Goal: Complete application form

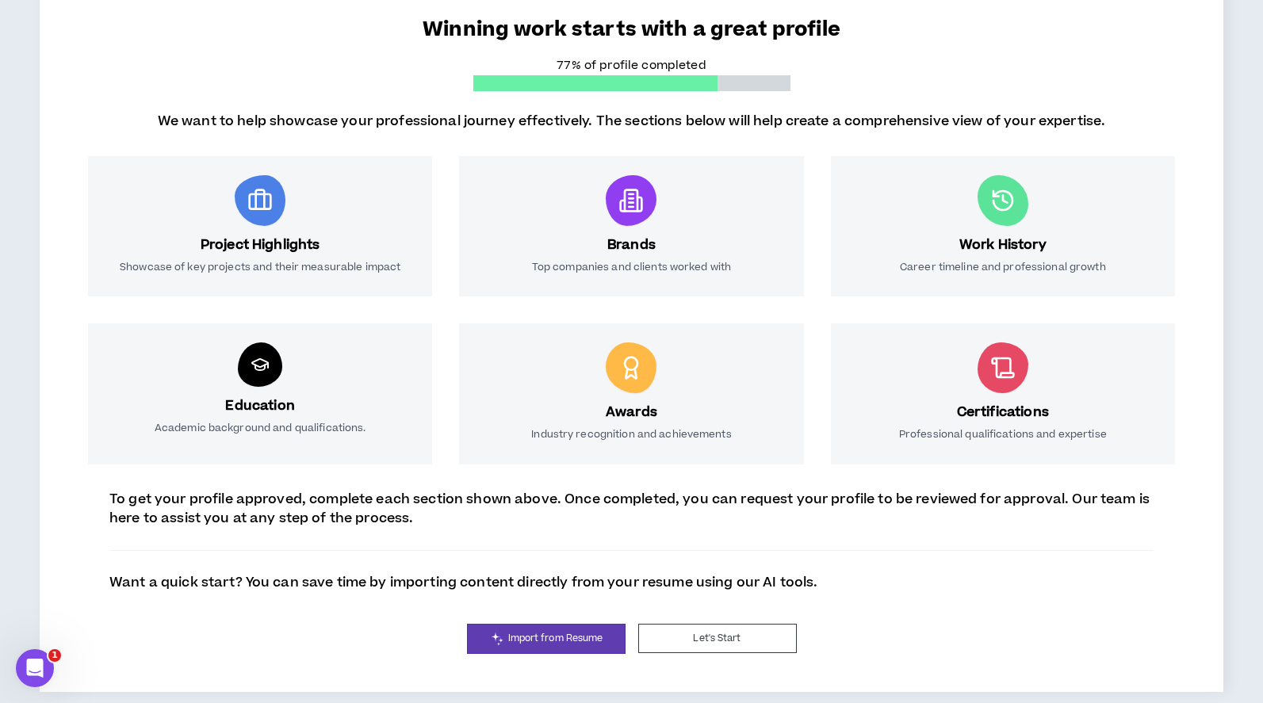
click at [423, 216] on div "Project Highlights Showcase of key projects and their measurable impact" at bounding box center [260, 226] width 344 height 140
click at [424, 211] on div "Project Highlights Showcase of key projects and their measurable impact" at bounding box center [260, 226] width 344 height 140
click at [548, 638] on span "Import from Resume" at bounding box center [555, 638] width 95 height 15
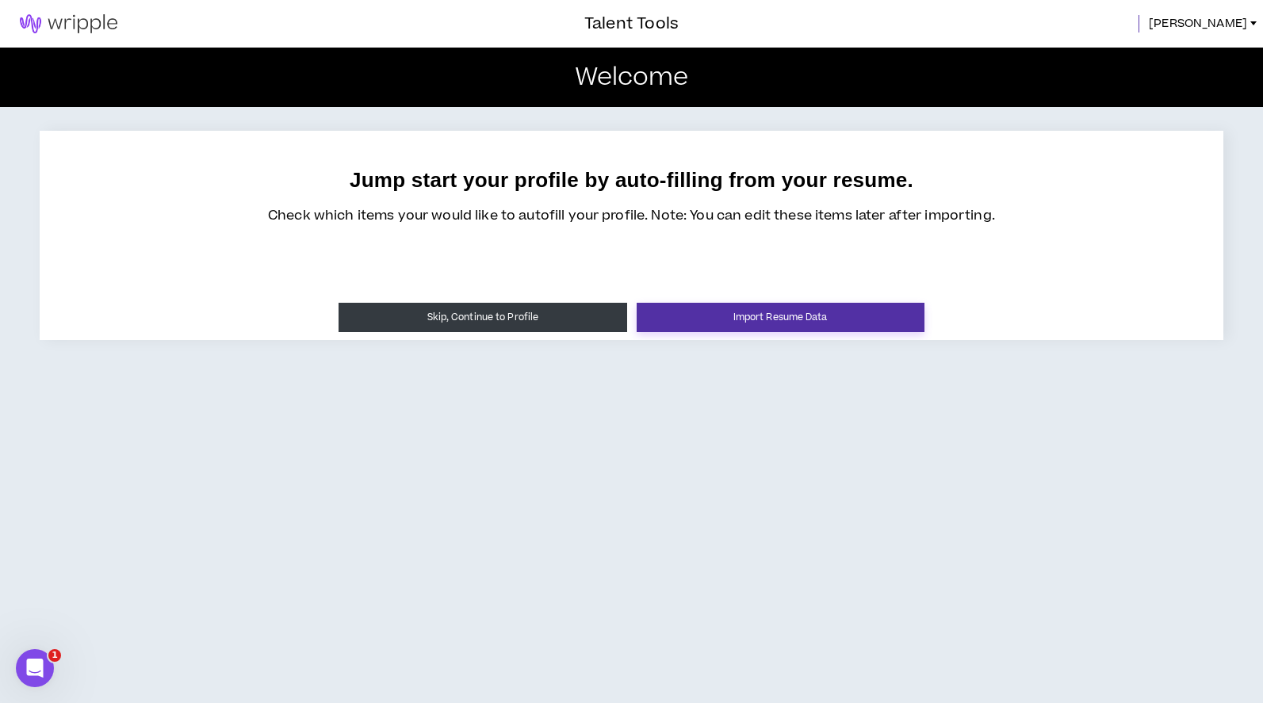
click at [709, 320] on button "Import Resume Data" at bounding box center [781, 317] width 288 height 29
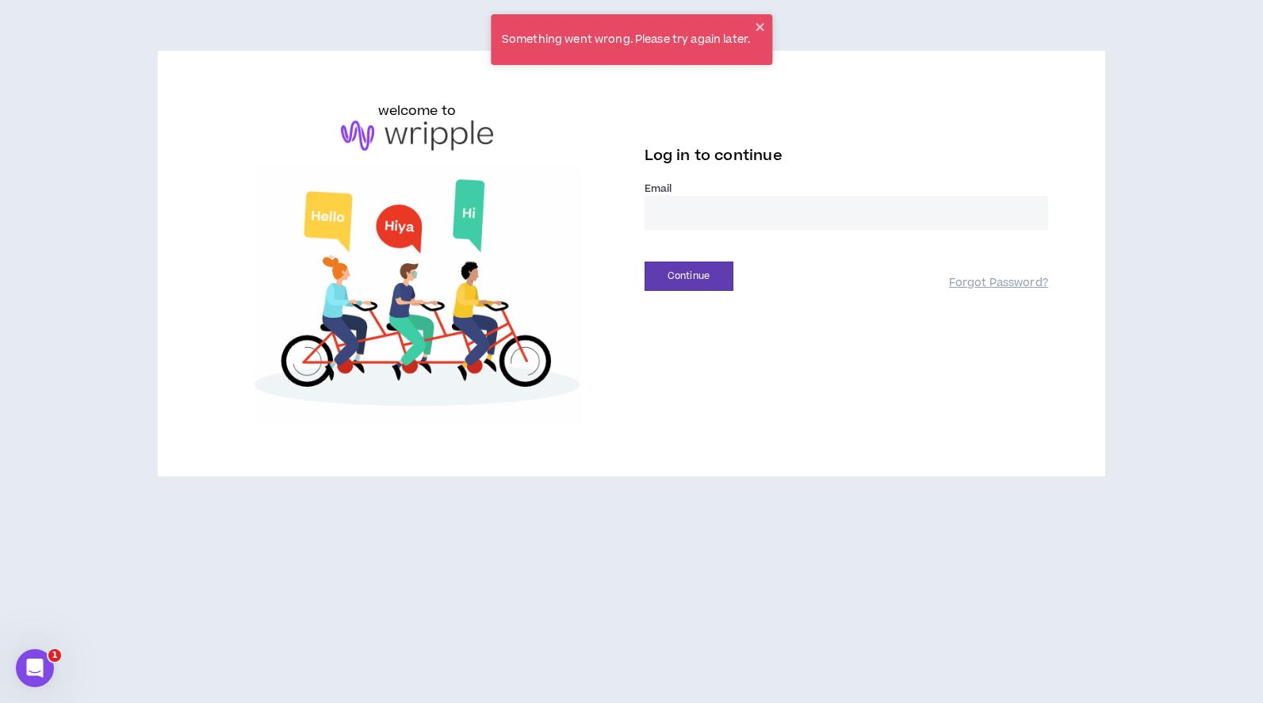
click at [687, 215] on input "email" at bounding box center [846, 213] width 404 height 34
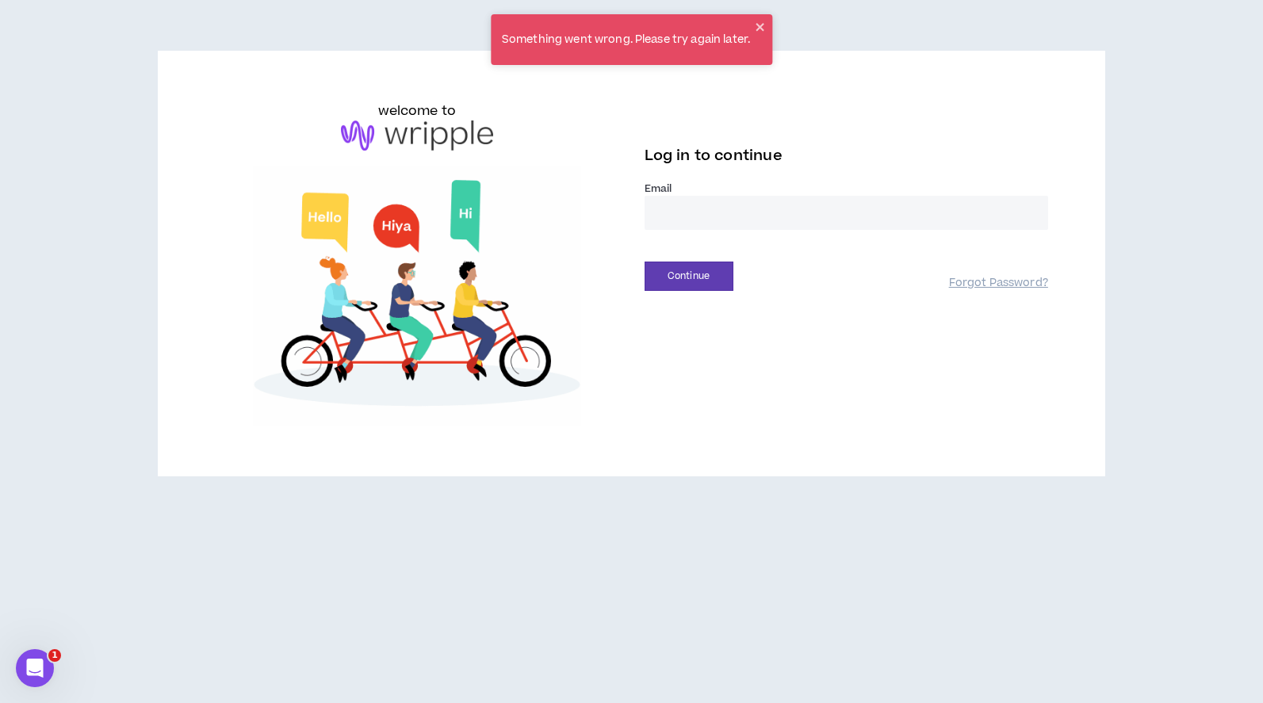
type input "**********"
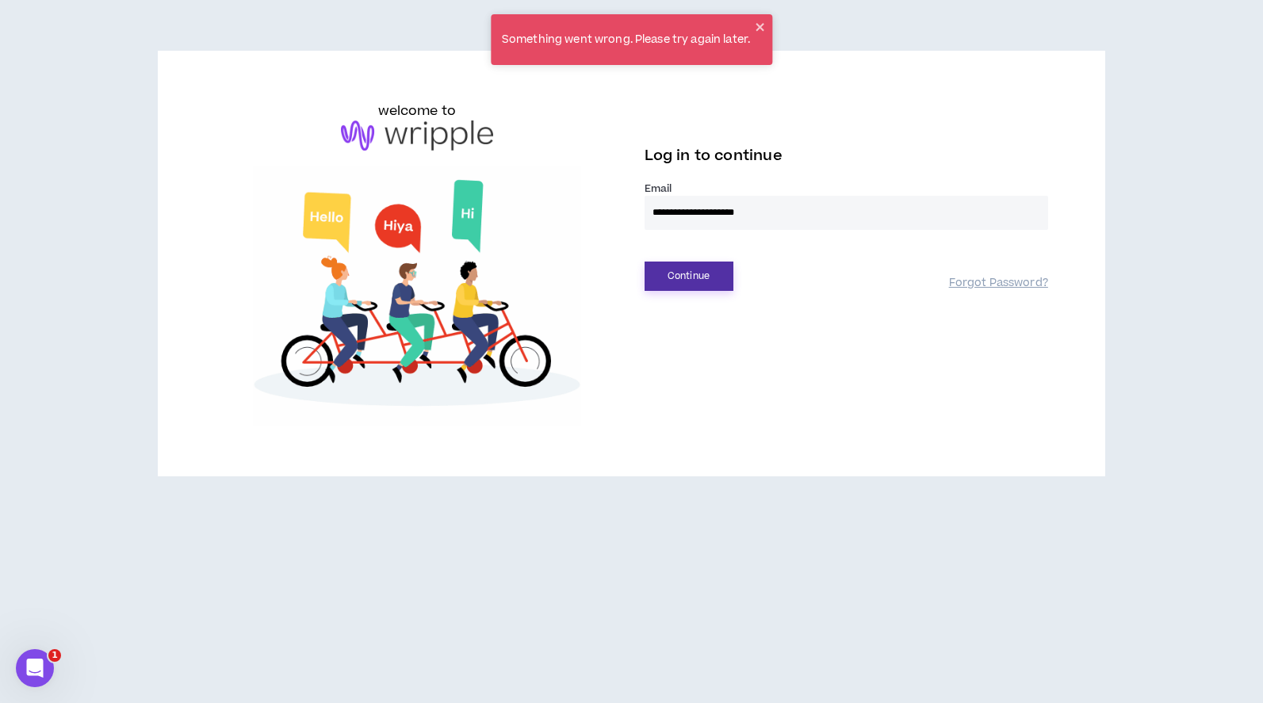
click at [687, 286] on button "Continue" at bounding box center [688, 276] width 89 height 29
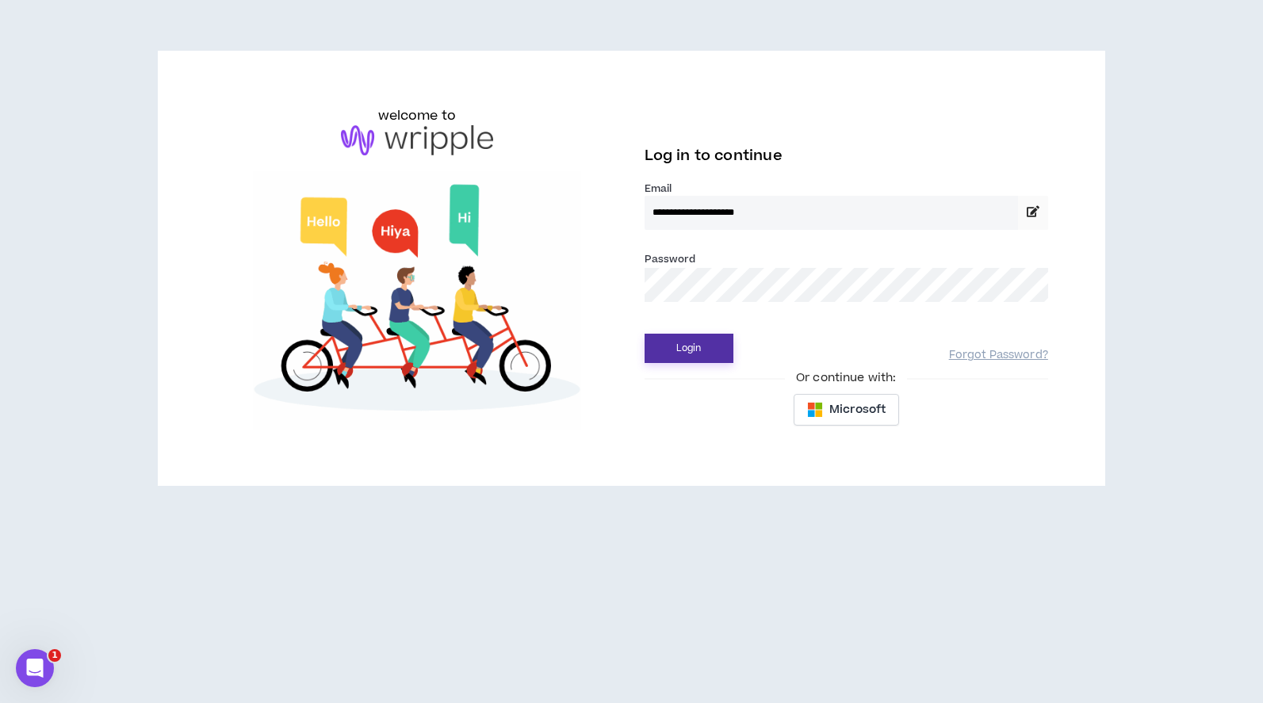
click at [696, 355] on button "Login" at bounding box center [688, 348] width 89 height 29
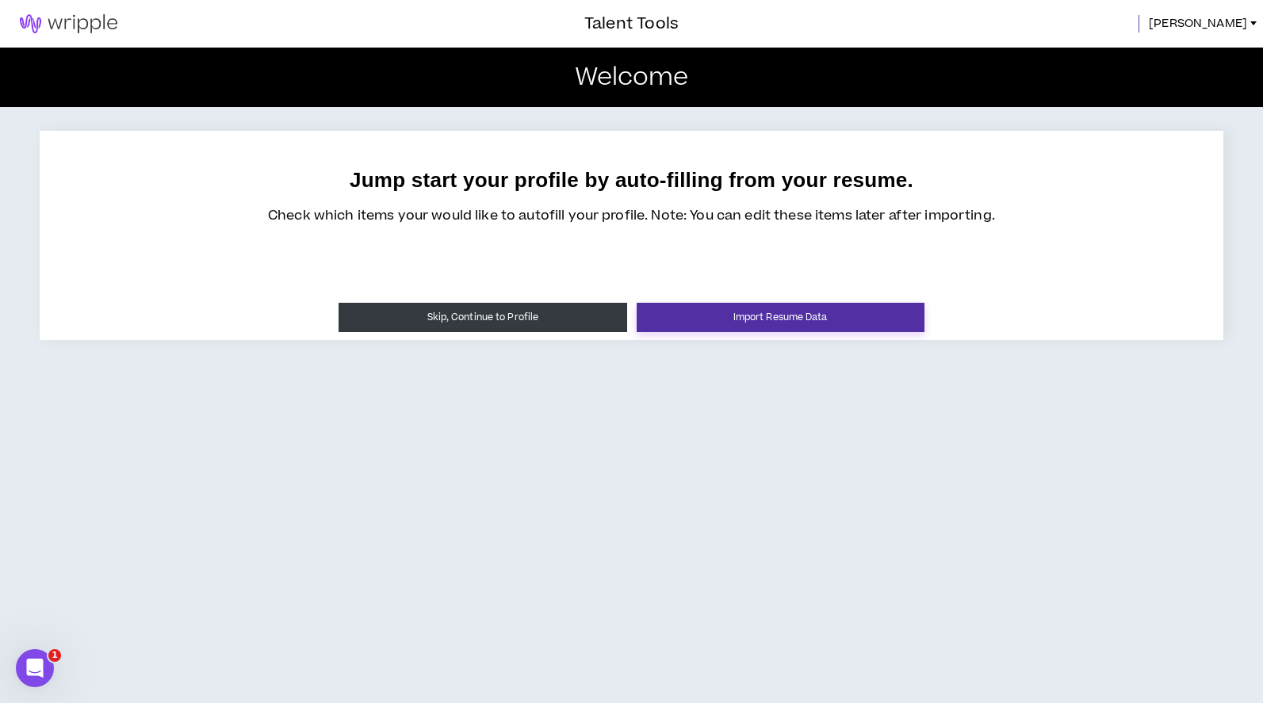
click at [729, 313] on button "Import Resume Data" at bounding box center [781, 317] width 288 height 29
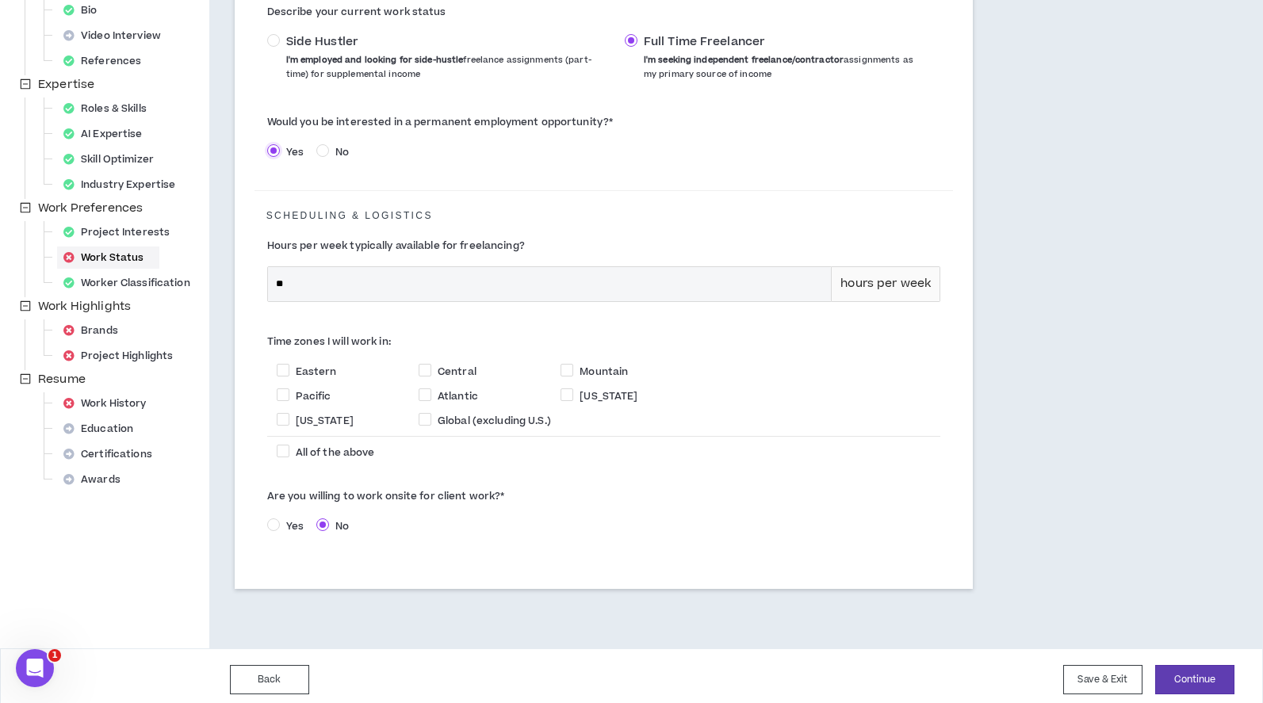
scroll to position [303, 0]
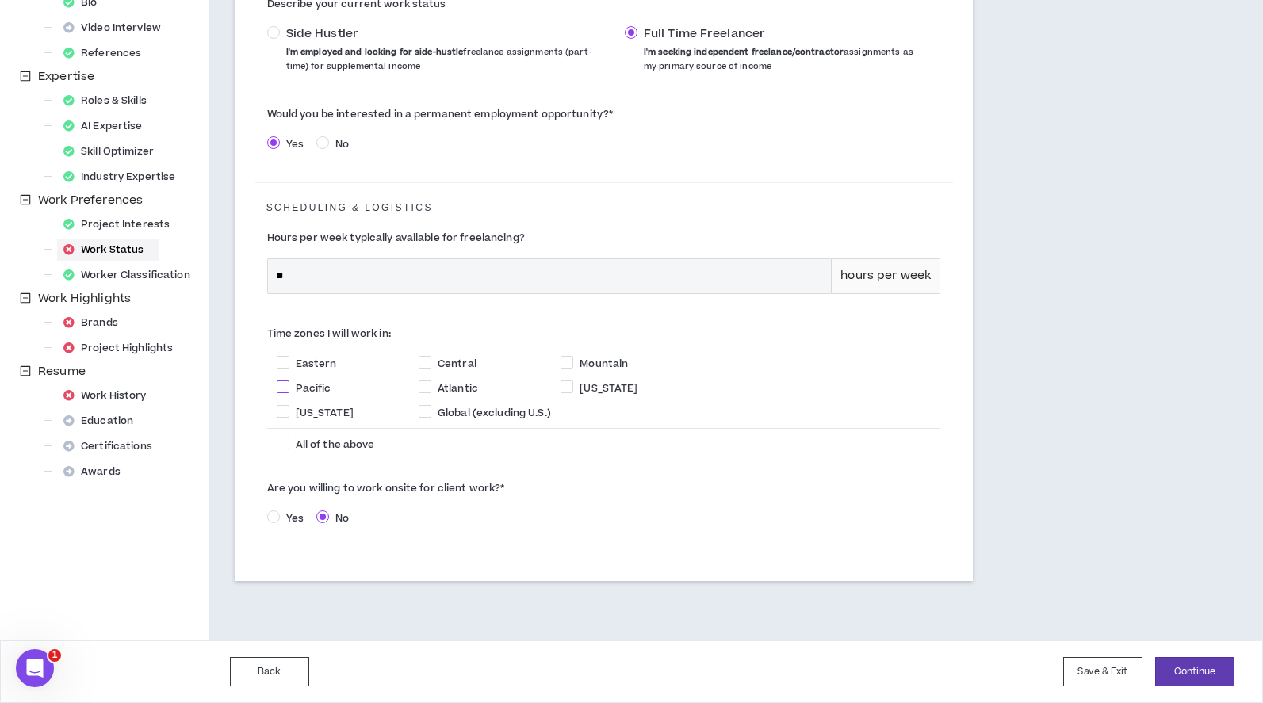
click at [285, 387] on span at bounding box center [283, 387] width 13 height 13
checkbox input "****"
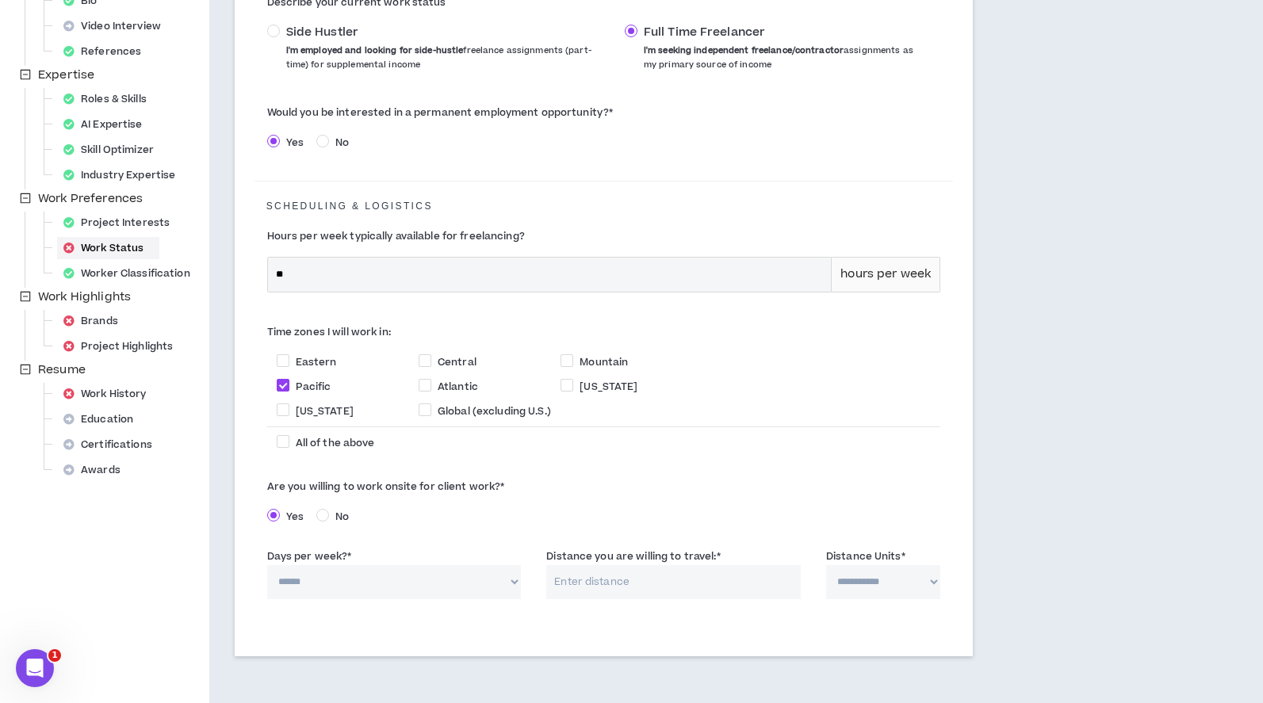
click at [423, 580] on select "****** * * * * *" at bounding box center [394, 582] width 254 height 34
select select "*"
click at [586, 580] on input "Distance you are willing to travel: *" at bounding box center [673, 582] width 254 height 34
type input "25"
click at [863, 587] on select "**********" at bounding box center [883, 582] width 114 height 34
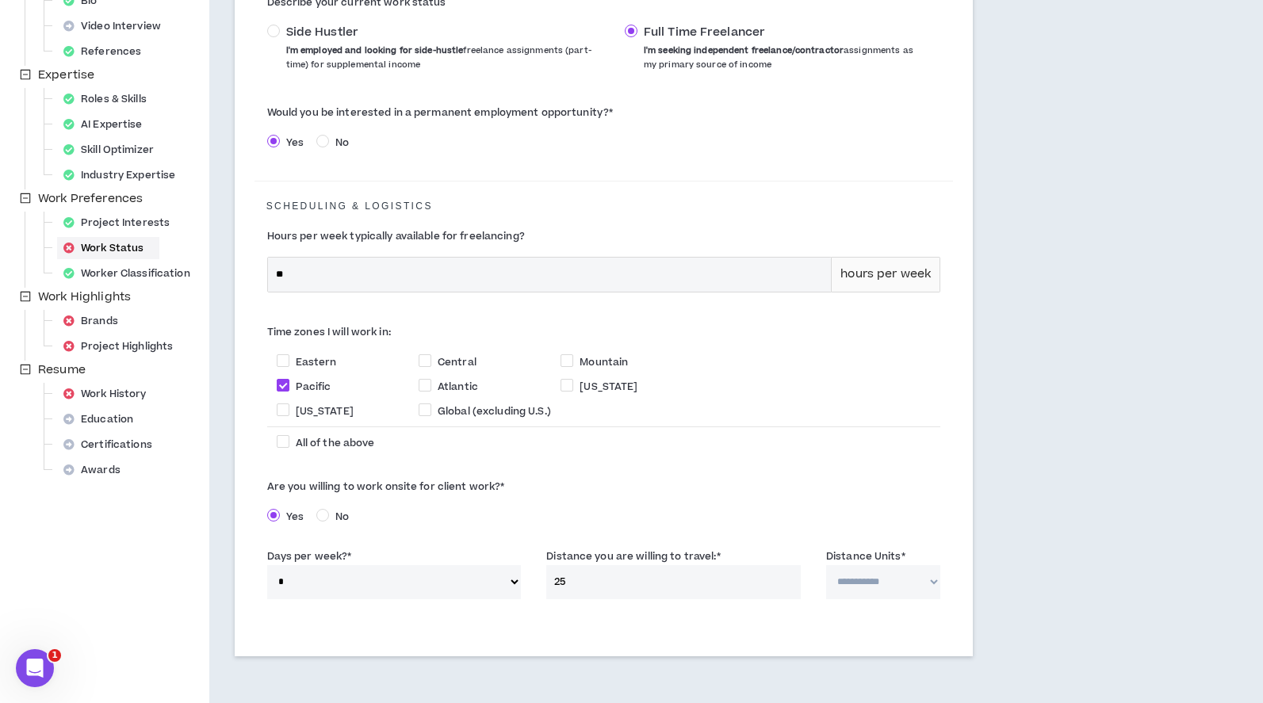
select select "*****"
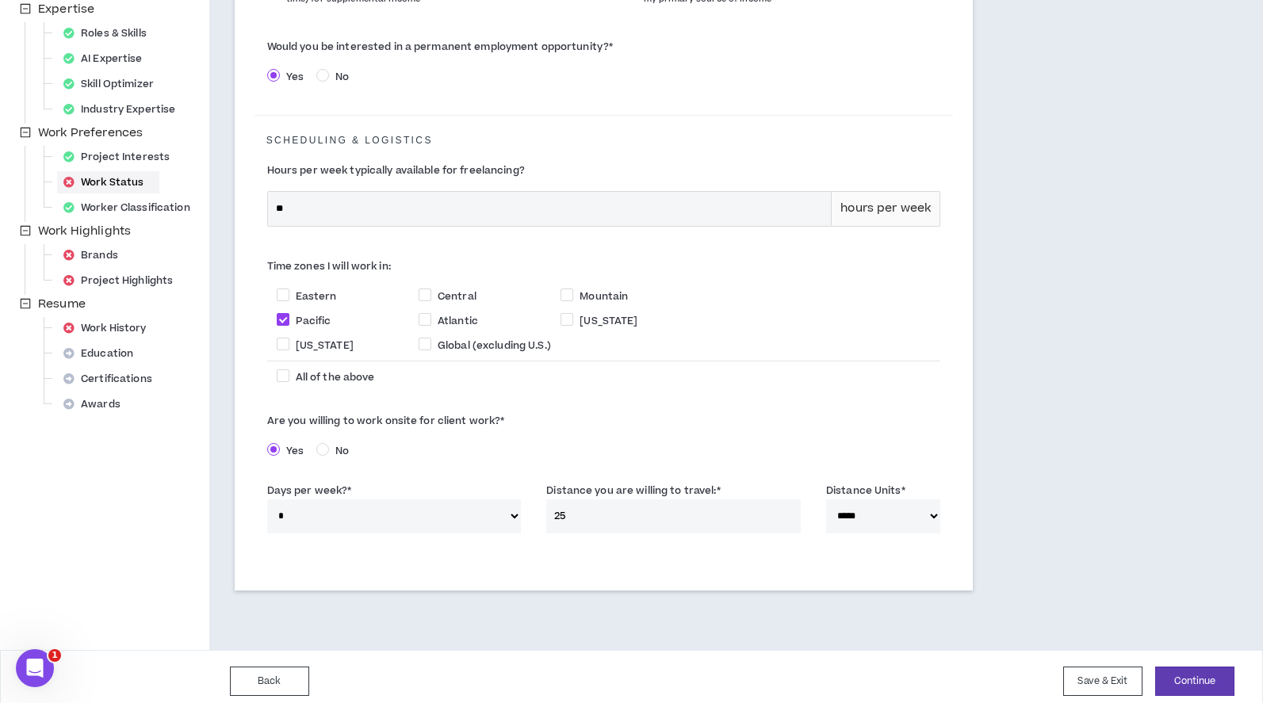
scroll to position [381, 0]
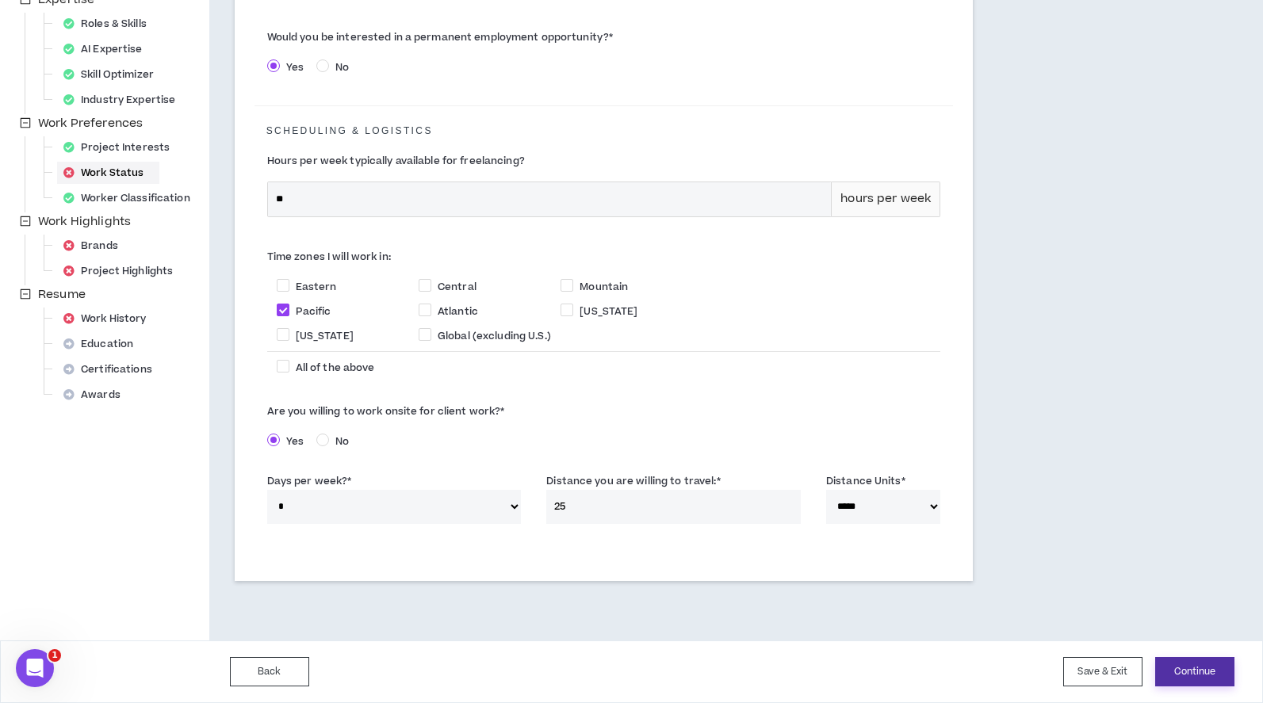
click at [1194, 673] on button "Continue" at bounding box center [1194, 671] width 79 height 29
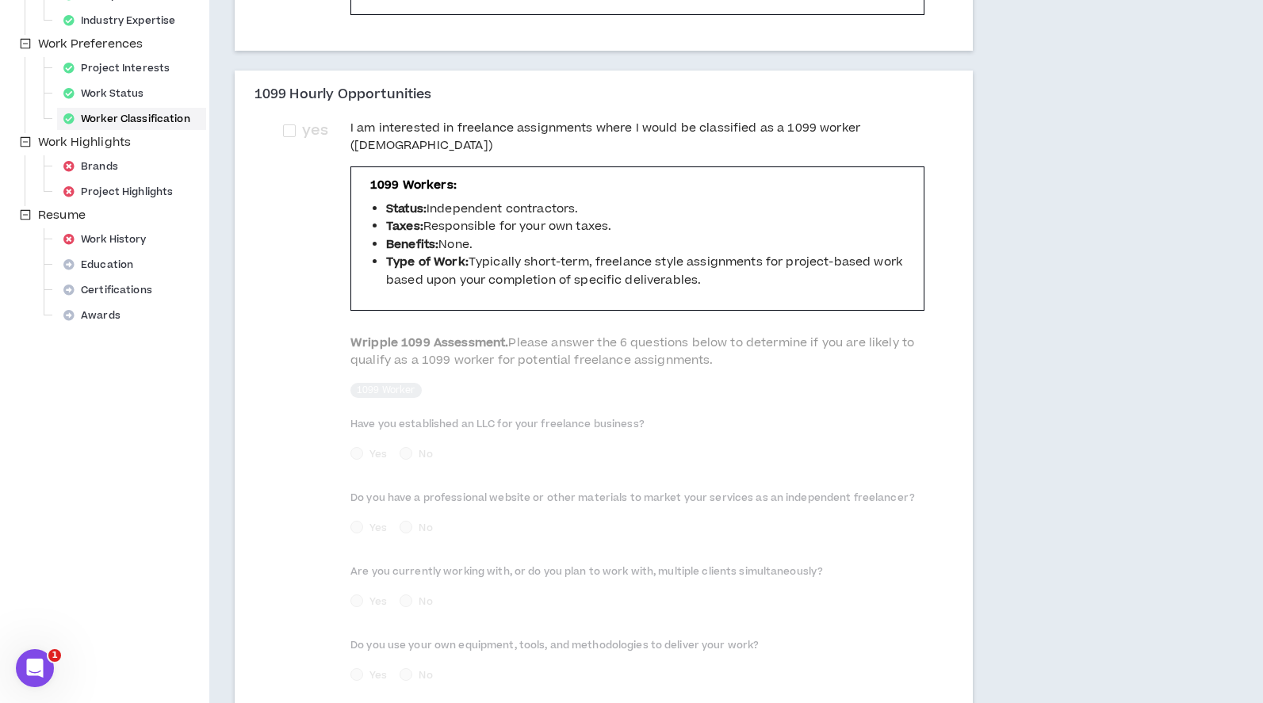
scroll to position [672, 0]
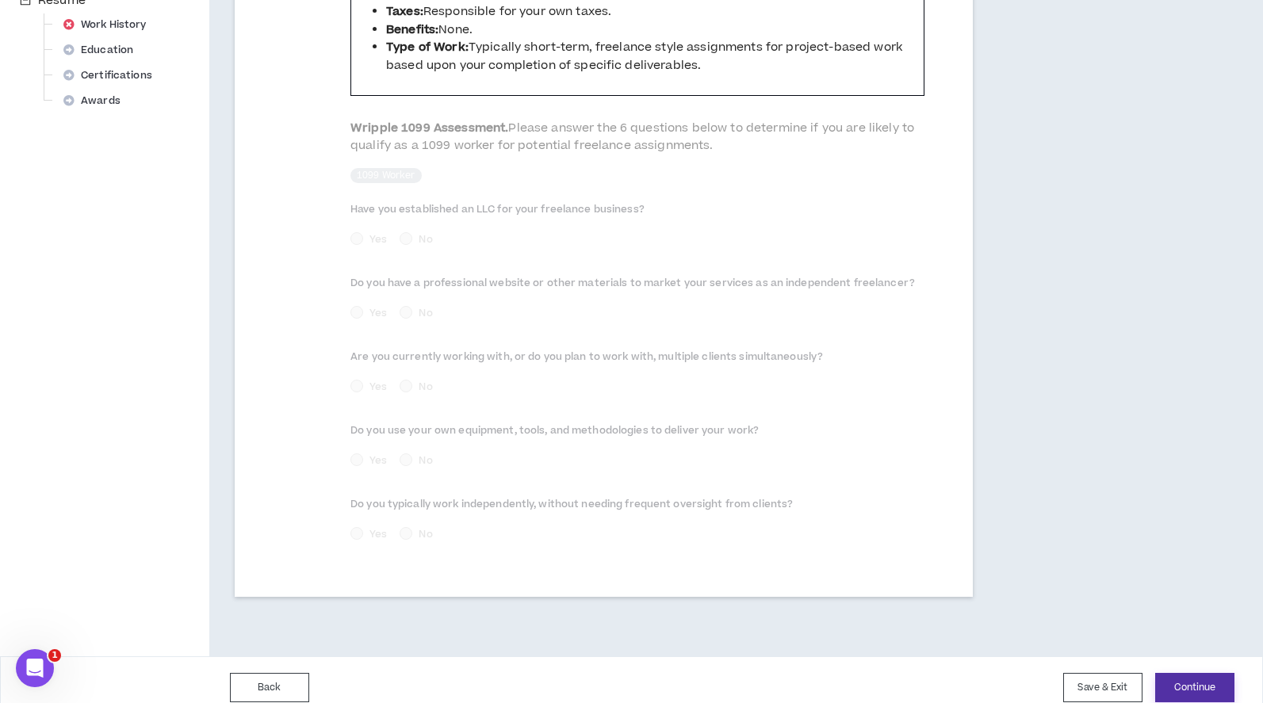
click at [1177, 673] on button "Continue" at bounding box center [1194, 687] width 79 height 29
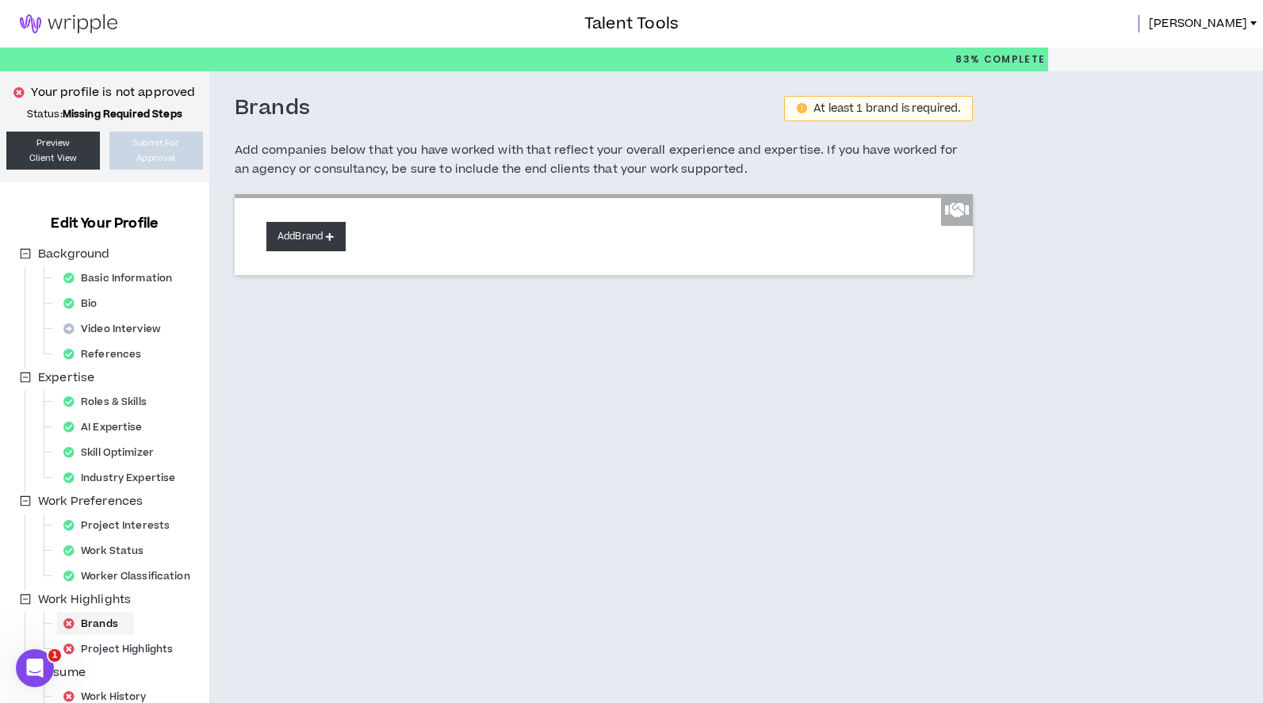
click at [302, 241] on button "Add Brand" at bounding box center [305, 236] width 79 height 29
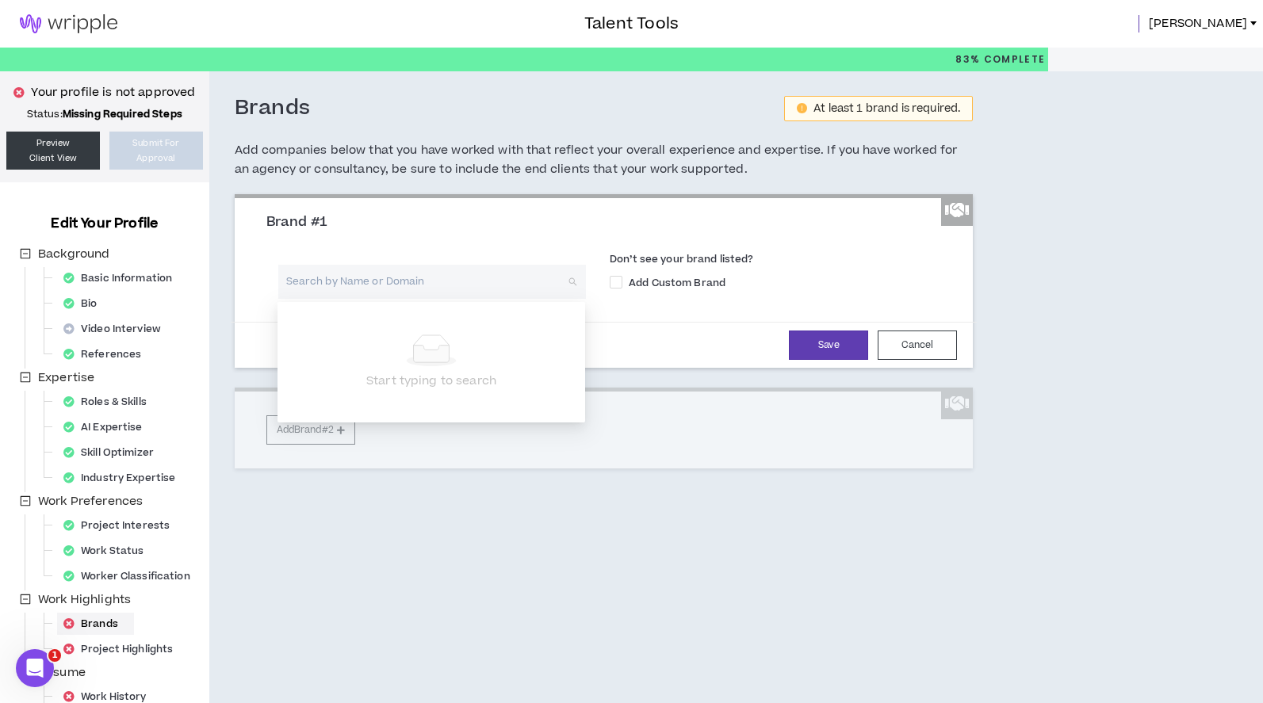
click at [330, 290] on input "search" at bounding box center [426, 282] width 279 height 34
type input "Microsoft"
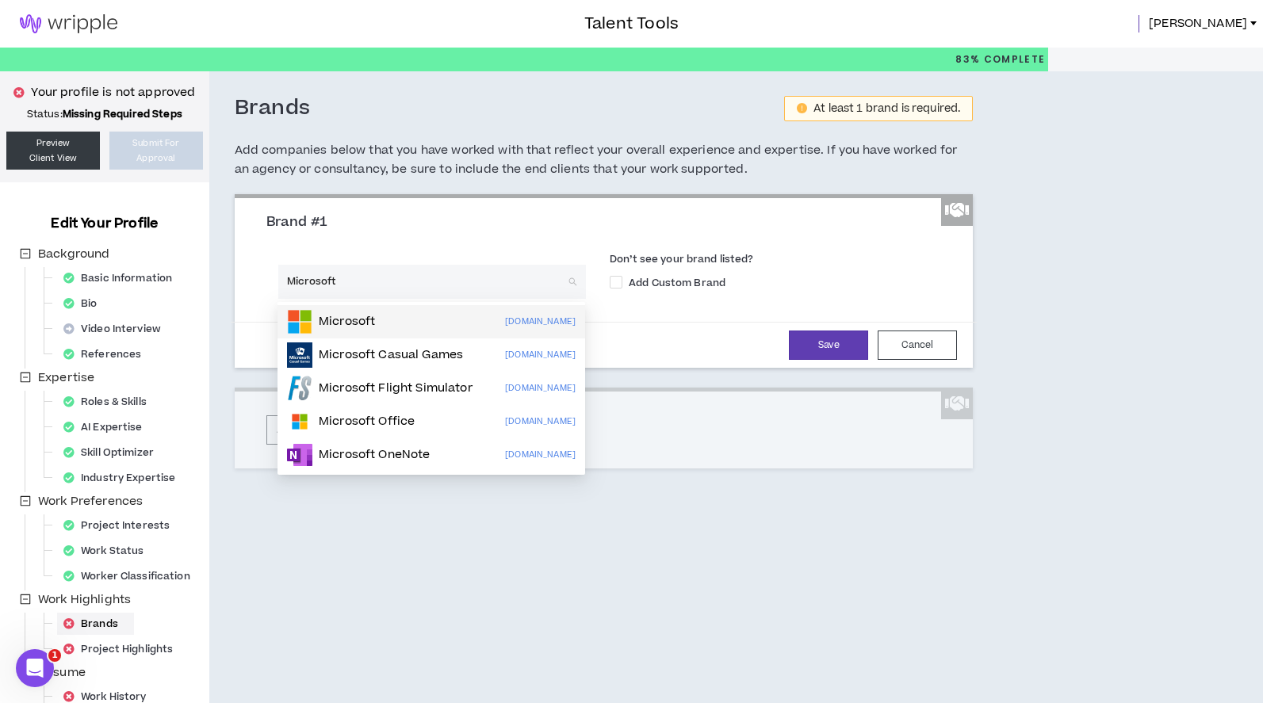
click at [404, 323] on div "Microsoft [DOMAIN_NAME]" at bounding box center [431, 321] width 289 height 25
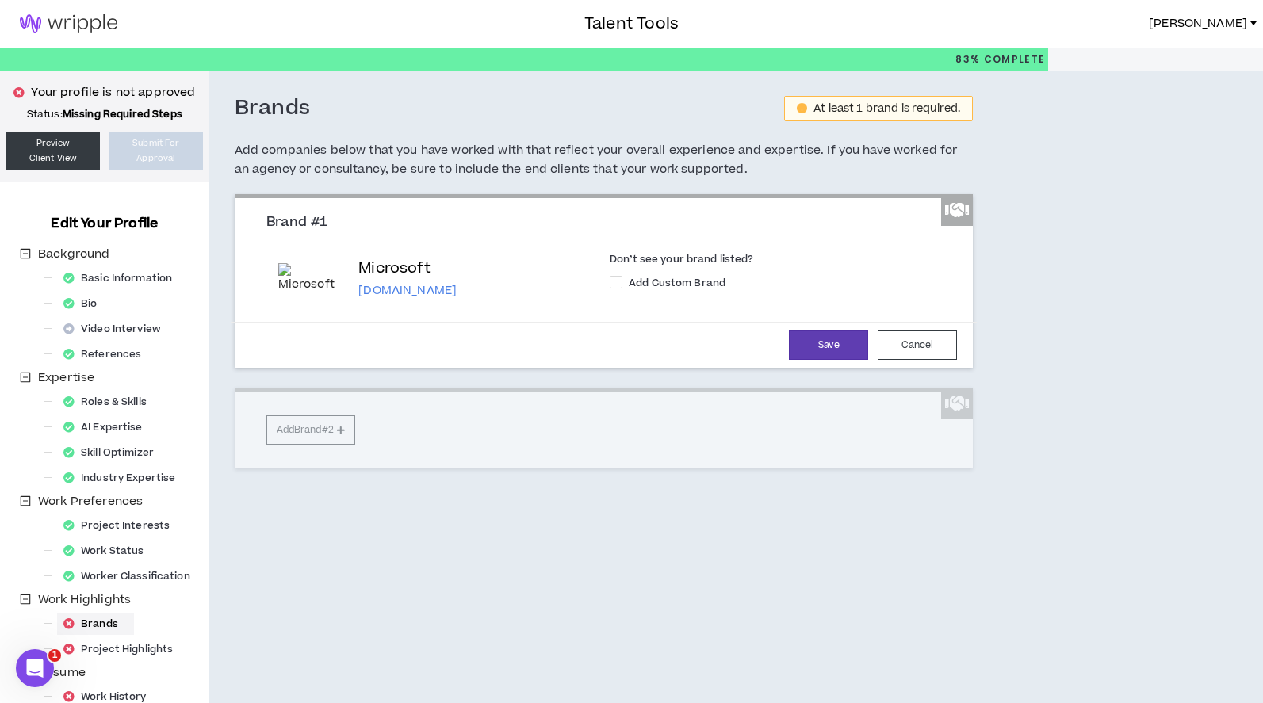
click at [301, 428] on div "Brand #1 Microsoft [DOMAIN_NAME] Don’t see your brand listed? Add Custom Brand …" at bounding box center [604, 331] width 739 height 274
click at [817, 347] on button "Save" at bounding box center [828, 345] width 79 height 29
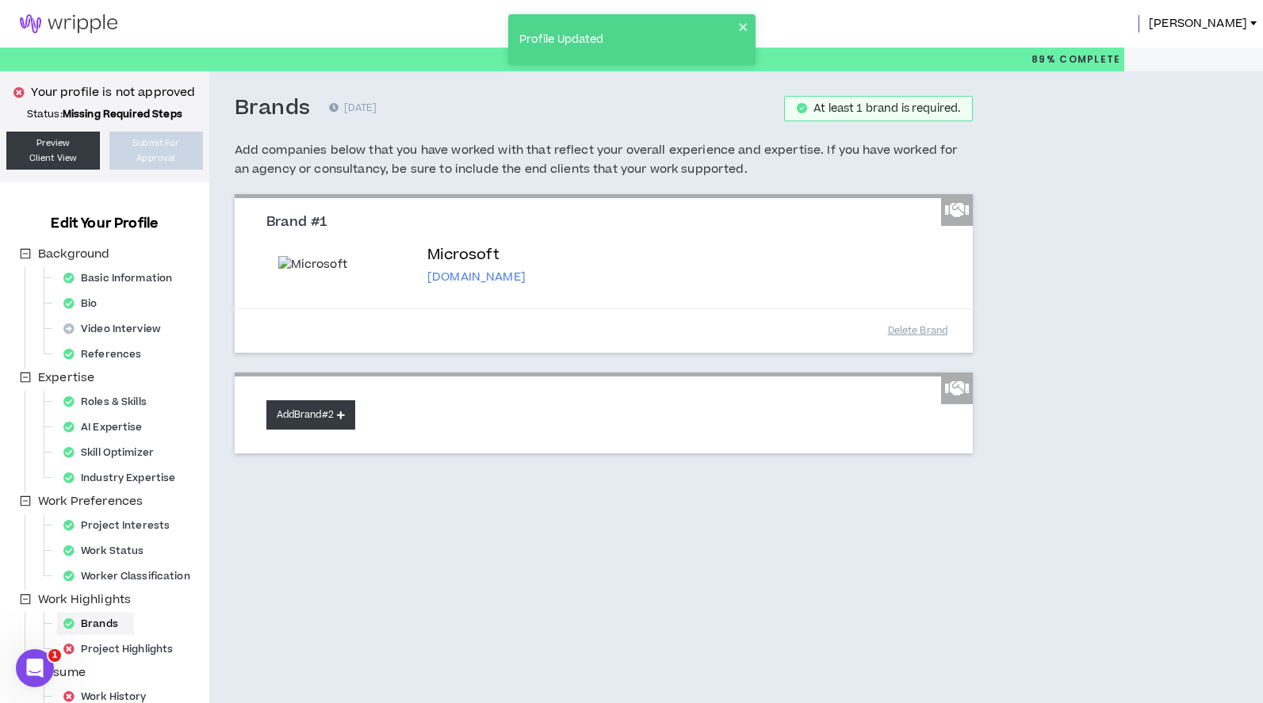
click at [330, 407] on button "Add Brand #2" at bounding box center [310, 414] width 89 height 29
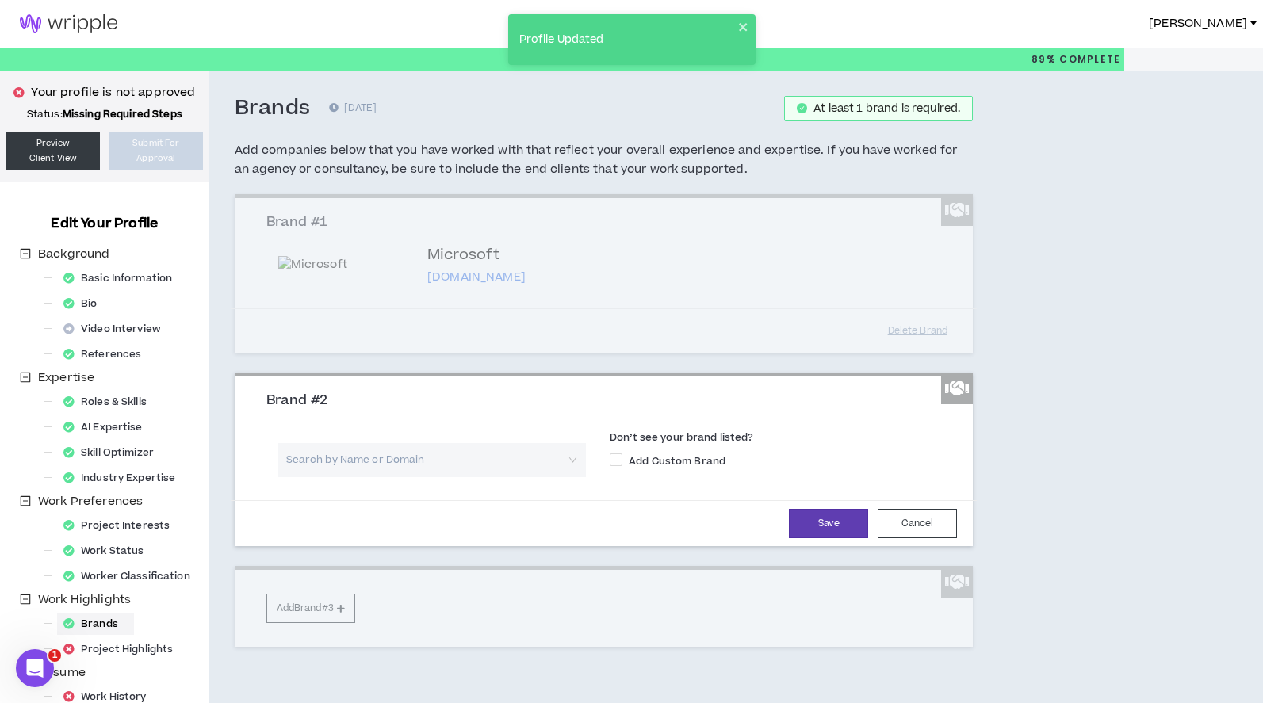
click at [394, 457] on input "search" at bounding box center [426, 460] width 279 height 34
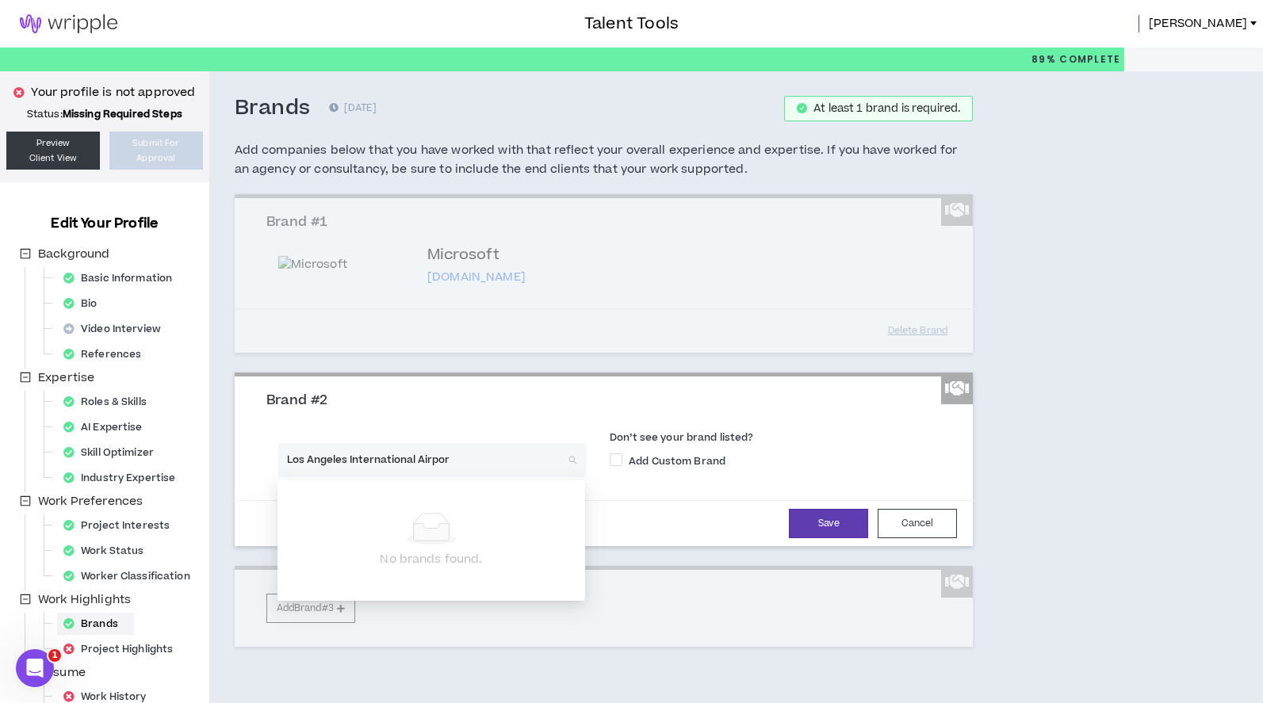
type input "[GEOGRAPHIC_DATA]"
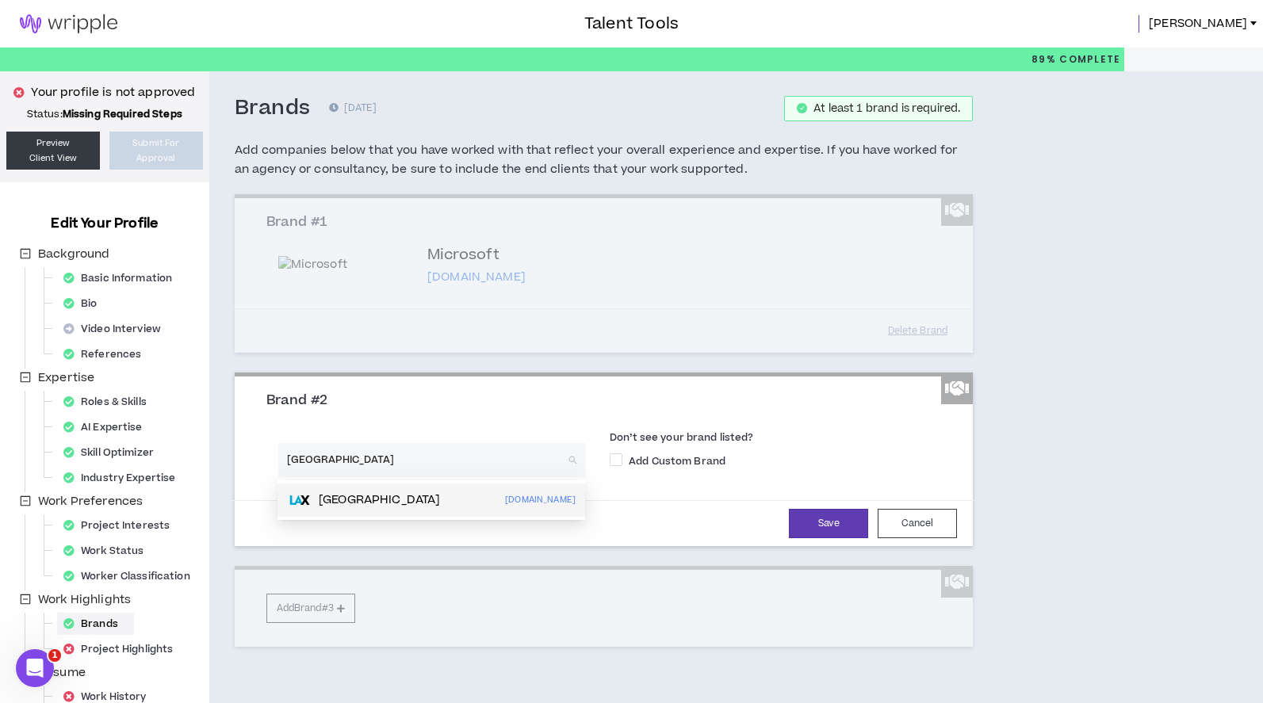
click at [432, 498] on p "[GEOGRAPHIC_DATA]" at bounding box center [379, 500] width 121 height 16
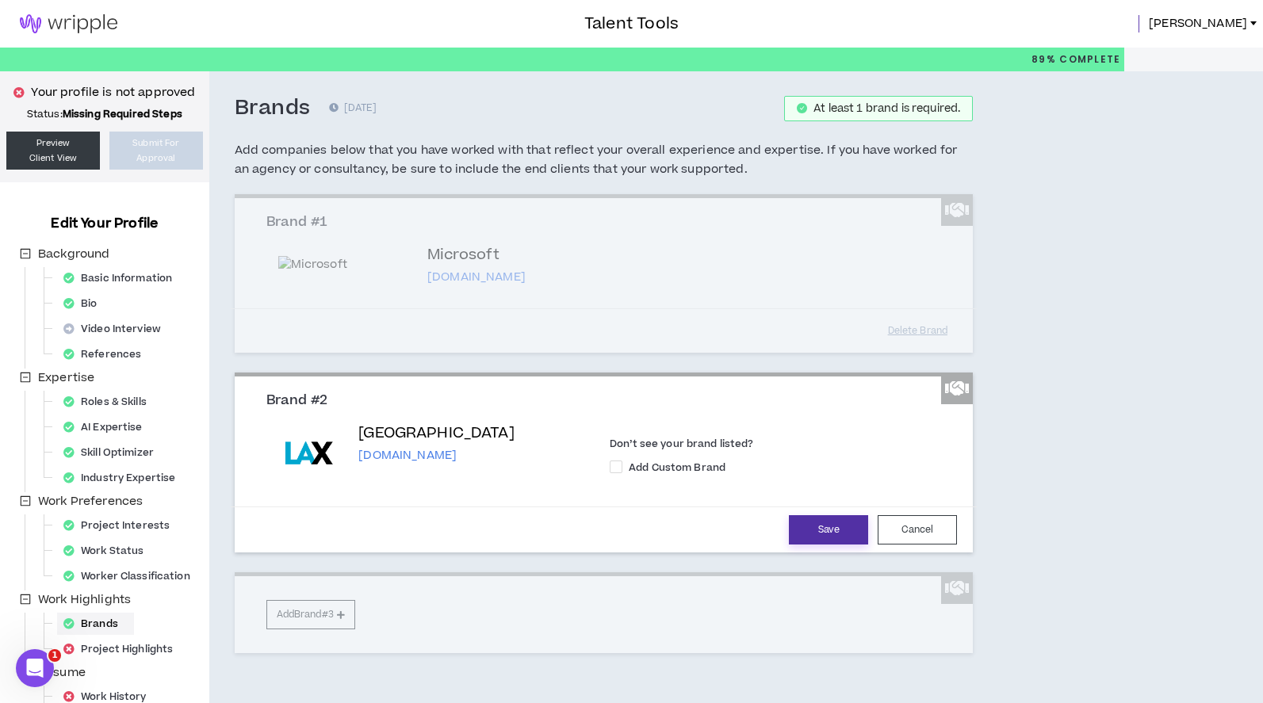
click at [842, 528] on button "Save" at bounding box center [828, 529] width 79 height 29
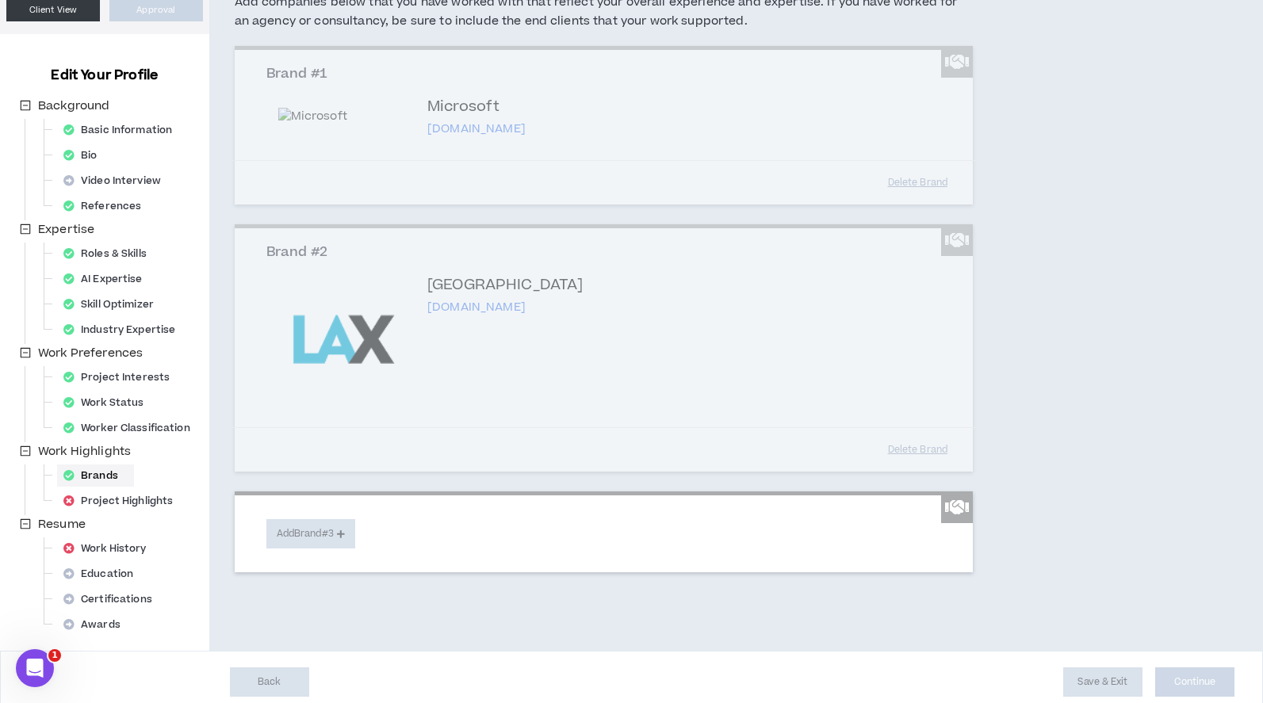
scroll to position [159, 0]
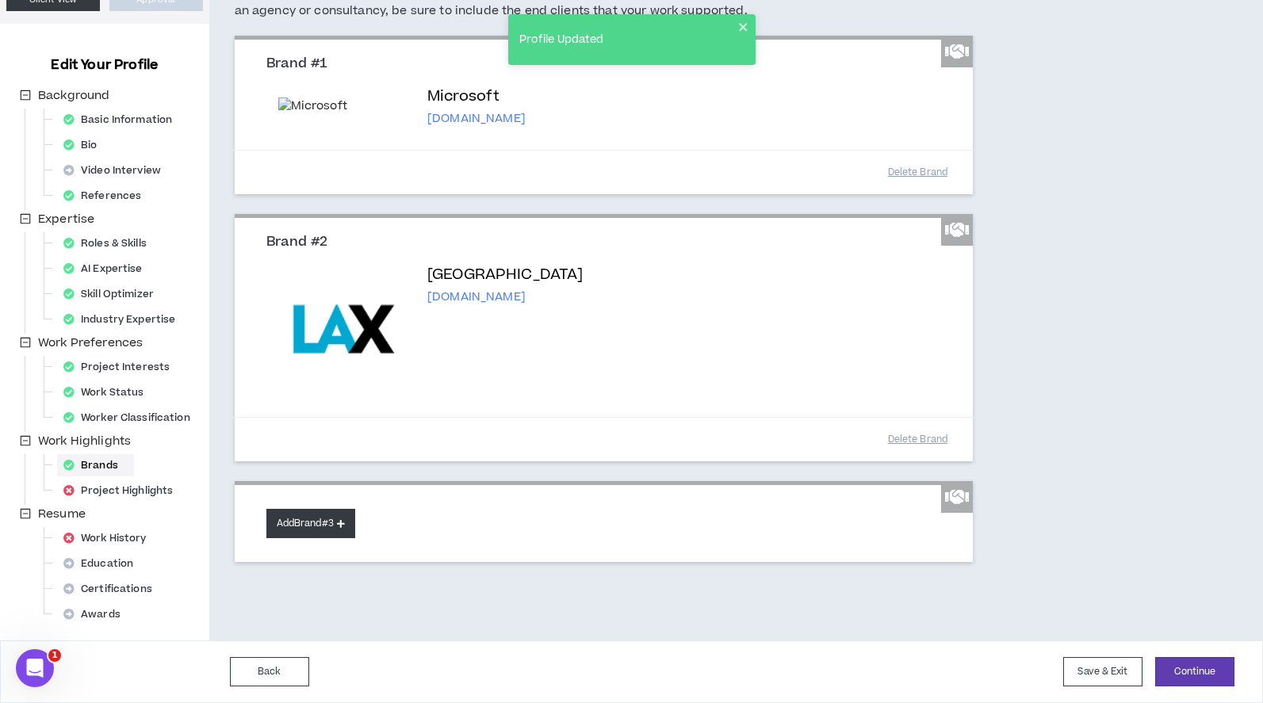
click at [324, 523] on button "Add Brand #3" at bounding box center [310, 523] width 89 height 29
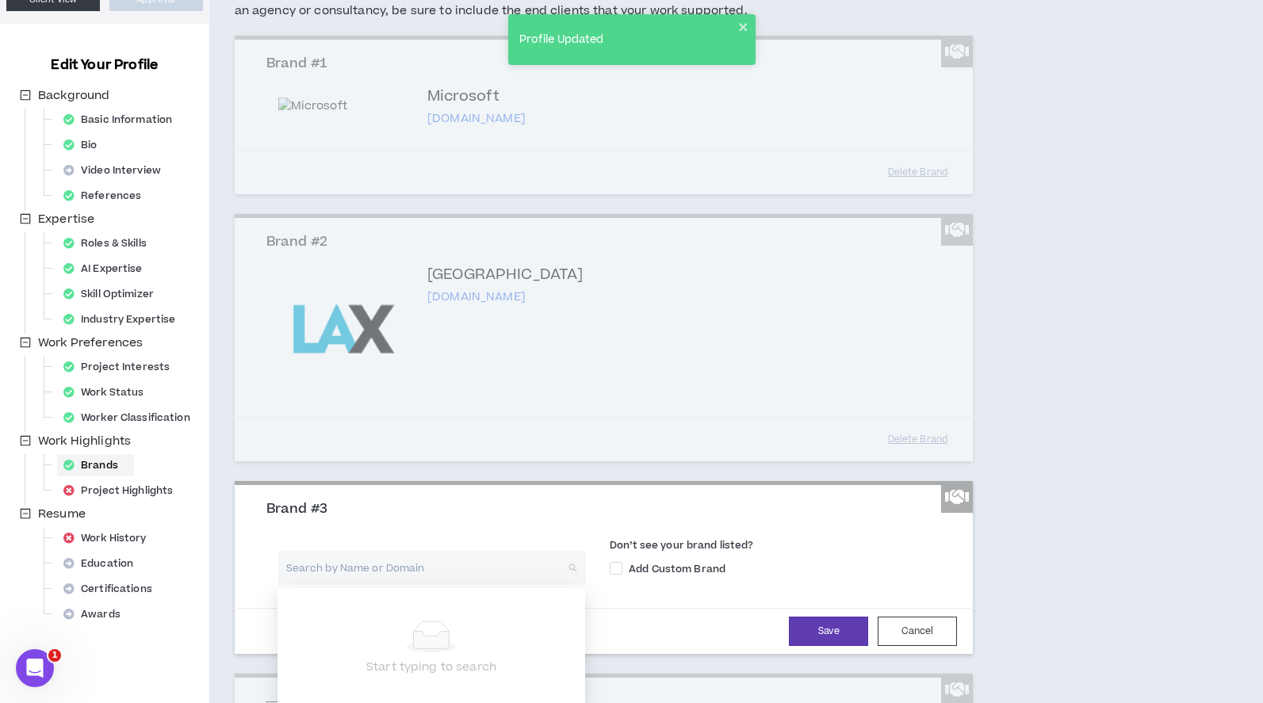
click at [430, 557] on input "search" at bounding box center [426, 568] width 279 height 34
type input "Wipro"
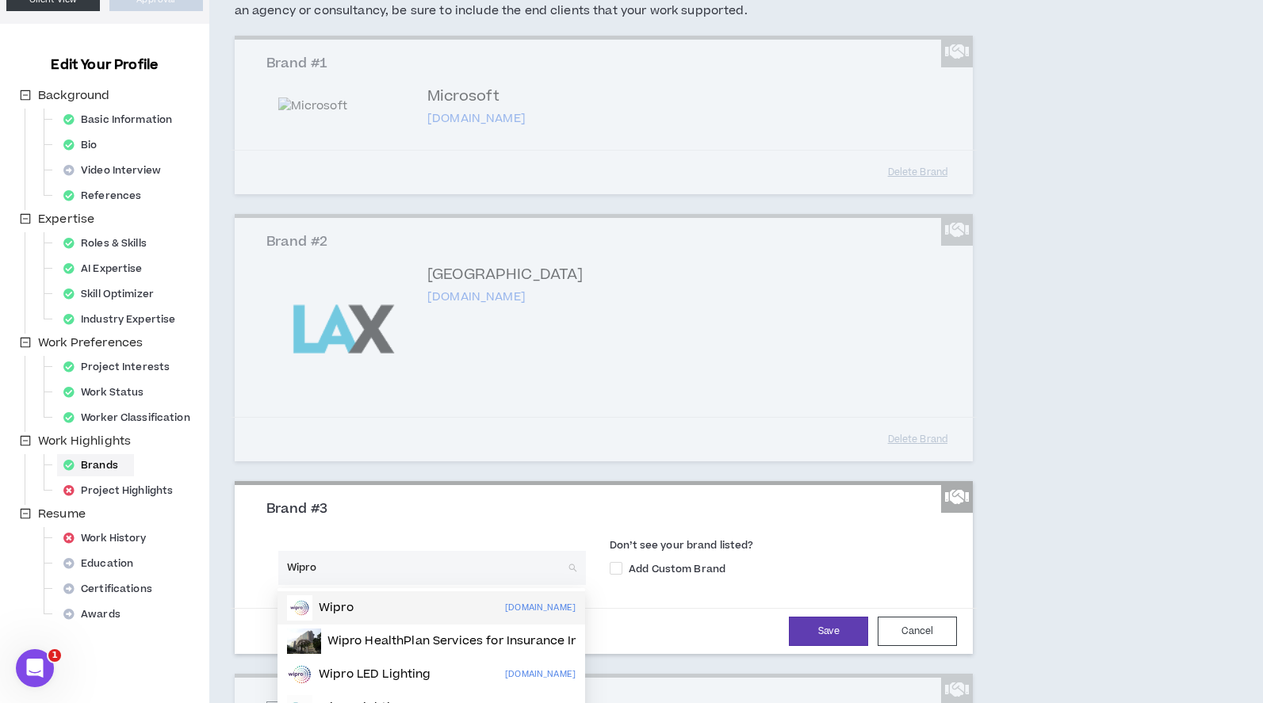
click at [419, 616] on div "Wipro [DOMAIN_NAME]" at bounding box center [431, 607] width 289 height 25
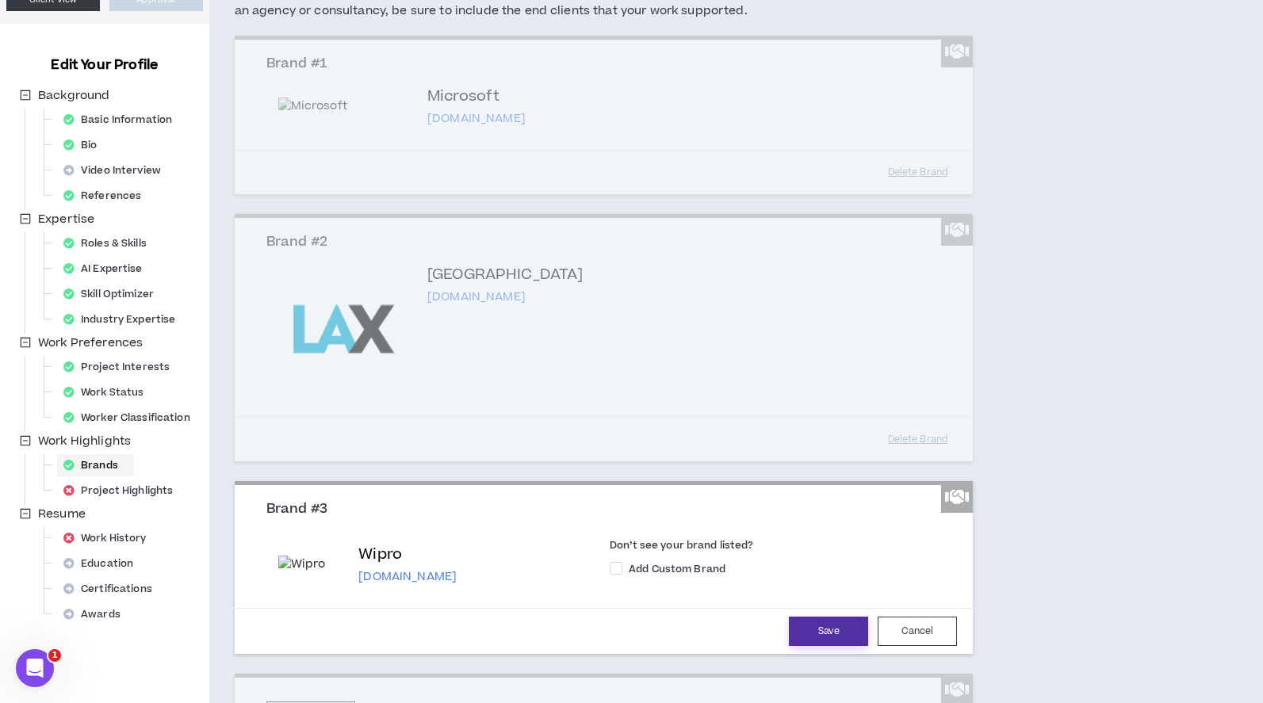
click at [803, 636] on button "Save" at bounding box center [828, 631] width 79 height 29
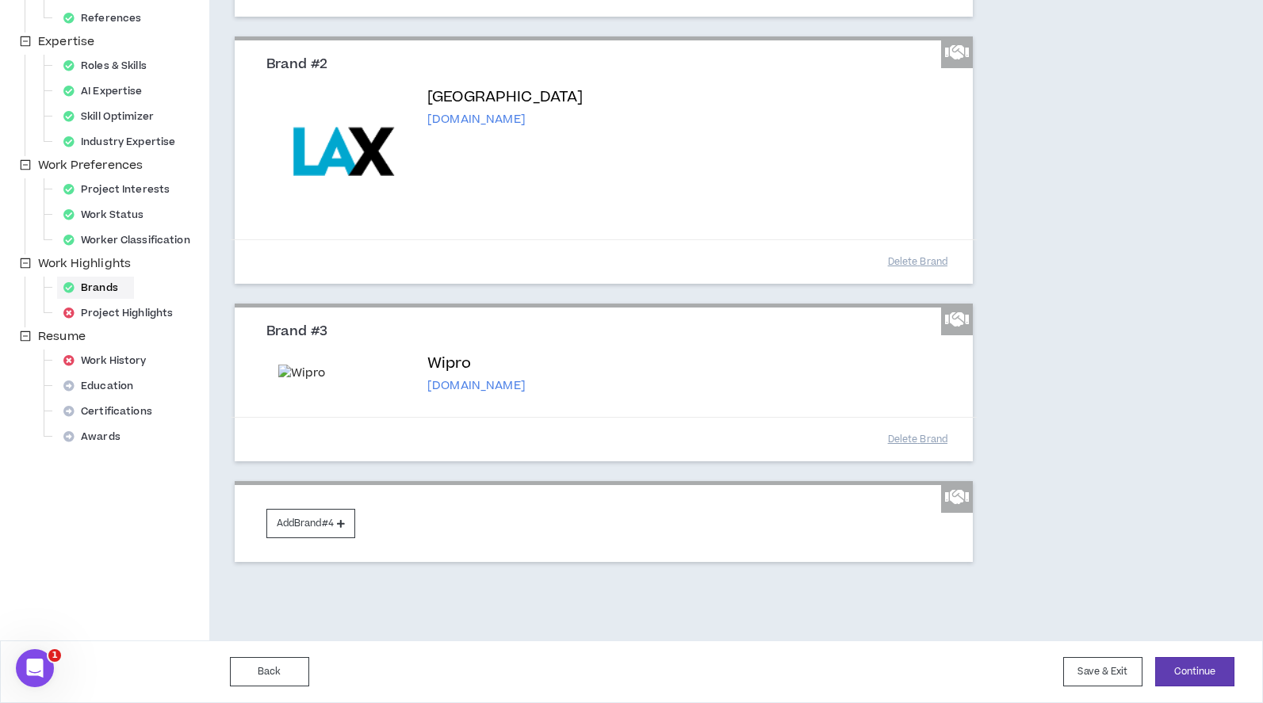
scroll to position [426, 0]
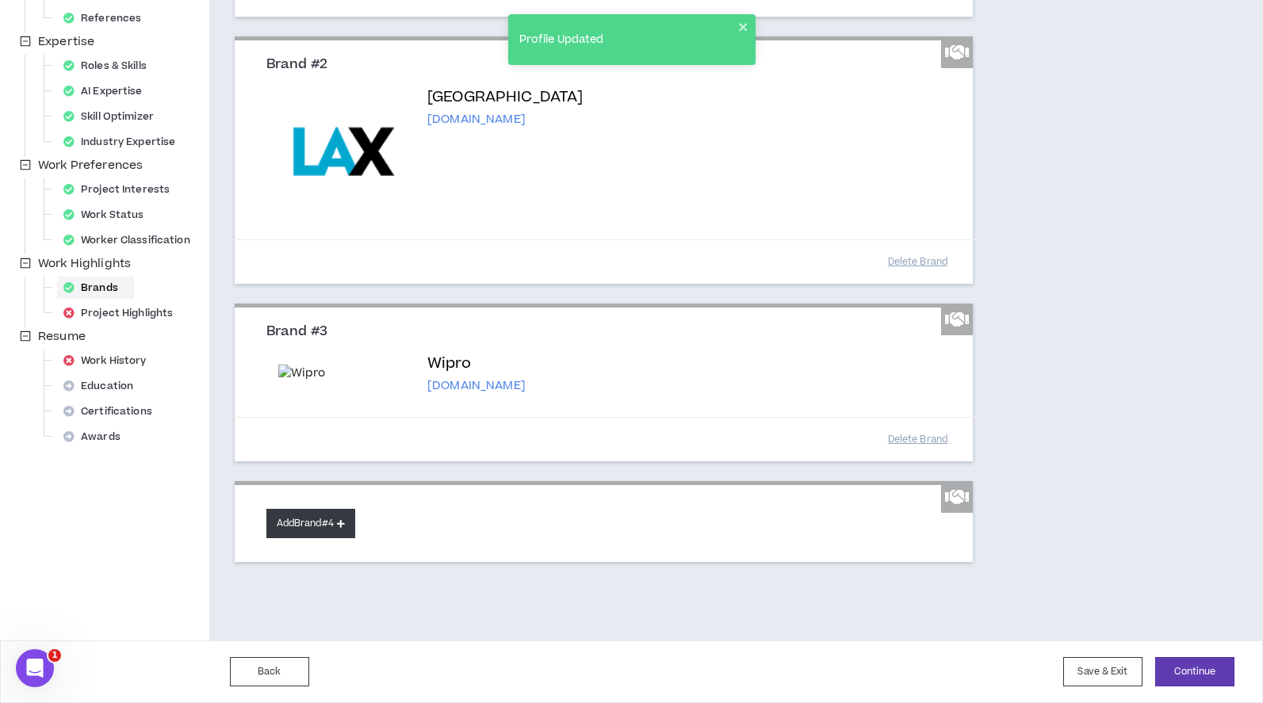
click at [345, 522] on icon at bounding box center [341, 523] width 8 height 9
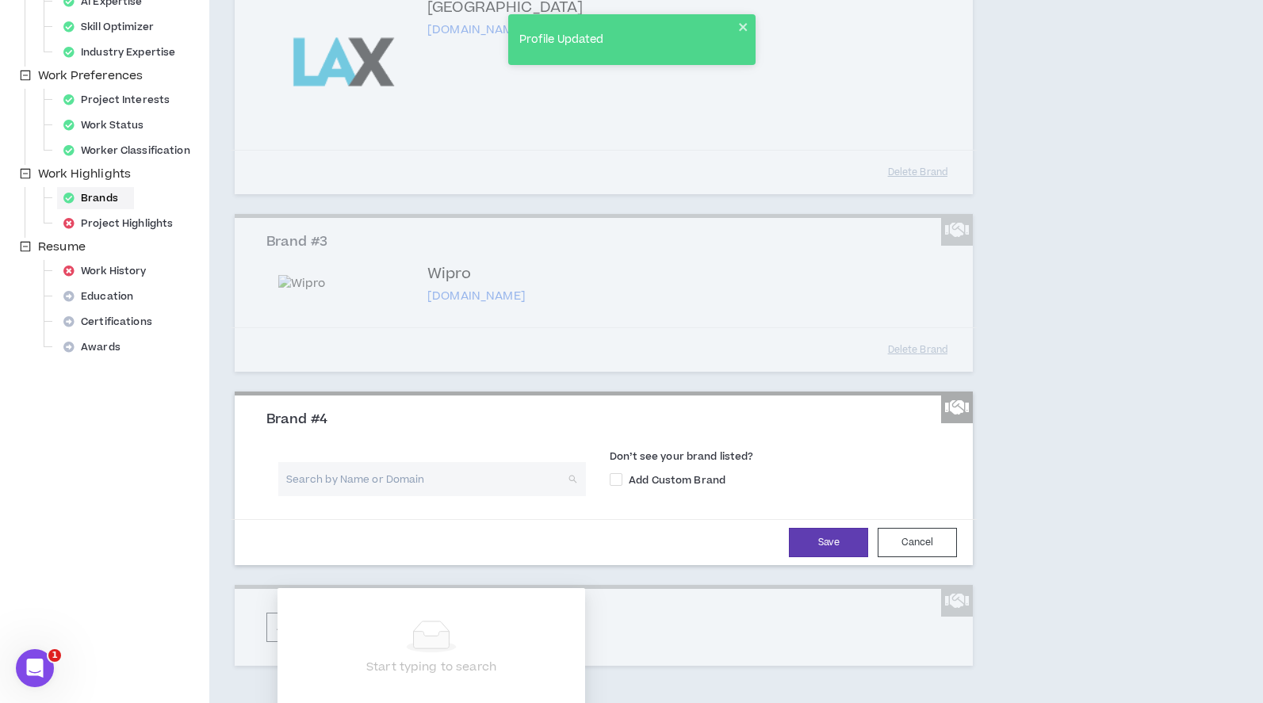
click at [469, 496] on input "search" at bounding box center [426, 479] width 279 height 34
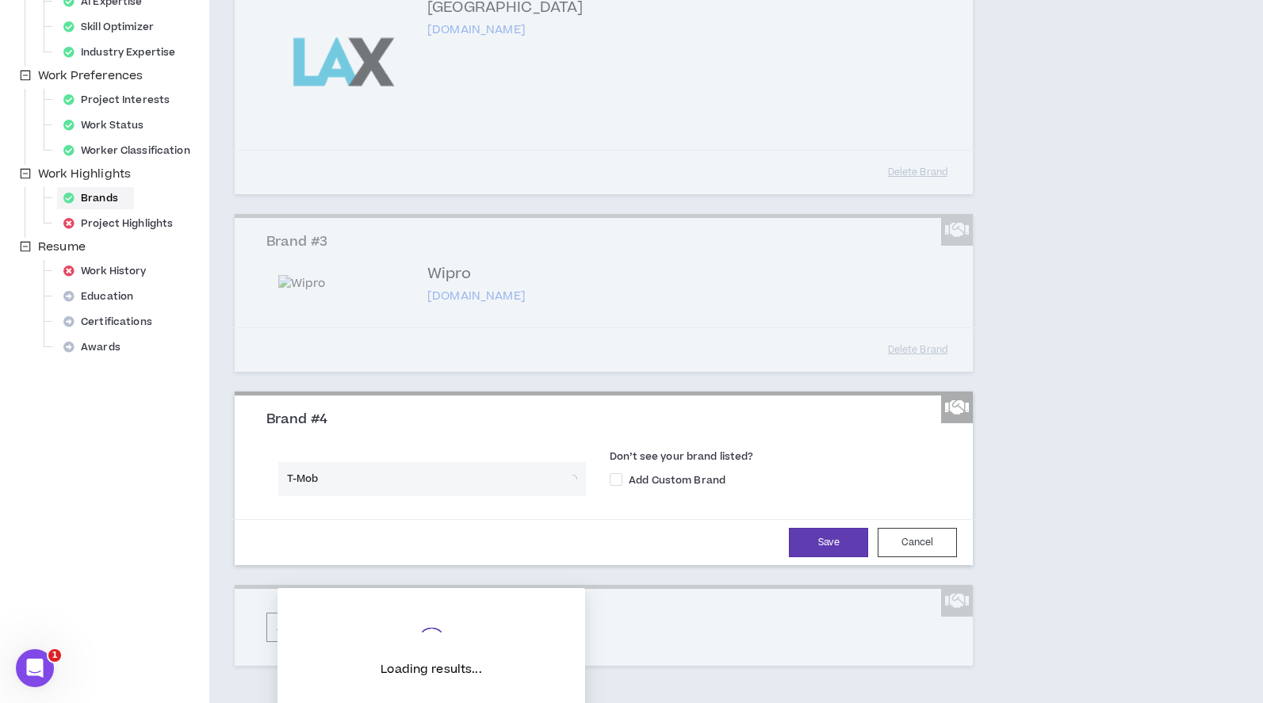
type input "T-Mobi"
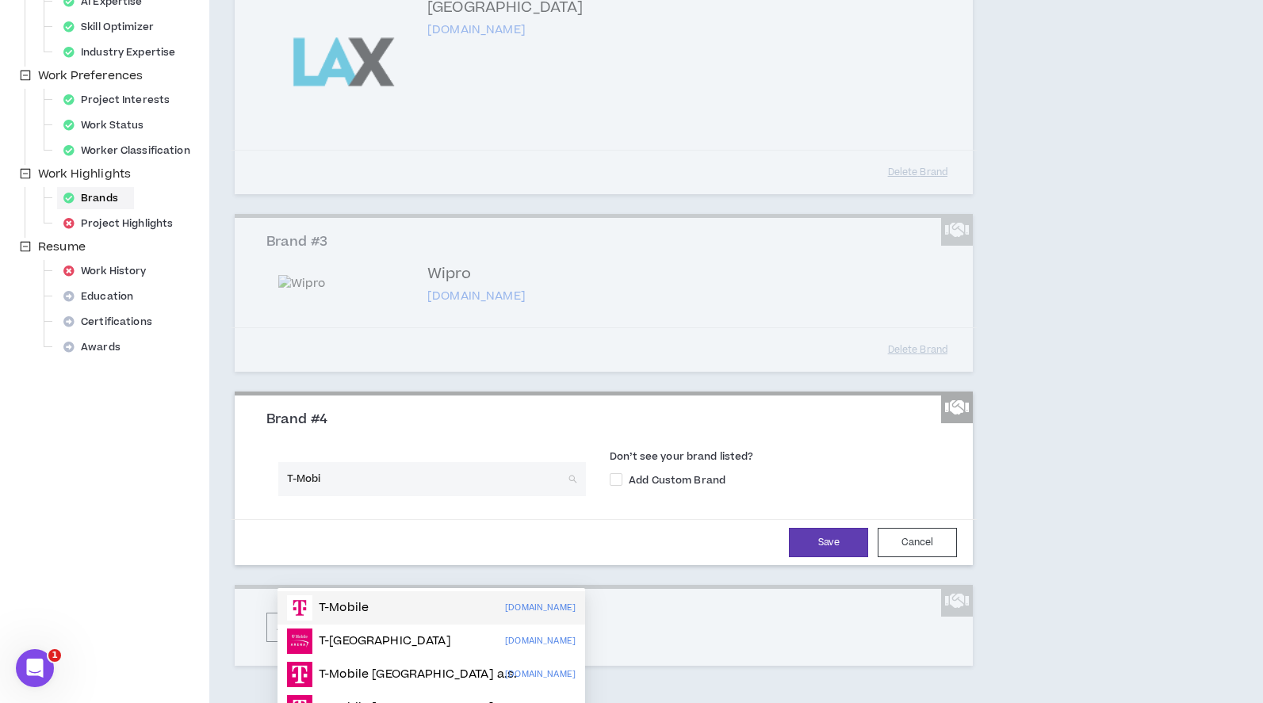
click at [443, 606] on div "T-Mobile [DOMAIN_NAME]" at bounding box center [431, 607] width 289 height 25
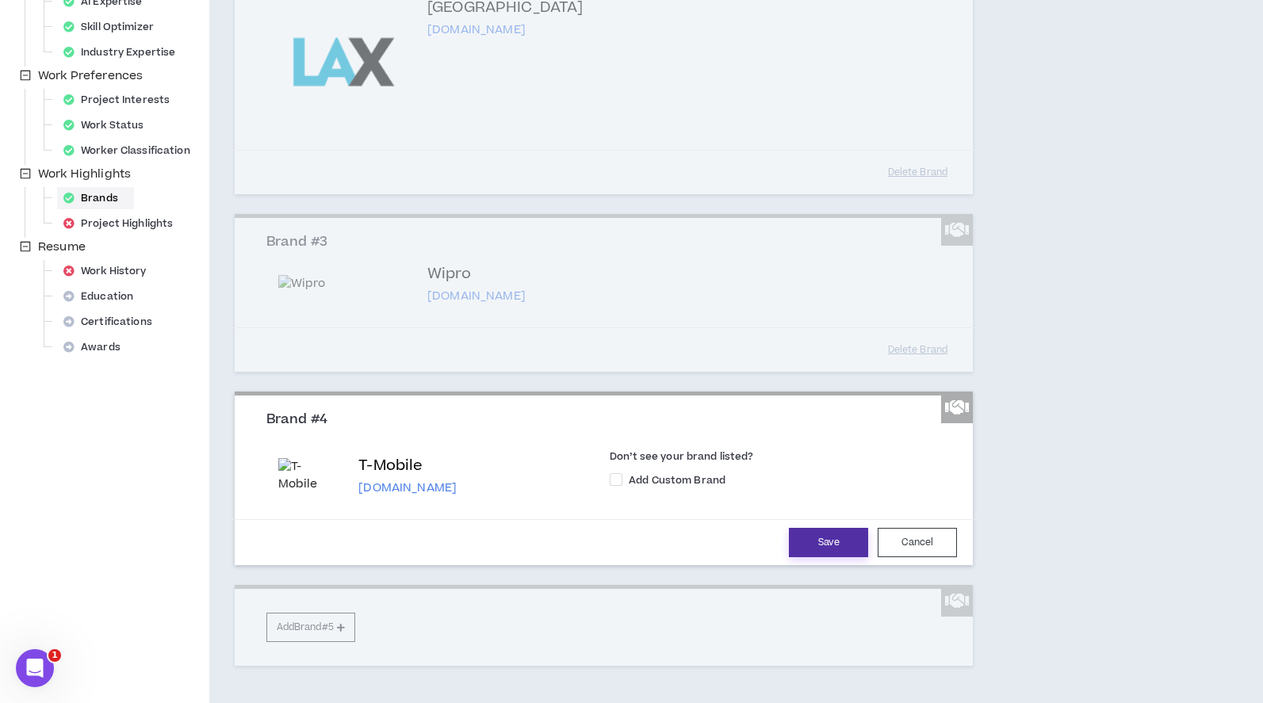
click at [828, 557] on button "Save" at bounding box center [828, 542] width 79 height 29
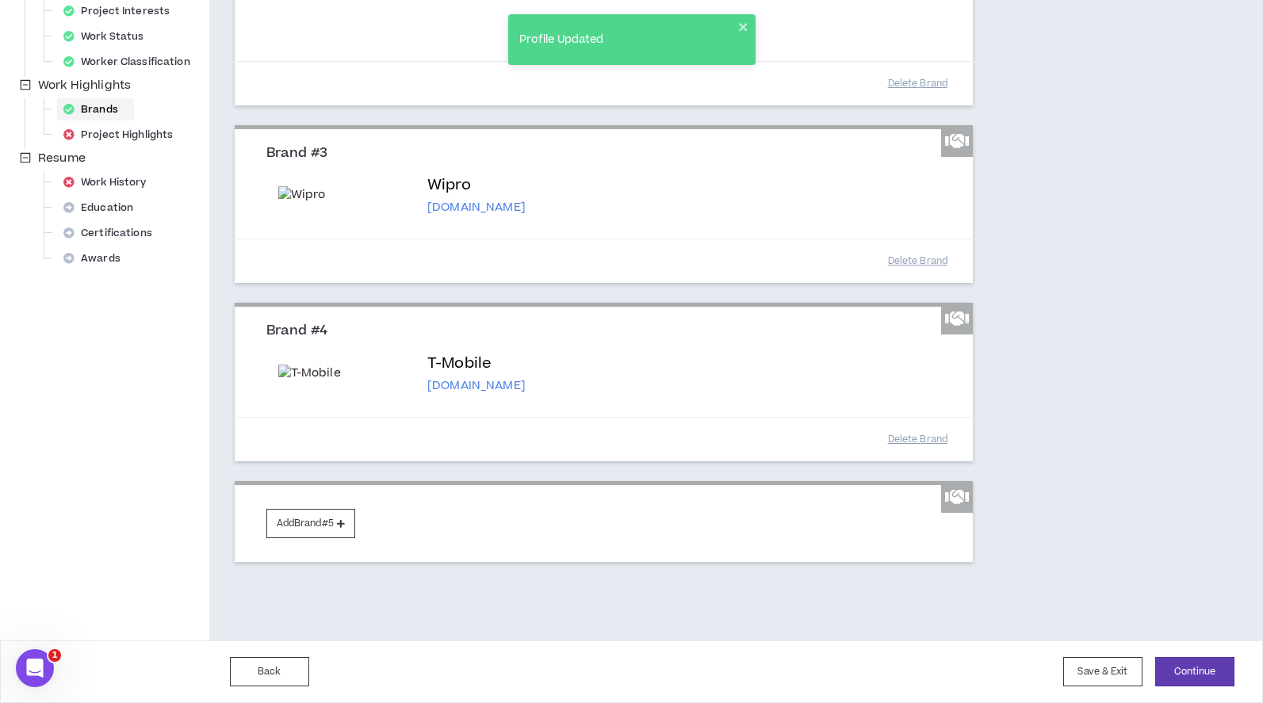
scroll to position [605, 0]
click at [332, 531] on button "Add Brand #5" at bounding box center [310, 523] width 89 height 29
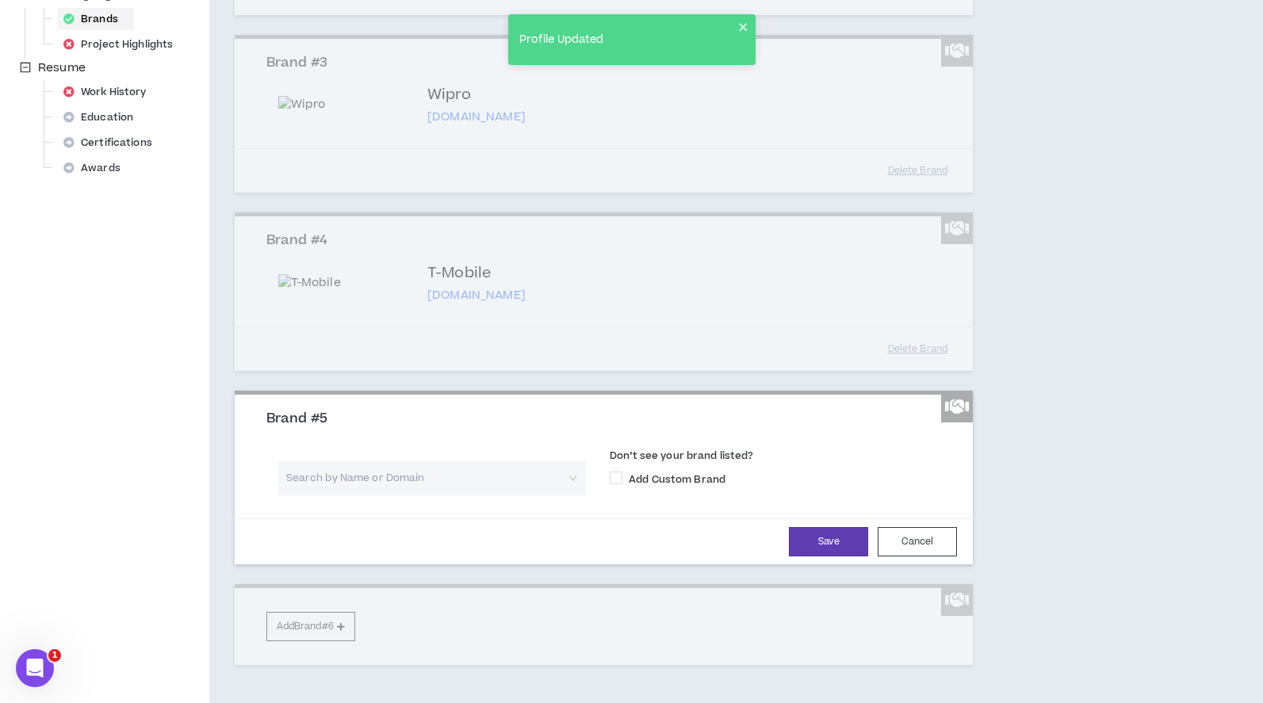
click at [421, 495] on input "search" at bounding box center [426, 478] width 279 height 34
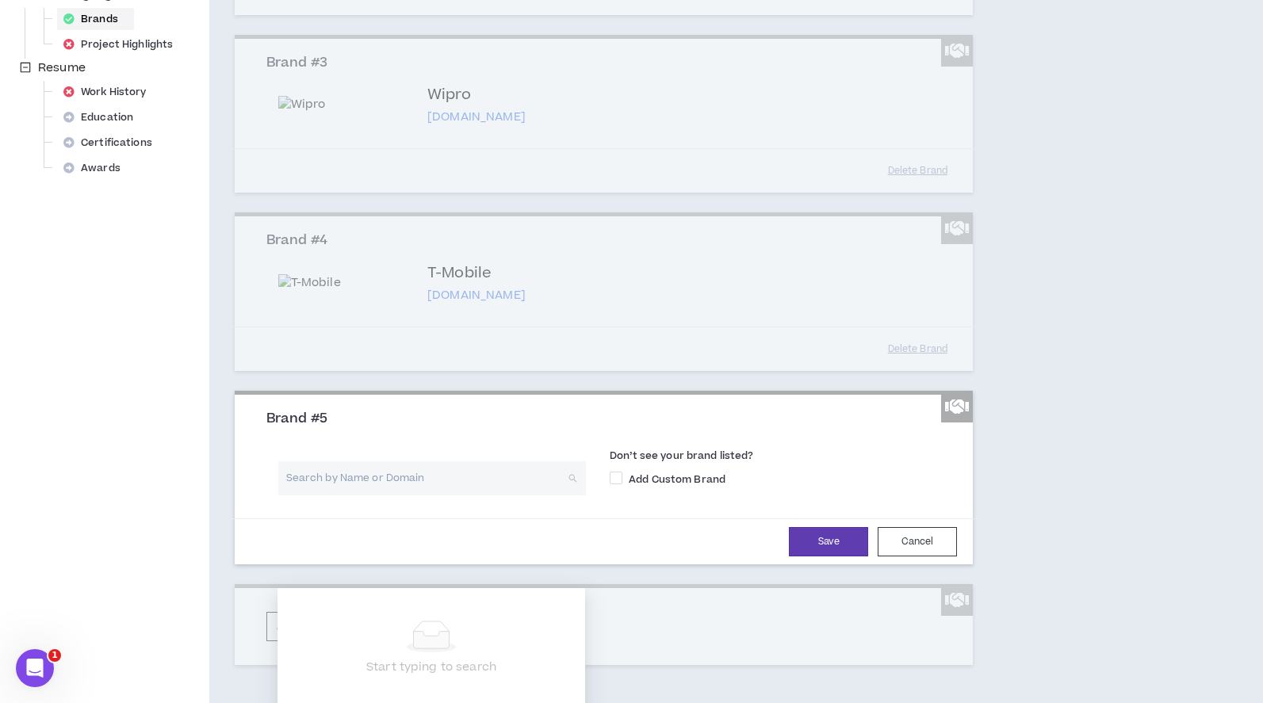
click at [421, 495] on input "search" at bounding box center [426, 478] width 279 height 34
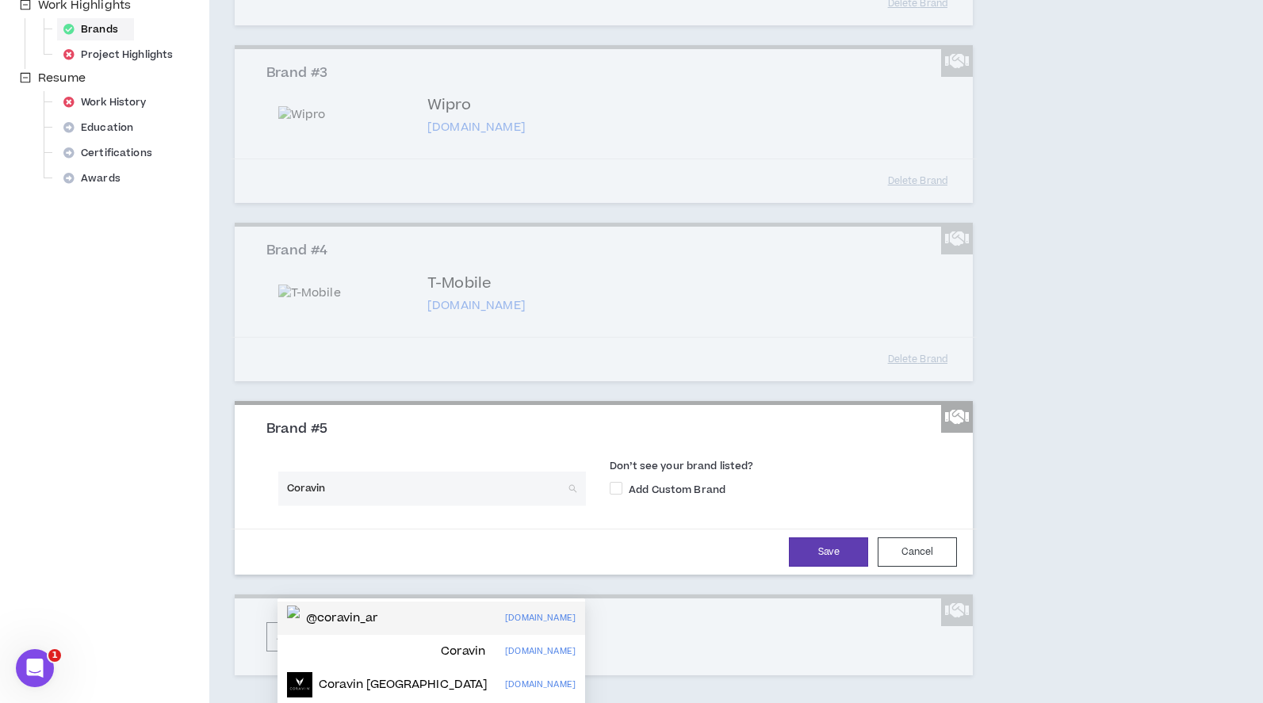
scroll to position [594, 0]
drag, startPoint x: 358, startPoint y: 579, endPoint x: 271, endPoint y: 579, distance: 87.2
click at [271, 518] on div "Coravin Search by Name or Domain" at bounding box center [431, 494] width 331 height 45
type input "A"
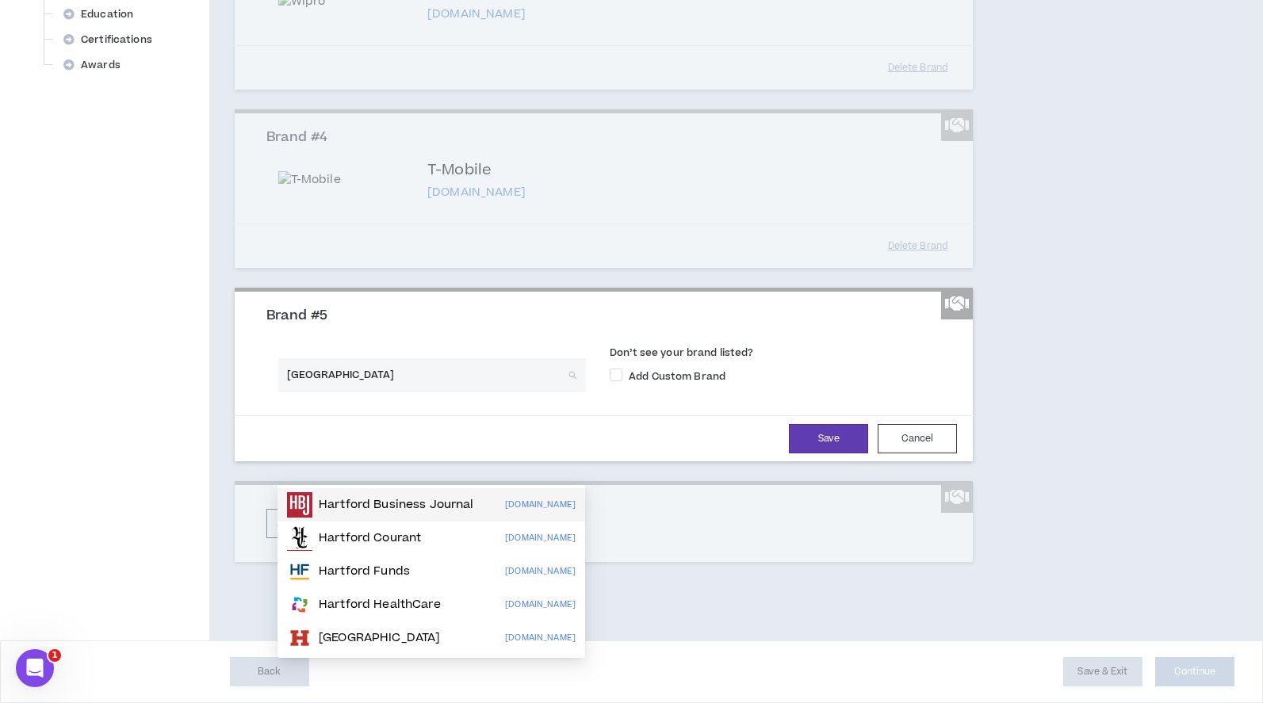
scroll to position [785, 0]
click at [364, 384] on input "[GEOGRAPHIC_DATA]" at bounding box center [426, 375] width 279 height 34
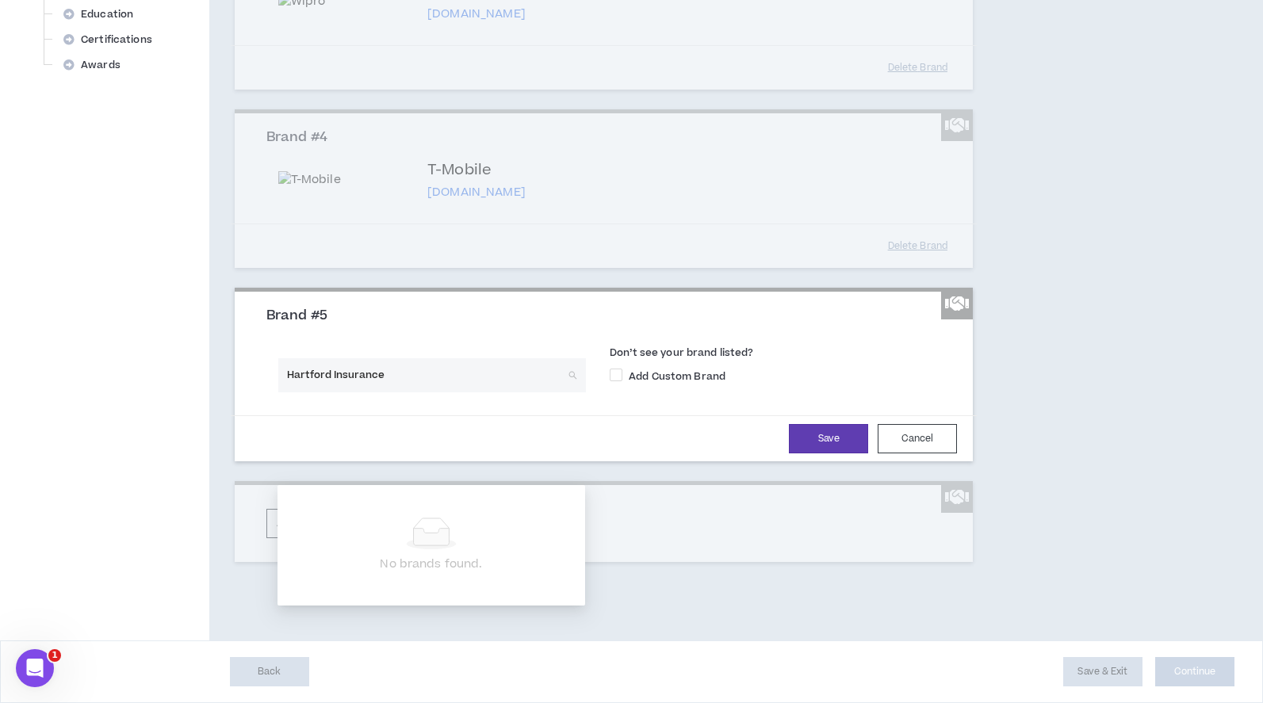
click at [287, 389] on input "Hartford Insurance" at bounding box center [426, 375] width 279 height 34
drag, startPoint x: 353, startPoint y: 388, endPoint x: 420, endPoint y: 388, distance: 67.4
click at [420, 388] on input "The Hartford Insurance" at bounding box center [426, 375] width 279 height 34
type input "The Hartford"
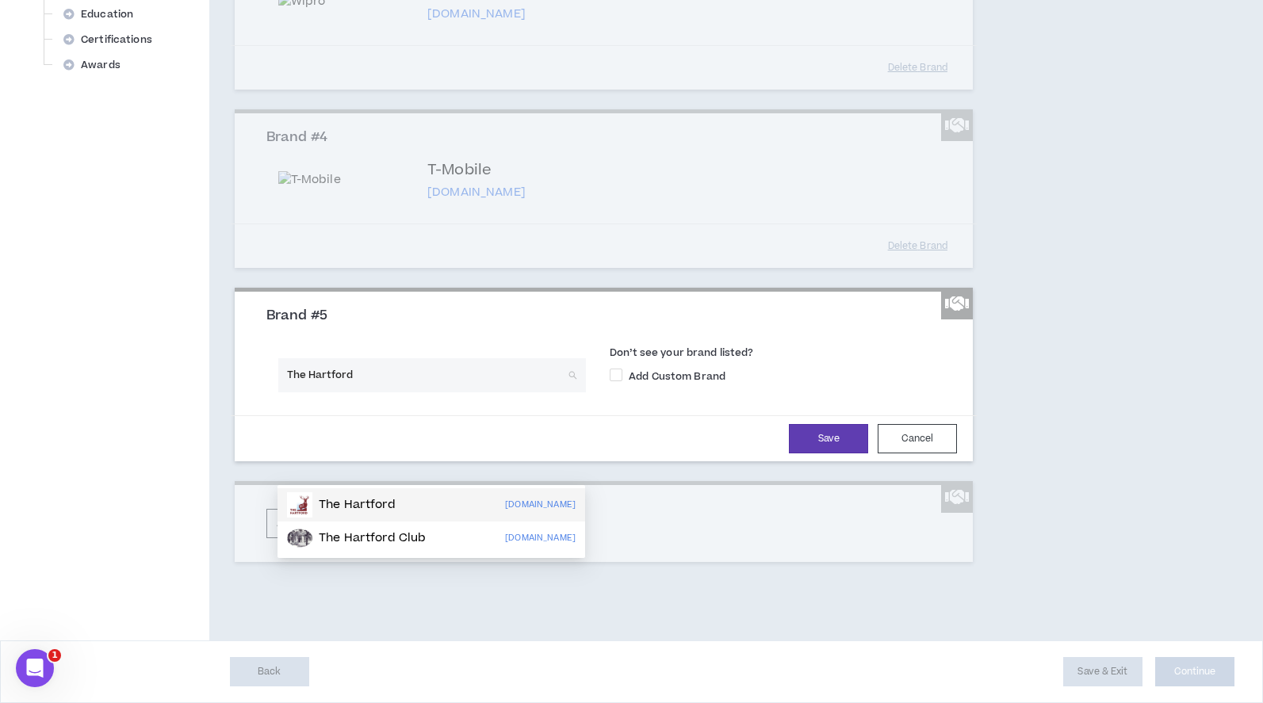
click at [411, 492] on div "The Hartford [DOMAIN_NAME]" at bounding box center [431, 504] width 289 height 25
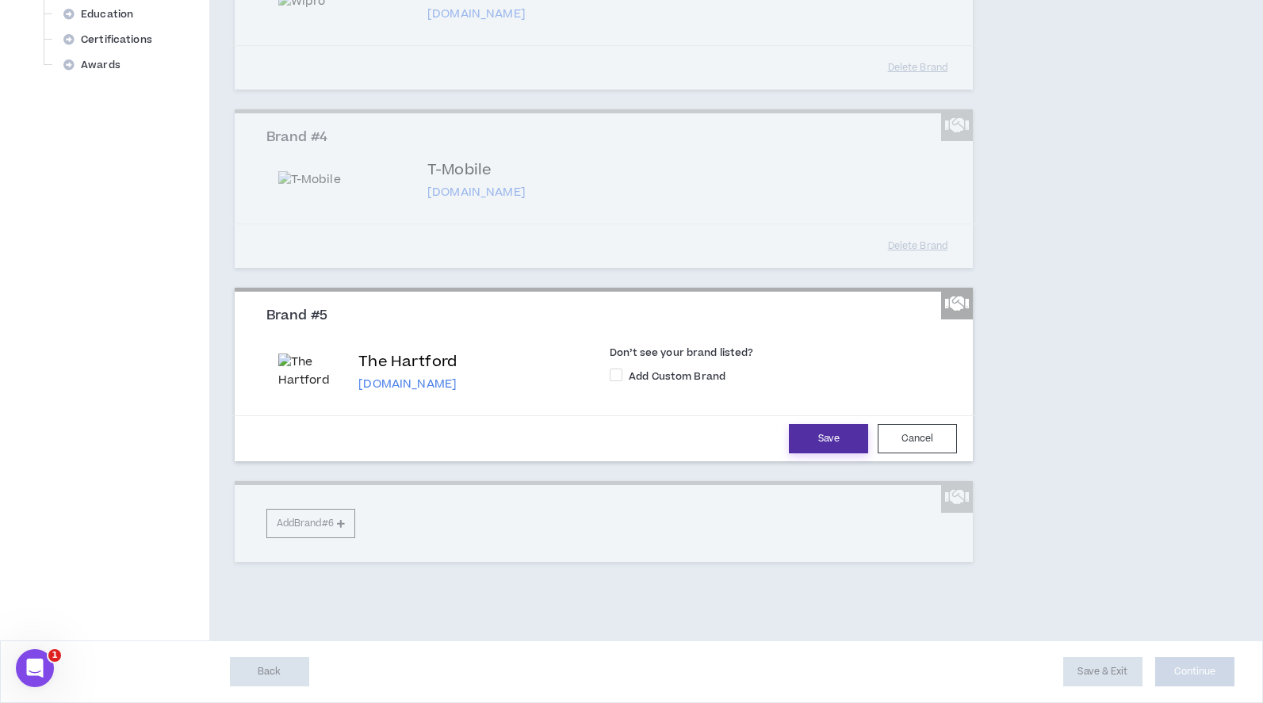
click at [823, 453] on button "Save" at bounding box center [828, 438] width 79 height 29
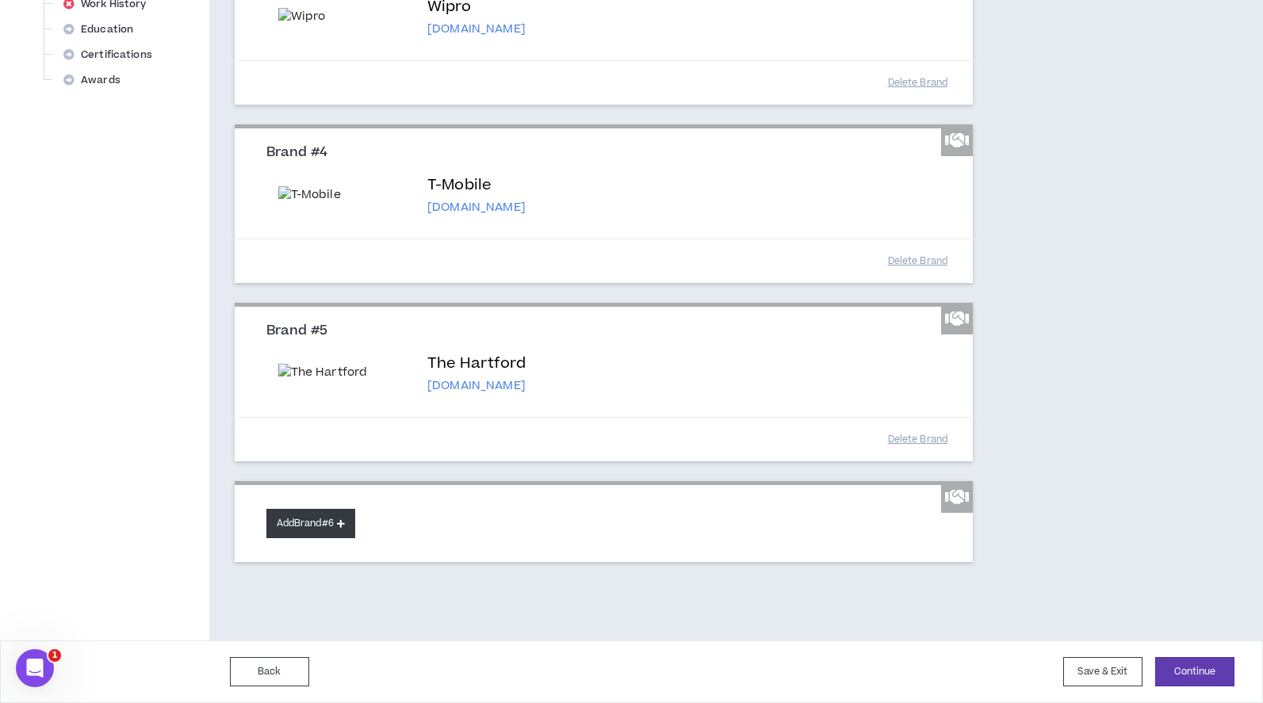
click at [304, 538] on button "Add Brand #6" at bounding box center [310, 523] width 89 height 29
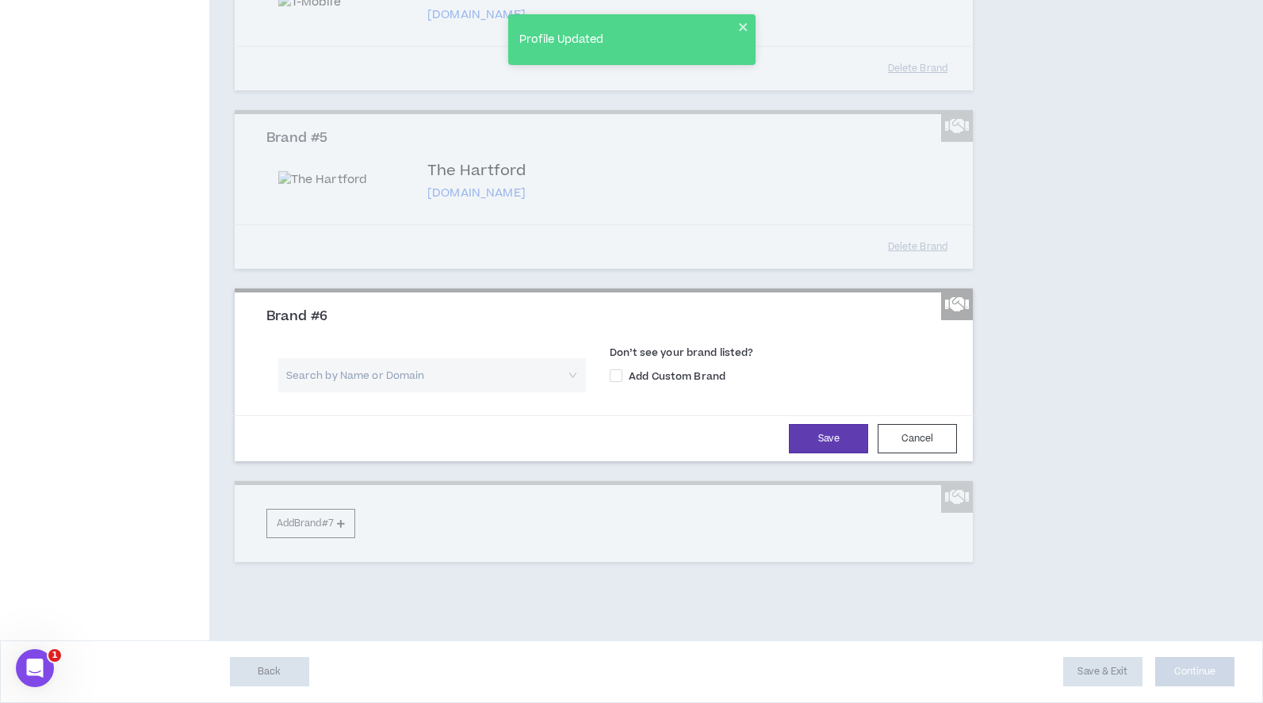
scroll to position [990, 0]
click at [362, 392] on input "search" at bounding box center [426, 375] width 279 height 34
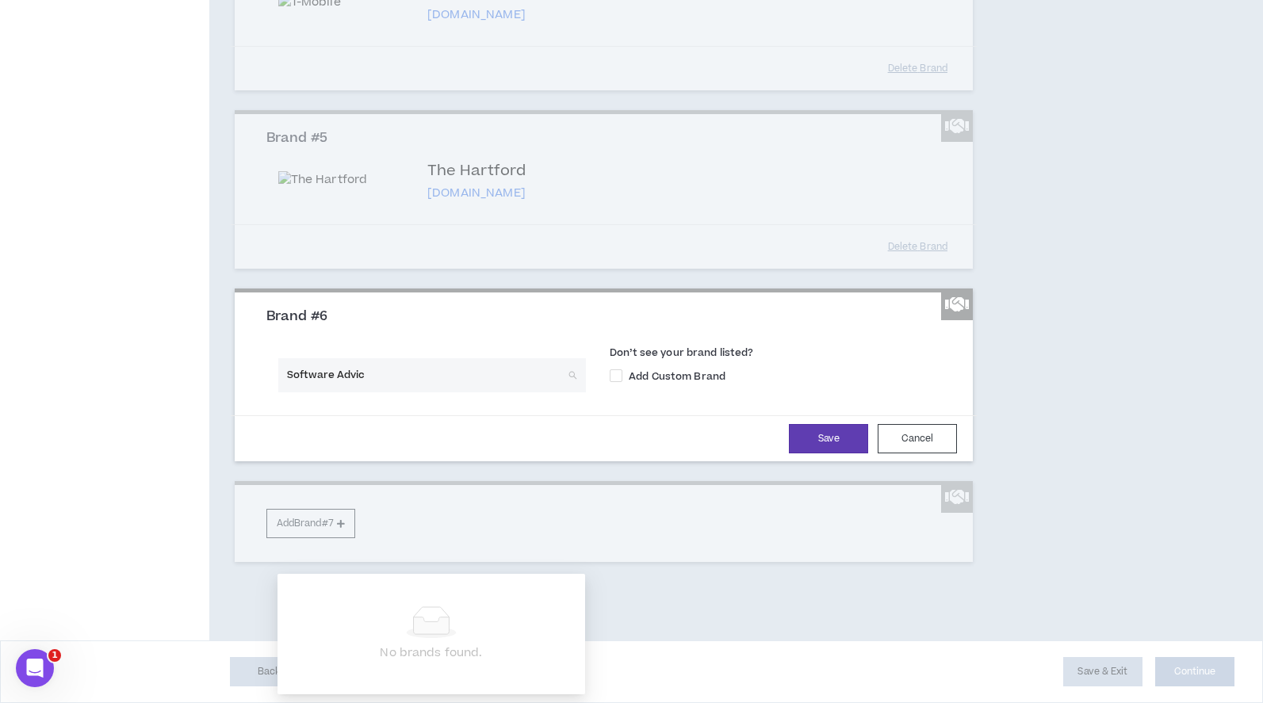
type input "Software Advice"
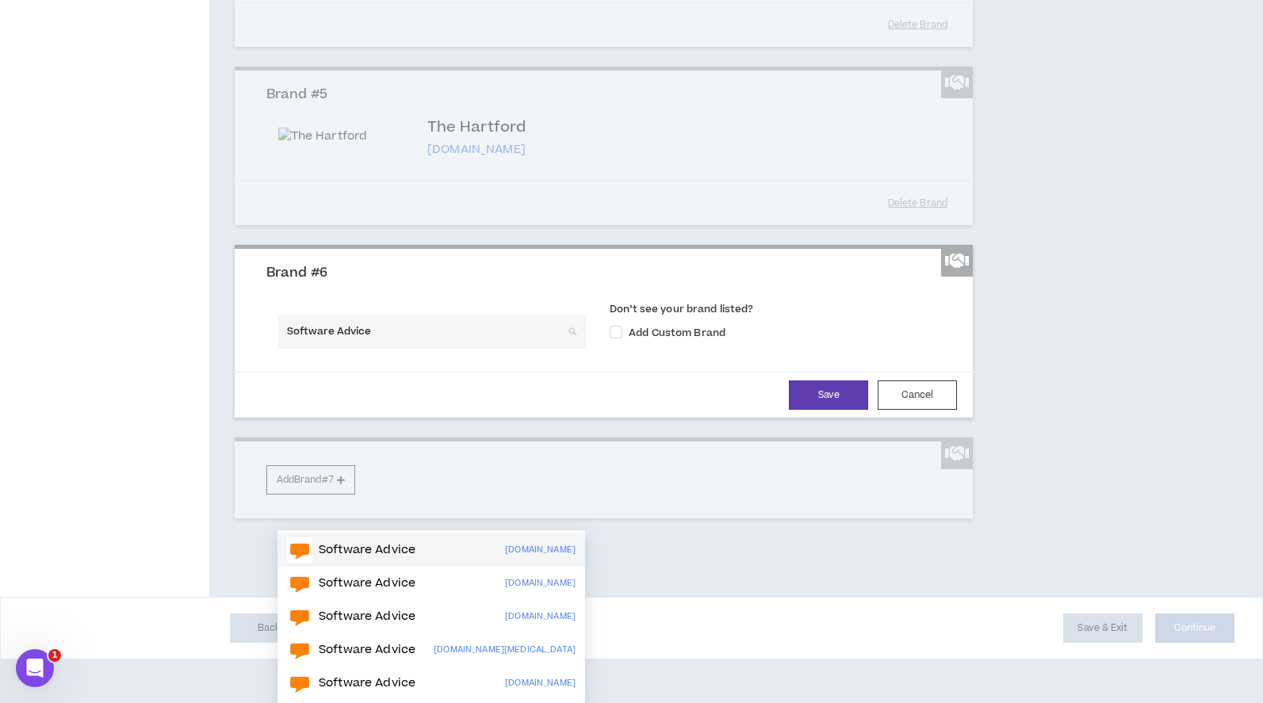
click at [350, 542] on p "Software Advice" at bounding box center [367, 550] width 97 height 16
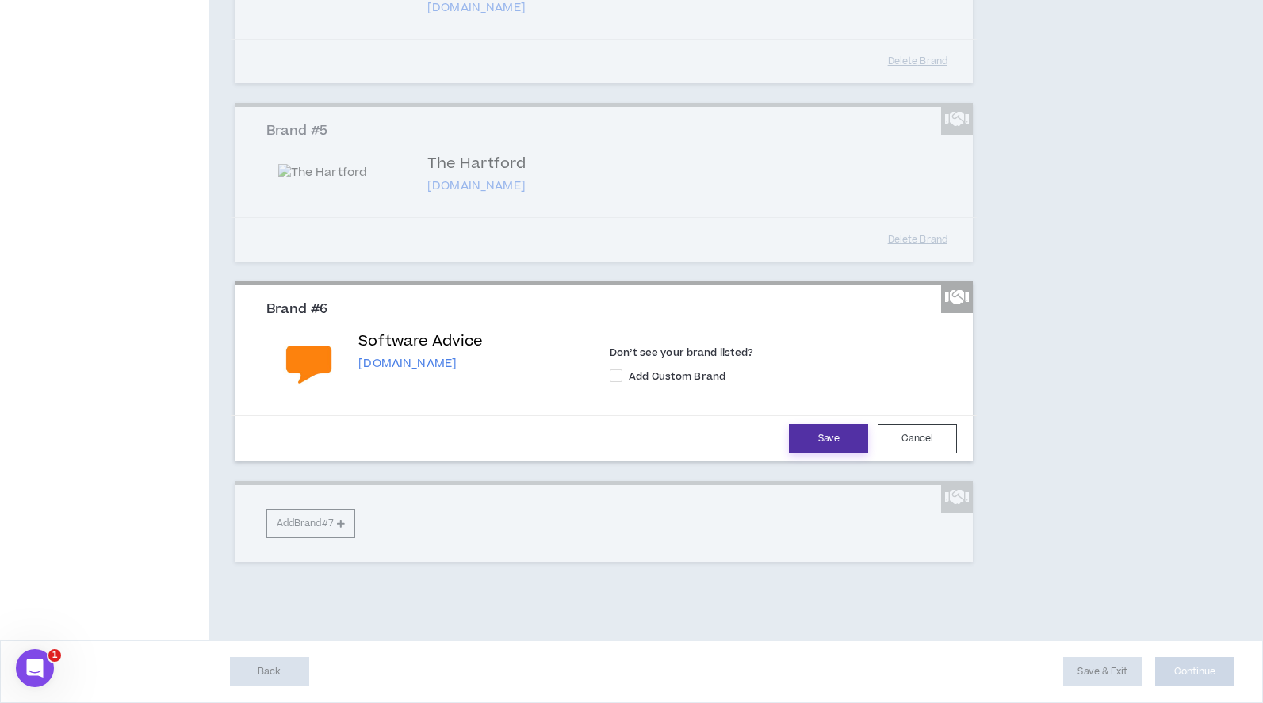
click at [817, 453] on button "Save" at bounding box center [828, 438] width 79 height 29
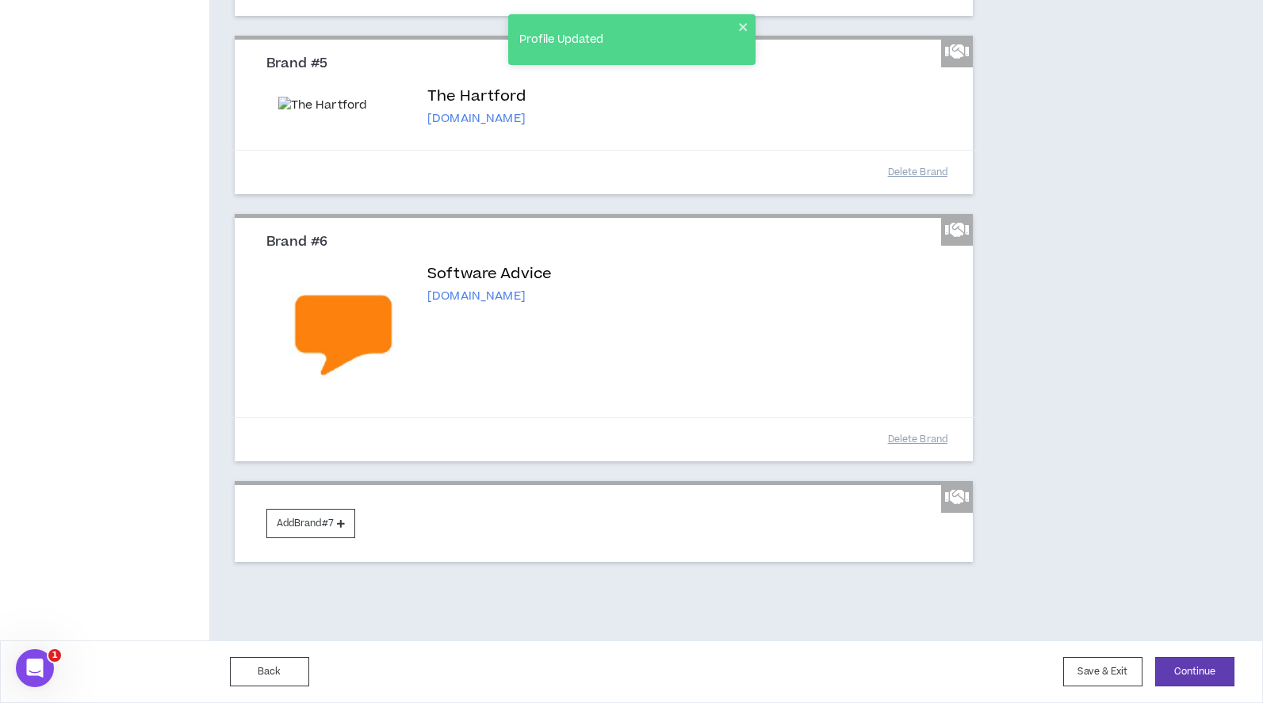
scroll to position [1138, 0]
click at [327, 522] on button "Add Brand #7" at bounding box center [310, 523] width 89 height 29
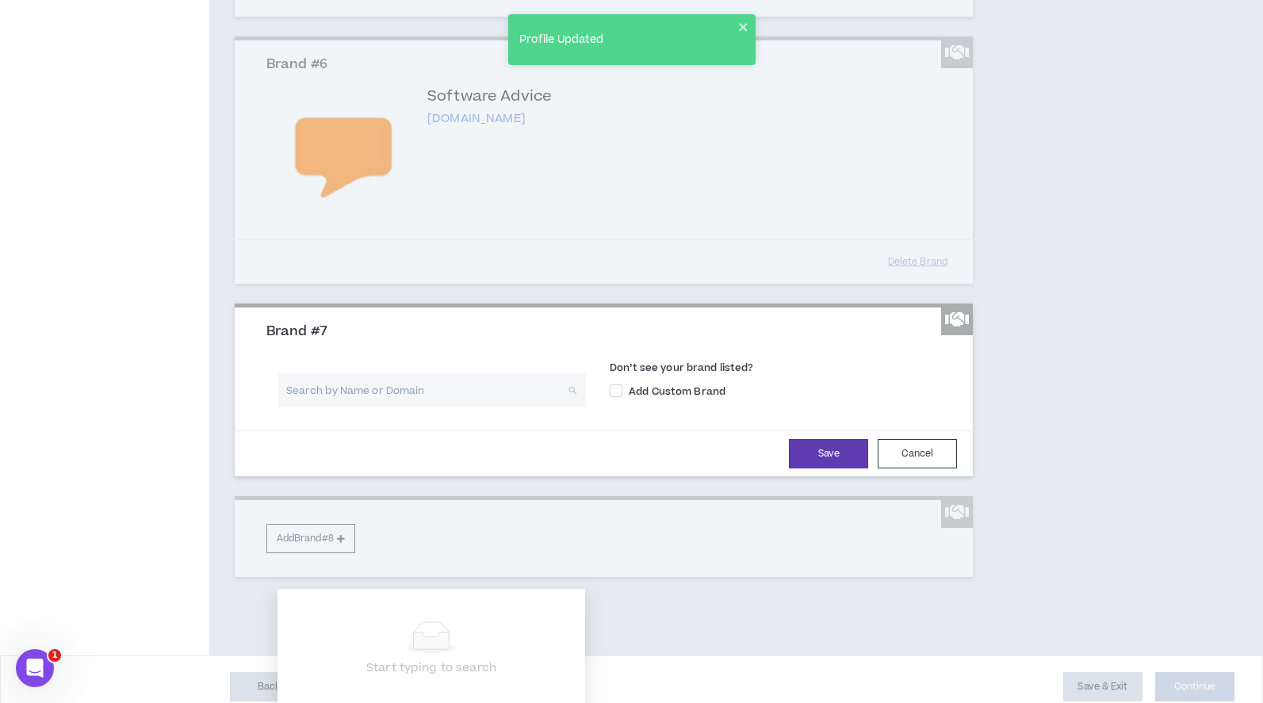
click at [377, 407] on input "search" at bounding box center [426, 390] width 279 height 34
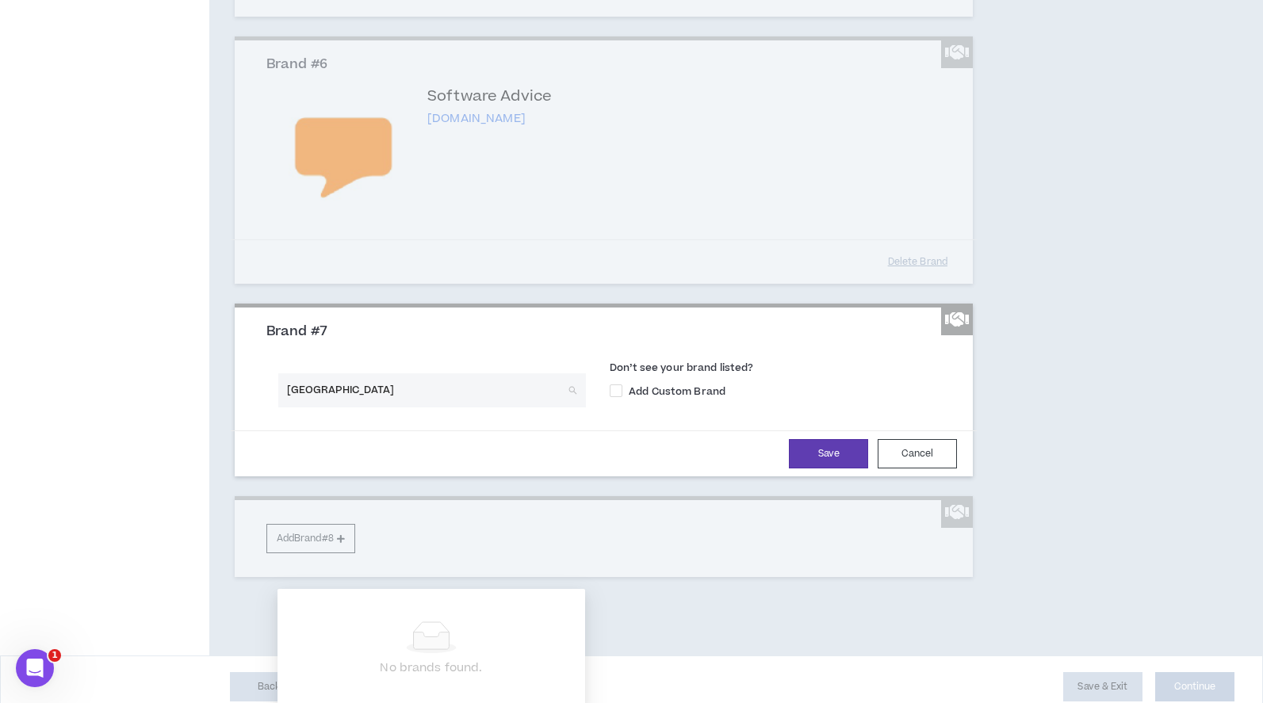
type input "Samsung"
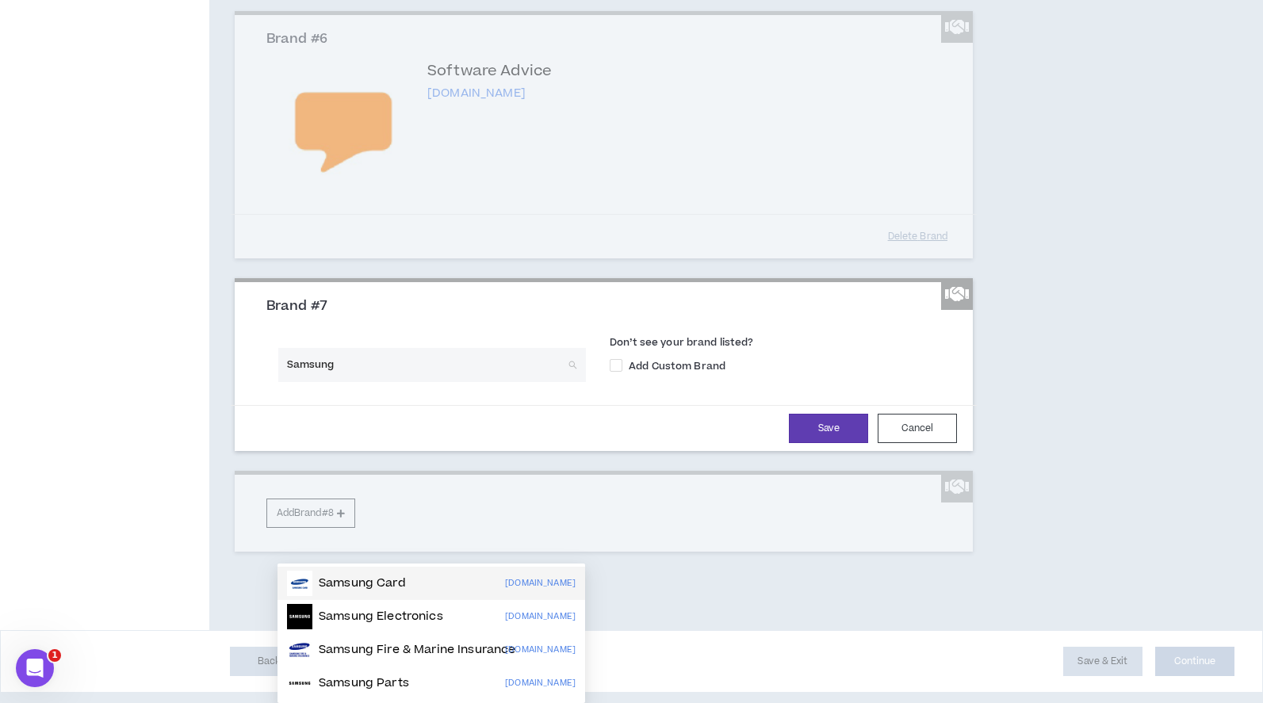
scroll to position [1174, 0]
click at [410, 612] on p "Samsung Electronics" at bounding box center [381, 617] width 124 height 16
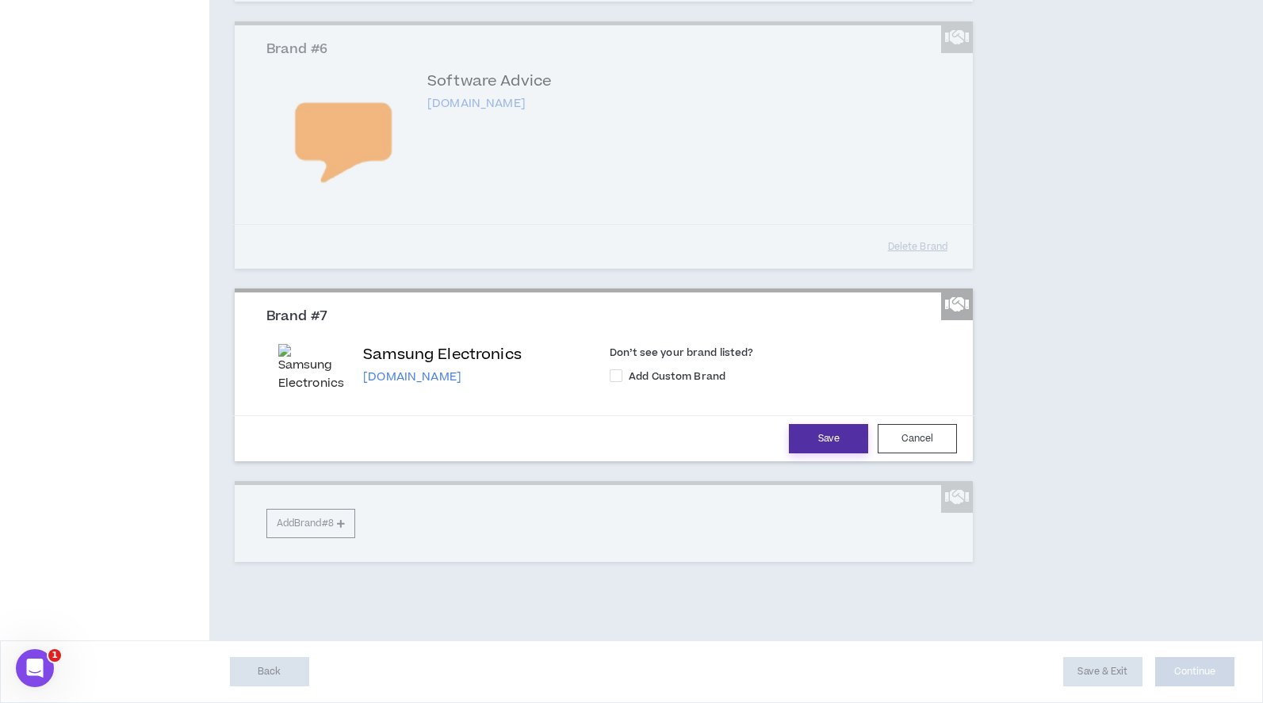
click at [816, 453] on button "Save" at bounding box center [828, 438] width 79 height 29
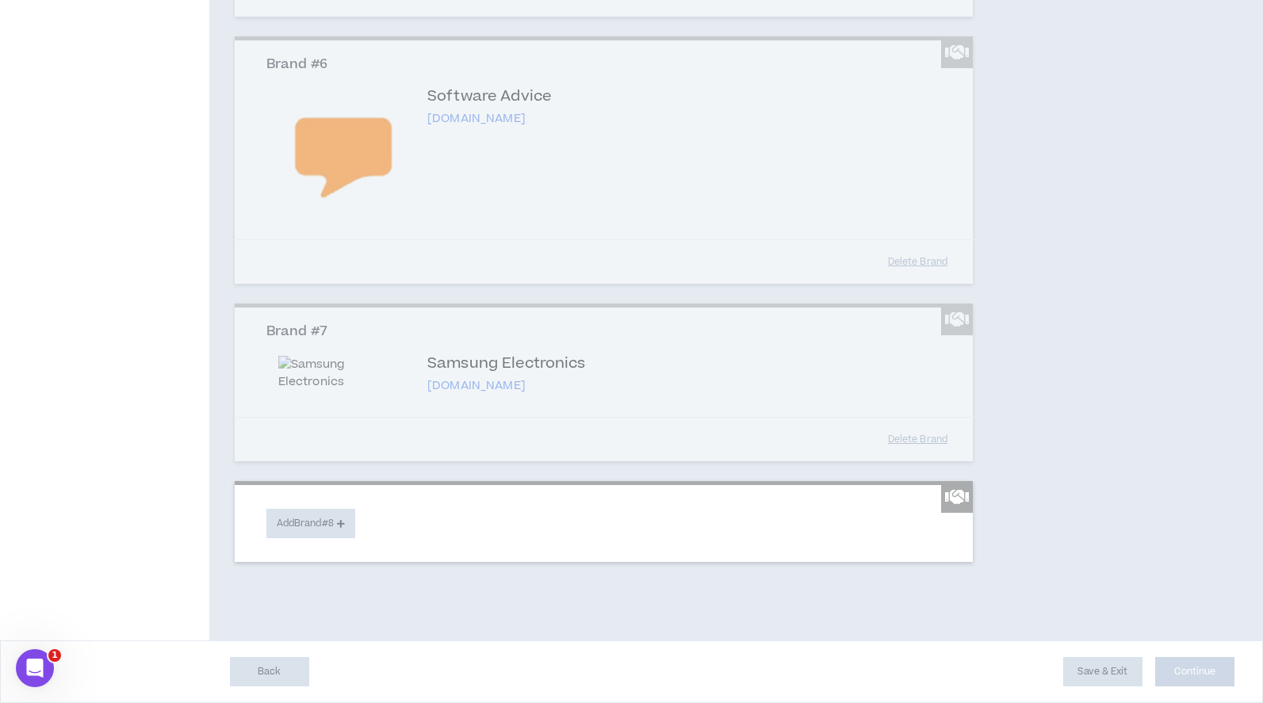
scroll to position [1315, 0]
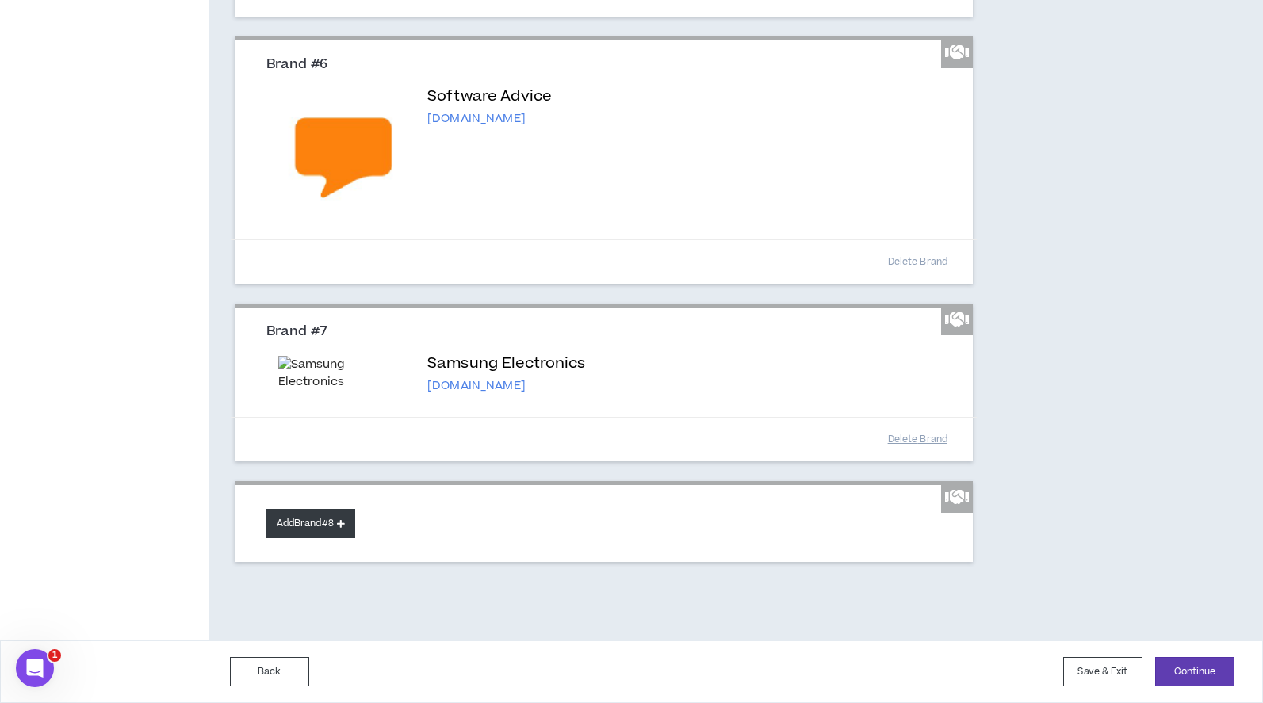
click at [316, 519] on button "Add Brand #8" at bounding box center [310, 523] width 89 height 29
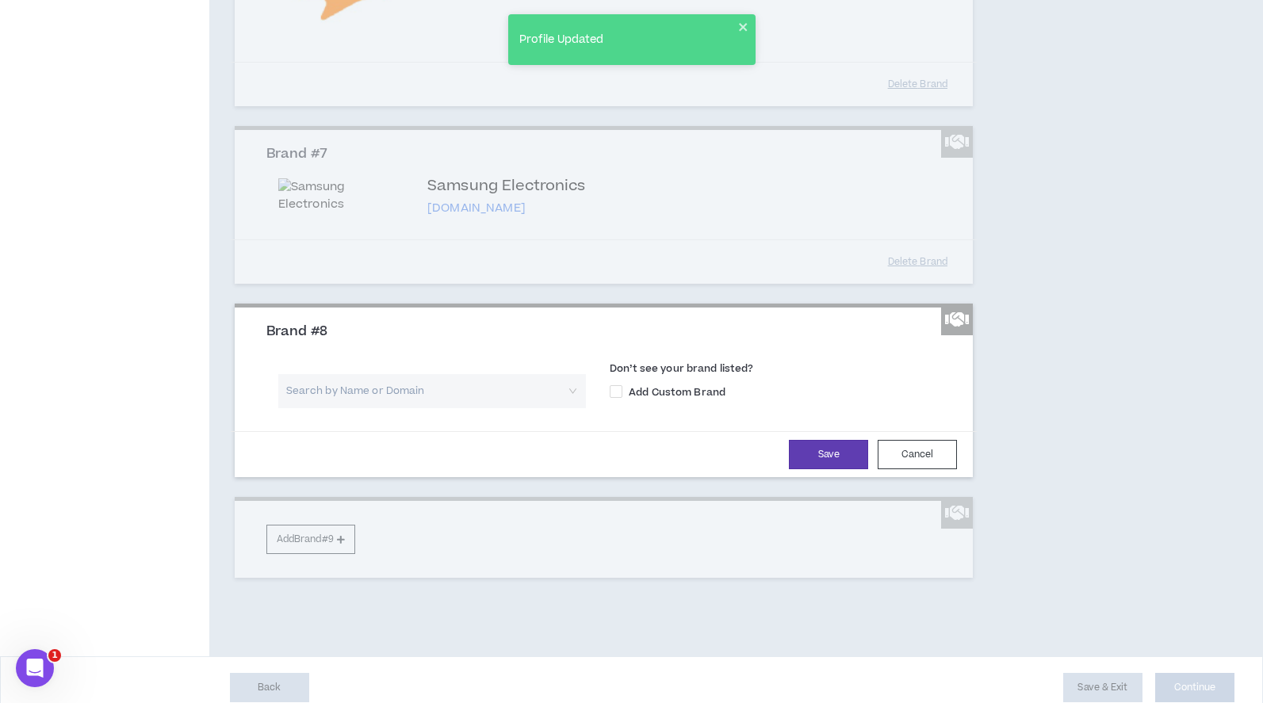
click at [358, 408] on input "search" at bounding box center [426, 391] width 279 height 34
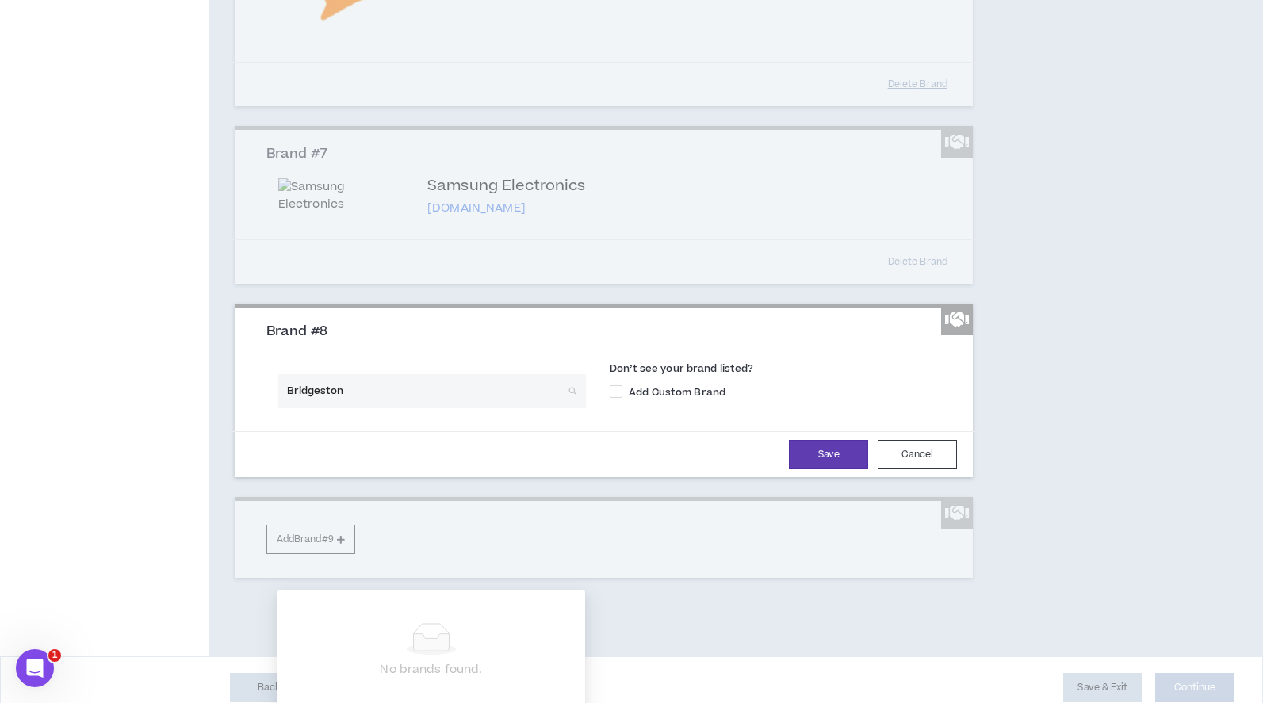
type input "Bridgestone"
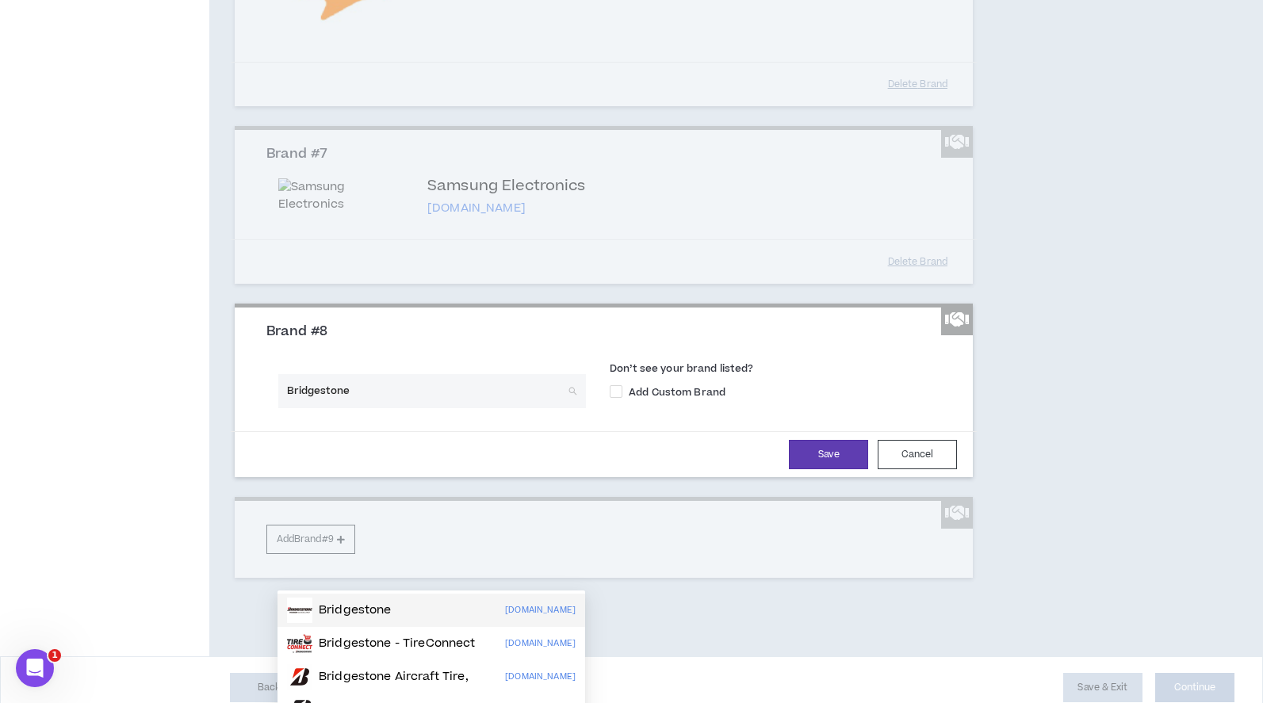
click at [416, 615] on div "Bridgestone [DOMAIN_NAME]" at bounding box center [431, 610] width 289 height 25
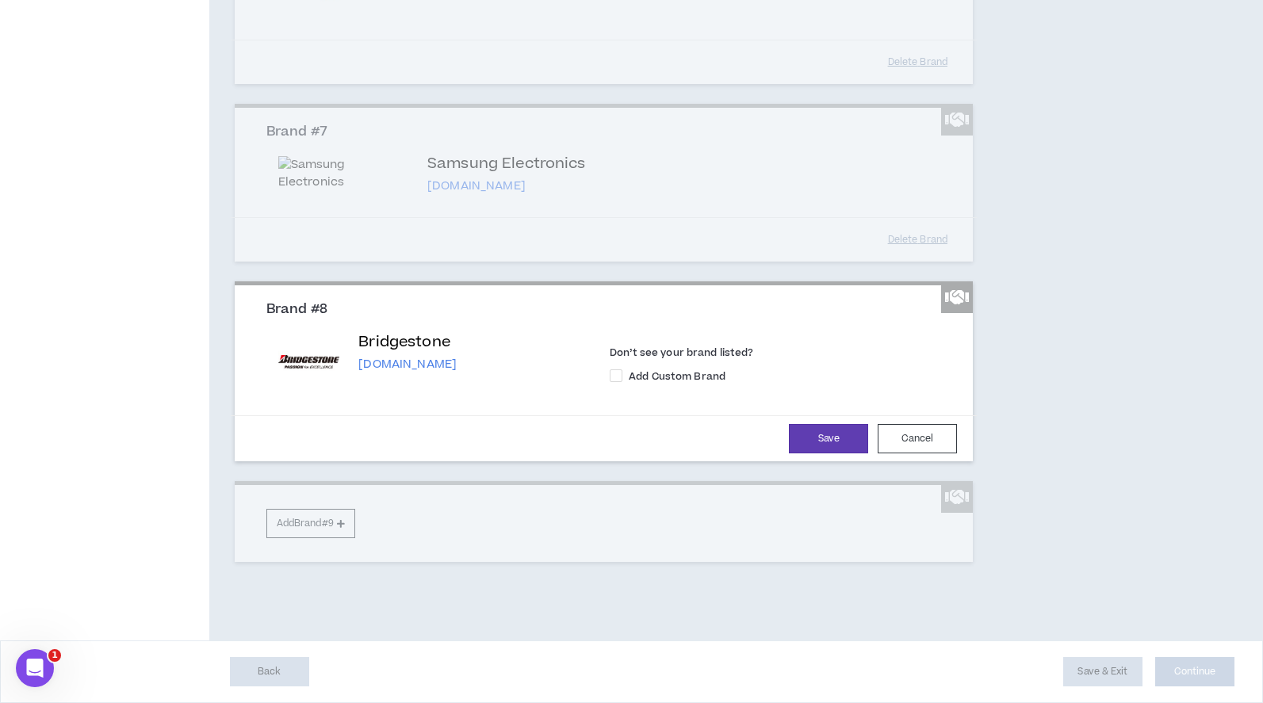
scroll to position [1516, 0]
click at [805, 438] on button "Save" at bounding box center [828, 438] width 79 height 29
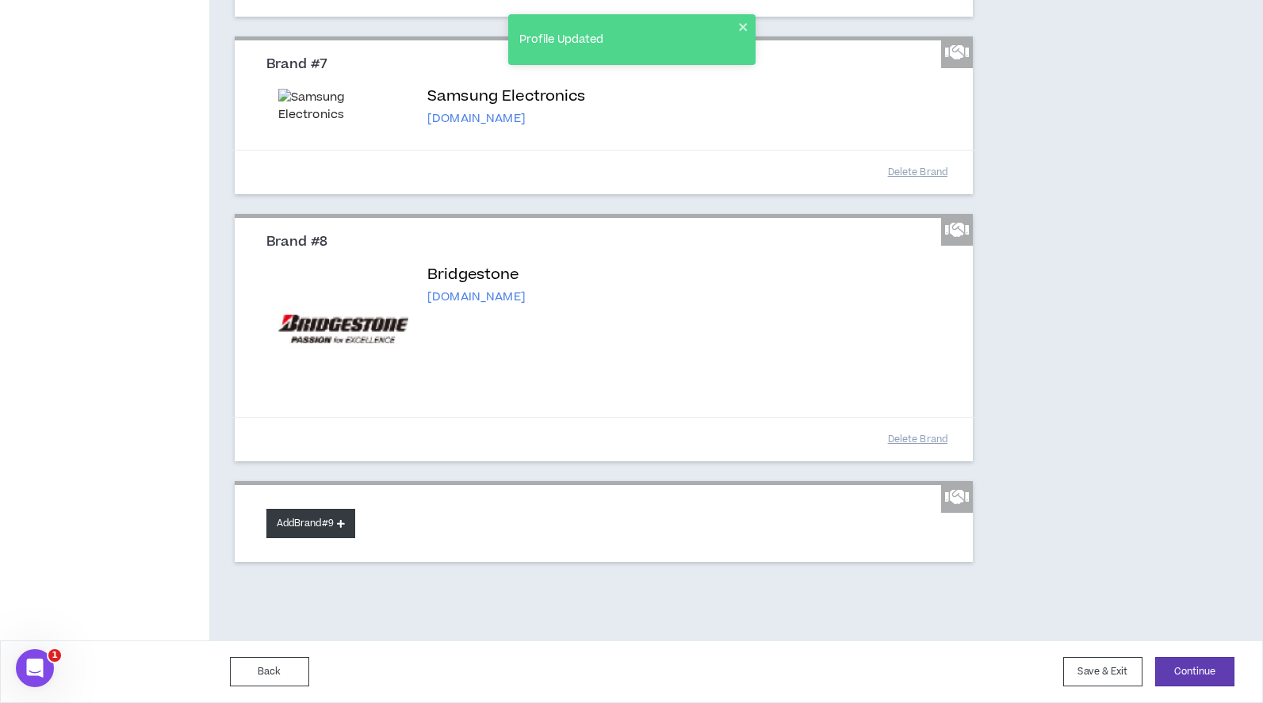
click at [327, 538] on button "Add Brand #9" at bounding box center [310, 523] width 89 height 29
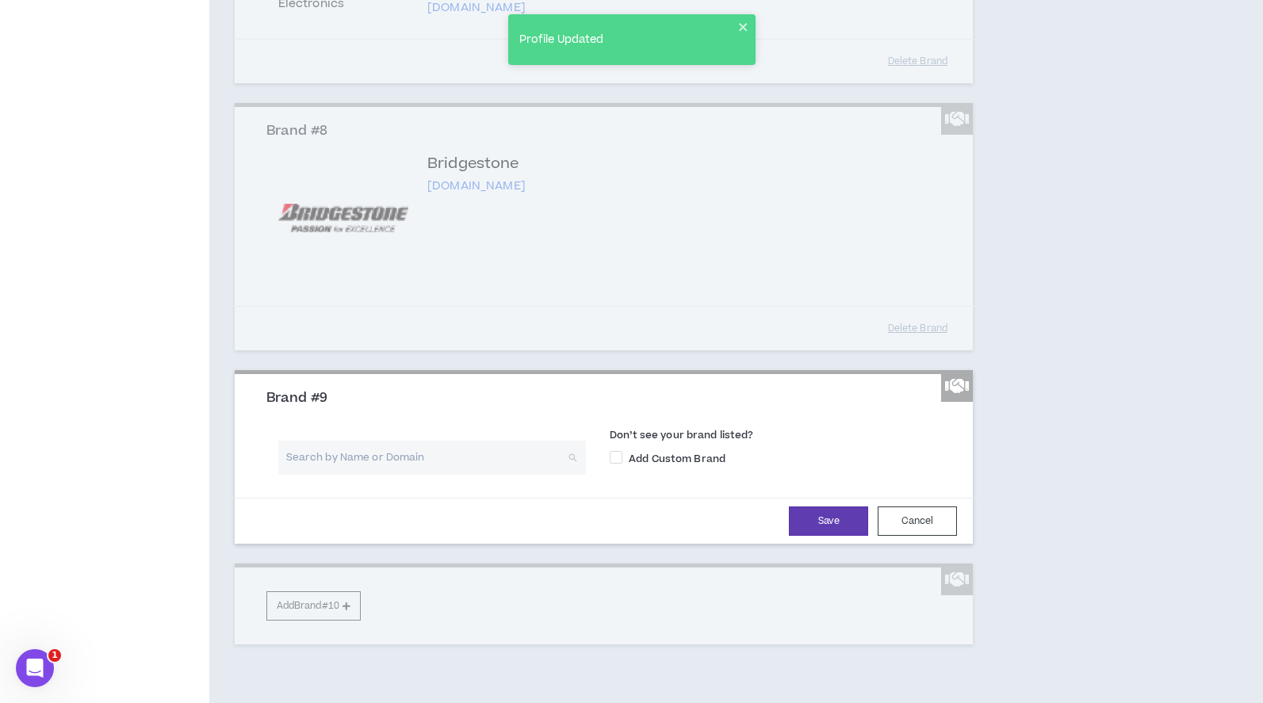
click at [381, 475] on input "search" at bounding box center [426, 458] width 279 height 34
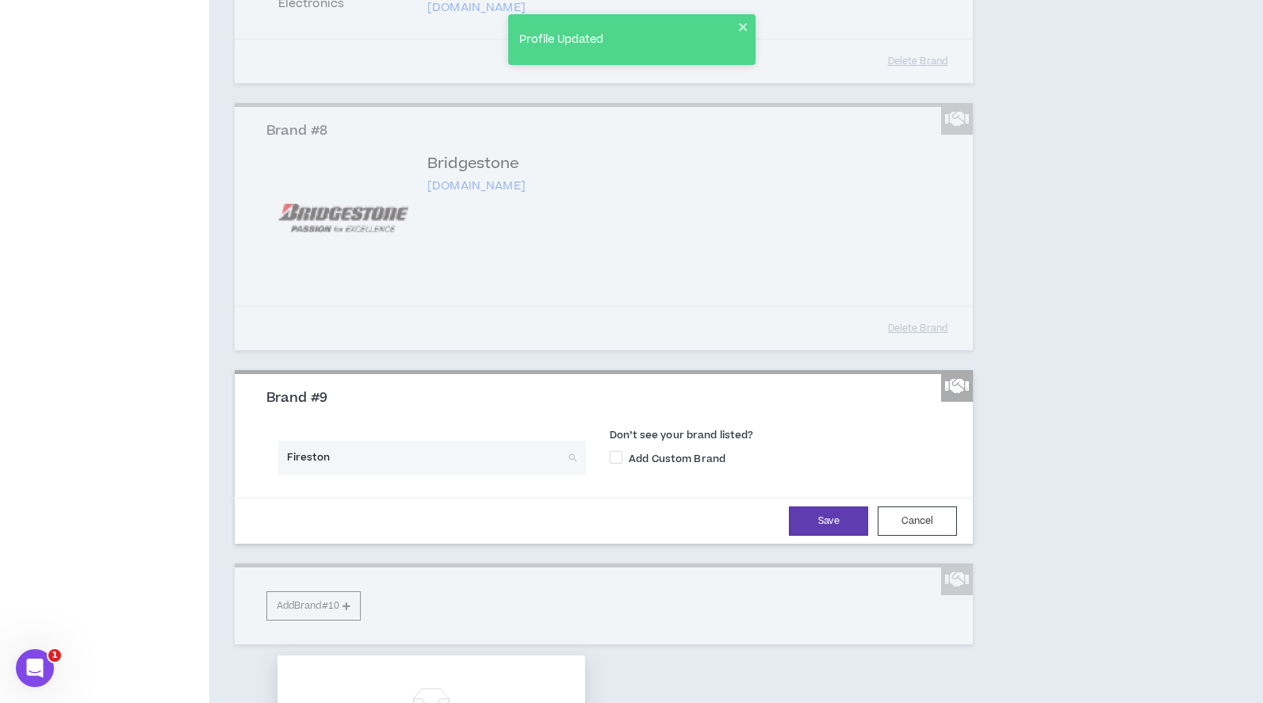
type input "Firestone"
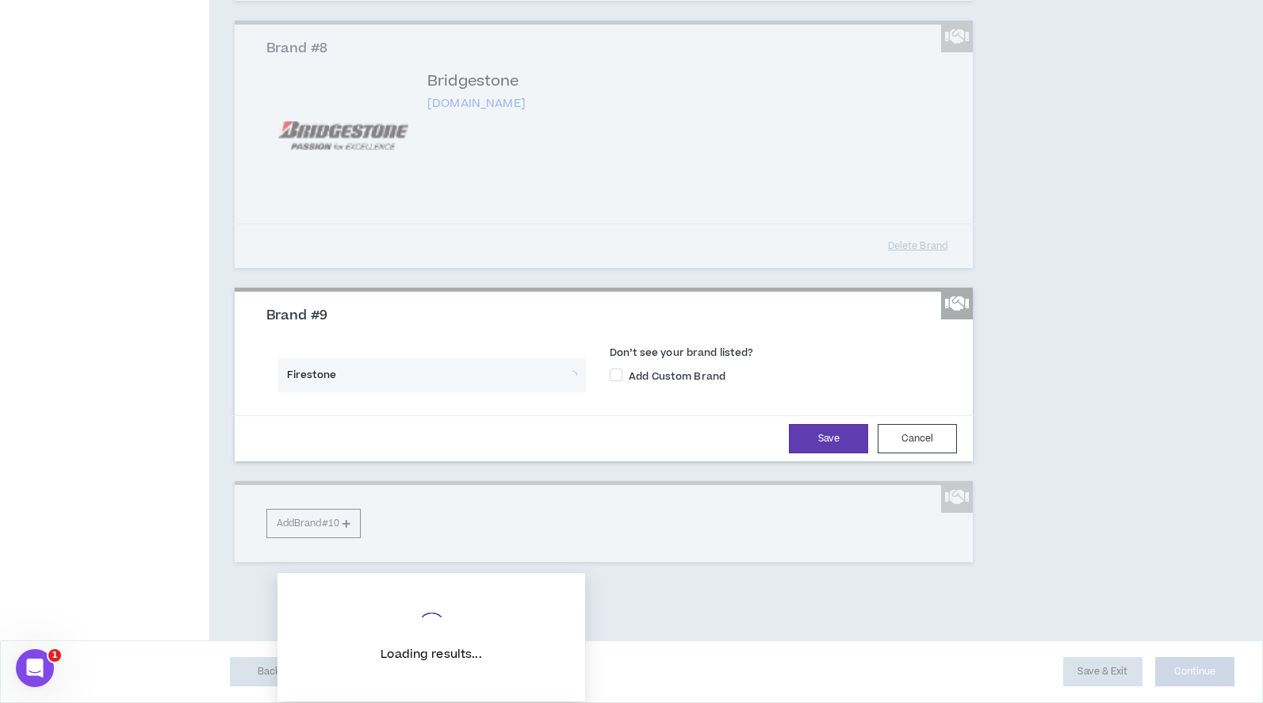
scroll to position [1776, 0]
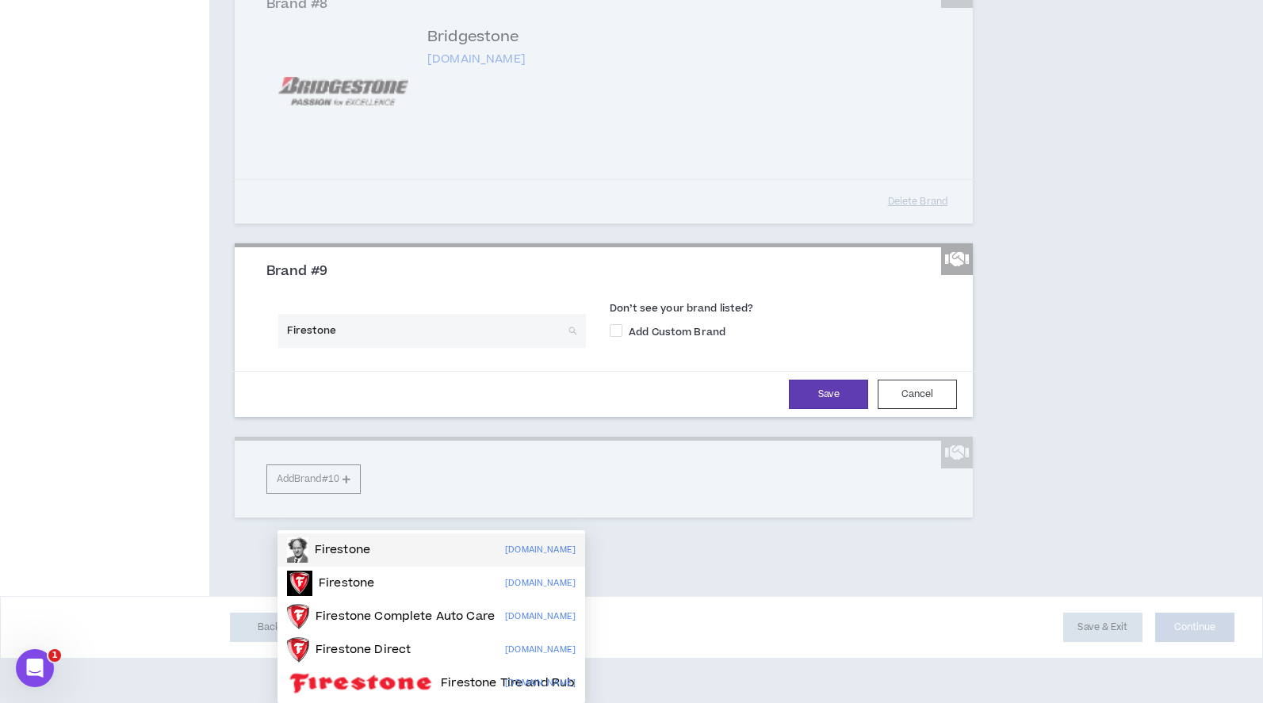
click at [424, 537] on div "Firestone [DOMAIN_NAME]" at bounding box center [431, 549] width 289 height 25
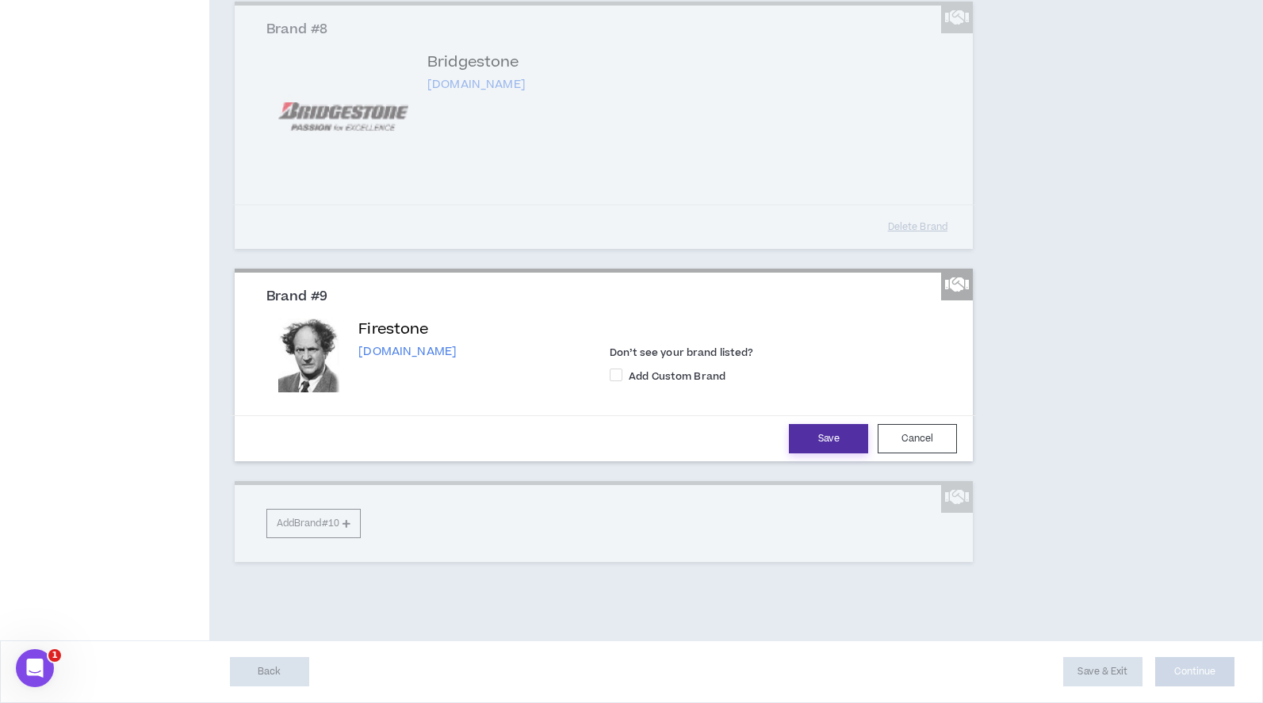
click at [827, 448] on button "Save" at bounding box center [828, 438] width 79 height 29
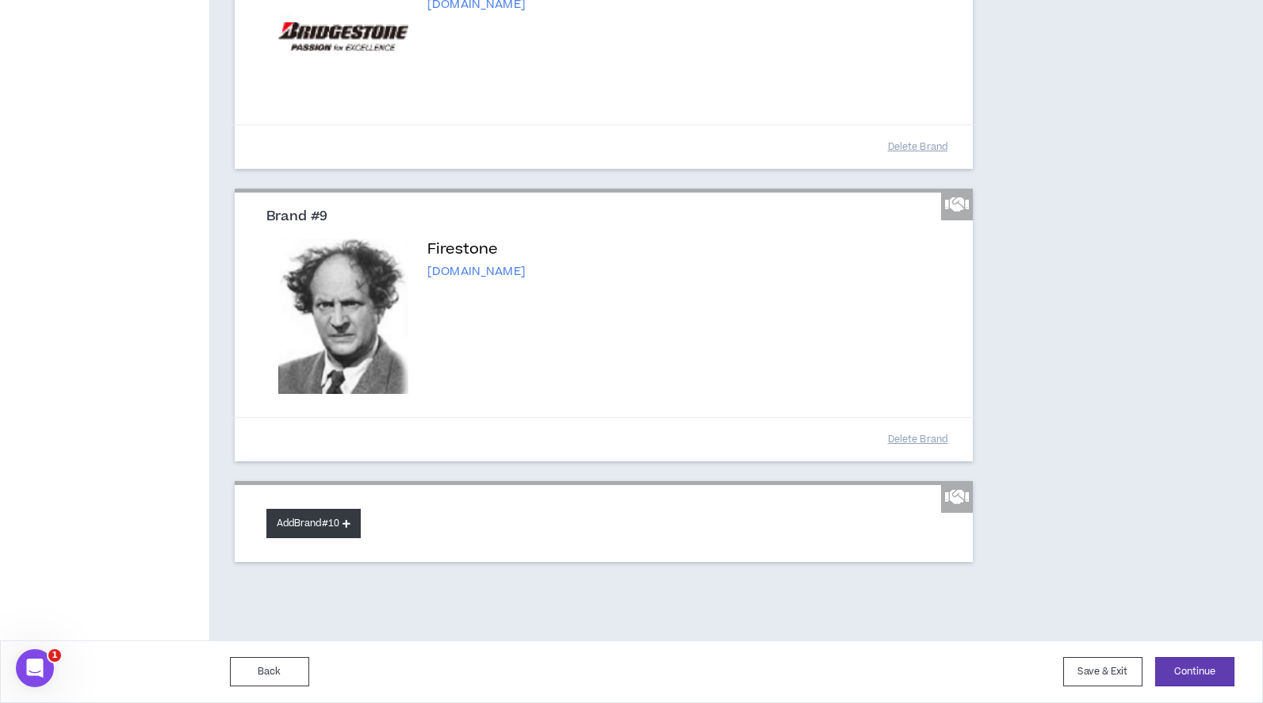
click at [316, 538] on button "Add Brand #10" at bounding box center [313, 523] width 94 height 29
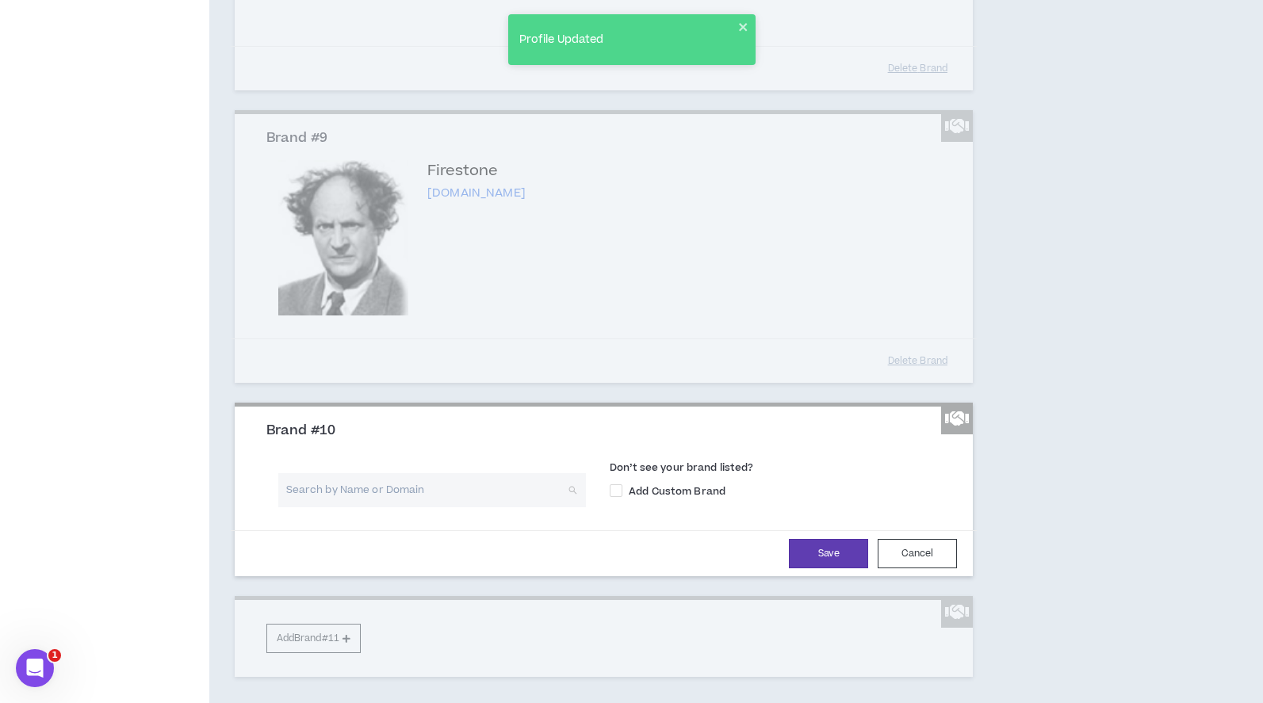
click at [371, 507] on input "search" at bounding box center [426, 490] width 279 height 34
type input "UPS"
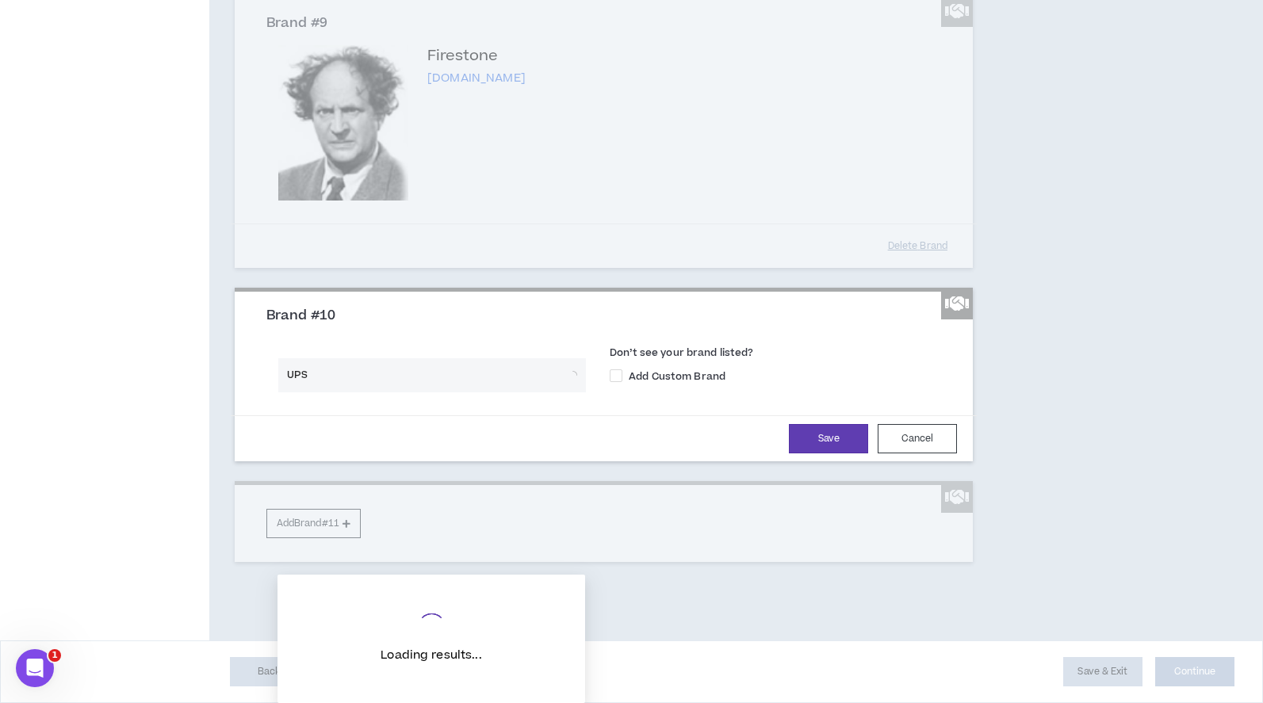
scroll to position [2058, 0]
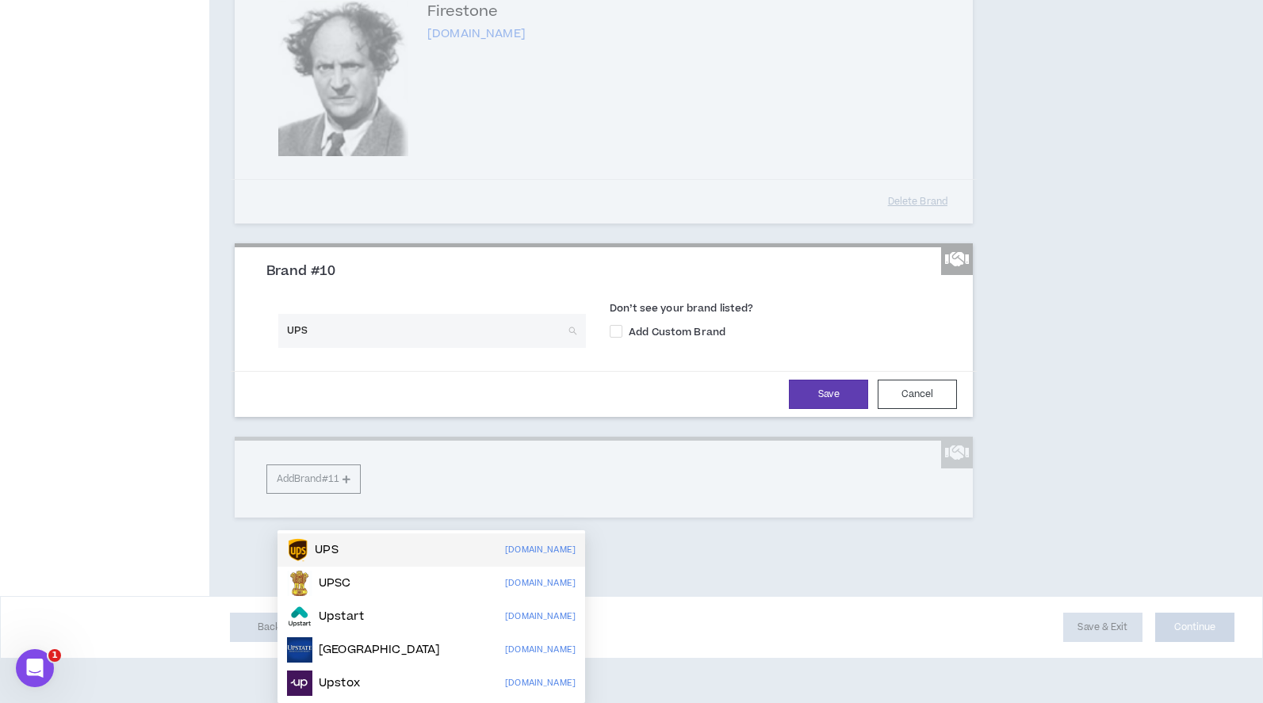
click at [424, 537] on div "UPS [DOMAIN_NAME]" at bounding box center [431, 549] width 289 height 25
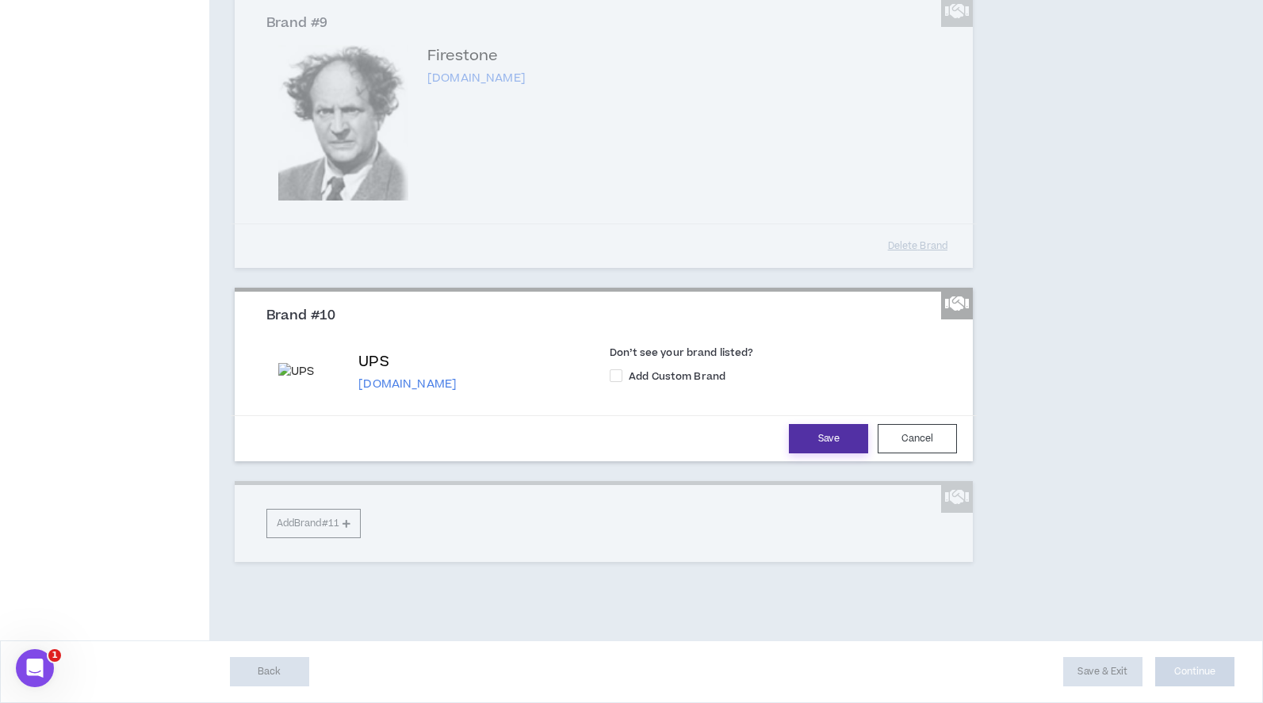
click at [806, 453] on button "Save" at bounding box center [828, 438] width 79 height 29
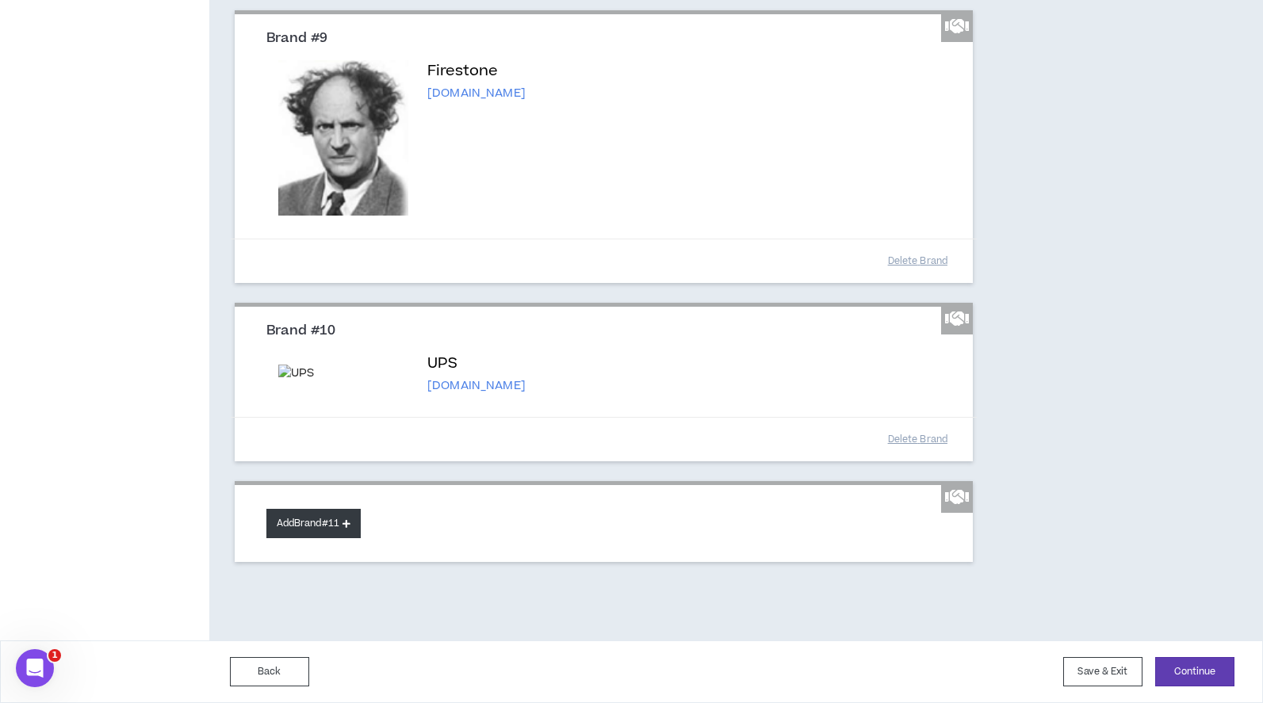
click at [292, 538] on button "Add Brand #11" at bounding box center [313, 523] width 94 height 29
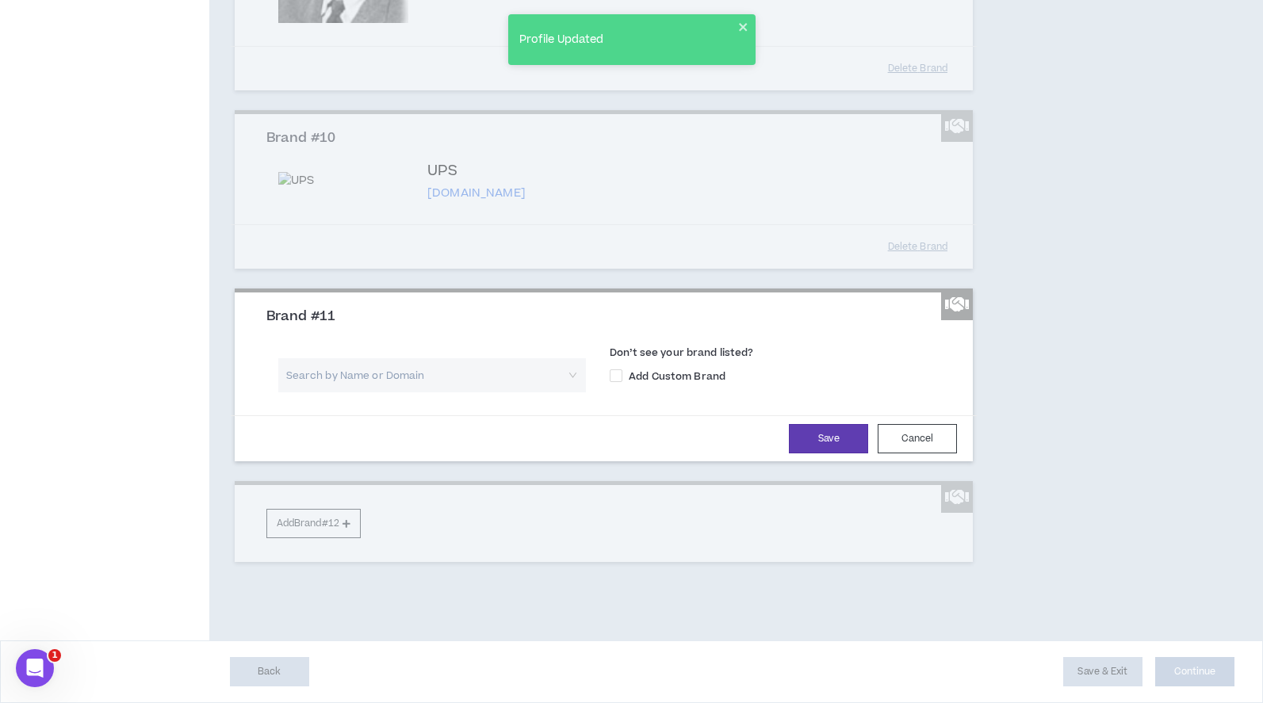
scroll to position [2266, 0]
click at [360, 392] on input "search" at bounding box center [426, 375] width 279 height 34
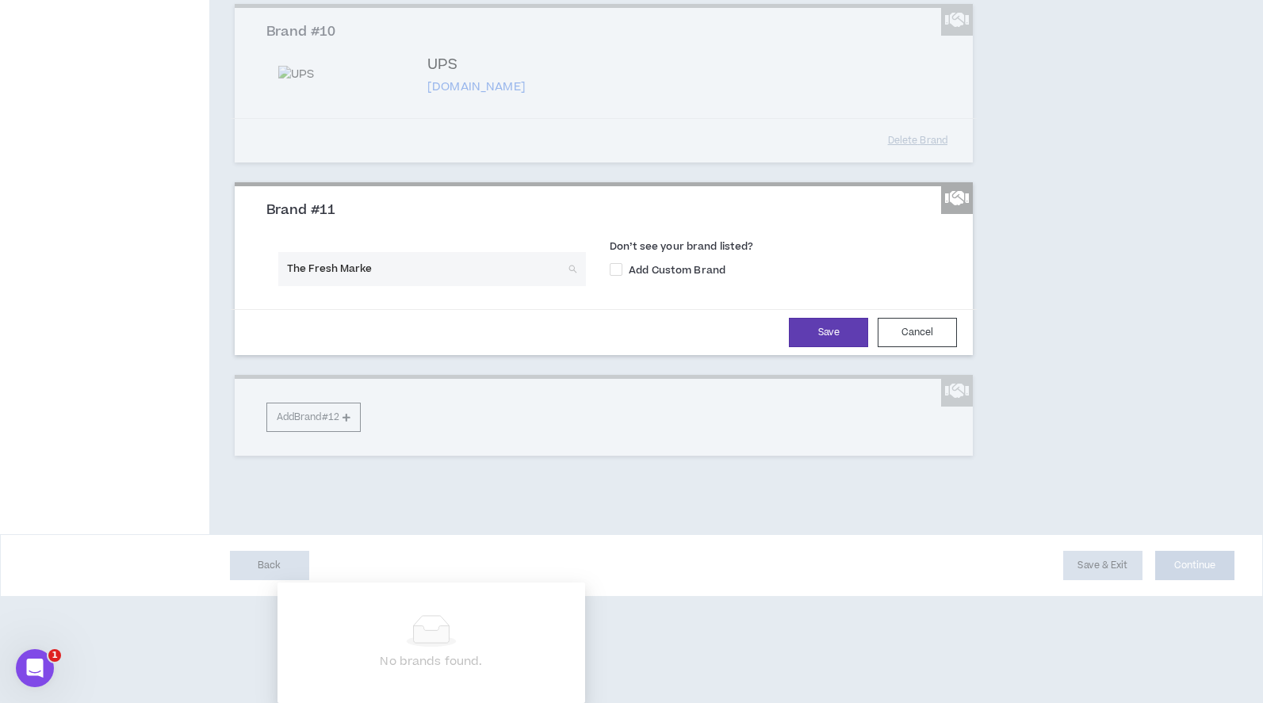
type input "The Fresh Market"
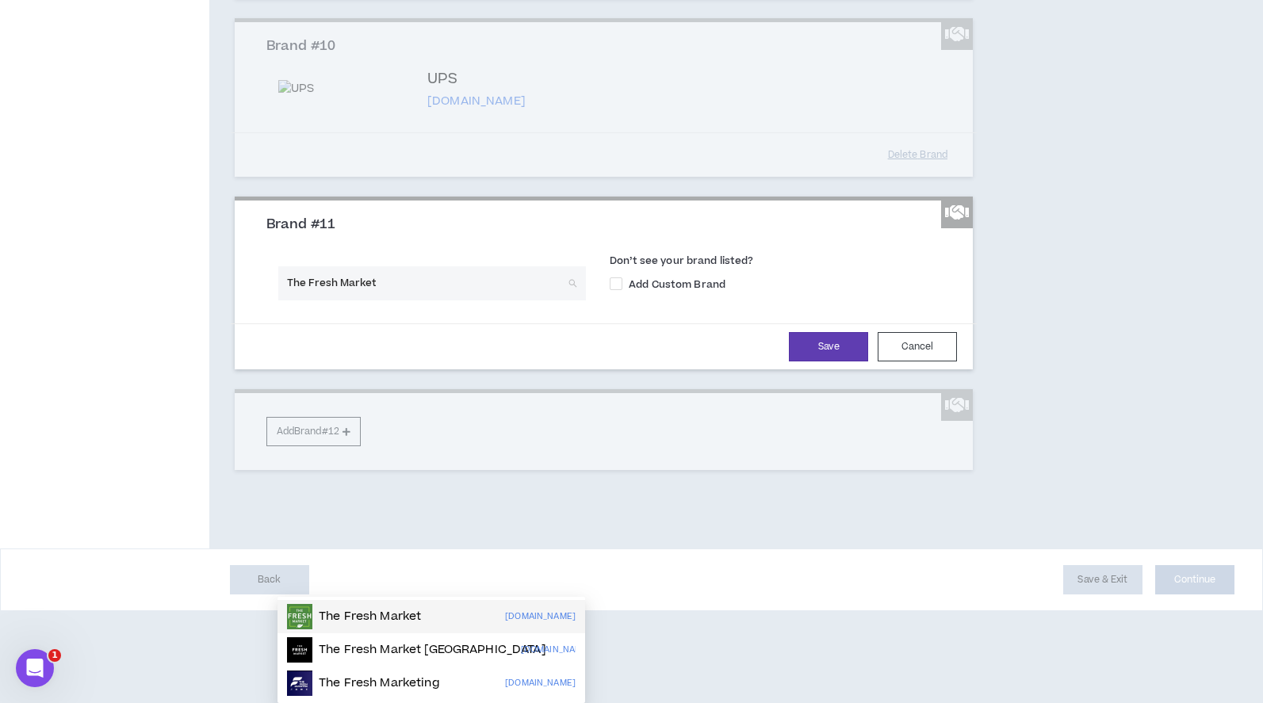
click at [388, 609] on p "The Fresh Market" at bounding box center [370, 617] width 102 height 16
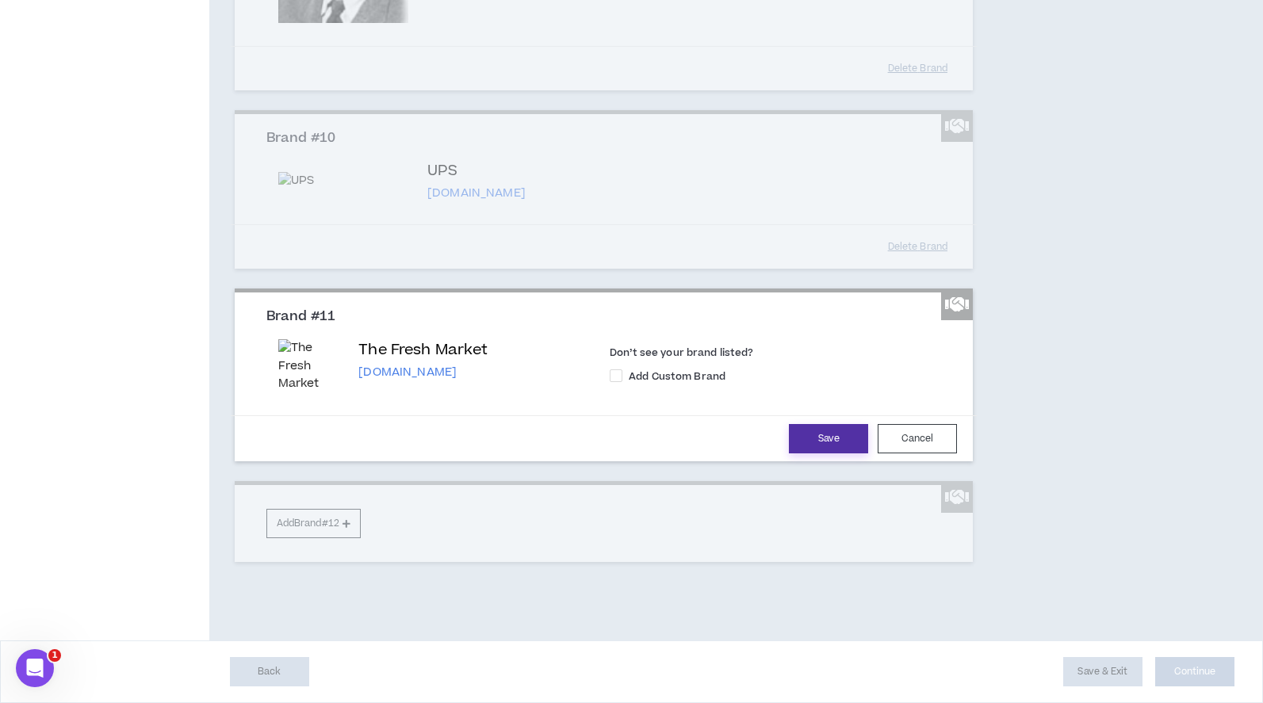
click at [804, 453] on button "Save" at bounding box center [828, 438] width 79 height 29
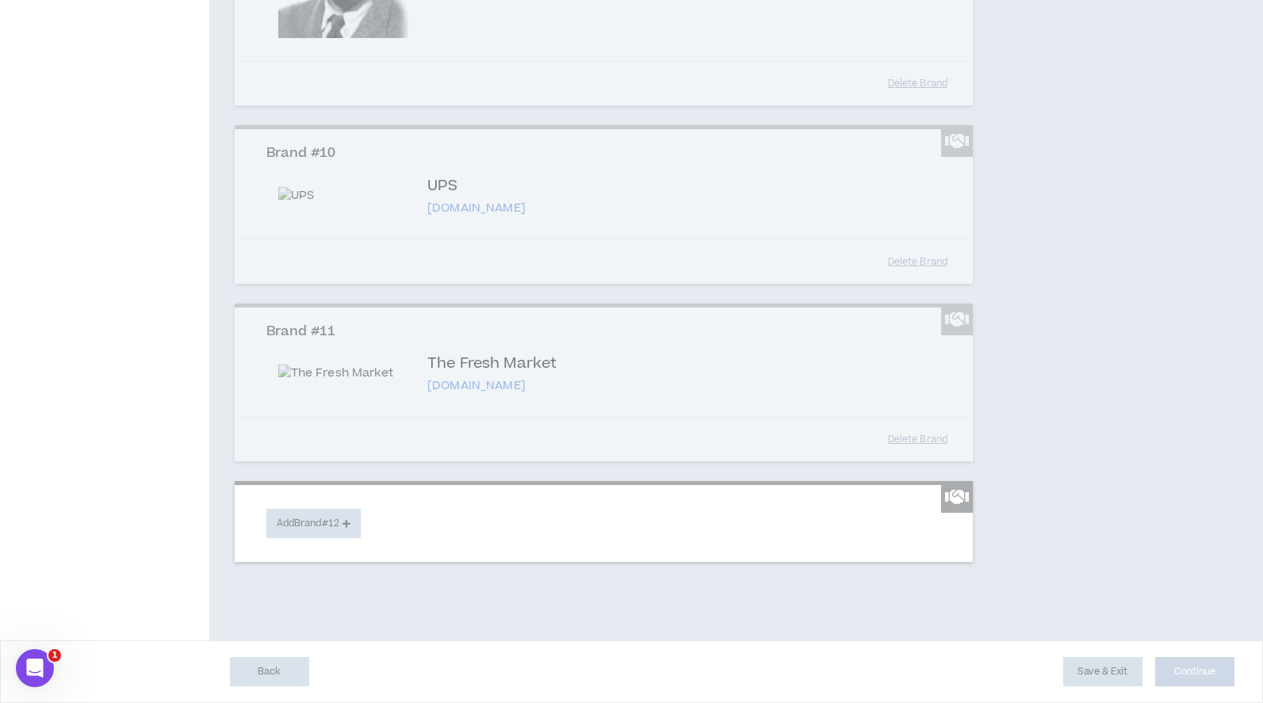
scroll to position [2435, 0]
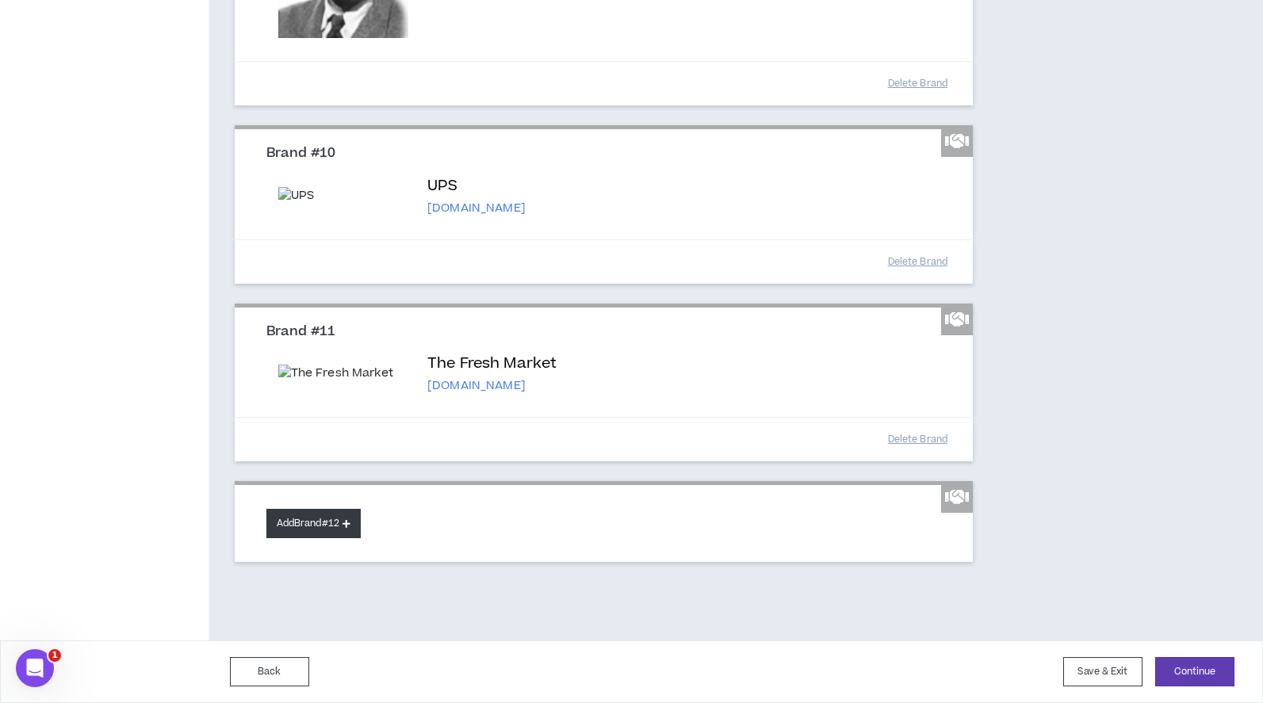
click at [303, 517] on button "Add Brand #12" at bounding box center [313, 523] width 94 height 29
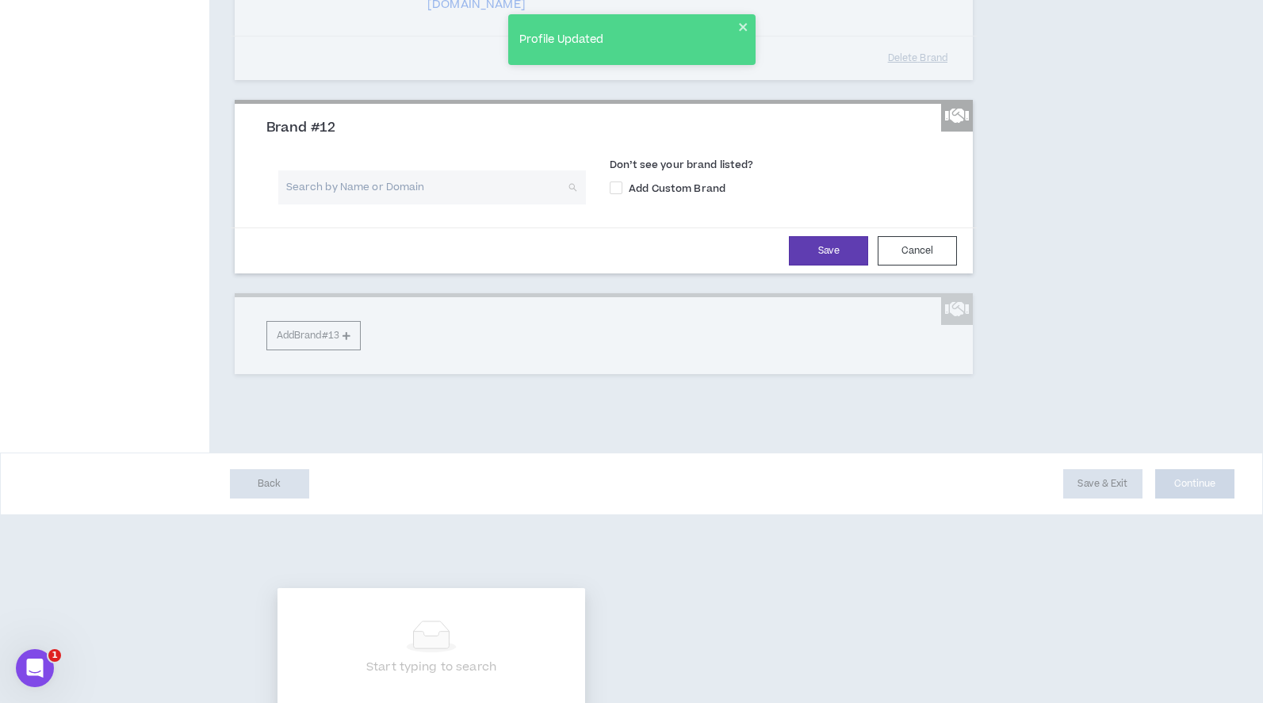
click at [387, 205] on input "search" at bounding box center [426, 187] width 279 height 34
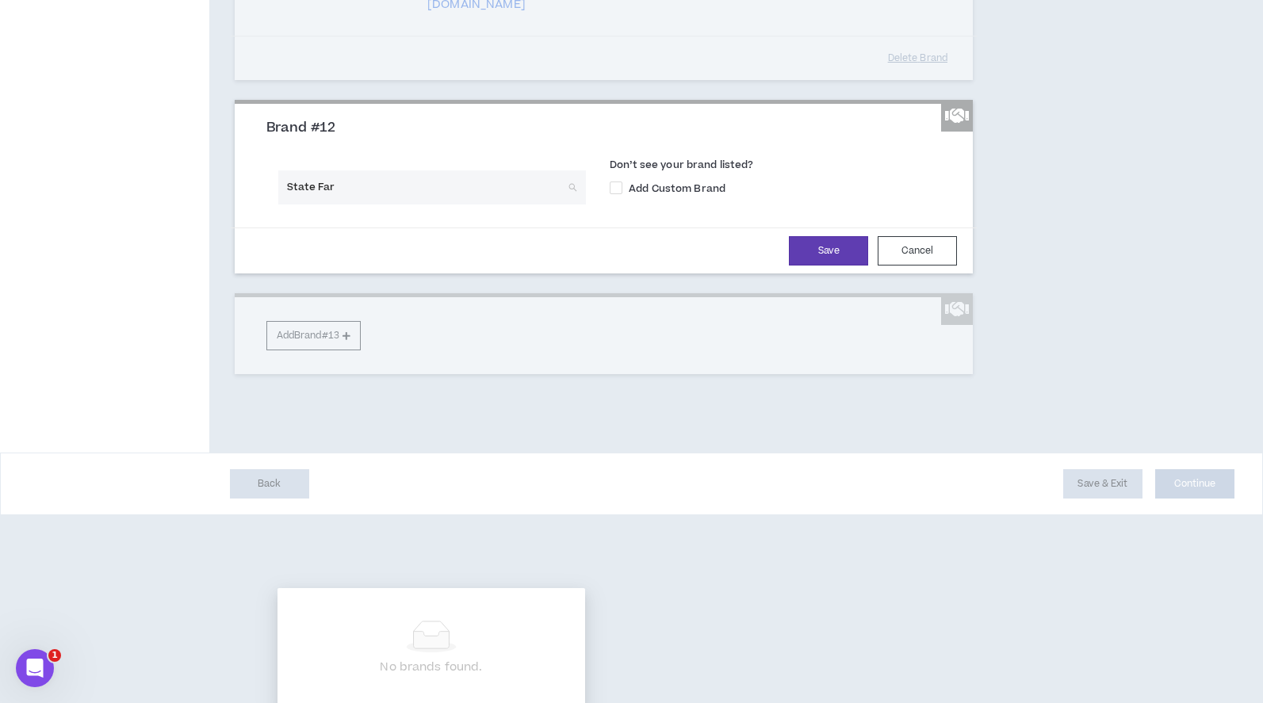
type input "State Farm"
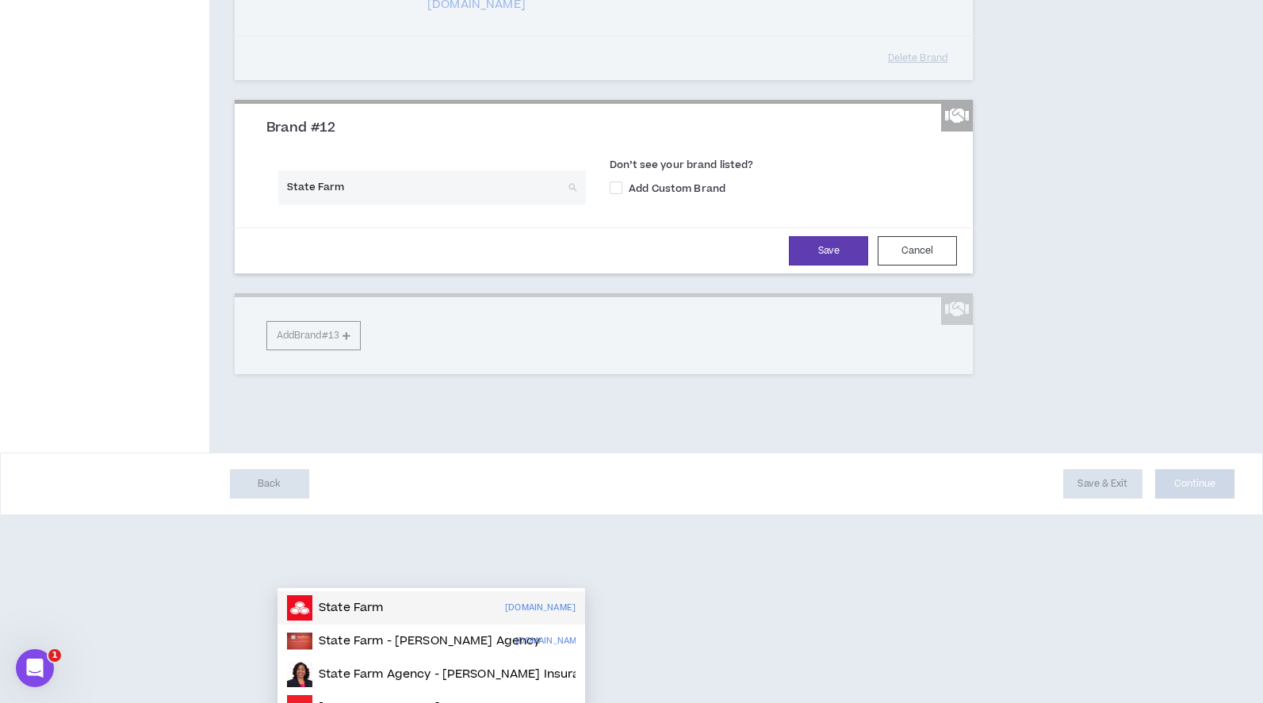
click at [429, 611] on div "State Farm [DOMAIN_NAME]" at bounding box center [431, 607] width 289 height 25
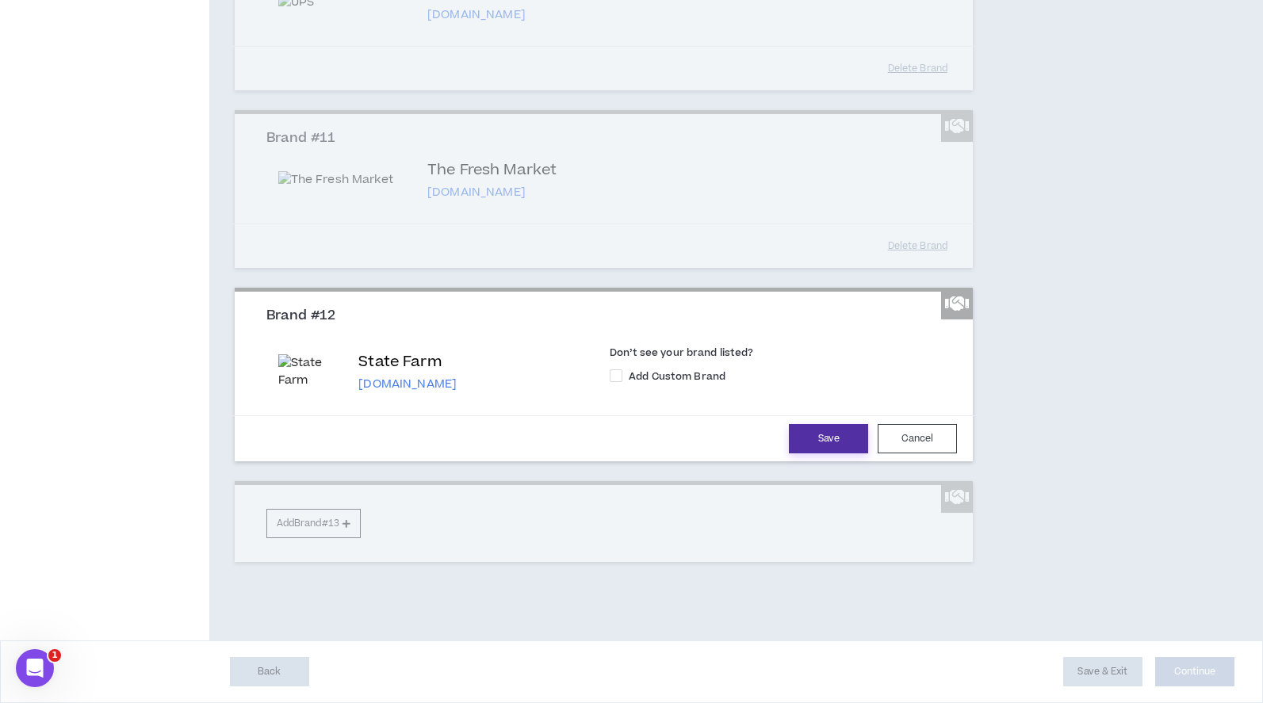
click at [814, 453] on button "Save" at bounding box center [828, 438] width 79 height 29
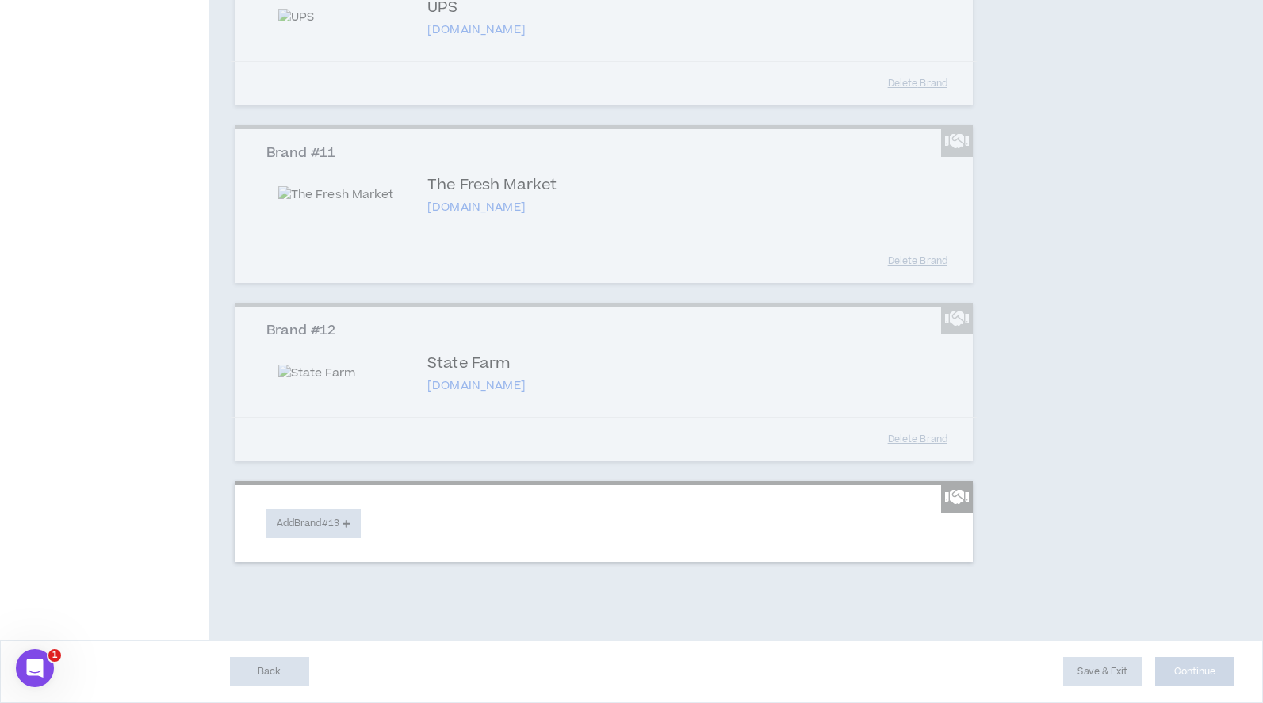
scroll to position [2612, 0]
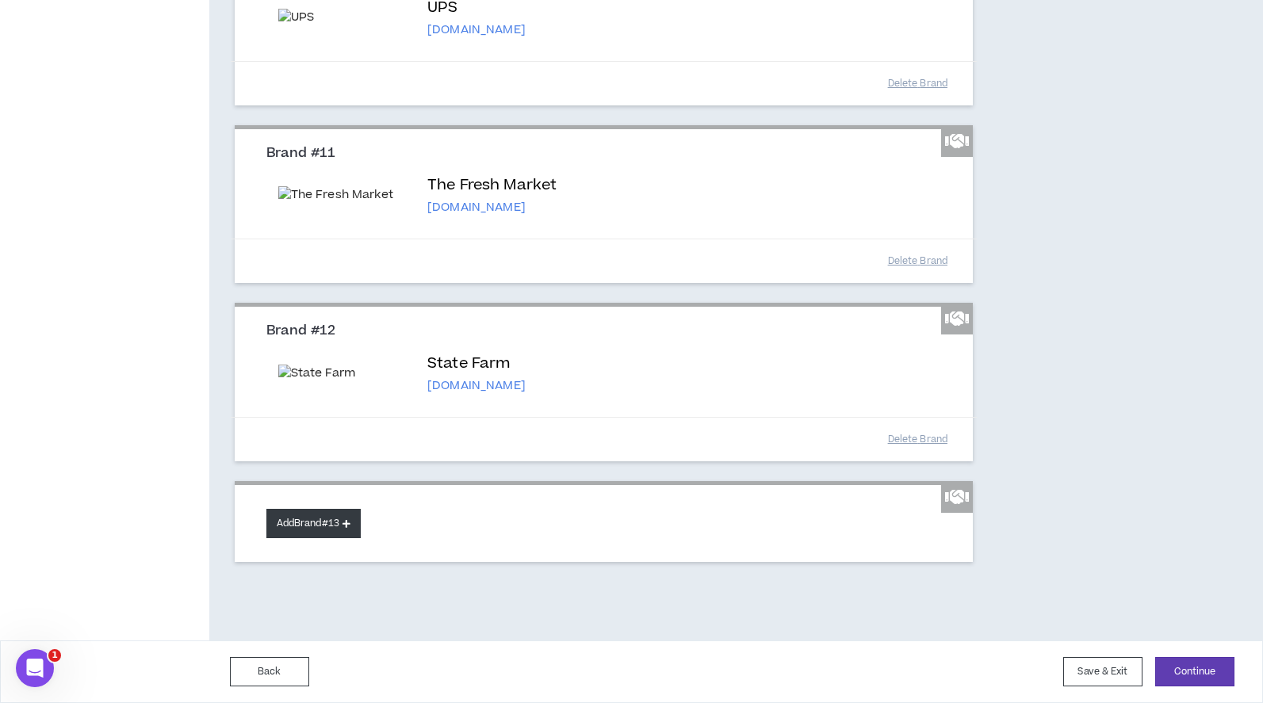
click at [319, 525] on button "Add Brand #13" at bounding box center [313, 523] width 94 height 29
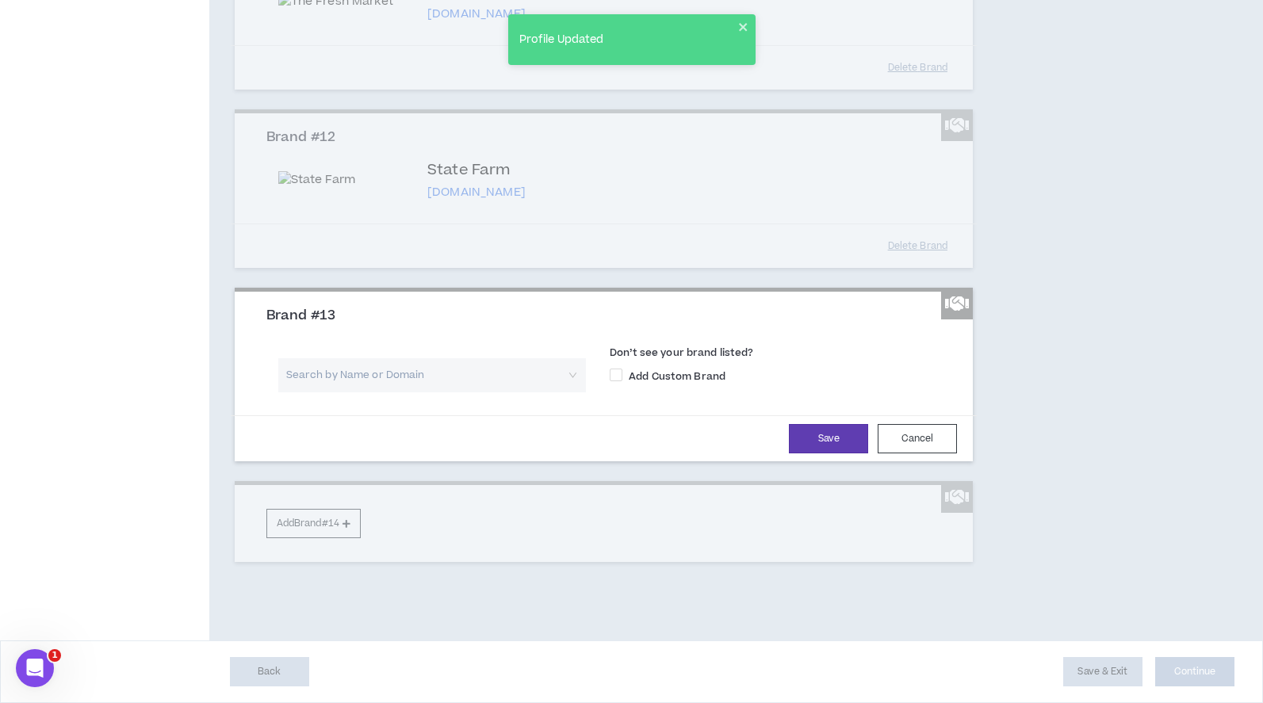
click at [346, 404] on div "Search by Name or Domain" at bounding box center [432, 380] width 308 height 45
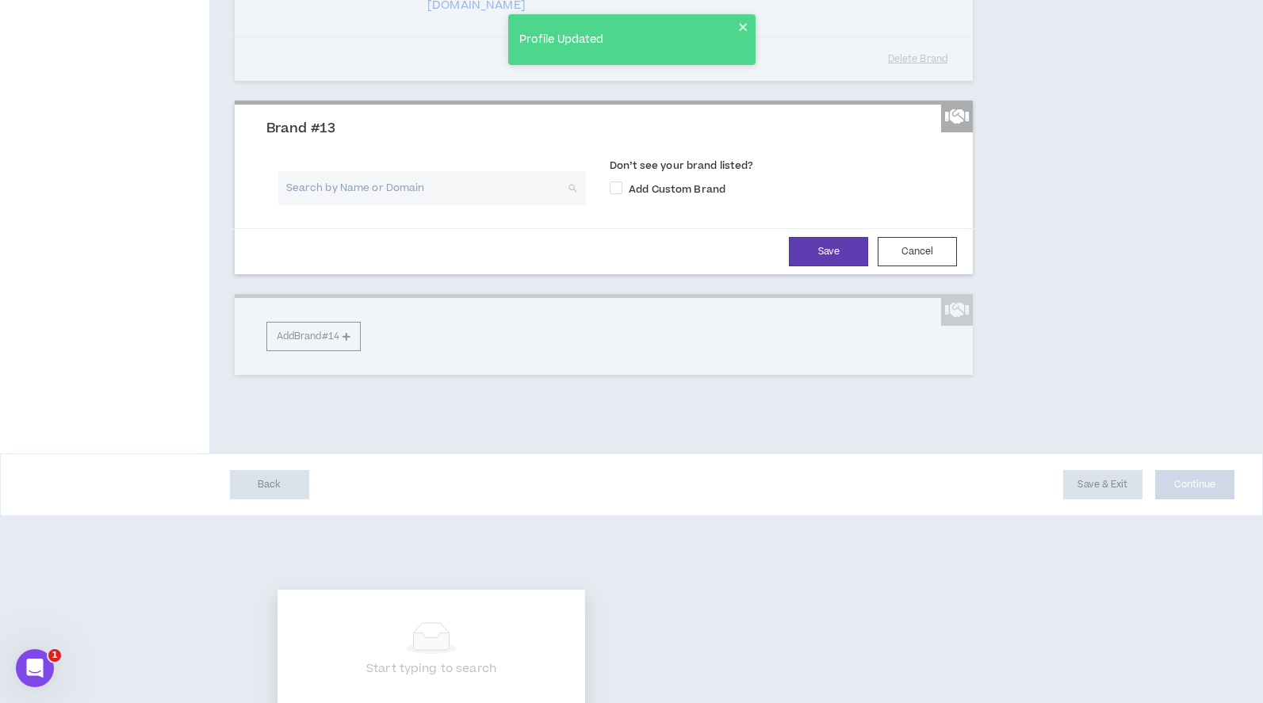
click at [346, 205] on input "search" at bounding box center [426, 188] width 279 height 34
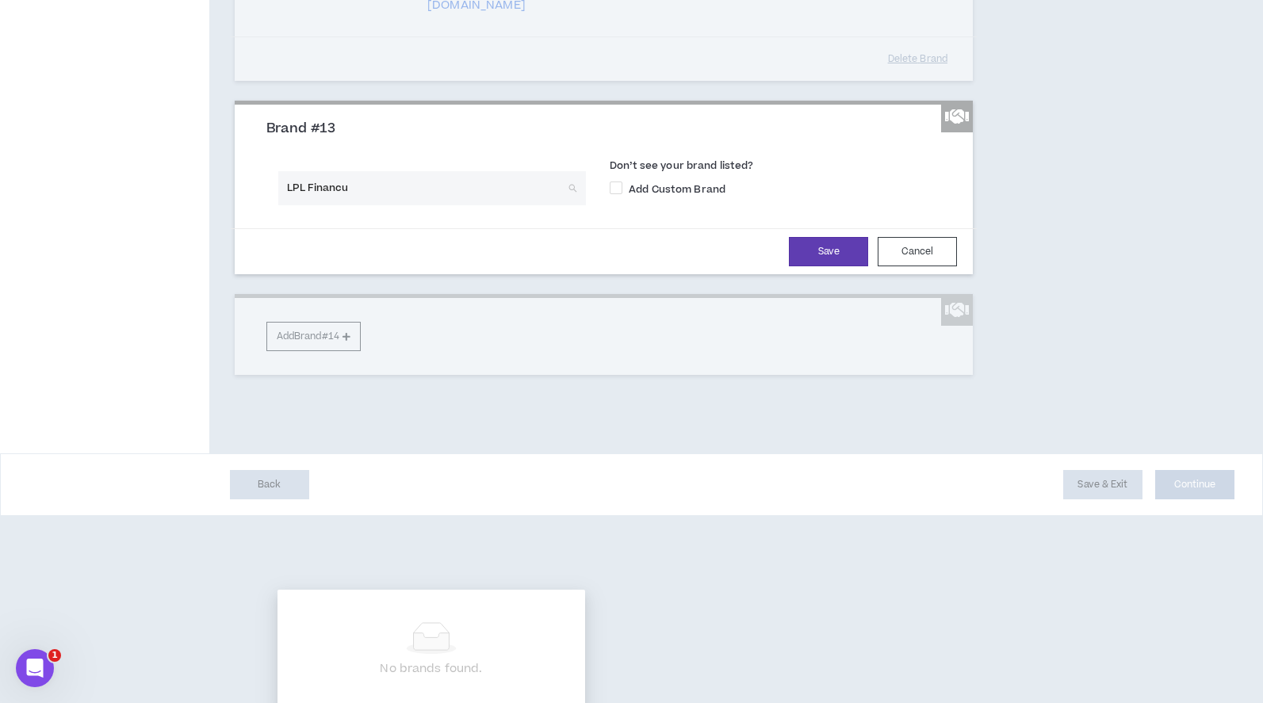
type input "LPL Financ"
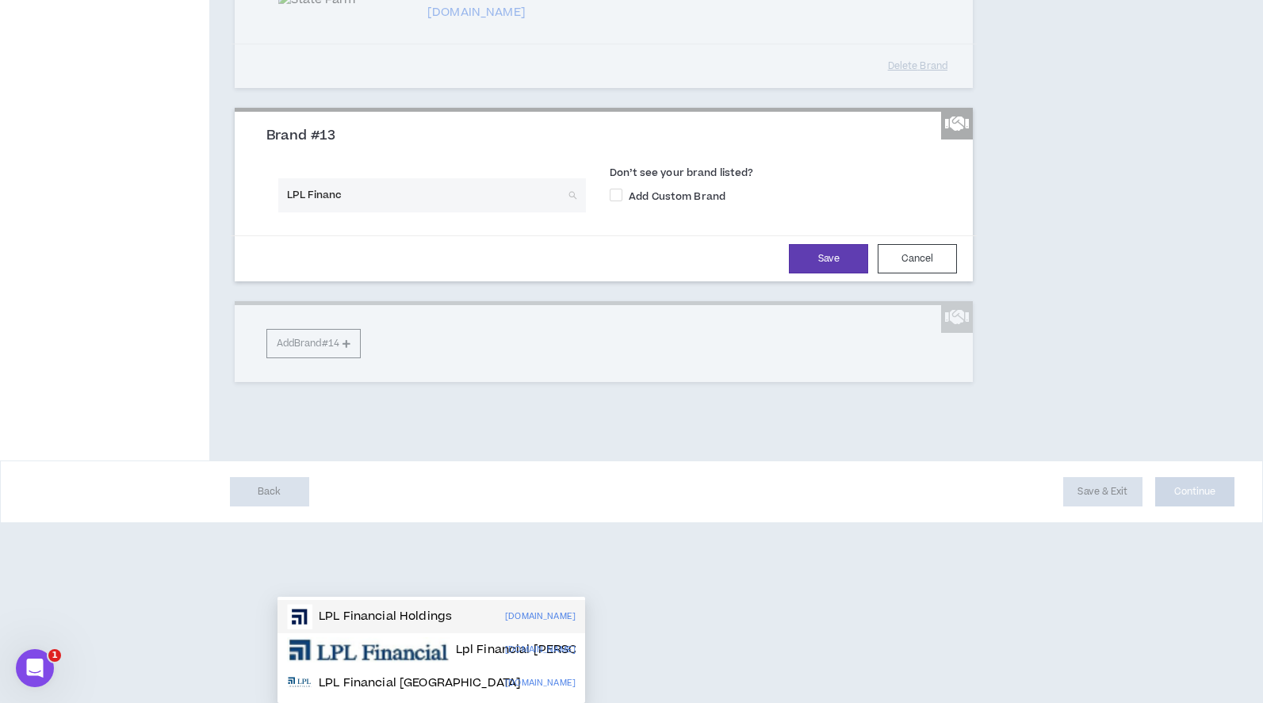
click at [352, 613] on p "LPL Financial Holdings" at bounding box center [385, 617] width 133 height 16
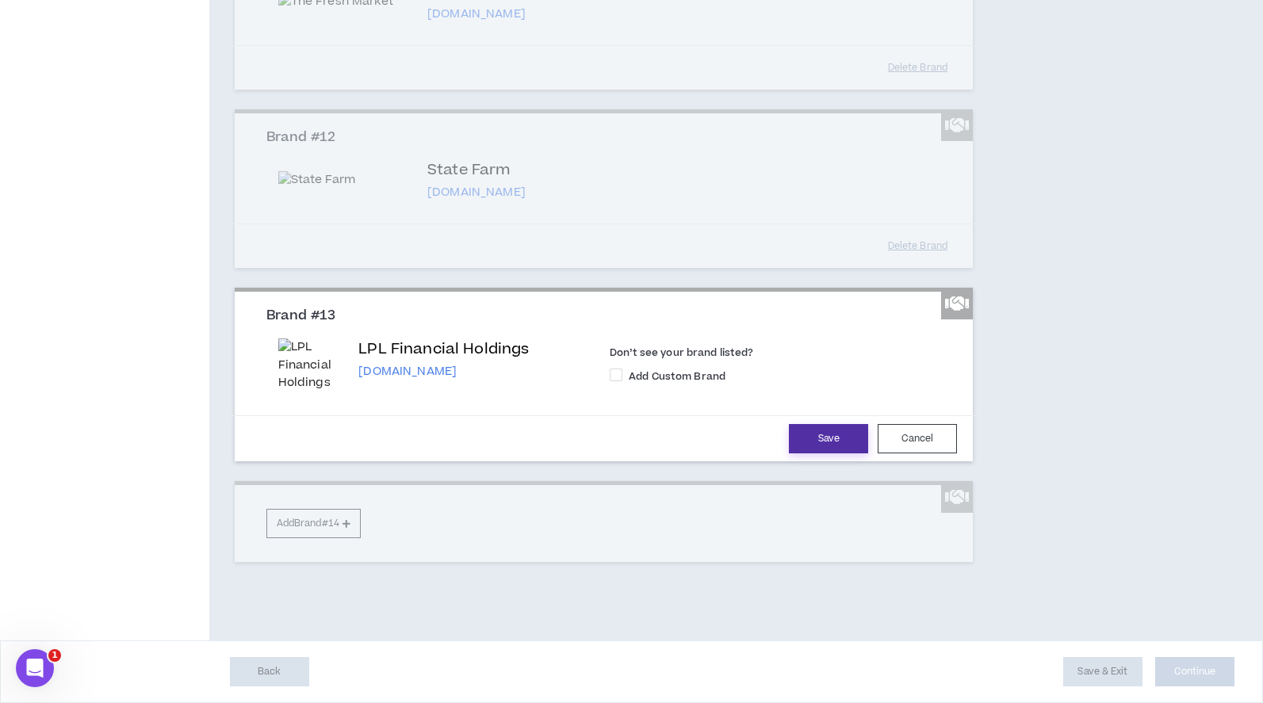
click at [840, 453] on button "Save" at bounding box center [828, 438] width 79 height 29
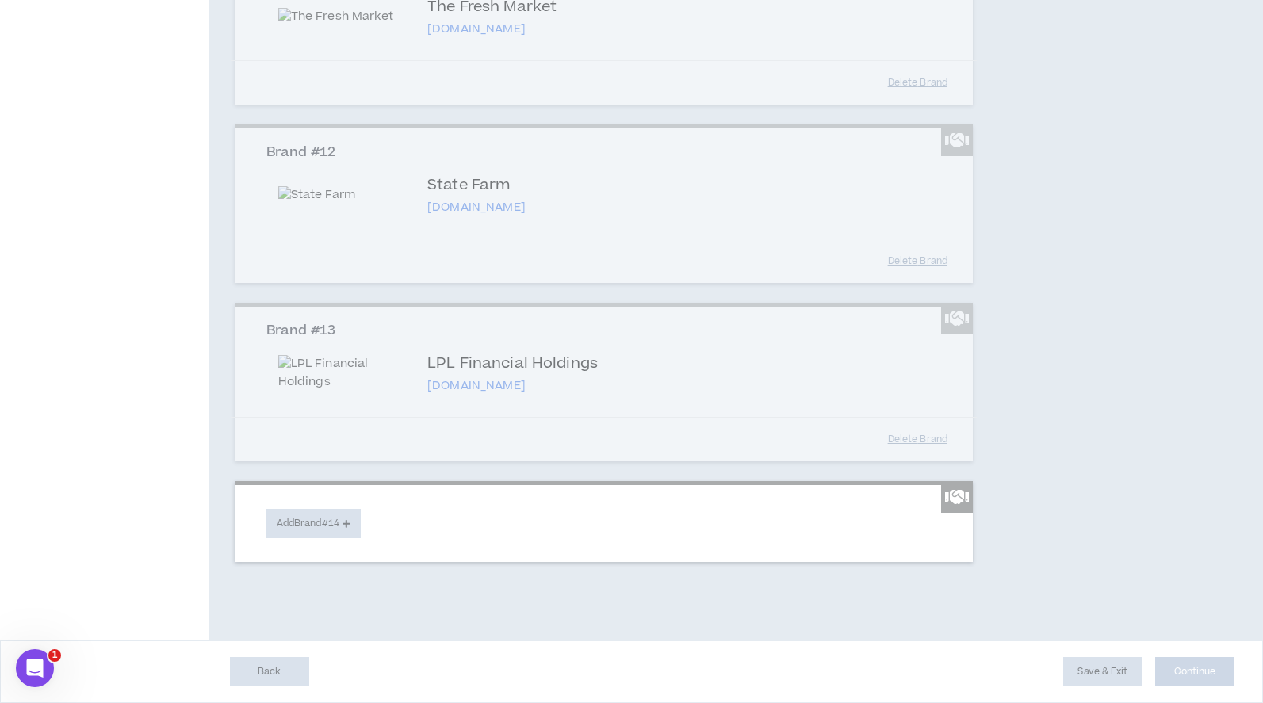
scroll to position [2790, 0]
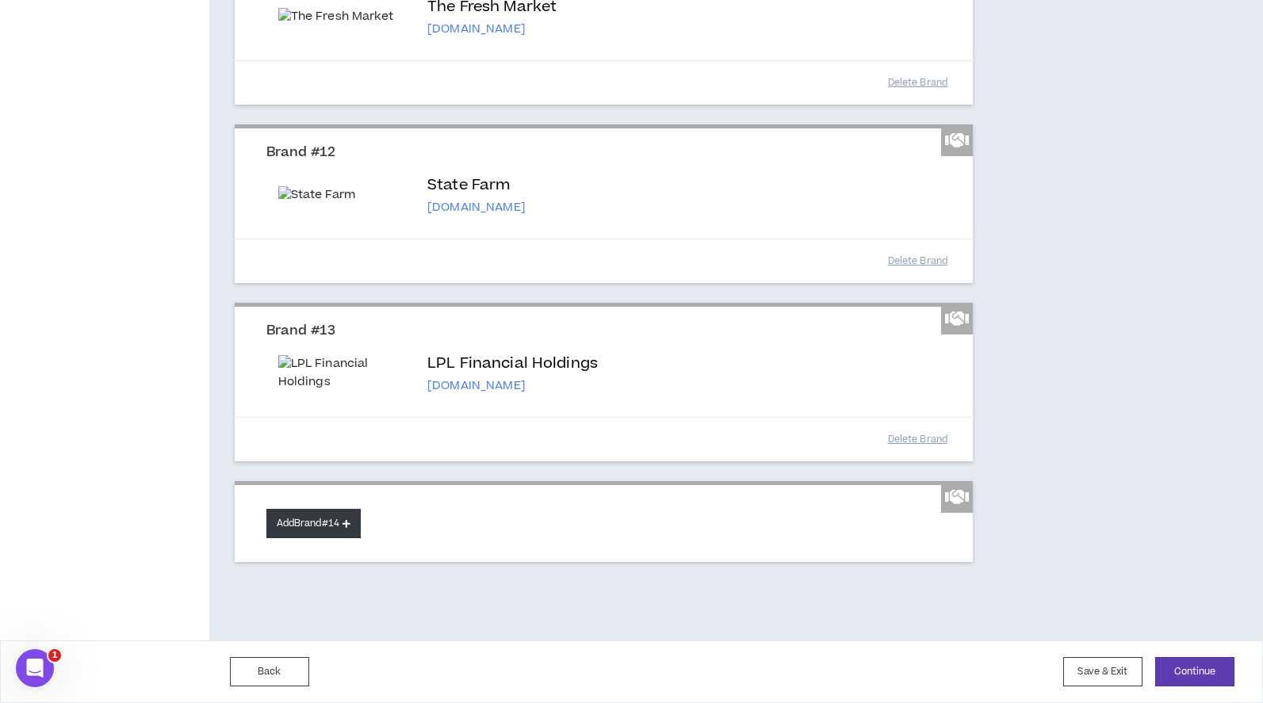
click at [326, 526] on button "Add Brand #14" at bounding box center [313, 523] width 94 height 29
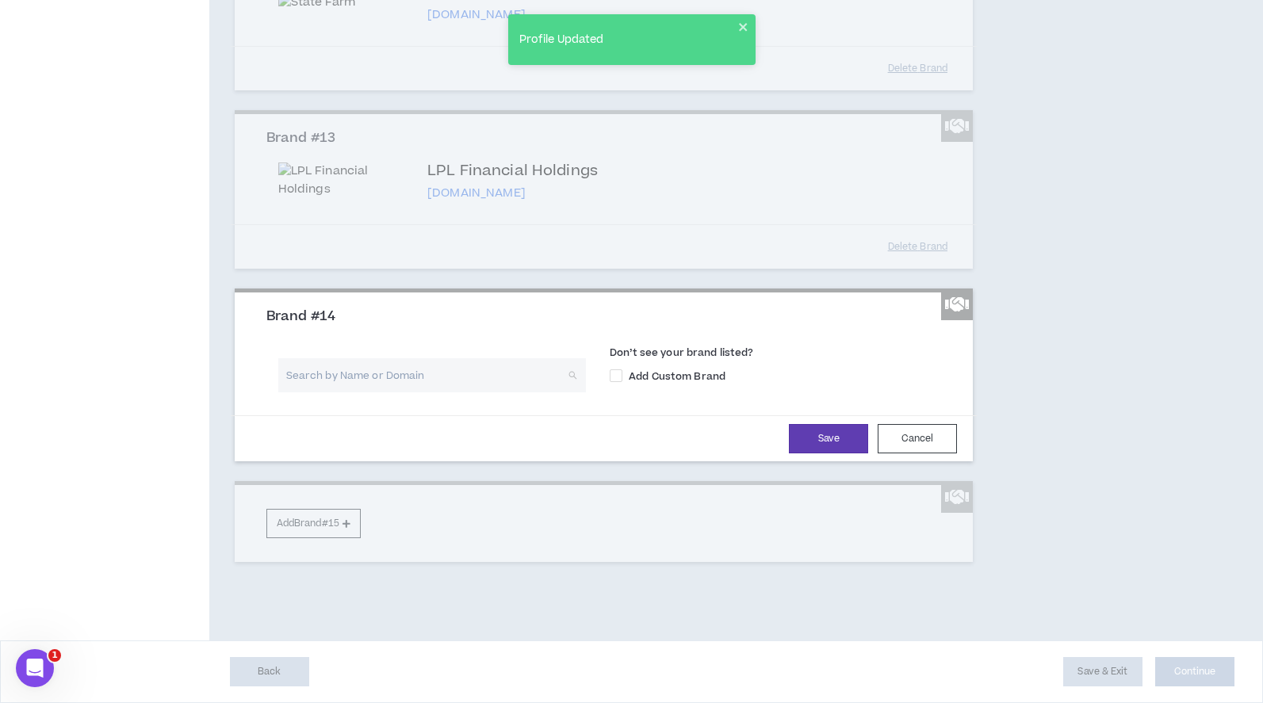
click at [386, 392] on input "search" at bounding box center [426, 375] width 279 height 34
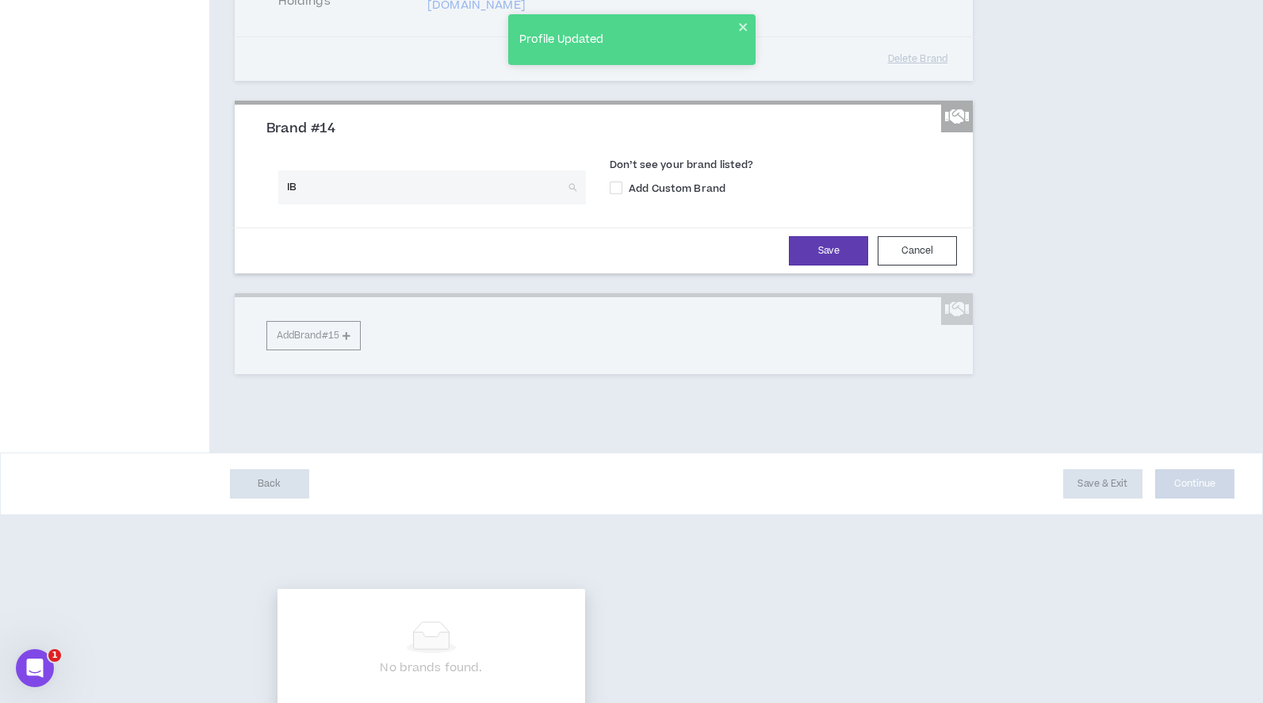
type input "IBM"
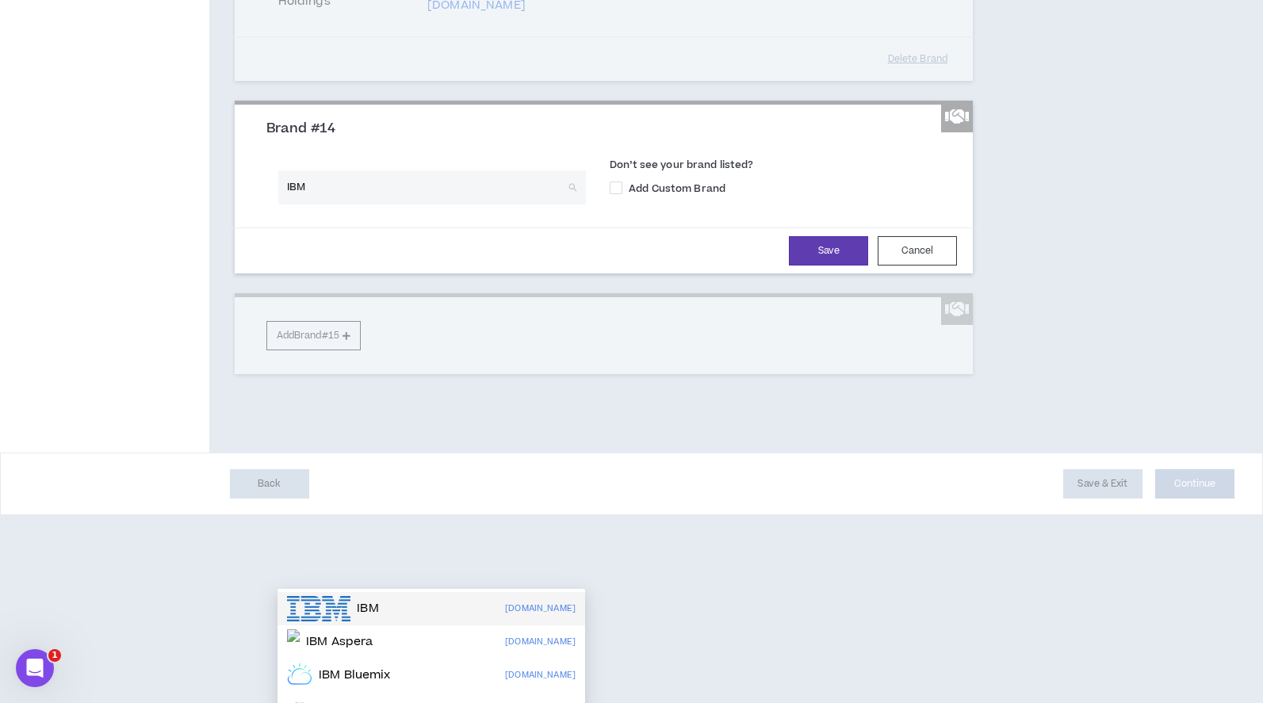
click at [378, 602] on p "IBM" at bounding box center [367, 609] width 21 height 16
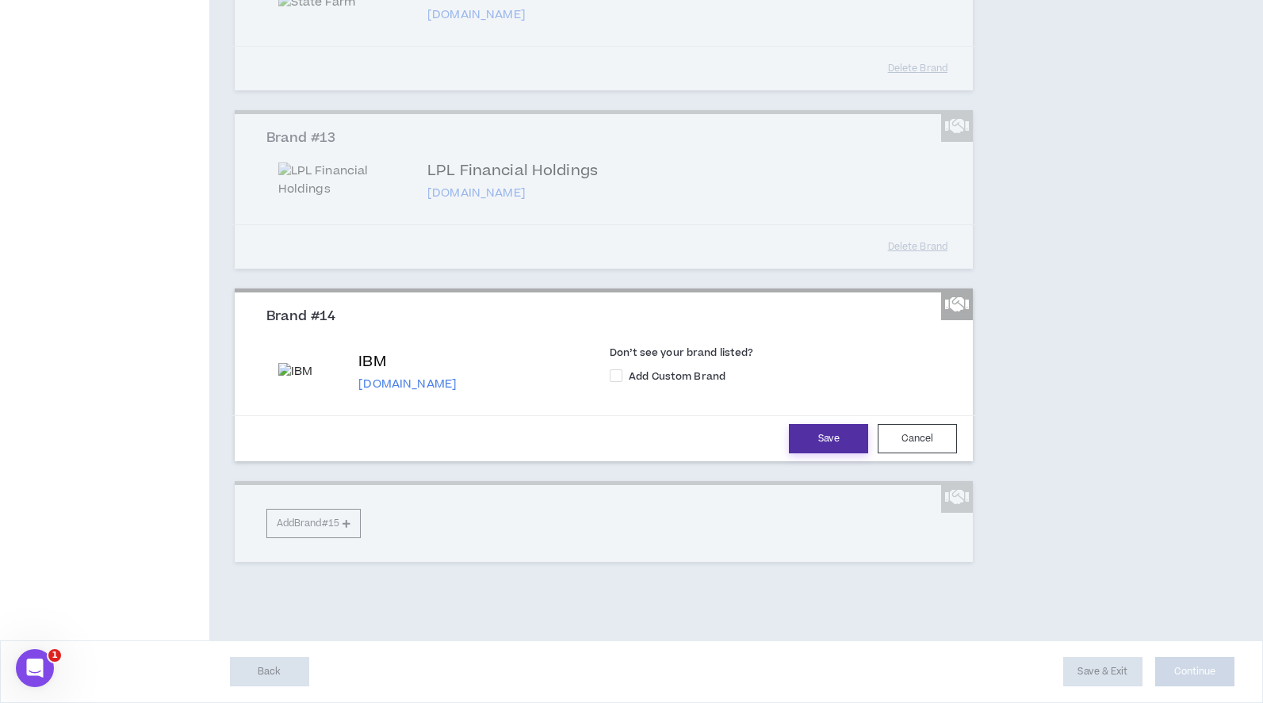
click at [803, 453] on button "Save" at bounding box center [828, 438] width 79 height 29
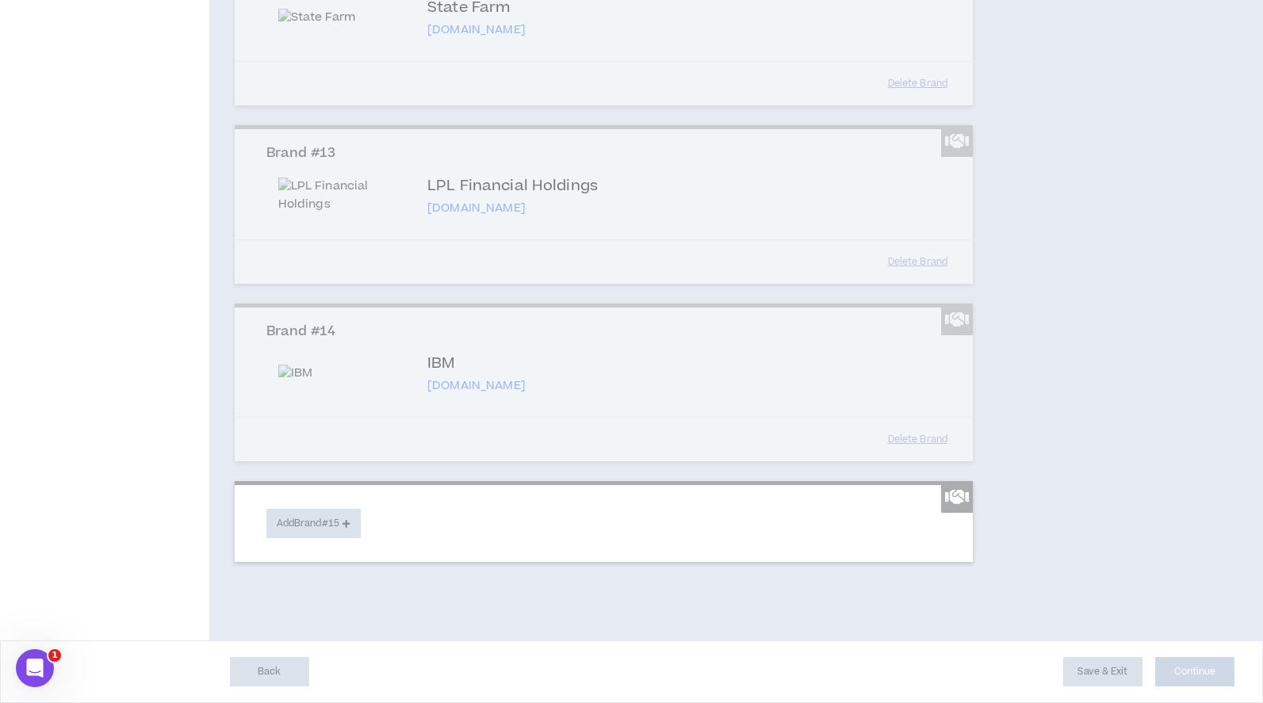
scroll to position [2979, 0]
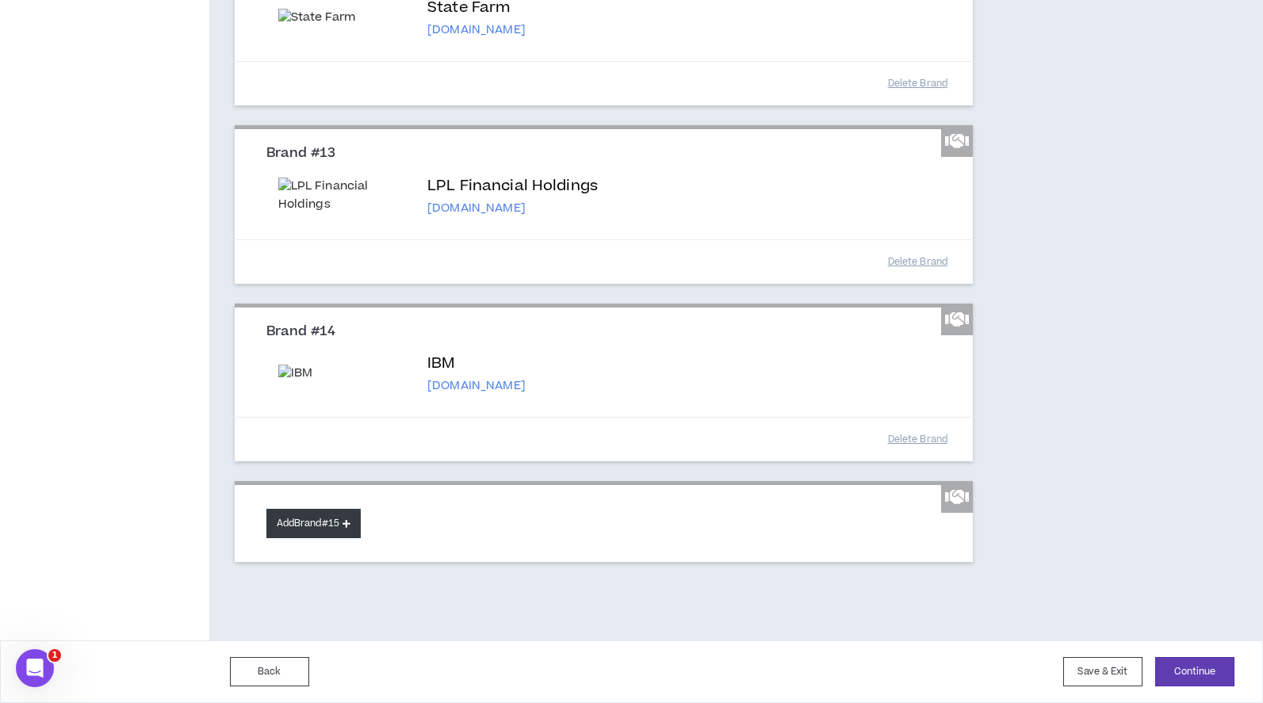
click at [315, 533] on button "Add Brand #15" at bounding box center [313, 523] width 94 height 29
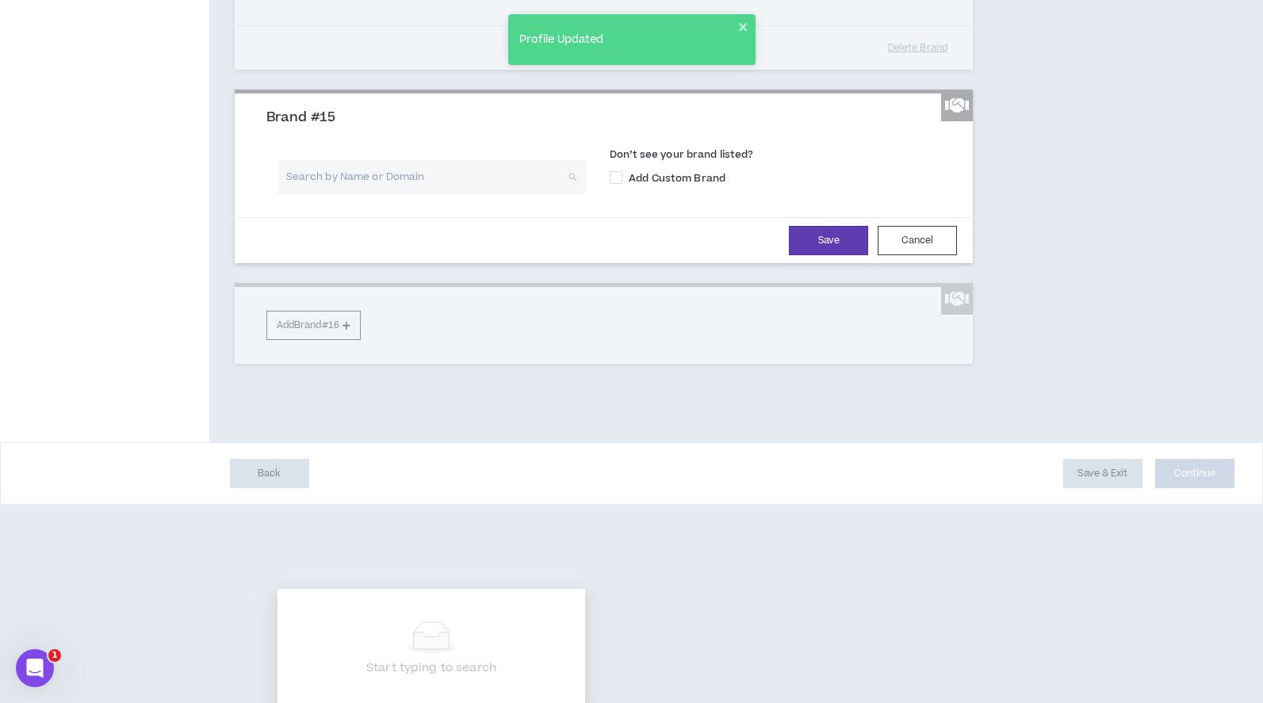
click at [338, 194] on input "search" at bounding box center [426, 177] width 279 height 34
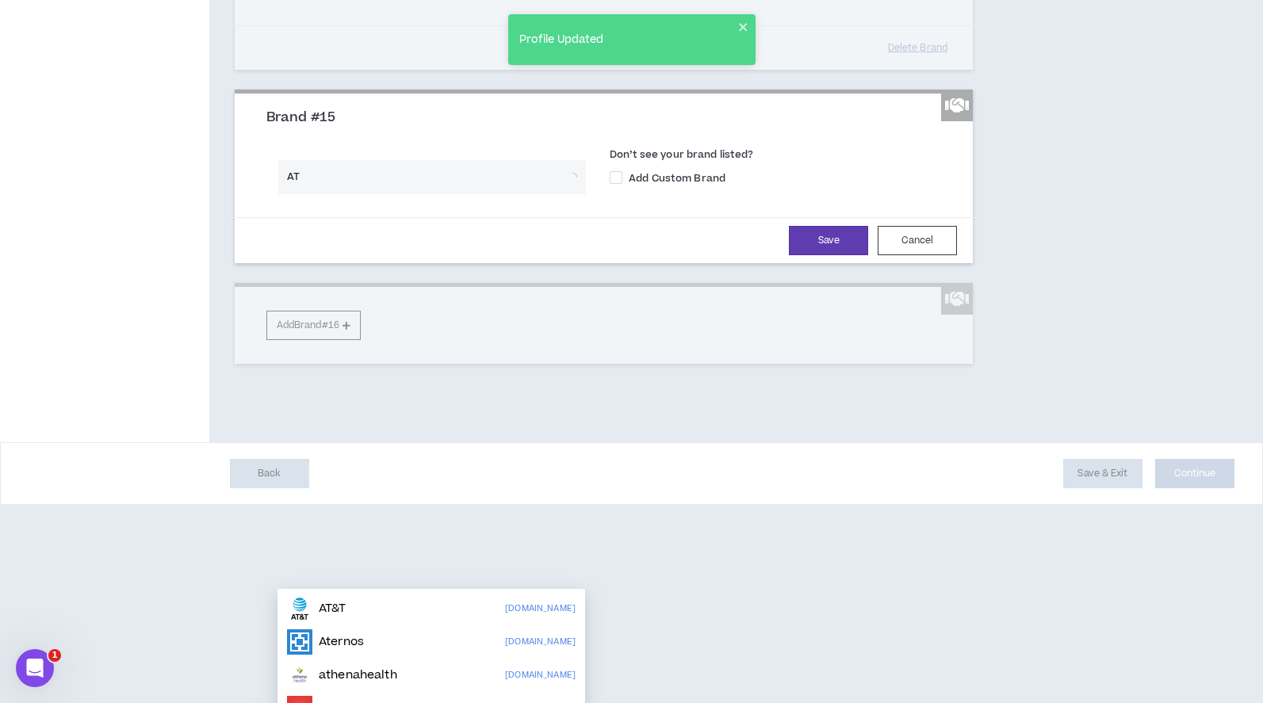
type input "AT&"
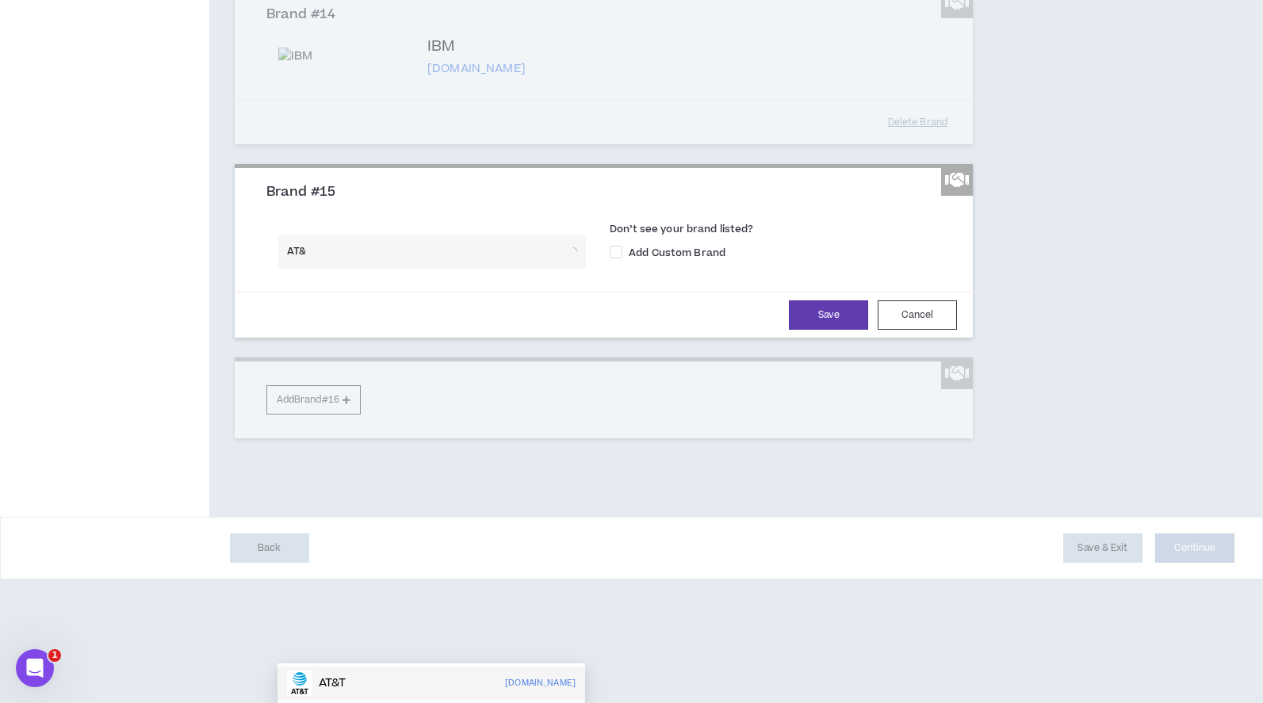
click at [335, 675] on p "AT&T" at bounding box center [333, 683] width 28 height 16
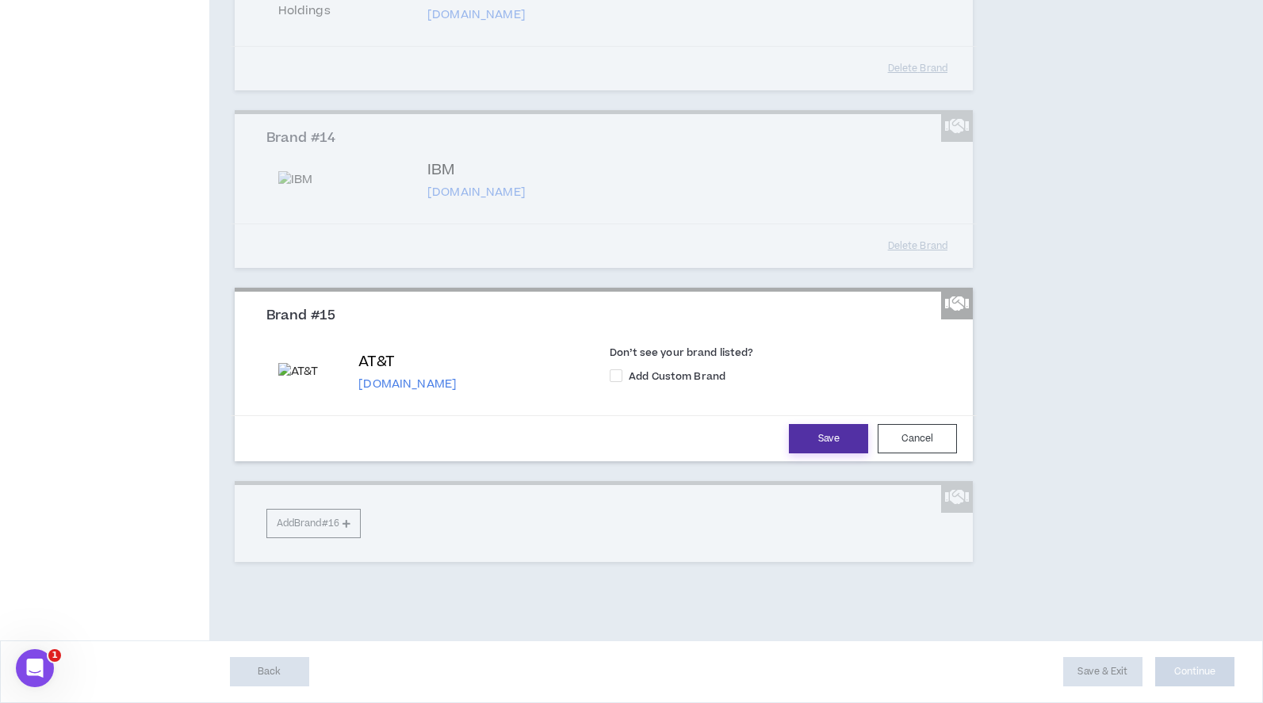
click at [828, 453] on button "Save" at bounding box center [828, 438] width 79 height 29
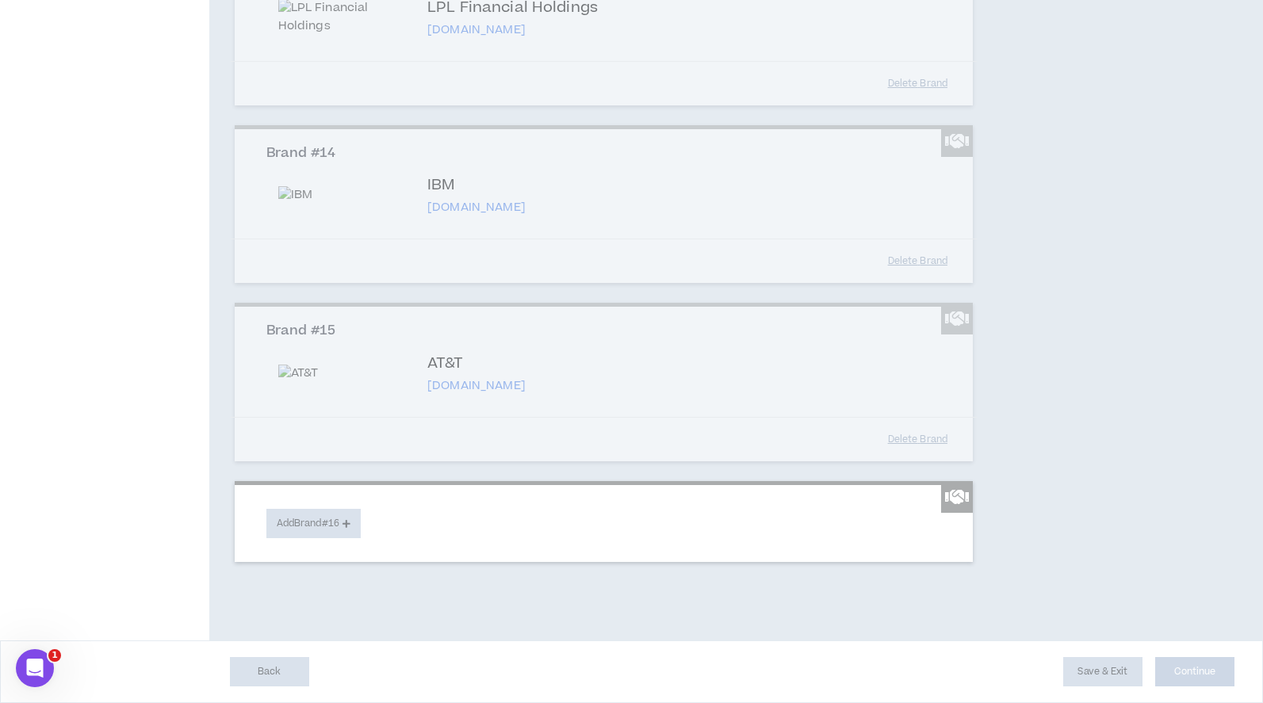
scroll to position [3169, 0]
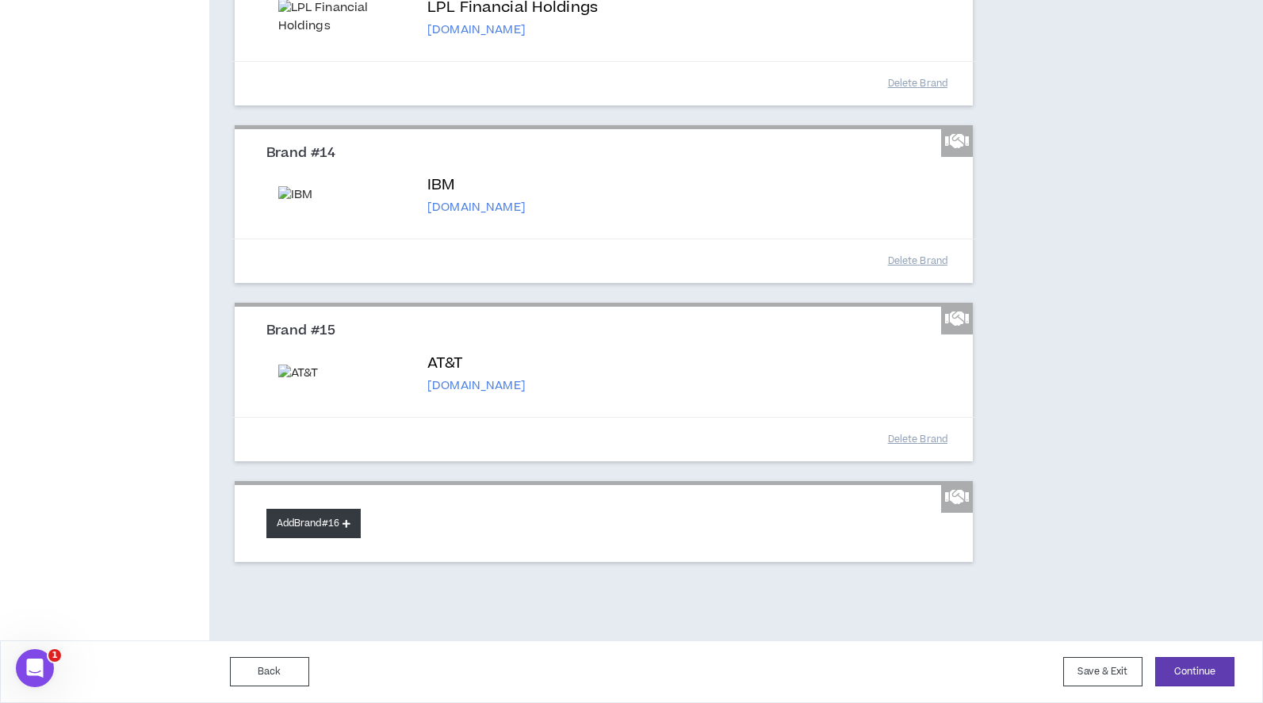
click at [319, 521] on button "Add Brand #16" at bounding box center [313, 523] width 94 height 29
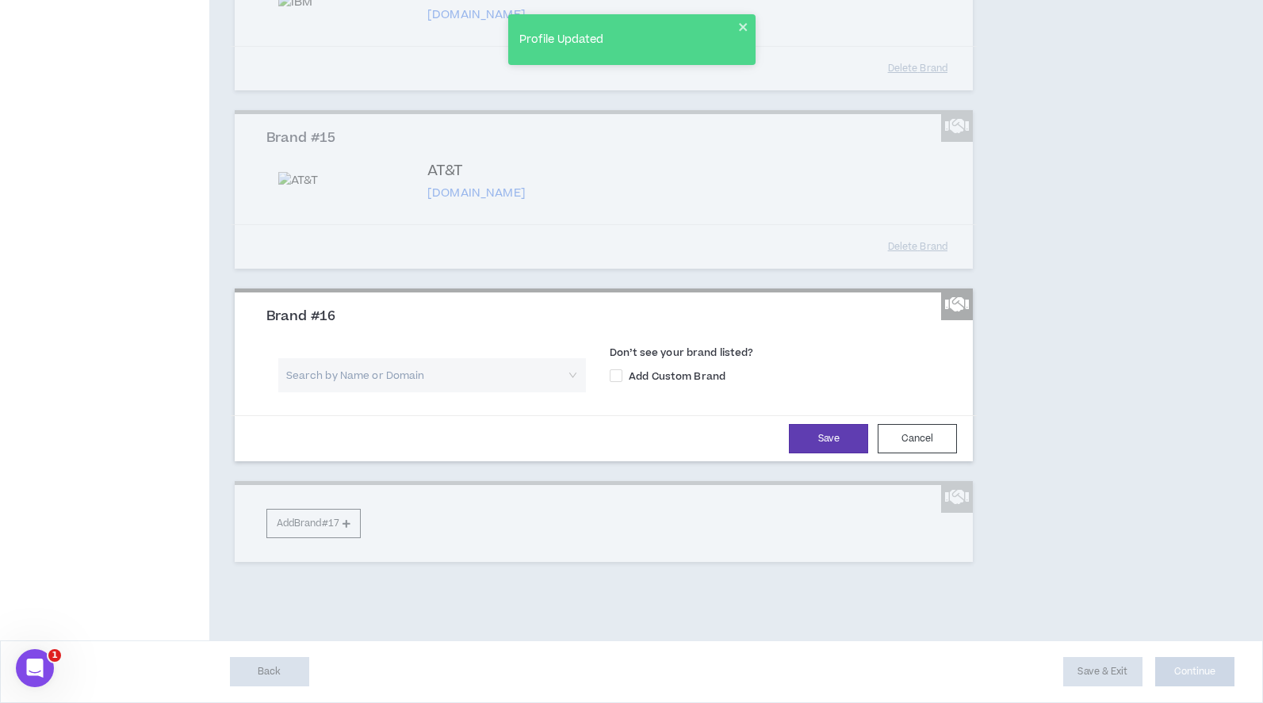
click at [327, 392] on input "search" at bounding box center [426, 375] width 279 height 34
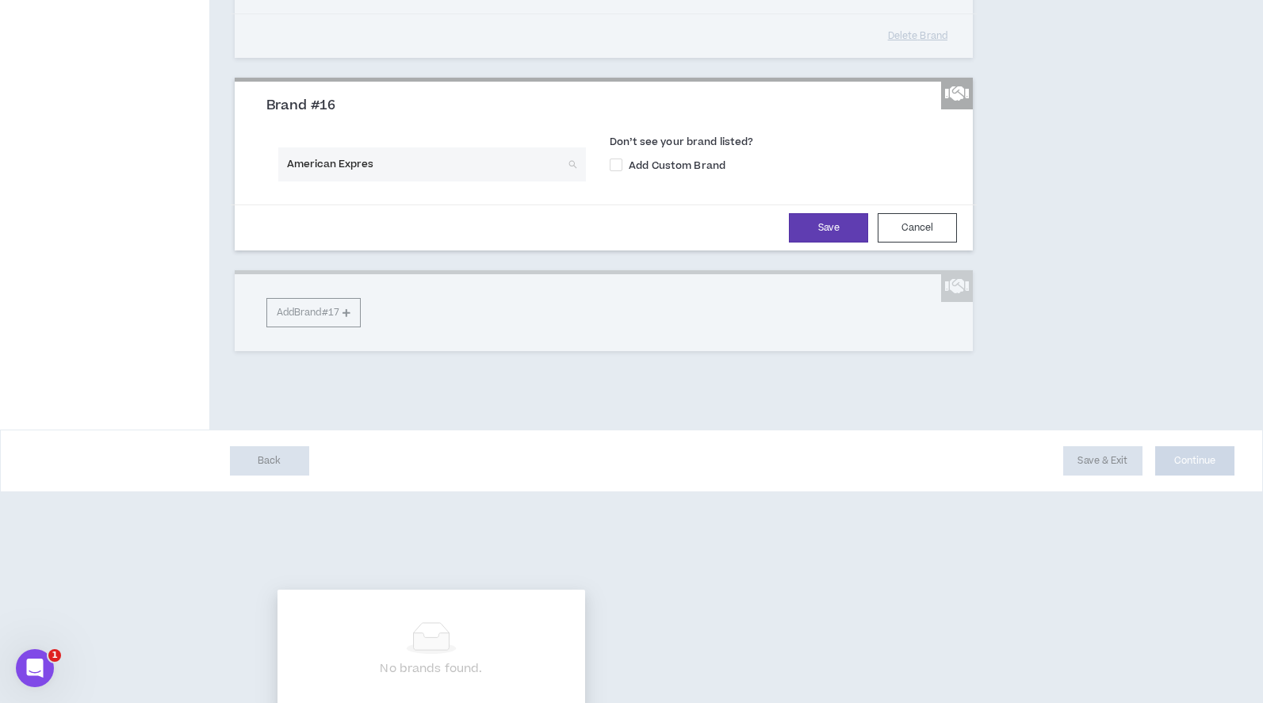
type input "American Express"
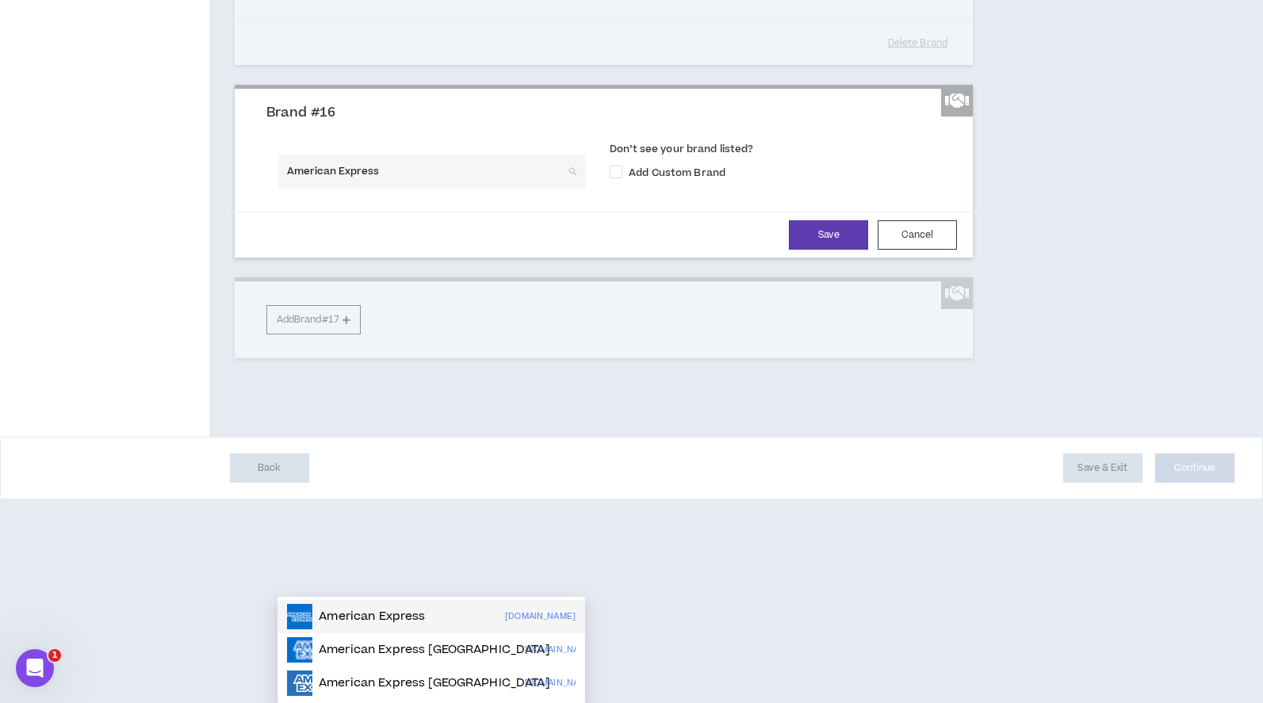
click at [352, 609] on p "American Express" at bounding box center [372, 617] width 106 height 16
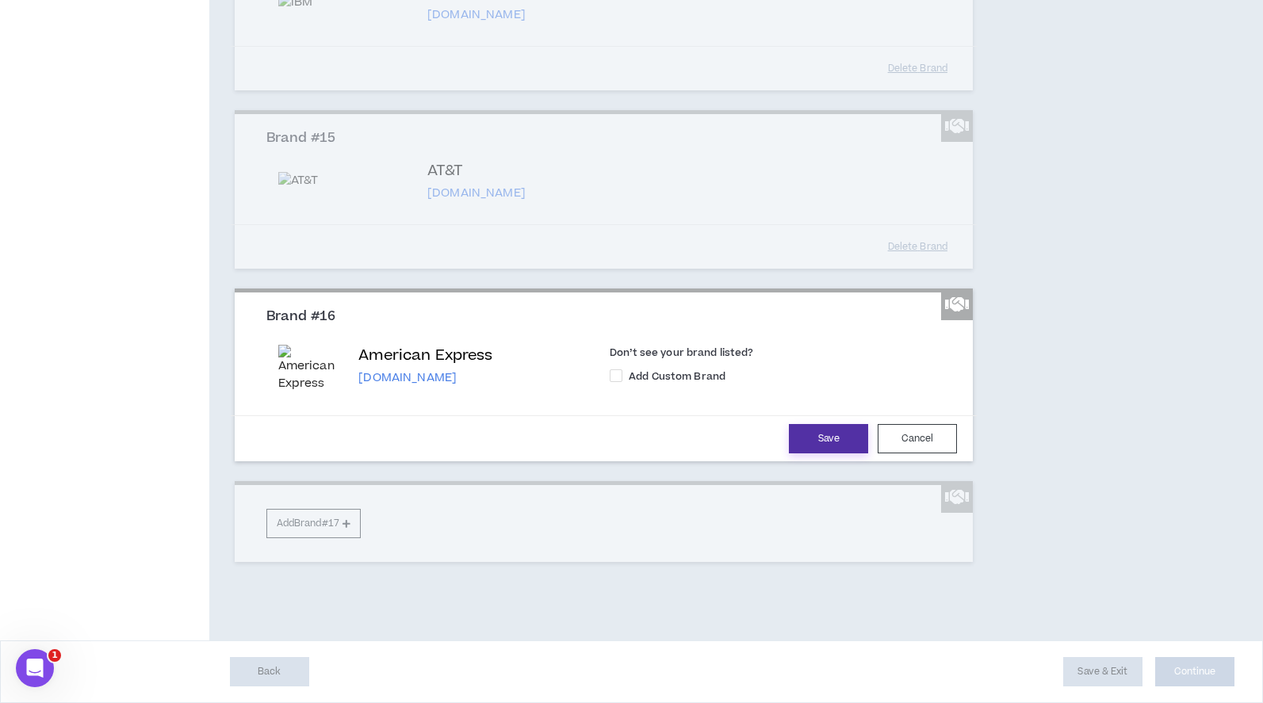
click at [828, 453] on button "Save" at bounding box center [828, 438] width 79 height 29
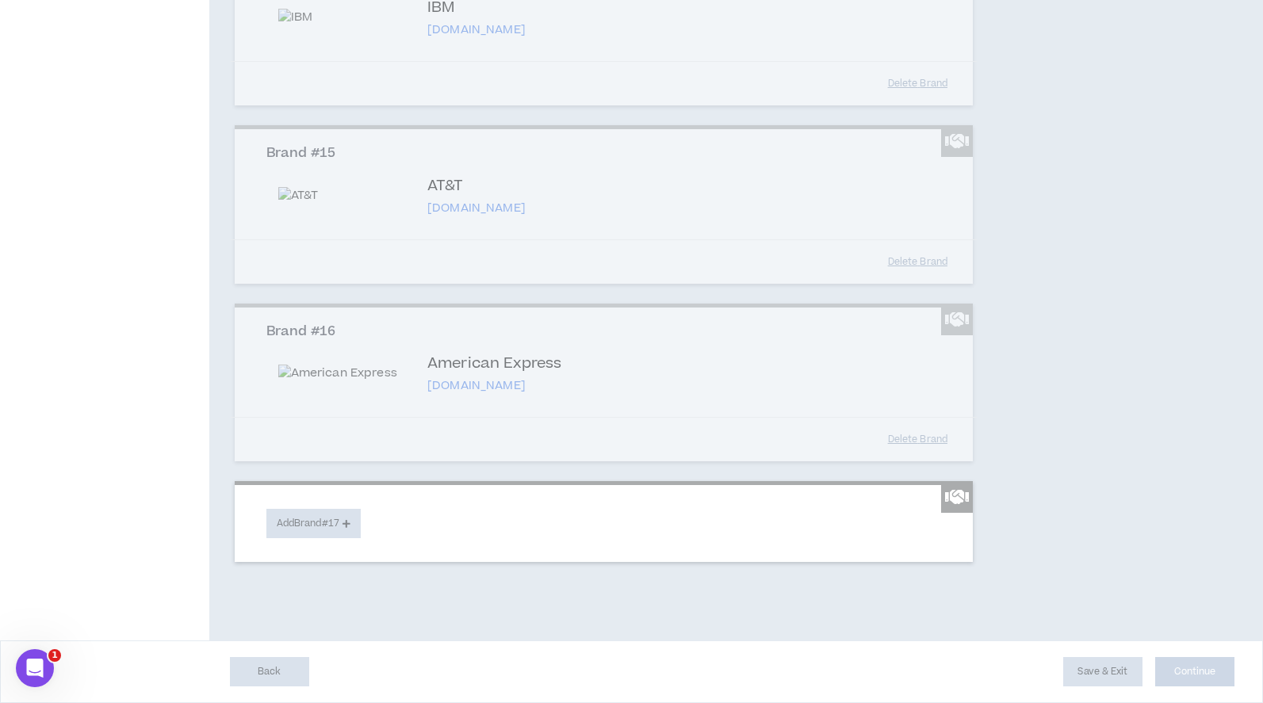
scroll to position [3348, 0]
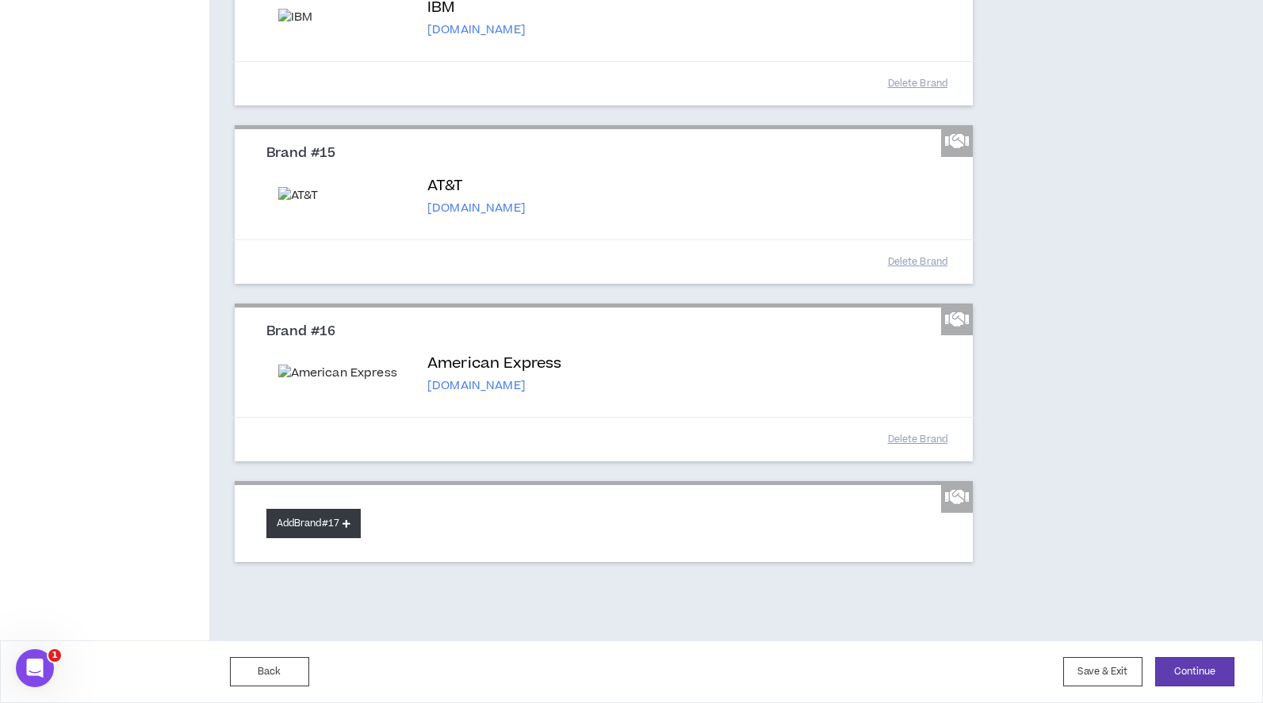
click at [329, 530] on button "Add Brand #17" at bounding box center [313, 523] width 94 height 29
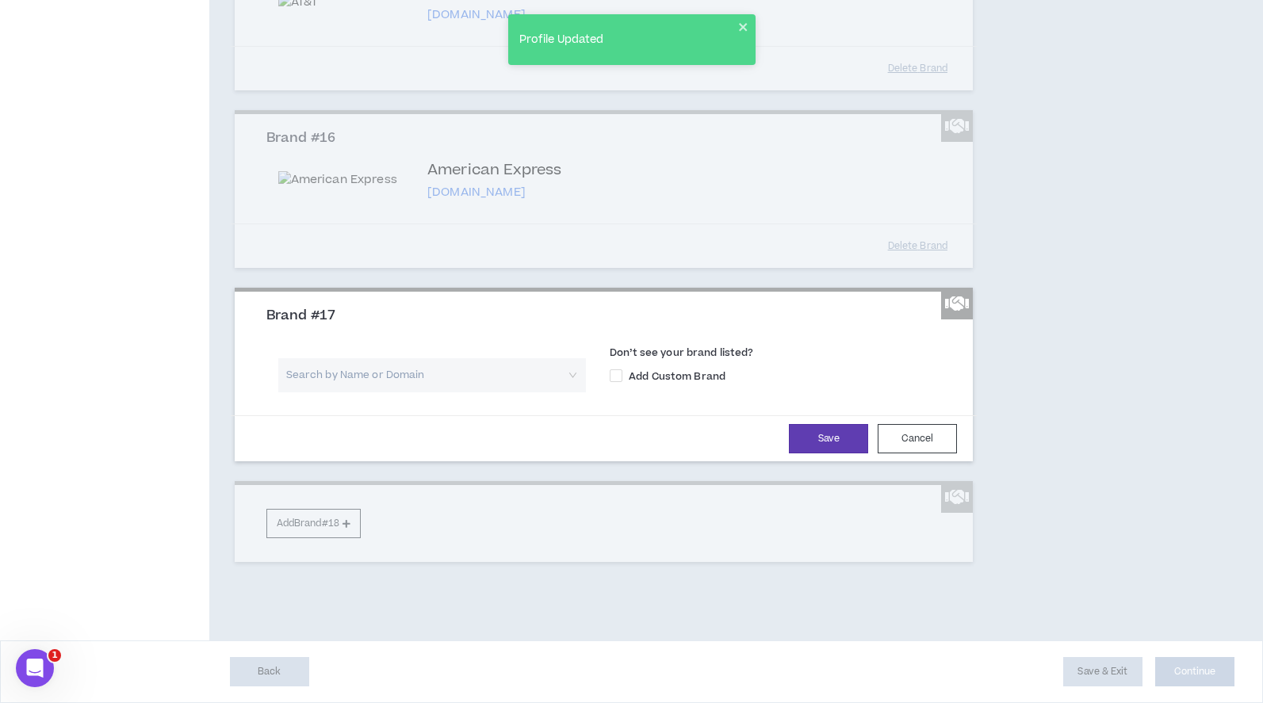
click at [361, 392] on input "search" at bounding box center [426, 375] width 279 height 34
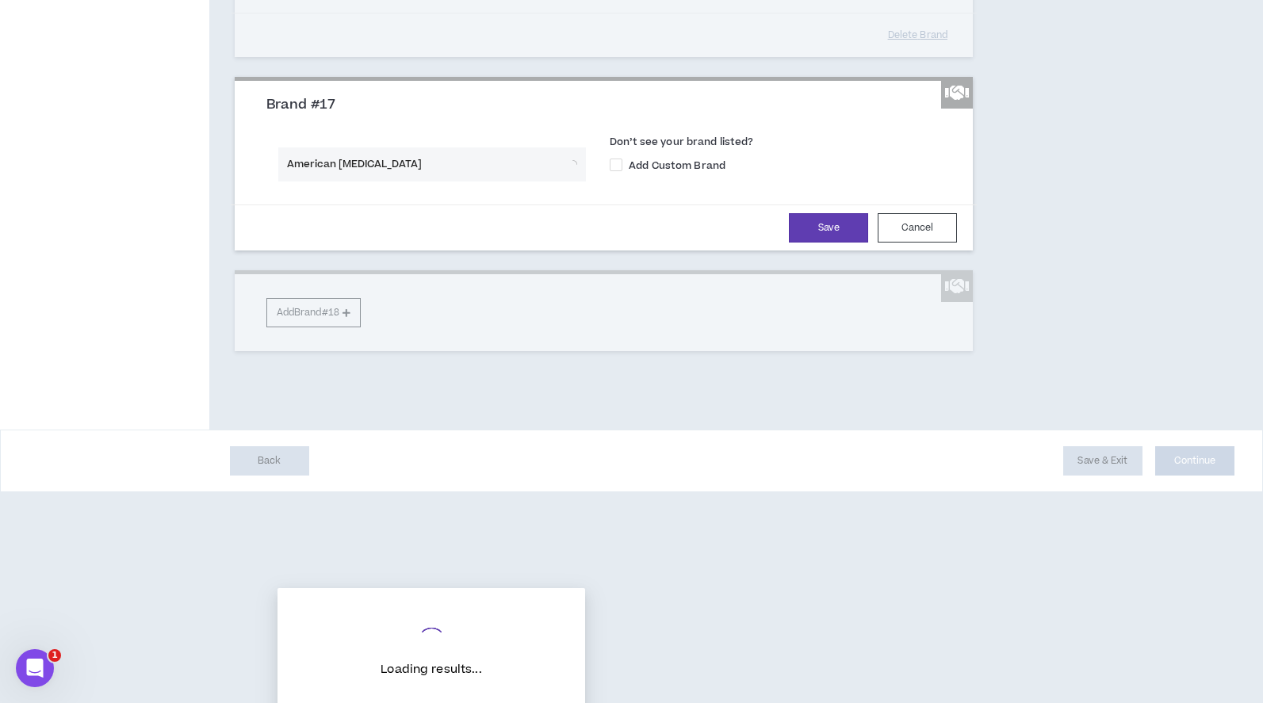
type input "American [MEDICAL_DATA]"
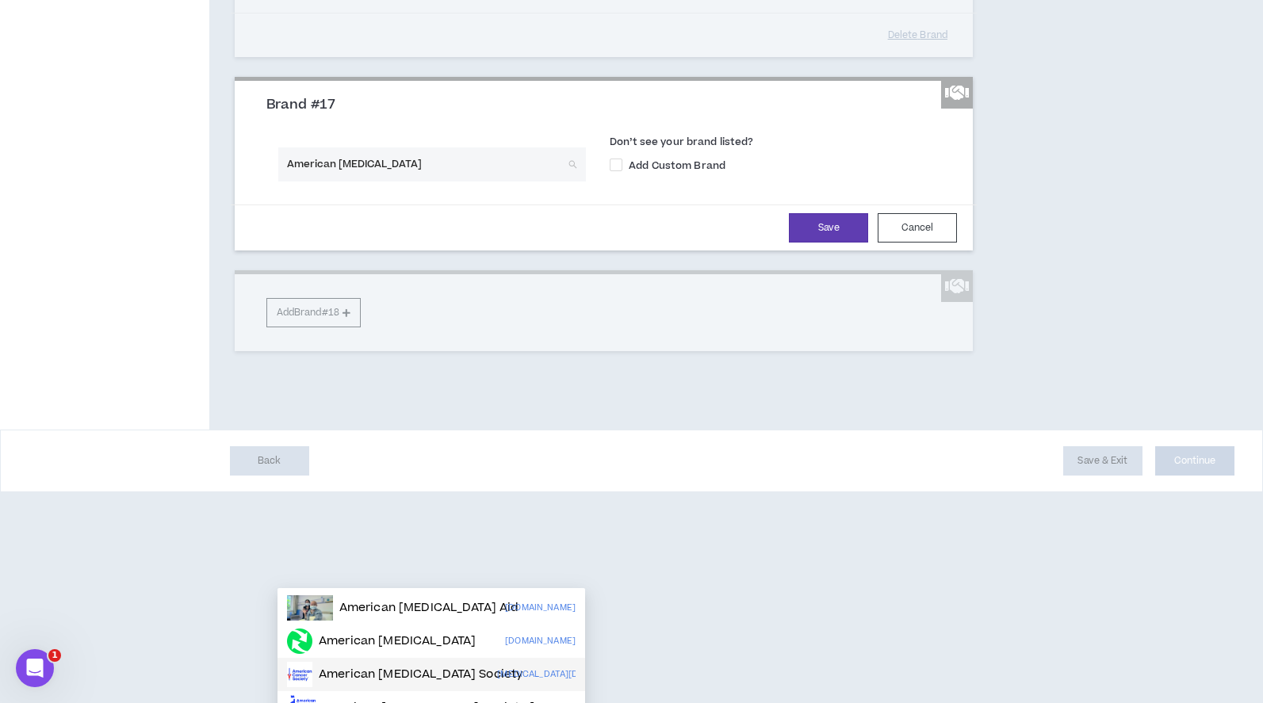
click at [350, 678] on p "American [MEDICAL_DATA] Society" at bounding box center [421, 675] width 204 height 16
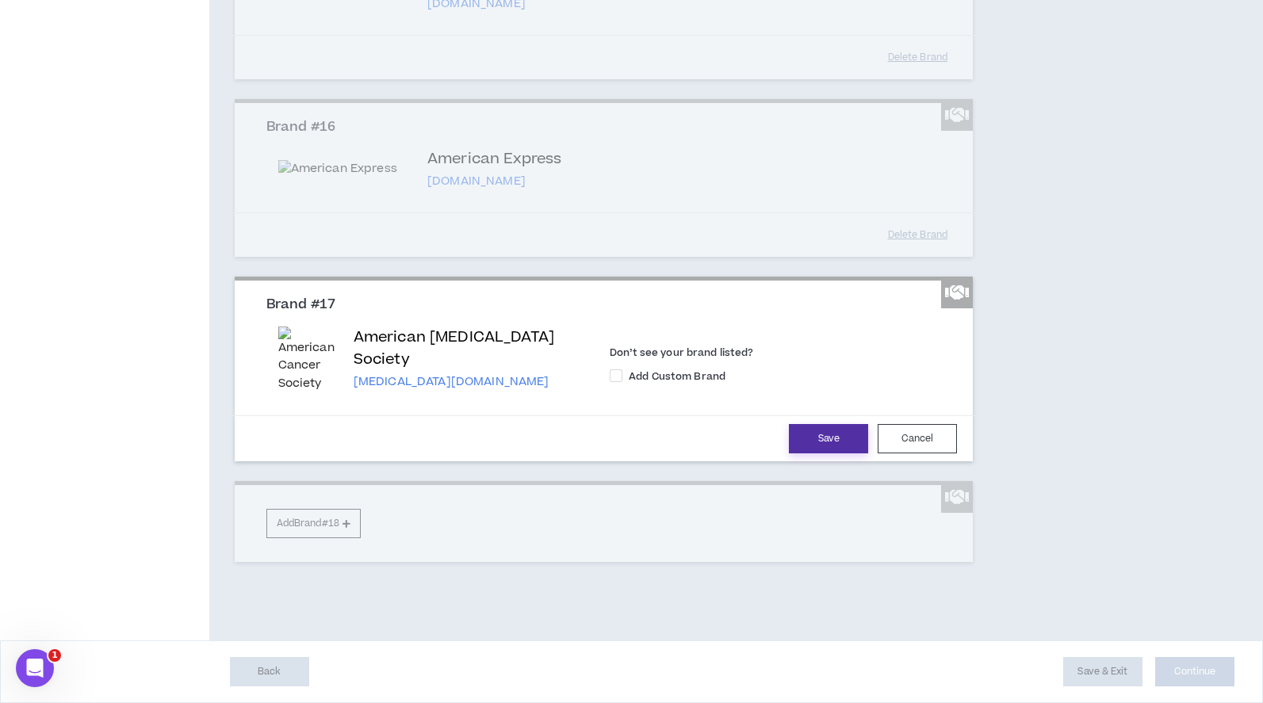
click at [815, 453] on button "Save" at bounding box center [828, 438] width 79 height 29
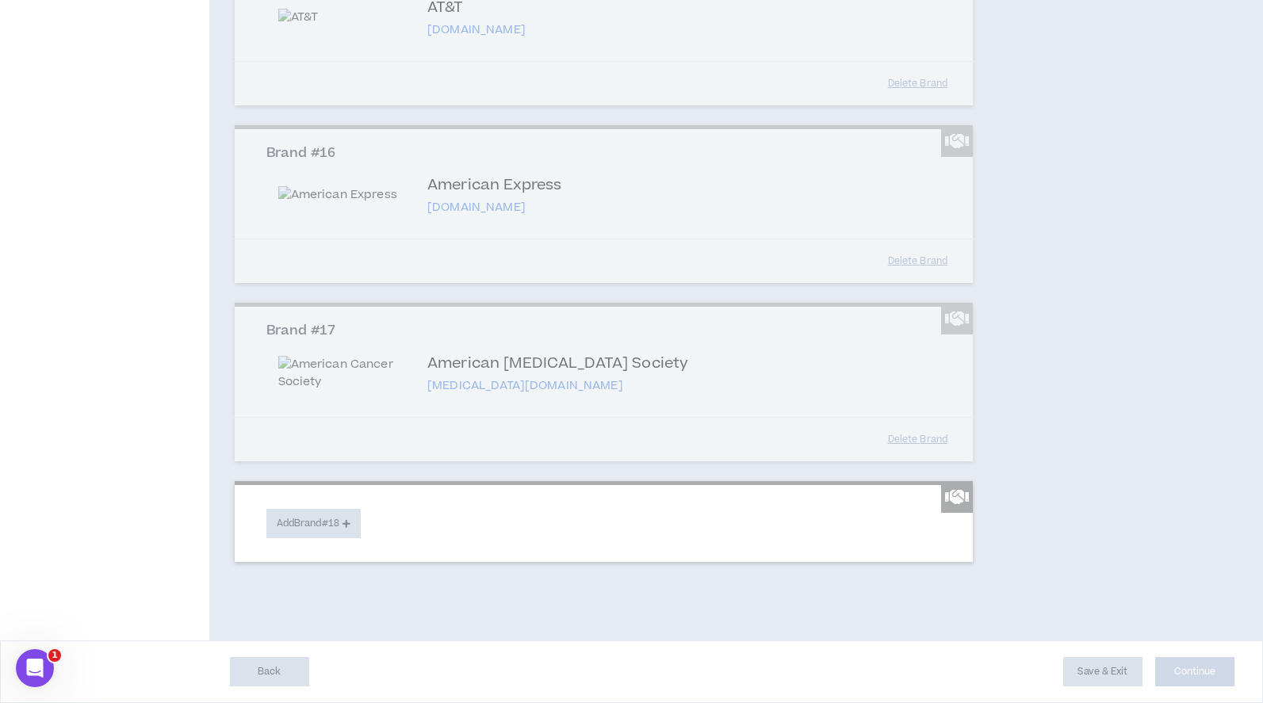
scroll to position [3525, 0]
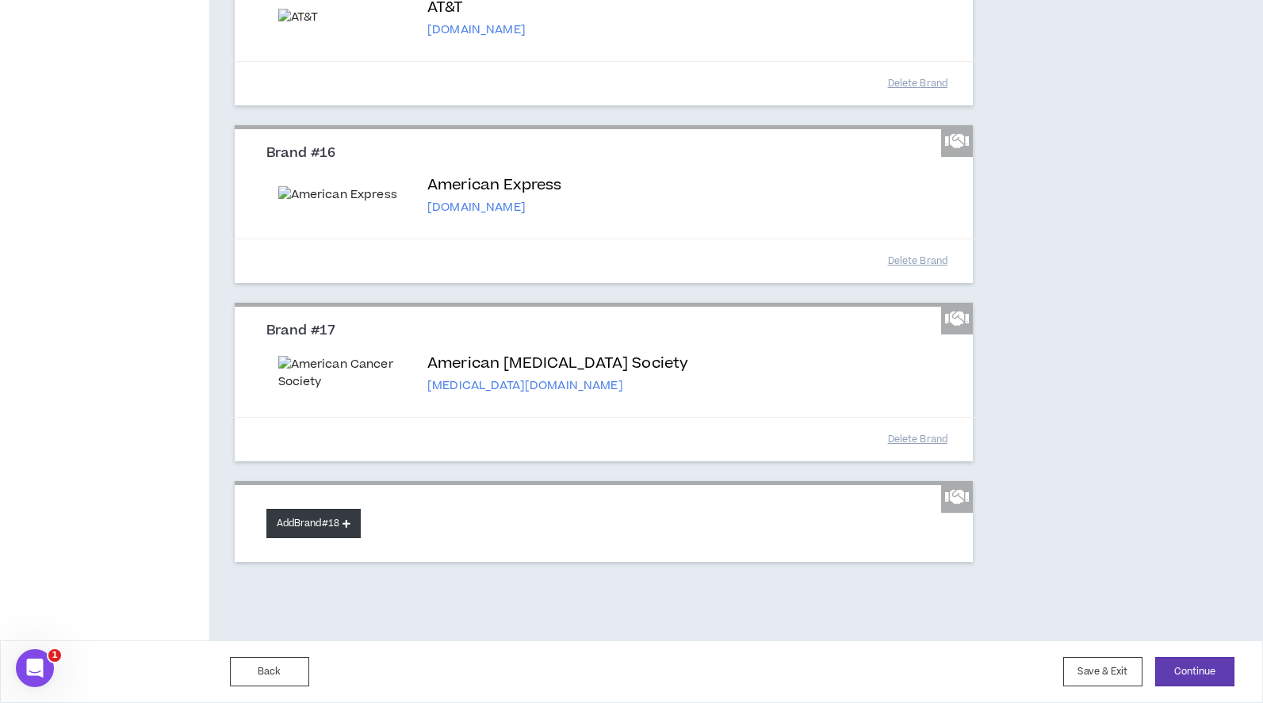
click at [315, 518] on button "Add Brand #18" at bounding box center [313, 523] width 94 height 29
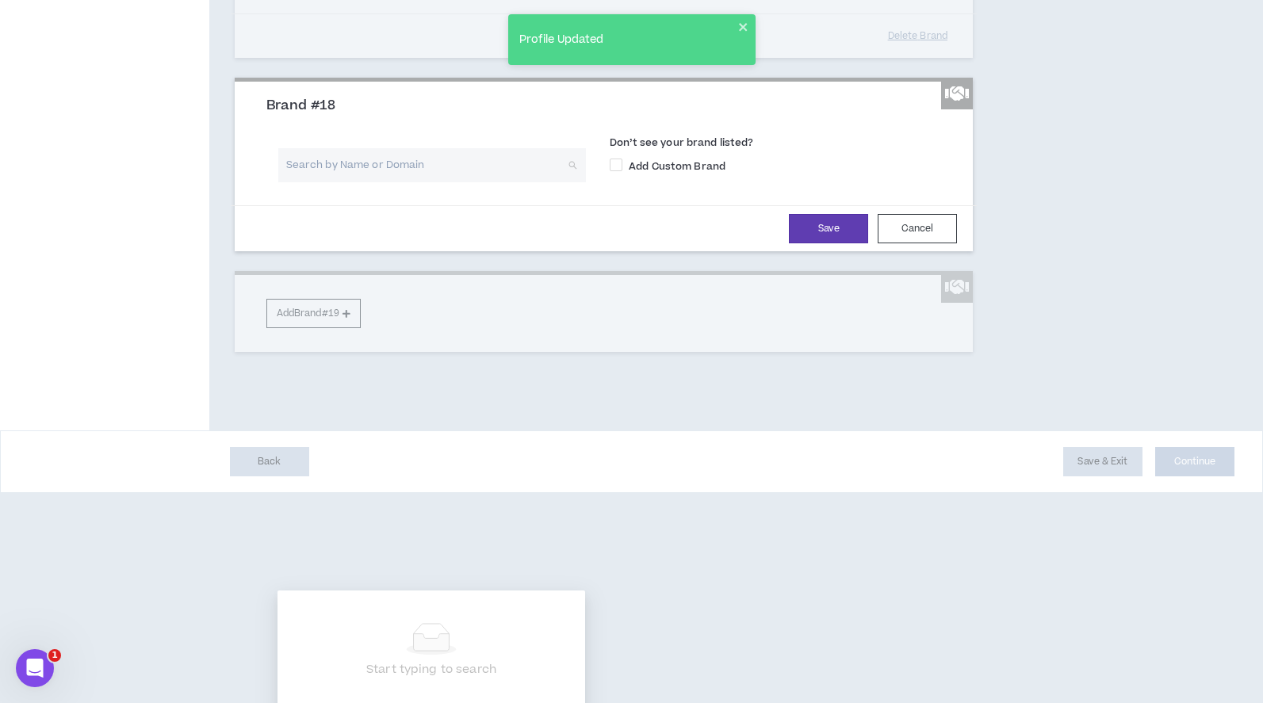
click at [368, 182] on input "search" at bounding box center [426, 165] width 279 height 34
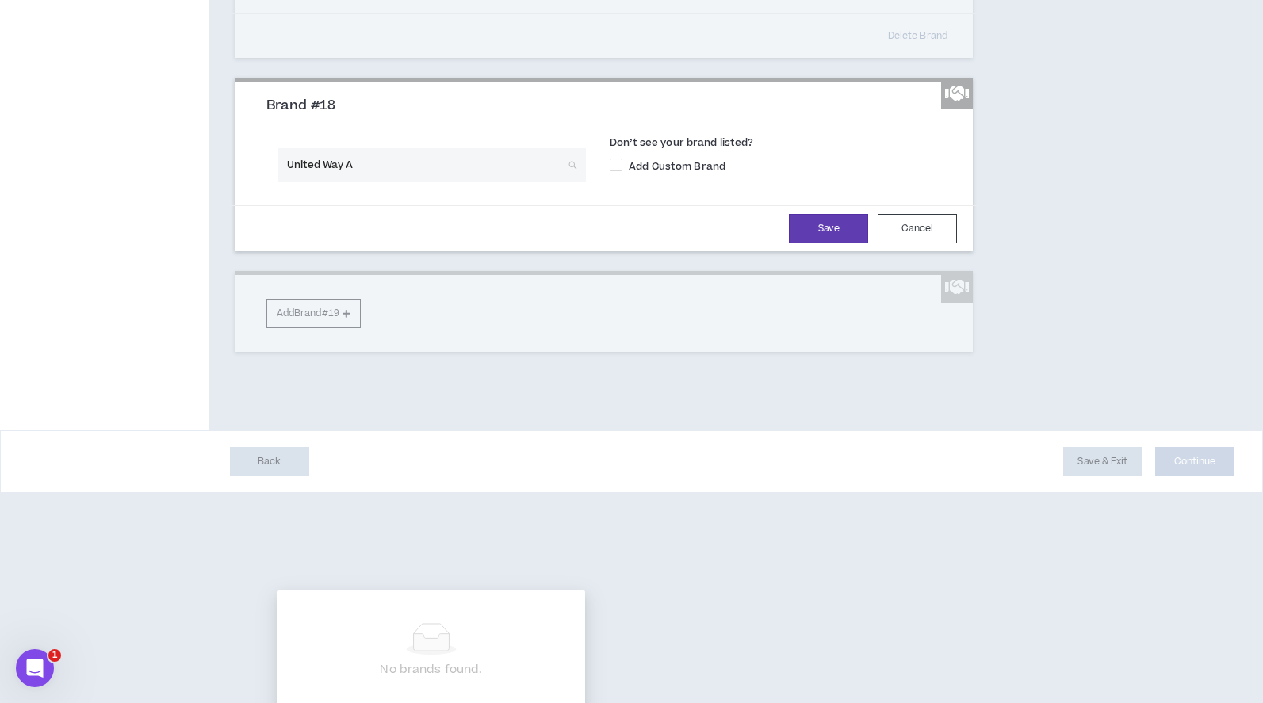
type input "United Way"
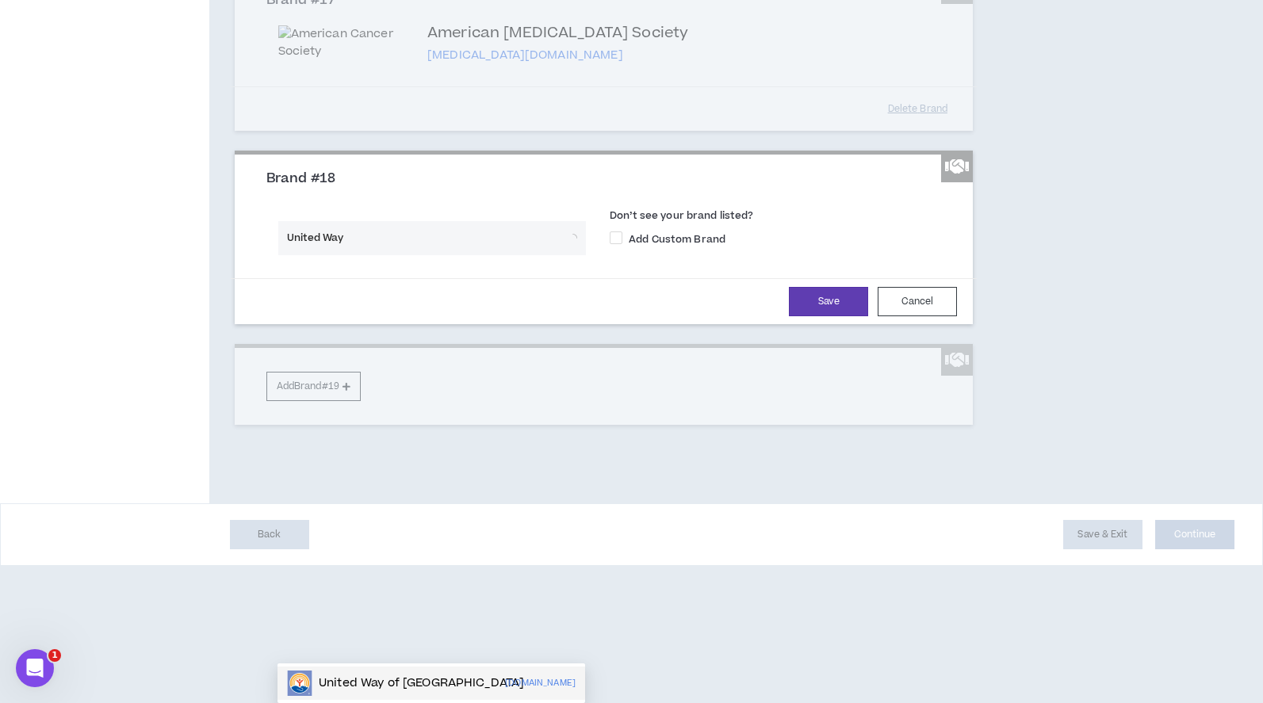
click at [418, 675] on p "United Way of [GEOGRAPHIC_DATA]" at bounding box center [421, 683] width 205 height 16
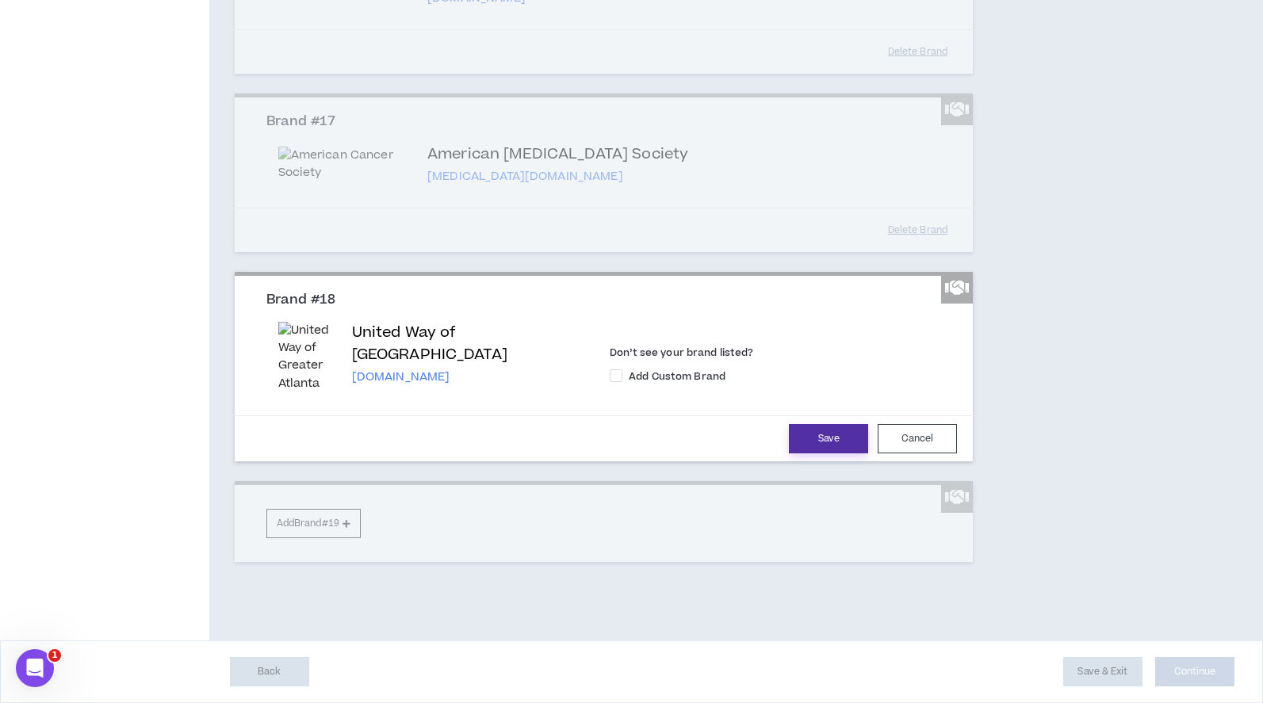
click at [805, 453] on button "Save" at bounding box center [828, 438] width 79 height 29
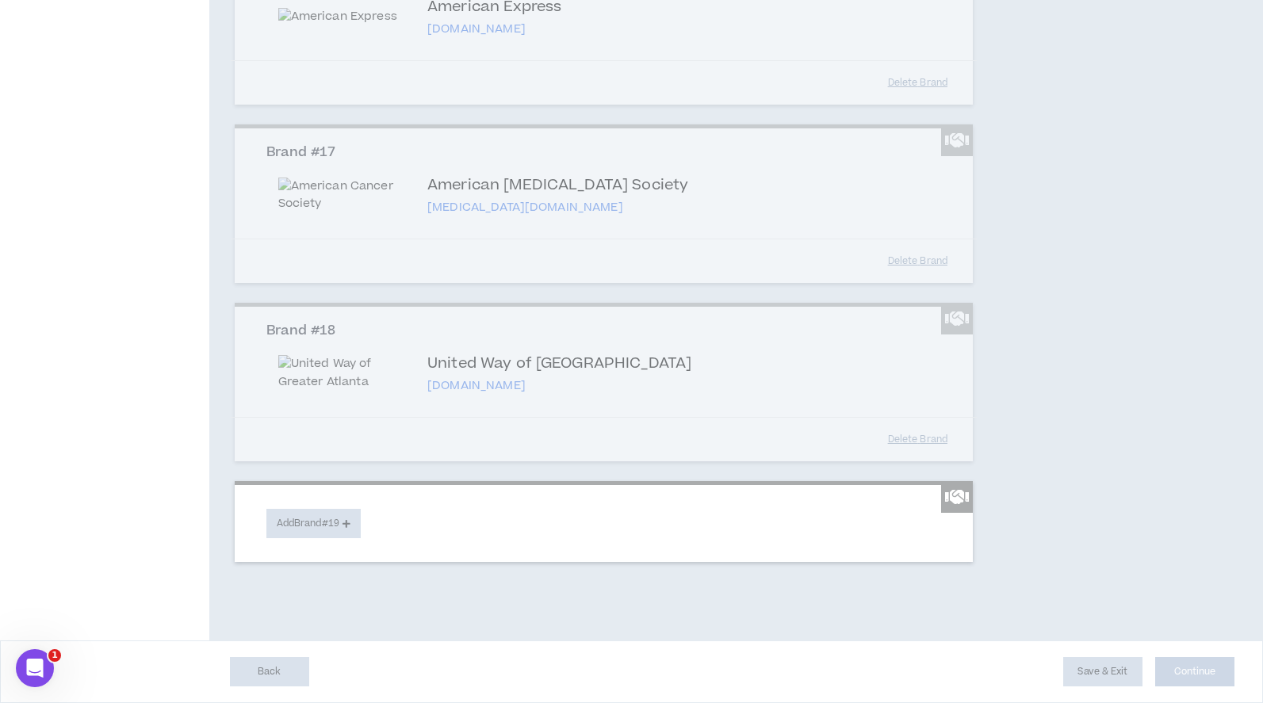
scroll to position [3704, 0]
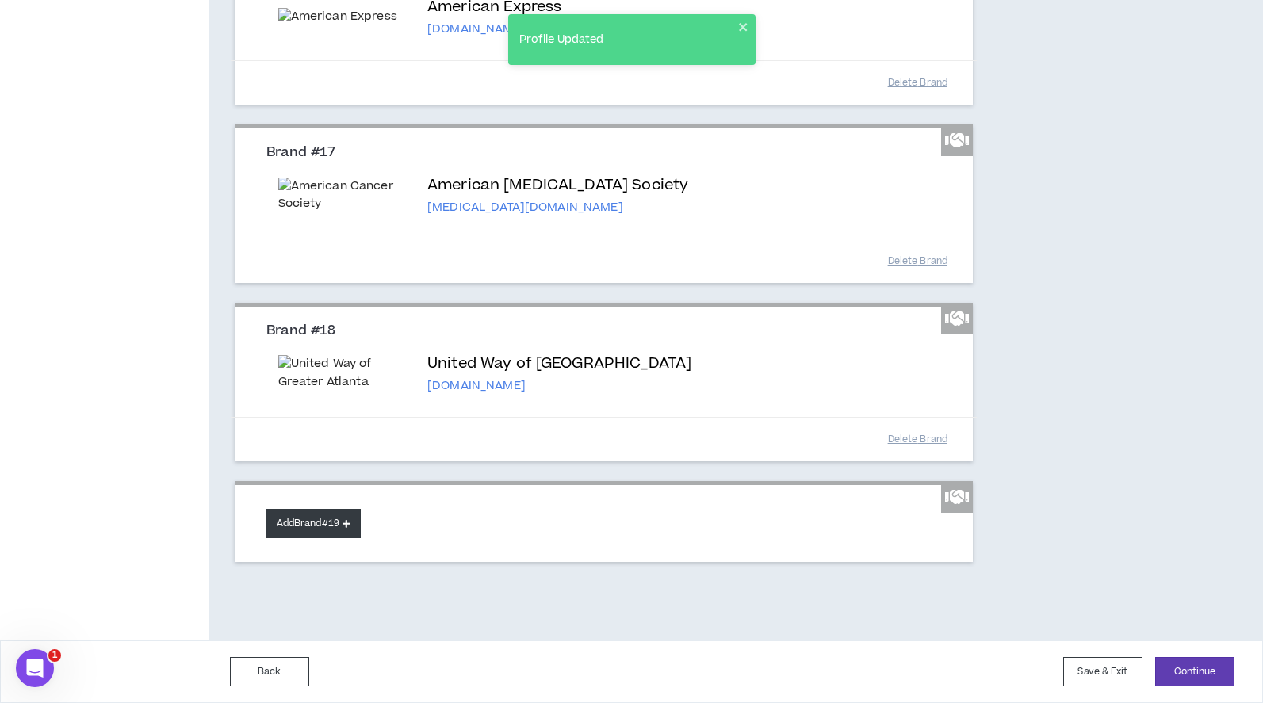
click at [333, 518] on button "Add Brand #19" at bounding box center [313, 523] width 94 height 29
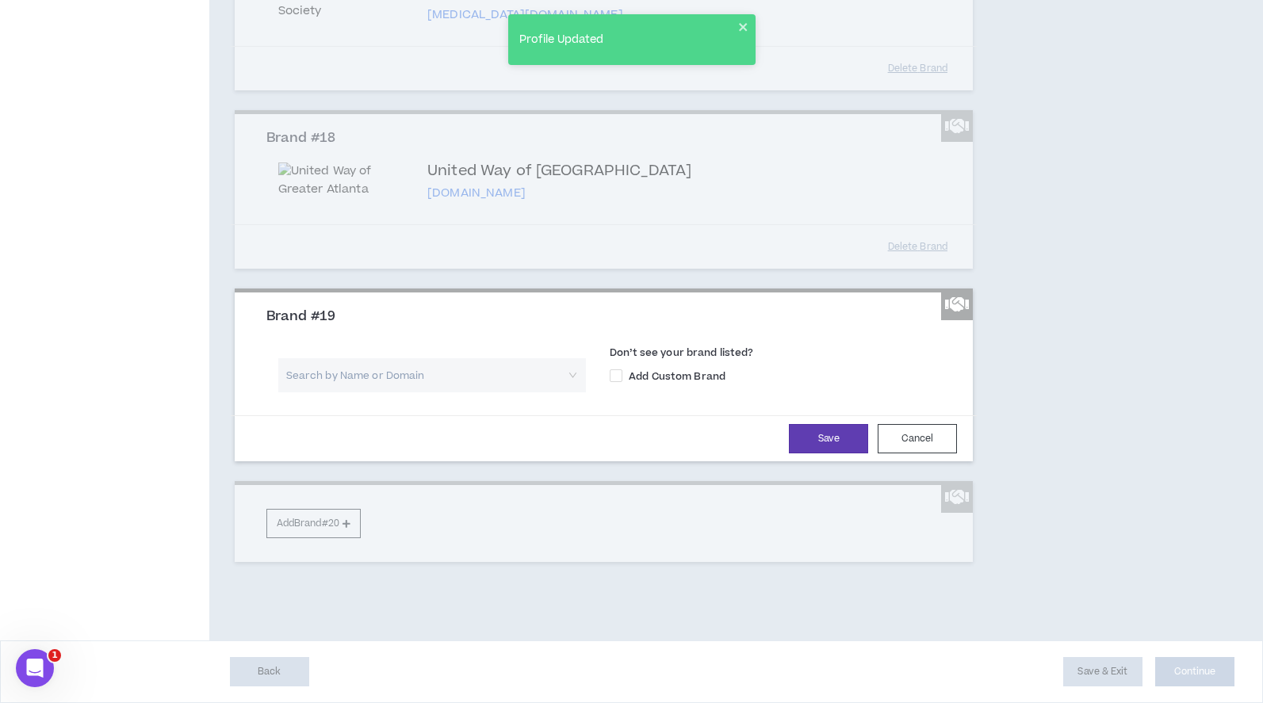
click at [337, 392] on input "search" at bounding box center [426, 375] width 279 height 34
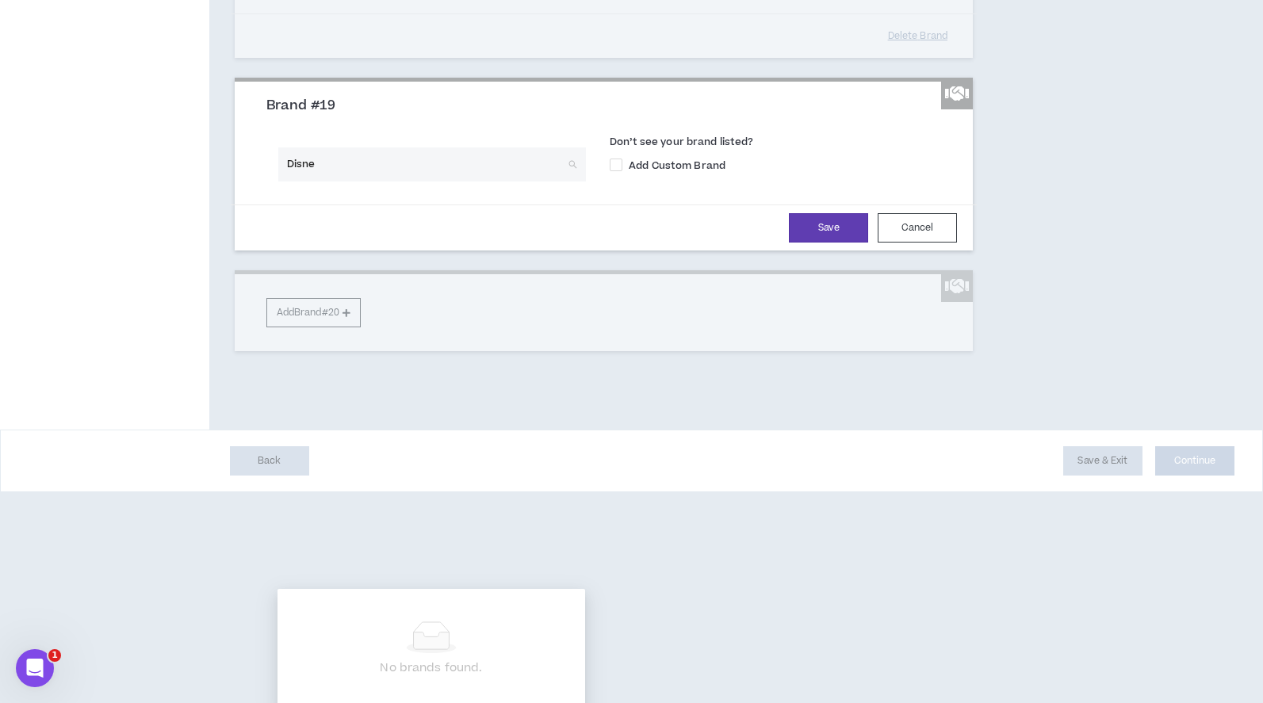
type input "Disney"
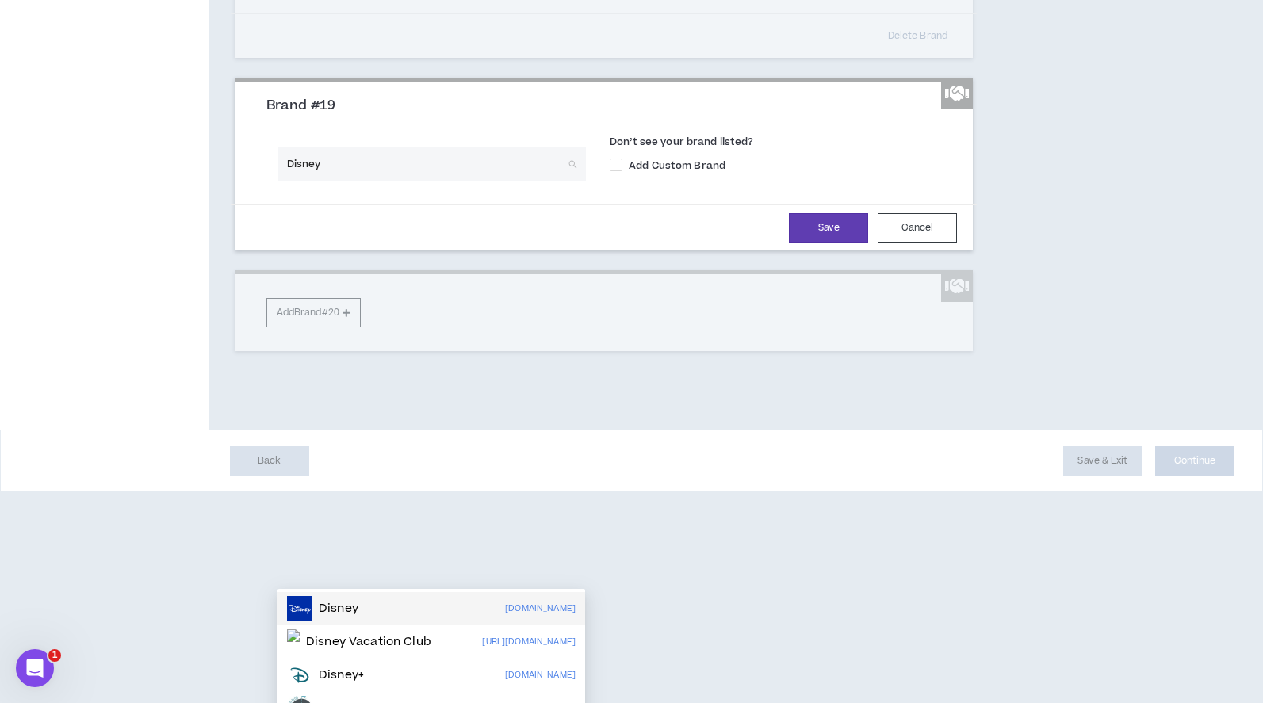
click at [367, 614] on div "Disney [DOMAIN_NAME]" at bounding box center [431, 608] width 289 height 25
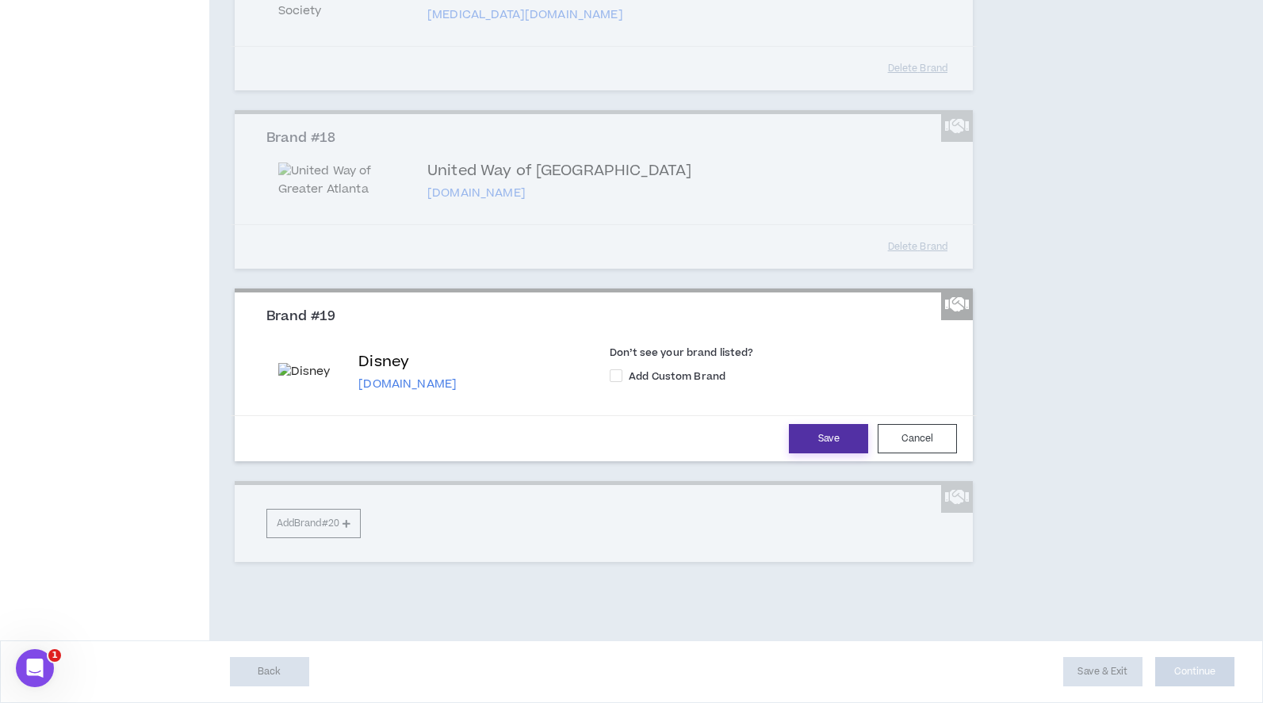
click at [824, 453] on button "Save" at bounding box center [828, 438] width 79 height 29
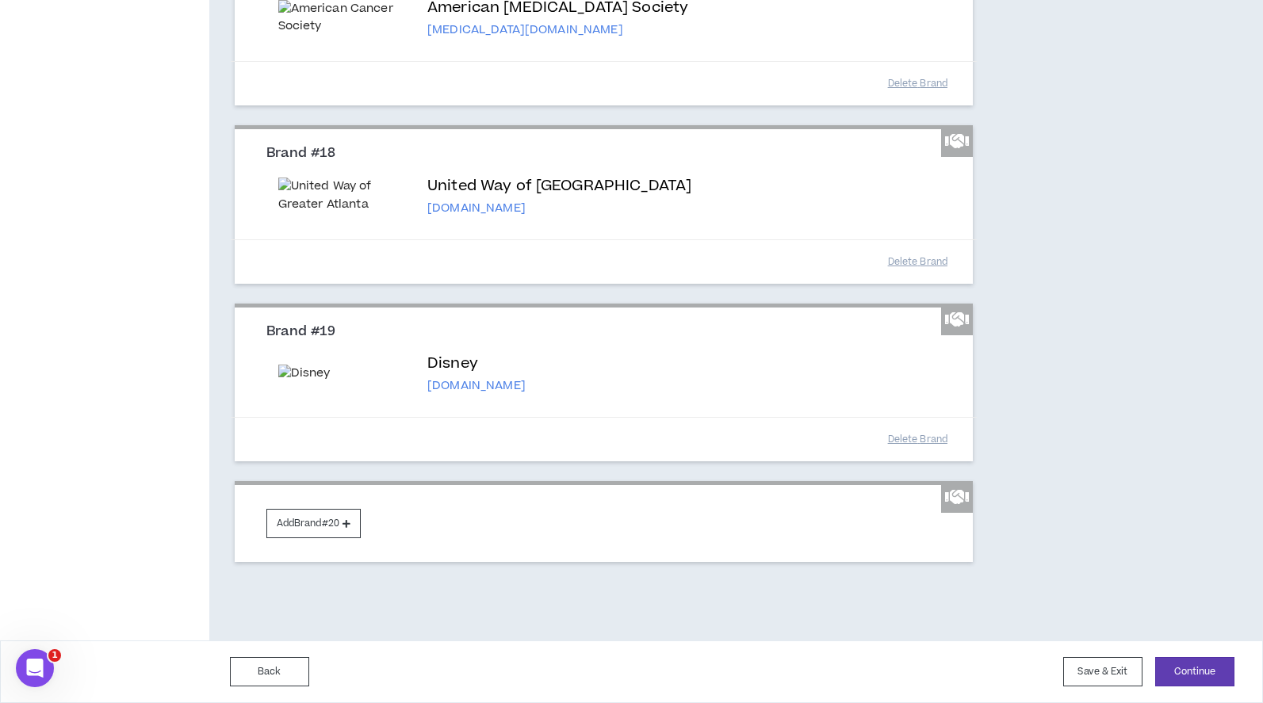
scroll to position [3896, 0]
click at [330, 530] on button "Add Brand #20" at bounding box center [313, 523] width 94 height 29
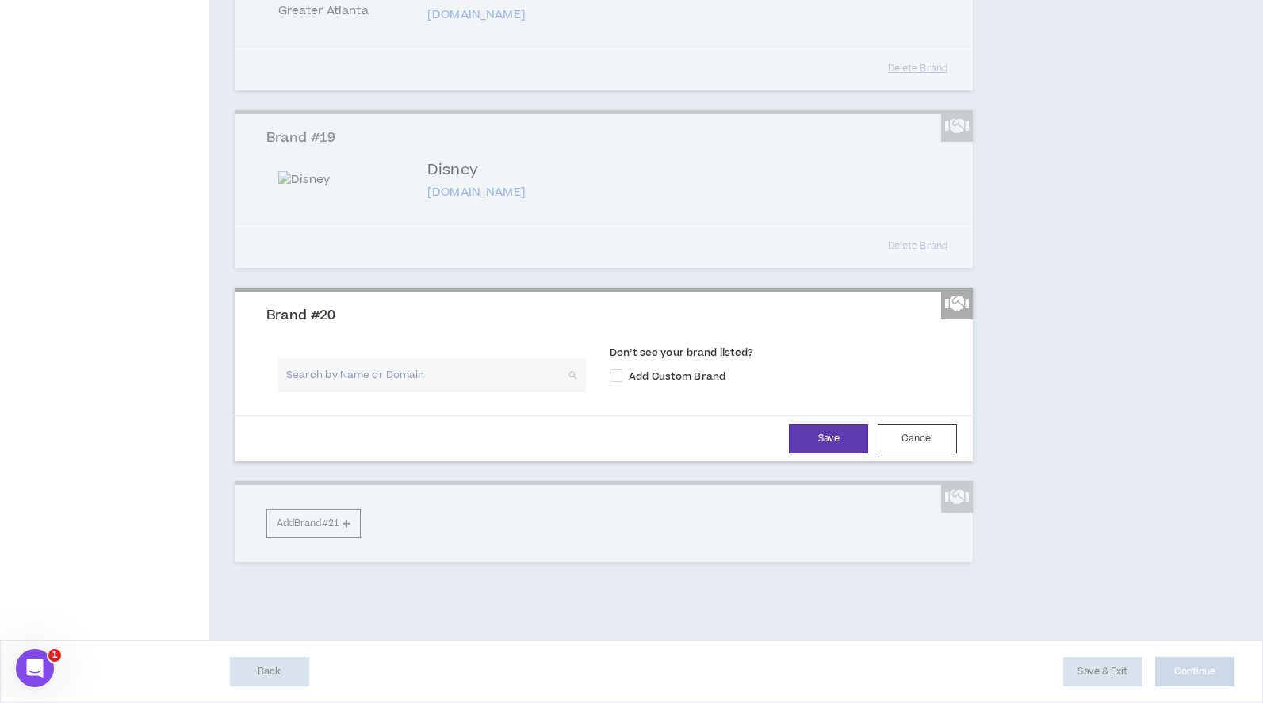
click at [323, 392] on input "search" at bounding box center [426, 375] width 279 height 34
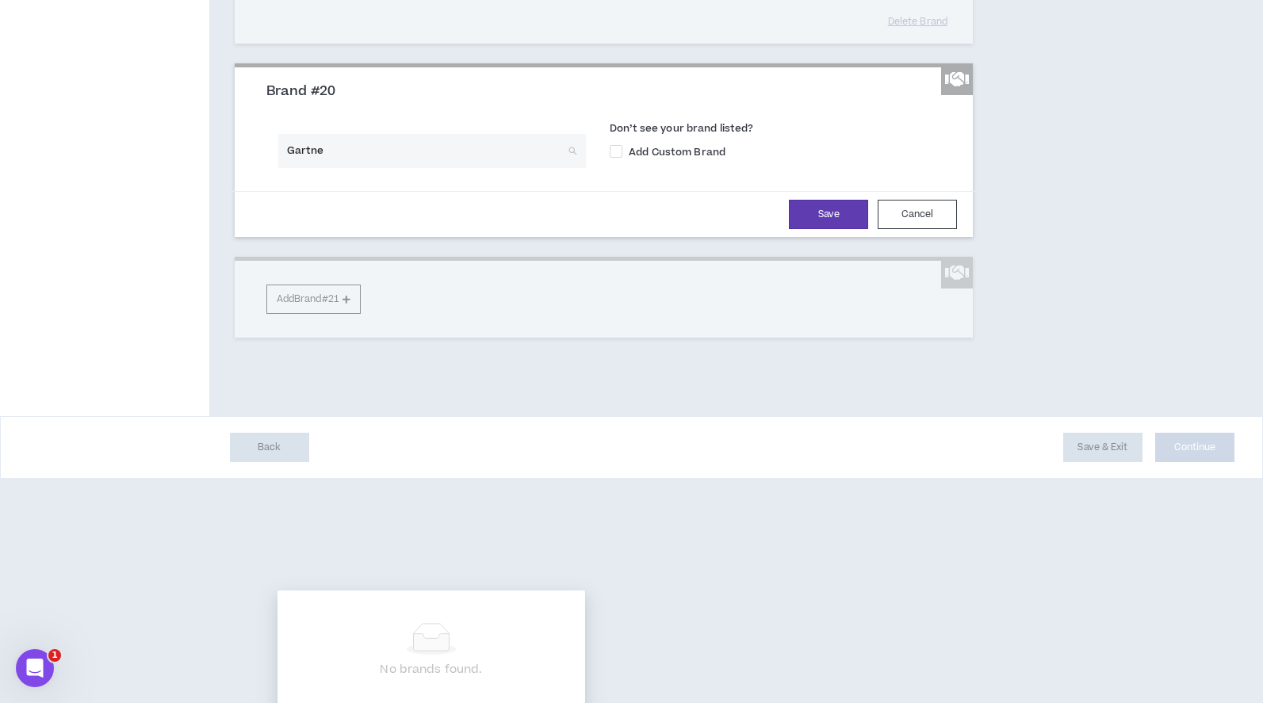
type input "Gartner"
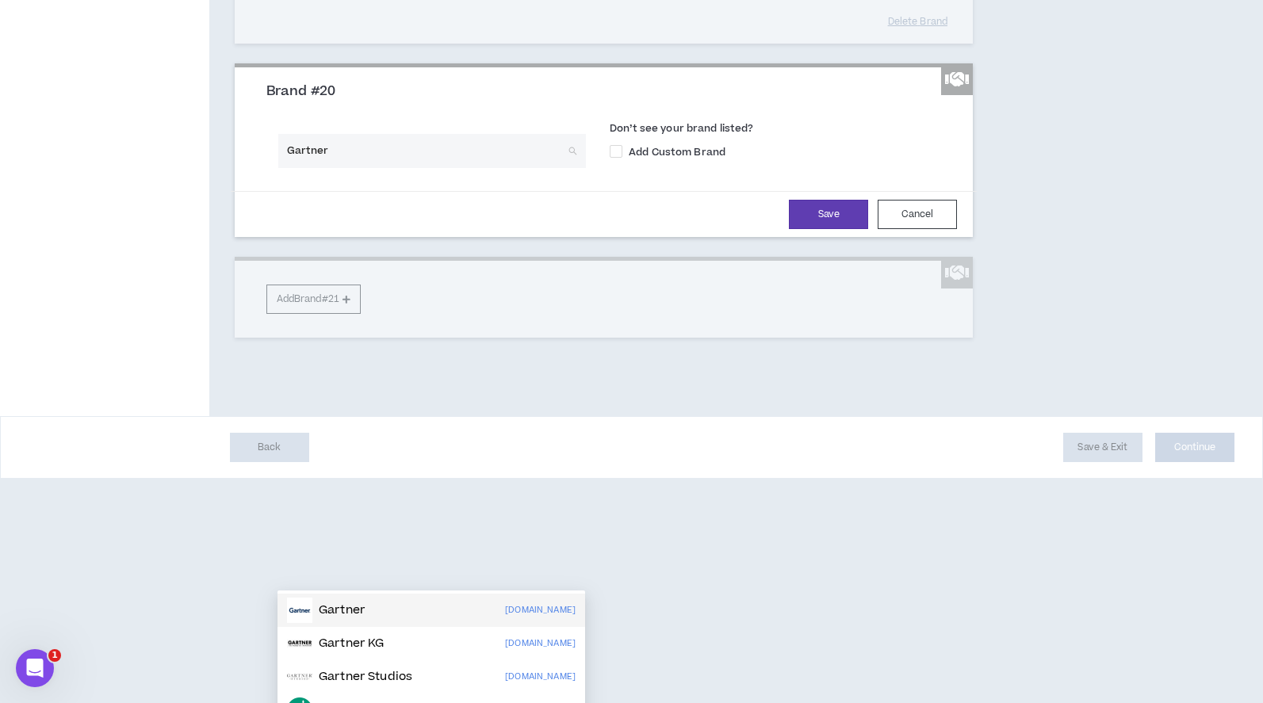
click at [337, 608] on p "Gartner" at bounding box center [342, 610] width 46 height 16
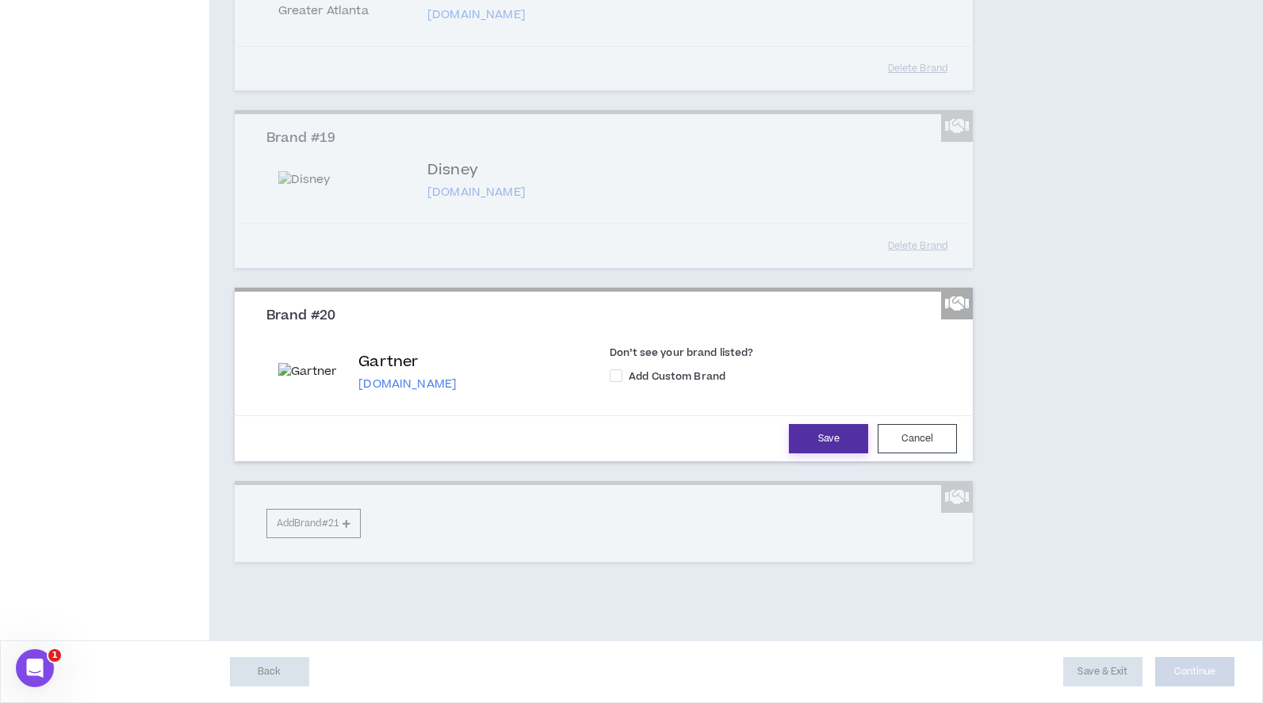
click at [829, 453] on button "Save" at bounding box center [828, 438] width 79 height 29
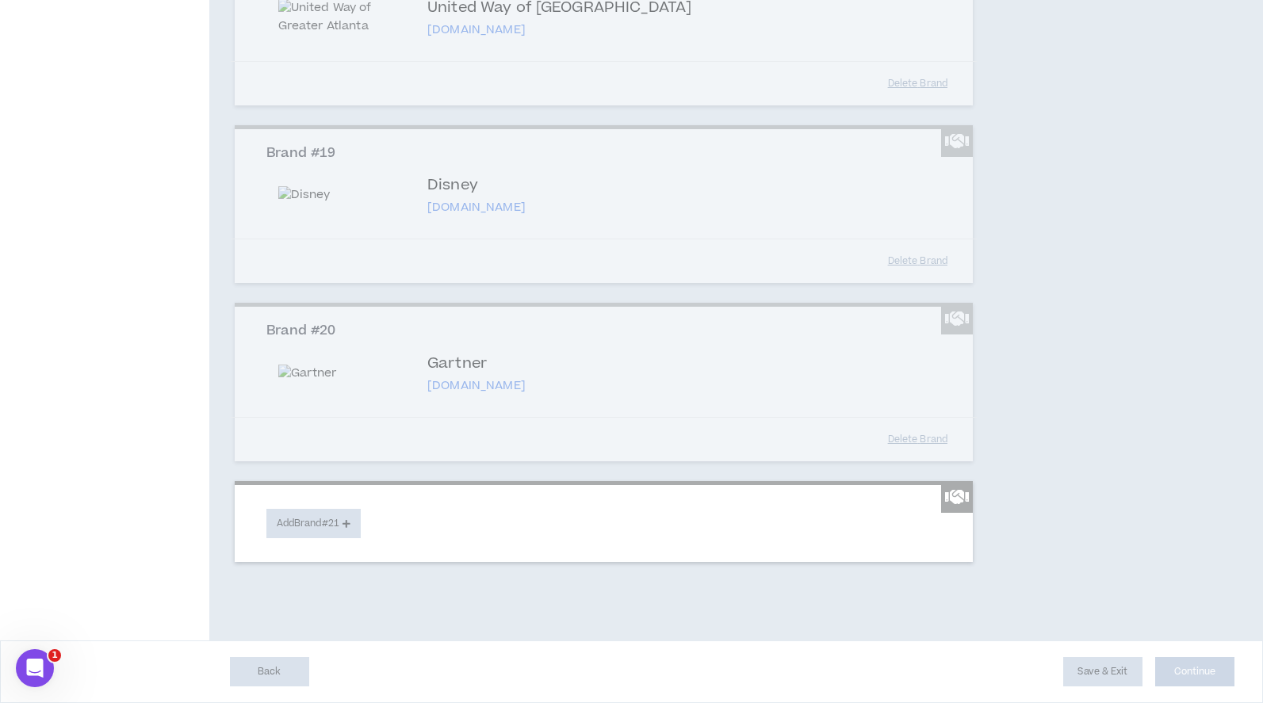
scroll to position [4074, 0]
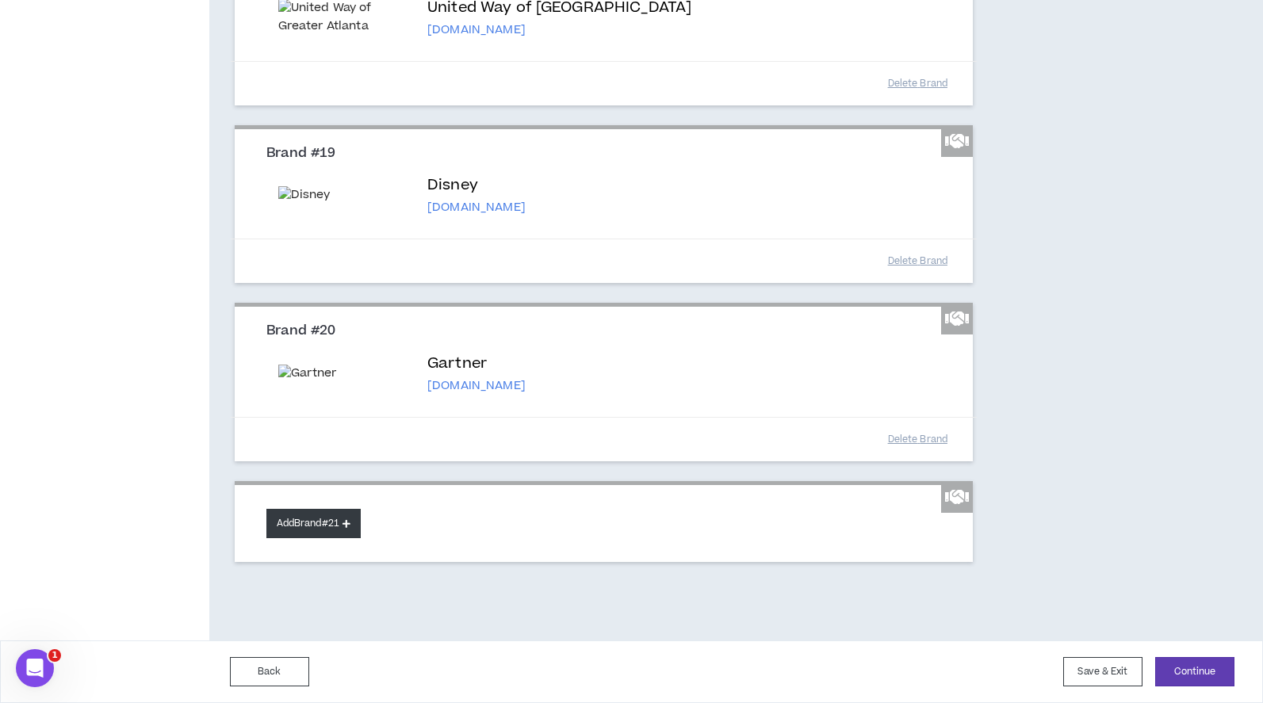
click at [317, 524] on button "Add Brand #21" at bounding box center [313, 523] width 94 height 29
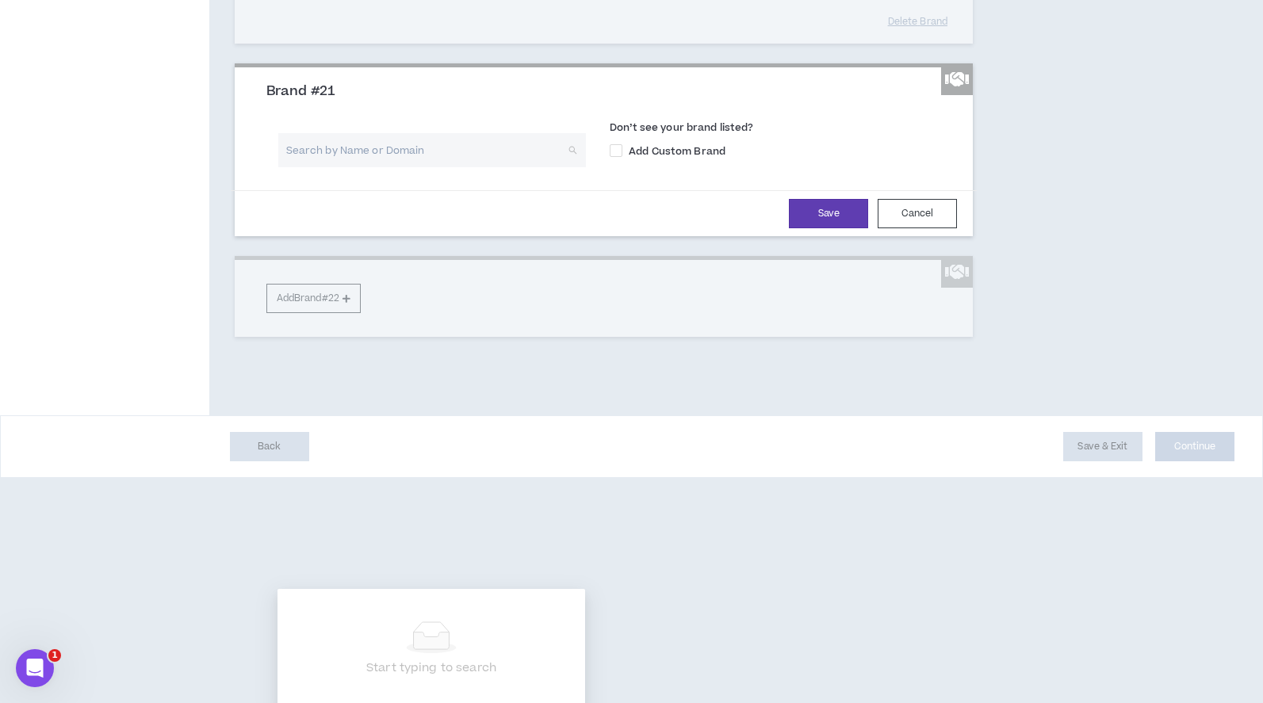
click at [438, 167] on input "search" at bounding box center [426, 150] width 279 height 34
type input "SoClean"
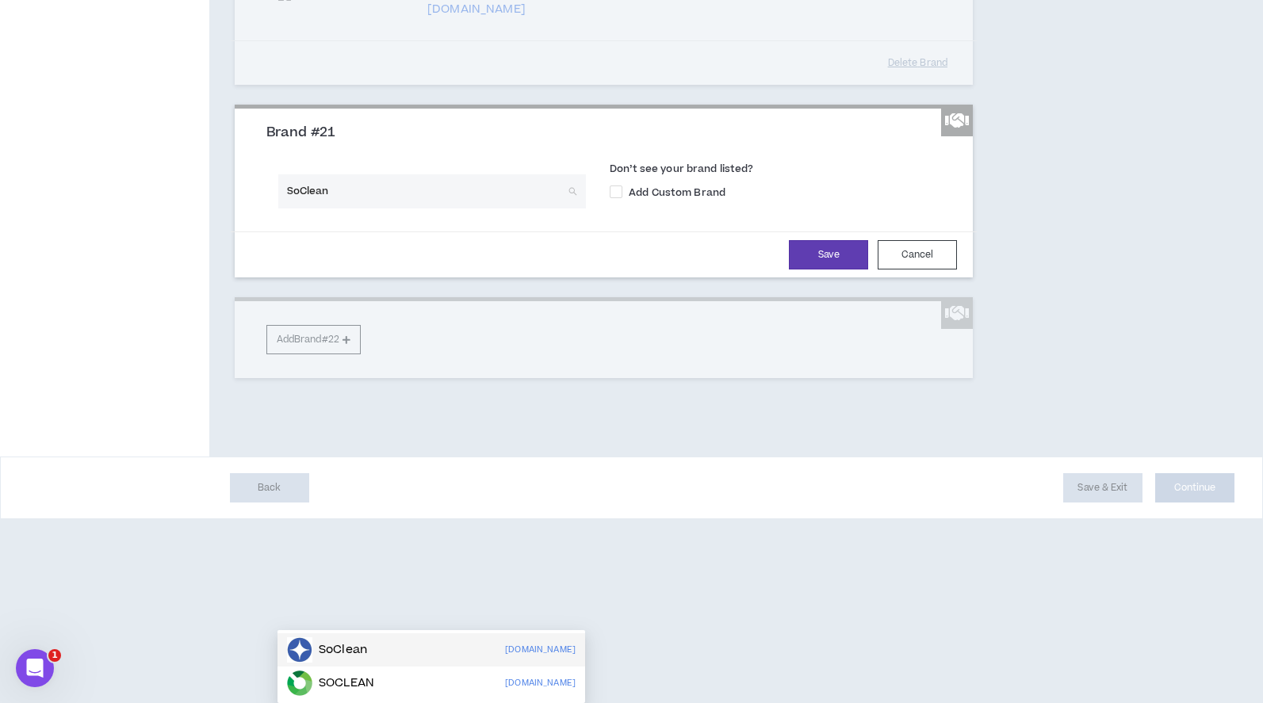
click at [457, 637] on div "SoClean [DOMAIN_NAME]" at bounding box center [431, 649] width 289 height 25
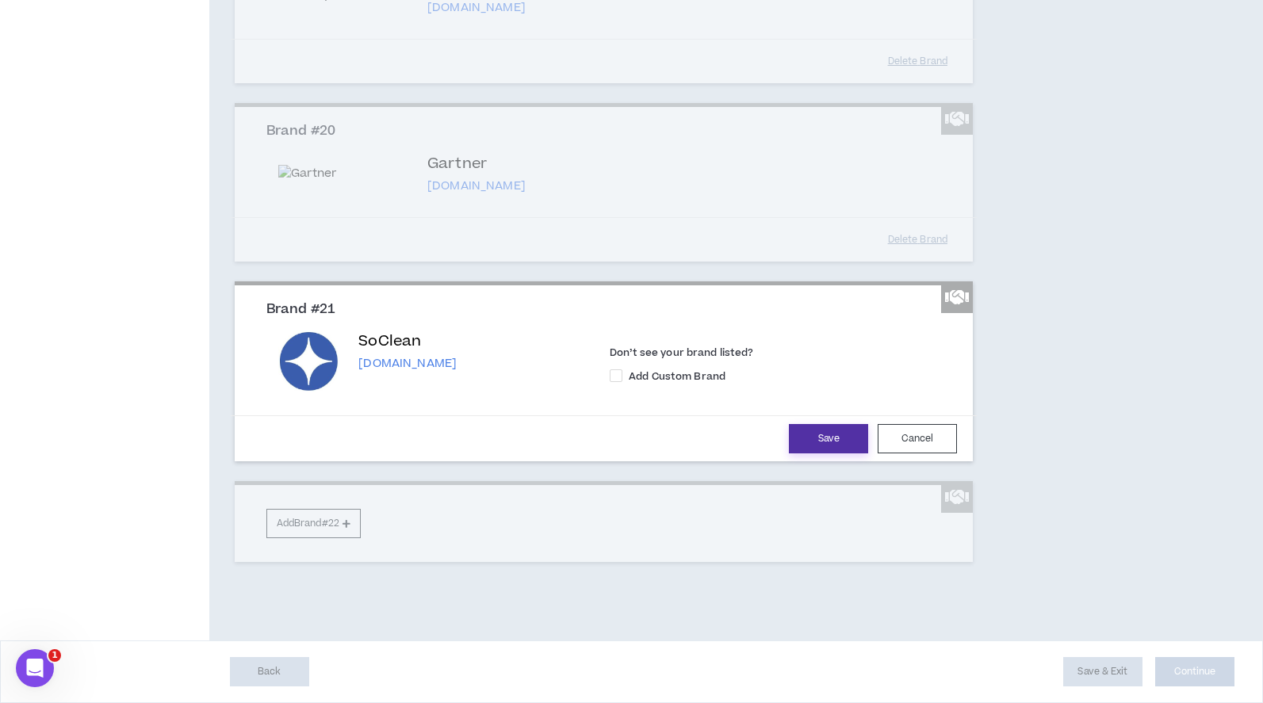
click at [820, 453] on button "Save" at bounding box center [828, 438] width 79 height 29
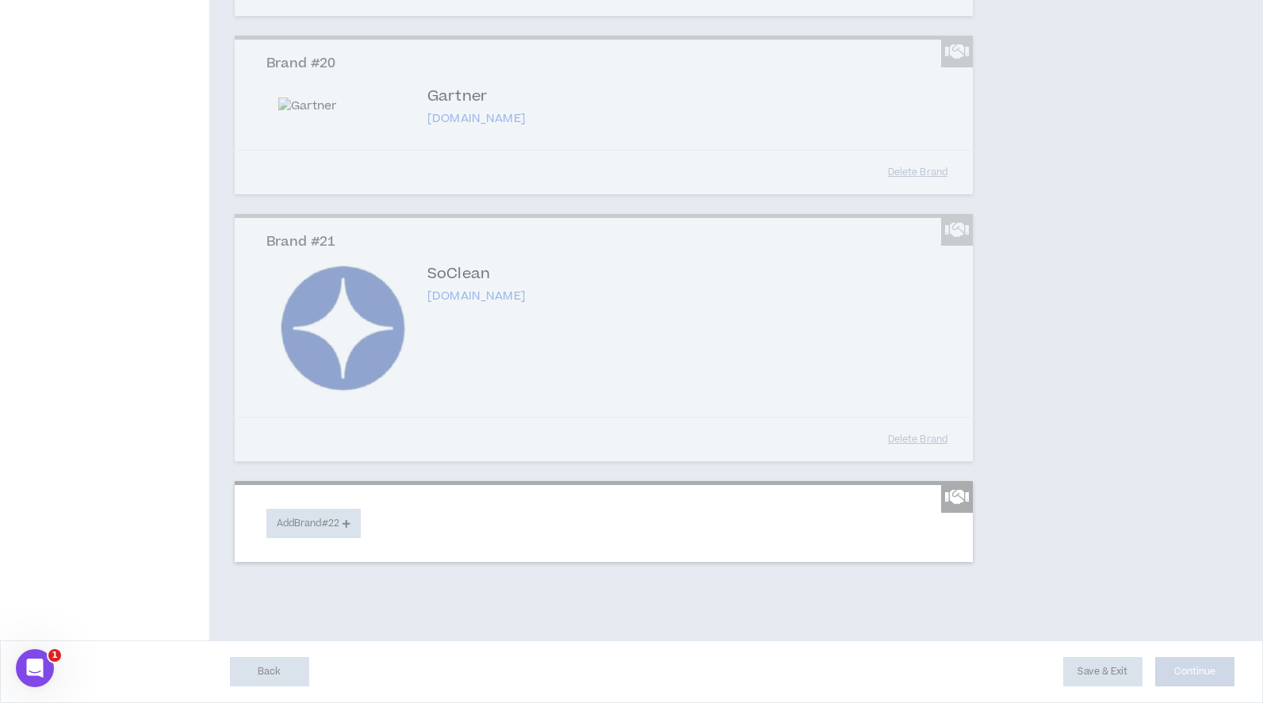
scroll to position [4341, 0]
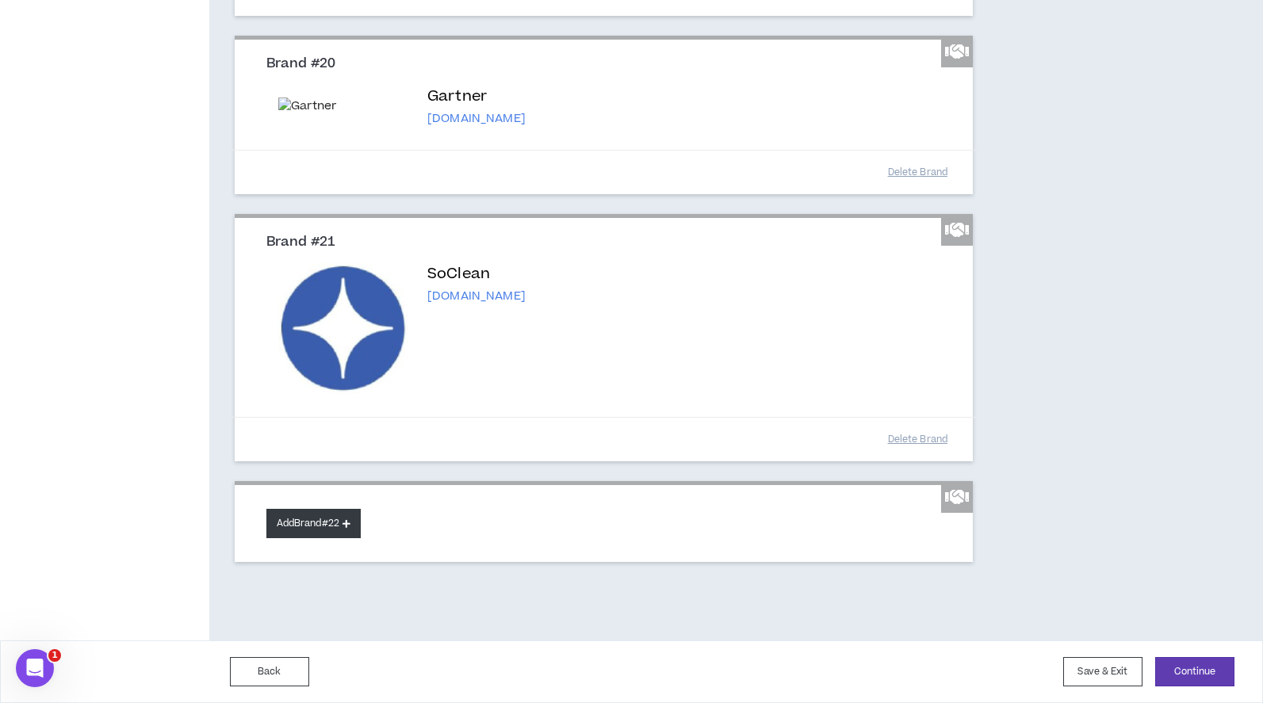
click at [332, 531] on button "Add Brand #22" at bounding box center [313, 523] width 94 height 29
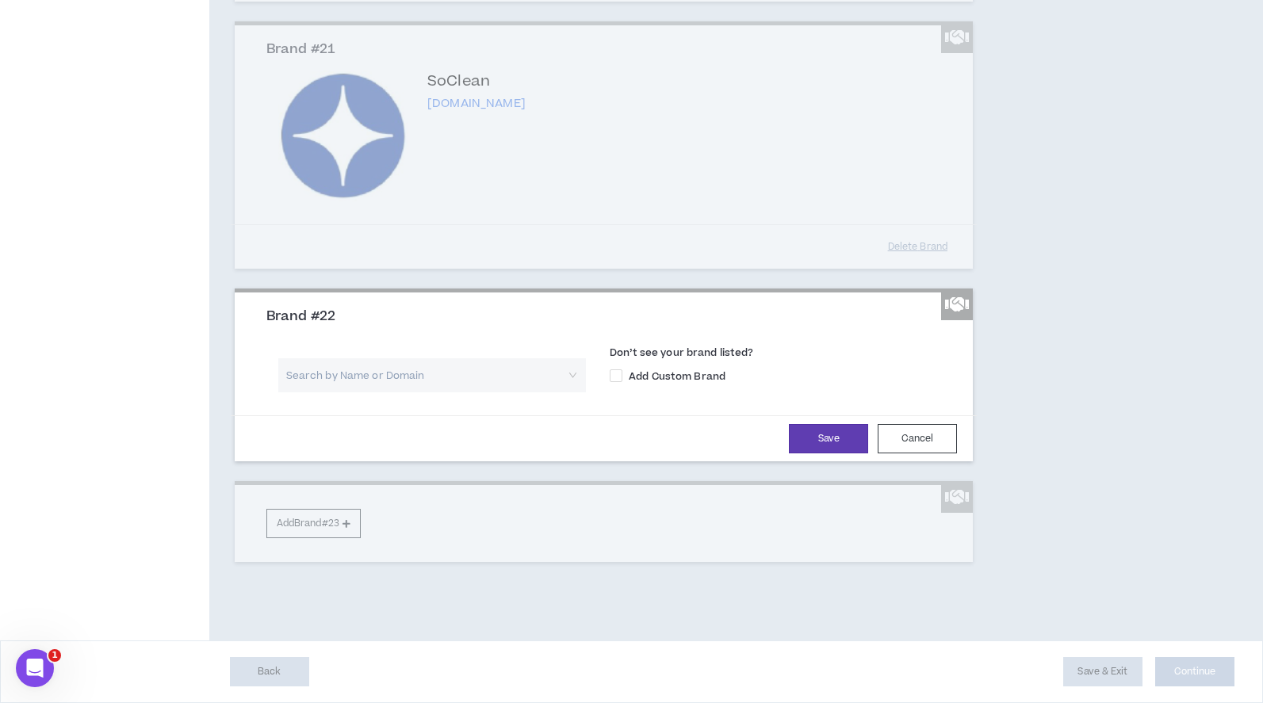
click at [357, 392] on input "search" at bounding box center [426, 375] width 279 height 34
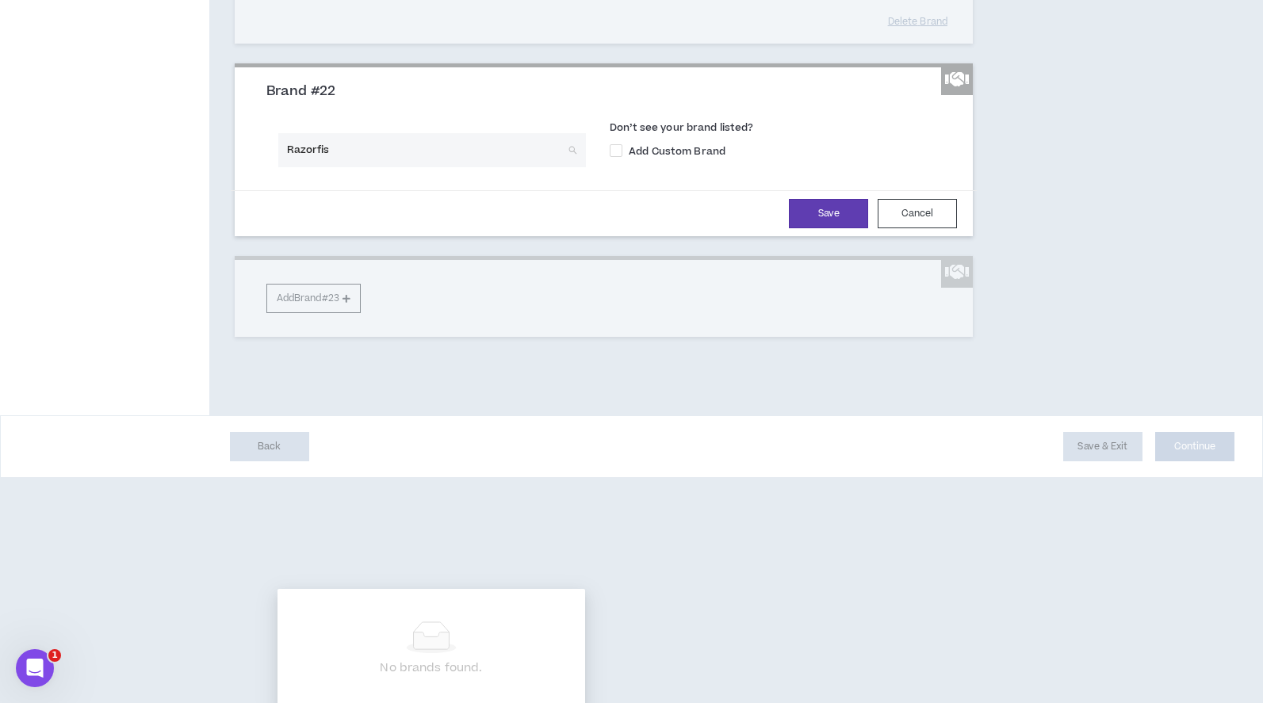
type input "Razorfish"
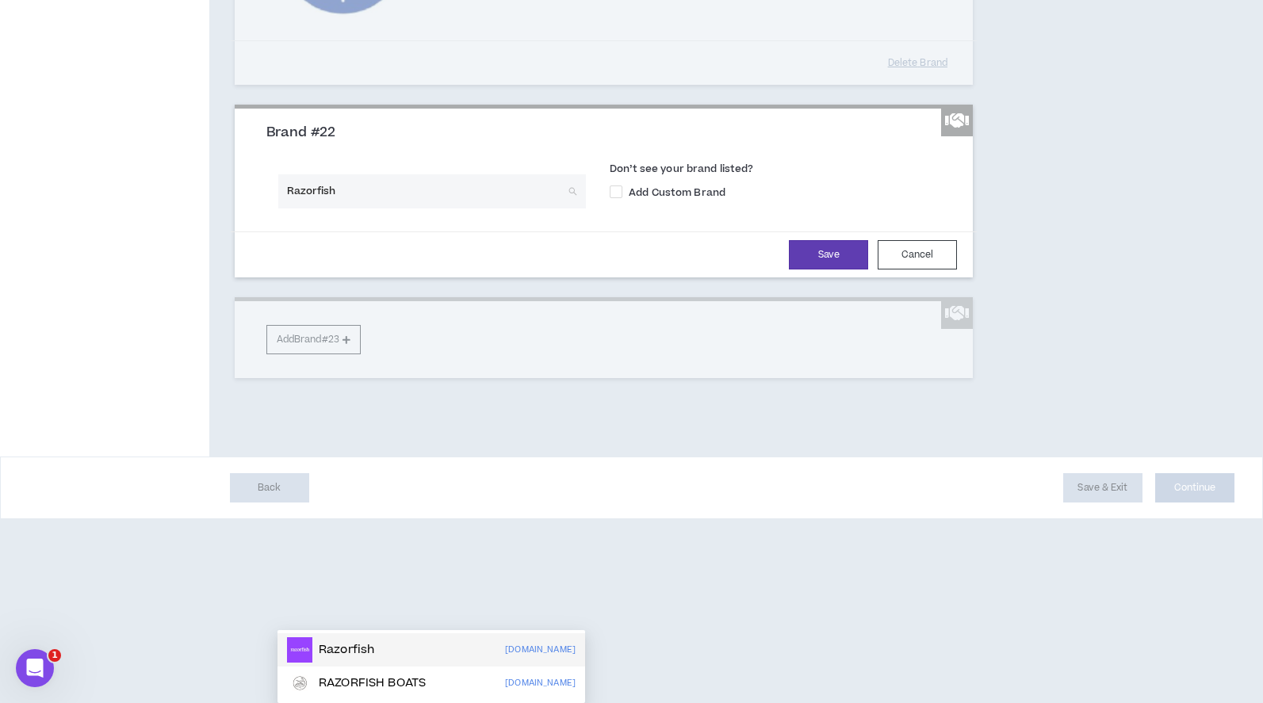
click at [354, 642] on p "Razorfish" at bounding box center [346, 650] width 55 height 16
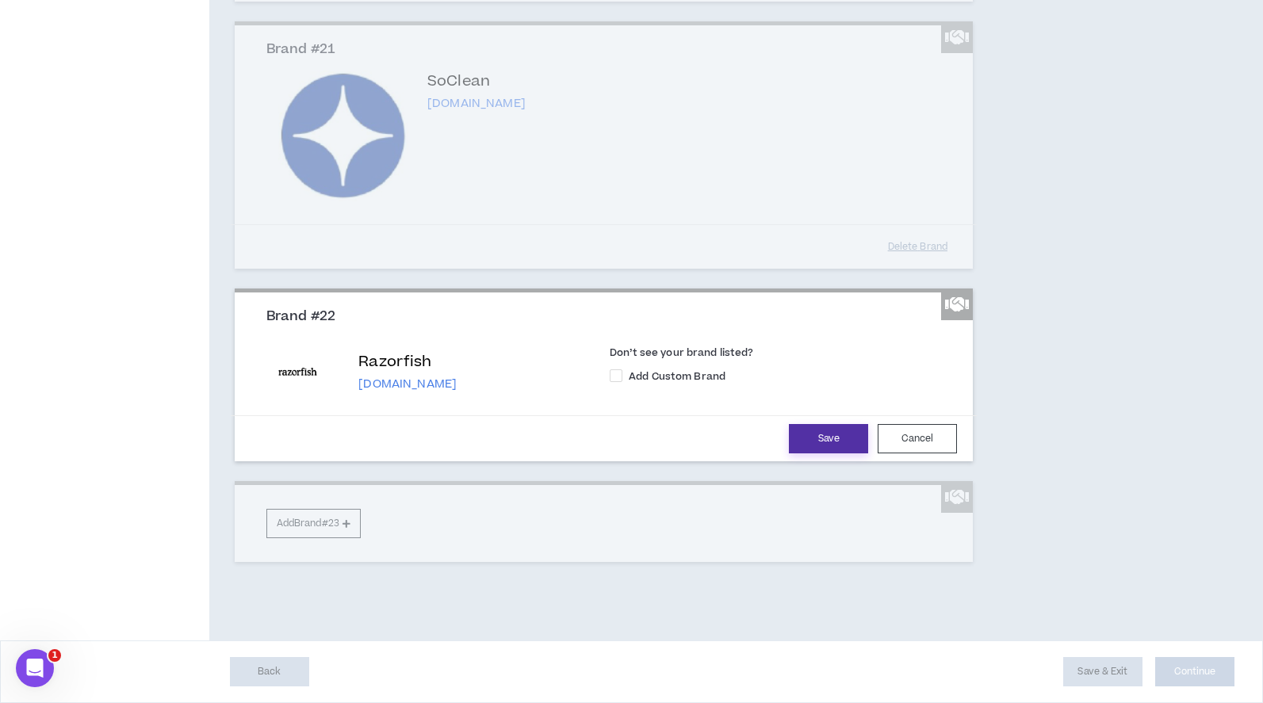
click at [831, 453] on button "Save" at bounding box center [828, 438] width 79 height 29
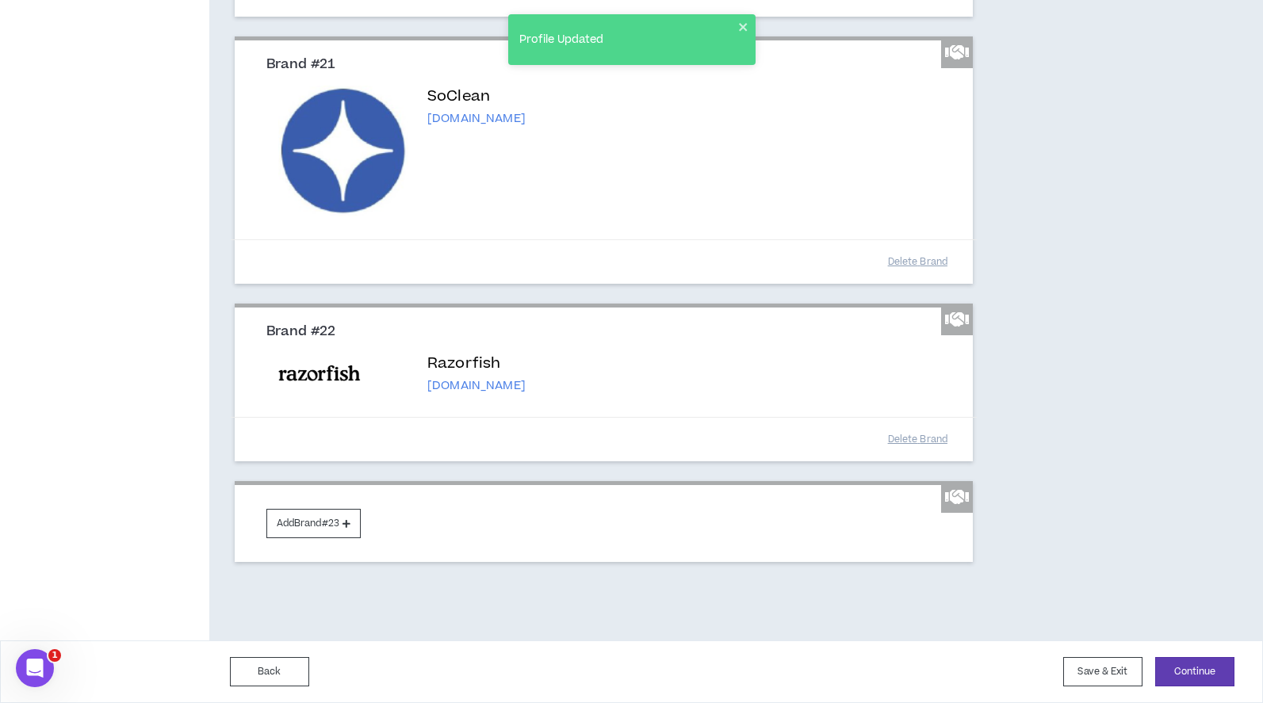
scroll to position [4519, 0]
click at [323, 514] on button "Add Brand #23" at bounding box center [313, 523] width 94 height 29
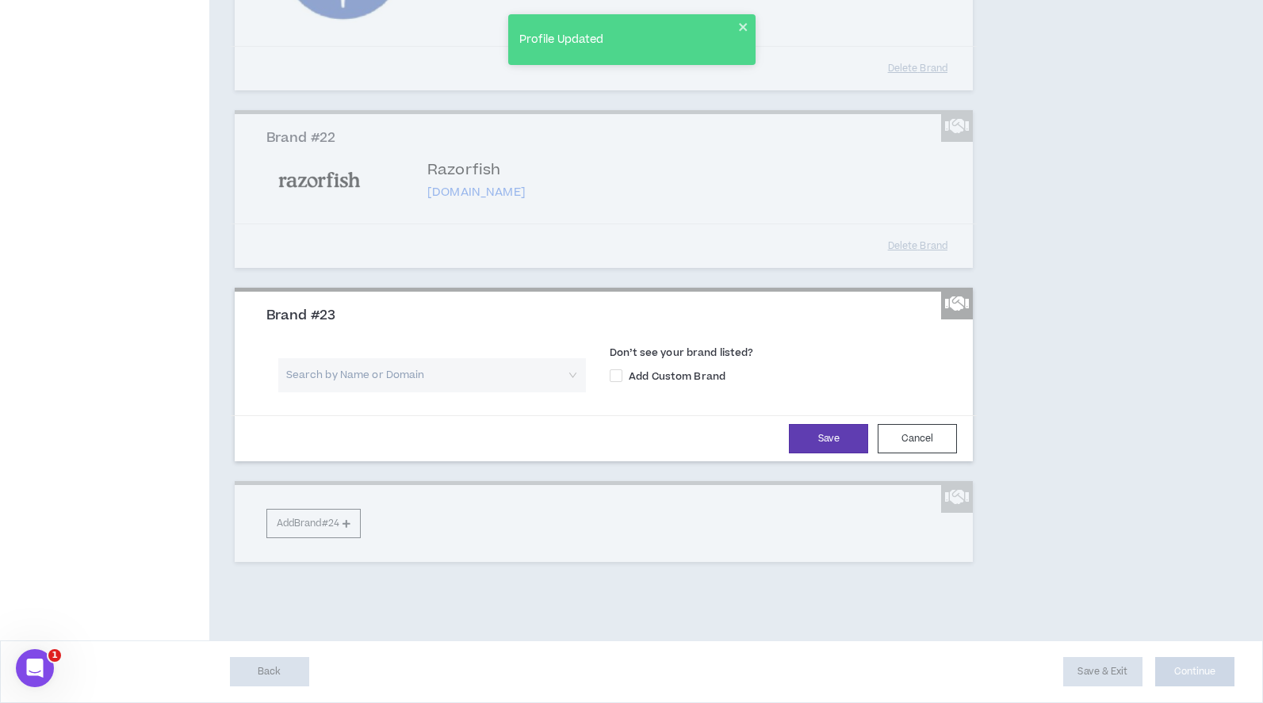
click at [363, 392] on input "search" at bounding box center [426, 375] width 279 height 34
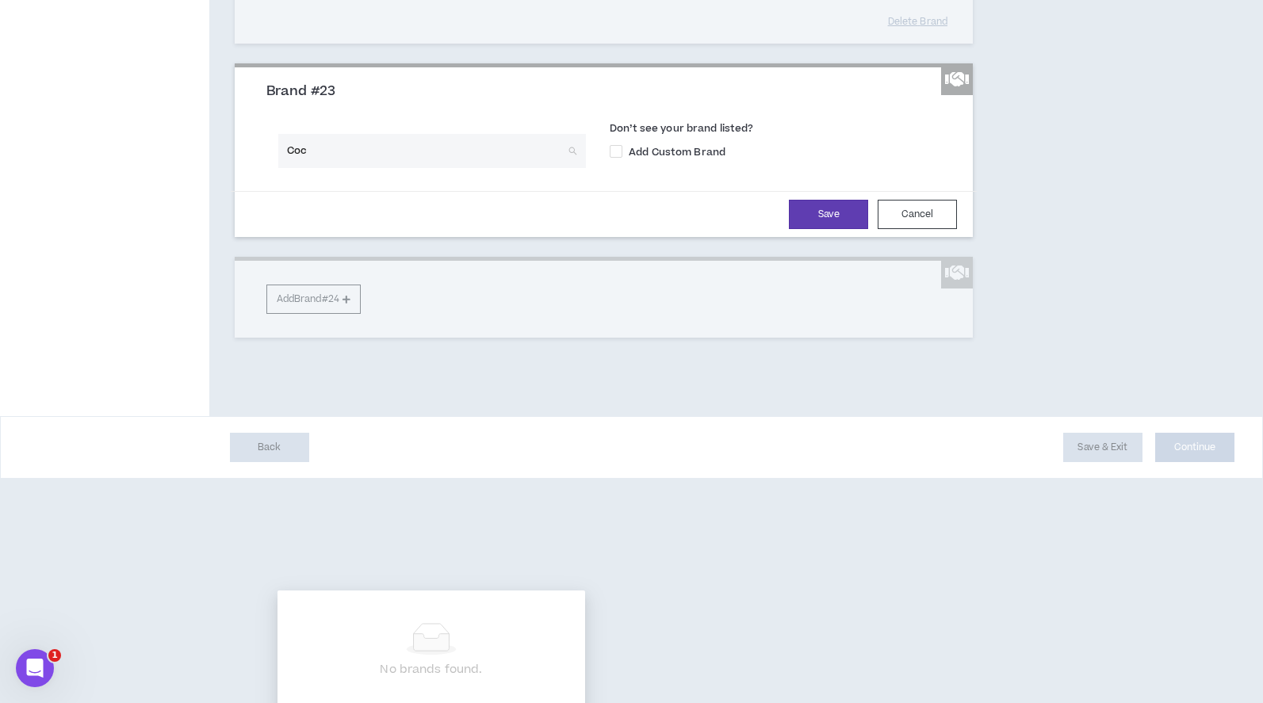
type input "Coca"
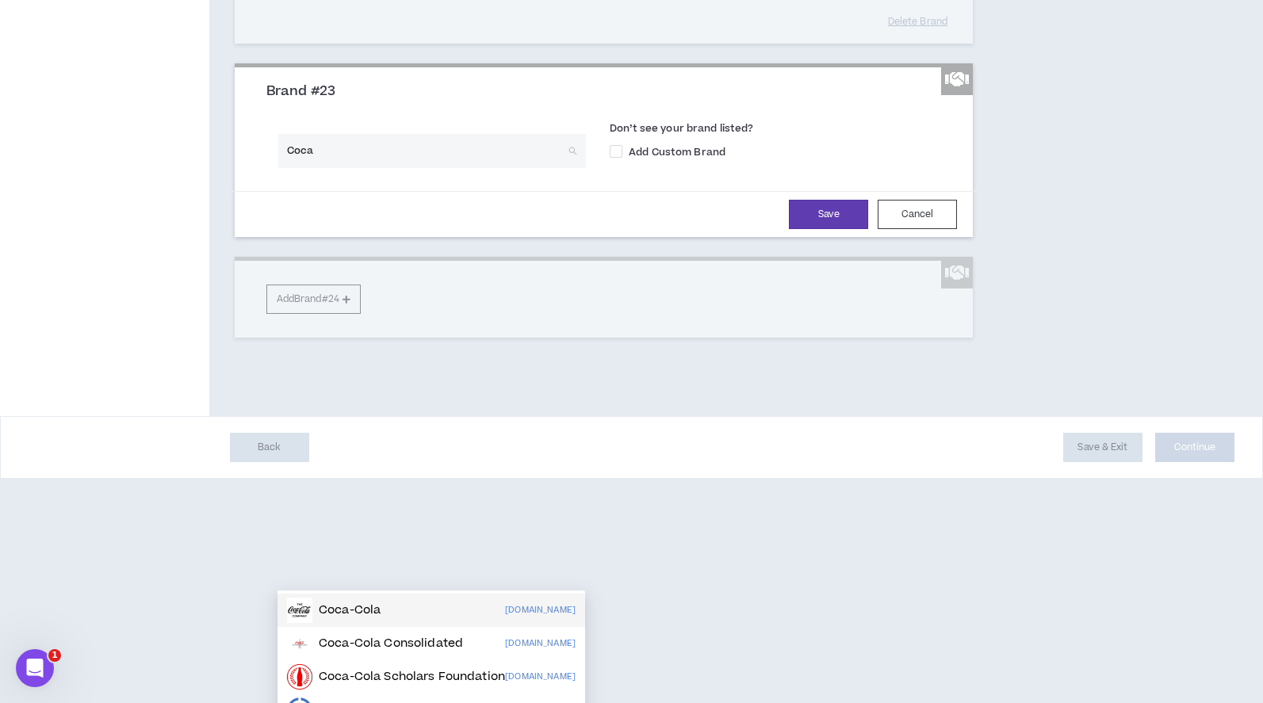
click at [369, 614] on p "Coca-Cola" at bounding box center [350, 610] width 62 height 16
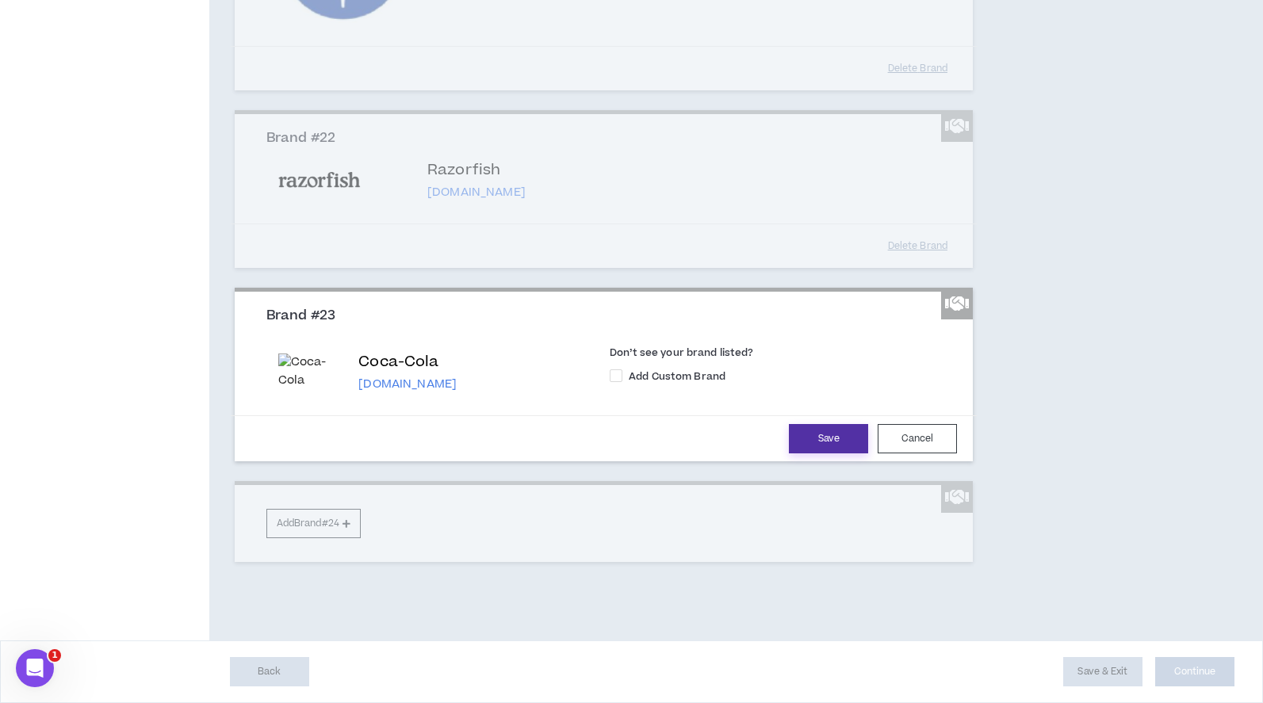
click at [805, 453] on button "Save" at bounding box center [828, 438] width 79 height 29
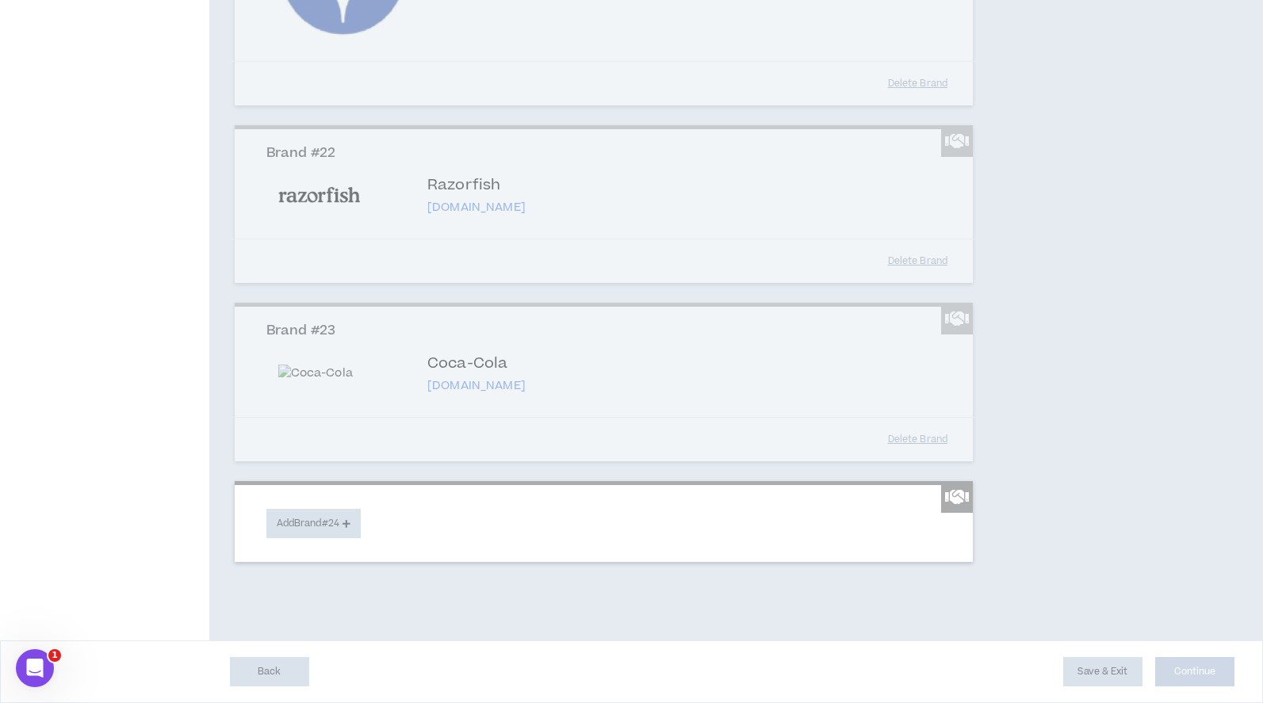
scroll to position [4697, 0]
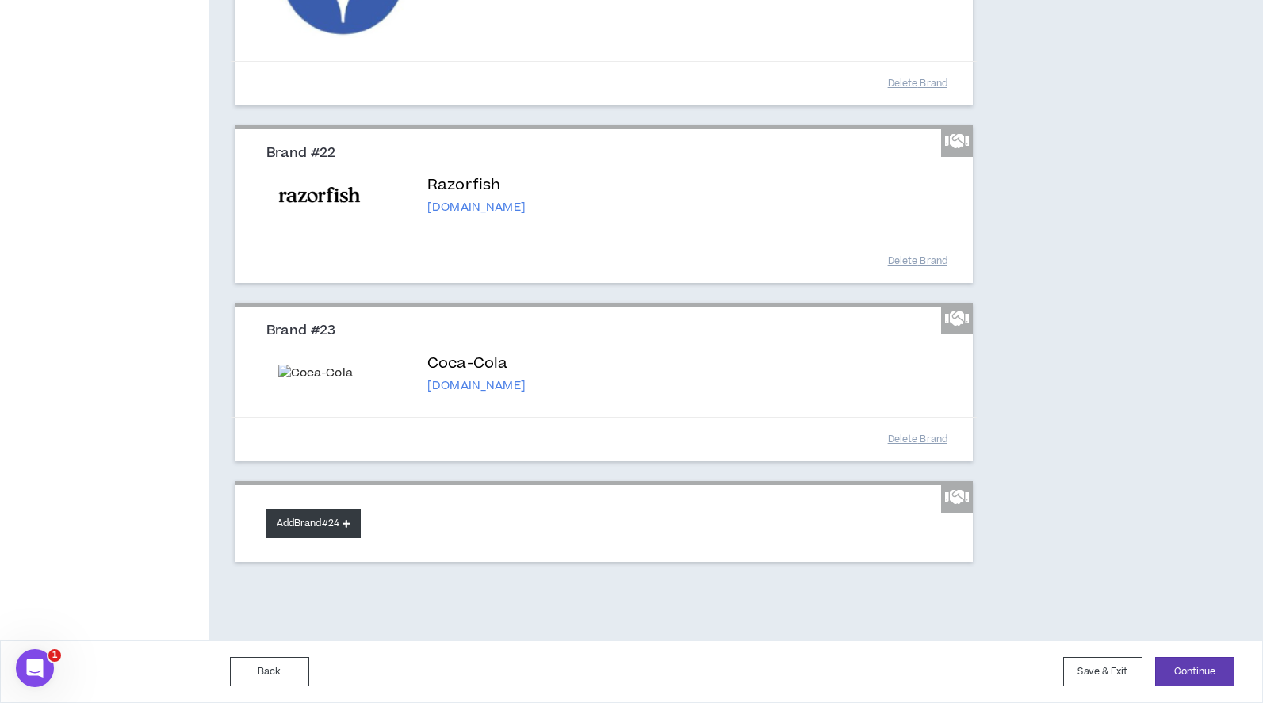
click at [289, 520] on button "Add Brand #24" at bounding box center [313, 523] width 94 height 29
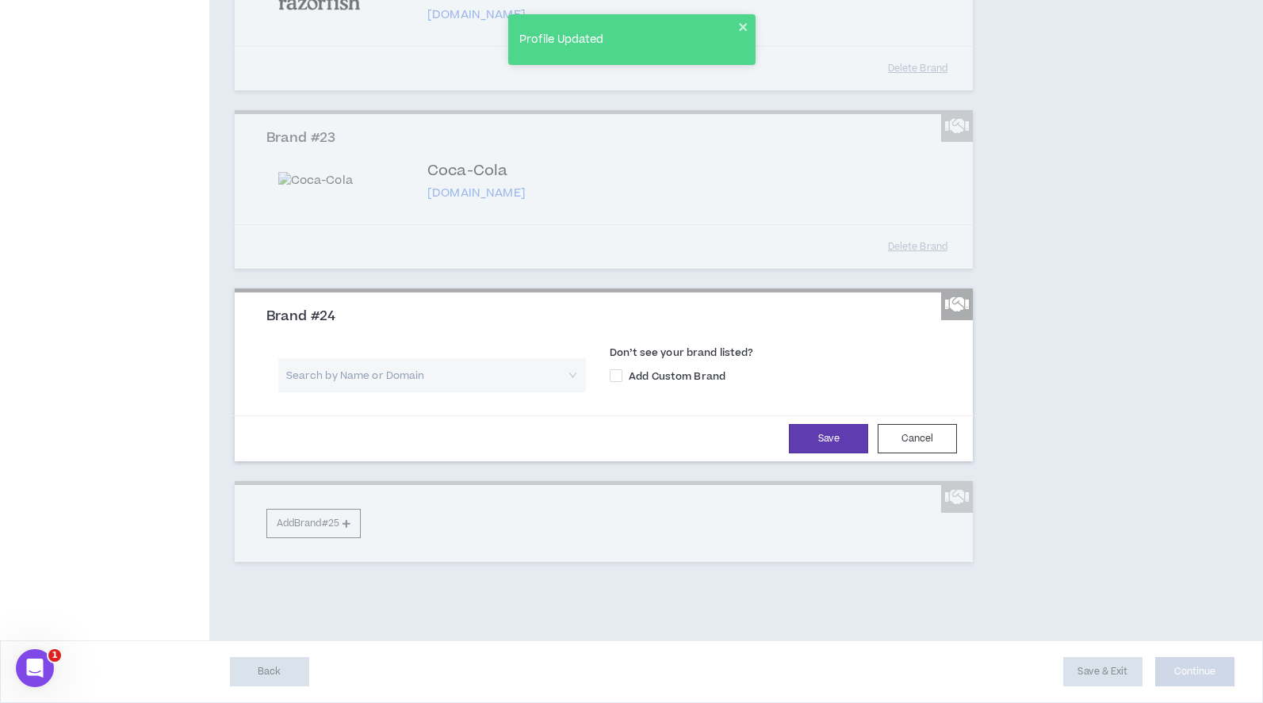
click at [327, 392] on input "search" at bounding box center [426, 375] width 279 height 34
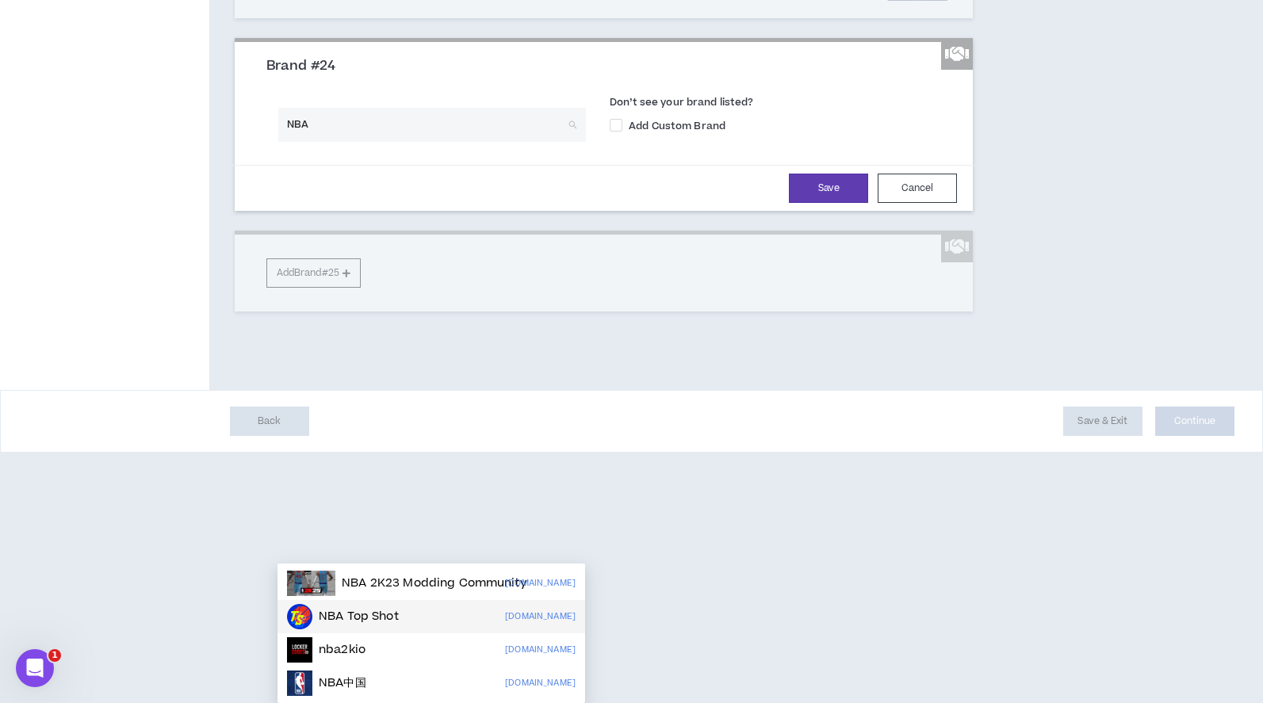
scroll to position [4794, 0]
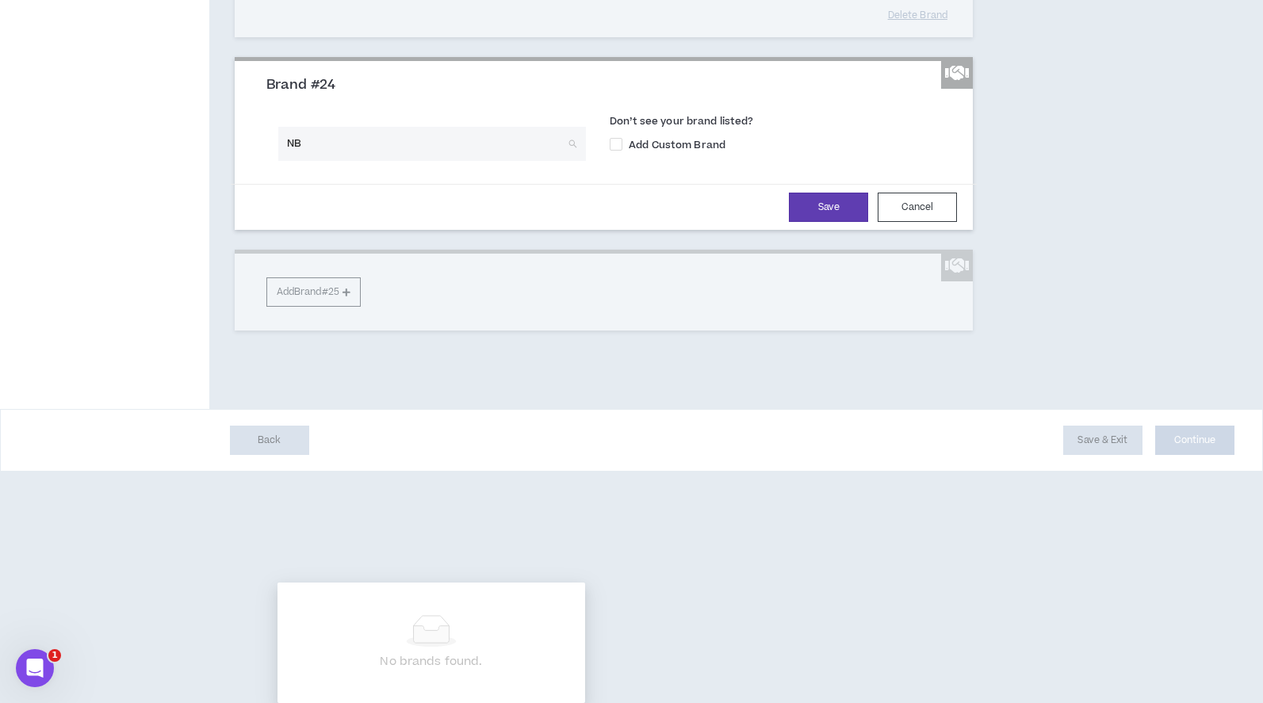
type input "N"
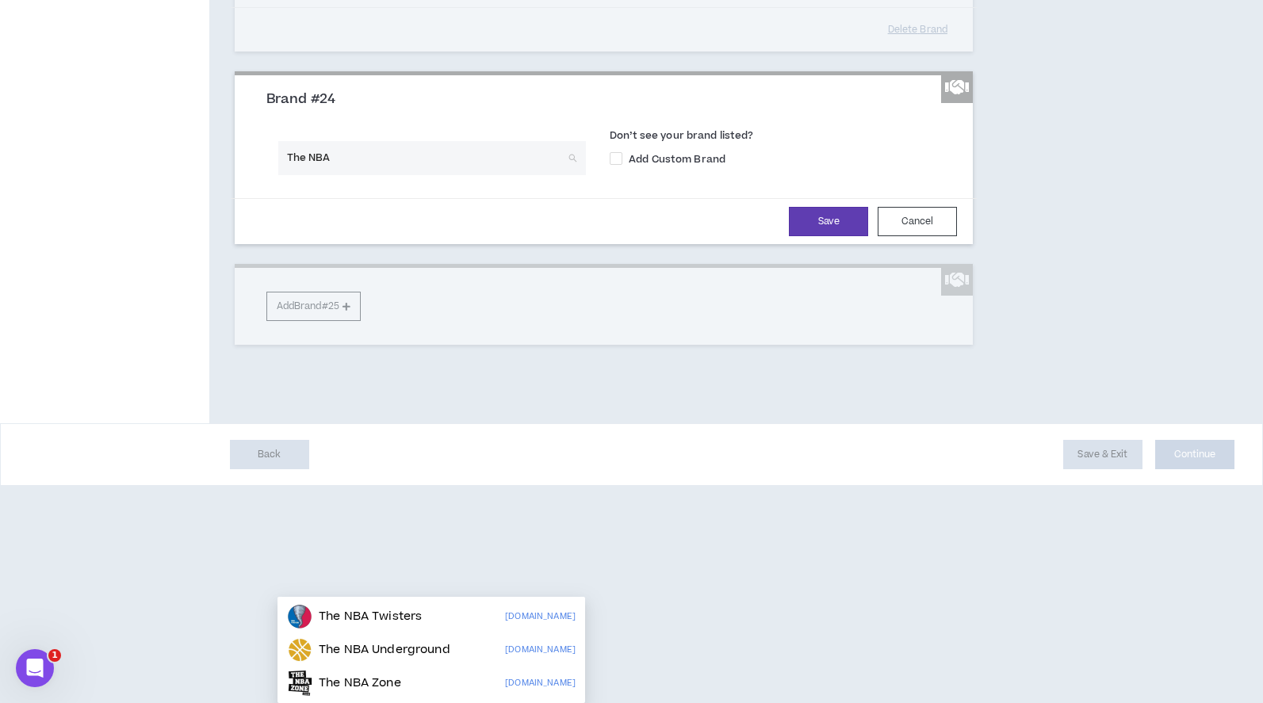
click at [353, 175] on input "The NBA" at bounding box center [426, 158] width 279 height 34
click at [299, 175] on input "The NBA" at bounding box center [426, 158] width 279 height 34
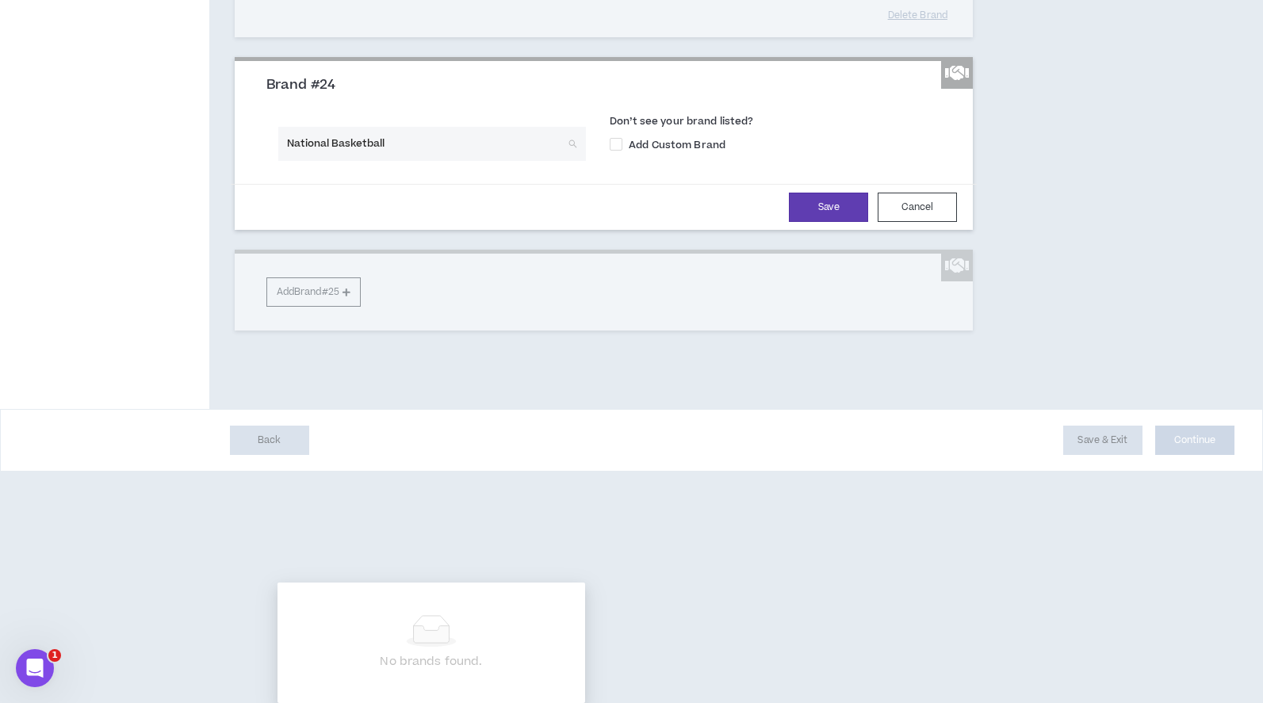
type input "National Basketball"
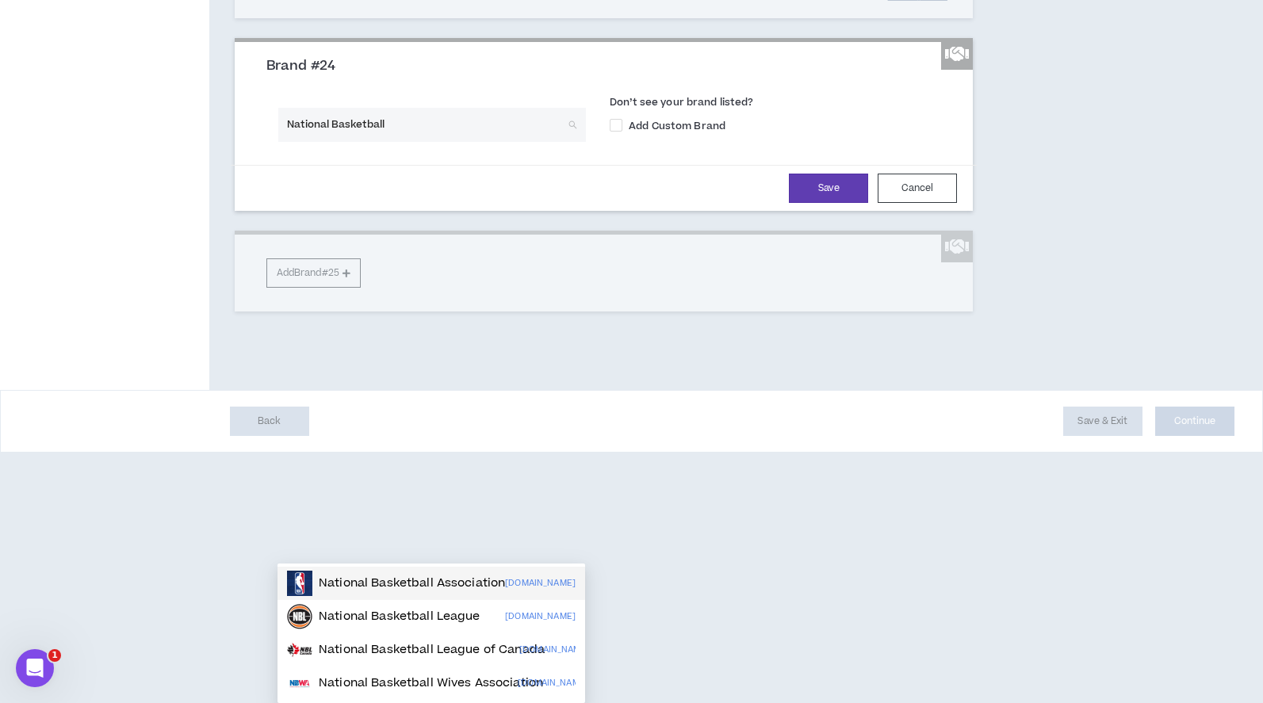
click at [326, 576] on p "National Basketball Association" at bounding box center [412, 584] width 186 height 16
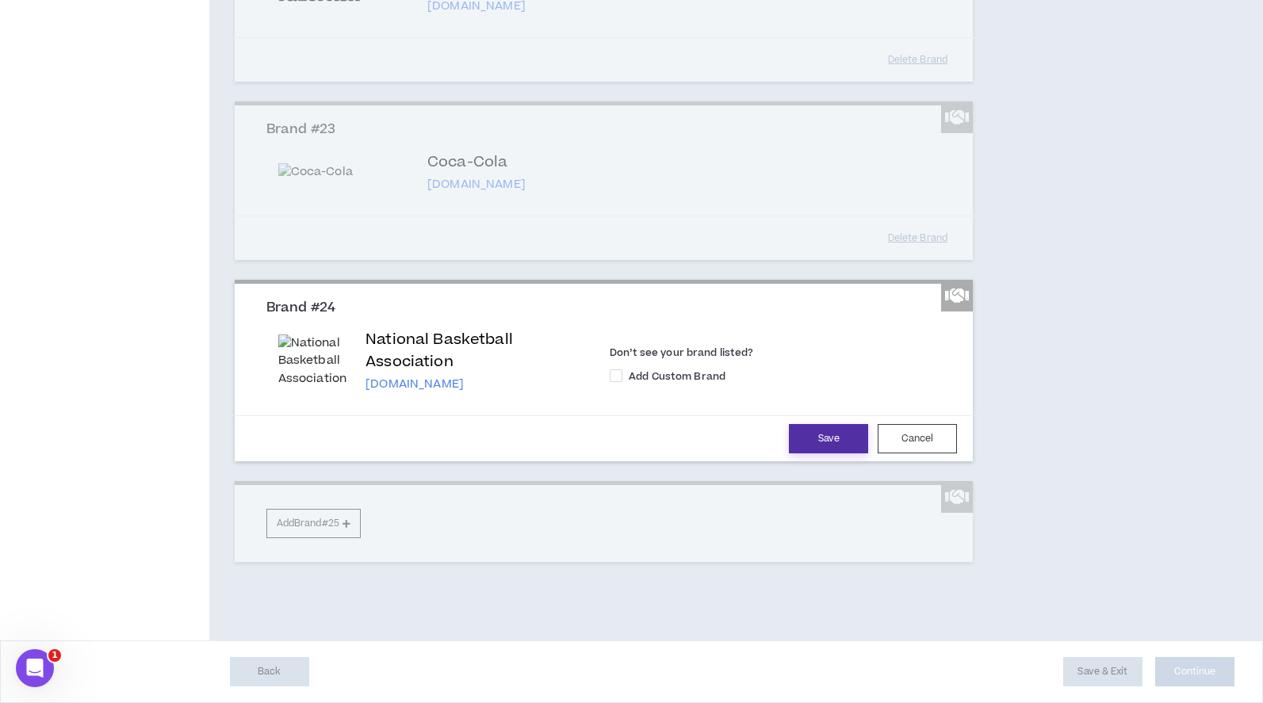
click at [808, 453] on button "Save" at bounding box center [828, 438] width 79 height 29
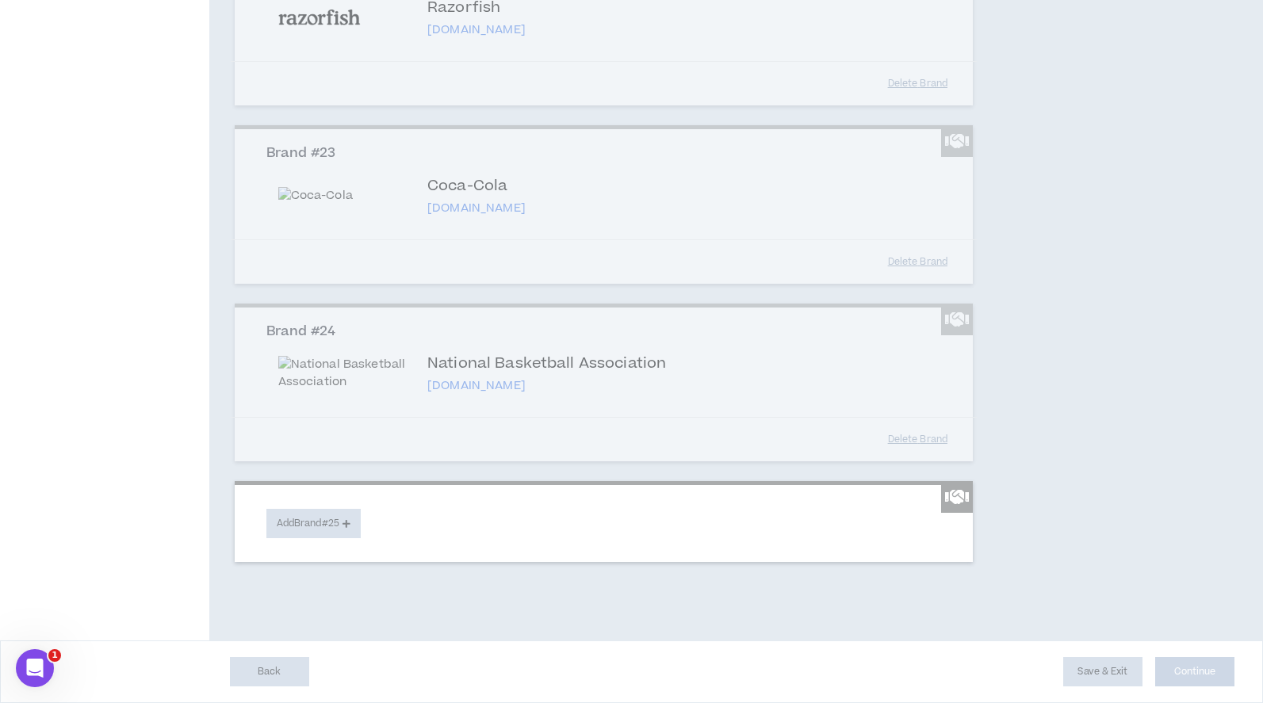
scroll to position [4908, 0]
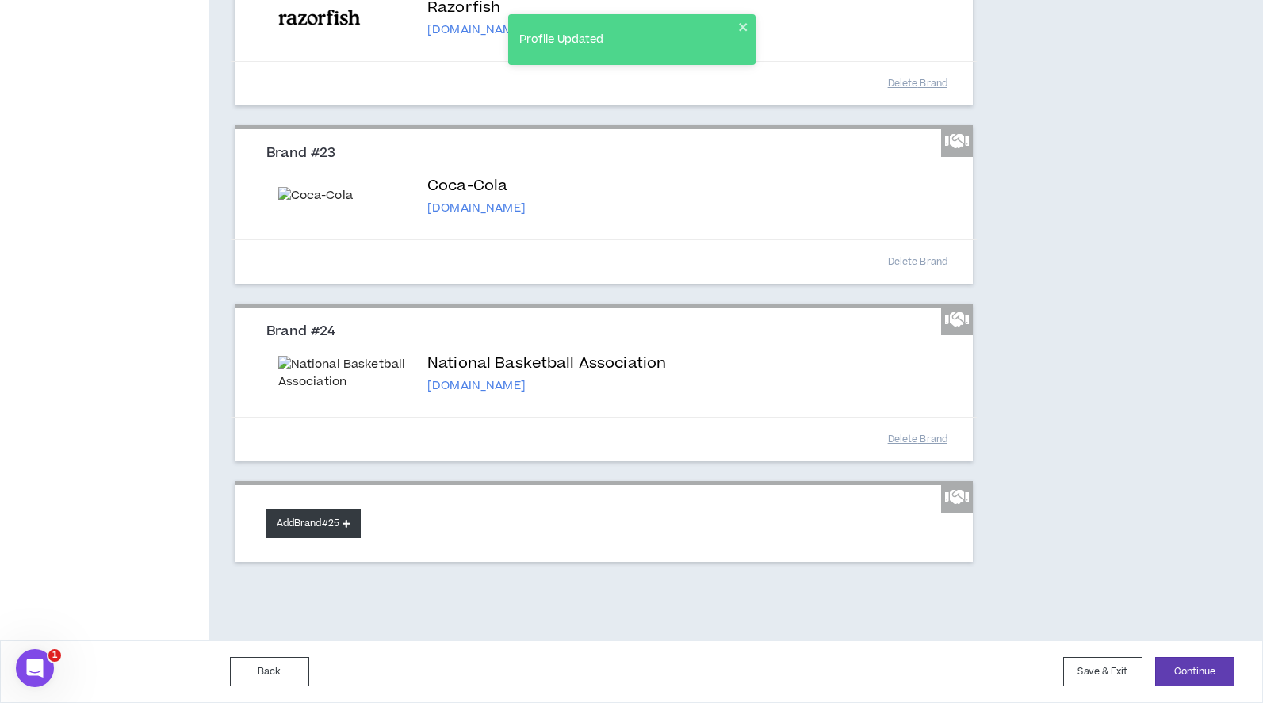
click at [335, 525] on button "Add Brand #25" at bounding box center [313, 523] width 94 height 29
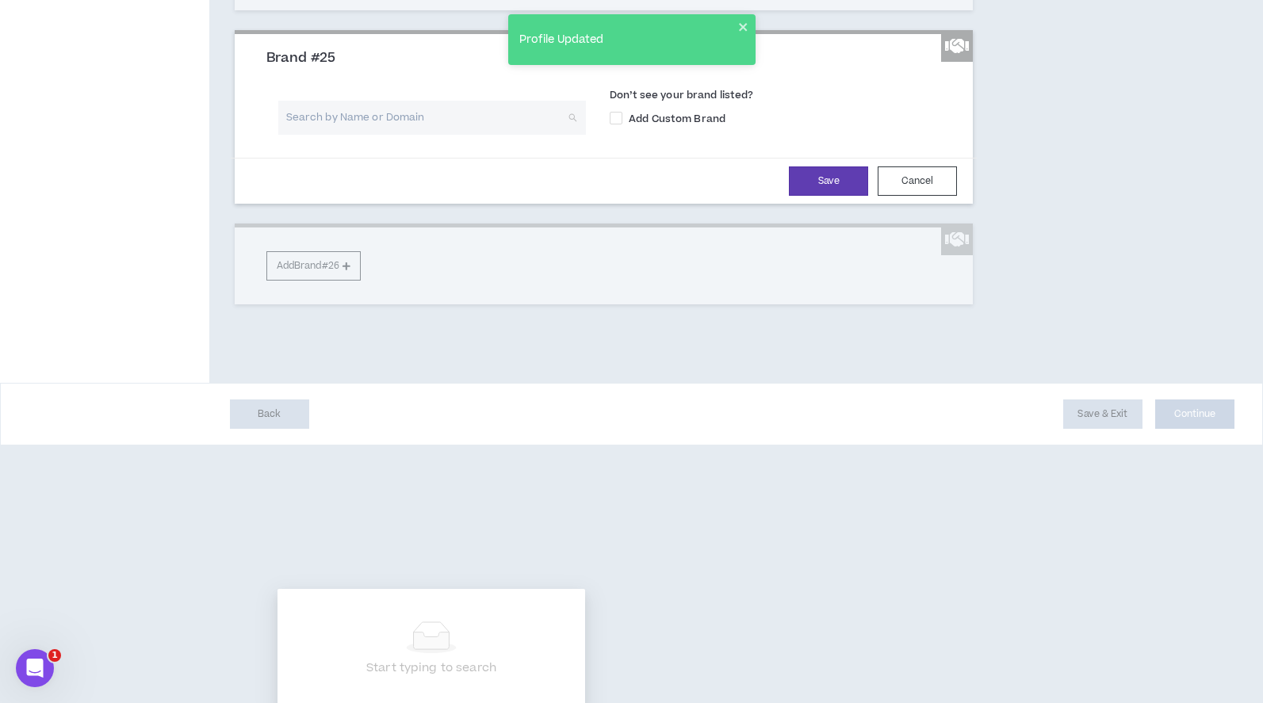
click at [393, 135] on input "search" at bounding box center [426, 118] width 279 height 34
type input "NTRA"
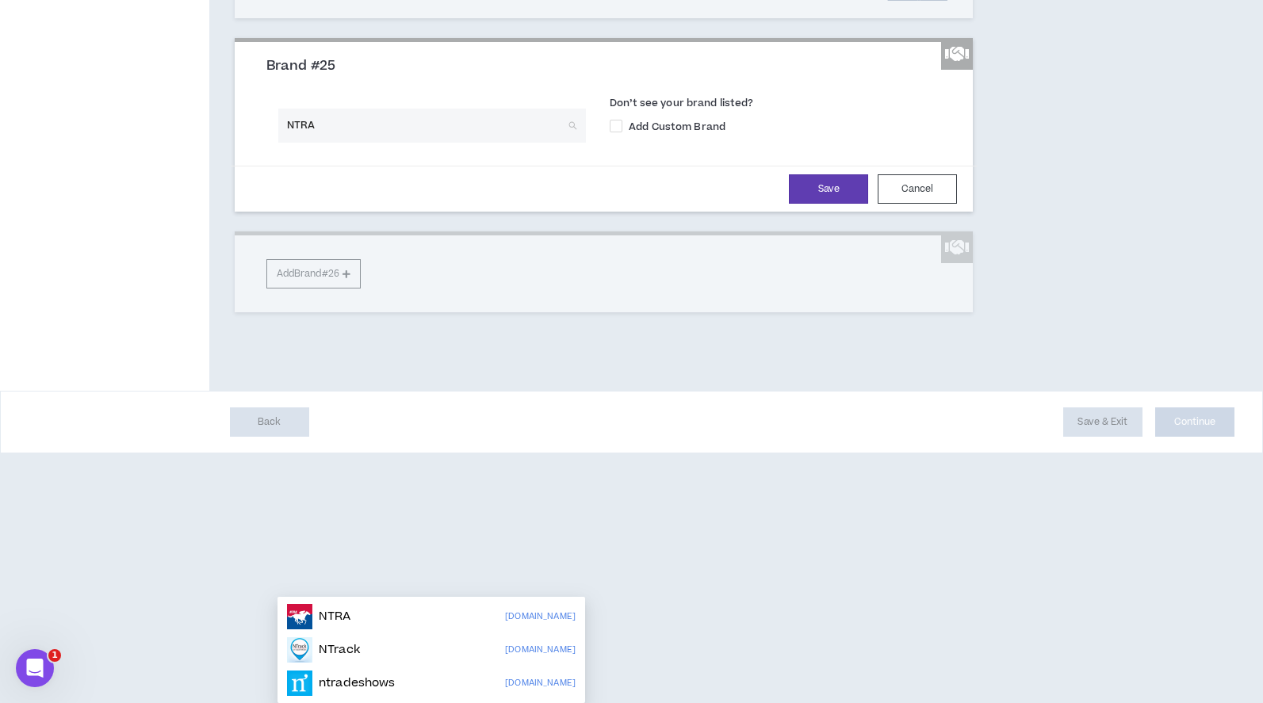
scroll to position [5101, 0]
click at [421, 604] on div "NTRA [DOMAIN_NAME]" at bounding box center [431, 616] width 289 height 25
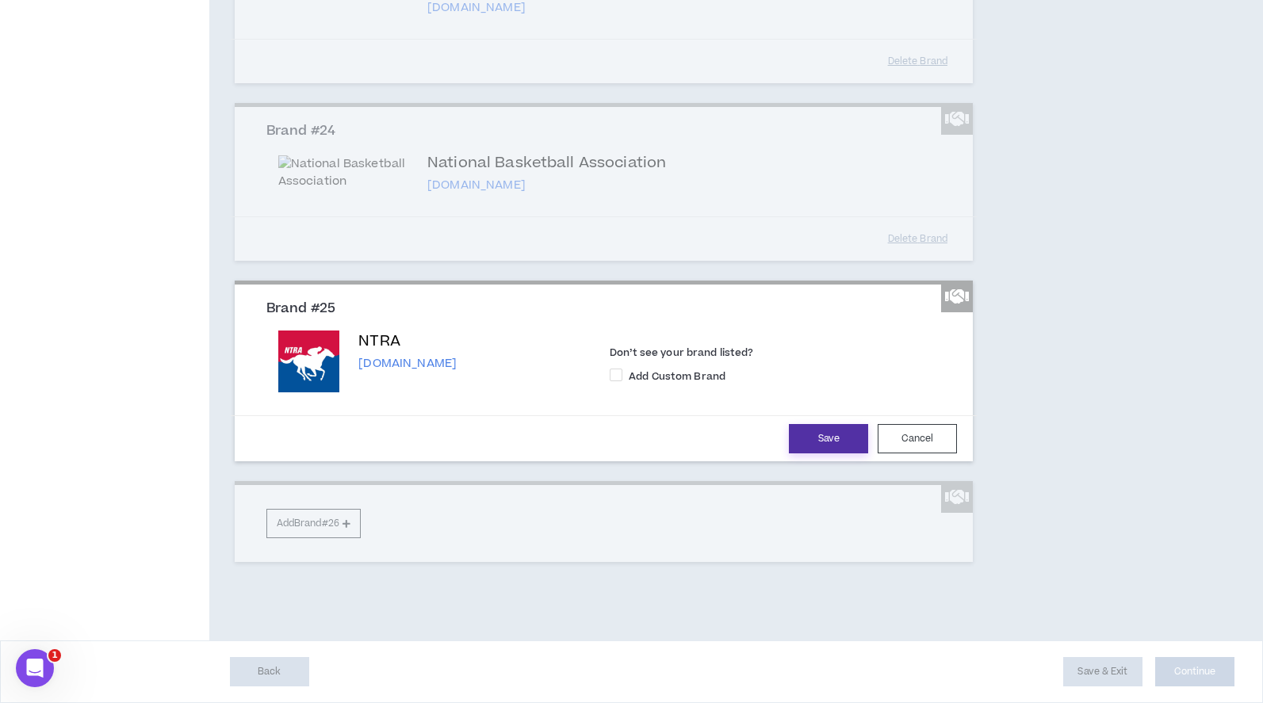
click at [799, 442] on button "Save" at bounding box center [828, 438] width 79 height 29
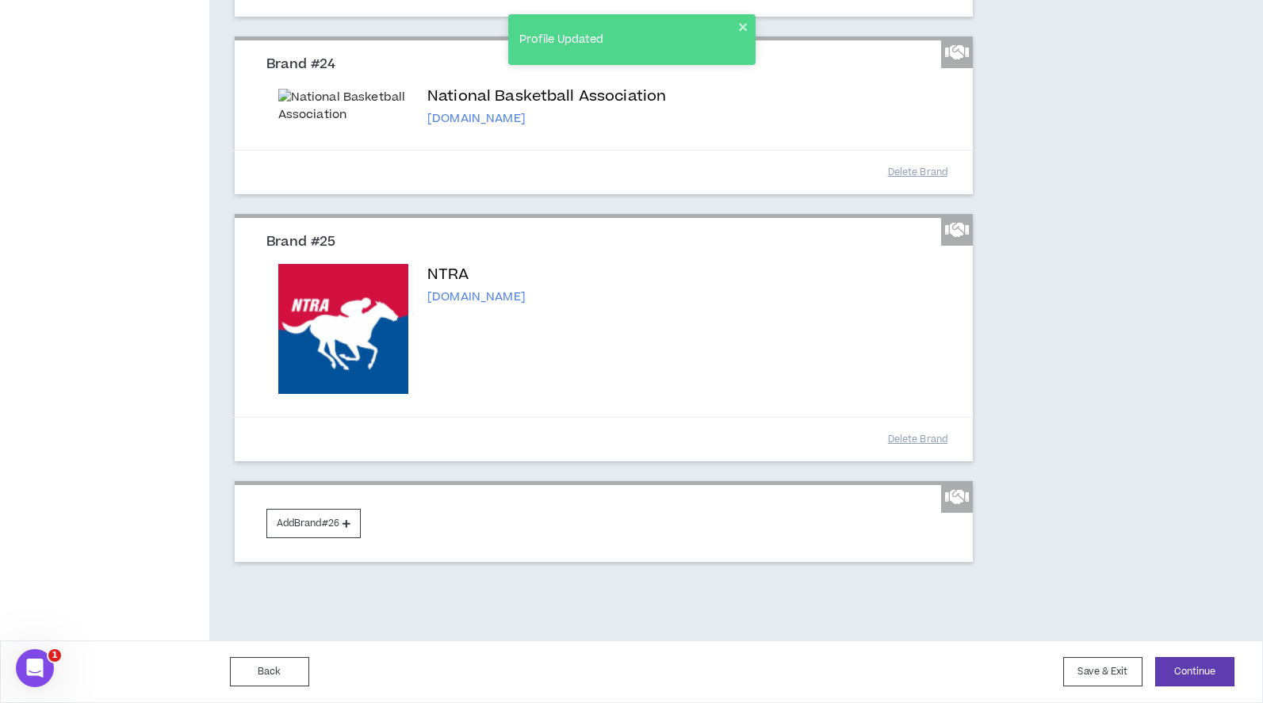
scroll to position [5175, 0]
click at [324, 534] on button "Add Brand #26" at bounding box center [313, 523] width 94 height 29
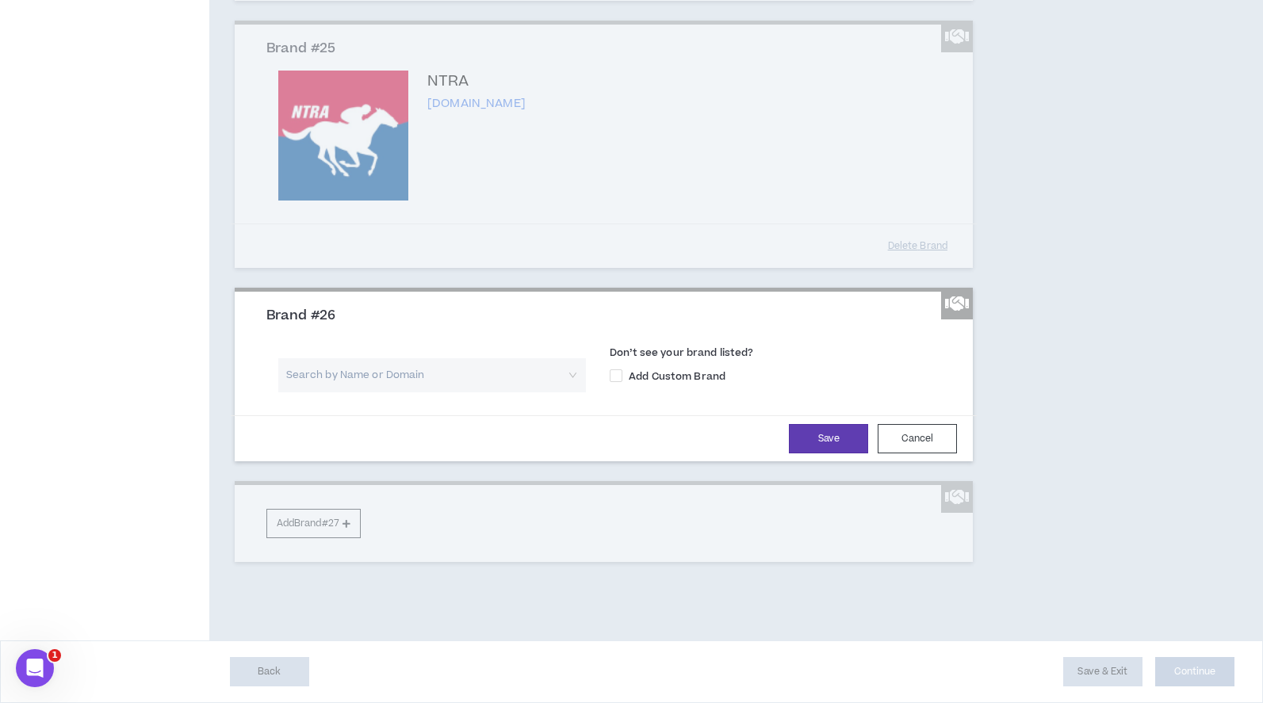
click at [348, 392] on input "search" at bounding box center [426, 375] width 279 height 34
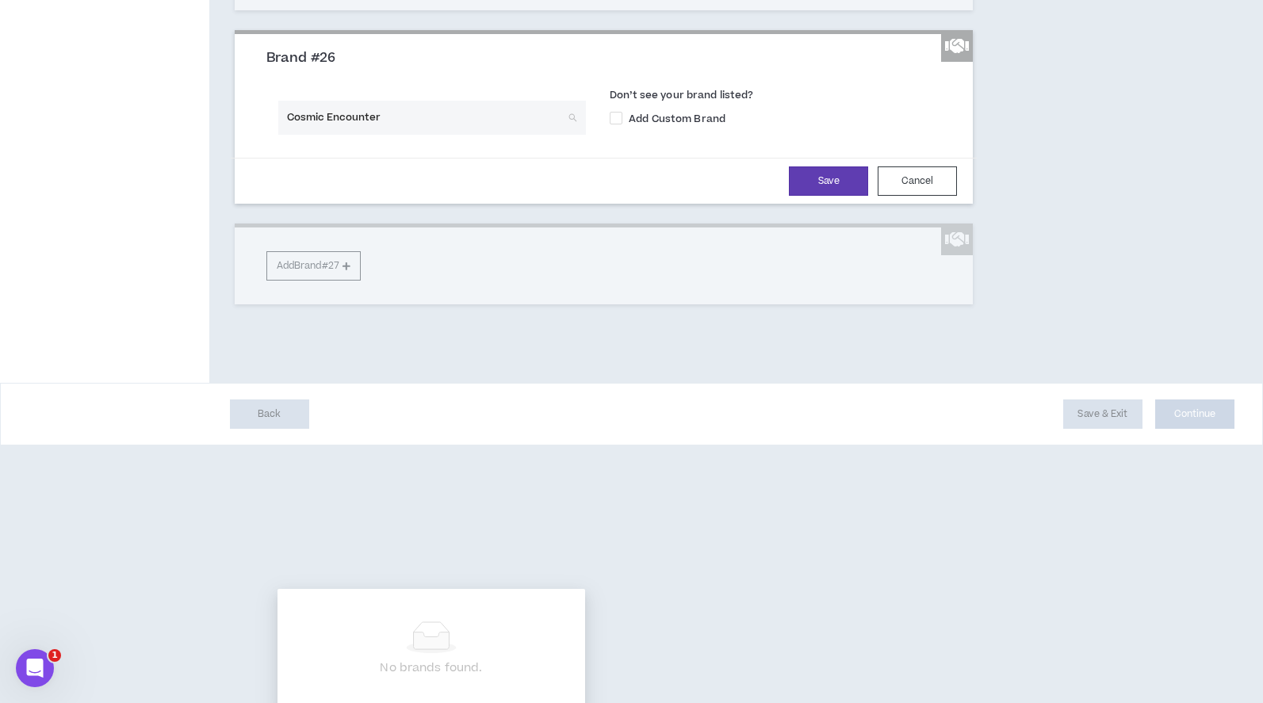
drag, startPoint x: 390, startPoint y: 566, endPoint x: 277, endPoint y: 565, distance: 112.6
click at [278, 135] on div "Cosmic Encounter Search by Name or Domain" at bounding box center [432, 118] width 308 height 34
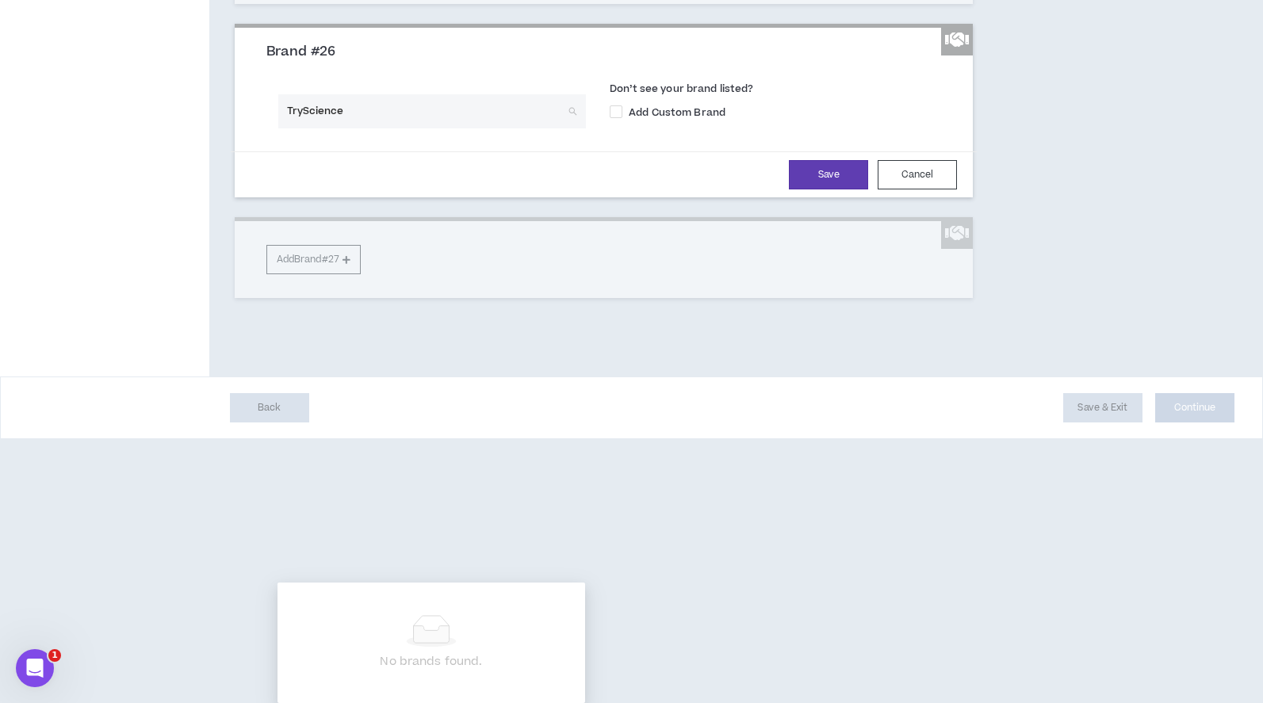
scroll to position [5300, 0]
drag, startPoint x: 349, startPoint y: 446, endPoint x: 266, endPoint y: 446, distance: 83.2
click at [266, 140] on div "TryScience Search by Name or Domain" at bounding box center [431, 116] width 331 height 45
type input "[US_STATE][GEOGRAPHIC_DATA] of"
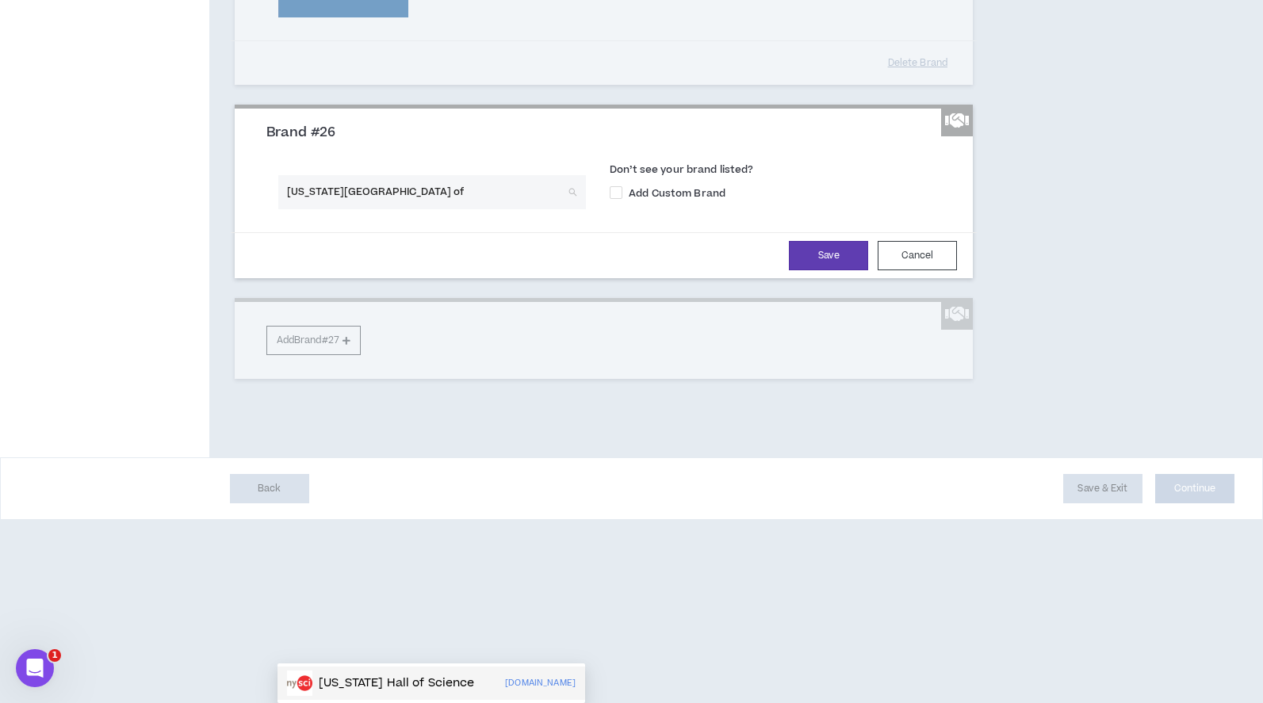
click at [347, 675] on p "[US_STATE] Hall of Science" at bounding box center [397, 683] width 156 height 16
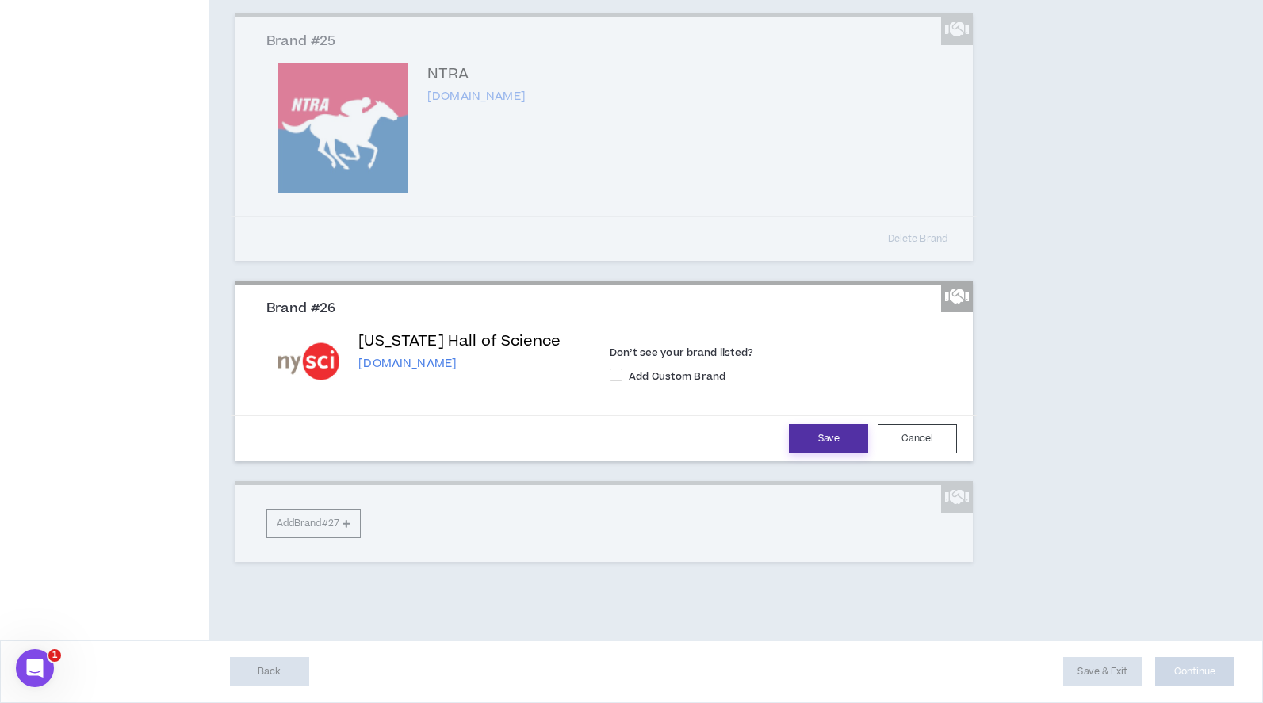
click at [839, 453] on button "Save" at bounding box center [828, 438] width 79 height 29
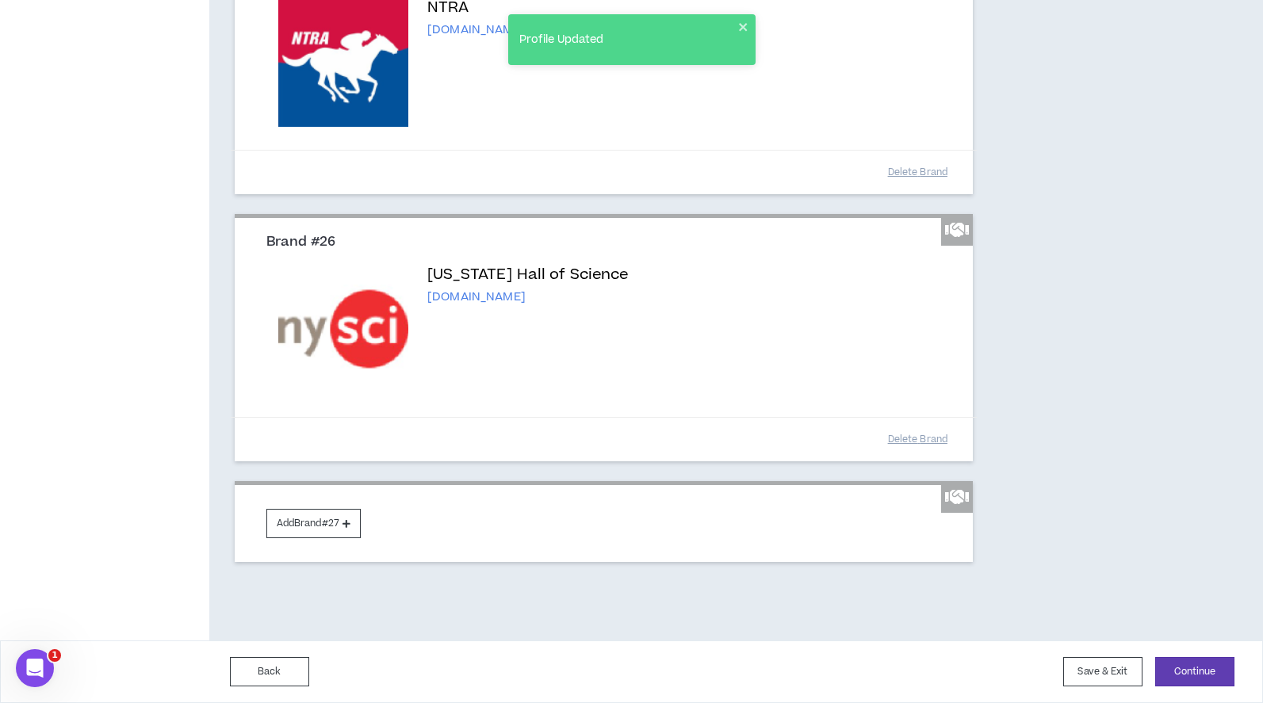
scroll to position [5442, 0]
click at [292, 520] on button "Add Brand #27" at bounding box center [313, 523] width 94 height 29
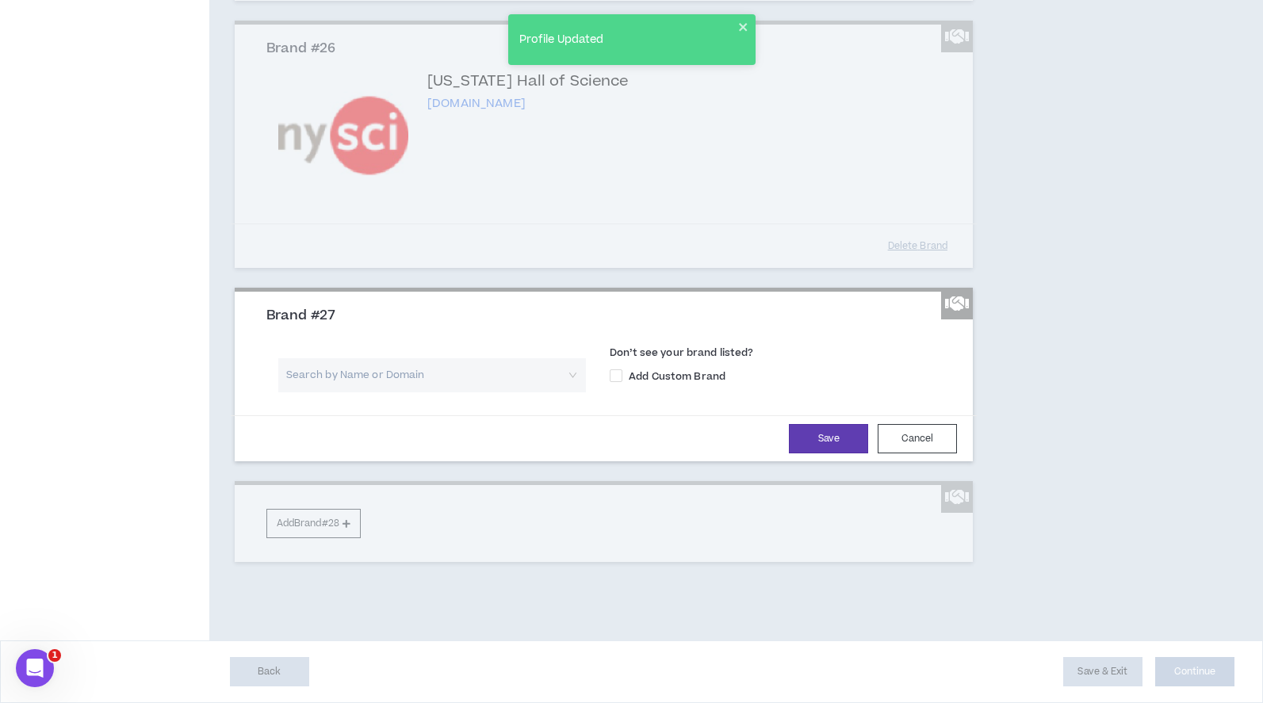
click at [337, 392] on input "search" at bounding box center [426, 375] width 279 height 34
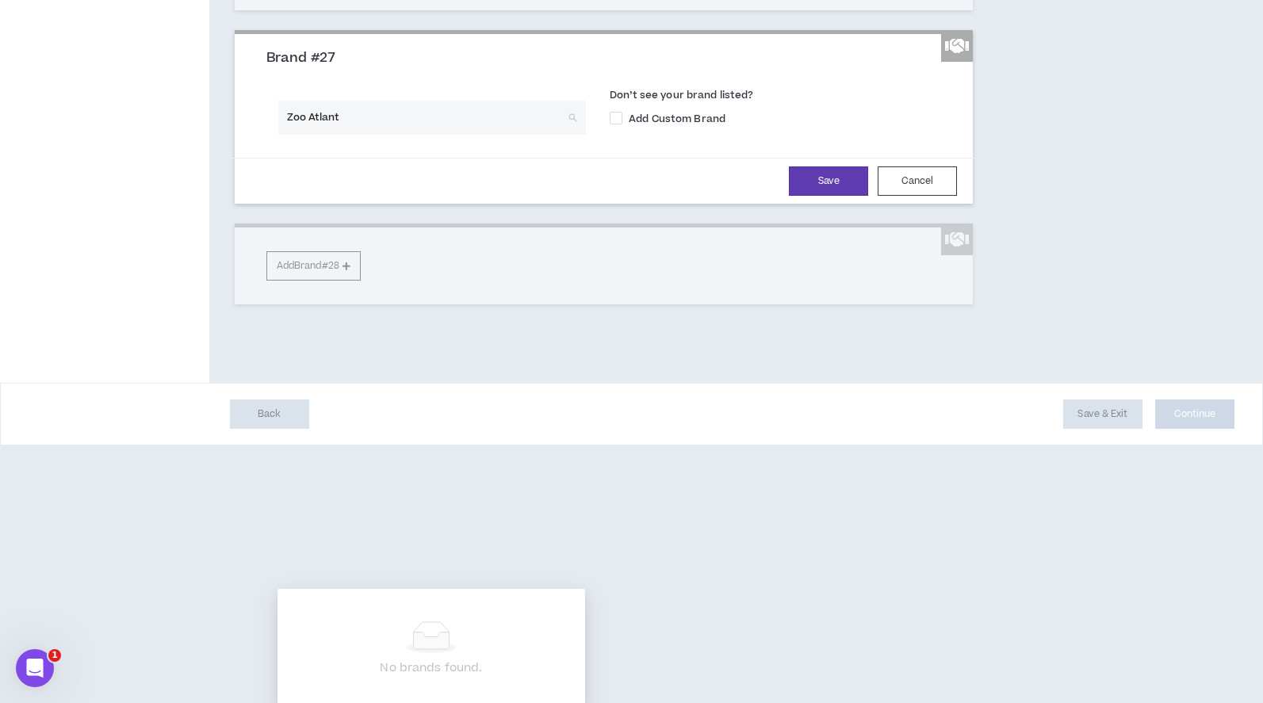
type input "Zoo [GEOGRAPHIC_DATA]"
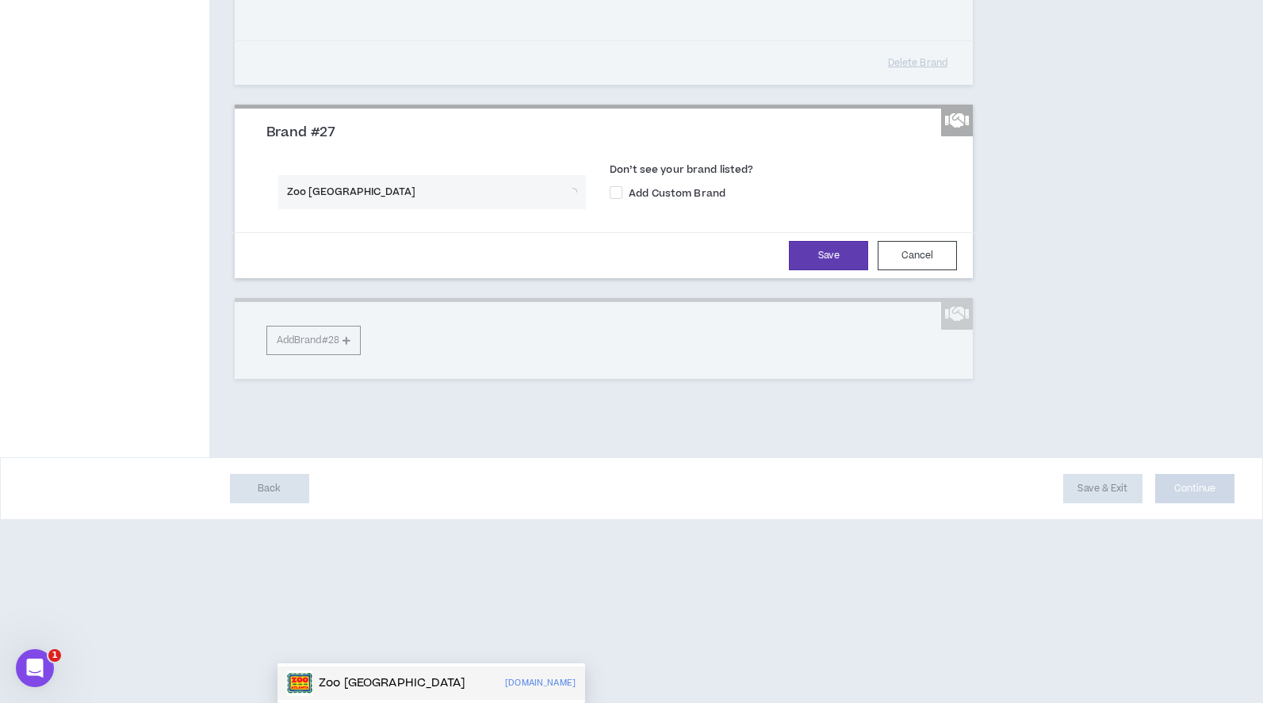
click at [373, 675] on p "Zoo [GEOGRAPHIC_DATA]" at bounding box center [392, 683] width 147 height 16
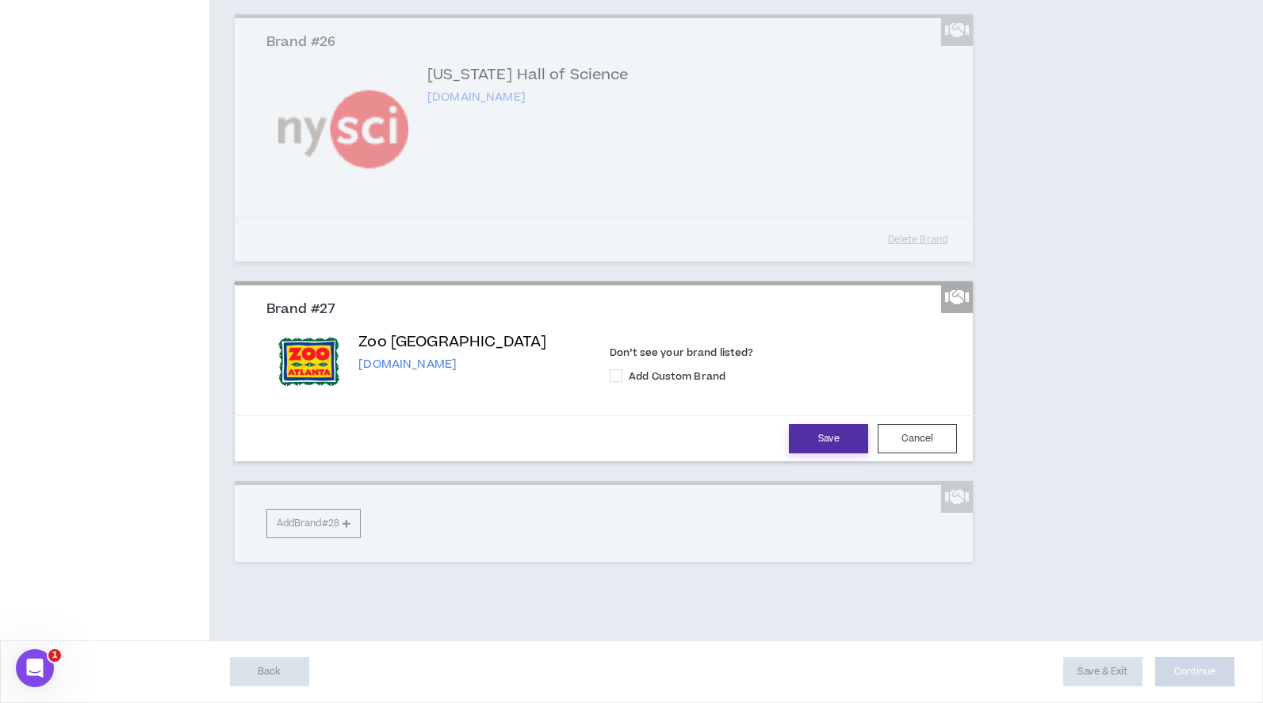
click at [804, 453] on button "Save" at bounding box center [828, 438] width 79 height 29
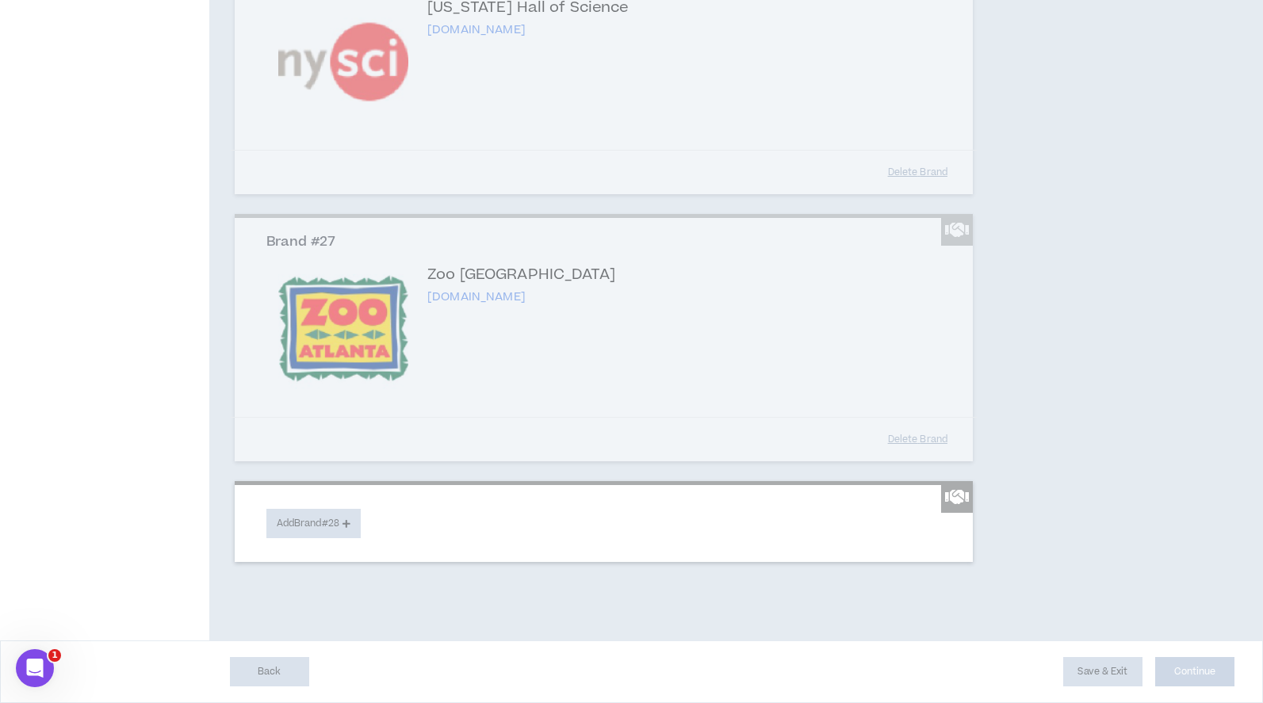
scroll to position [5709, 0]
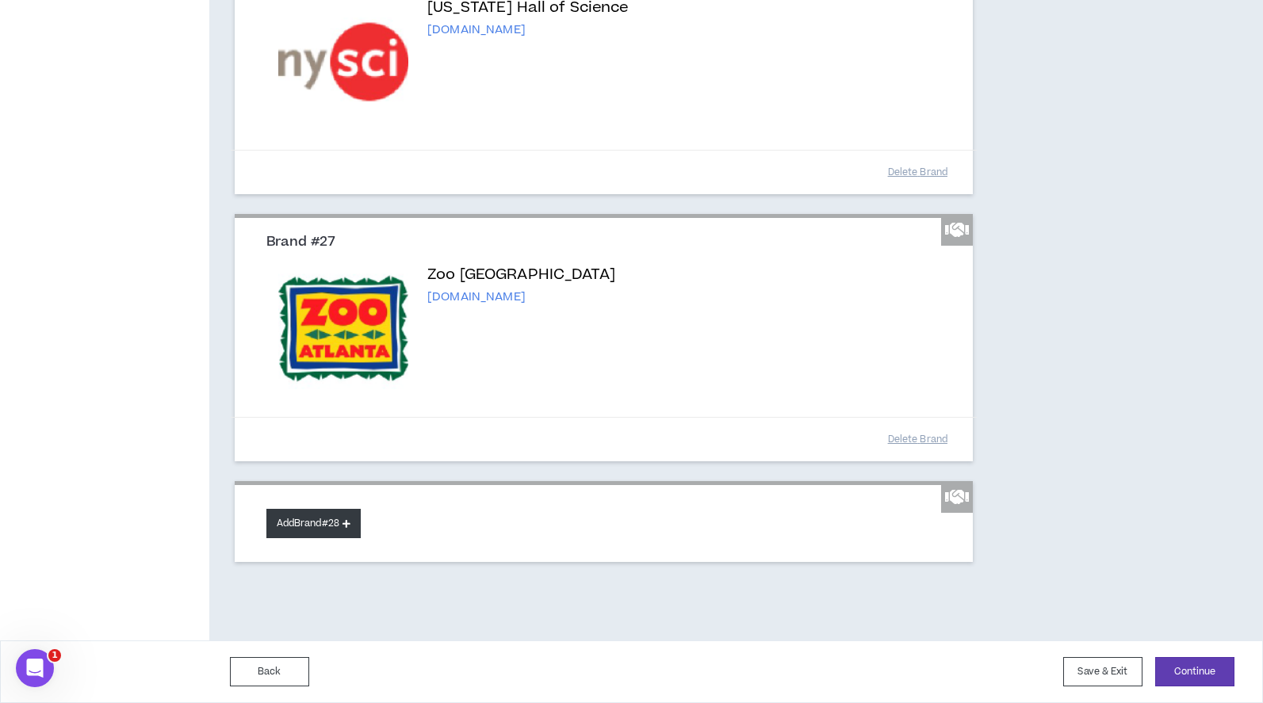
click at [293, 520] on button "Add Brand #28" at bounding box center [313, 523] width 94 height 29
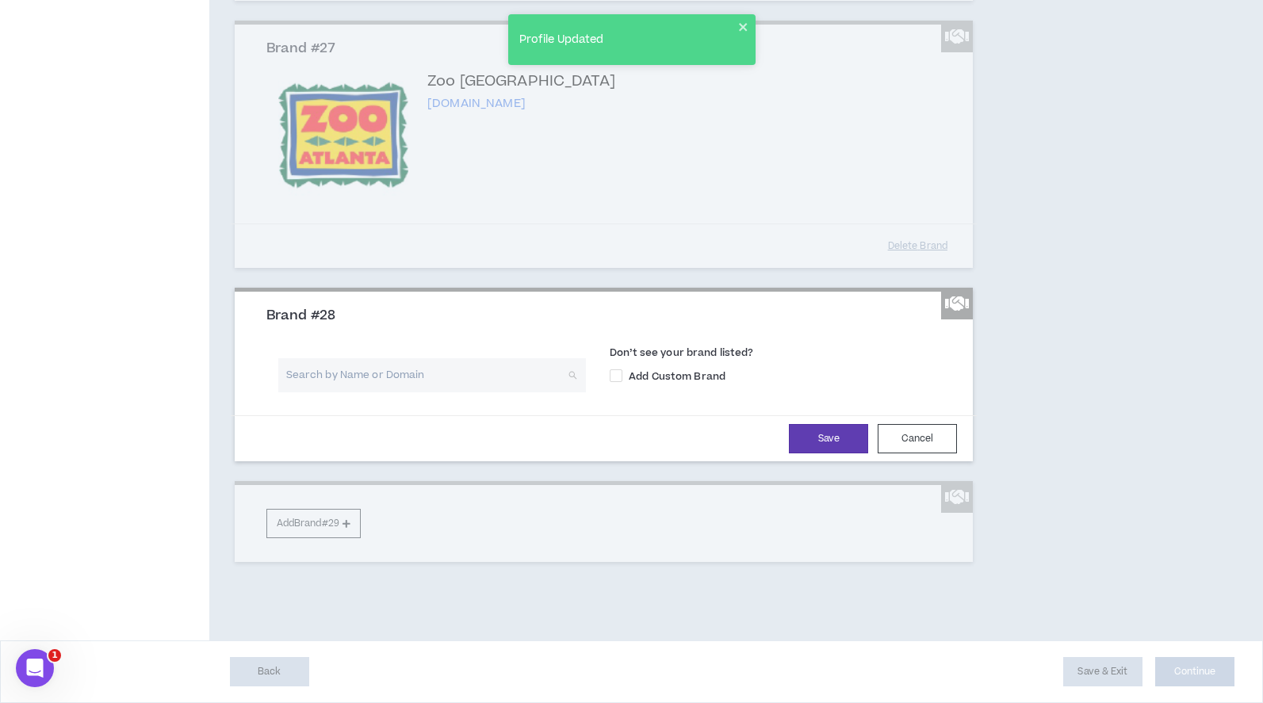
click at [364, 392] on input "search" at bounding box center [426, 375] width 279 height 34
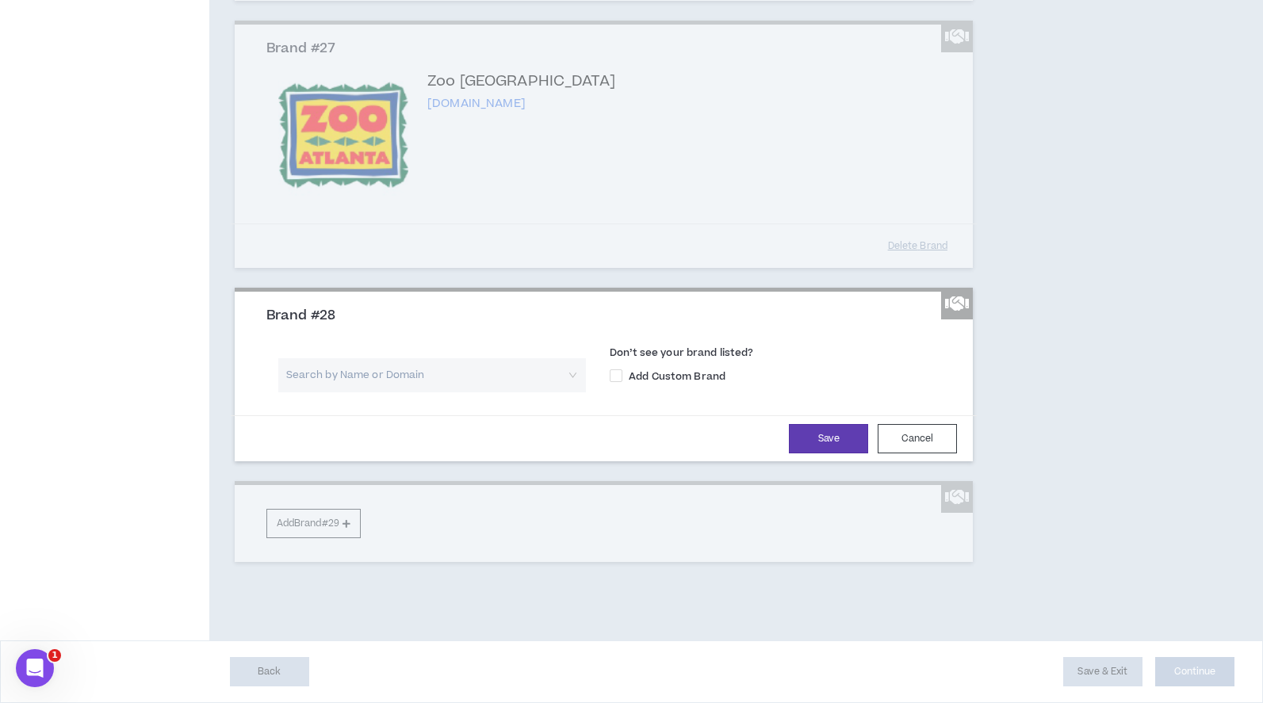
click at [313, 392] on input "search" at bounding box center [426, 375] width 279 height 34
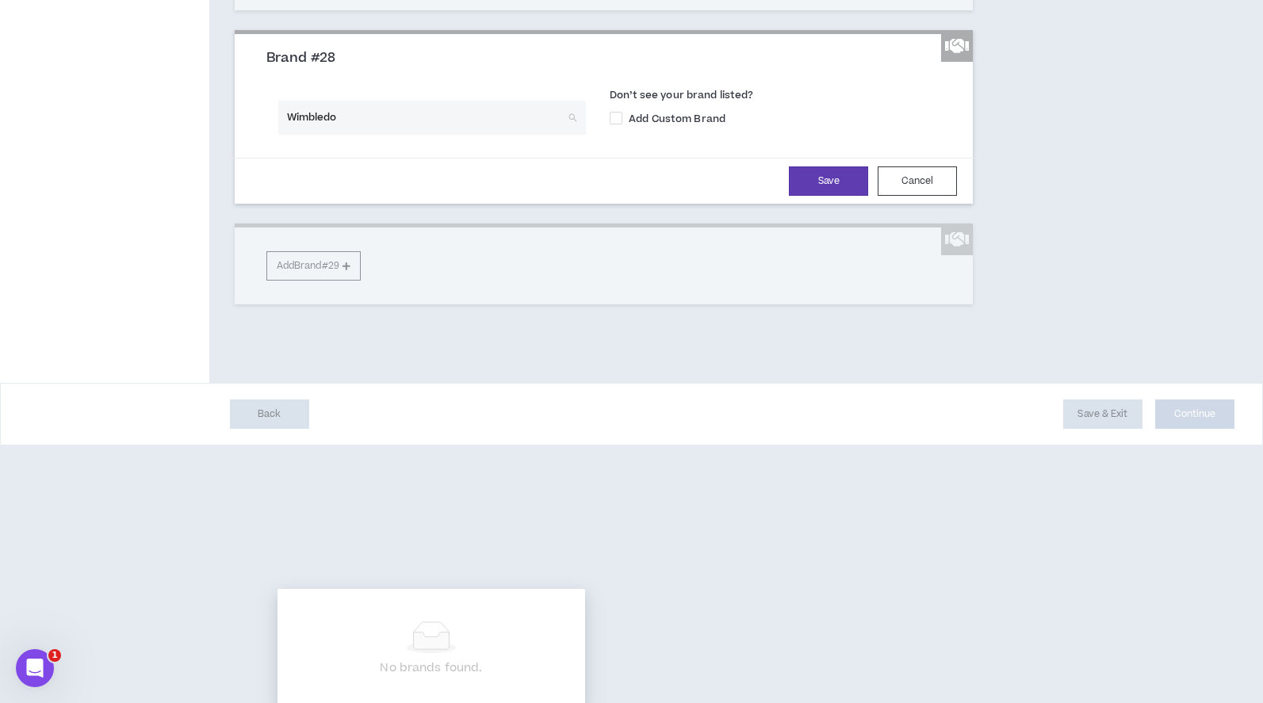
type input "Wimbledon"
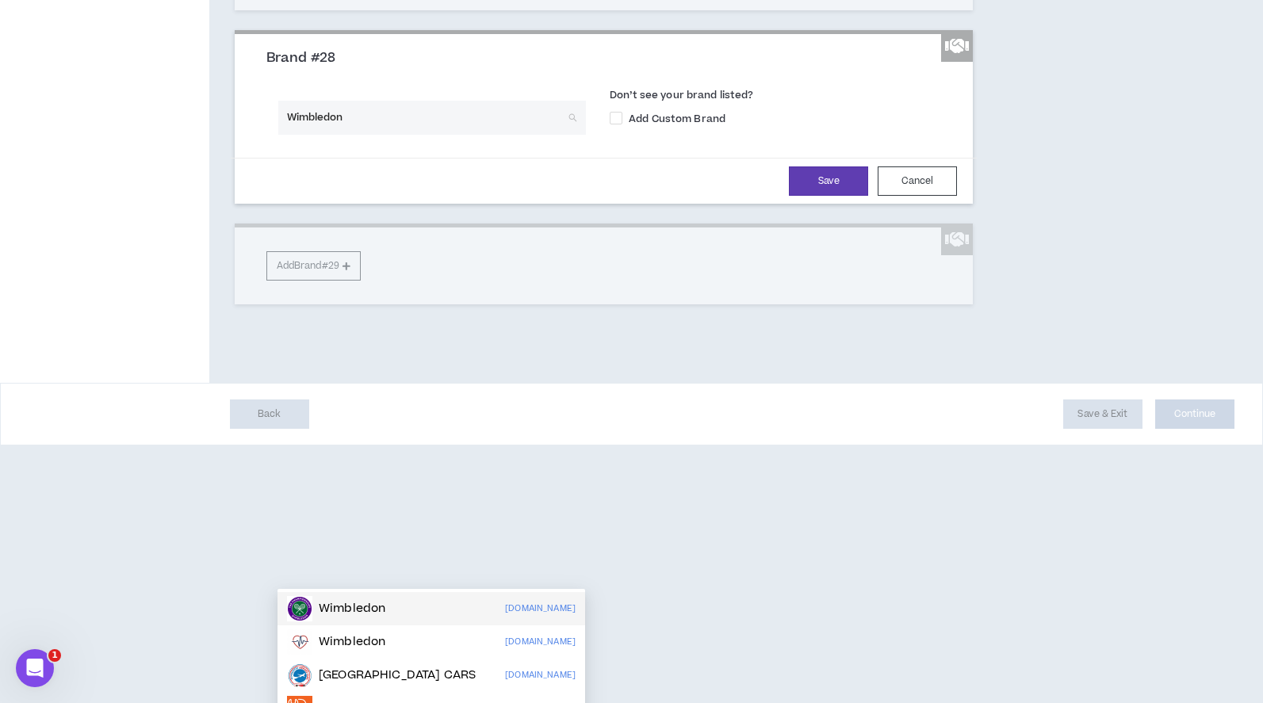
click at [353, 599] on div "Wimbledon" at bounding box center [336, 608] width 98 height 25
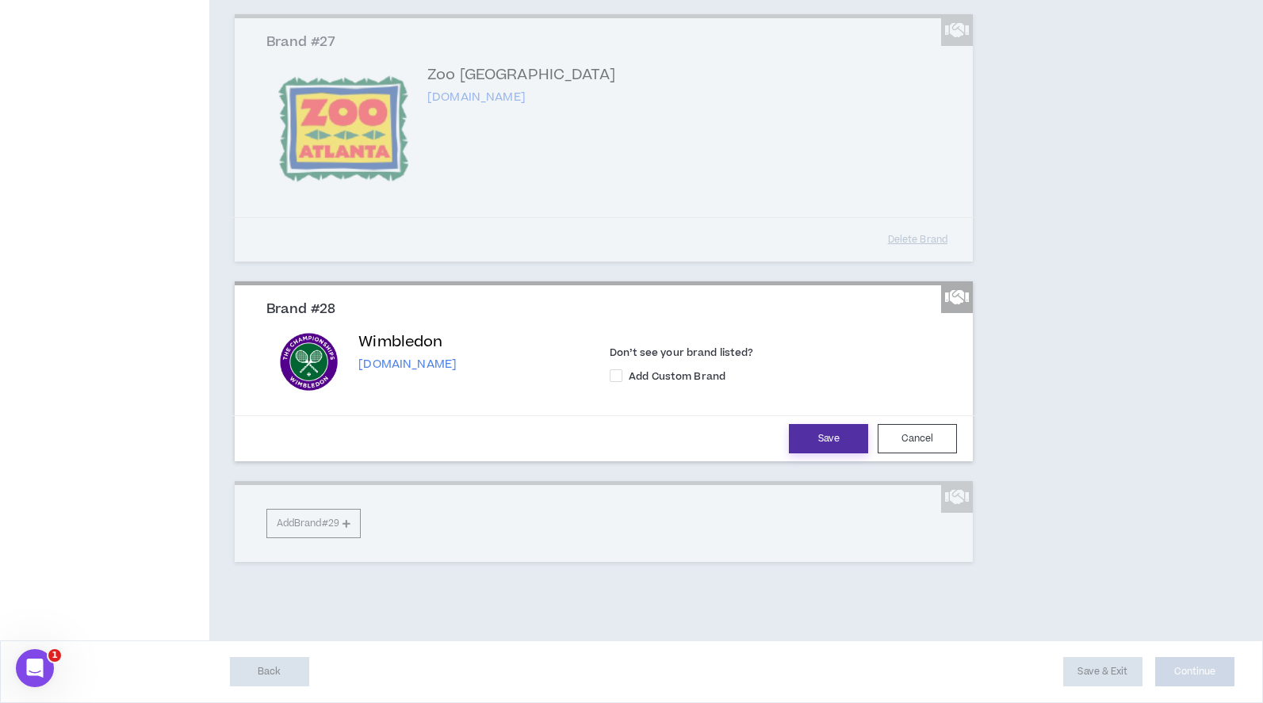
click at [822, 453] on button "Save" at bounding box center [828, 438] width 79 height 29
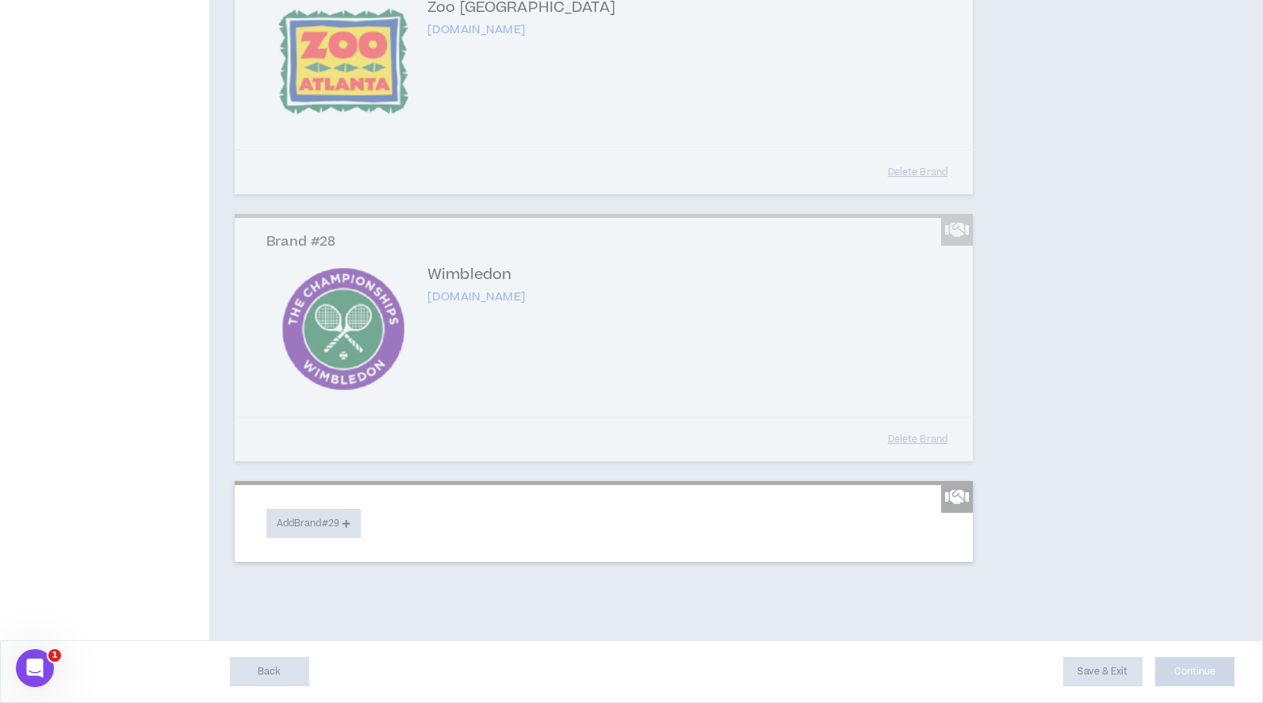
scroll to position [5976, 0]
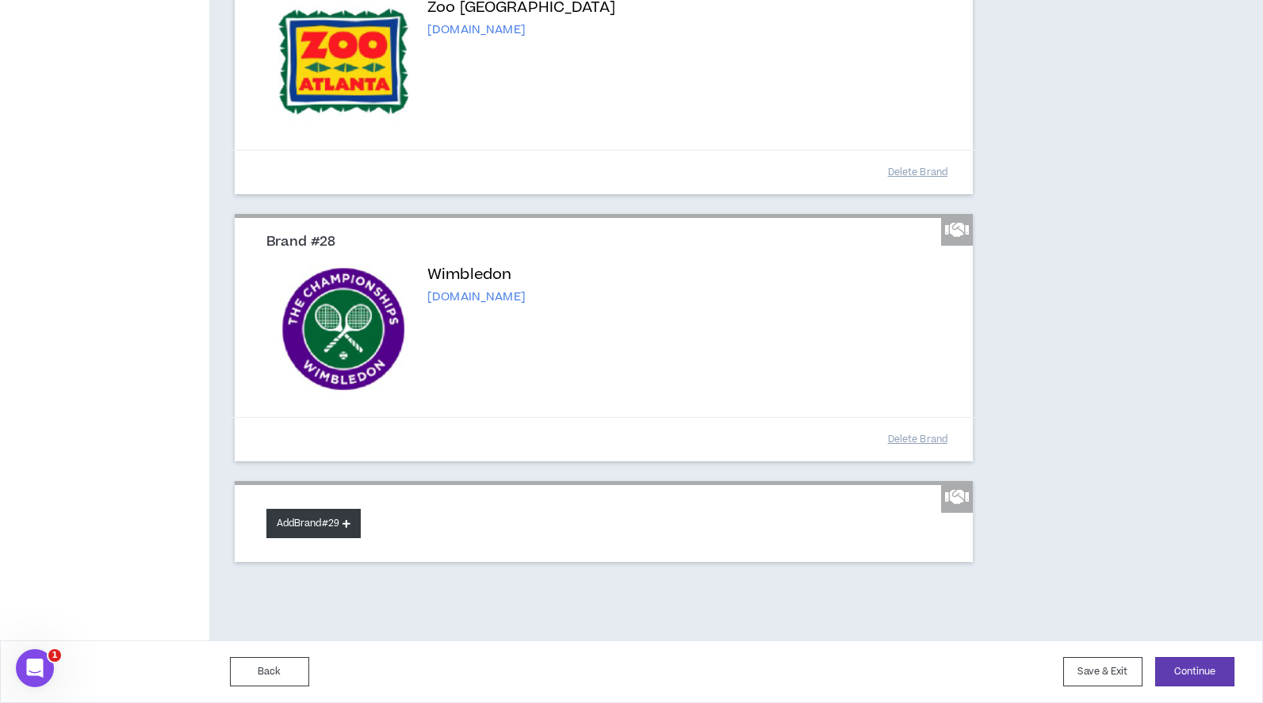
click at [308, 528] on button "Add Brand #29" at bounding box center [313, 523] width 94 height 29
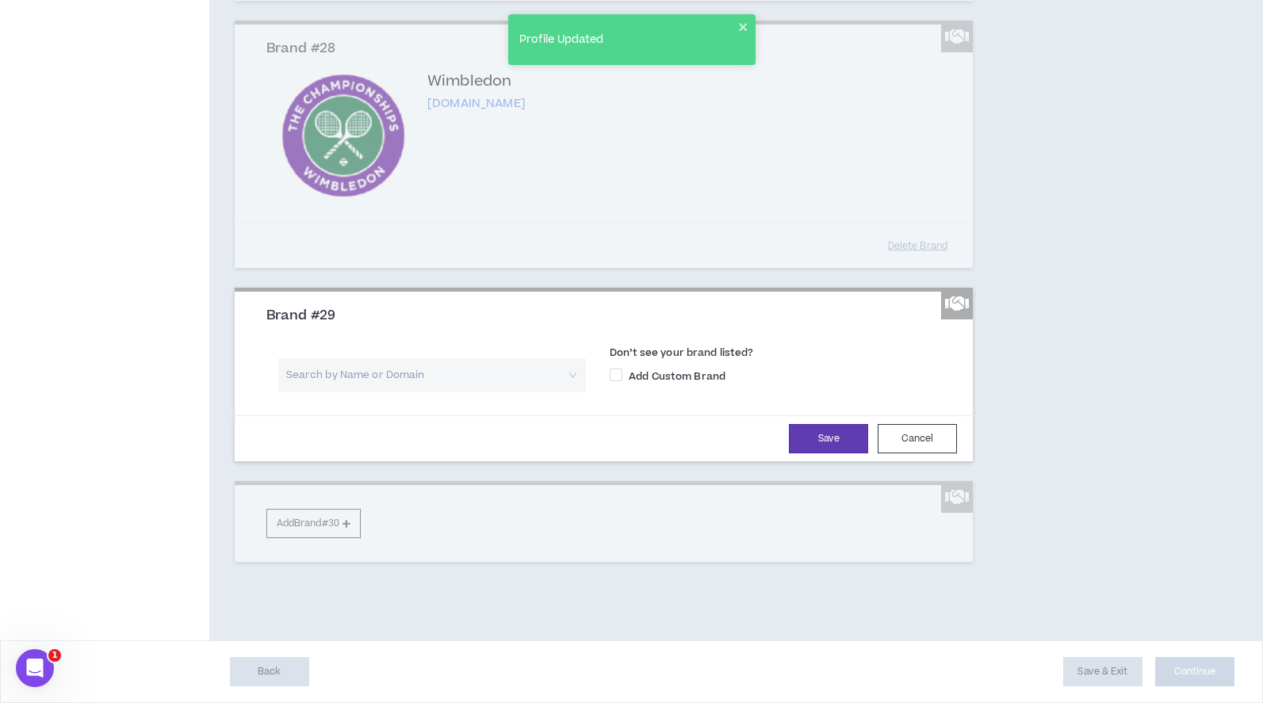
click at [328, 392] on input "search" at bounding box center [426, 375] width 279 height 34
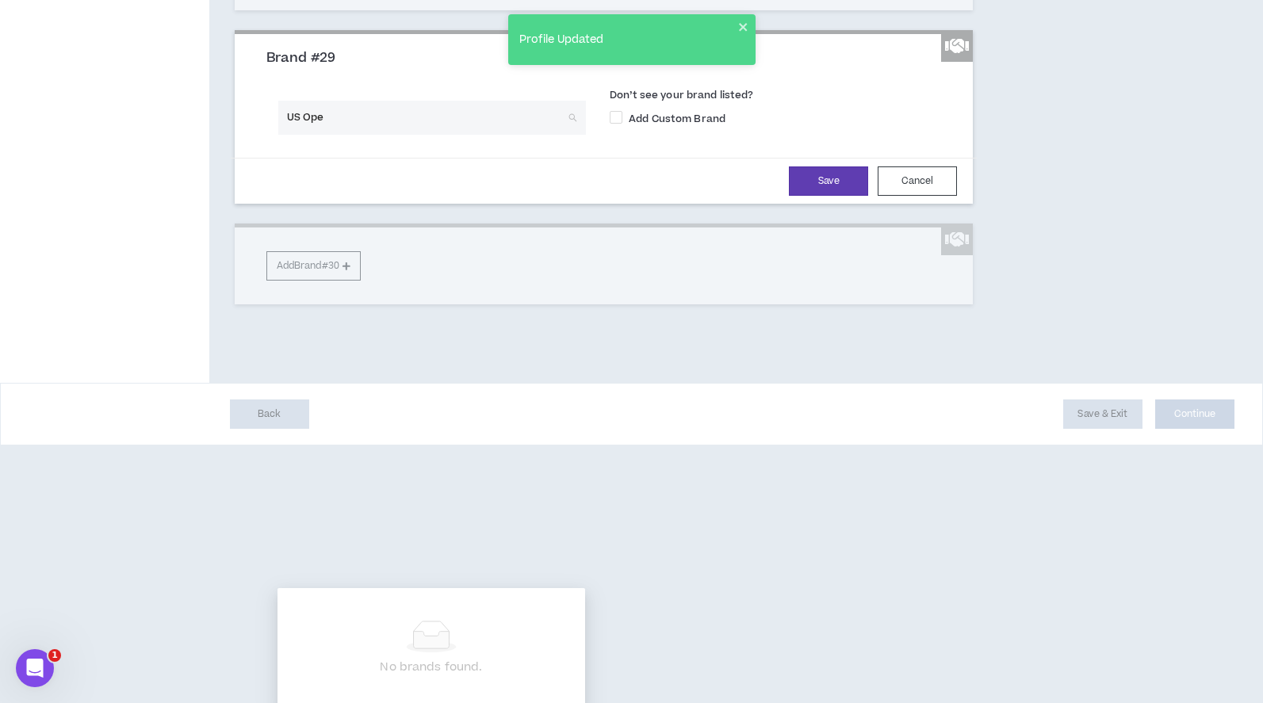
type input "US Open"
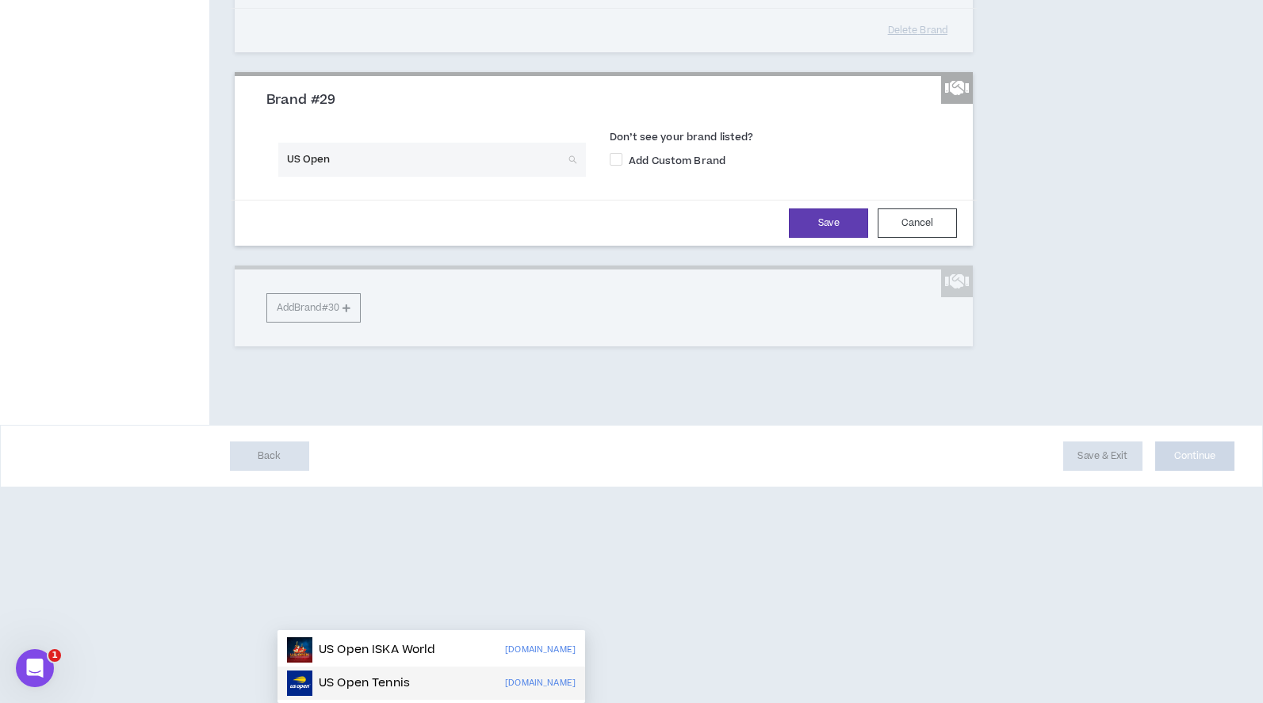
click at [369, 675] on p "US Open Tennis" at bounding box center [364, 683] width 91 height 16
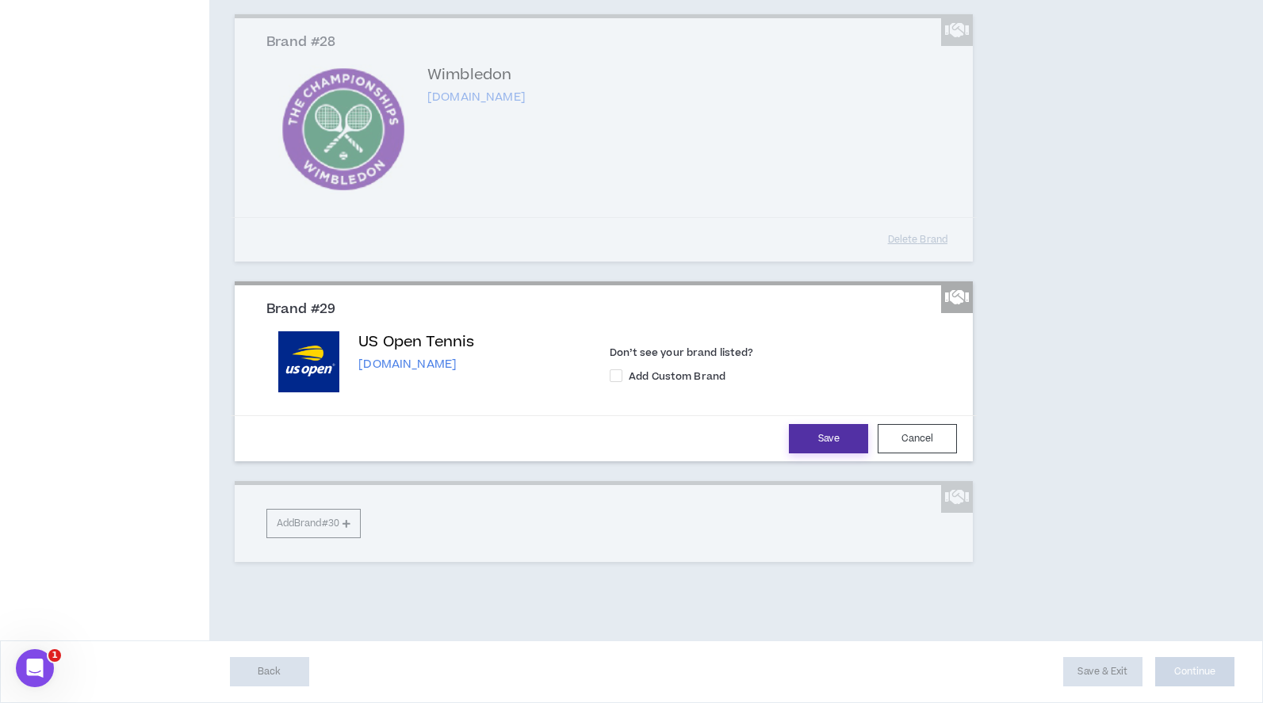
click at [851, 453] on button "Save" at bounding box center [828, 438] width 79 height 29
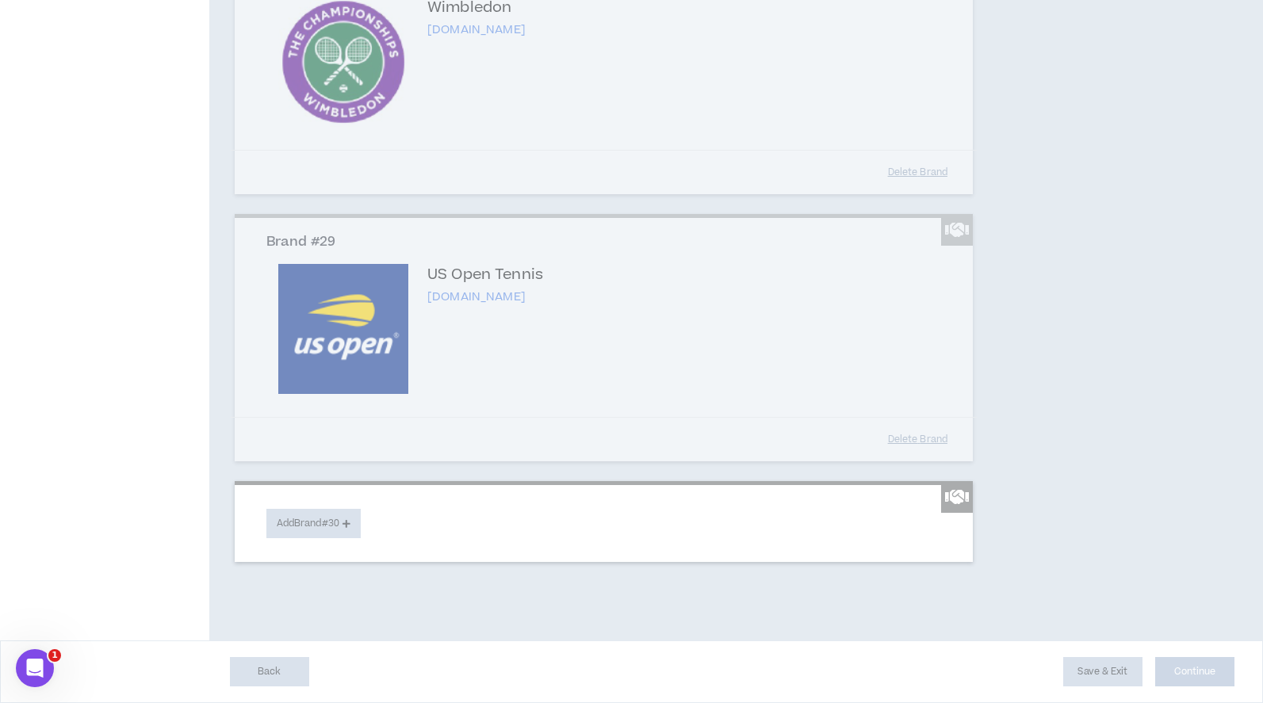
scroll to position [6223, 0]
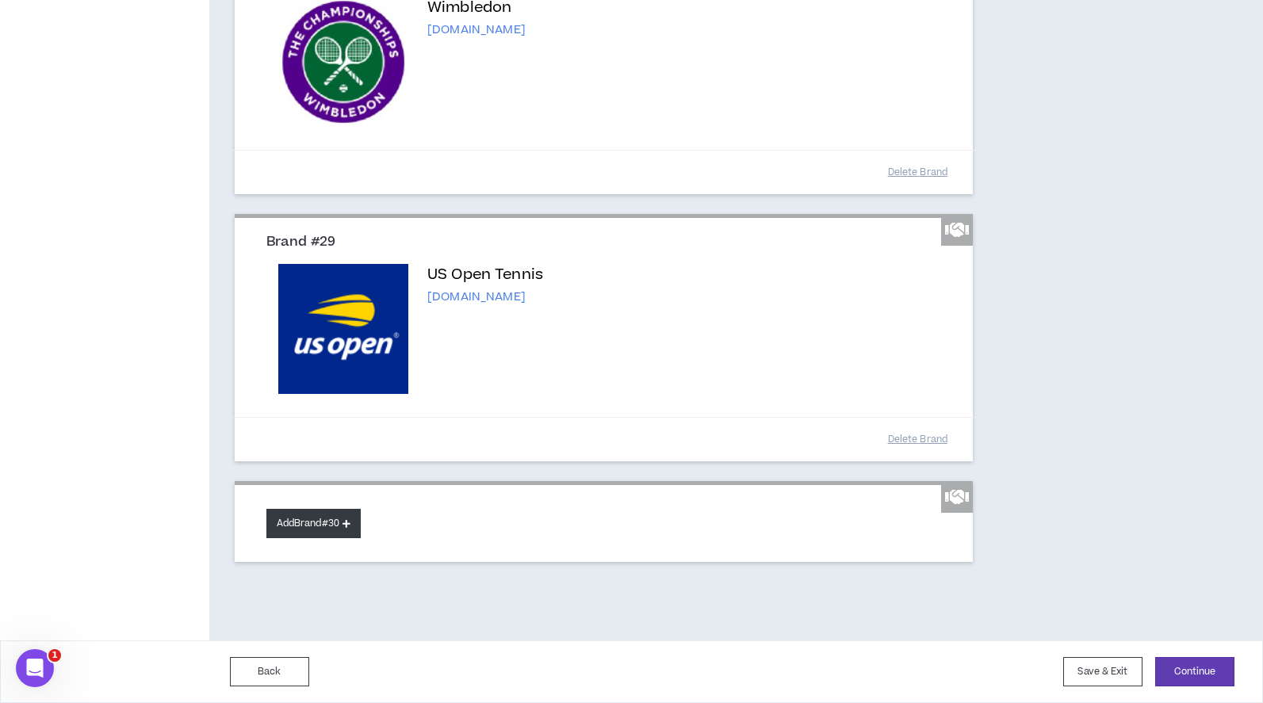
click at [317, 538] on button "Add Brand #30" at bounding box center [313, 523] width 94 height 29
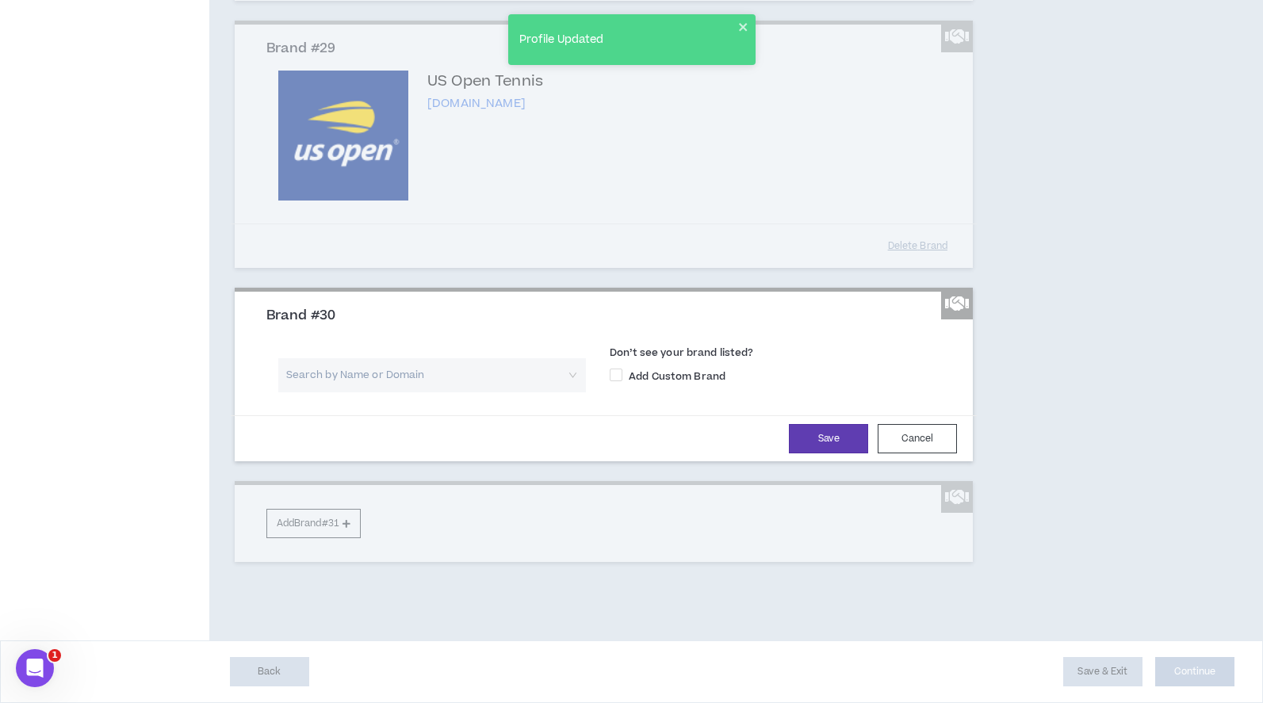
click at [304, 392] on input "search" at bounding box center [426, 375] width 279 height 34
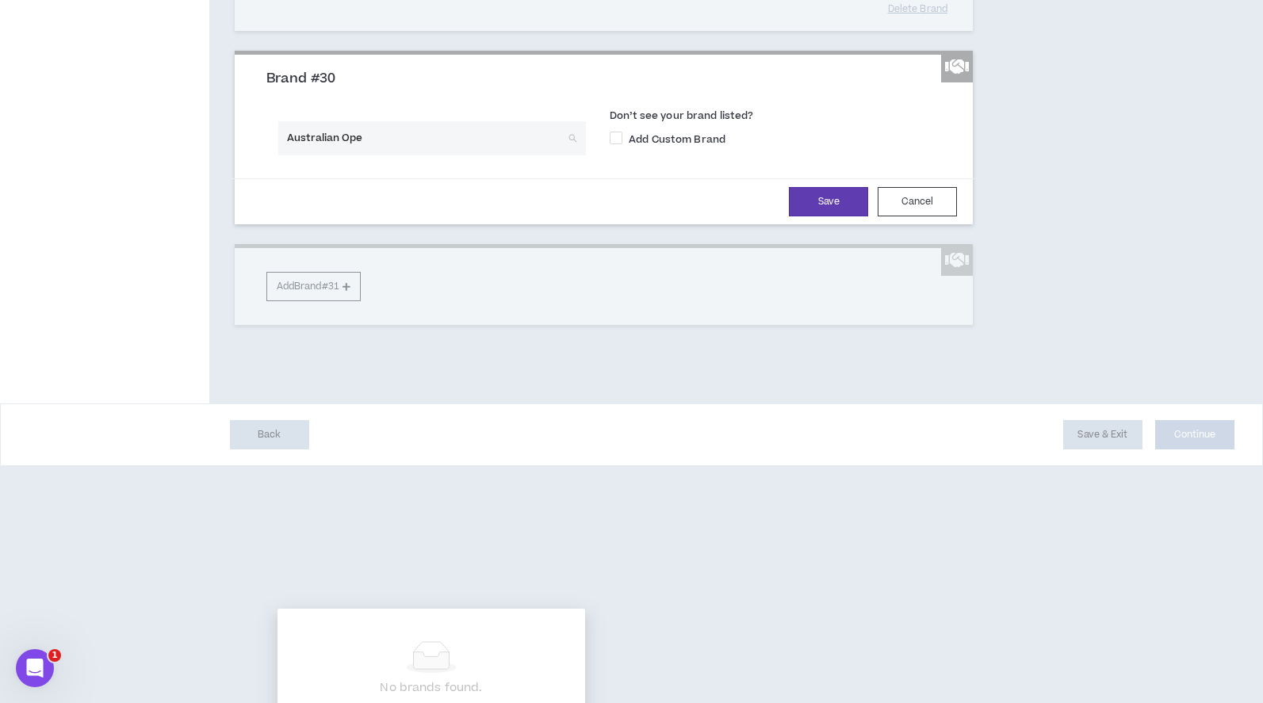
type input "Australian Open"
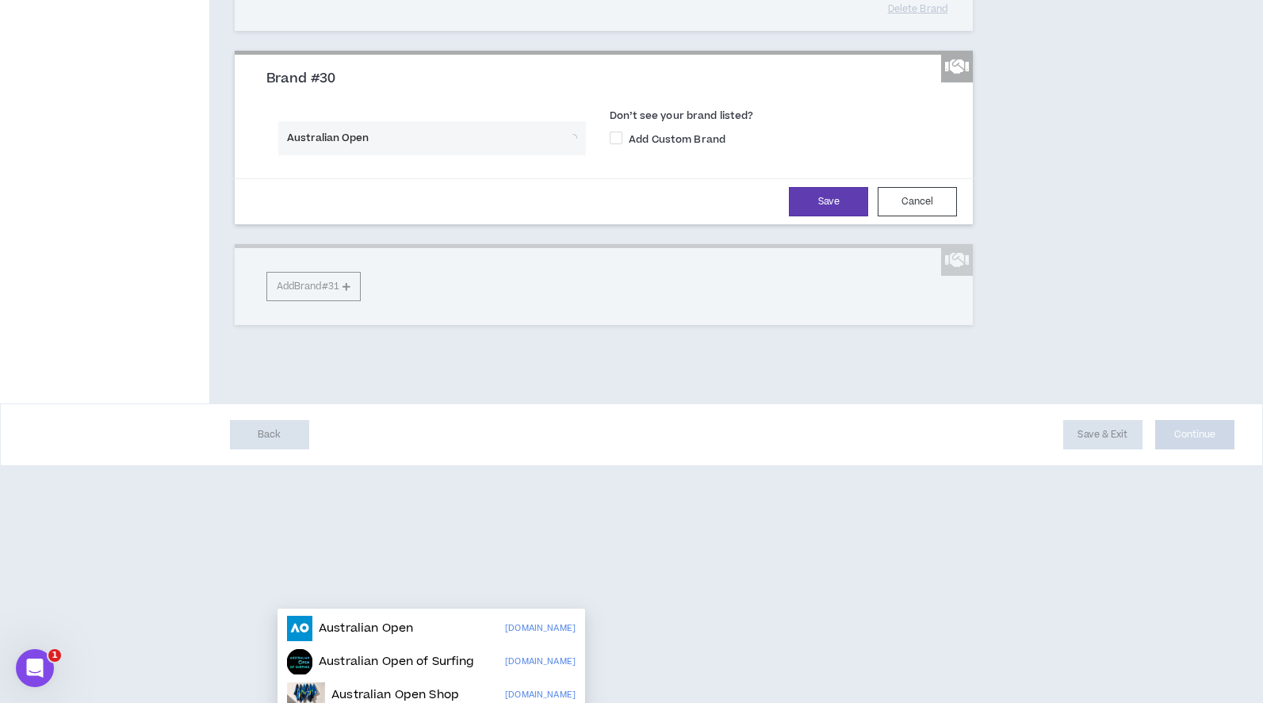
scroll to position [6254, 0]
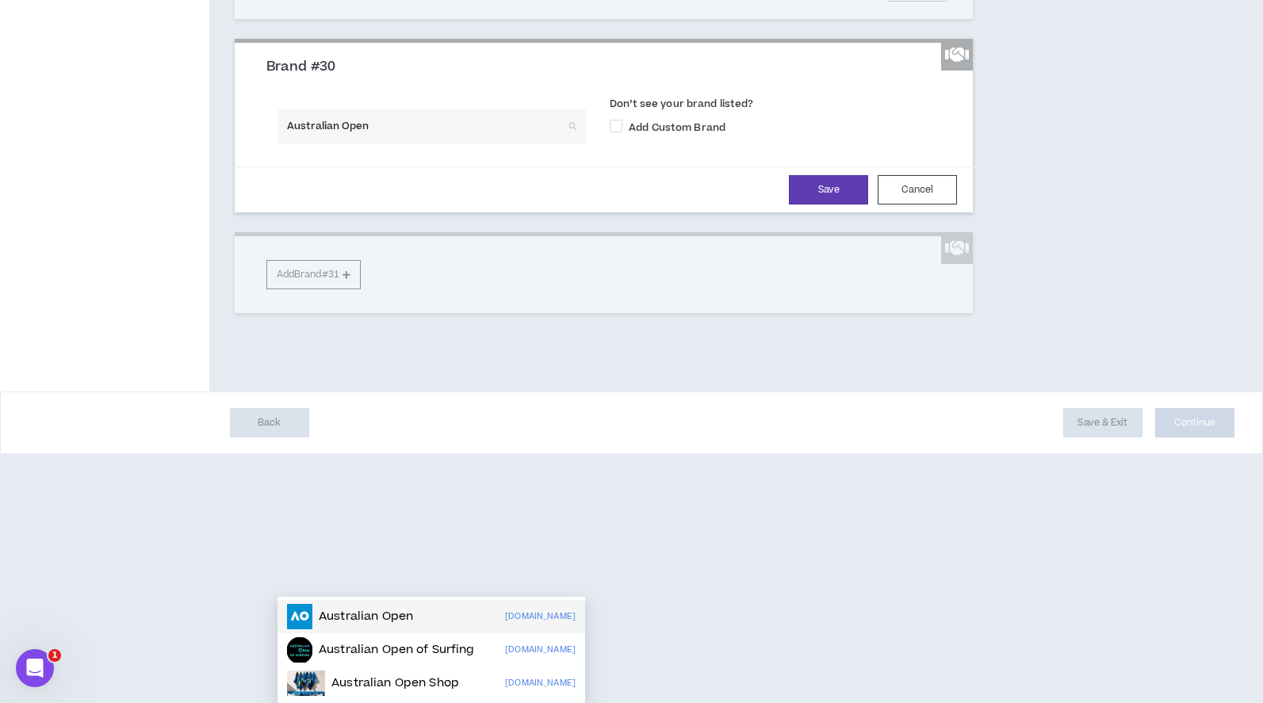
click at [356, 609] on p "Australian Open" at bounding box center [366, 617] width 94 height 16
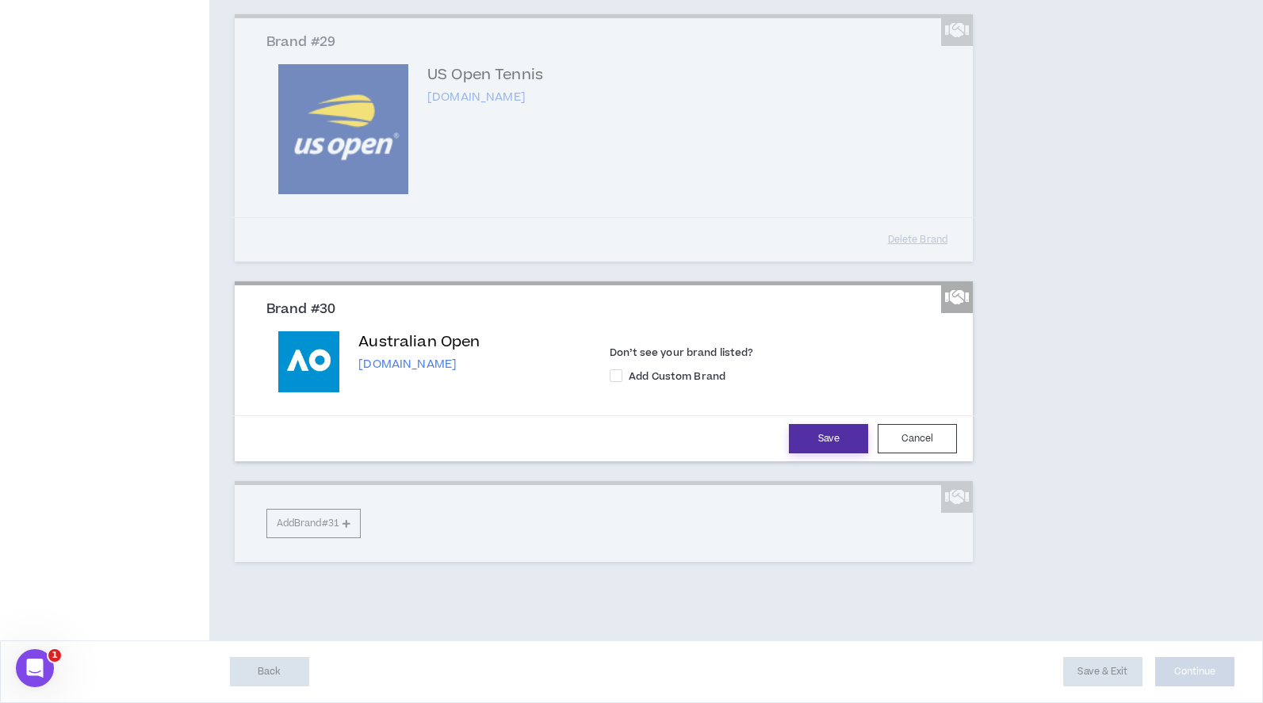
click at [847, 453] on button "Save" at bounding box center [828, 438] width 79 height 29
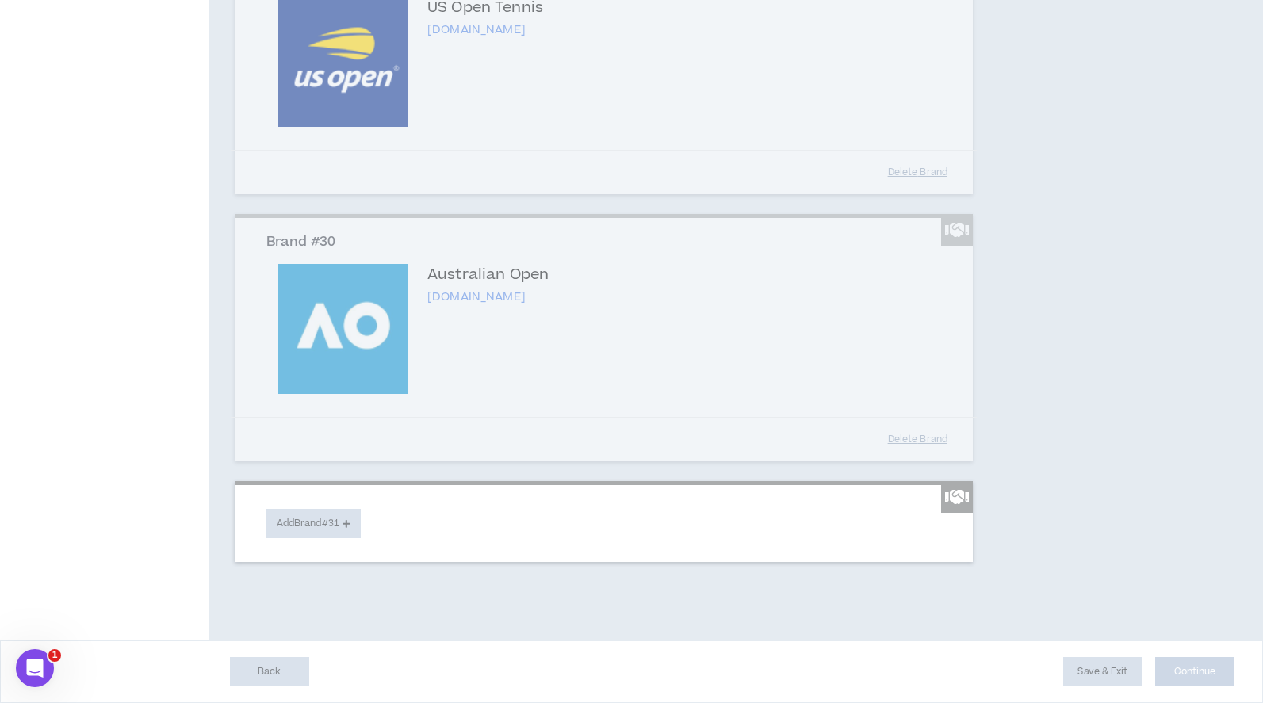
scroll to position [6510, 0]
click at [286, 526] on button "Add Brand #31" at bounding box center [313, 523] width 94 height 29
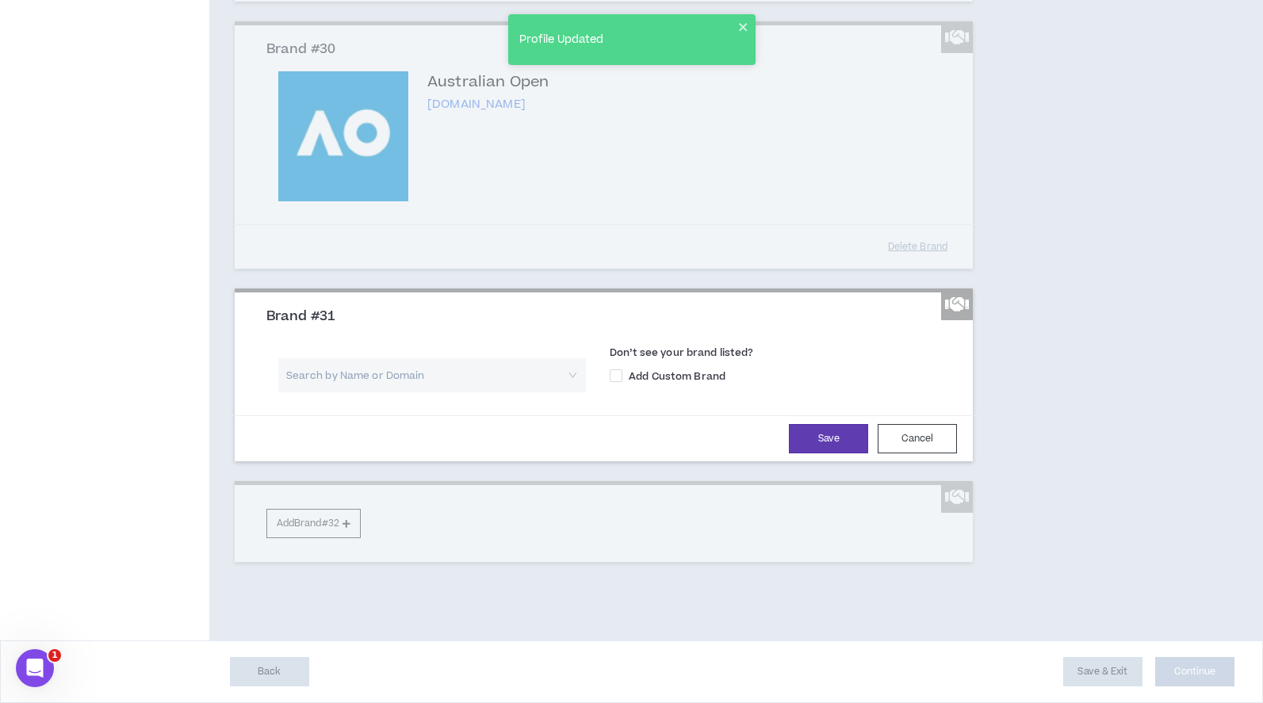
click at [310, 392] on input "search" at bounding box center [426, 375] width 279 height 34
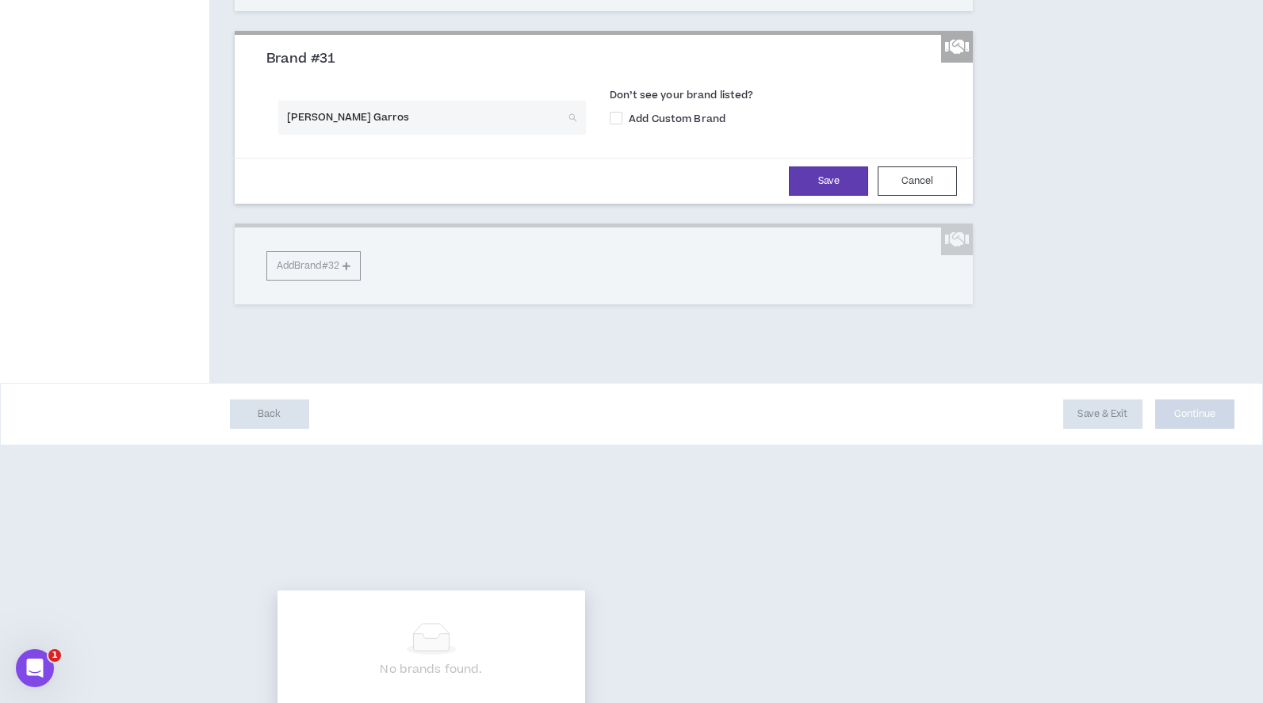
click at [325, 135] on input "[PERSON_NAME] Garros" at bounding box center [426, 118] width 279 height 34
type input "[PERSON_NAME]-Garros"
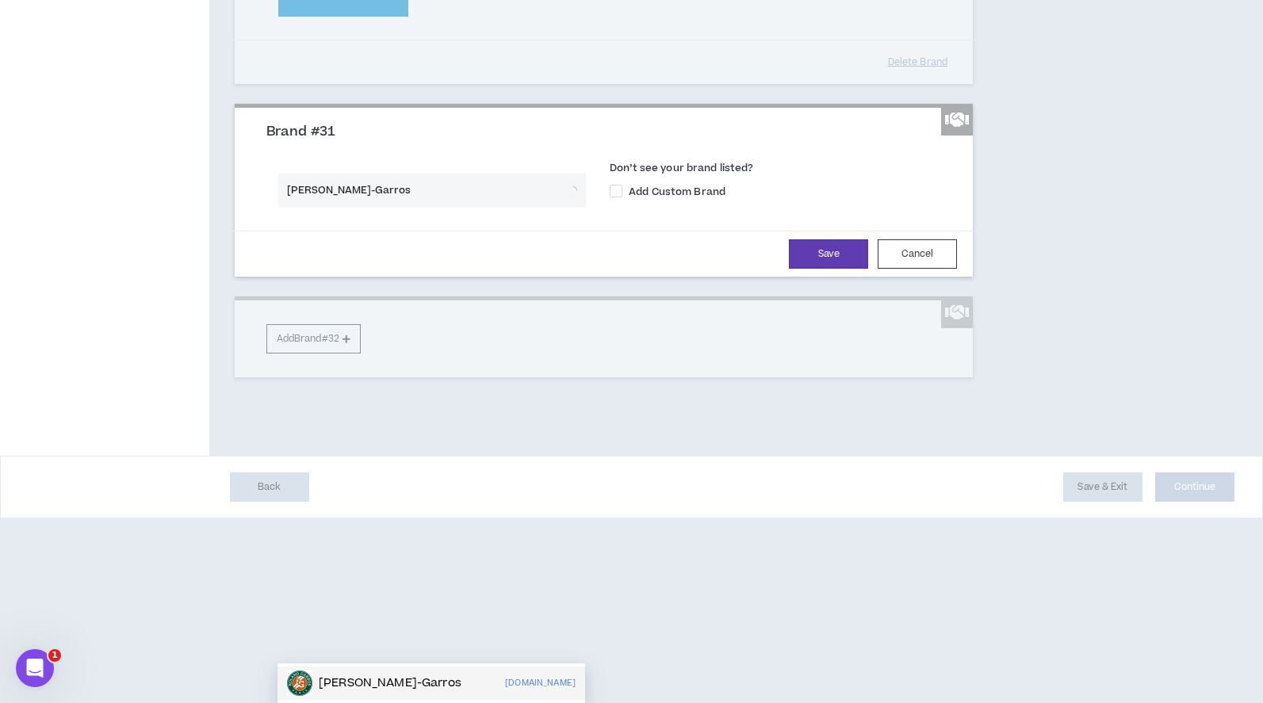
click at [358, 675] on p "[PERSON_NAME]-Garros" at bounding box center [390, 683] width 143 height 16
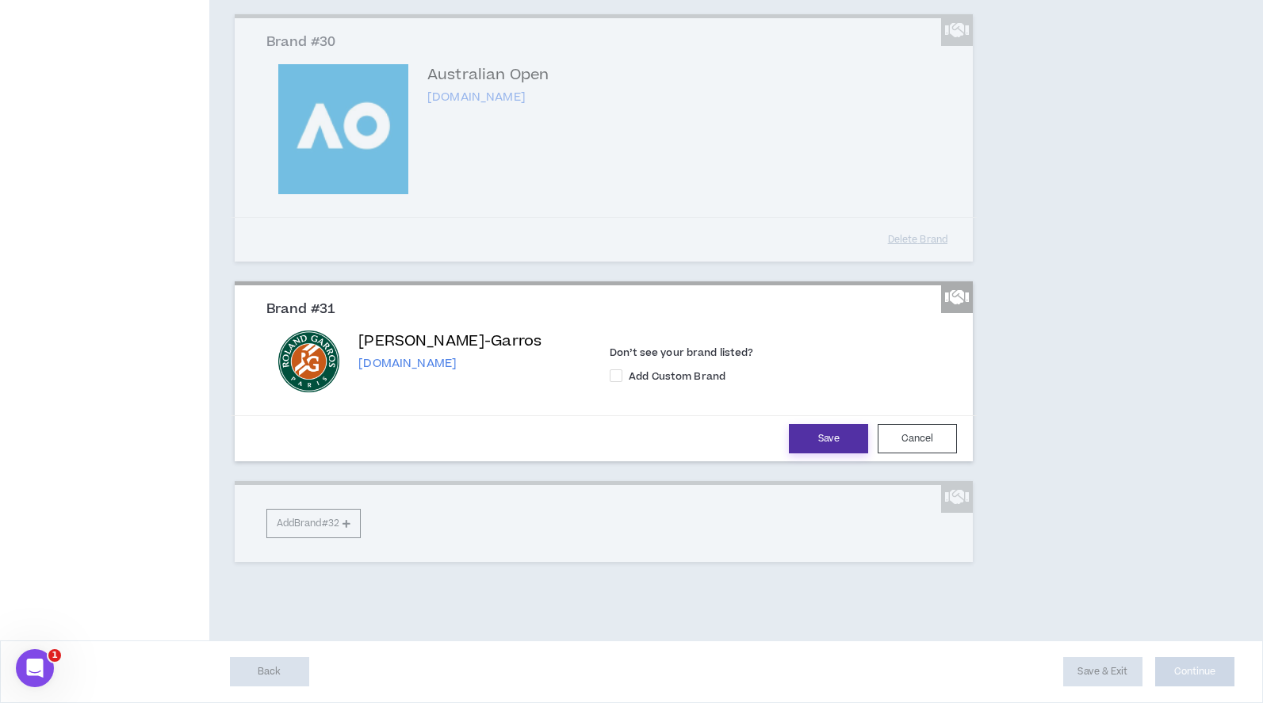
click at [808, 453] on button "Save" at bounding box center [828, 438] width 79 height 29
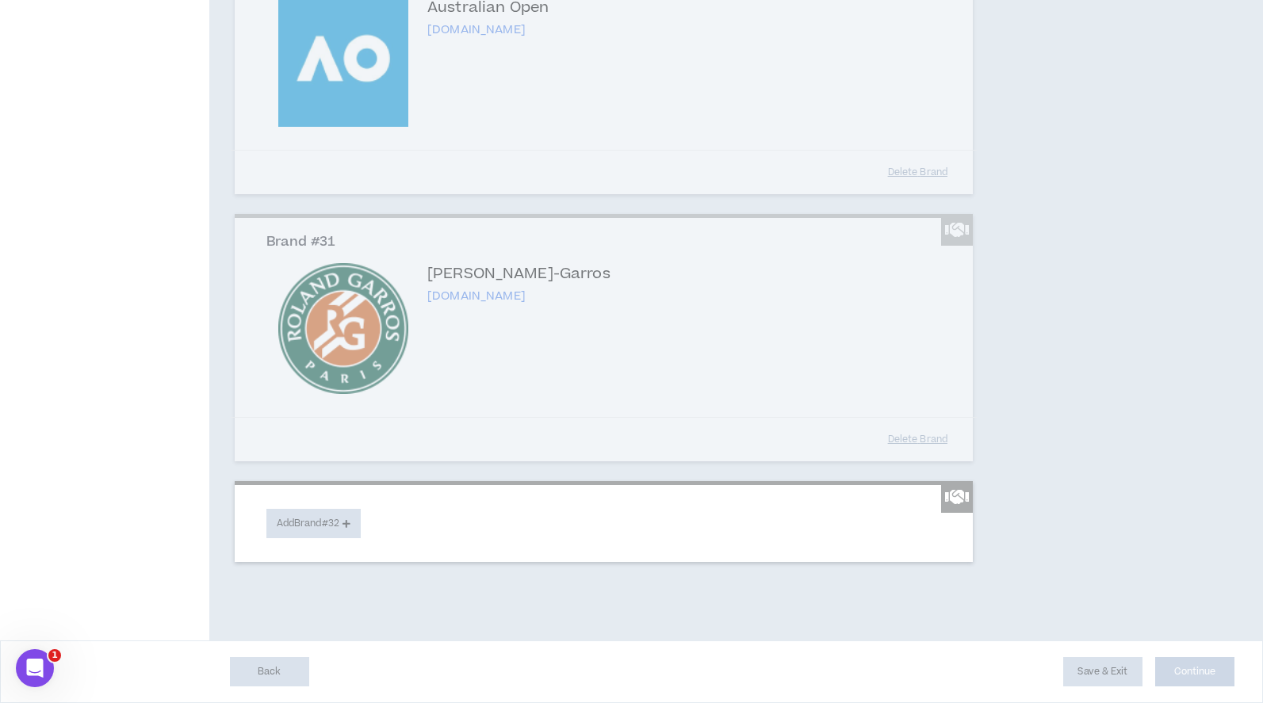
scroll to position [6777, 0]
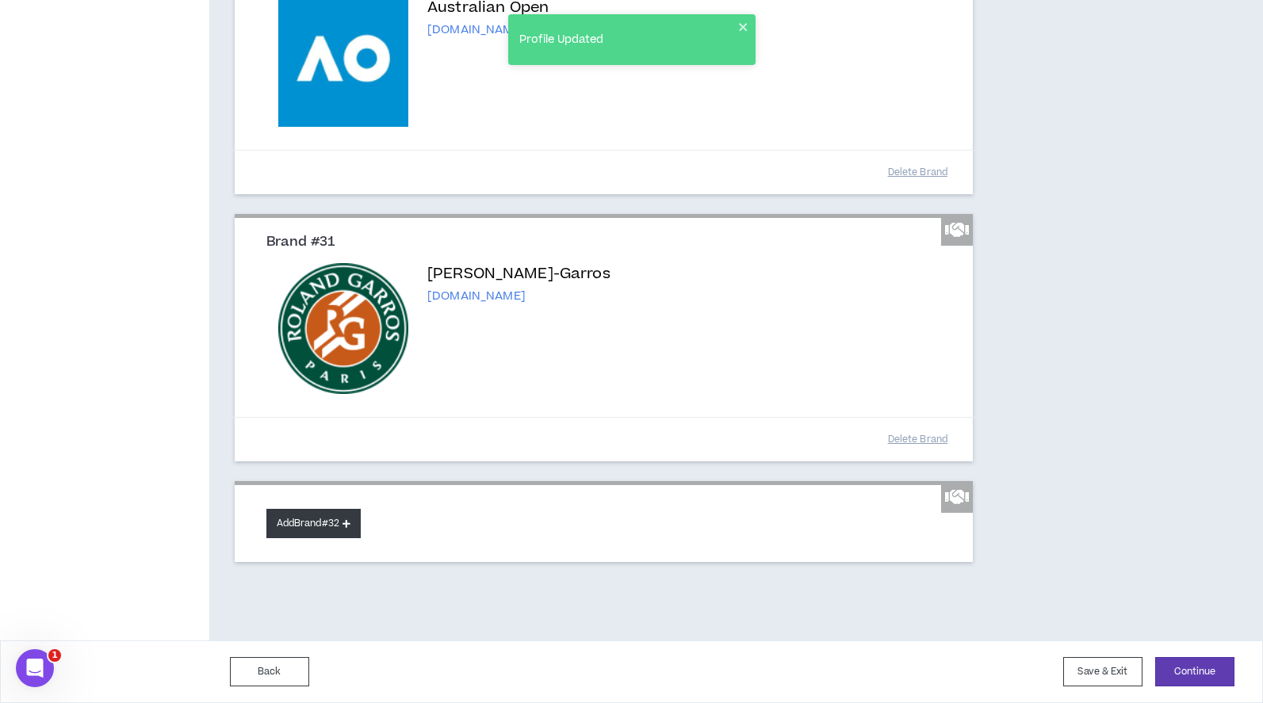
click at [309, 516] on button "Add Brand #32" at bounding box center [313, 523] width 94 height 29
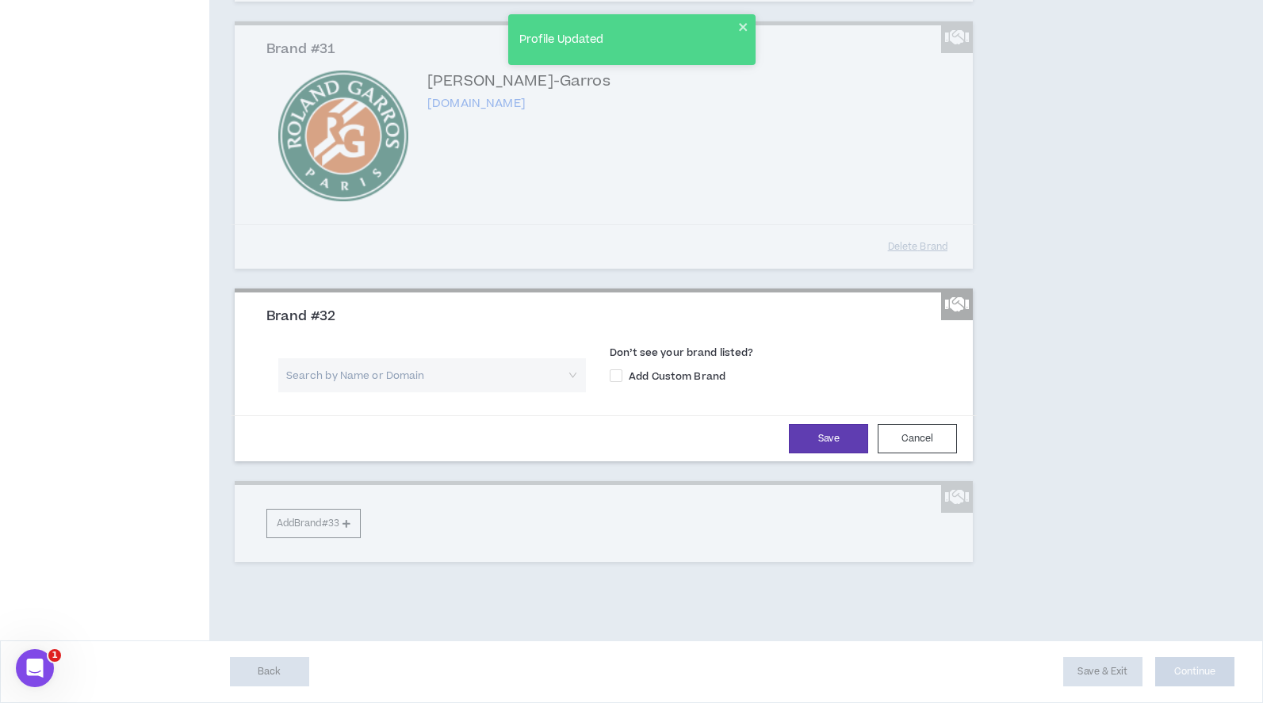
click at [342, 392] on input "search" at bounding box center [426, 375] width 279 height 34
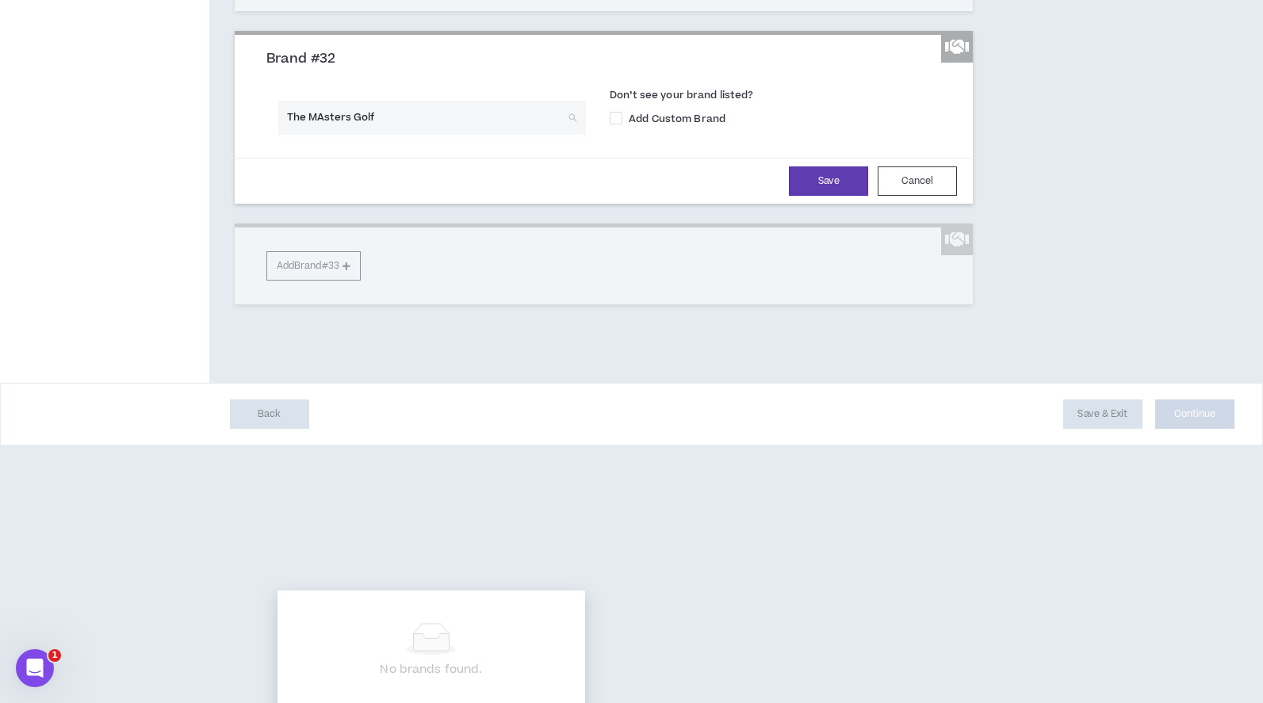
drag, startPoint x: 308, startPoint y: 568, endPoint x: 269, endPoint y: 568, distance: 38.8
click at [269, 146] on div "The MAsters Golf Search by Name or Domain" at bounding box center [431, 123] width 331 height 45
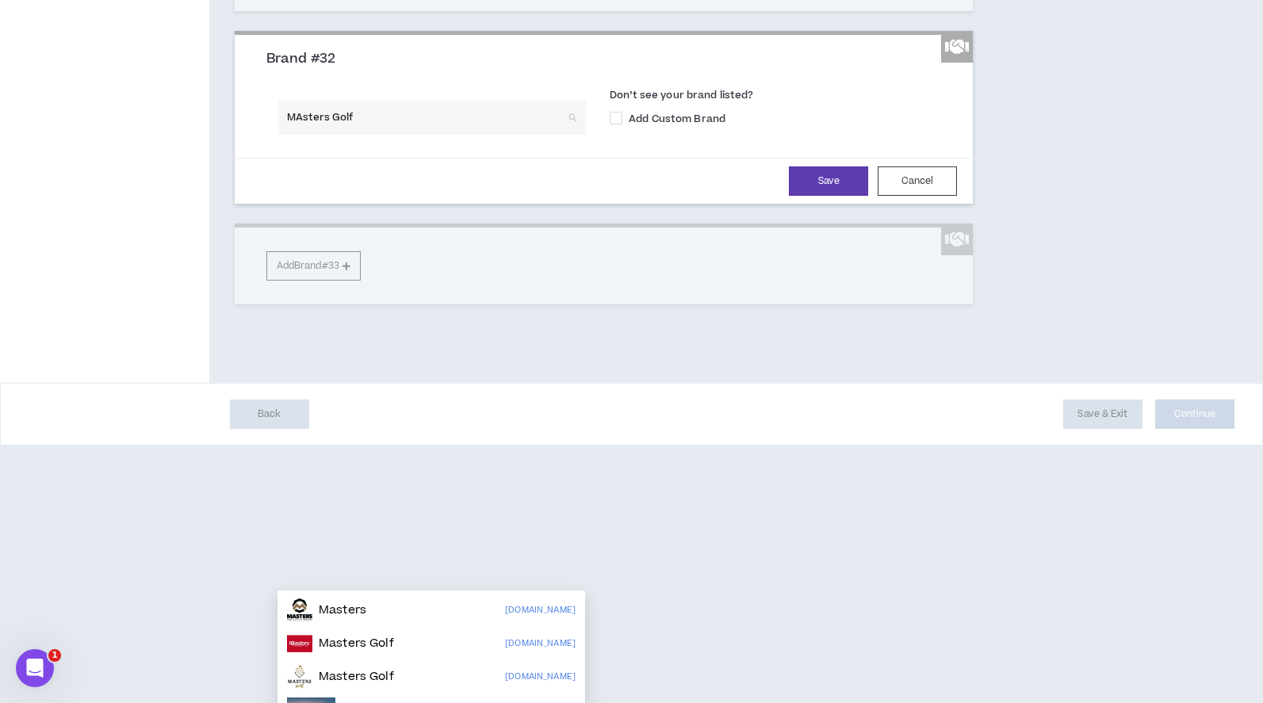
click at [294, 135] on input "MAsters Golf" at bounding box center [426, 118] width 279 height 34
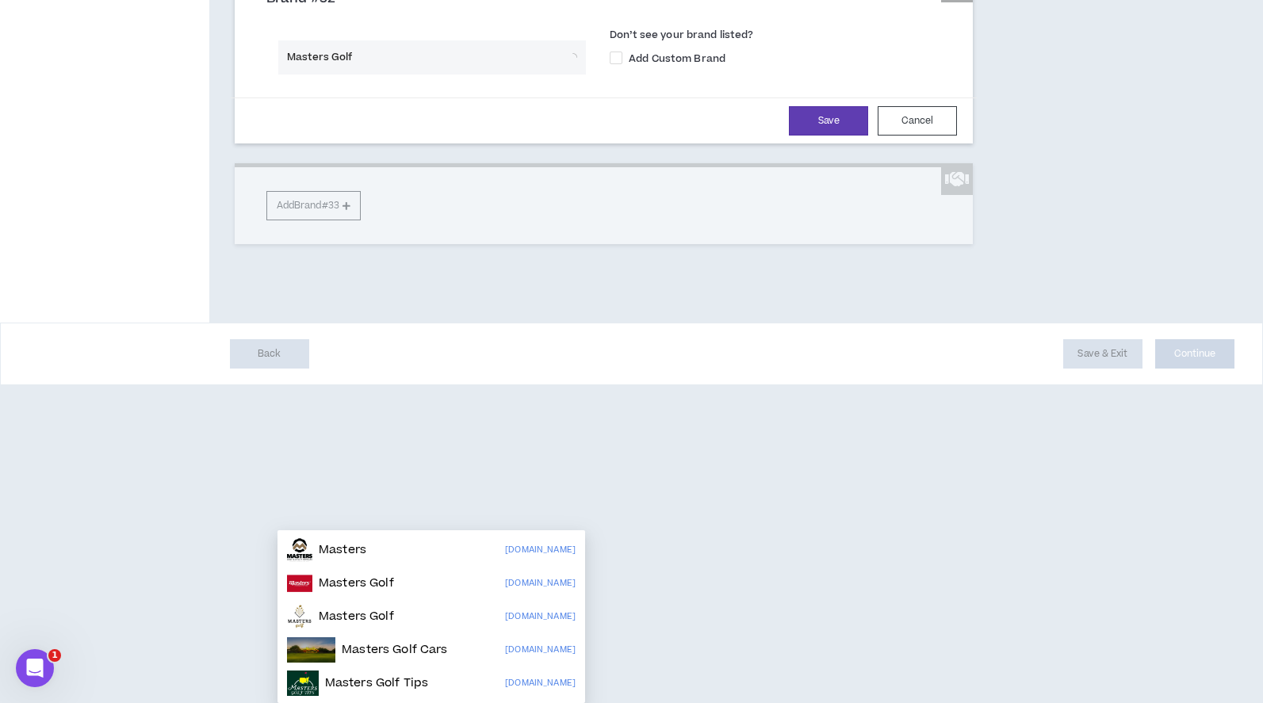
scroll to position [6971, 0]
drag, startPoint x: 358, startPoint y: 376, endPoint x: 331, endPoint y: 377, distance: 26.2
click at [331, 75] on input "Masters Golf" at bounding box center [426, 57] width 279 height 34
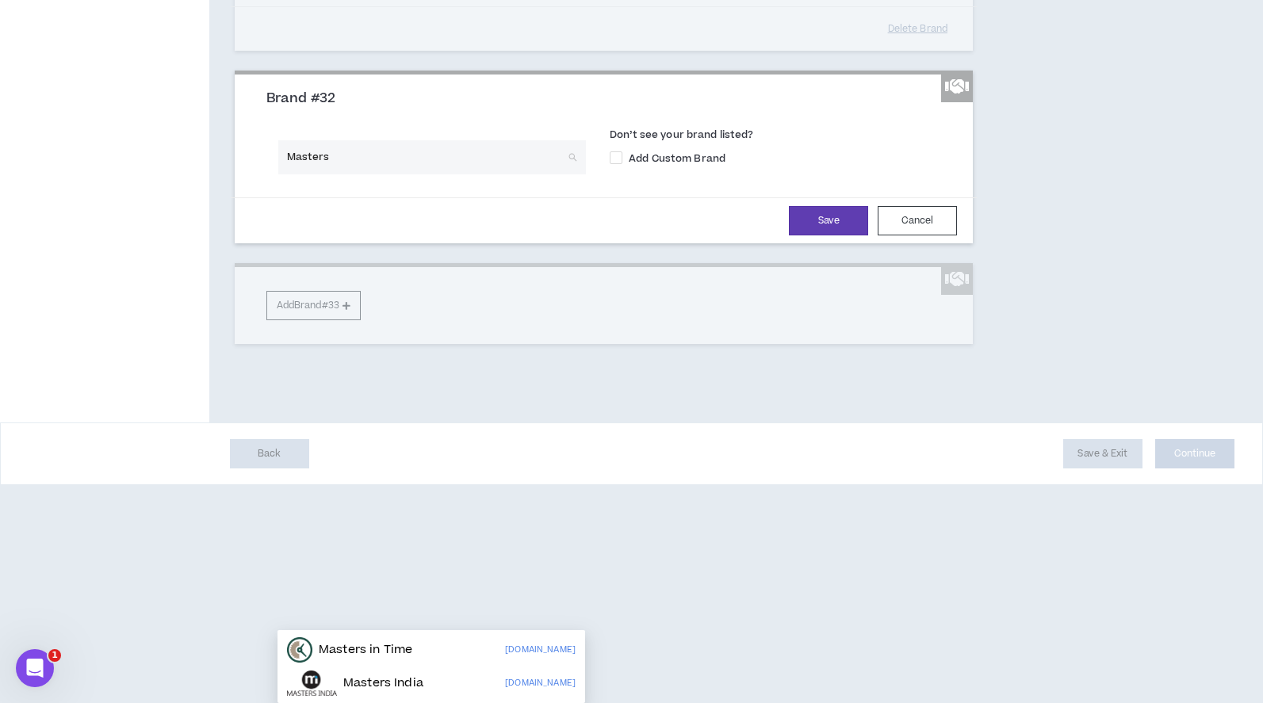
click at [287, 174] on input "Masters" at bounding box center [426, 157] width 279 height 34
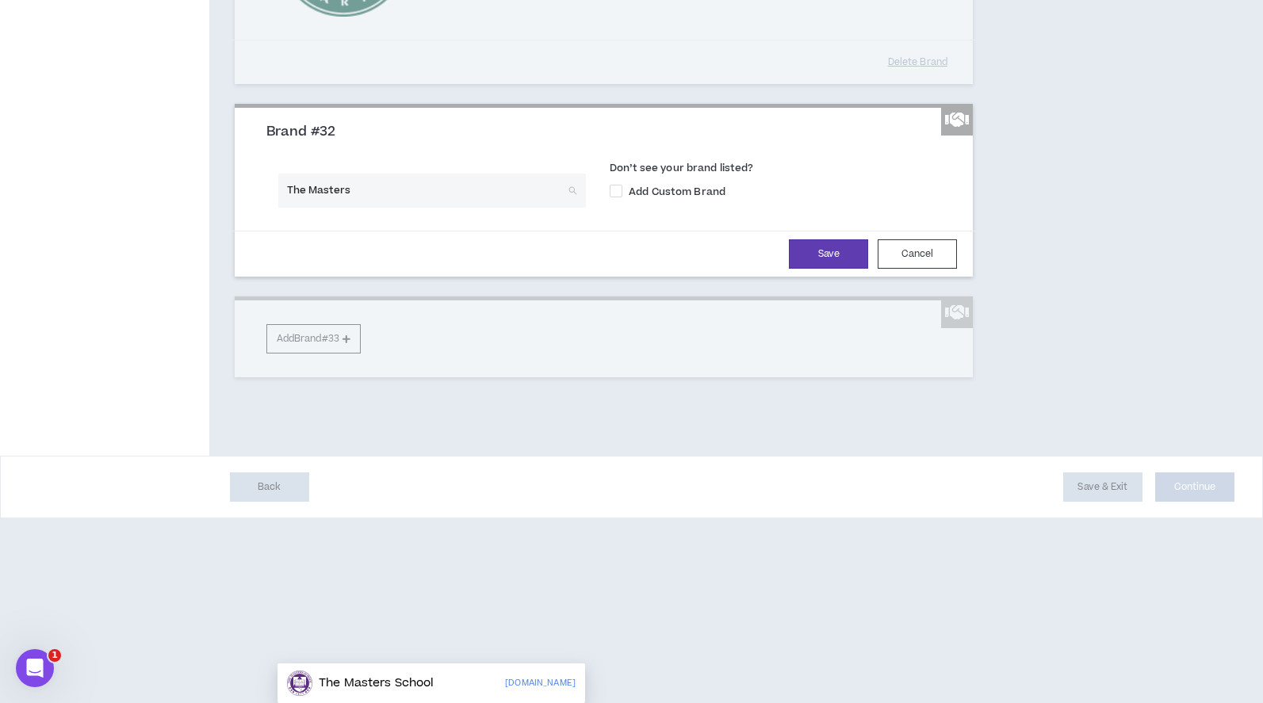
click at [361, 208] on input "The Masters" at bounding box center [426, 191] width 279 height 34
type input "The Masters"
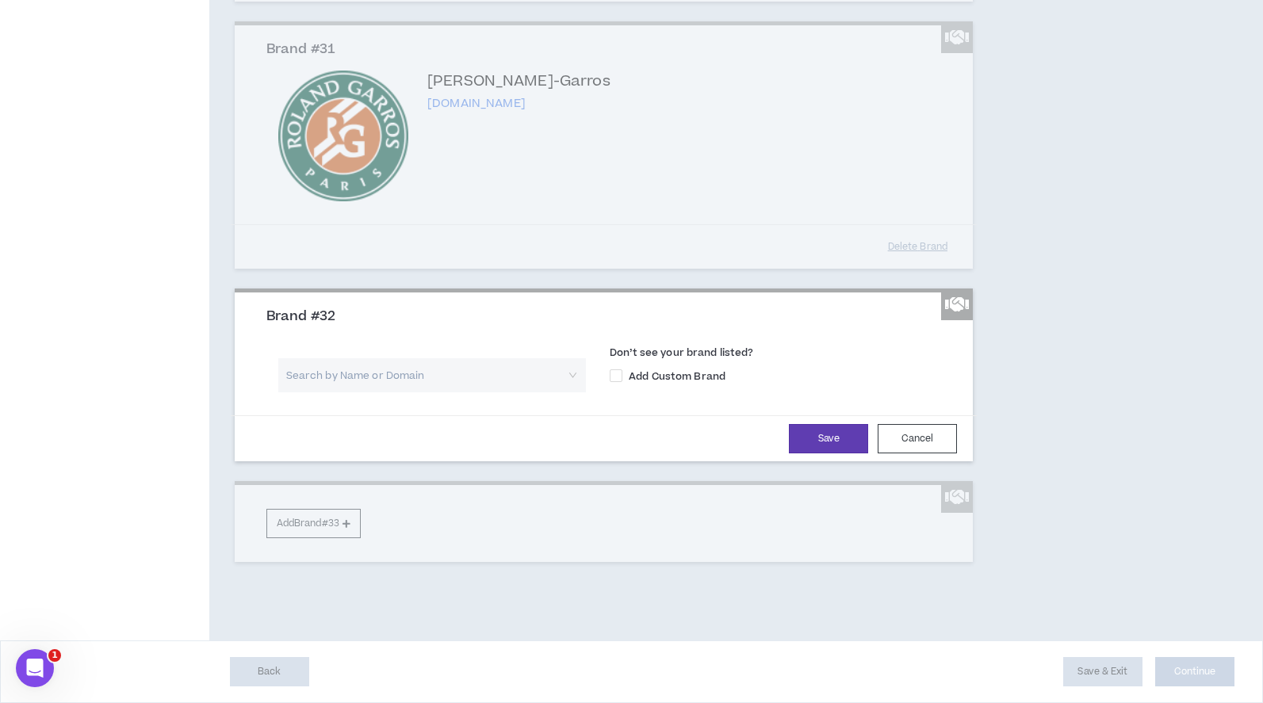
click at [316, 378] on input "search" at bounding box center [426, 375] width 279 height 34
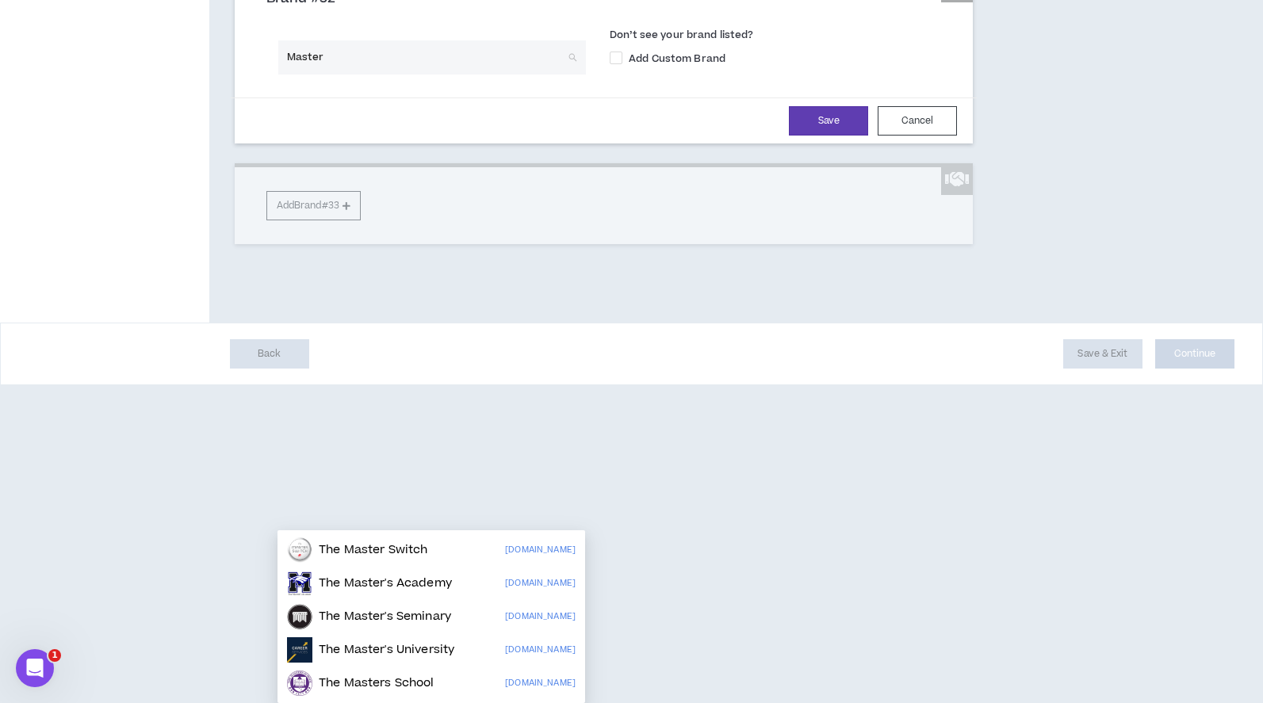
type input "Masters"
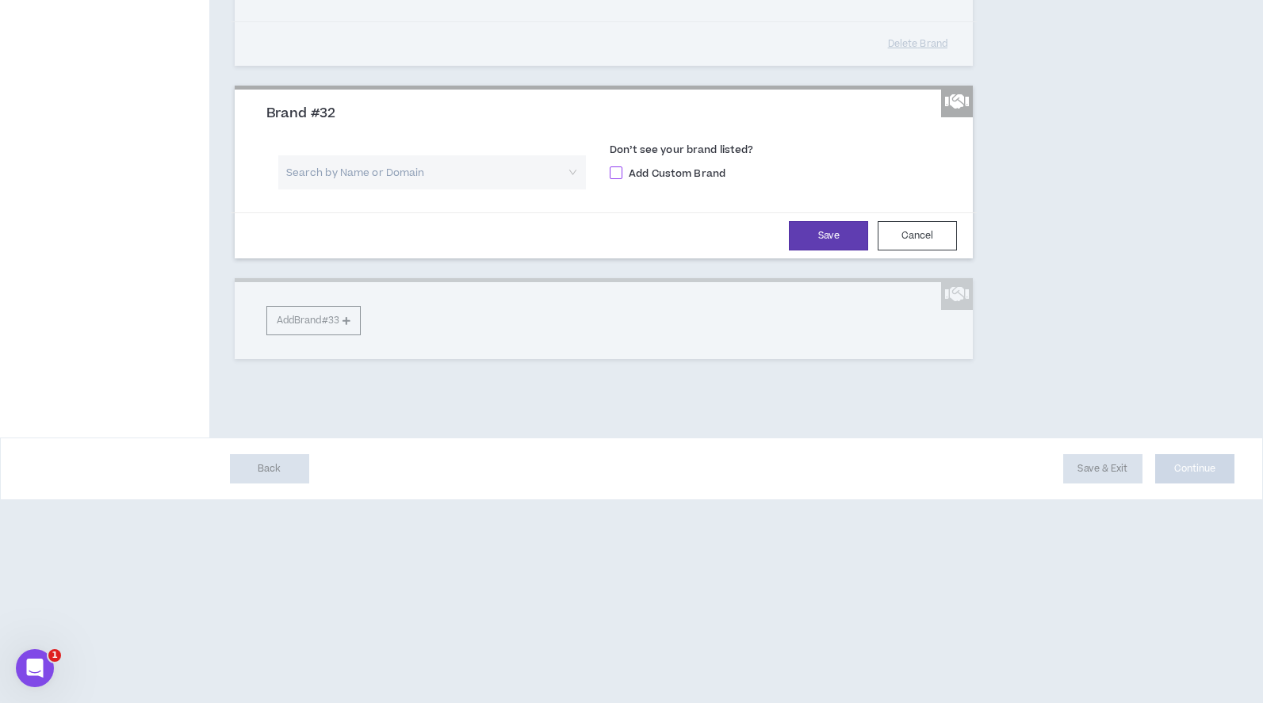
click at [618, 179] on span at bounding box center [616, 172] width 13 height 13
checkbox input "****"
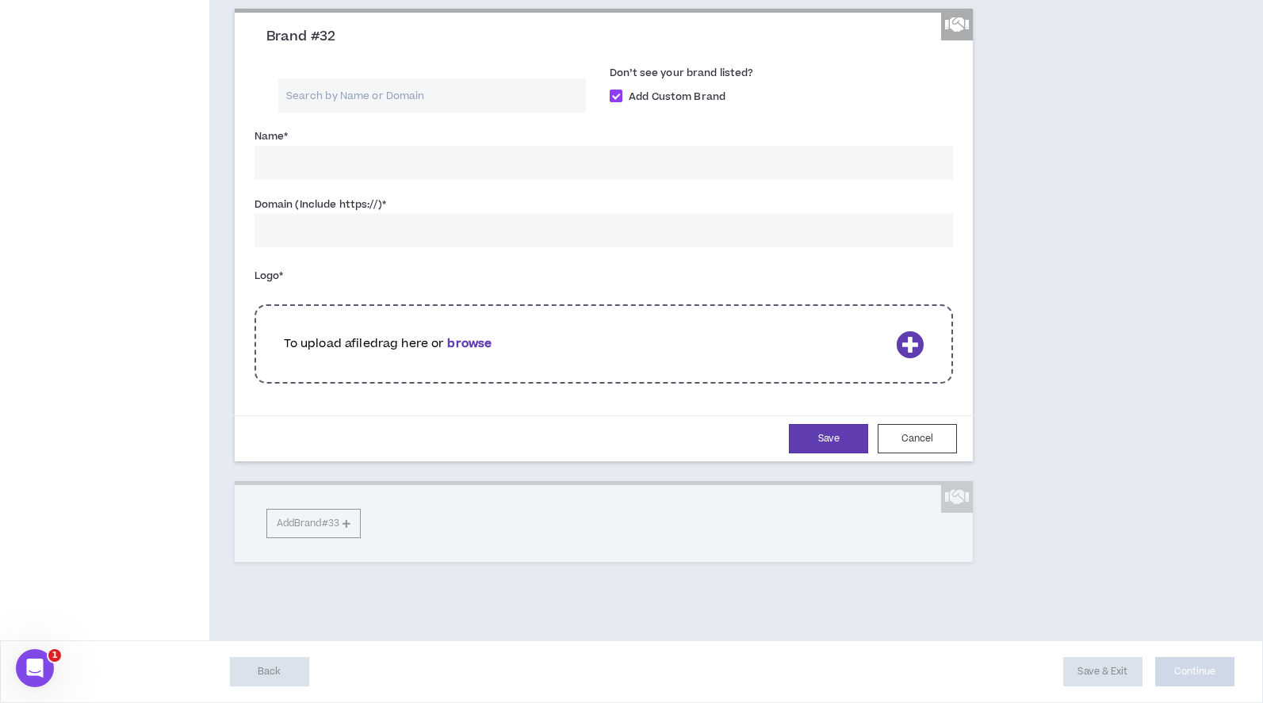
click at [434, 180] on input "Name *" at bounding box center [603, 163] width 699 height 34
type input "Masters"
click at [476, 247] on input "Domain (Include https://) *" at bounding box center [603, 230] width 699 height 34
paste input "[URL][DOMAIN_NAME]"
type input "[URL][DOMAIN_NAME]"
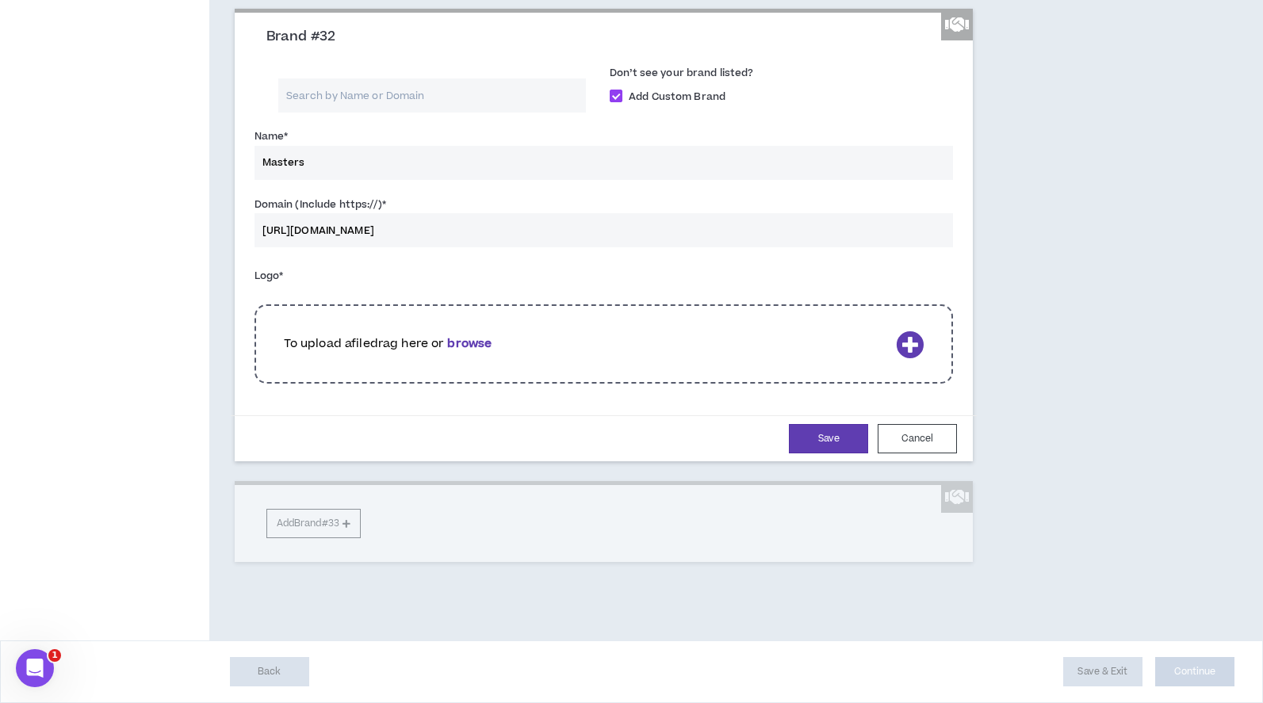
click at [386, 384] on div "To upload a file drag here or browse" at bounding box center [603, 343] width 699 height 79
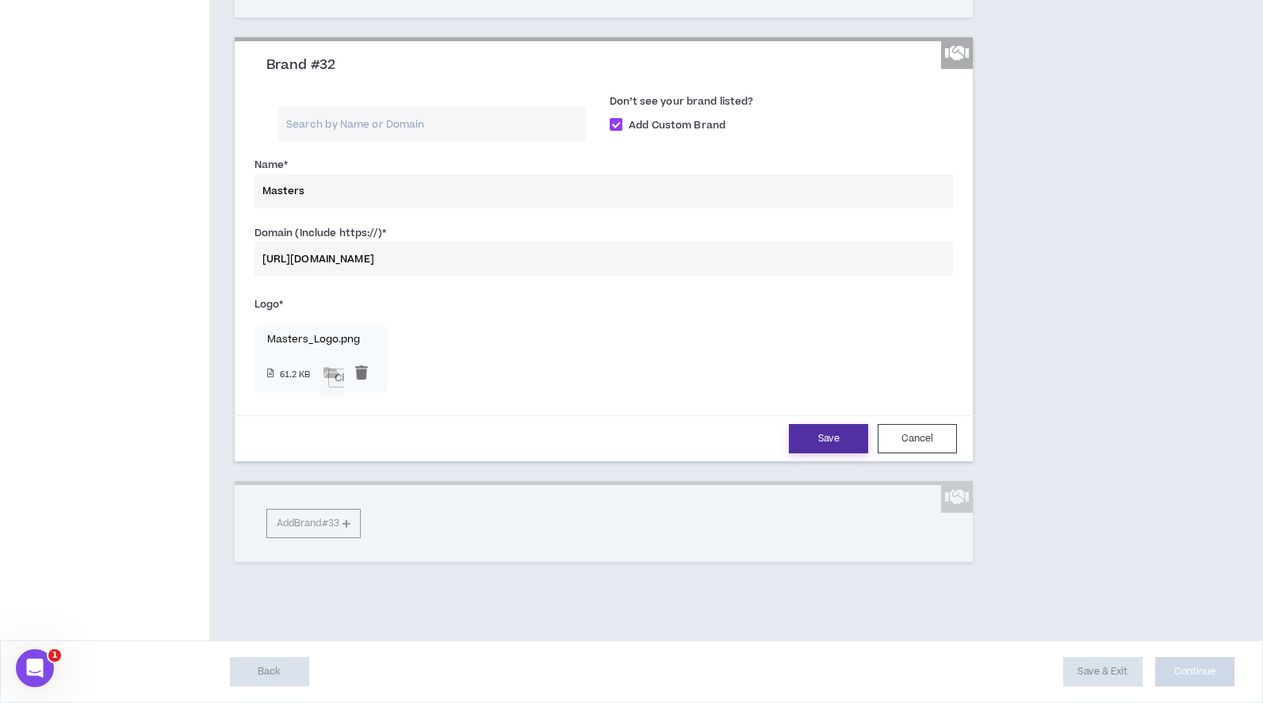
click at [820, 449] on button "Save" at bounding box center [828, 438] width 79 height 29
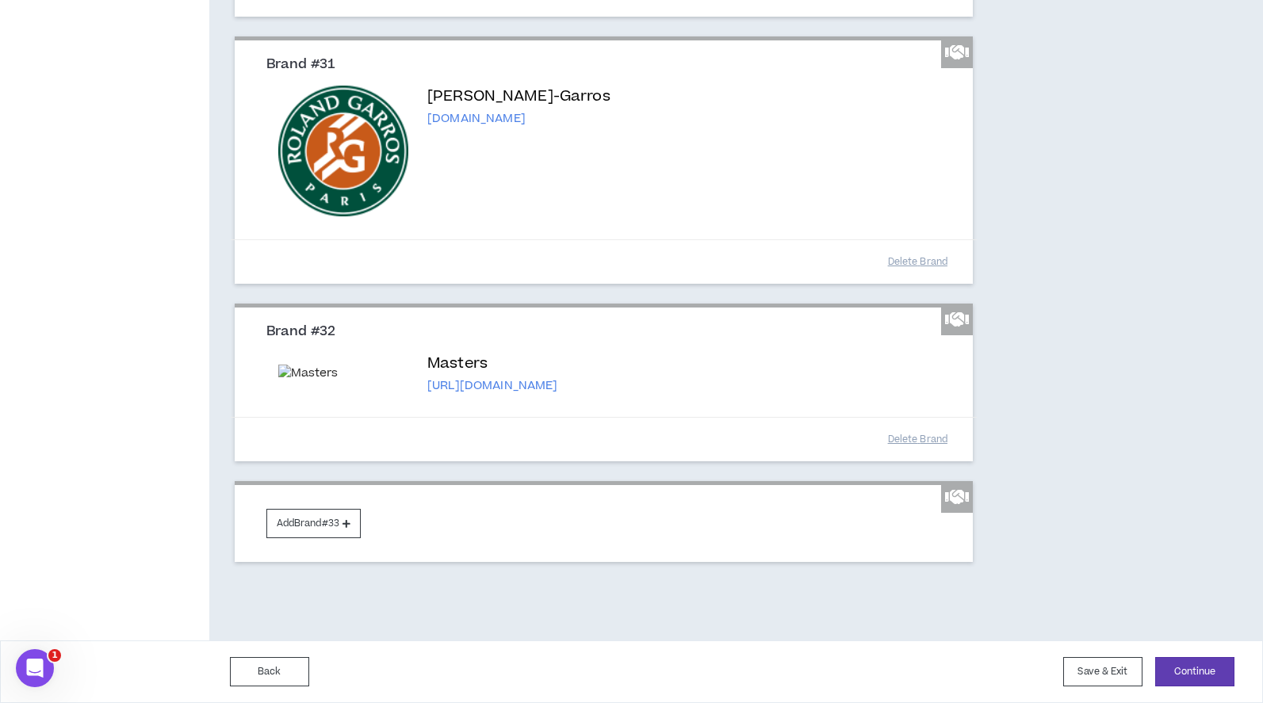
scroll to position [7040, 0]
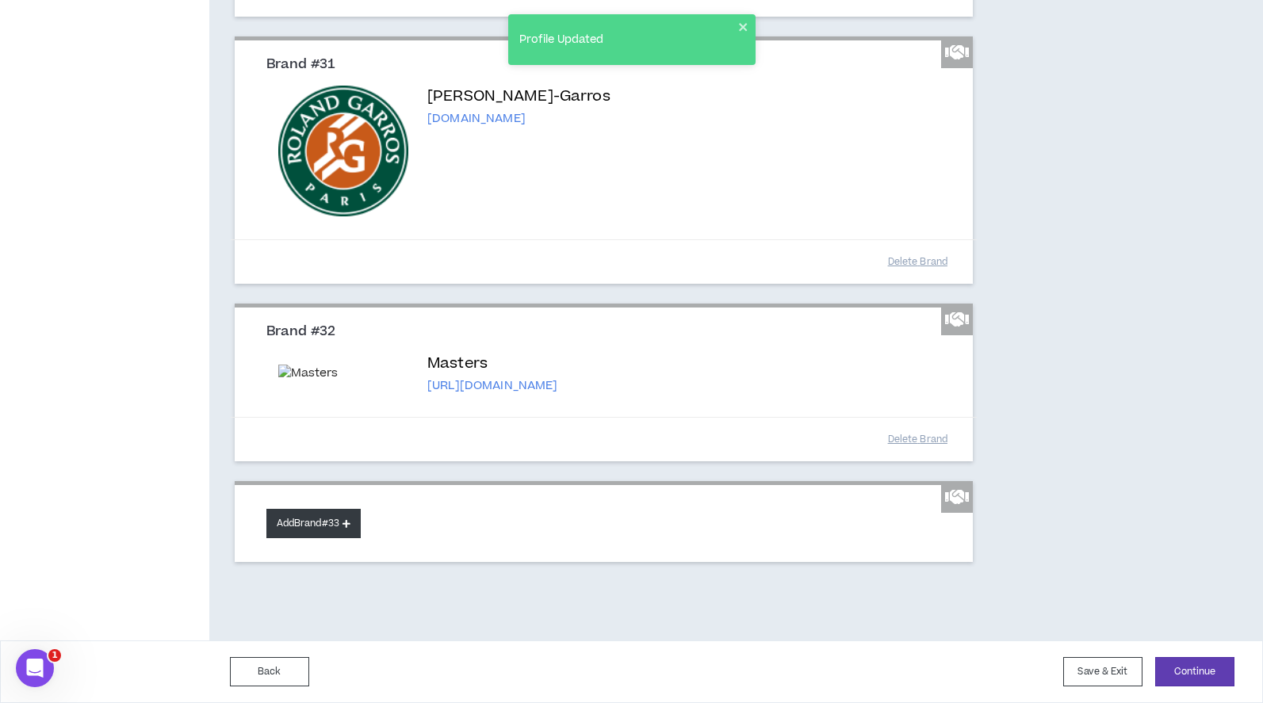
click at [344, 520] on button "Add Brand #33" at bounding box center [313, 523] width 94 height 29
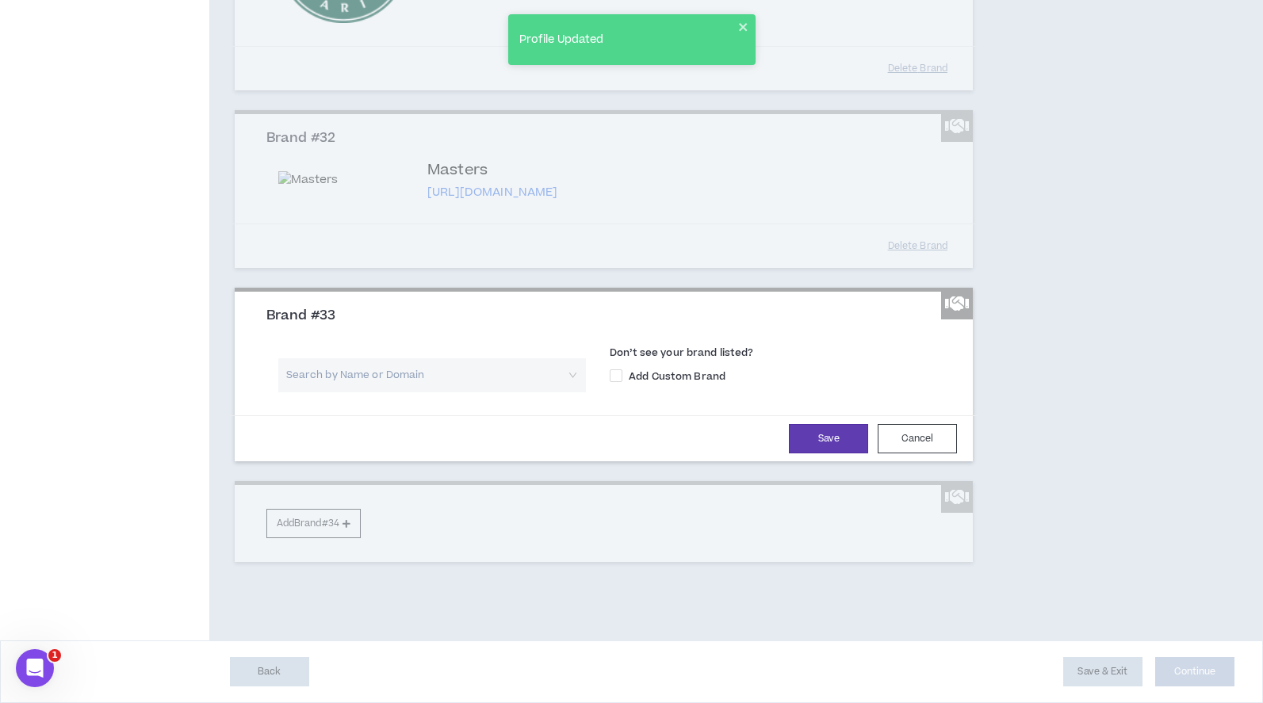
click at [392, 392] on input "search" at bounding box center [426, 375] width 279 height 34
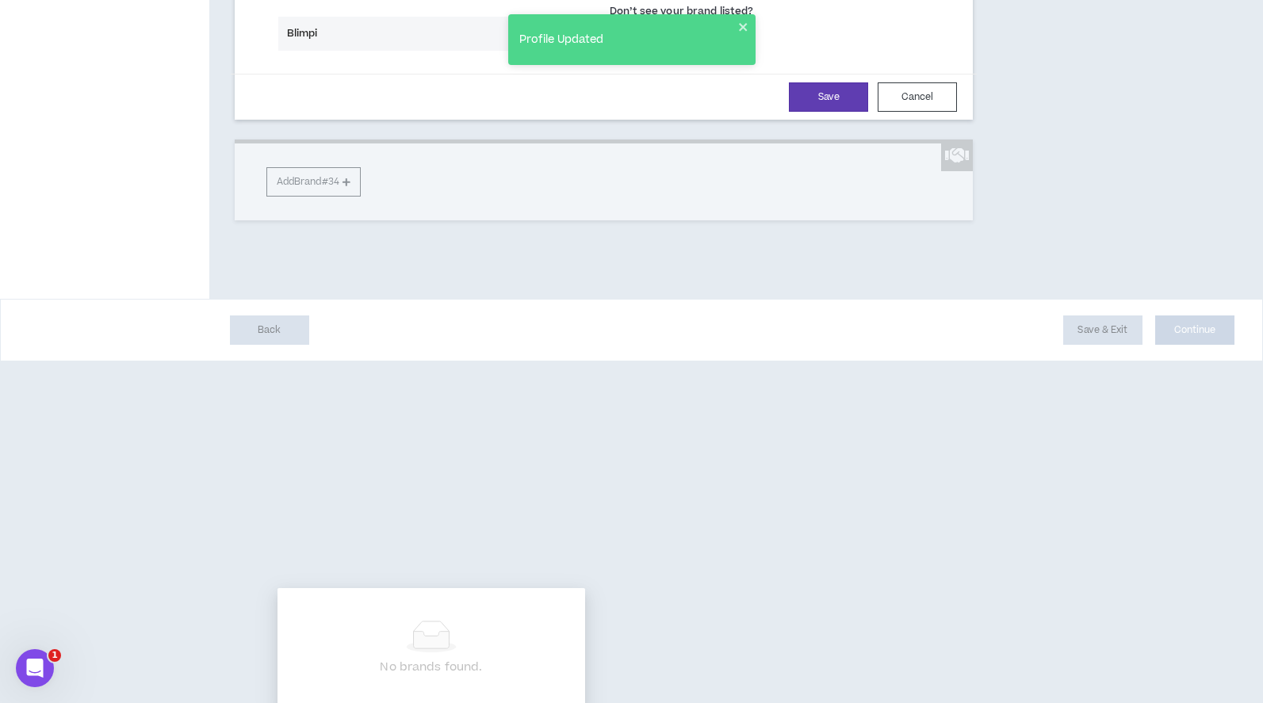
type input "Blimpie"
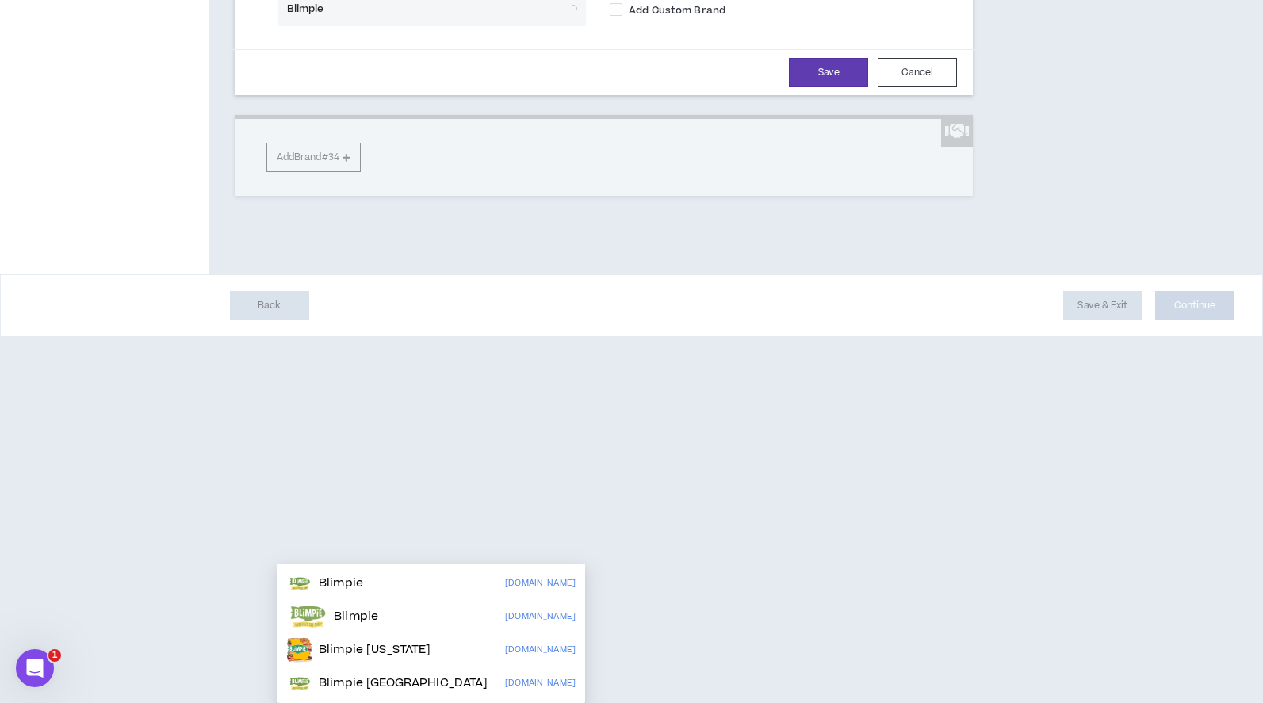
scroll to position [7200, 0]
click at [392, 571] on div "Blimpie [DOMAIN_NAME]" at bounding box center [431, 583] width 289 height 25
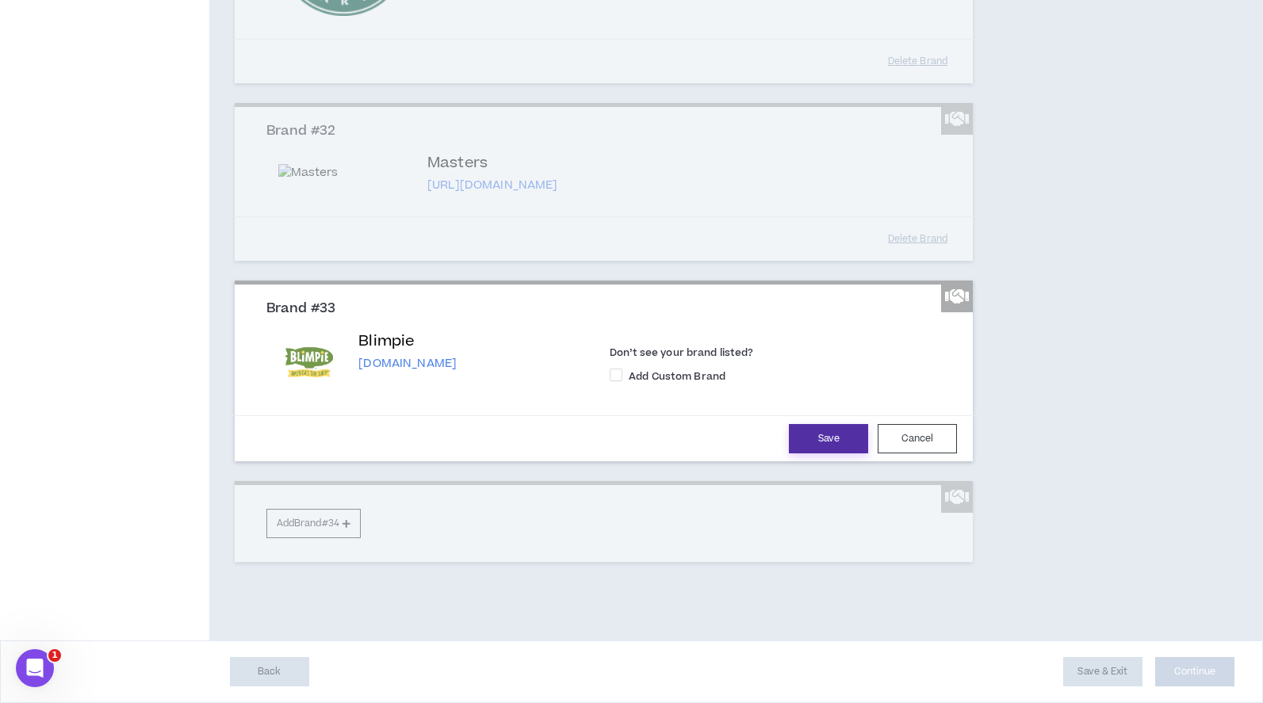
click at [833, 453] on button "Save" at bounding box center [828, 438] width 79 height 29
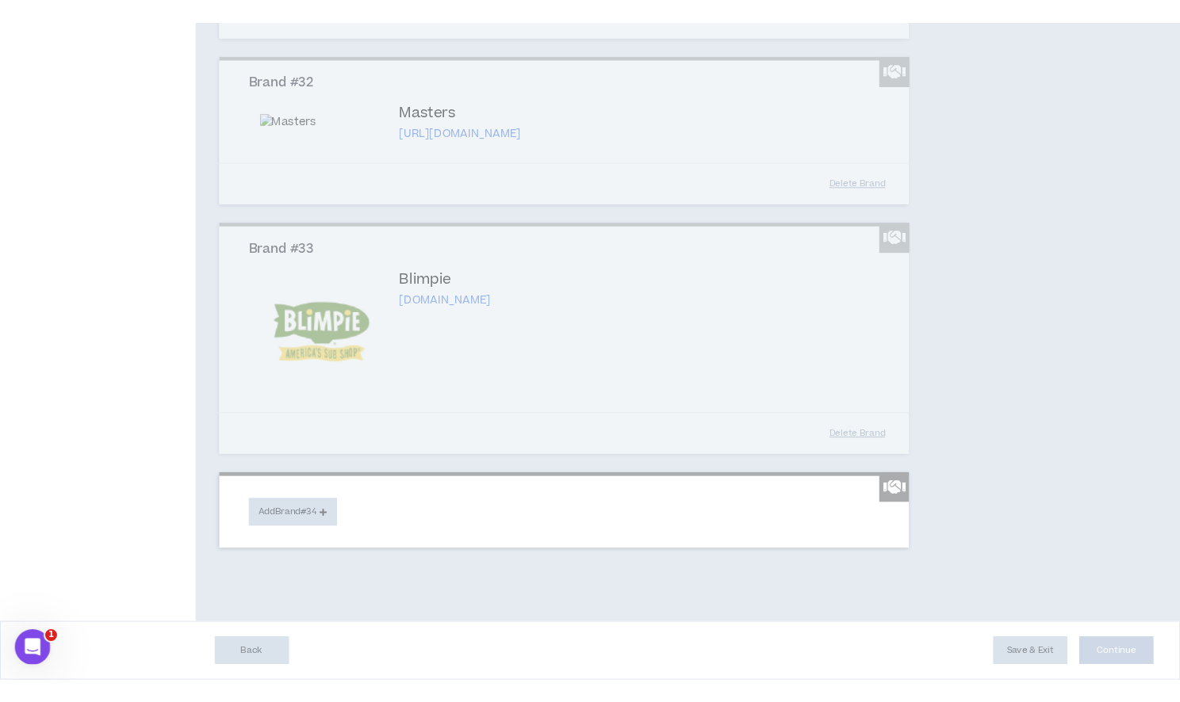
scroll to position [7307, 0]
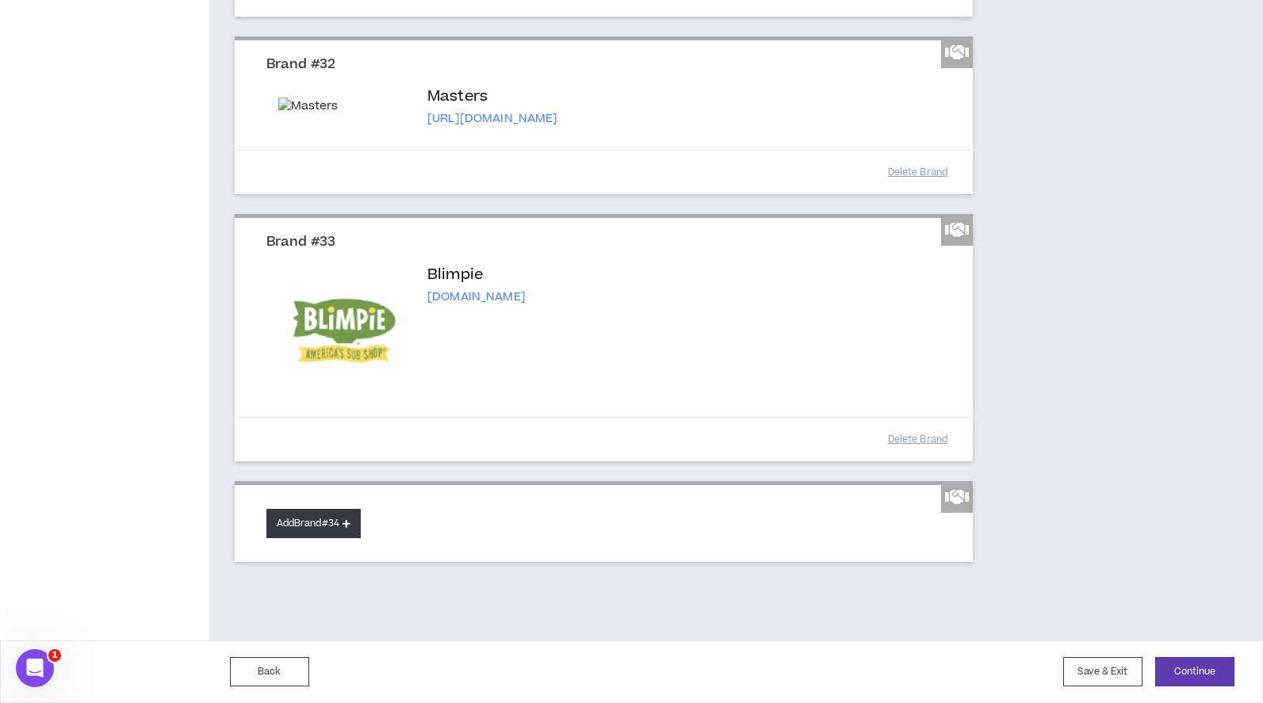
click at [321, 523] on button "Add Brand #34" at bounding box center [313, 523] width 94 height 29
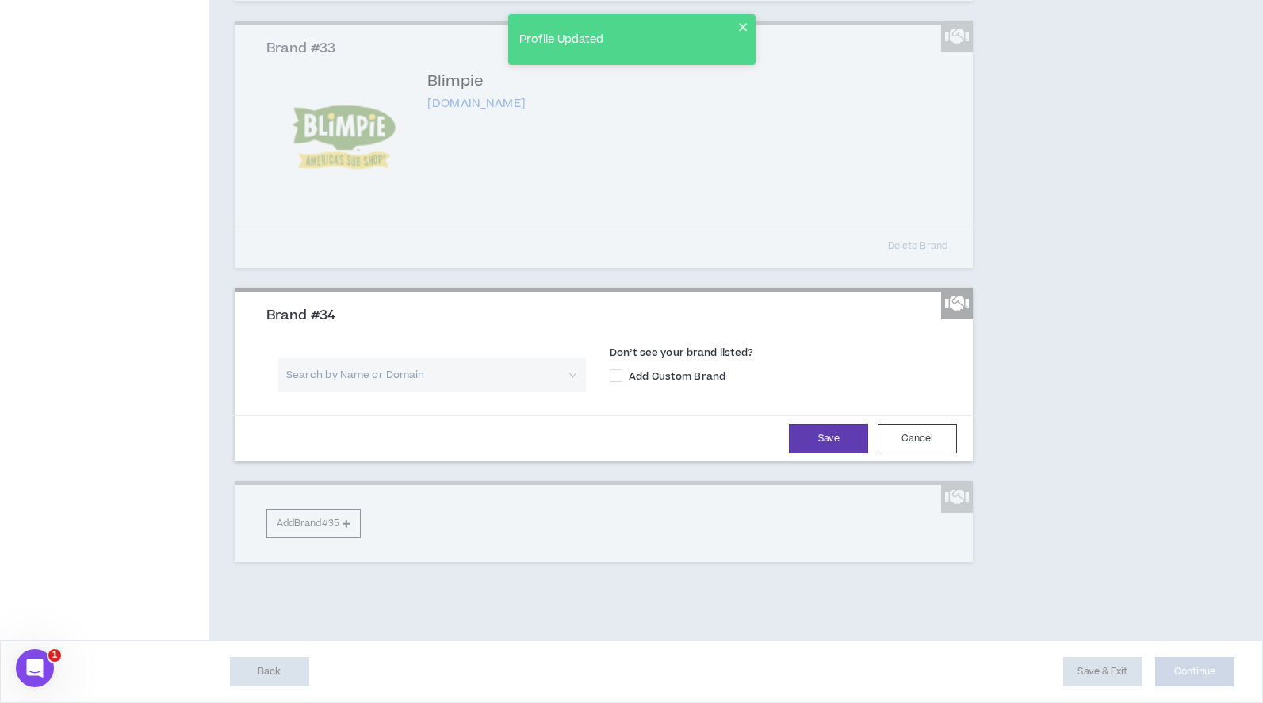
click at [357, 392] on input "search" at bounding box center [426, 375] width 279 height 34
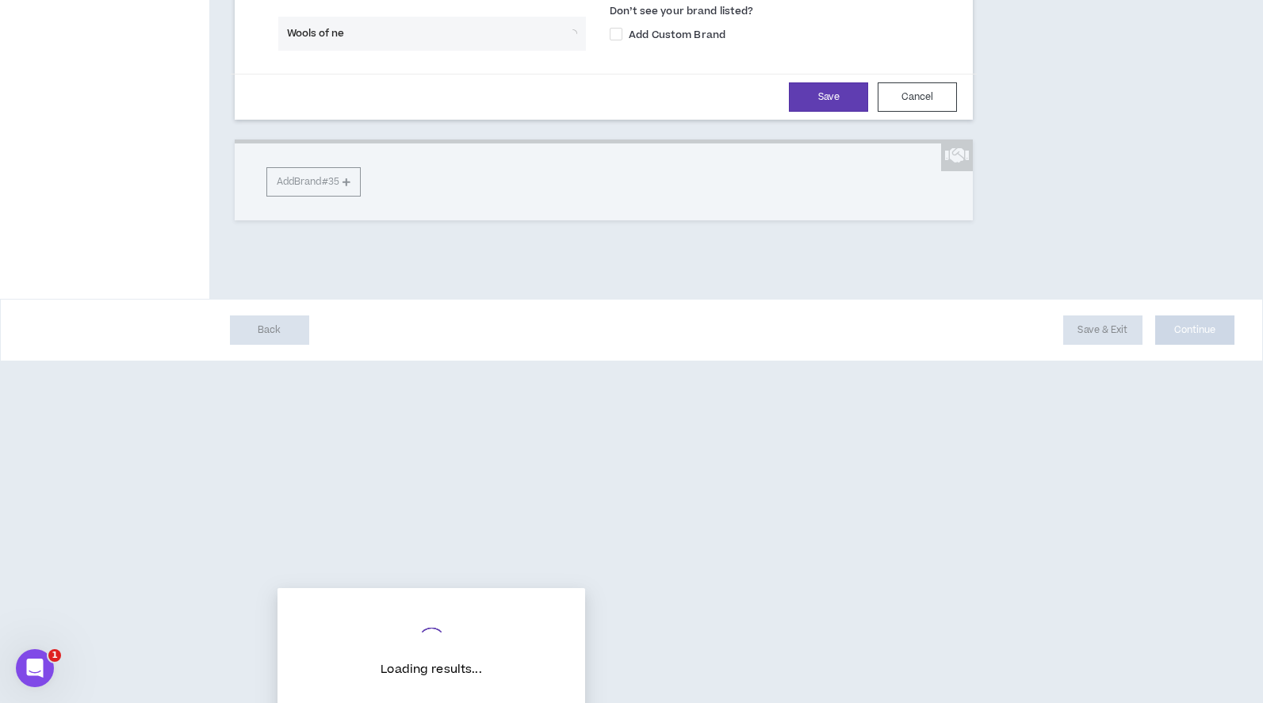
type input "Wools of new"
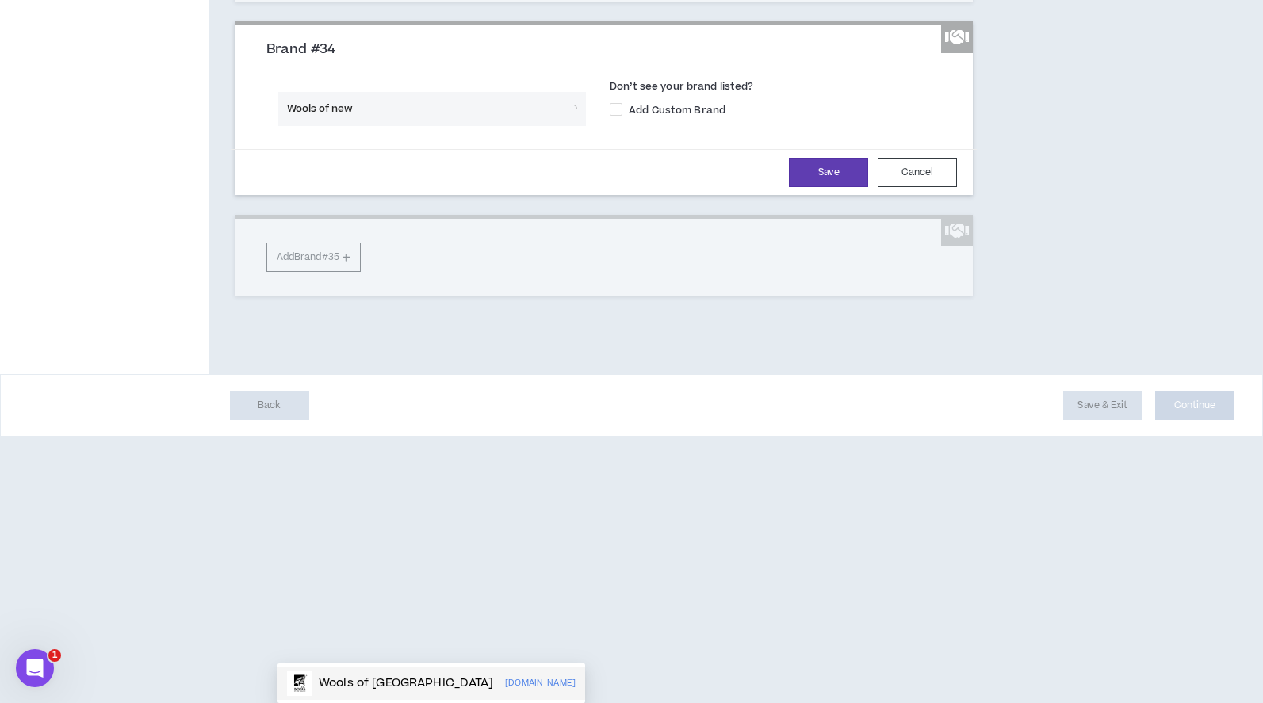
click at [384, 675] on p "Wools of [GEOGRAPHIC_DATA]" at bounding box center [406, 683] width 175 height 16
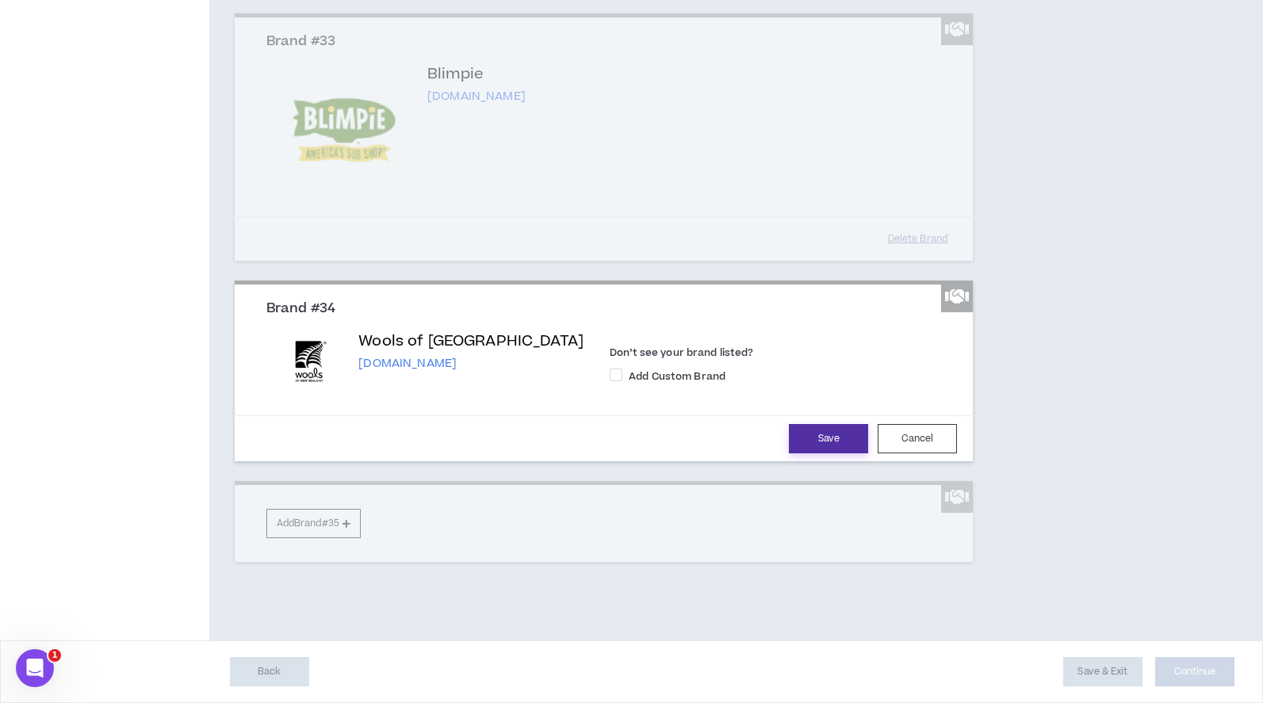
click at [818, 453] on button "Save" at bounding box center [828, 438] width 79 height 29
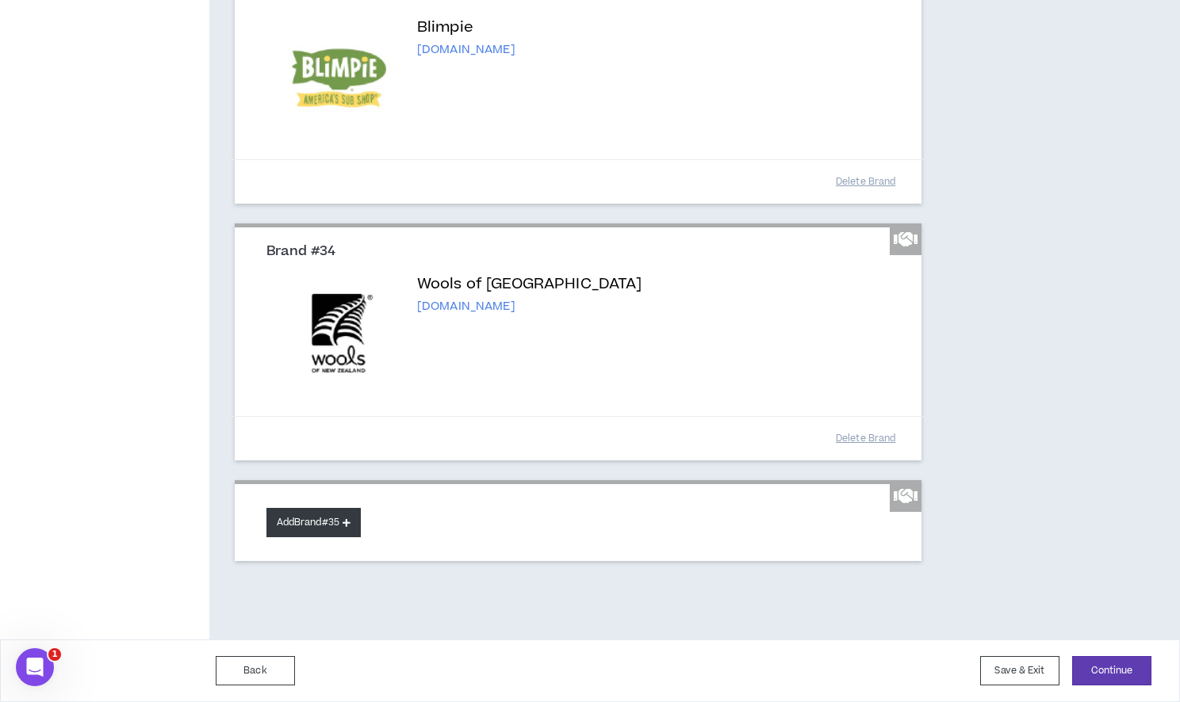
click at [312, 537] on button "Add Brand #35" at bounding box center [313, 522] width 94 height 29
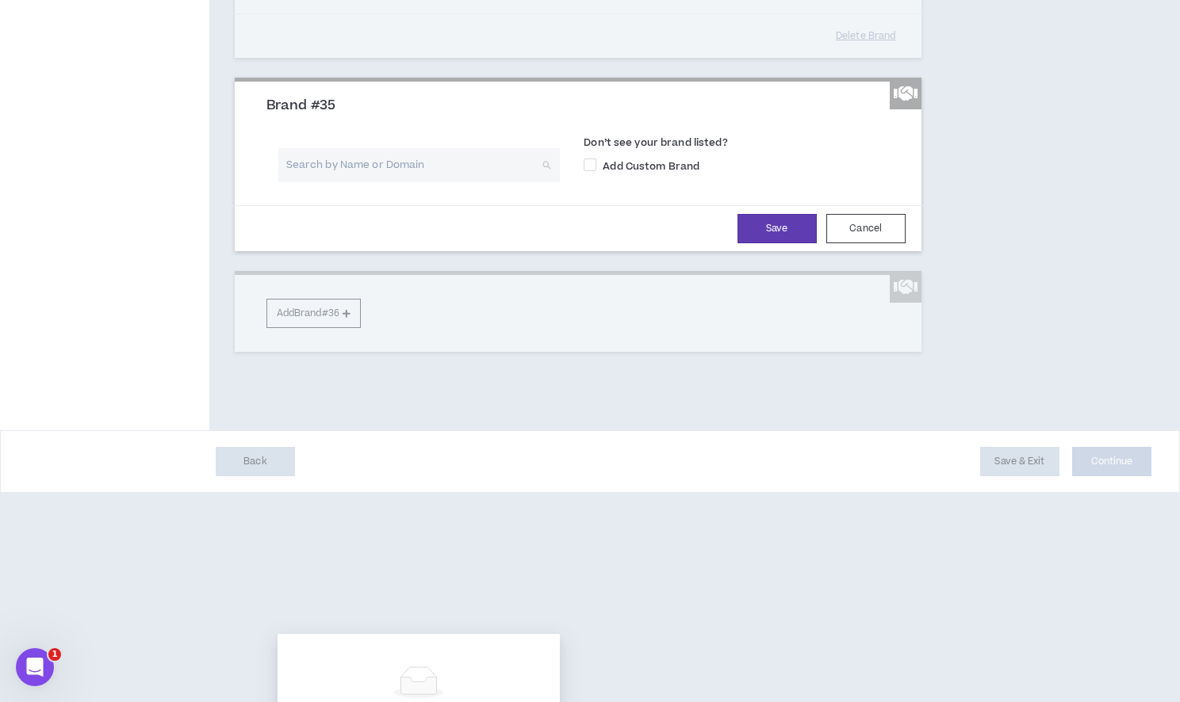
click at [344, 182] on input "search" at bounding box center [414, 165] width 254 height 34
type input "[US_STATE] Life"
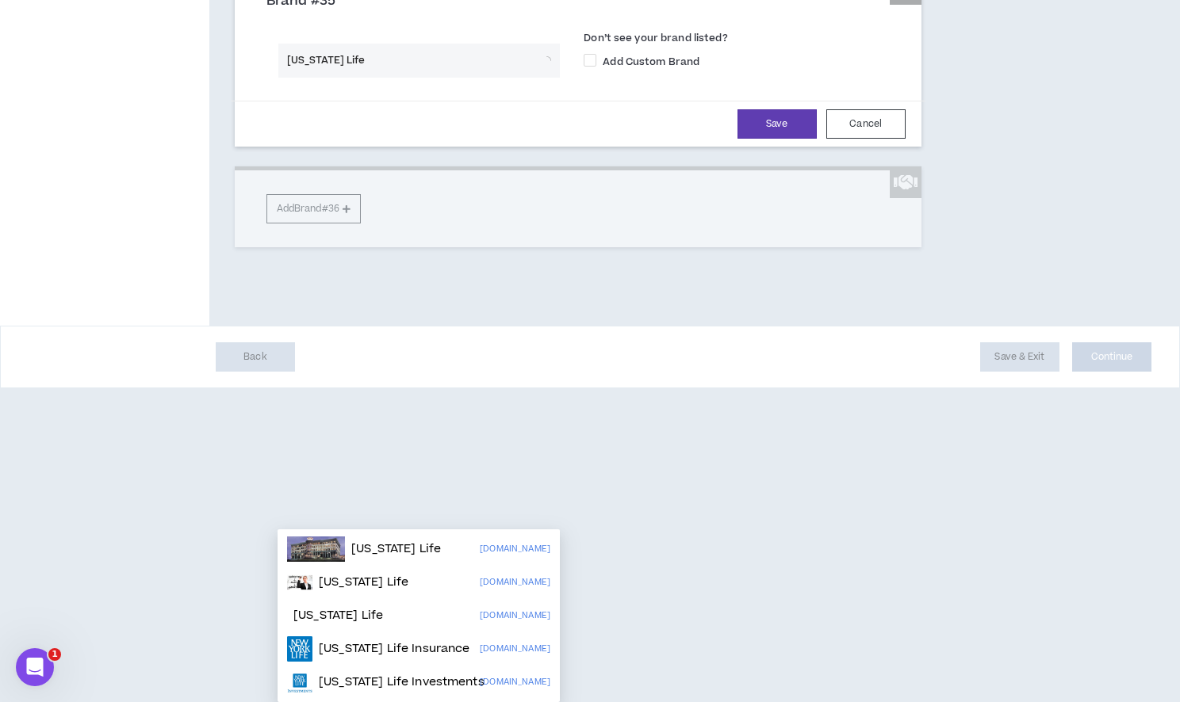
scroll to position [7514, 0]
click at [387, 641] on p "[US_STATE] Life Insurance" at bounding box center [394, 649] width 151 height 16
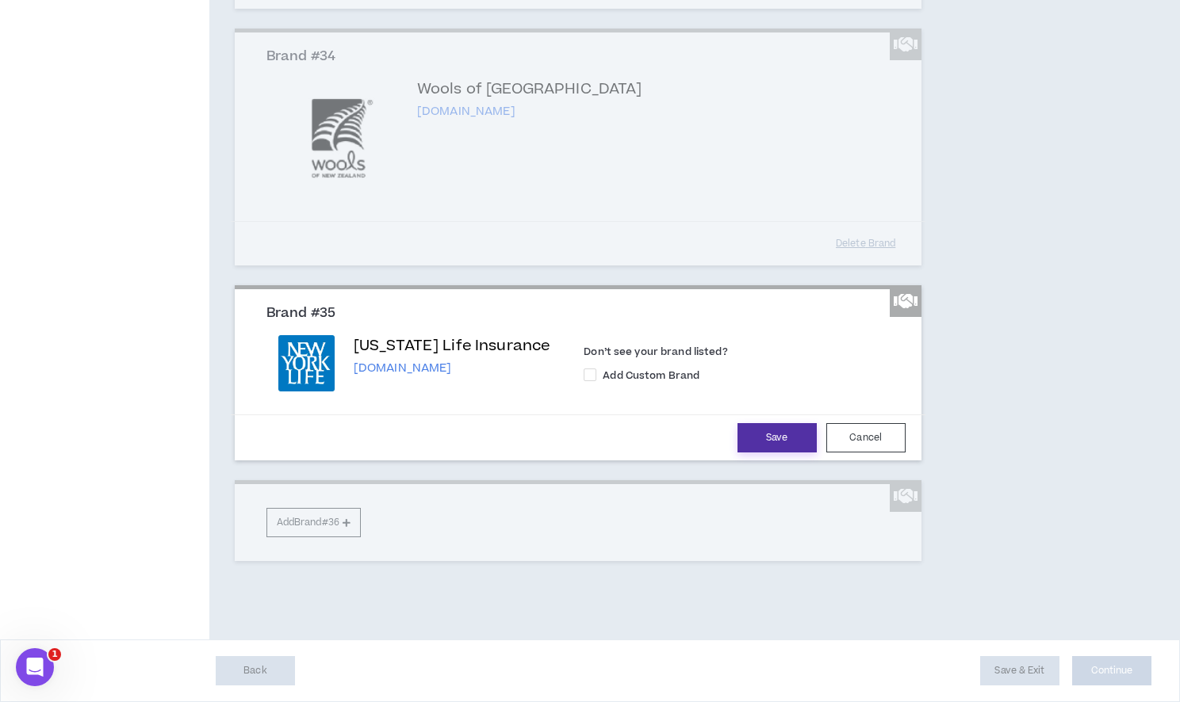
click at [779, 453] on button "Save" at bounding box center [776, 437] width 79 height 29
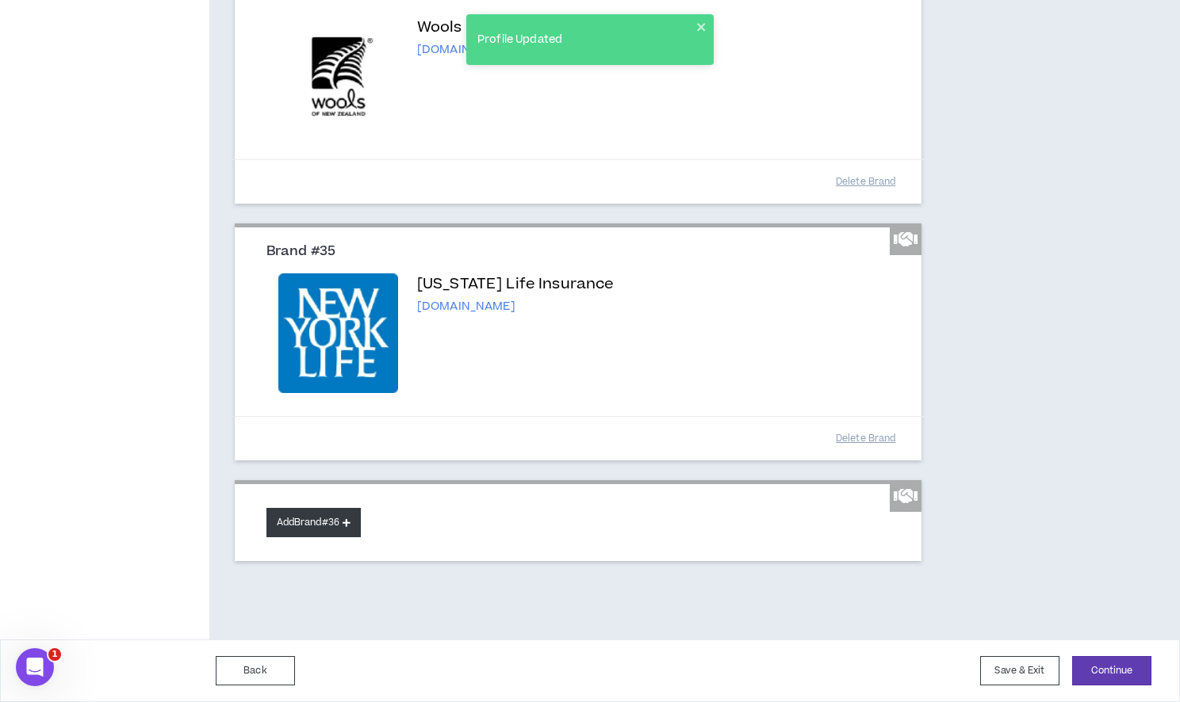
click at [331, 537] on button "Add Brand #36" at bounding box center [313, 522] width 94 height 29
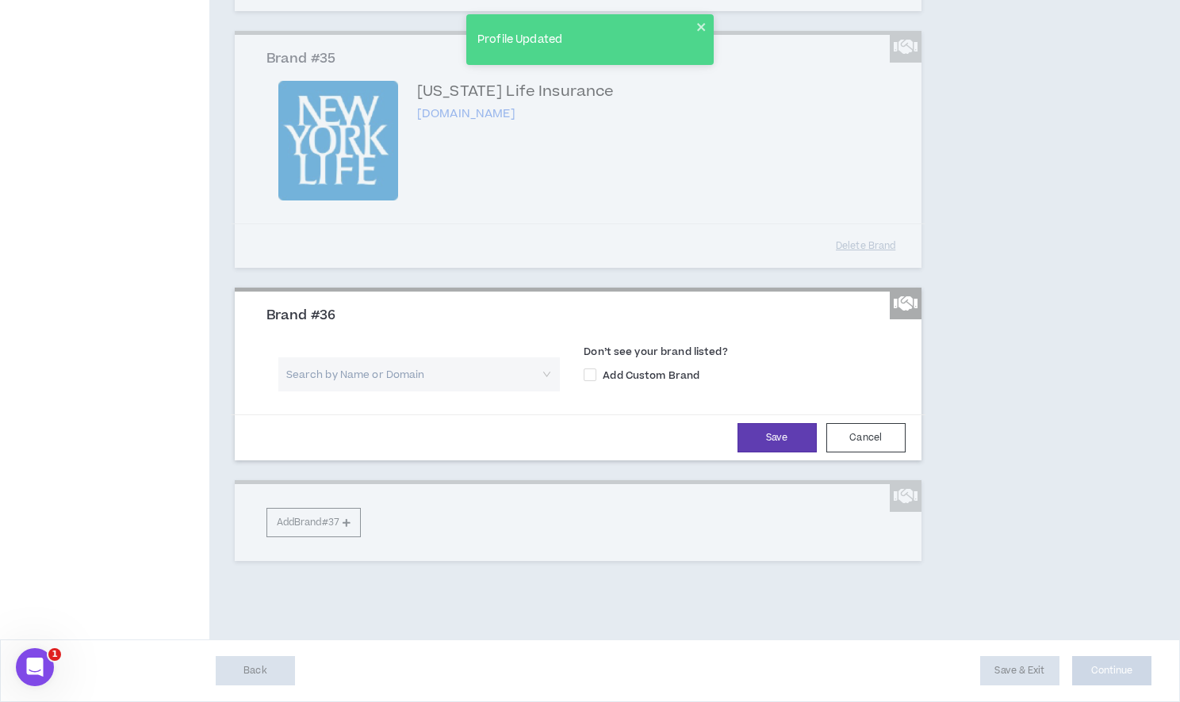
click at [367, 392] on input "search" at bounding box center [414, 375] width 254 height 34
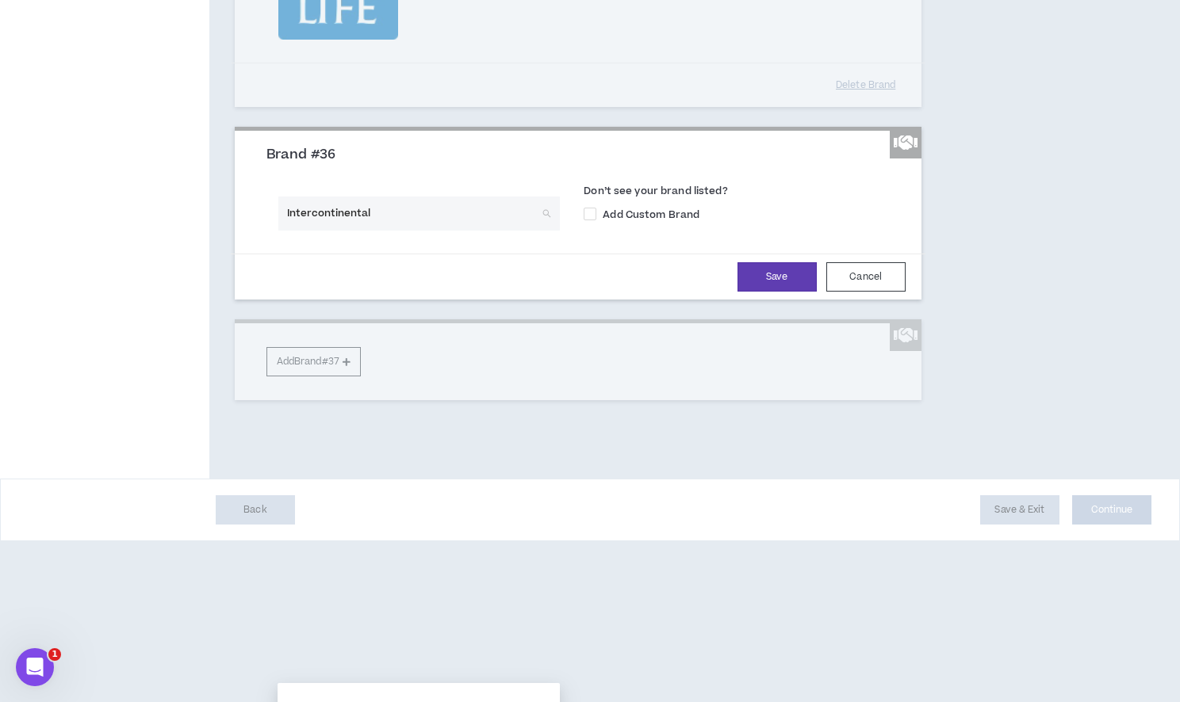
type input "Intercontinental H"
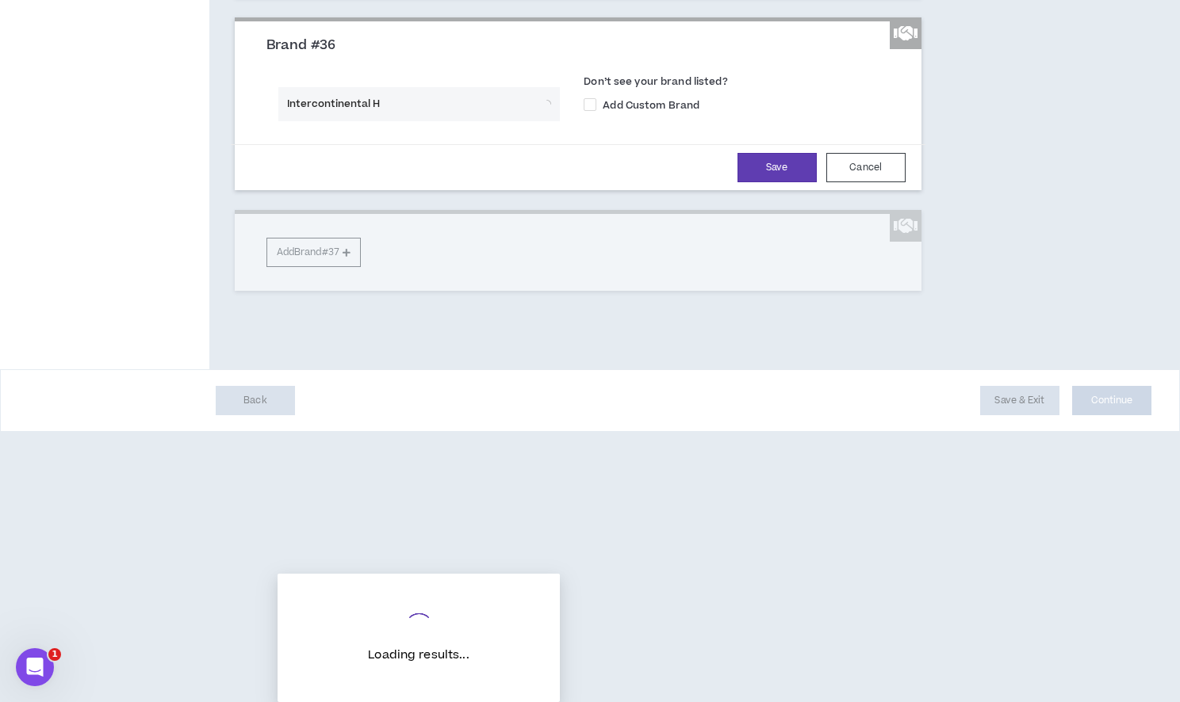
scroll to position [7782, 0]
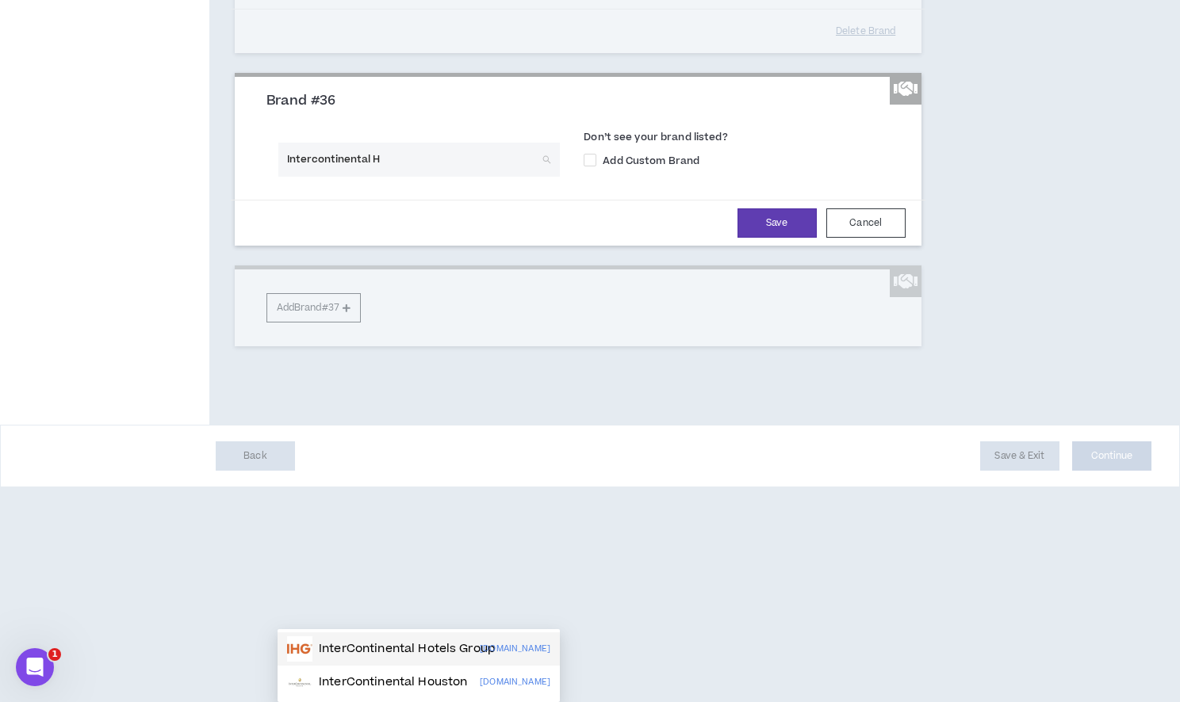
click at [389, 641] on p "InterContinental Hotels Group" at bounding box center [407, 649] width 177 height 16
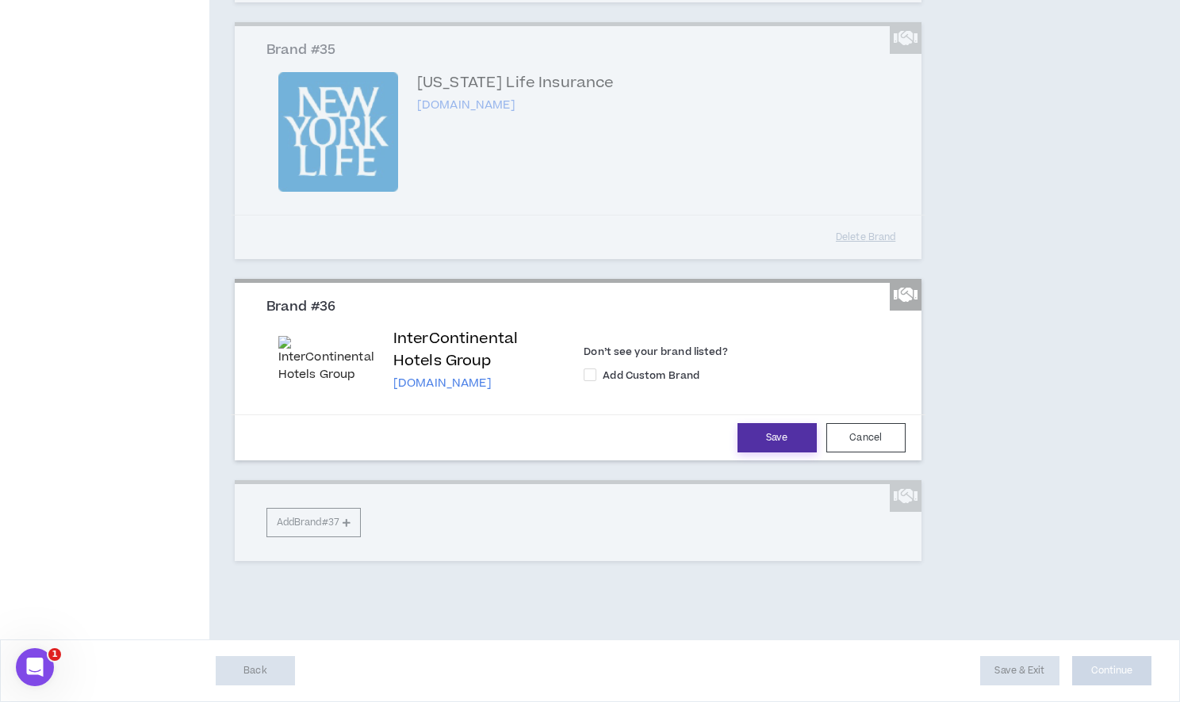
click at [791, 453] on button "Save" at bounding box center [776, 437] width 79 height 29
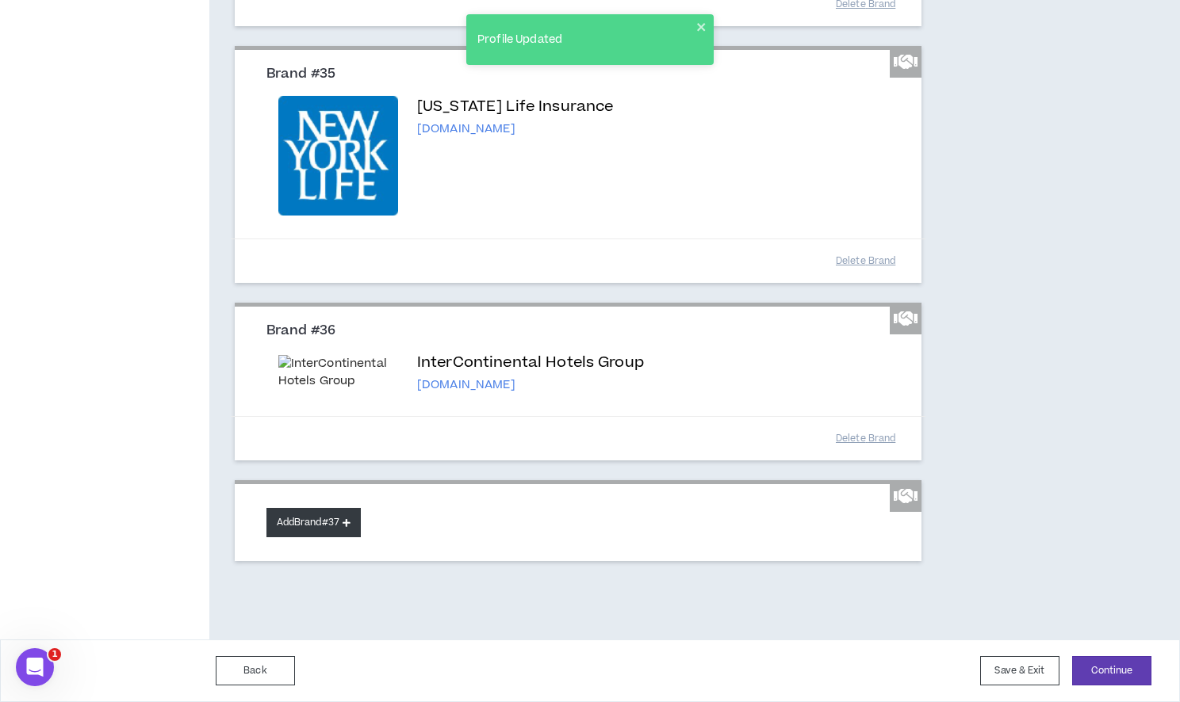
click at [296, 537] on button "Add Brand #37" at bounding box center [313, 522] width 94 height 29
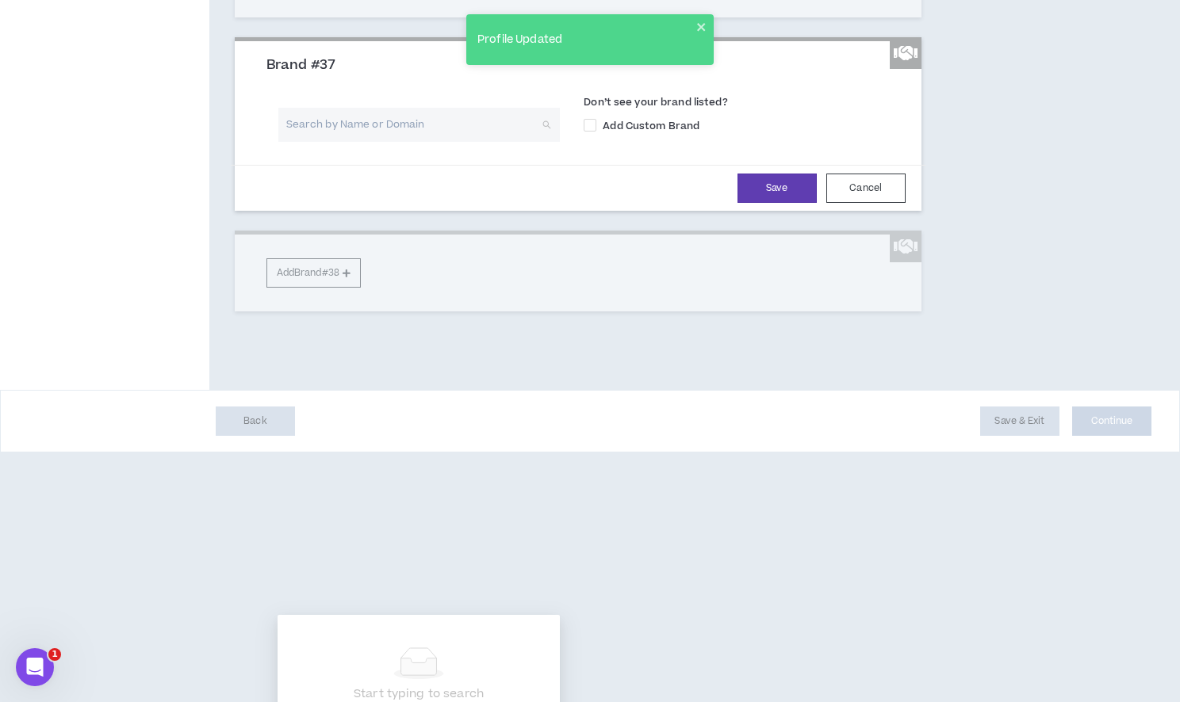
click at [331, 142] on input "search" at bounding box center [414, 125] width 254 height 34
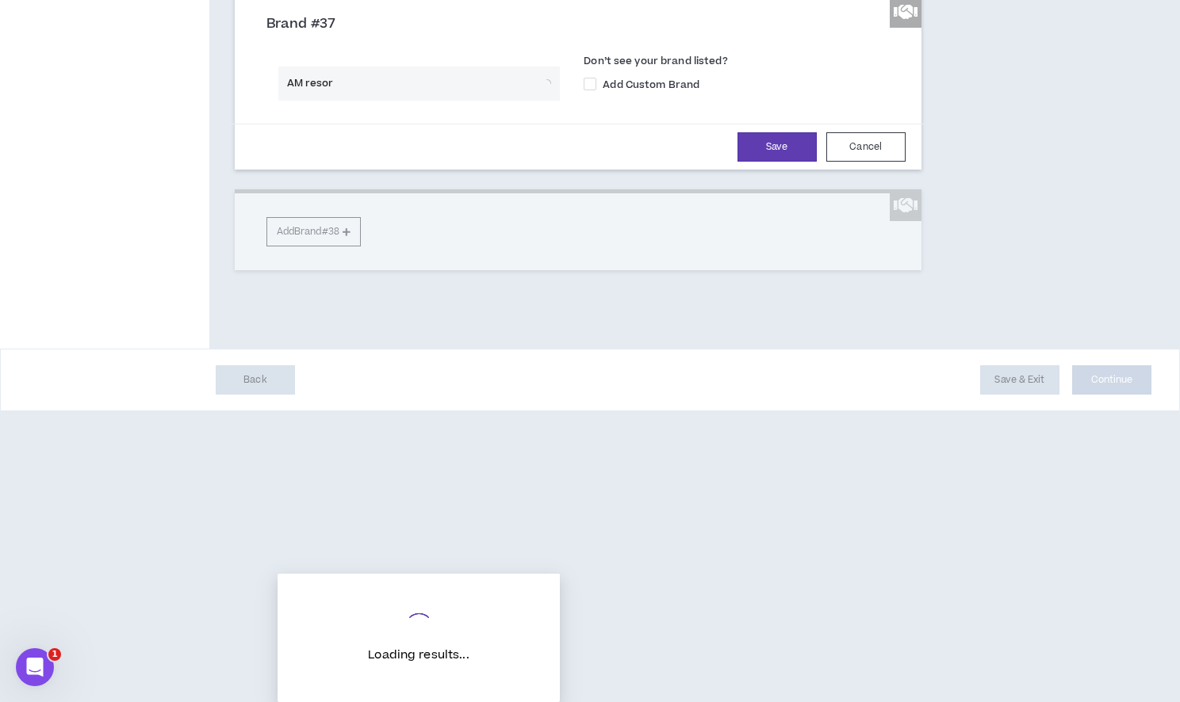
scroll to position [7869, 0]
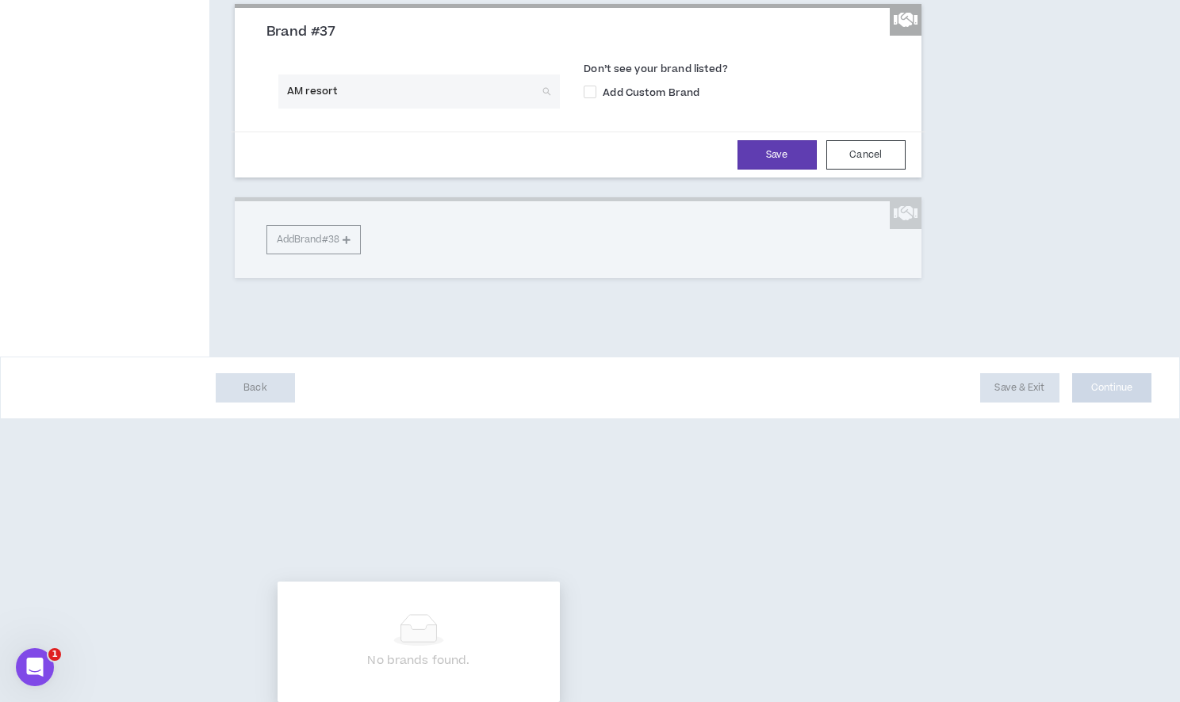
type input "AM resorts"
drag, startPoint x: 388, startPoint y: 513, endPoint x: 241, endPoint y: 508, distance: 147.5
click at [241, 178] on div "Brand #37 AM resorts Search by Name or Domain Don’t see your brand listed? Add …" at bounding box center [578, 93] width 687 height 170
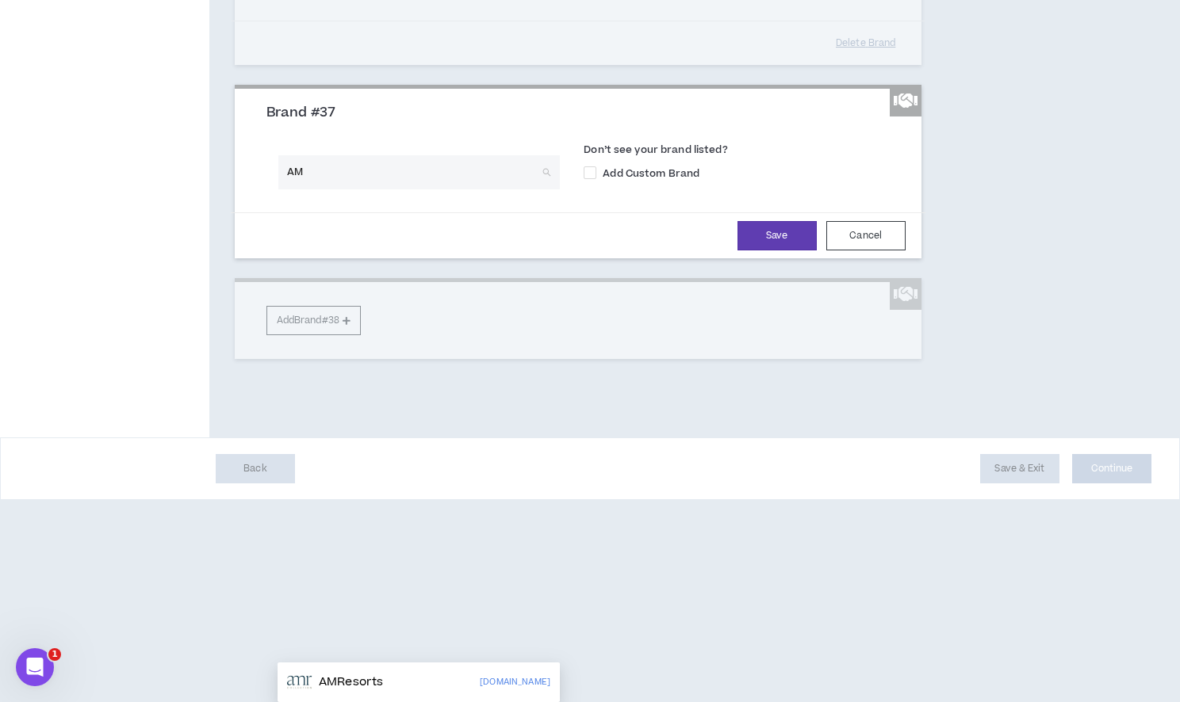
type input "AMR"
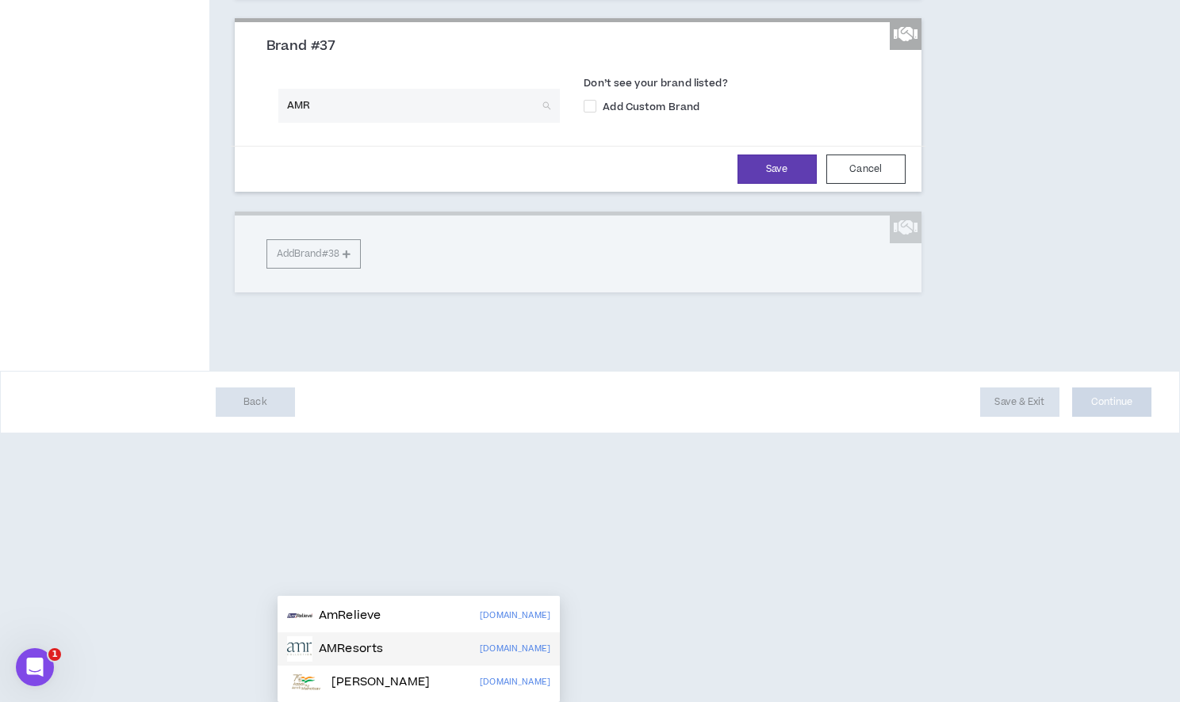
click at [392, 637] on div "AMResorts [DOMAIN_NAME]" at bounding box center [418, 649] width 263 height 25
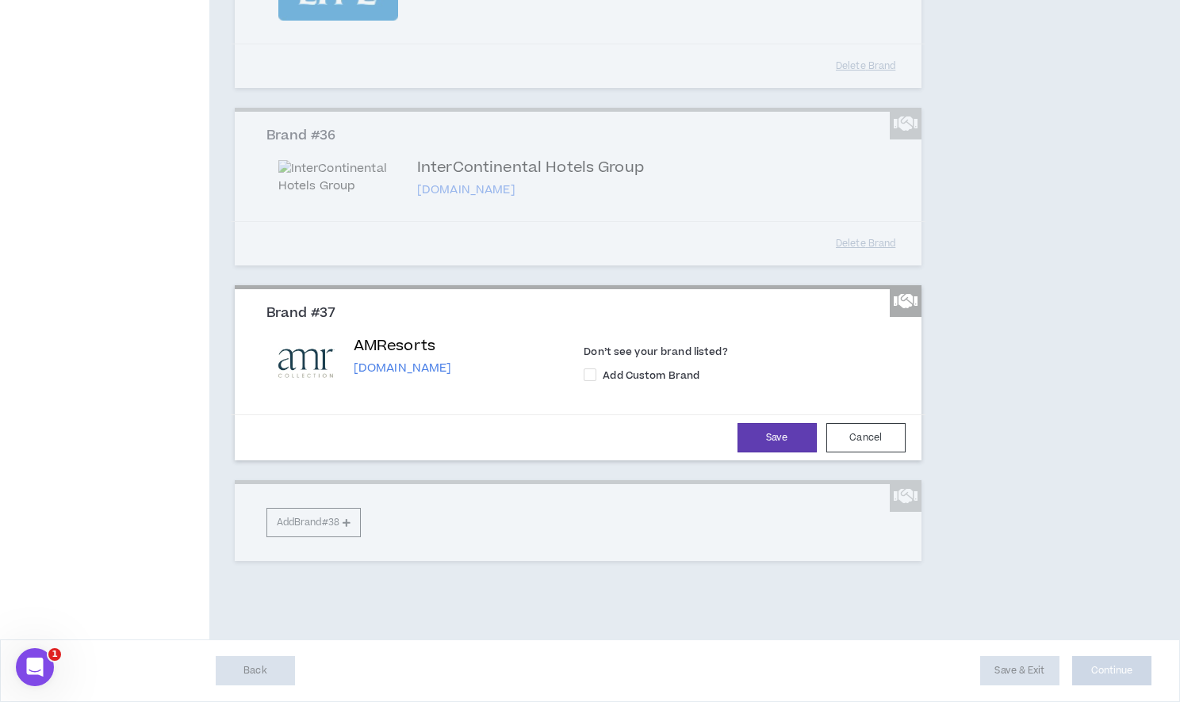
scroll to position [7932, 0]
click at [449, 377] on p "[DOMAIN_NAME]" at bounding box center [403, 369] width 98 height 16
drag, startPoint x: 474, startPoint y: 442, endPoint x: 356, endPoint y: 436, distance: 118.2
click at [356, 377] on div "AMResorts [DOMAIN_NAME]" at bounding box center [457, 355] width 207 height 41
copy p "[DOMAIN_NAME]"
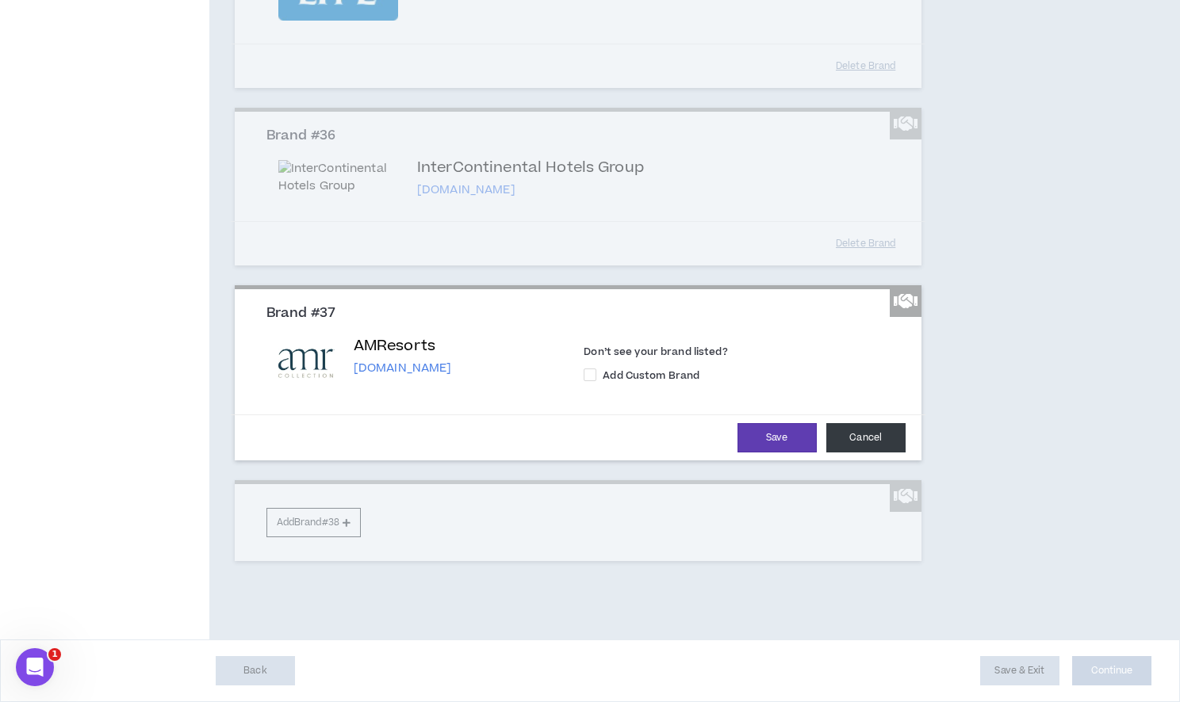
click at [855, 453] on button "Cancel" at bounding box center [865, 437] width 79 height 29
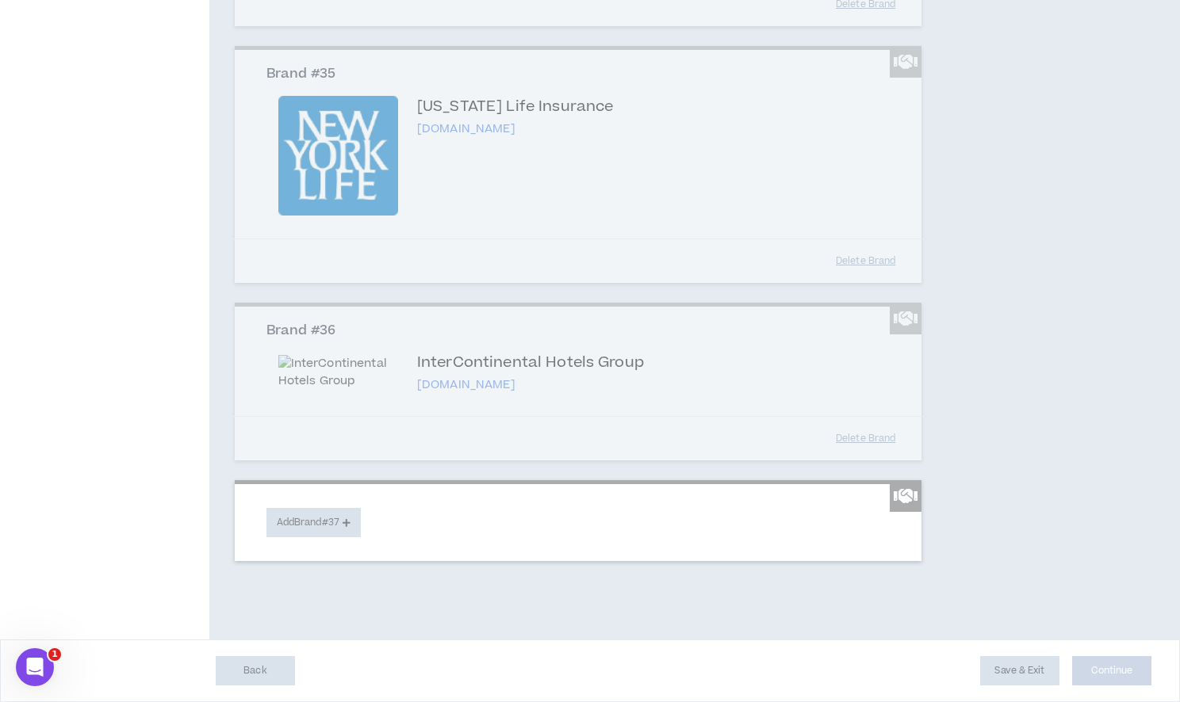
scroll to position [7809, 0]
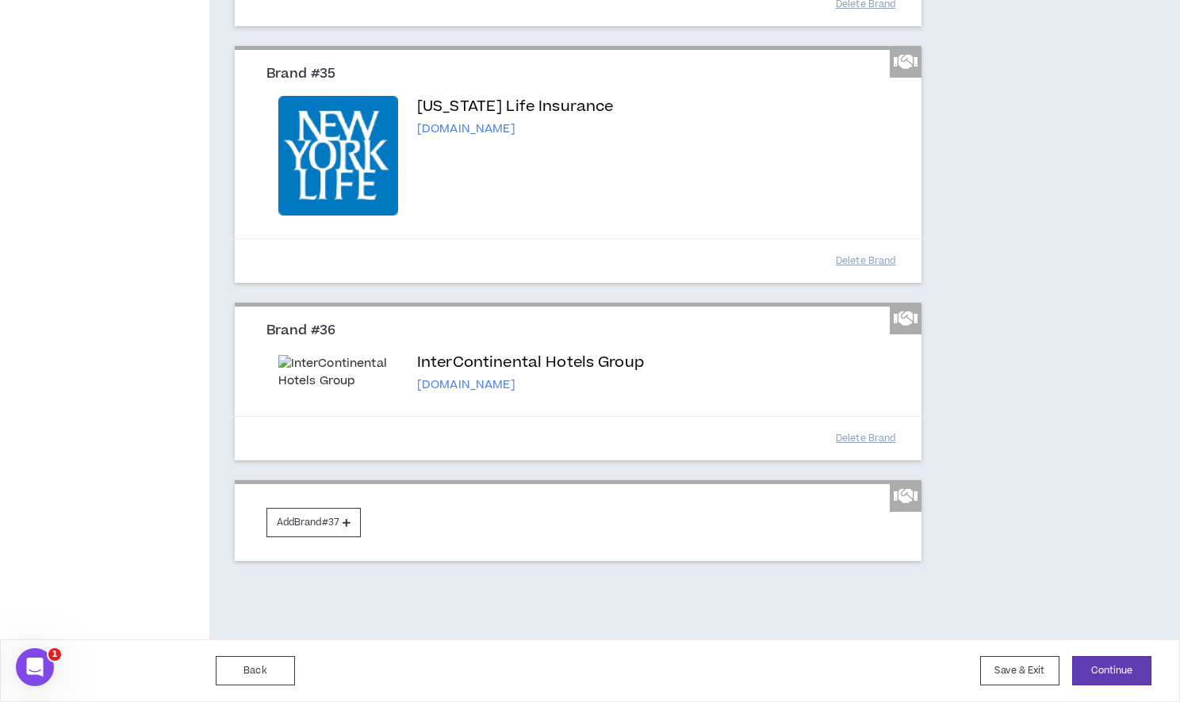
click at [588, 416] on div "Delete Brand" at bounding box center [578, 438] width 694 height 44
click at [311, 521] on button "Add Brand #37" at bounding box center [313, 522] width 94 height 29
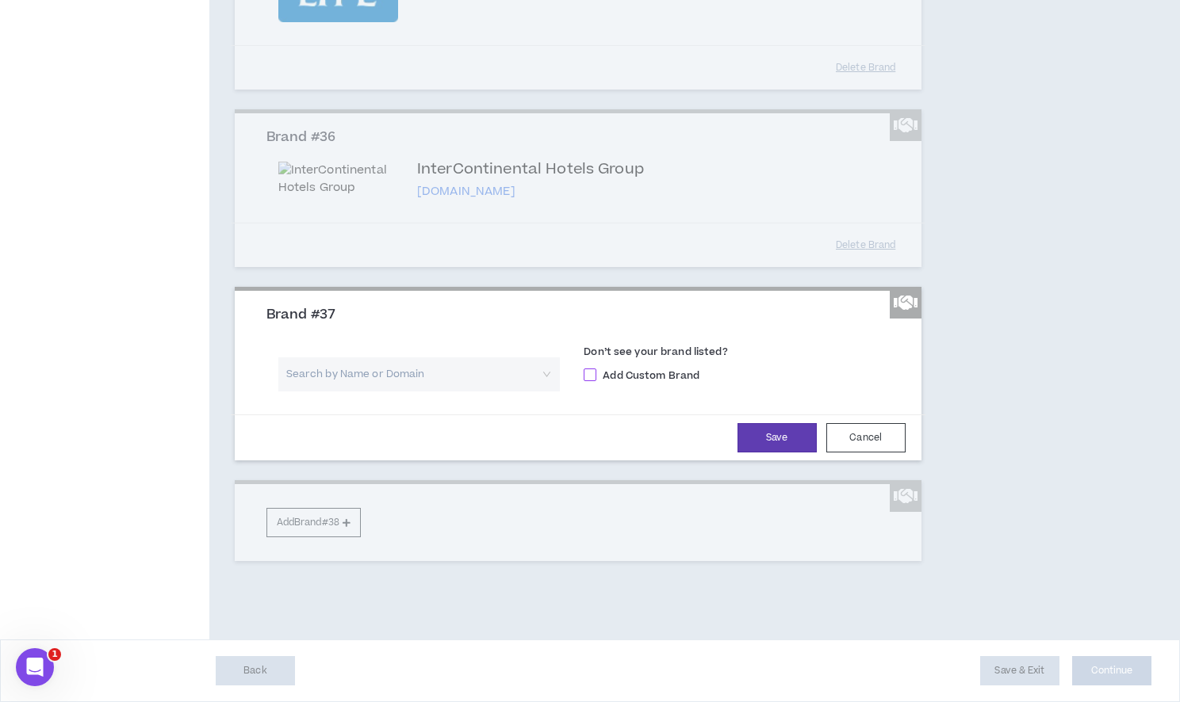
click at [593, 381] on span at bounding box center [589, 375] width 13 height 13
checkbox input "****"
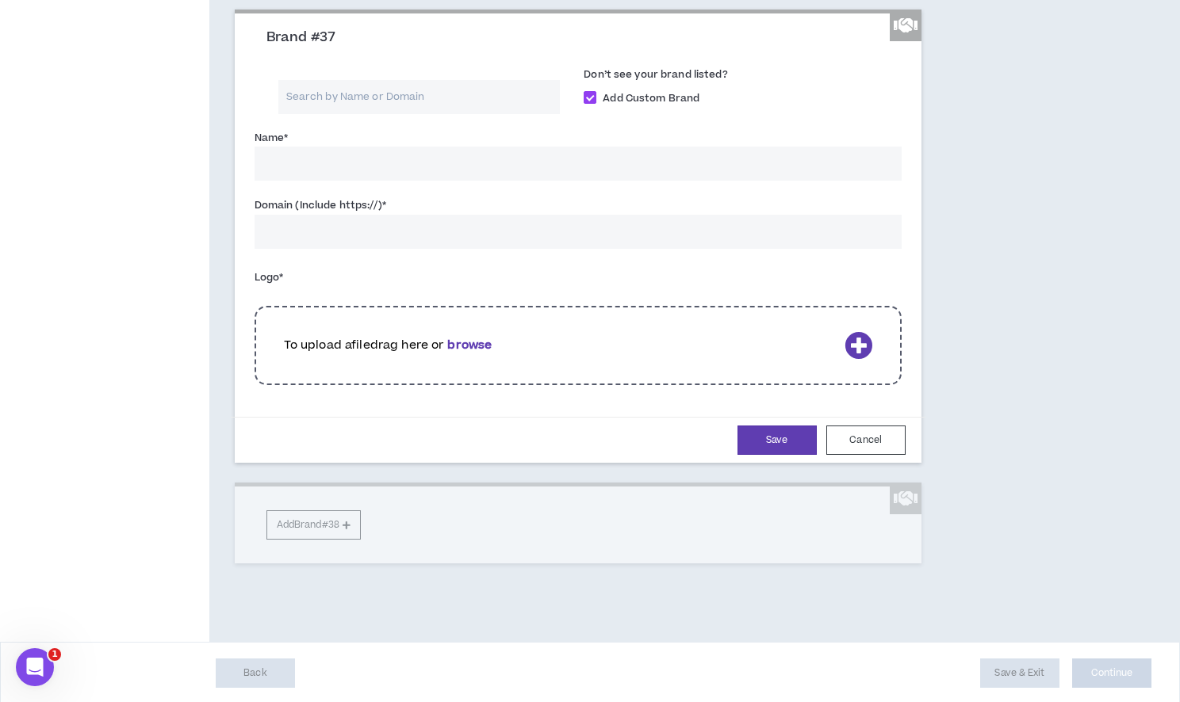
click at [369, 181] on input "Name *" at bounding box center [577, 164] width 647 height 34
type input "AMResorts"
click at [344, 247] on input "Domain (Include https://) *" at bounding box center [577, 229] width 647 height 34
paste input "[URL][DOMAIN_NAME]"
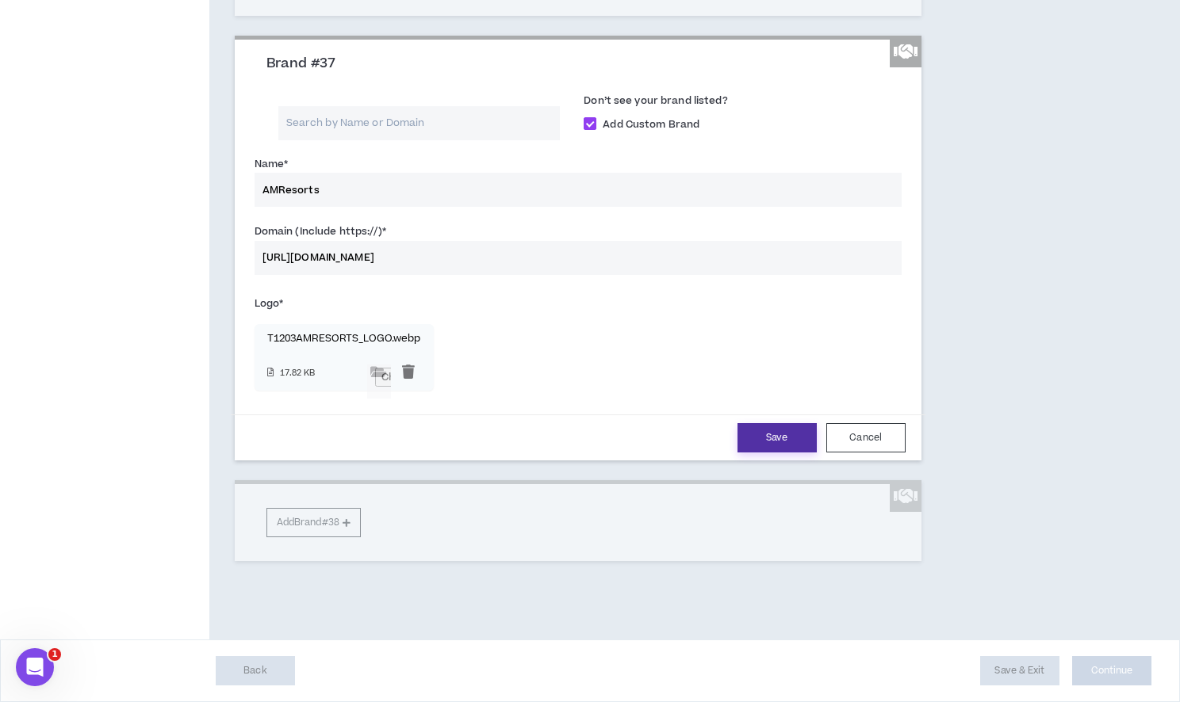
type input "[URL][DOMAIN_NAME]"
click at [763, 453] on button "Save" at bounding box center [776, 437] width 79 height 29
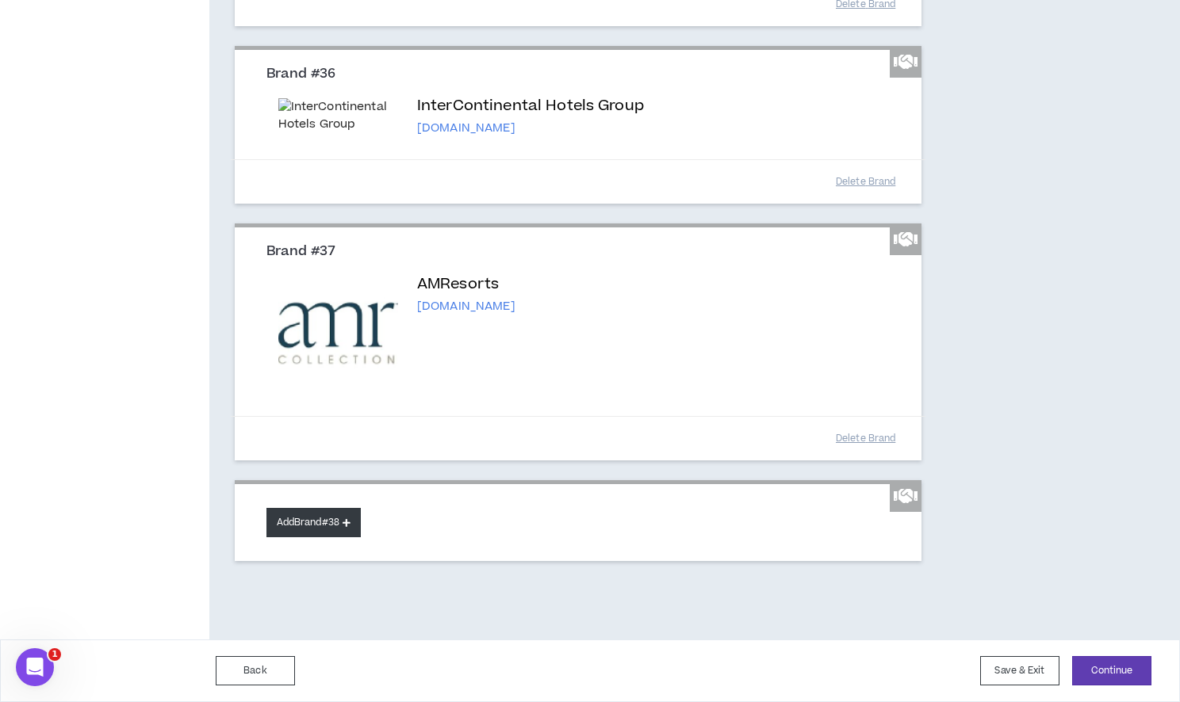
click at [305, 537] on button "Add Brand #38" at bounding box center [313, 522] width 94 height 29
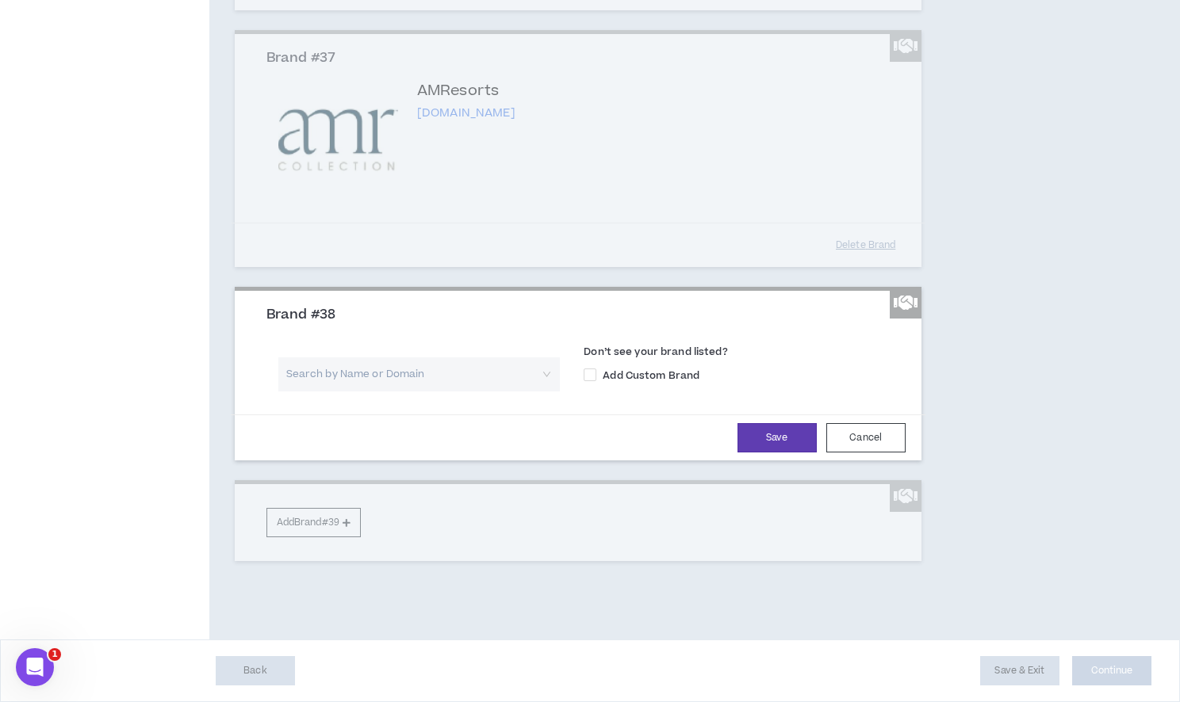
click at [344, 392] on input "search" at bounding box center [414, 375] width 254 height 34
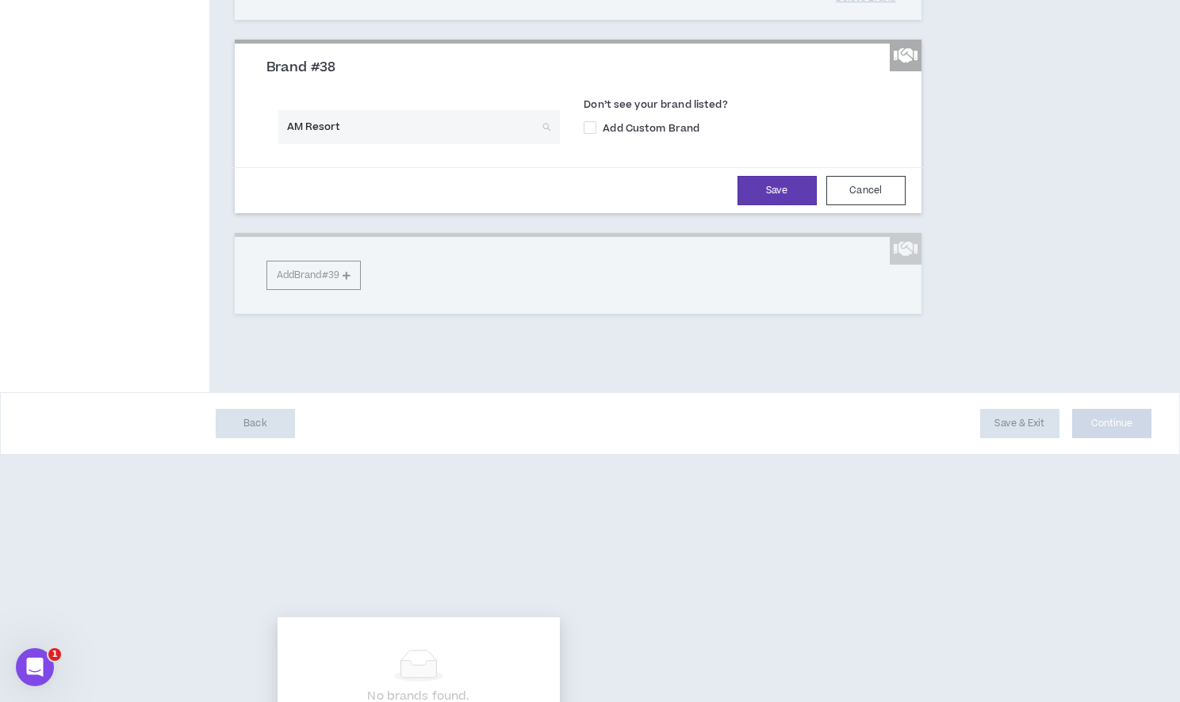
type input "AM Resorts"
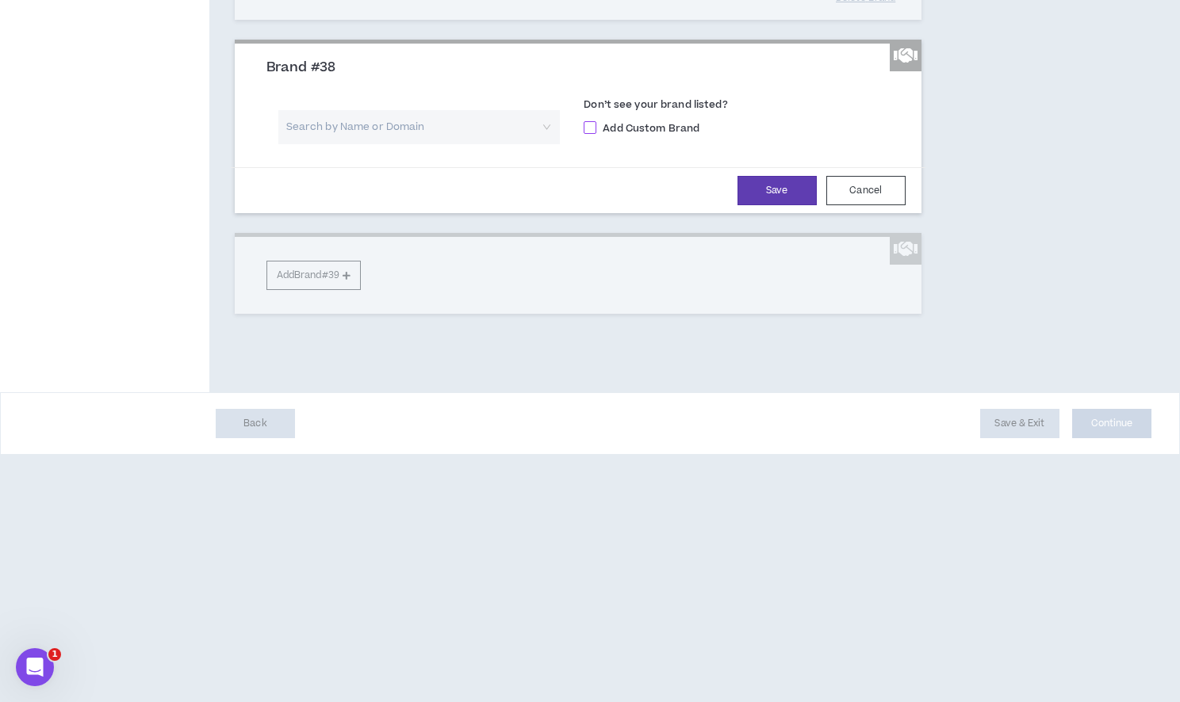
click at [594, 134] on span at bounding box center [589, 127] width 13 height 13
checkbox input "****"
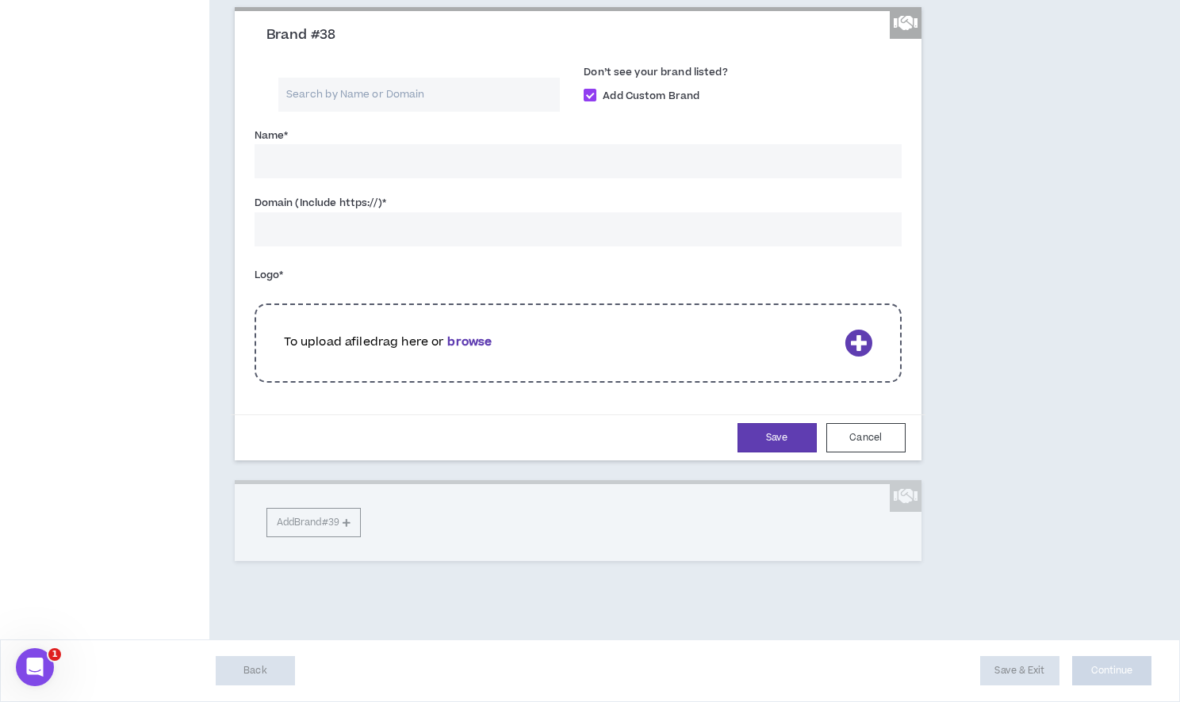
scroll to position [8225, 0]
click at [404, 178] on input "Name *" at bounding box center [577, 161] width 647 height 34
type input "AM Resorts"
click at [401, 247] on input "Domain (Include https://) *" at bounding box center [577, 229] width 647 height 34
paste input "[URL][DOMAIN_NAME]"
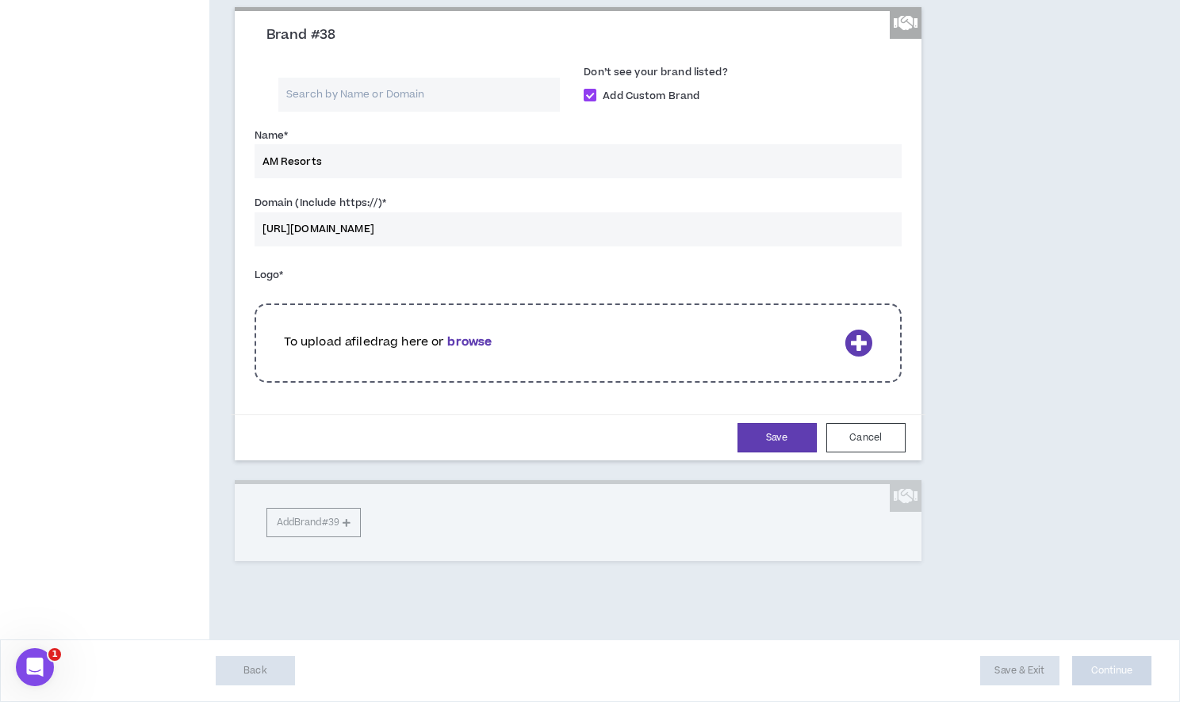
type input "[URL][DOMAIN_NAME]"
click at [469, 350] on b "browse" at bounding box center [469, 342] width 44 height 17
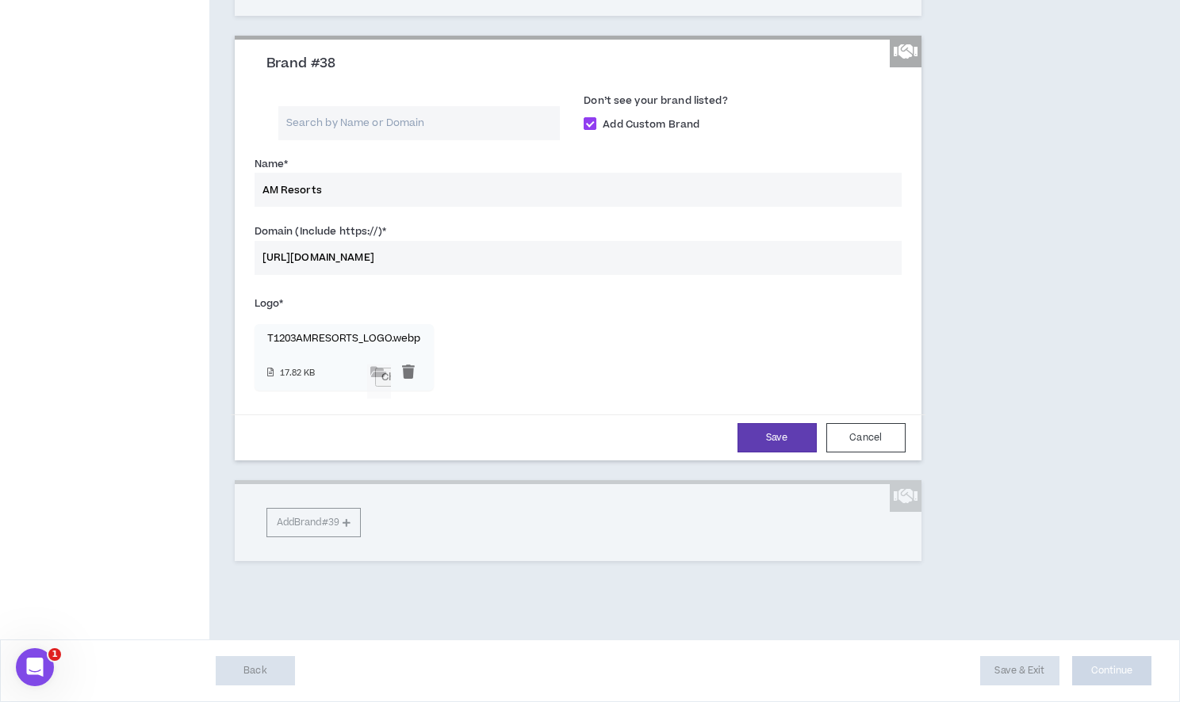
scroll to position [8510, 0]
click at [770, 442] on button "Save" at bounding box center [776, 437] width 79 height 29
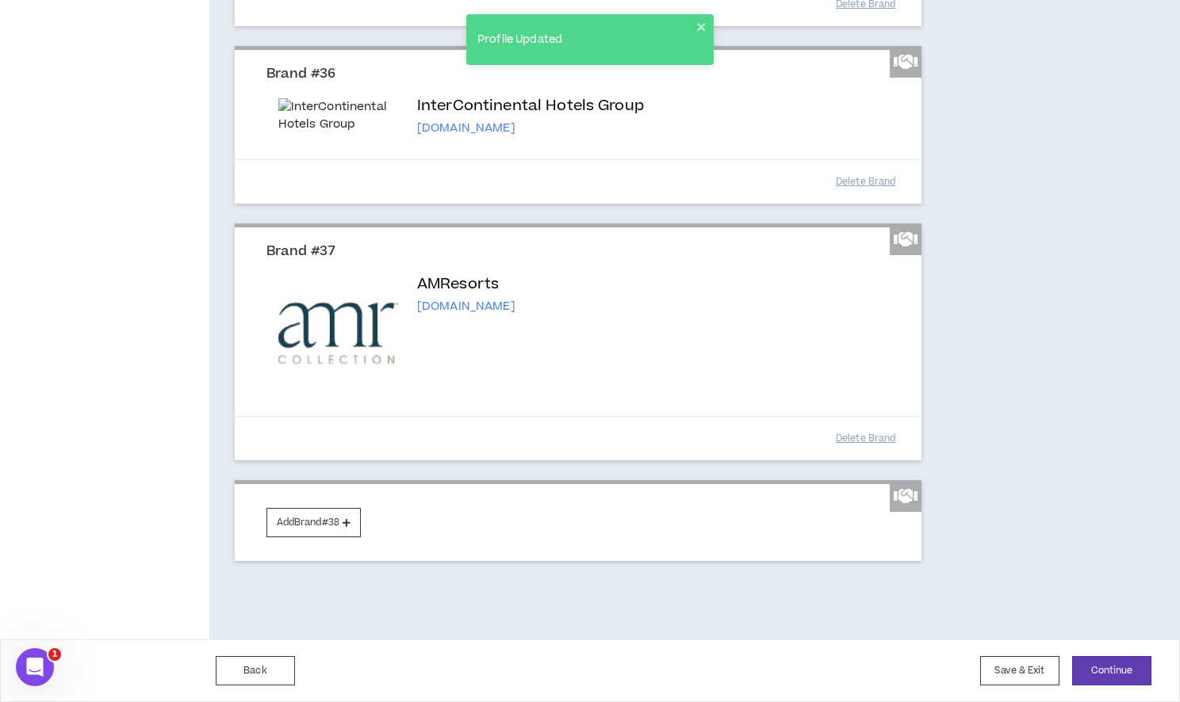
scroll to position [8065, 0]
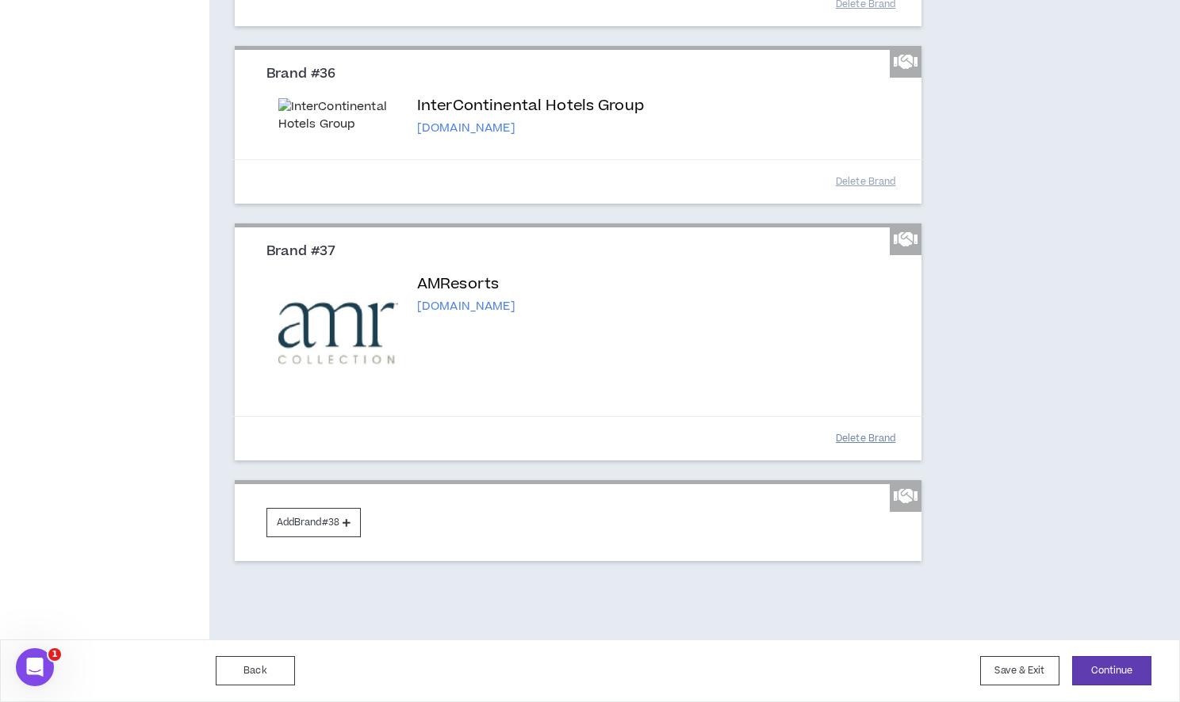
click at [848, 438] on button "Delete Brand" at bounding box center [865, 439] width 79 height 28
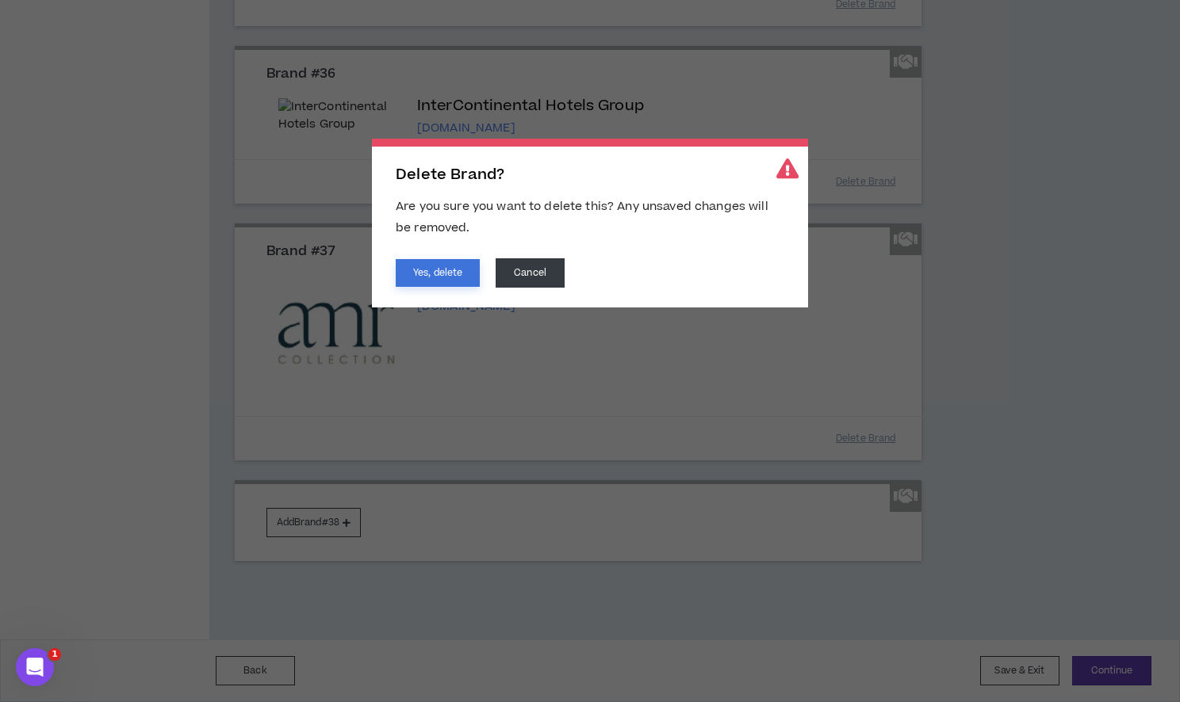
click at [446, 266] on button "Yes, delete" at bounding box center [438, 273] width 84 height 28
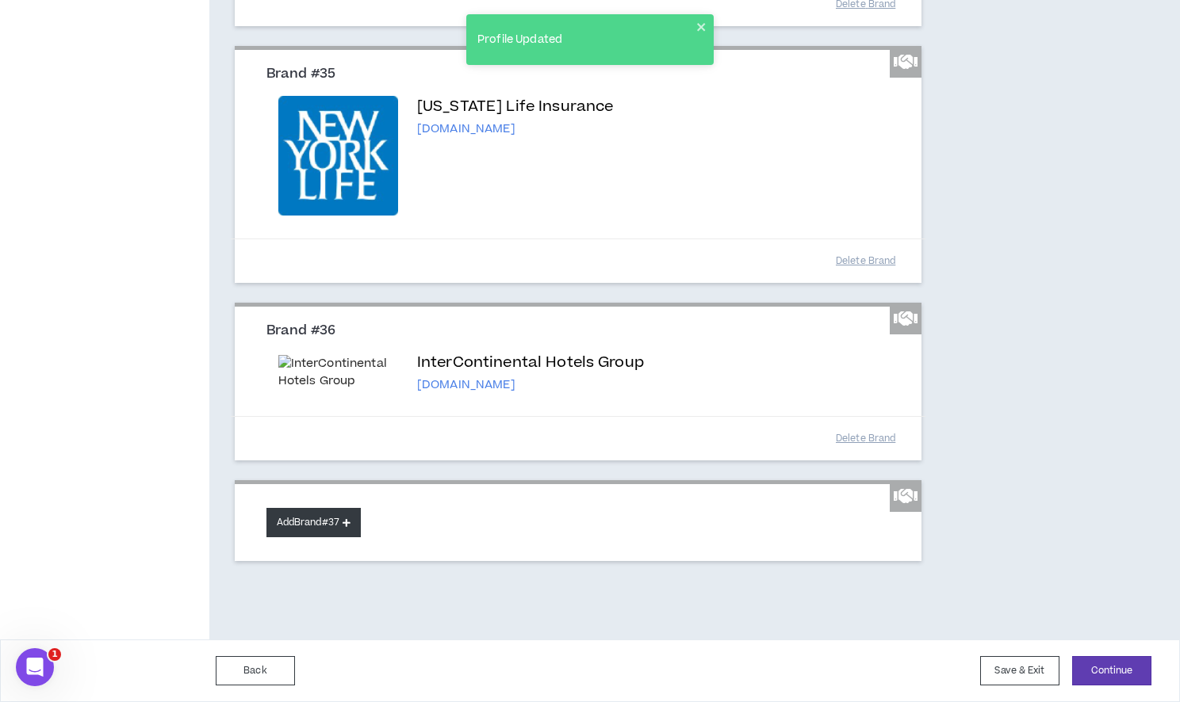
click at [337, 522] on button "Add Brand #37" at bounding box center [313, 522] width 94 height 29
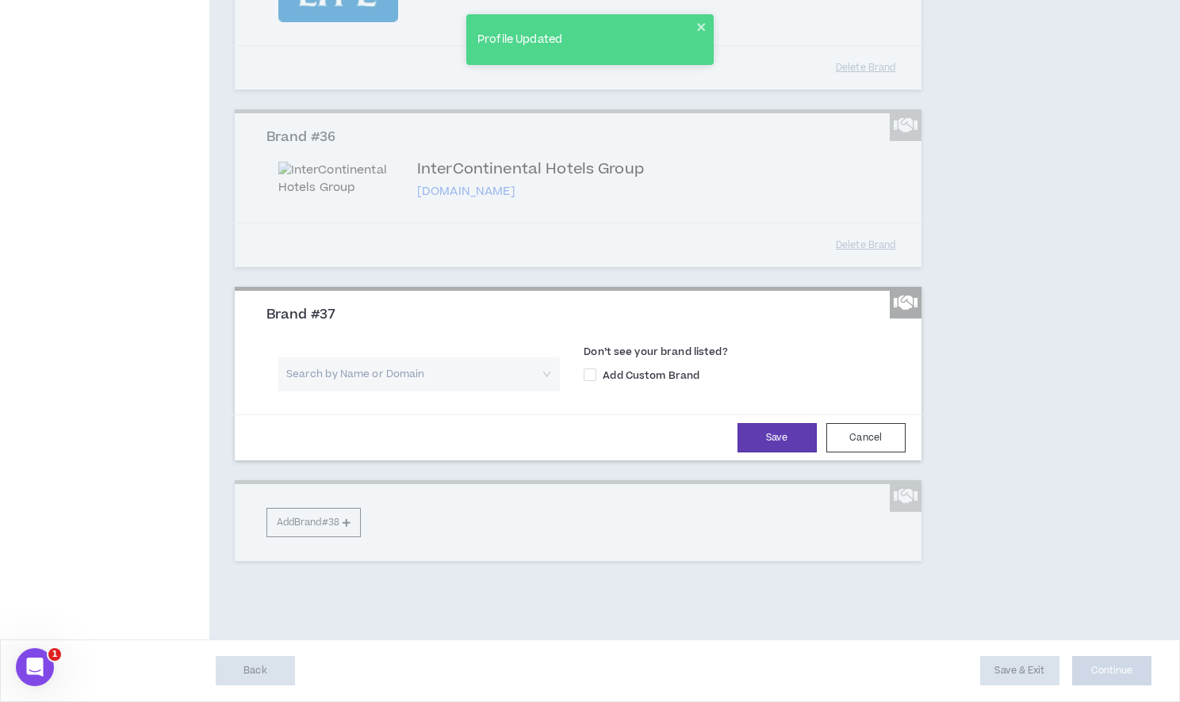
click at [368, 392] on input "search" at bounding box center [414, 375] width 254 height 34
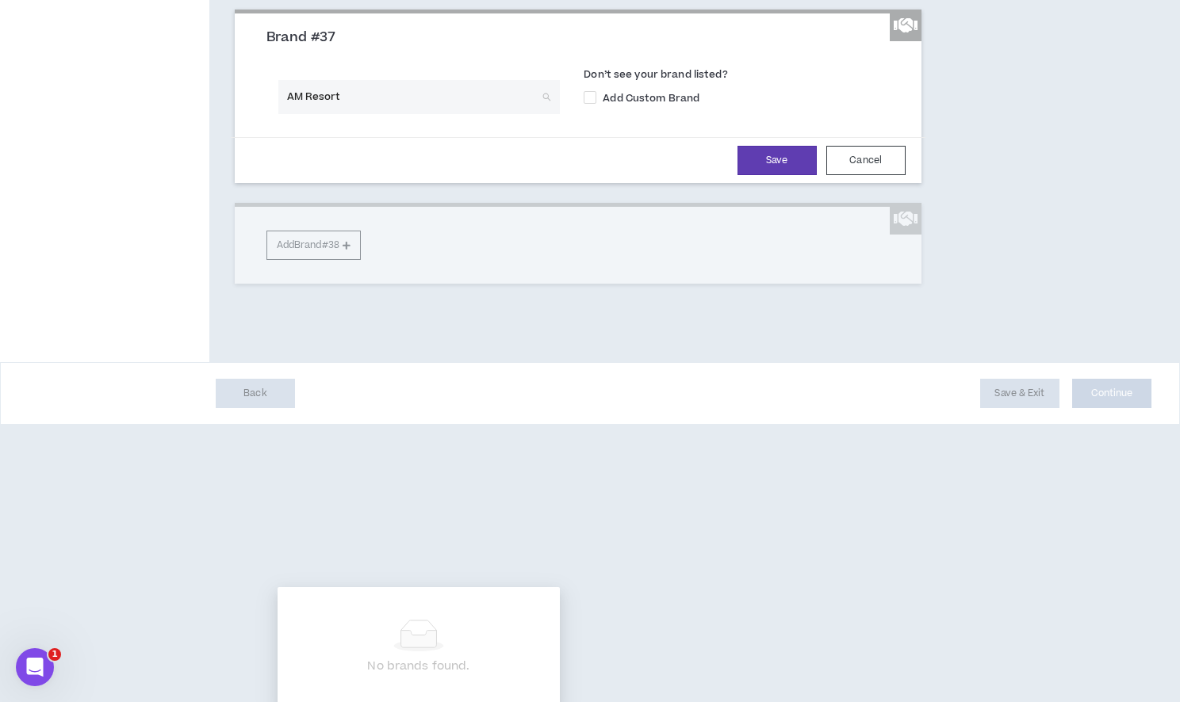
type input "AM Resorts"
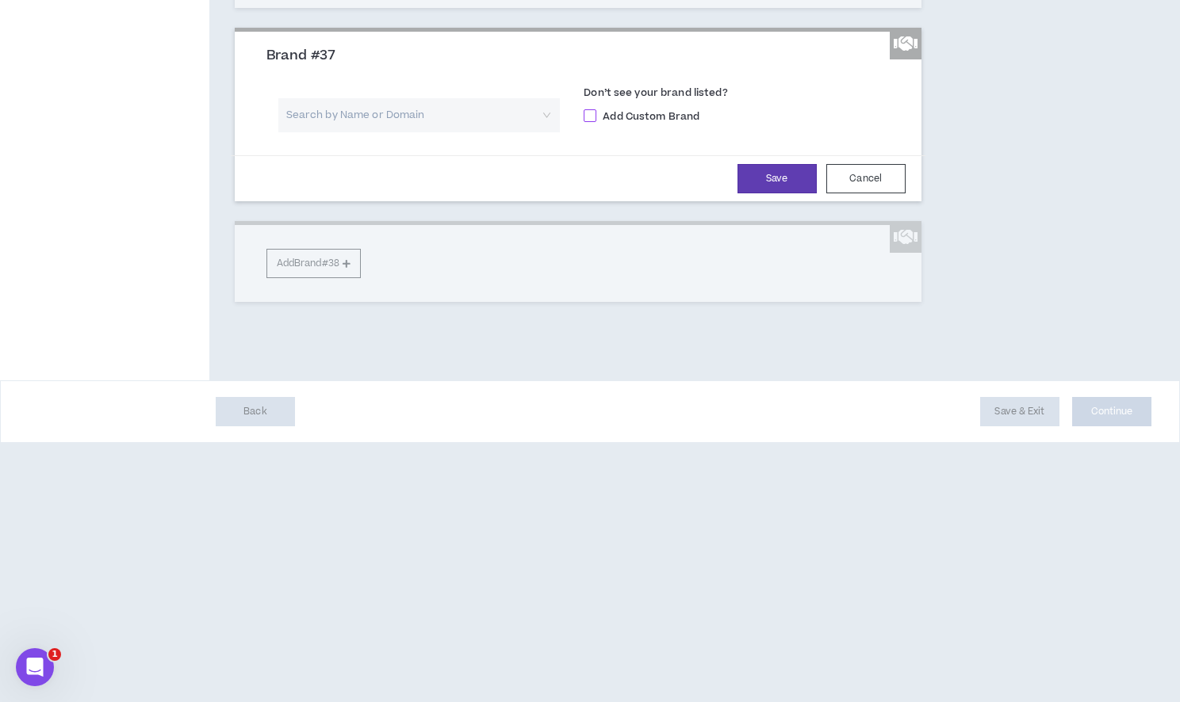
click at [586, 122] on span at bounding box center [589, 115] width 13 height 13
checkbox input "****"
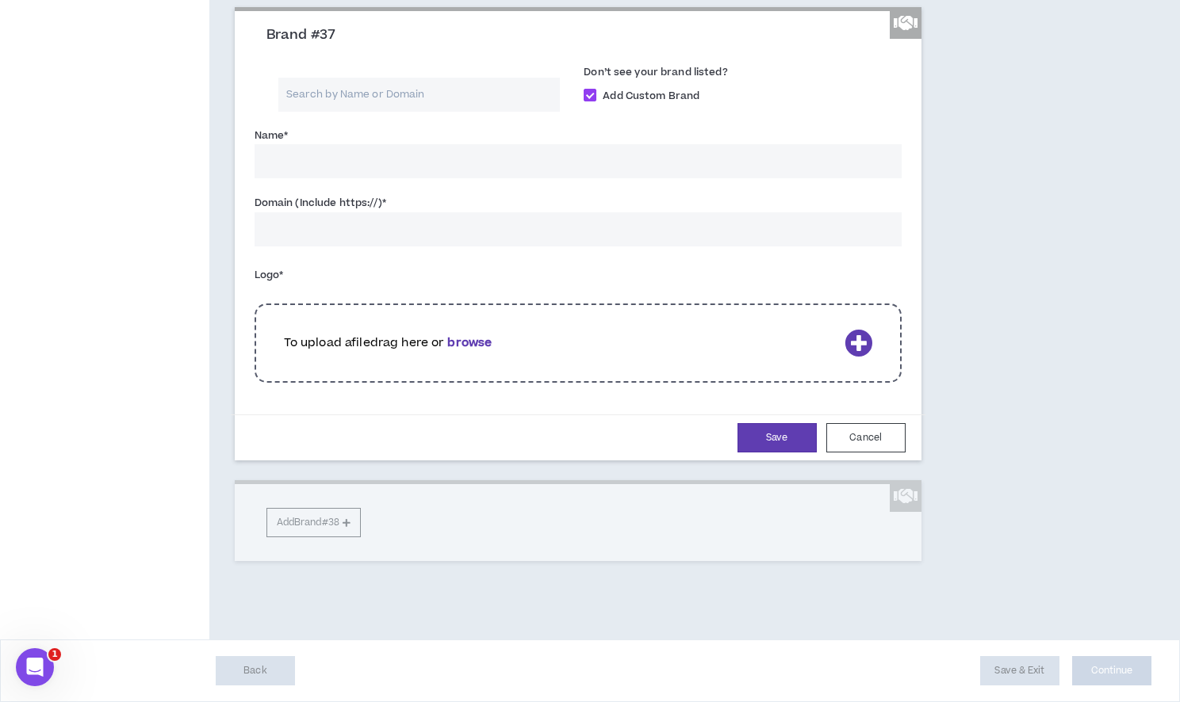
scroll to position [7953, 0]
click at [355, 178] on input "Name *" at bounding box center [577, 161] width 647 height 34
paste input "[URL][DOMAIN_NAME]"
type input "[URL][DOMAIN_NAME]"
click at [361, 247] on input "Domain (Include https://) *" at bounding box center [577, 229] width 647 height 34
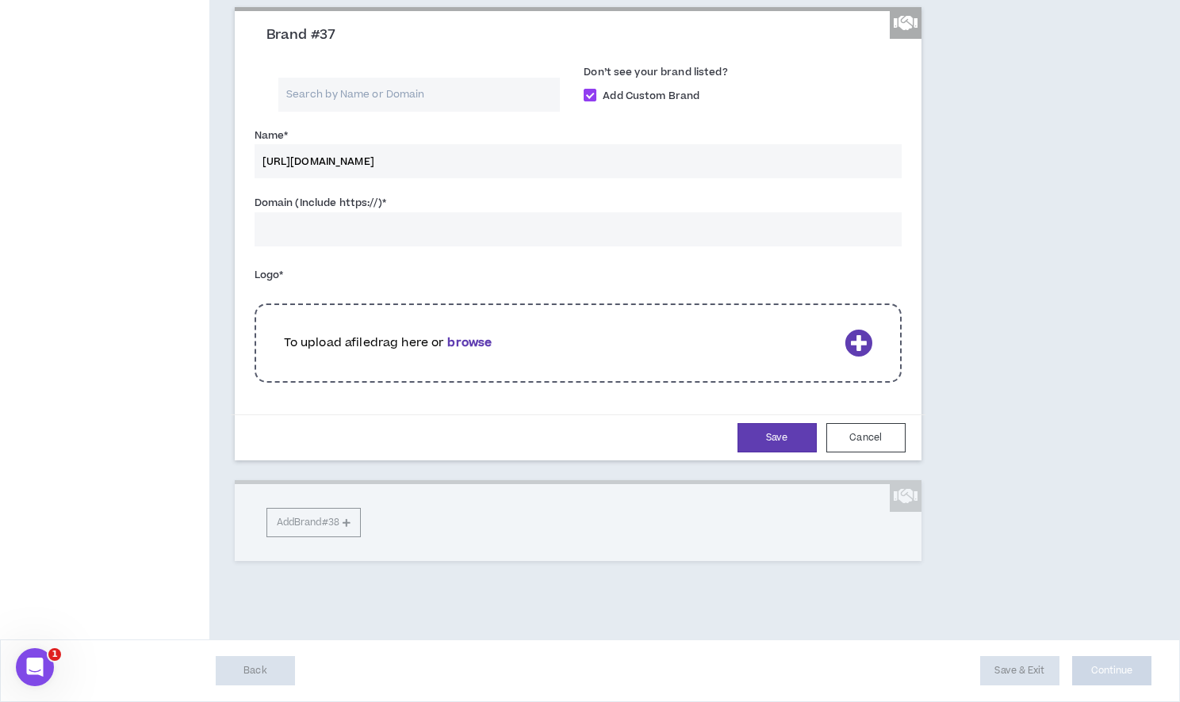
paste input "[URL][DOMAIN_NAME]"
type input "[URL][DOMAIN_NAME]"
drag, startPoint x: 411, startPoint y: 499, endPoint x: 240, endPoint y: 491, distance: 170.6
click at [240, 460] on div "Brand #37 Search by Name or Domain Don’t see your brand listed? Add Custom Bran…" at bounding box center [578, 235] width 687 height 449
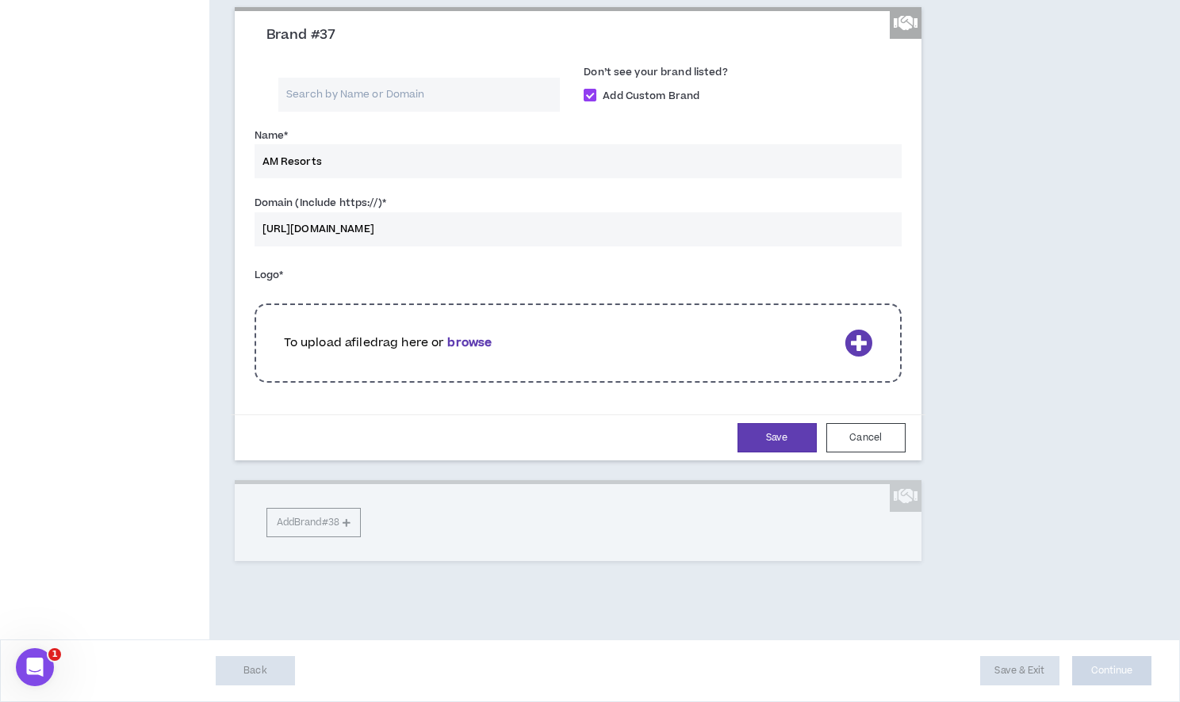
type input "AM Resorts"
click at [476, 351] on b "browse" at bounding box center [469, 343] width 44 height 17
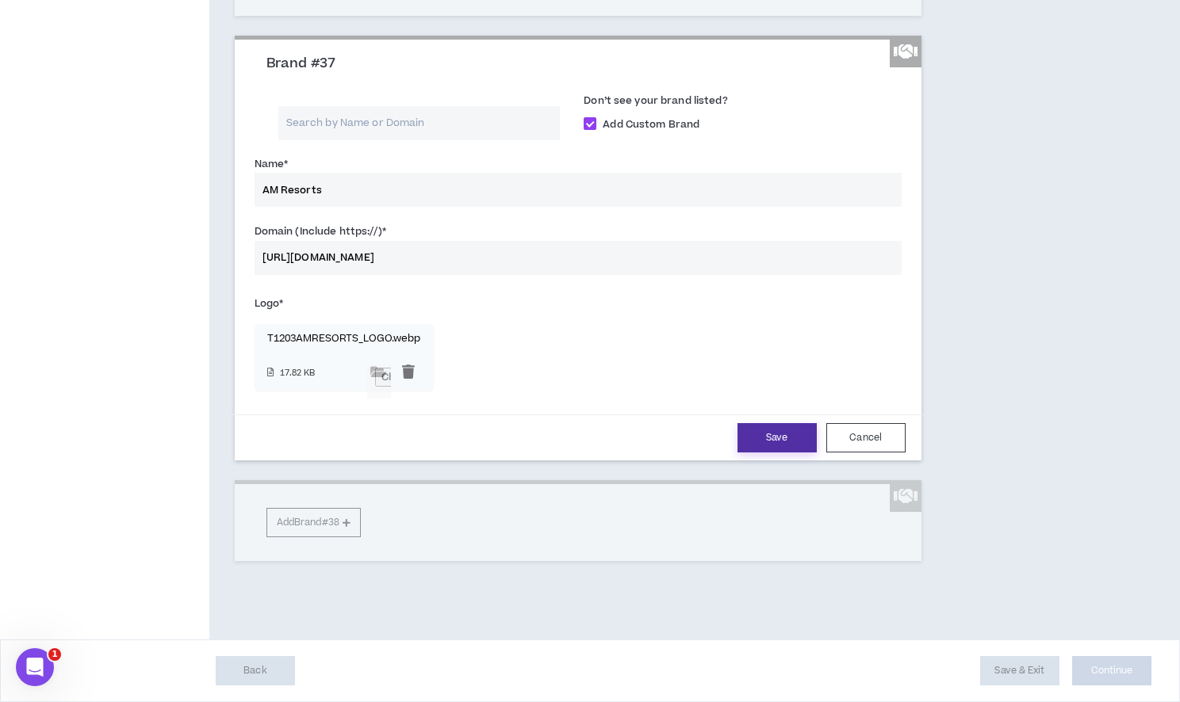
click at [771, 453] on button "Save" at bounding box center [776, 437] width 79 height 29
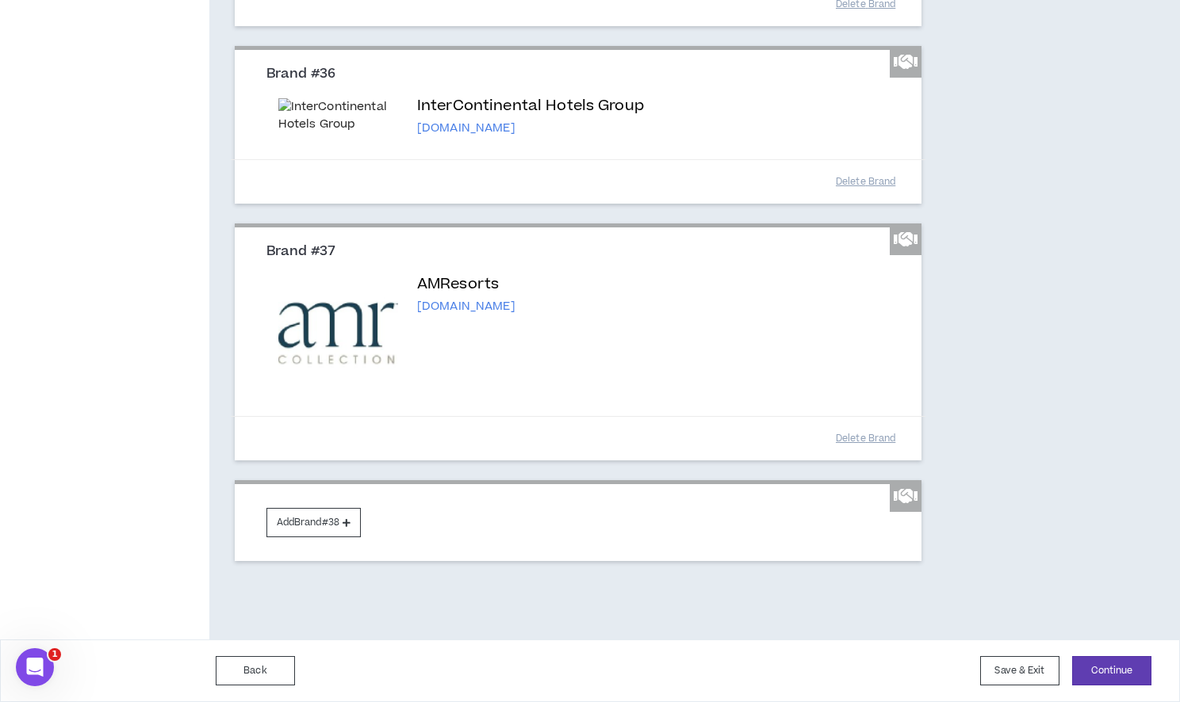
scroll to position [8065, 0]
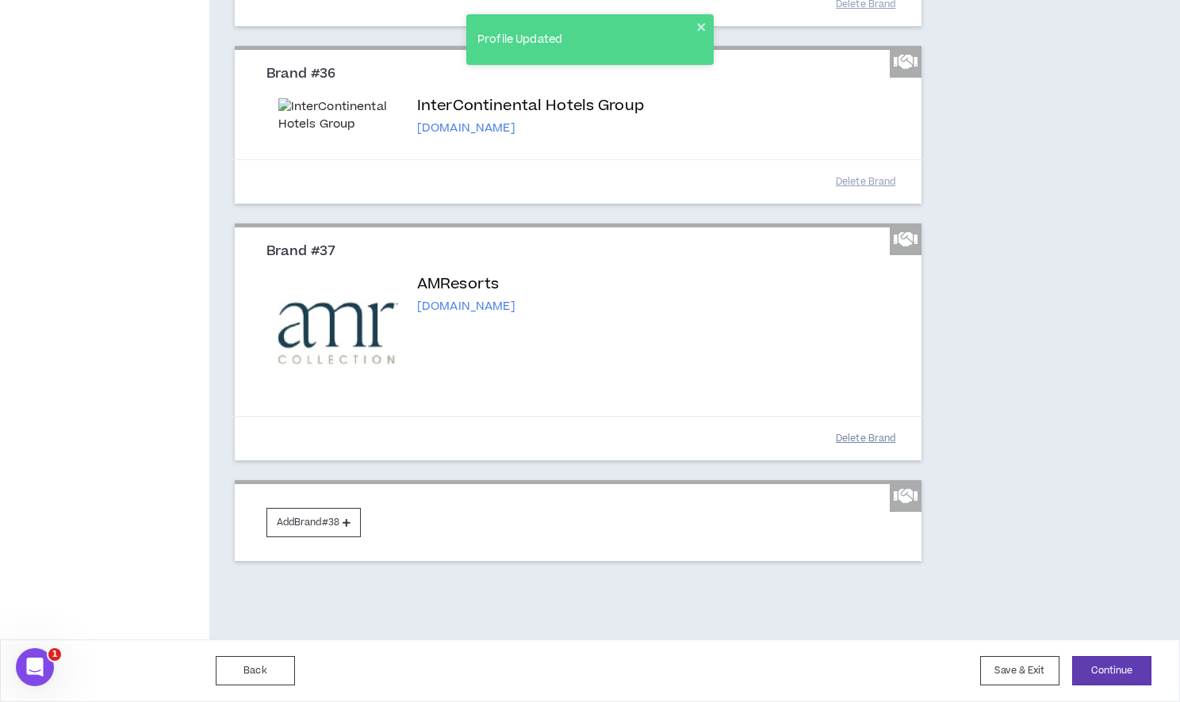
click at [859, 442] on button "Delete Brand" at bounding box center [865, 439] width 79 height 28
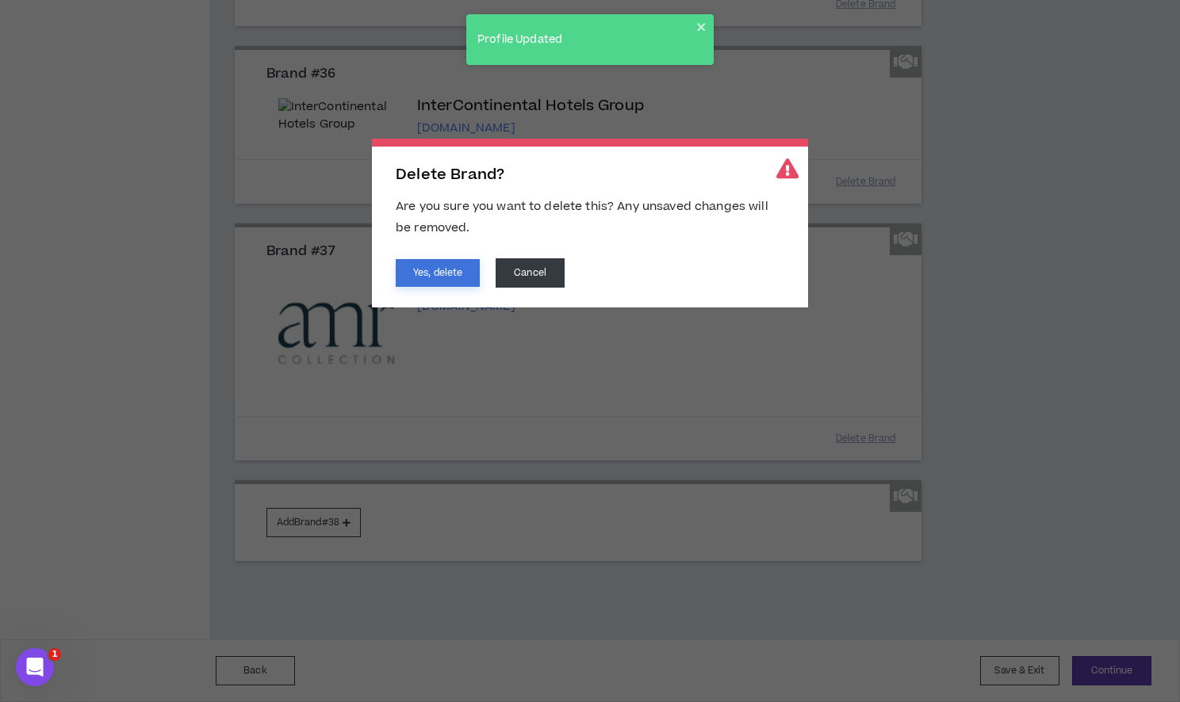
click at [420, 269] on button "Yes, delete" at bounding box center [438, 273] width 84 height 28
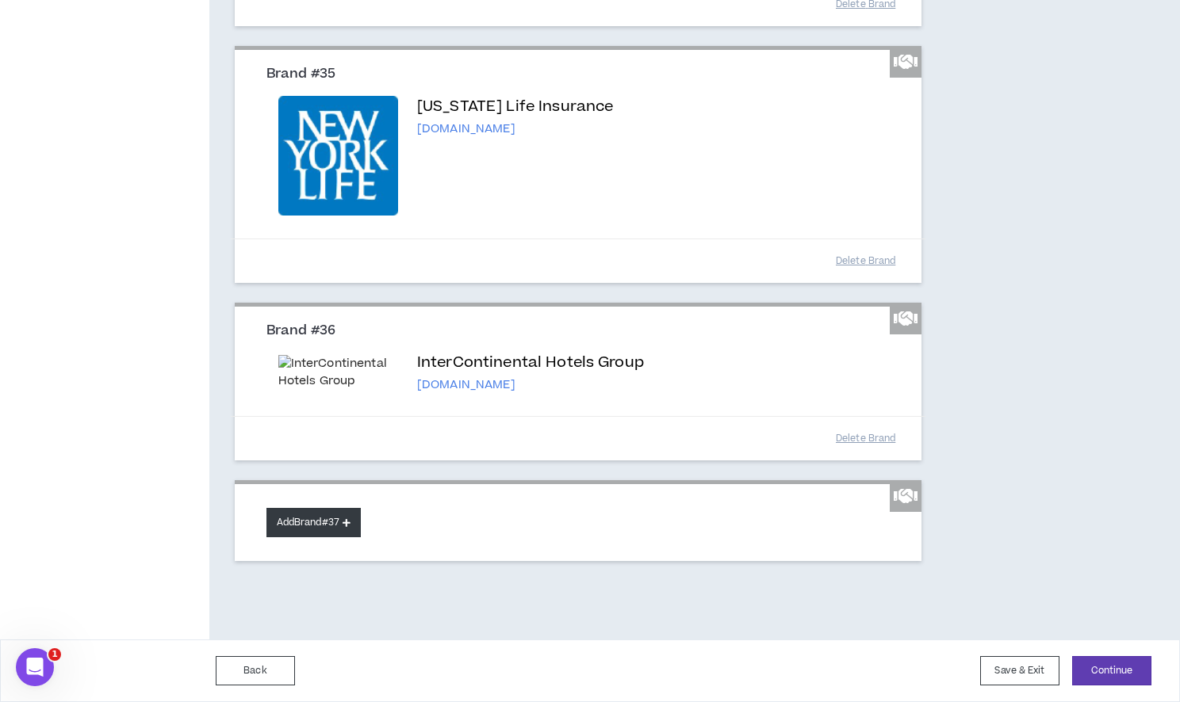
click at [308, 520] on button "Add Brand #37" at bounding box center [313, 522] width 94 height 29
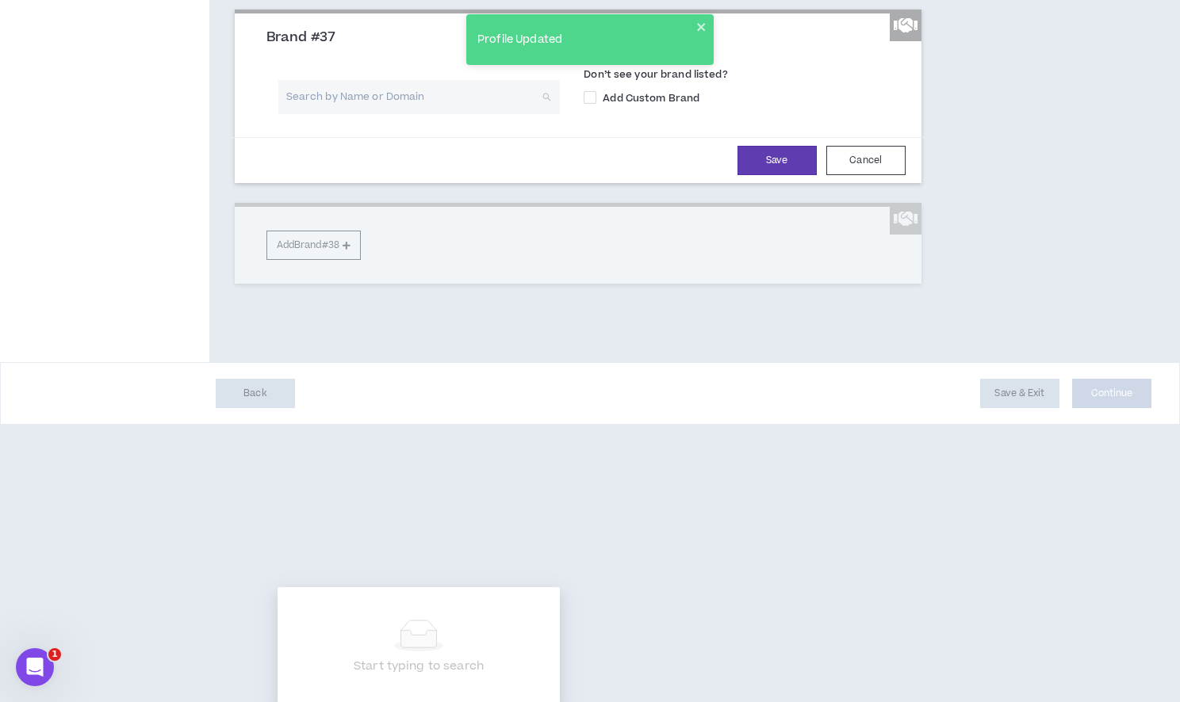
click at [338, 114] on input "search" at bounding box center [414, 97] width 254 height 34
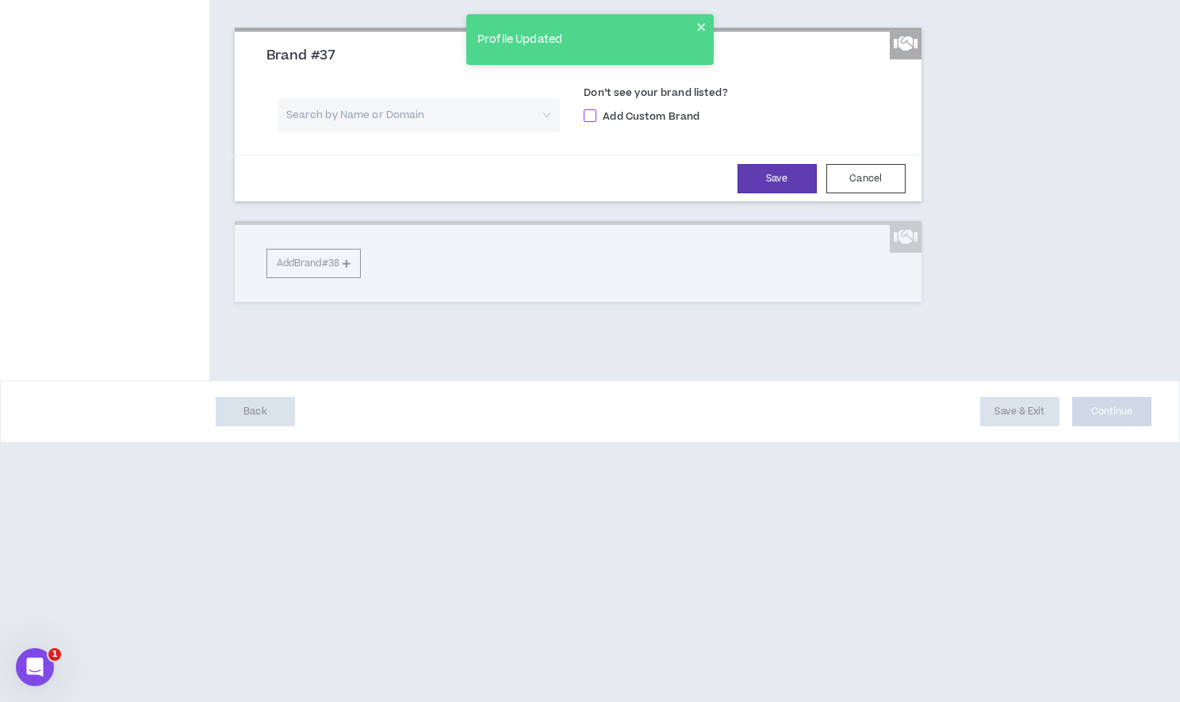
click at [589, 122] on span at bounding box center [589, 115] width 13 height 13
checkbox input "****"
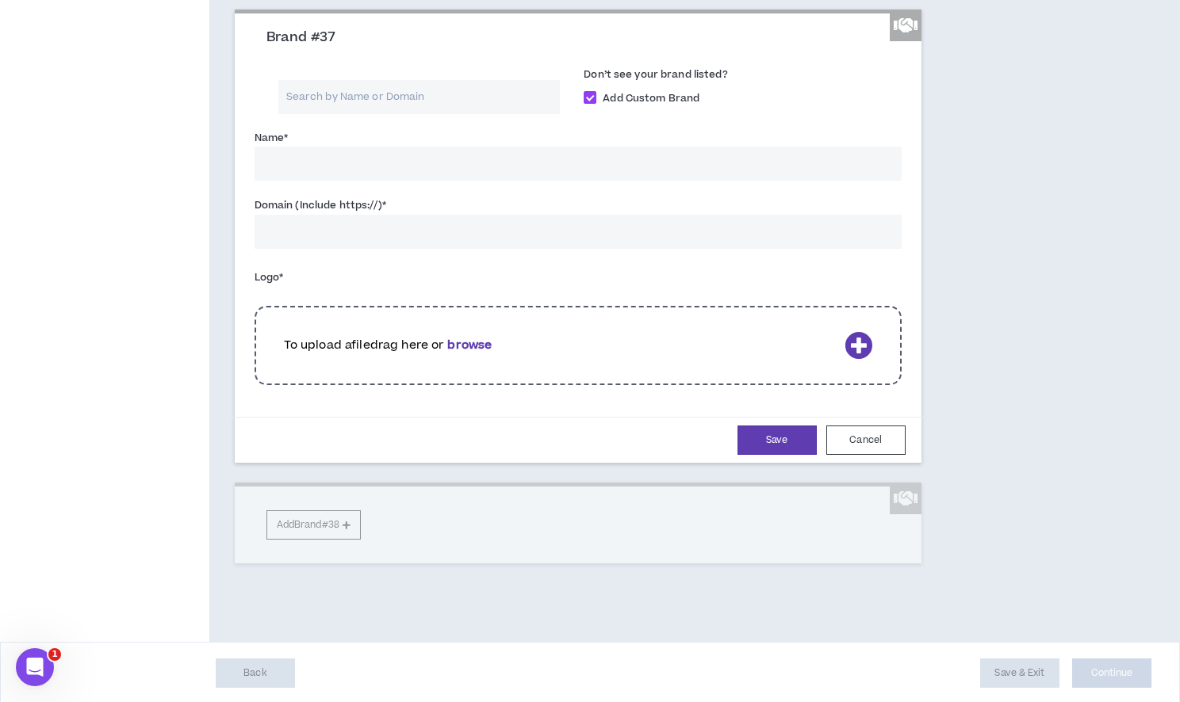
click at [384, 181] on input "Name *" at bounding box center [577, 164] width 647 height 34
click at [319, 181] on input "AM Resorts(now Hyatt)" at bounding box center [577, 164] width 647 height 34
type input "AM Resorts (now Hyatt)"
click at [355, 247] on input "Domain (Include https://) *" at bounding box center [577, 229] width 647 height 34
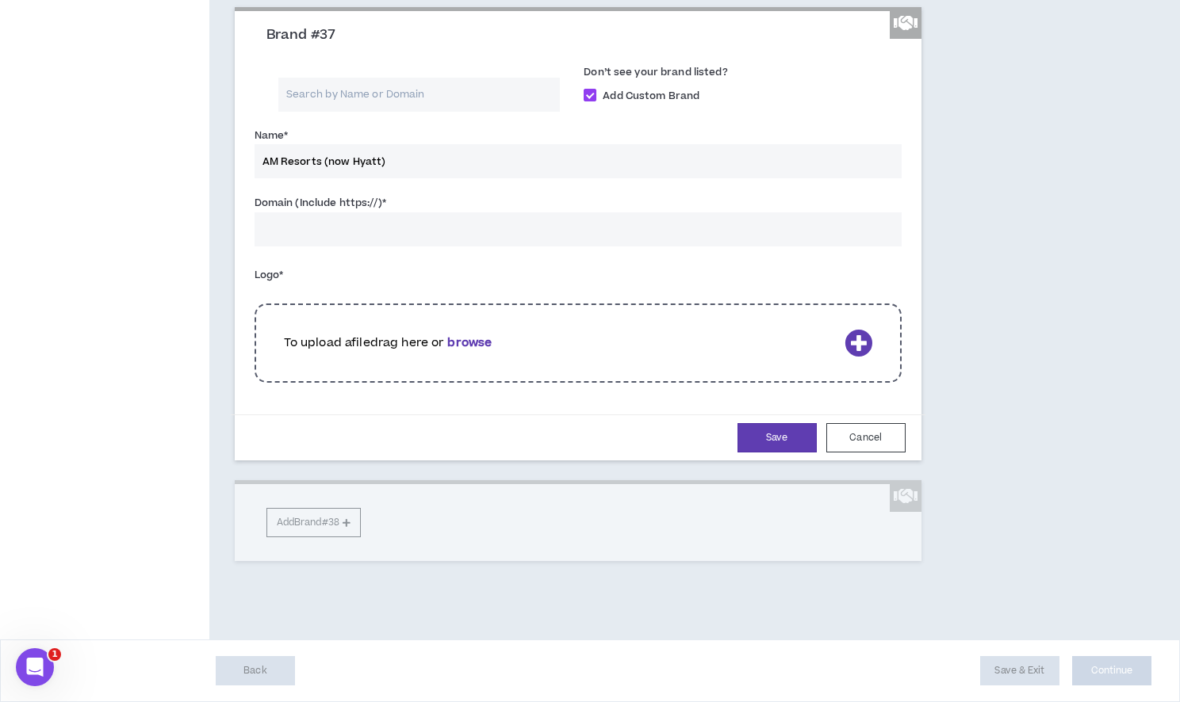
paste input "[URL][DOMAIN_NAME]"
type input "[URL][DOMAIN_NAME]"
click at [479, 351] on b "browse" at bounding box center [469, 343] width 44 height 17
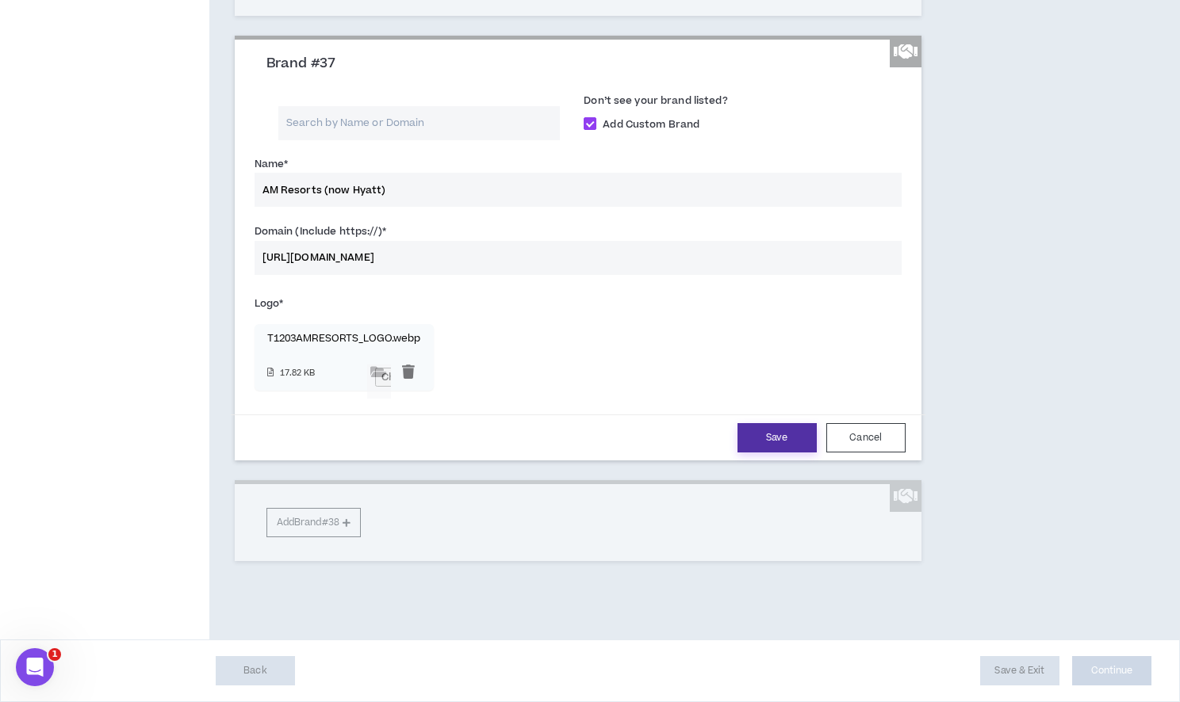
click at [762, 453] on button "Save" at bounding box center [776, 437] width 79 height 29
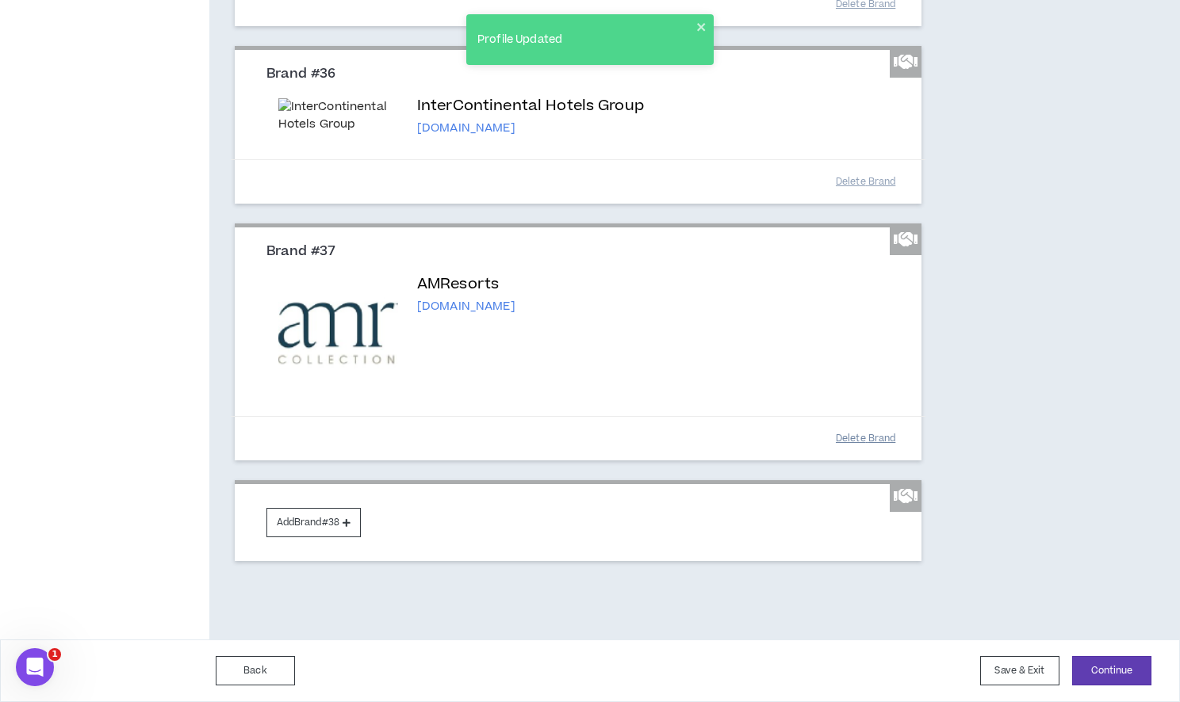
click at [863, 453] on button "Delete Brand" at bounding box center [865, 439] width 79 height 28
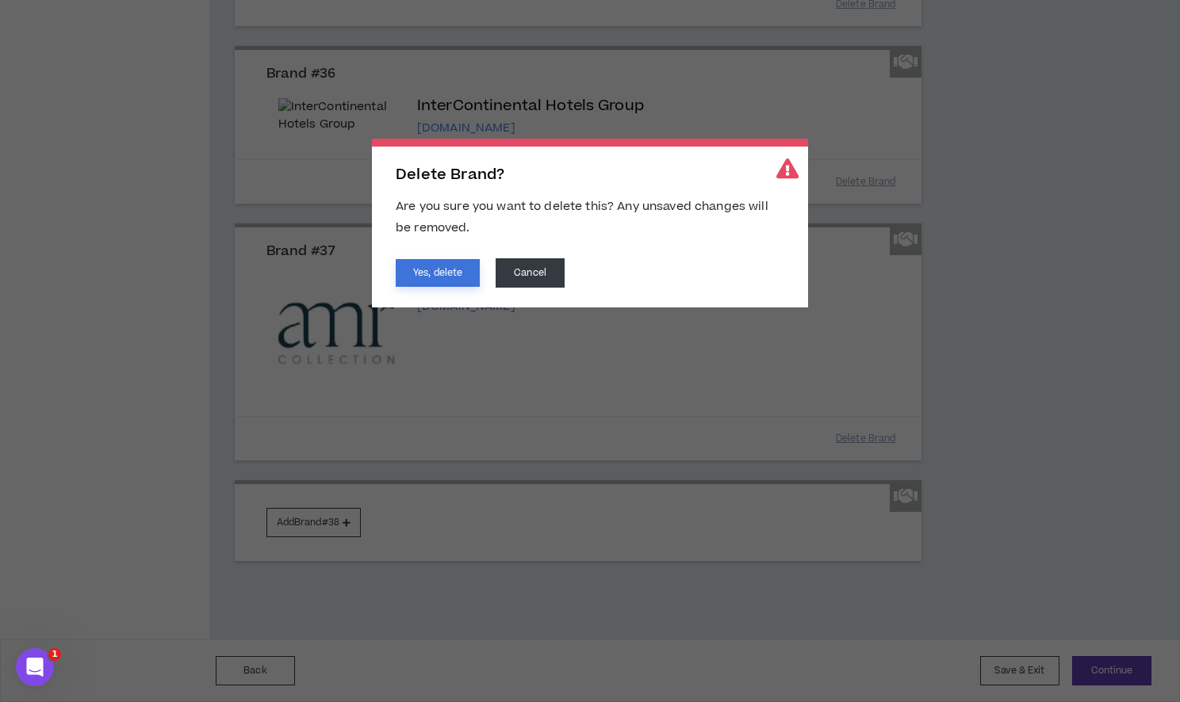
click at [415, 274] on button "Yes, delete" at bounding box center [438, 273] width 84 height 28
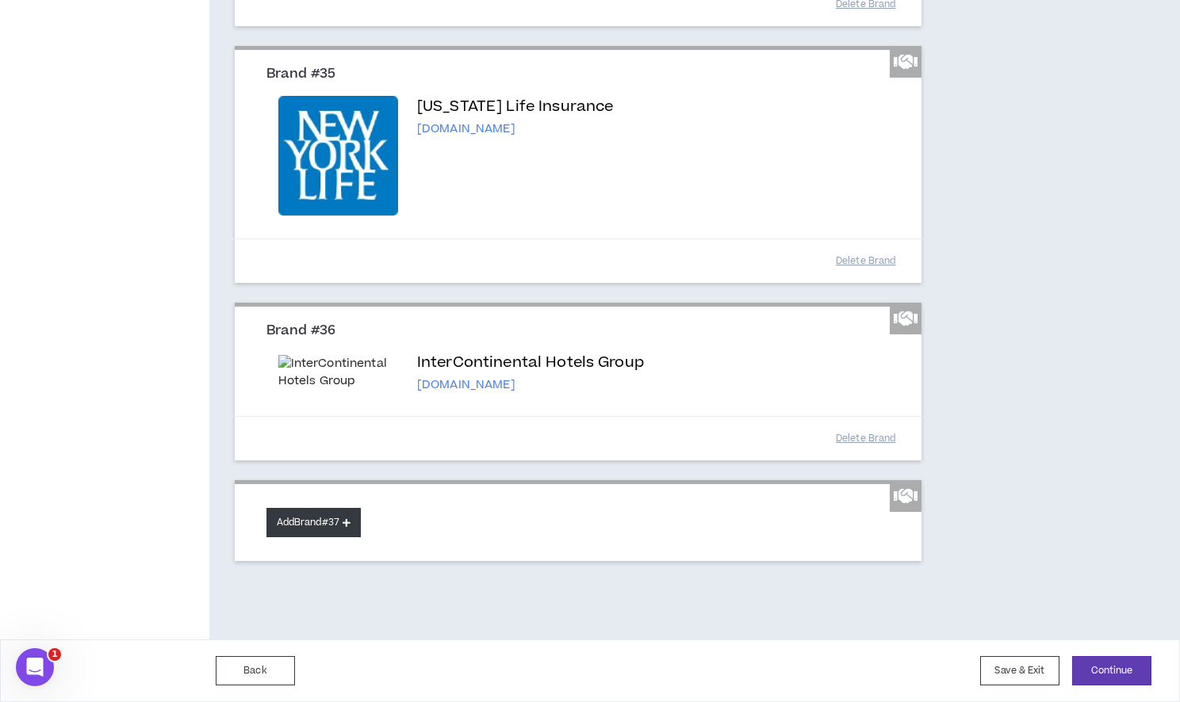
click at [288, 514] on button "Add Brand #37" at bounding box center [313, 522] width 94 height 29
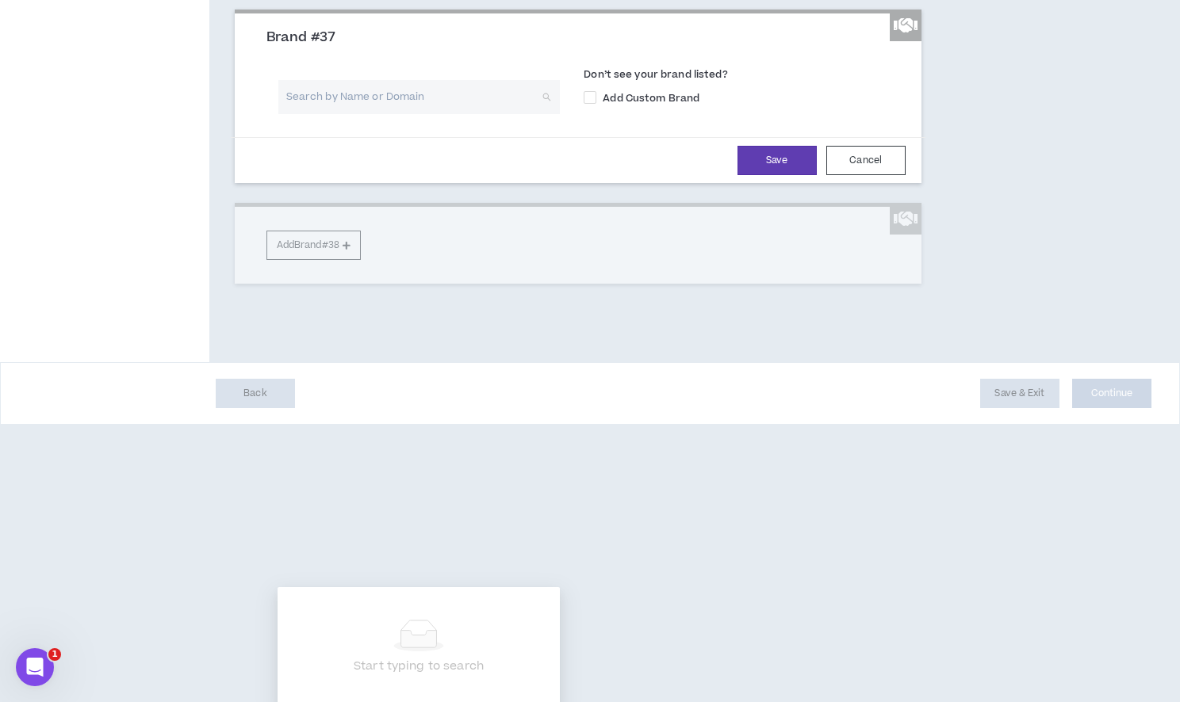
click at [337, 114] on input "search" at bounding box center [414, 97] width 254 height 34
click at [349, 114] on input "[PERSON_NAME] ARts" at bounding box center [414, 97] width 254 height 34
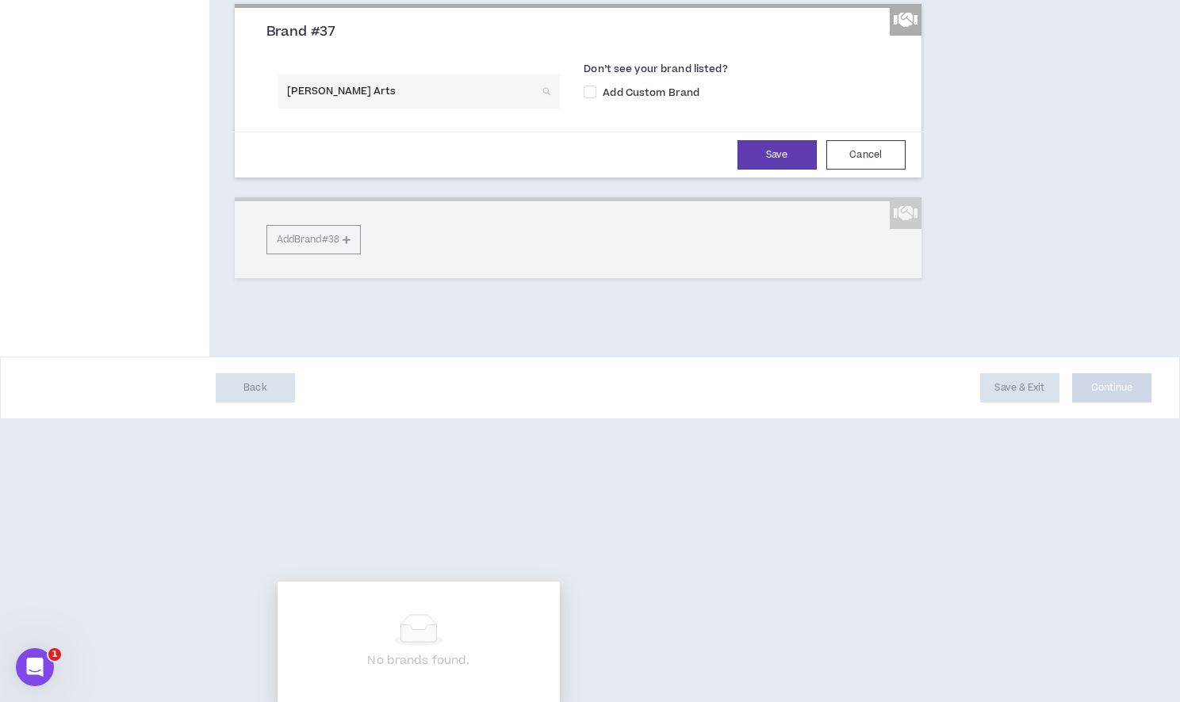
scroll to position [7906, 0]
drag, startPoint x: 288, startPoint y: 469, endPoint x: 352, endPoint y: 472, distance: 64.3
click at [352, 109] on input "[PERSON_NAME] Arts" at bounding box center [414, 92] width 254 height 34
drag, startPoint x: 368, startPoint y: 469, endPoint x: 338, endPoint y: 469, distance: 29.3
click at [338, 109] on input "[PERSON_NAME] Arts" at bounding box center [414, 92] width 254 height 34
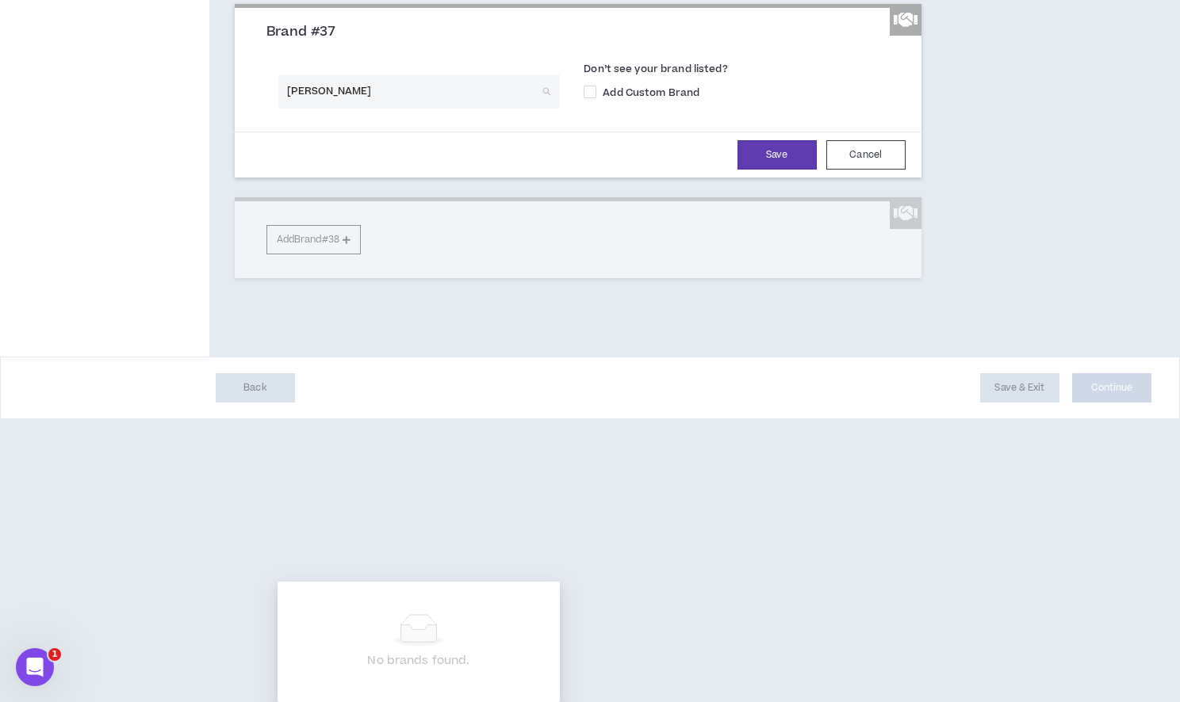
type input "[PERSON_NAME]"
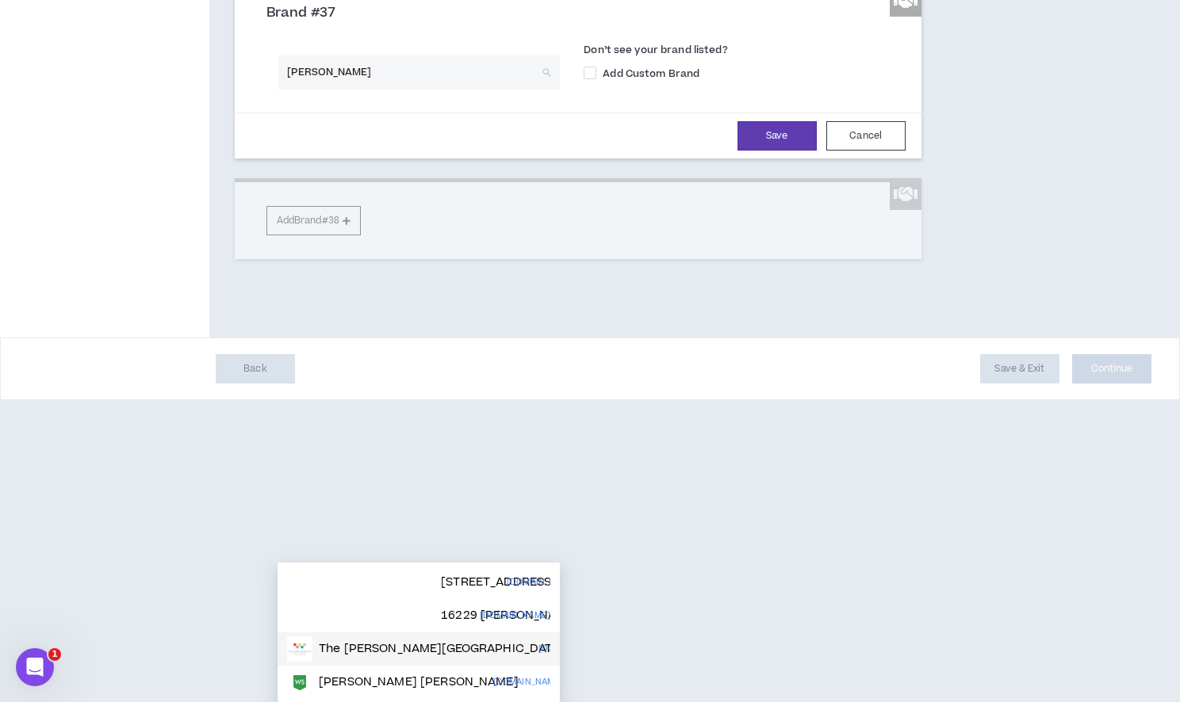
click at [368, 637] on div "The [PERSON_NAME][GEOGRAPHIC_DATA]" at bounding box center [412, 649] width 251 height 25
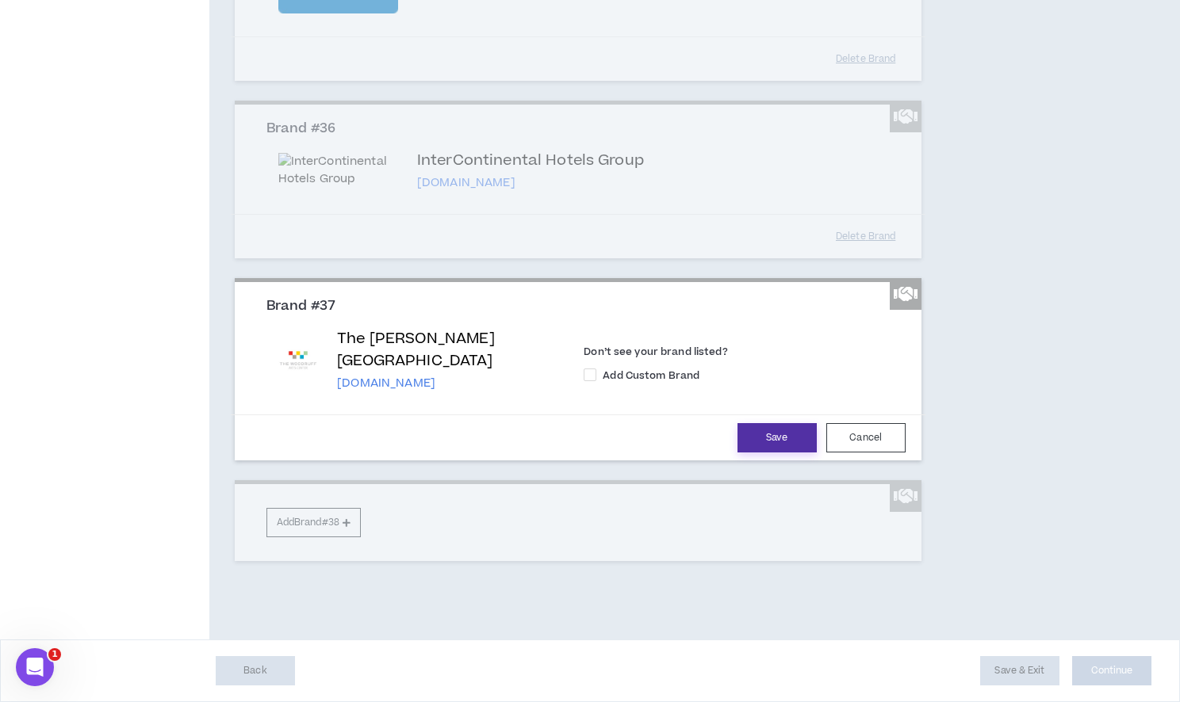
click at [782, 453] on button "Save" at bounding box center [776, 437] width 79 height 29
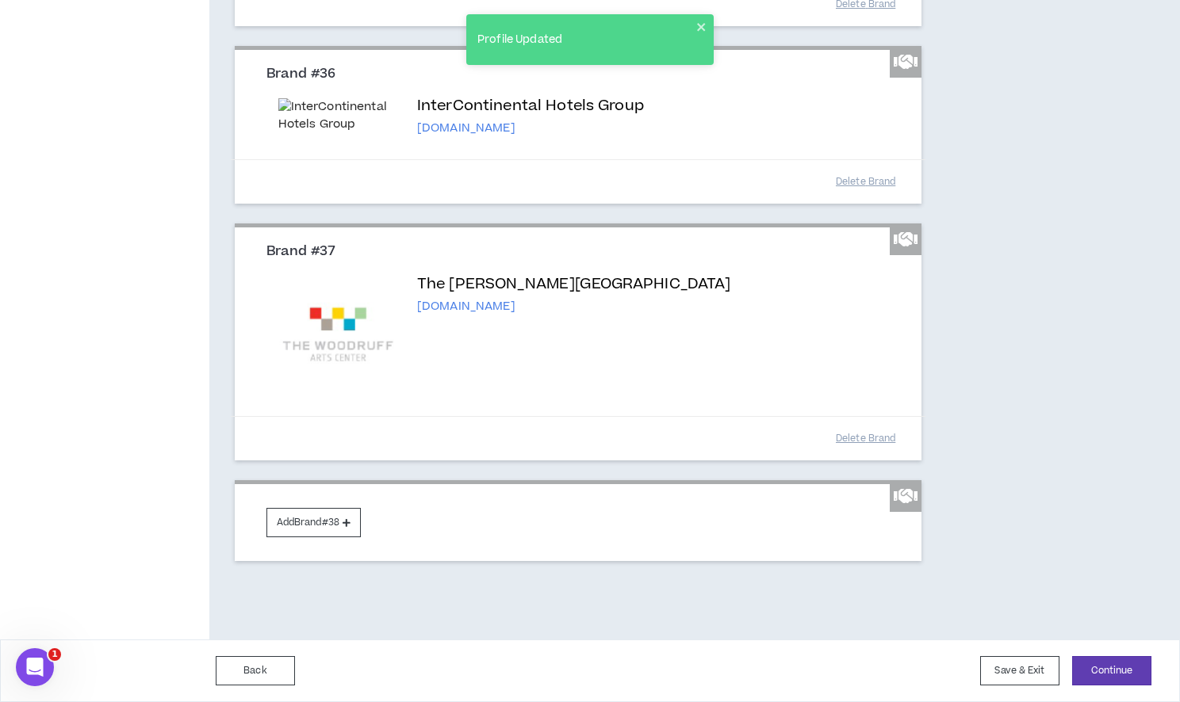
scroll to position [8065, 0]
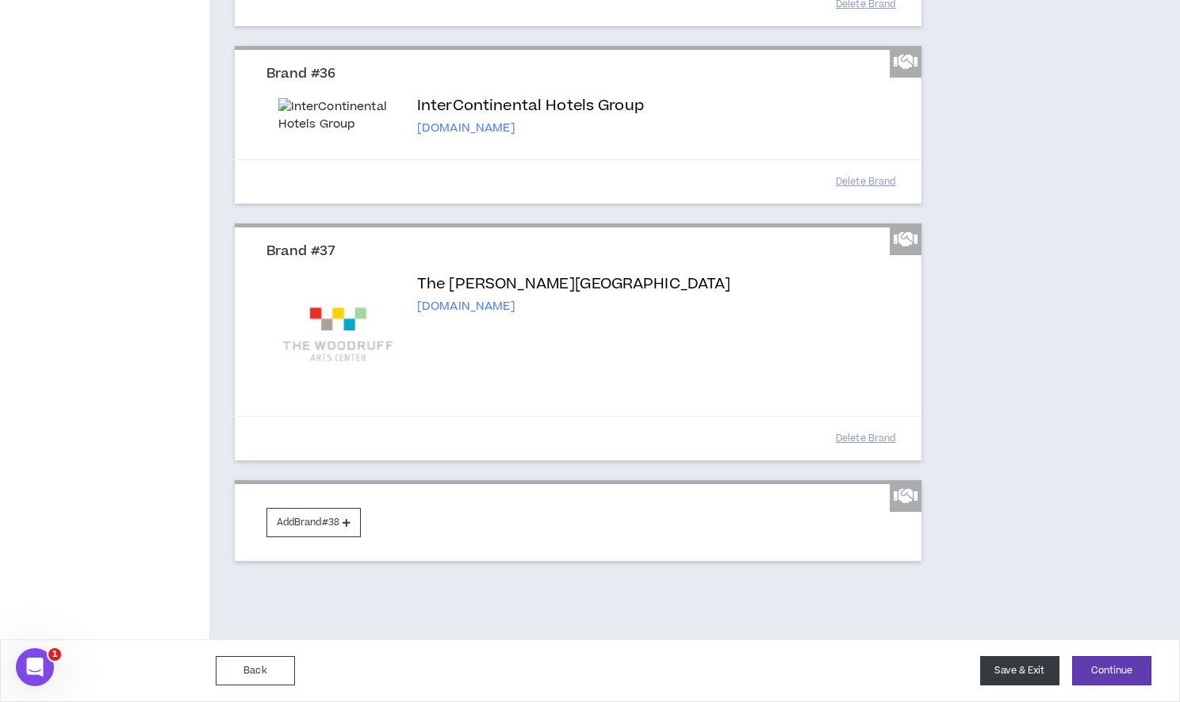
click at [1042, 667] on button "Save & Exit" at bounding box center [1019, 670] width 79 height 29
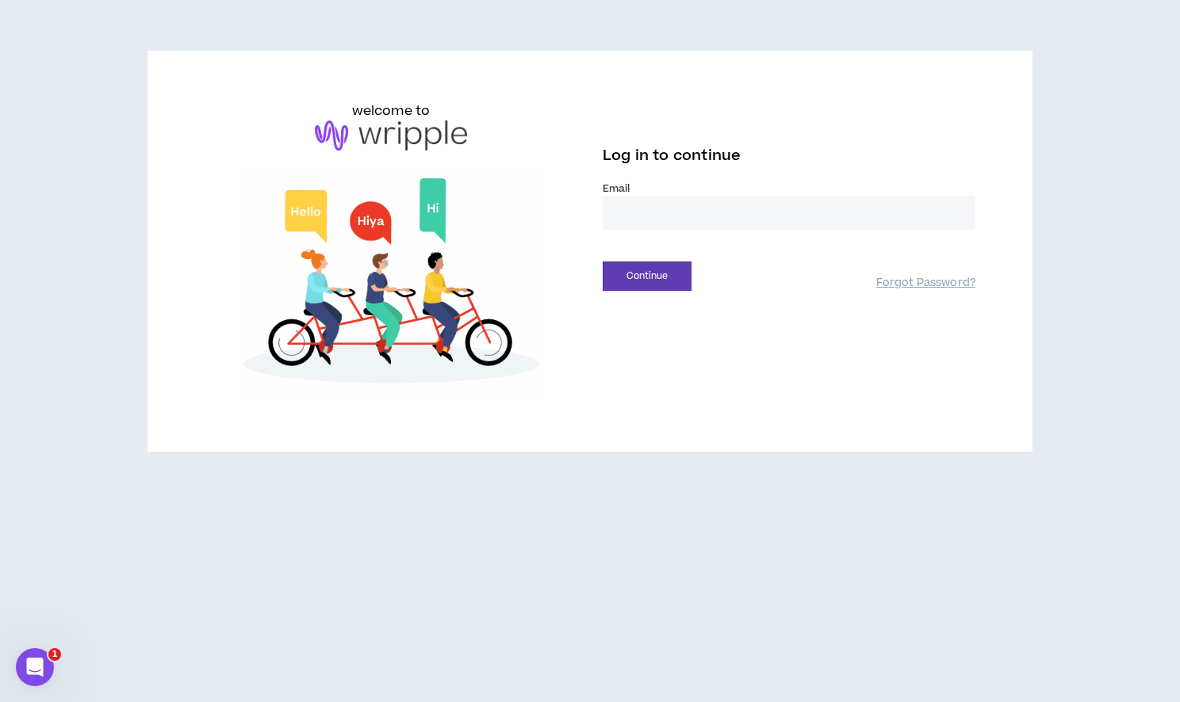
click at [680, 203] on input "email" at bounding box center [788, 213] width 373 height 34
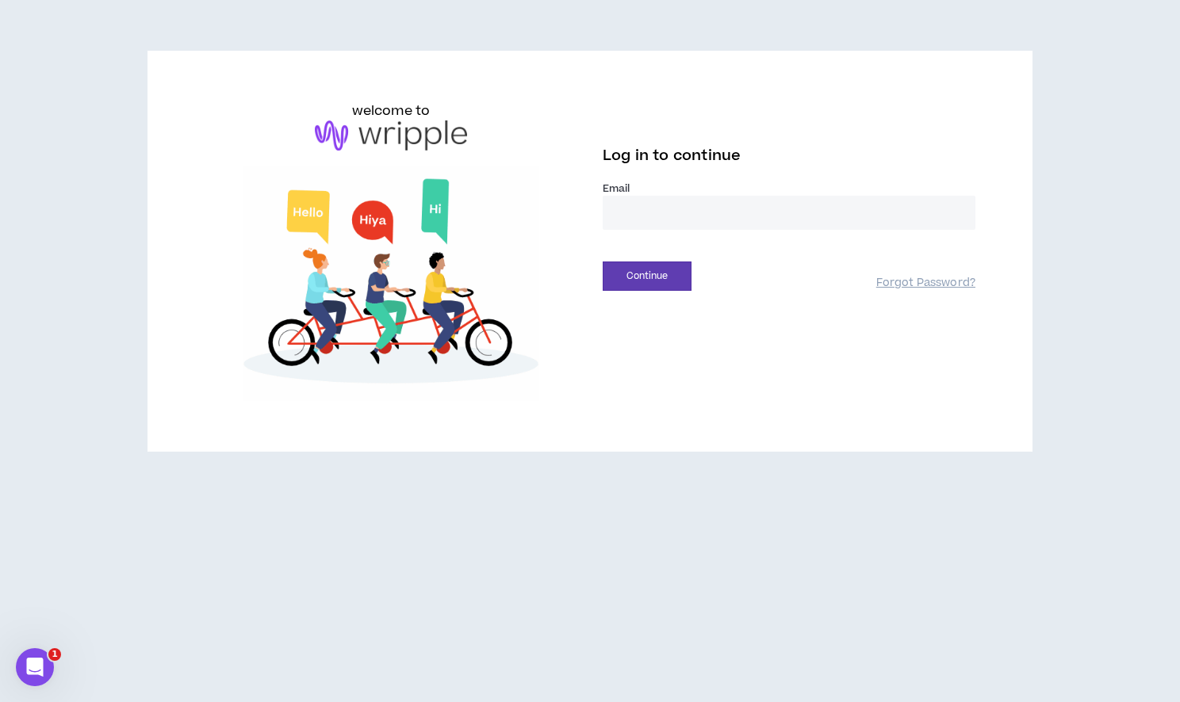
type input "**********"
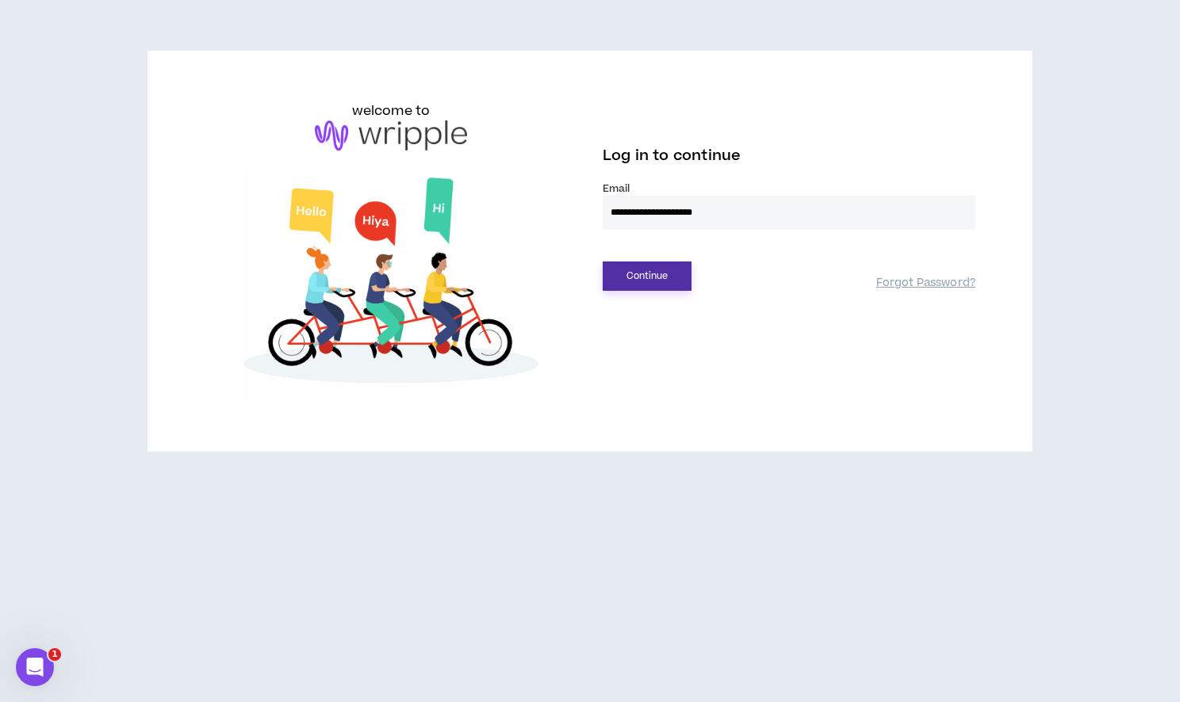
click at [647, 273] on button "Continue" at bounding box center [646, 276] width 89 height 29
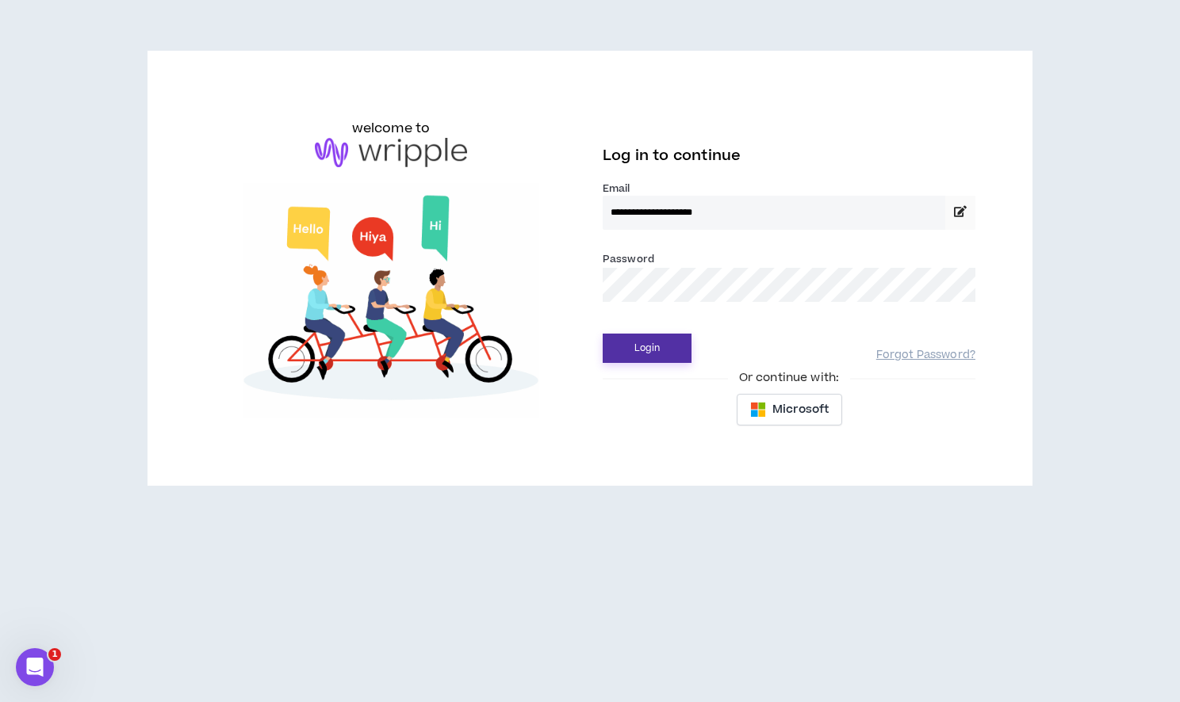
click at [635, 337] on button "Login" at bounding box center [646, 348] width 89 height 29
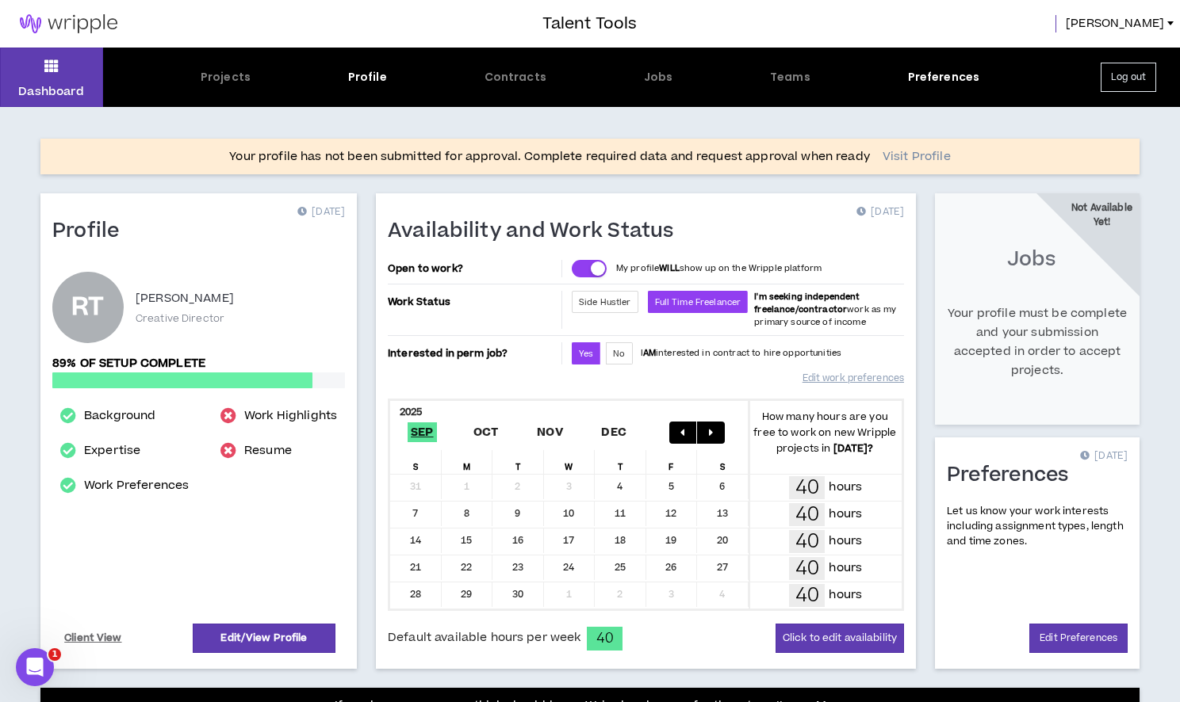
click at [904, 160] on link "Visit Profile" at bounding box center [916, 157] width 68 height 16
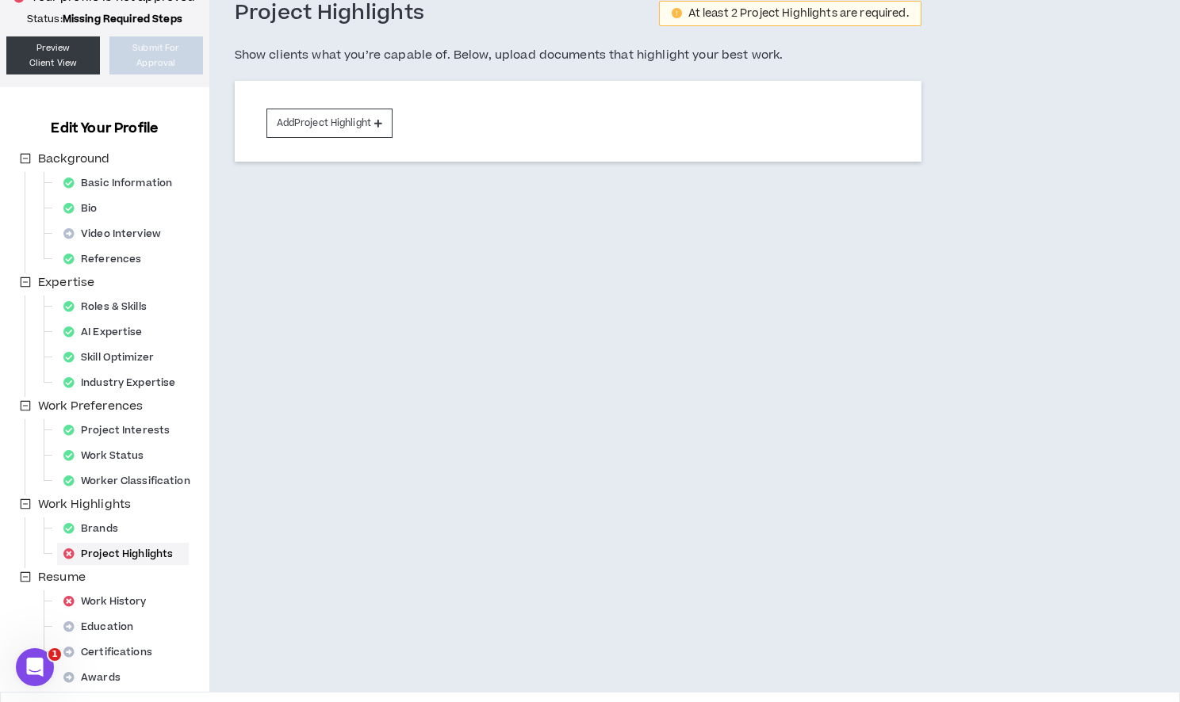
scroll to position [147, 0]
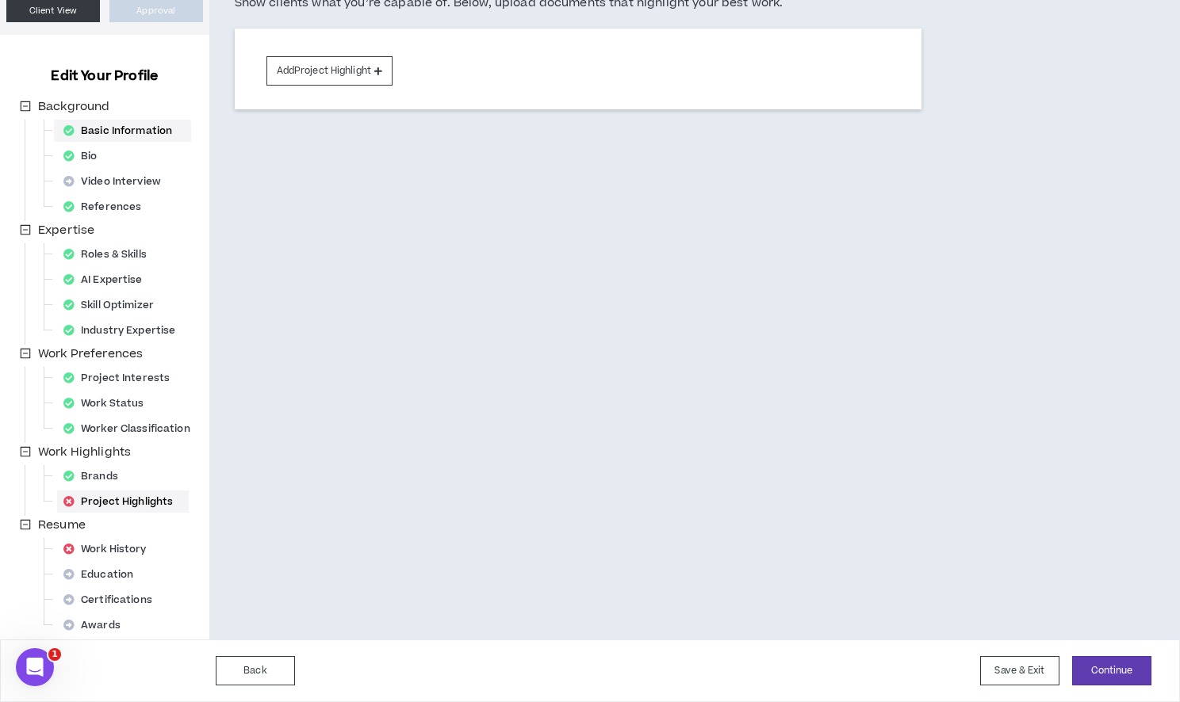
click at [112, 130] on div "Basic Information" at bounding box center [122, 131] width 131 height 22
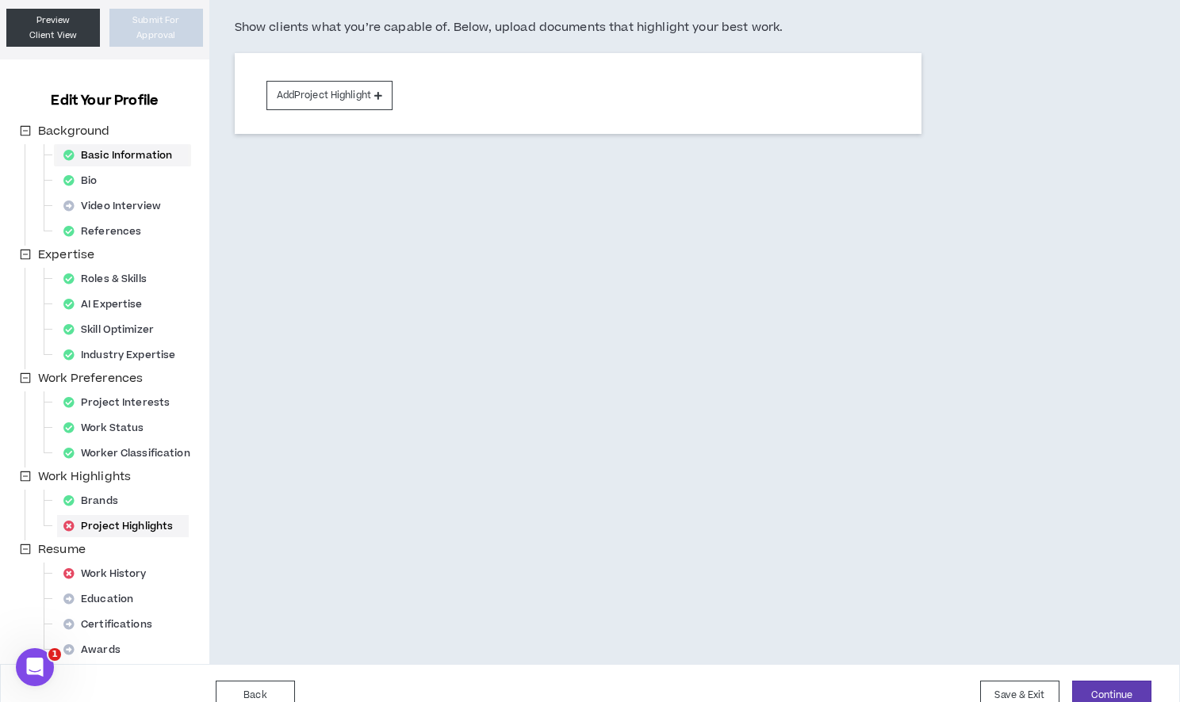
select select "*"
select select "US"
select select "*******"
select select "*"
select select "**********"
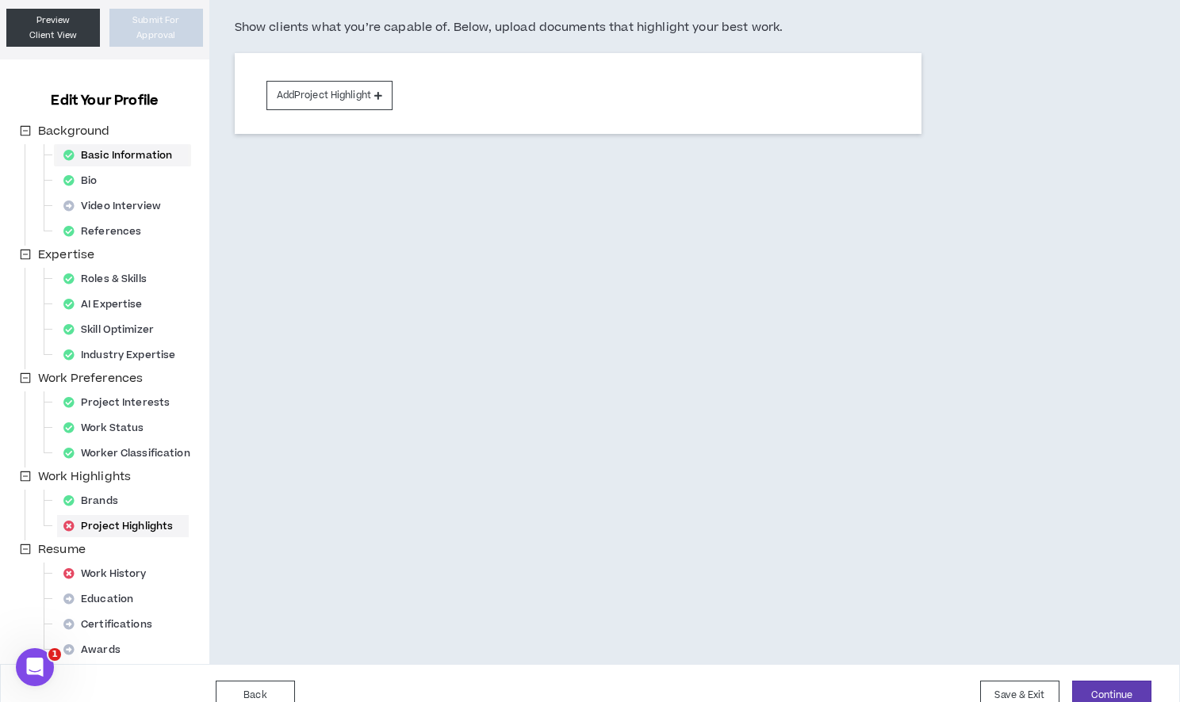
select select "*****"
select select "***"
select select "**********"
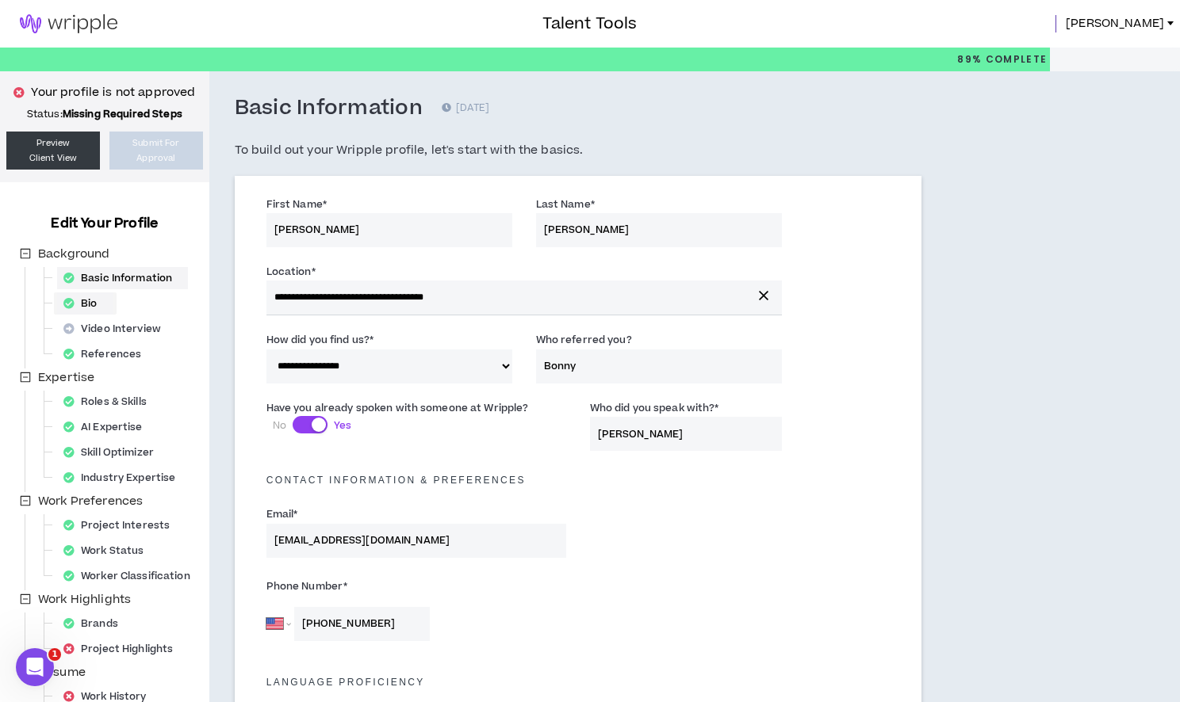
click at [105, 300] on div "Bio" at bounding box center [85, 304] width 56 height 22
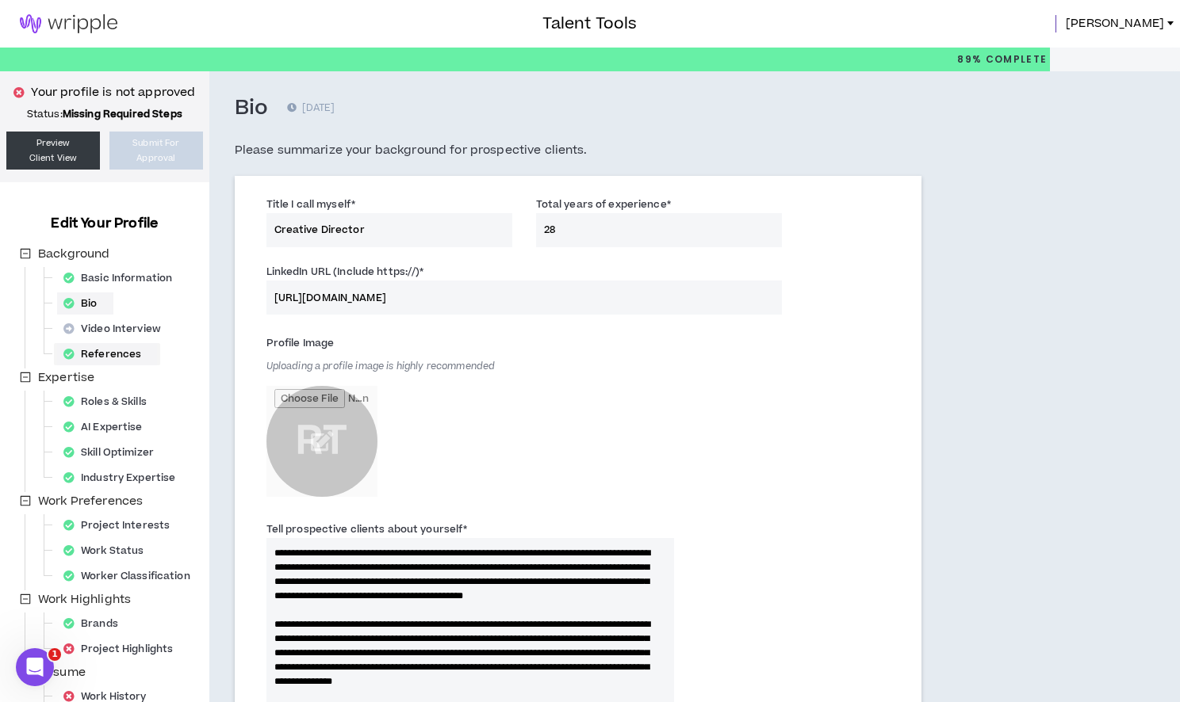
click at [132, 352] on div "References" at bounding box center [107, 354] width 100 height 22
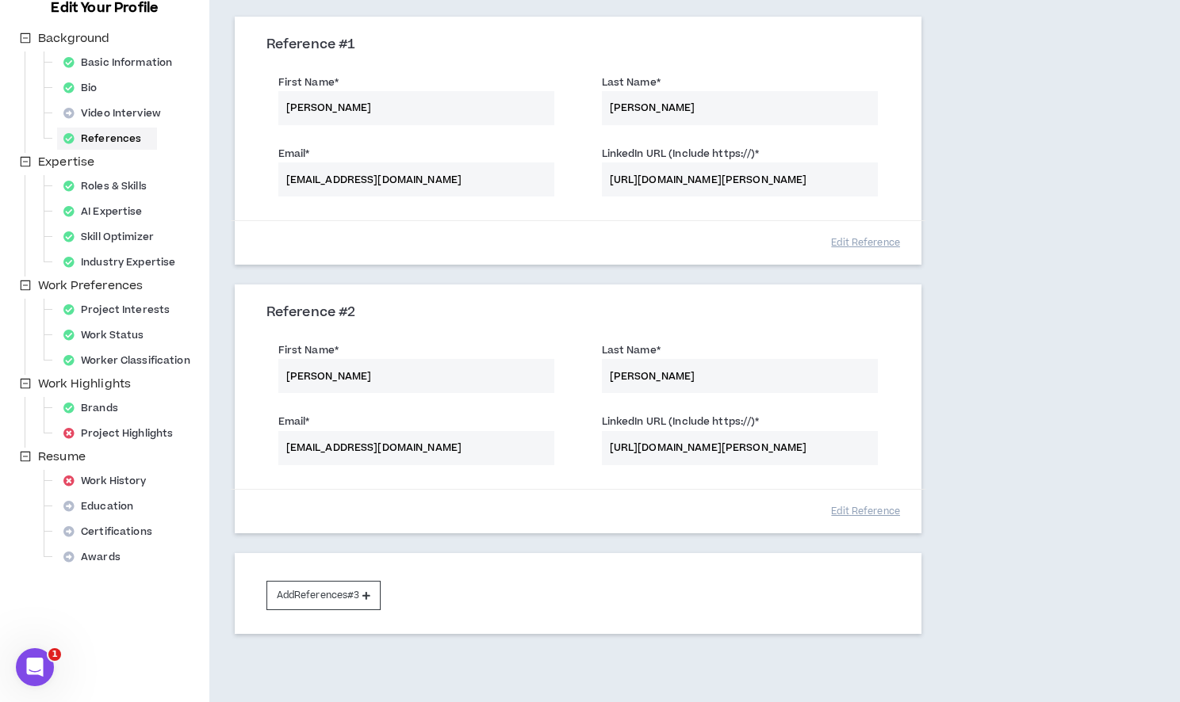
scroll to position [217, 0]
click at [114, 190] on div "Roles & Skills" at bounding box center [109, 185] width 105 height 22
select select "***"
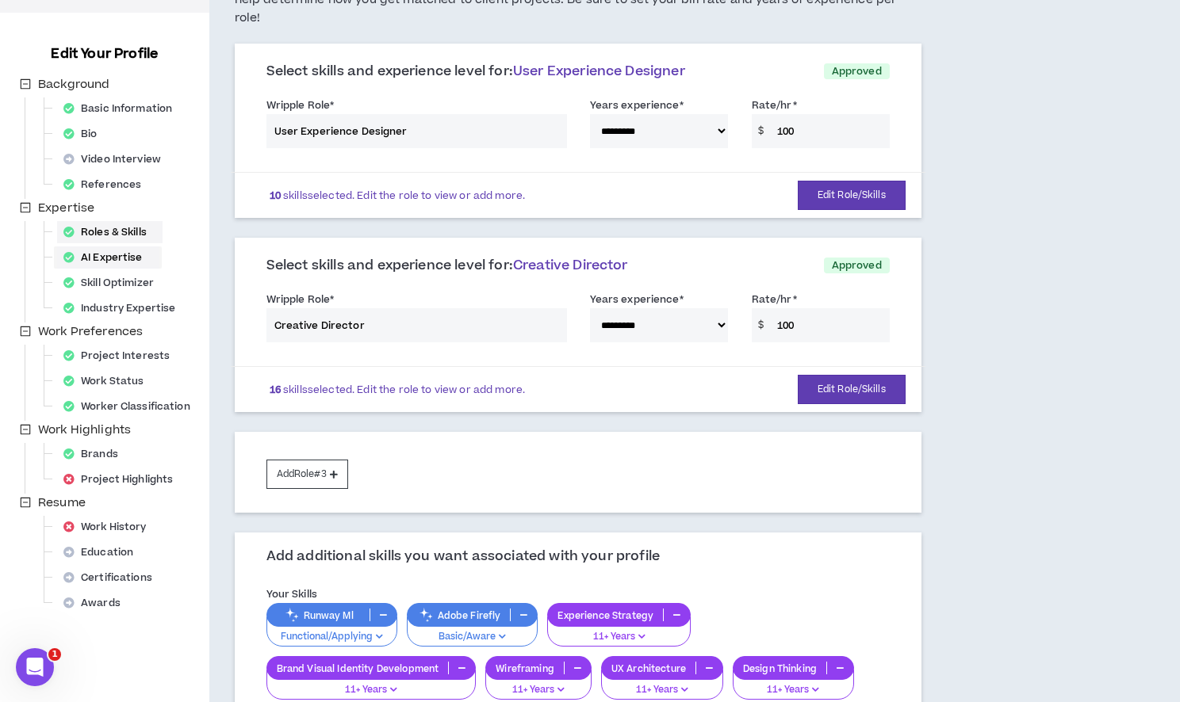
click at [120, 251] on div "AI Expertise" at bounding box center [107, 258] width 101 height 22
select select "*"
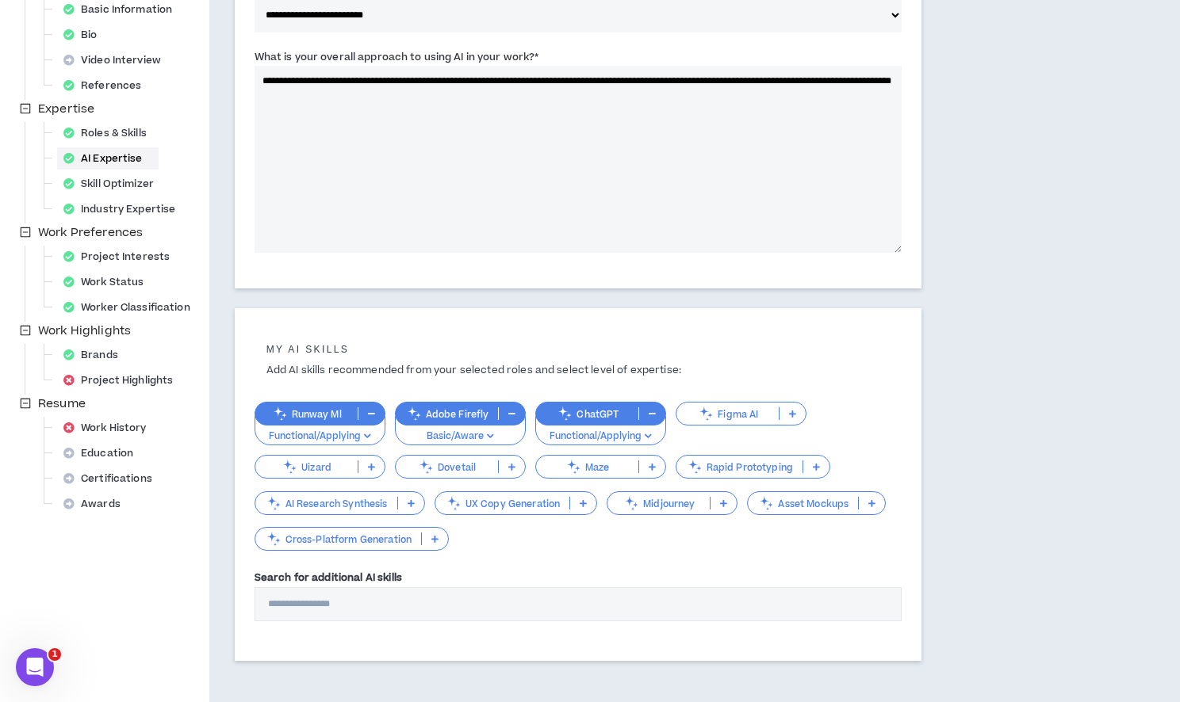
scroll to position [287, 0]
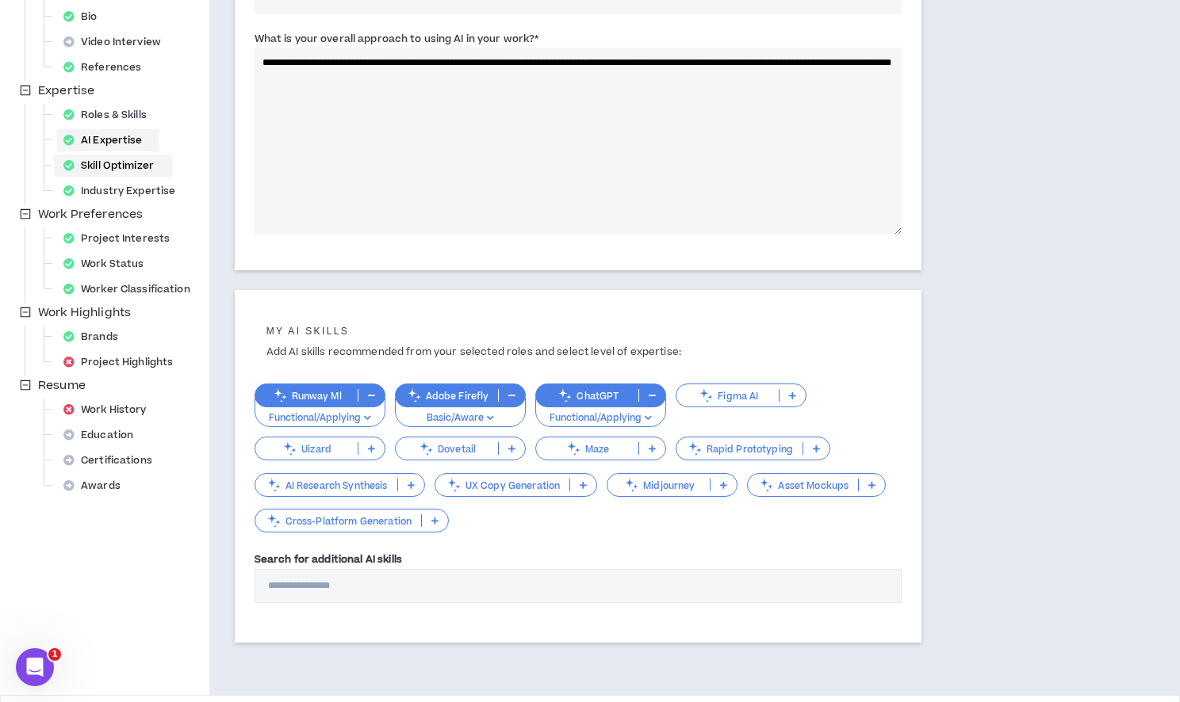
click at [121, 171] on div "Skill Optimizer" at bounding box center [113, 166] width 113 height 22
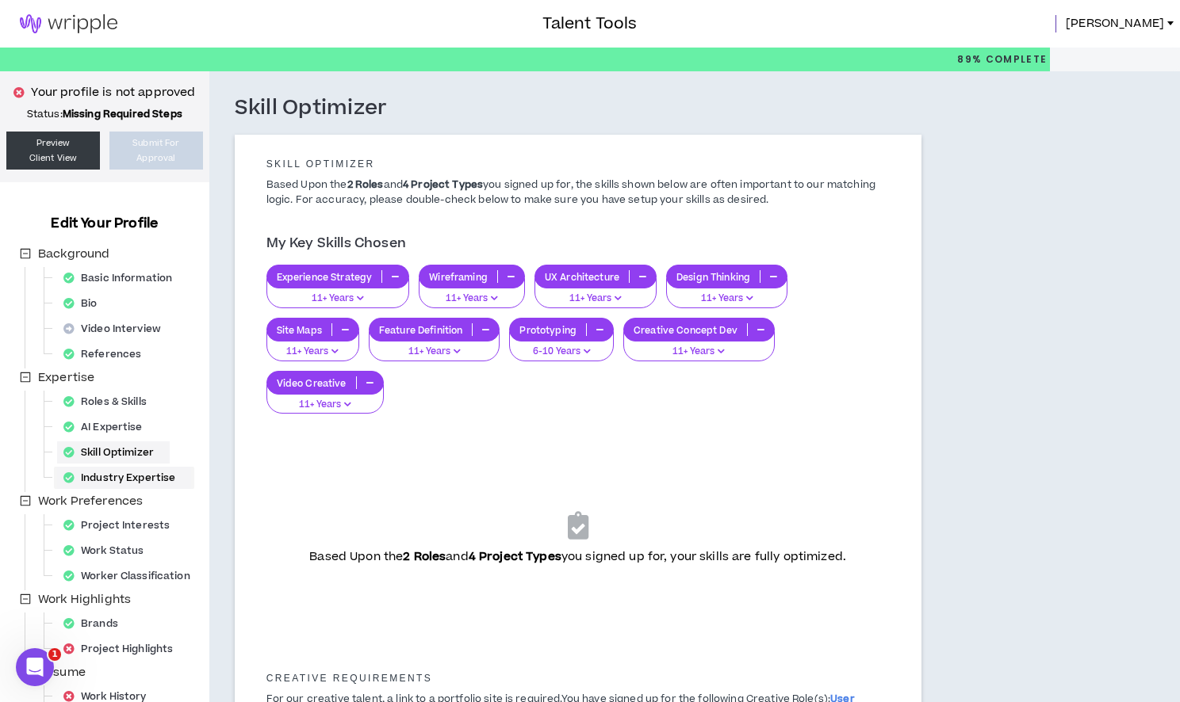
click at [118, 467] on div "Industry Expertise" at bounding box center [124, 478] width 134 height 22
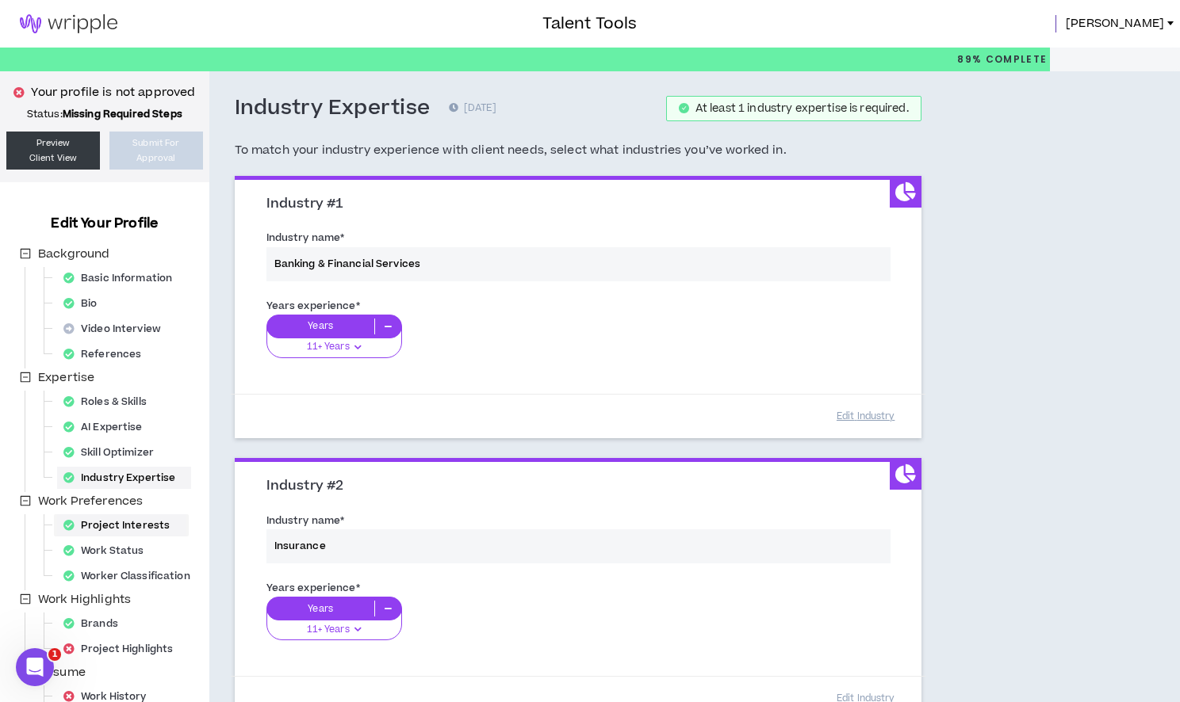
click at [110, 529] on div "Project Interests" at bounding box center [121, 525] width 128 height 22
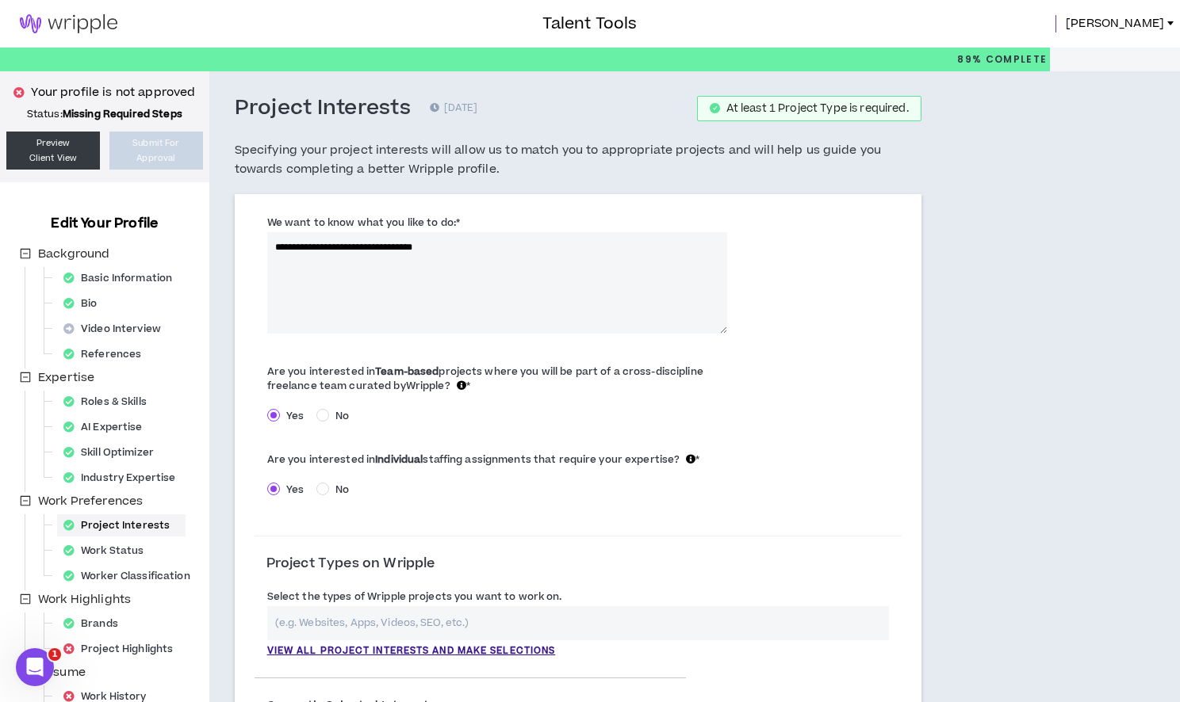
click at [458, 243] on textarea "**********" at bounding box center [497, 282] width 460 height 101
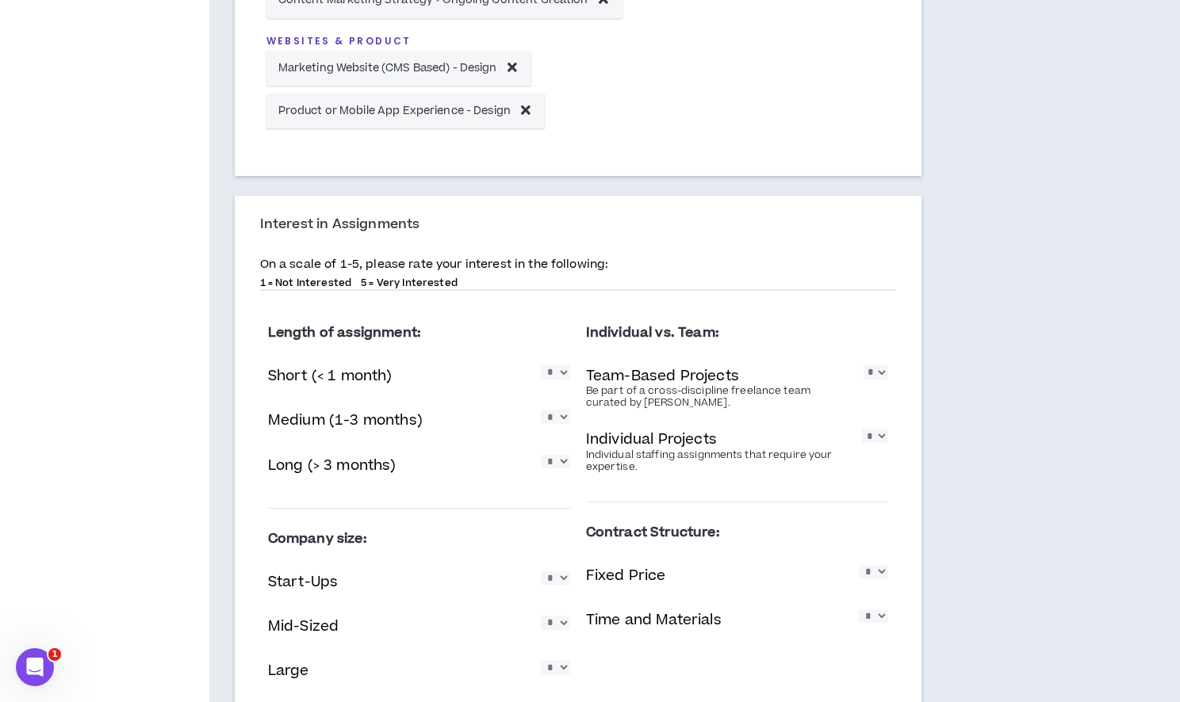
scroll to position [936, 0]
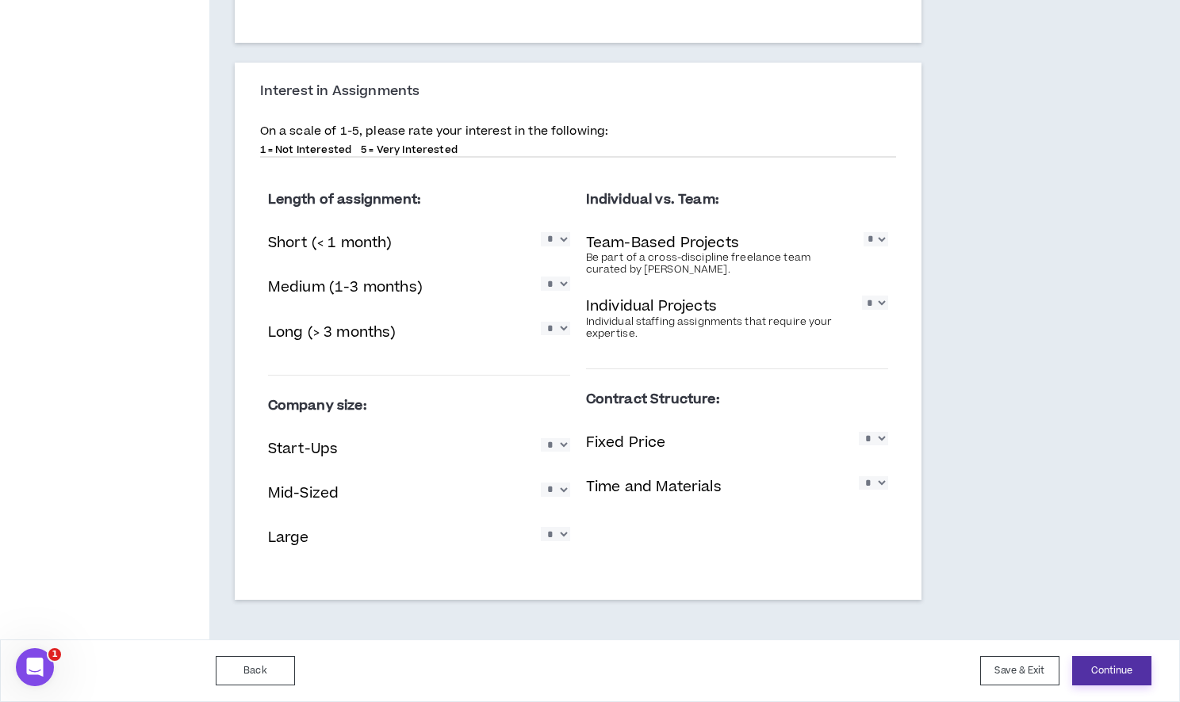
type textarea "**********"
click at [1089, 674] on button "Continue" at bounding box center [1111, 670] width 79 height 29
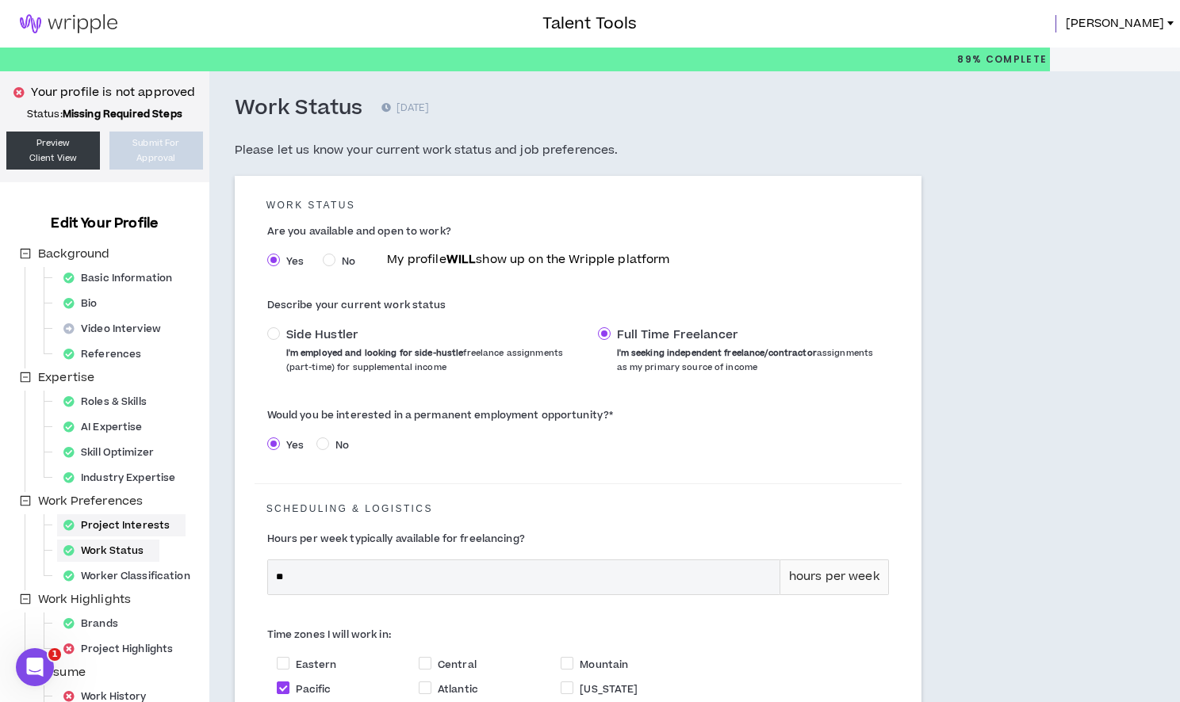
click at [124, 520] on div "Project Interests" at bounding box center [121, 525] width 128 height 22
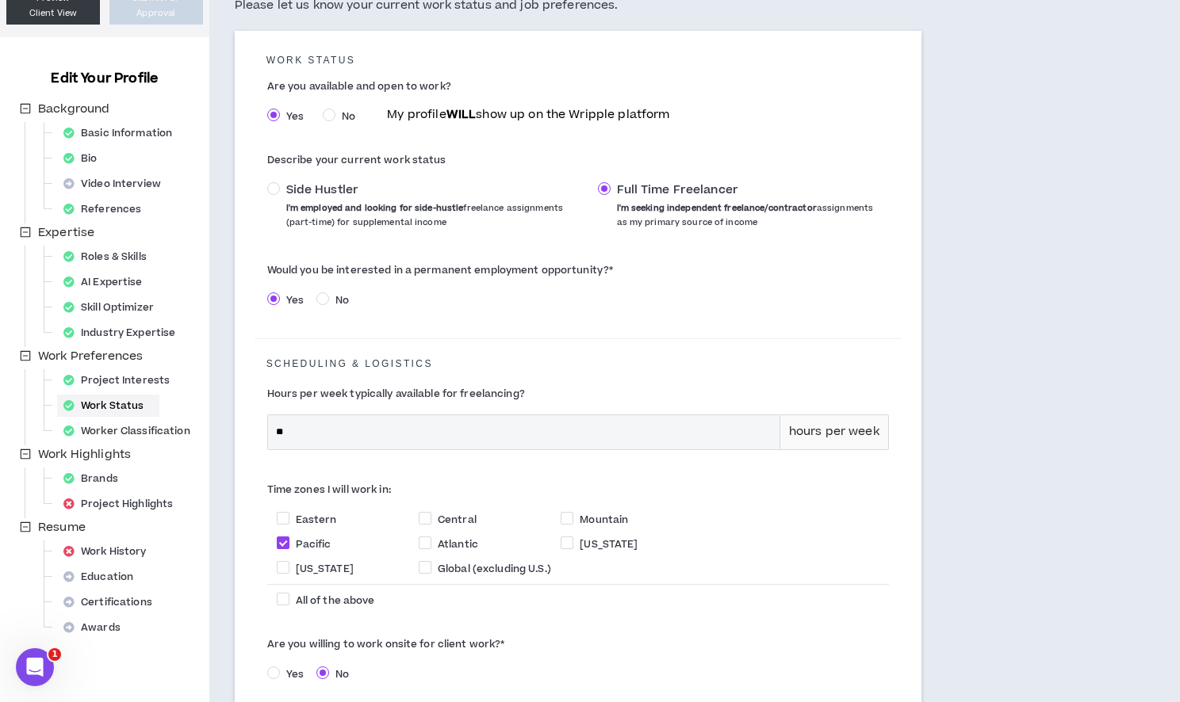
scroll to position [304, 0]
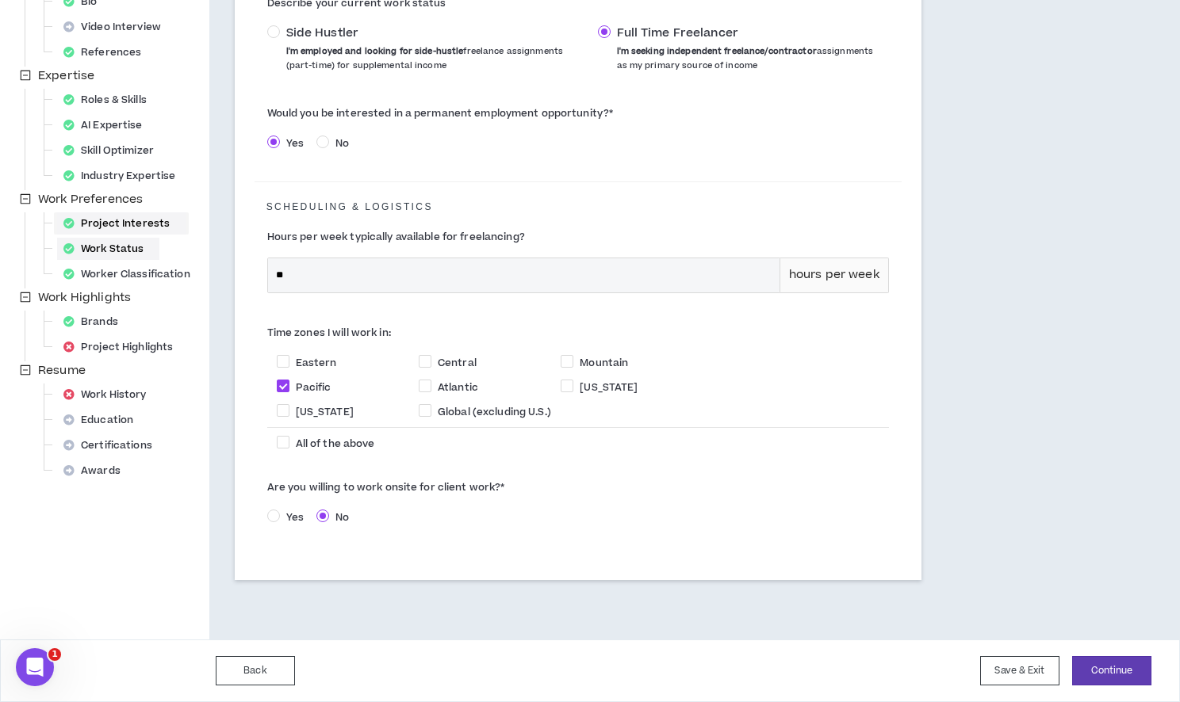
click at [127, 220] on div "Project Interests" at bounding box center [121, 223] width 128 height 22
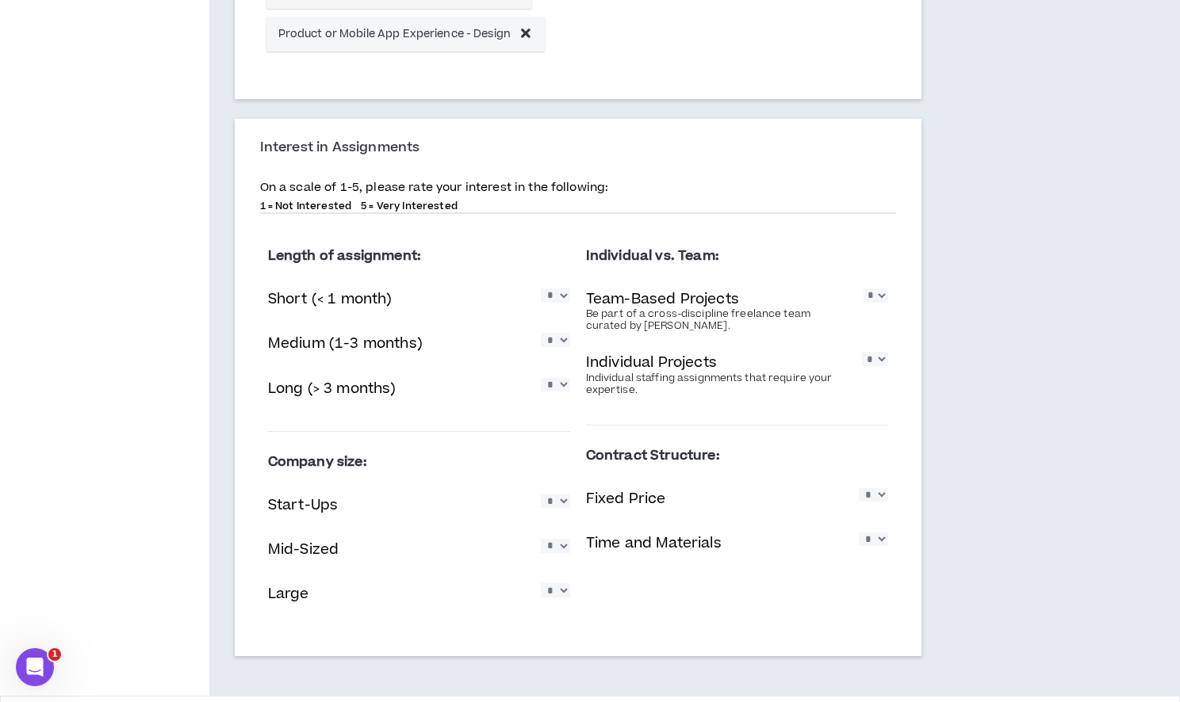
scroll to position [874, 0]
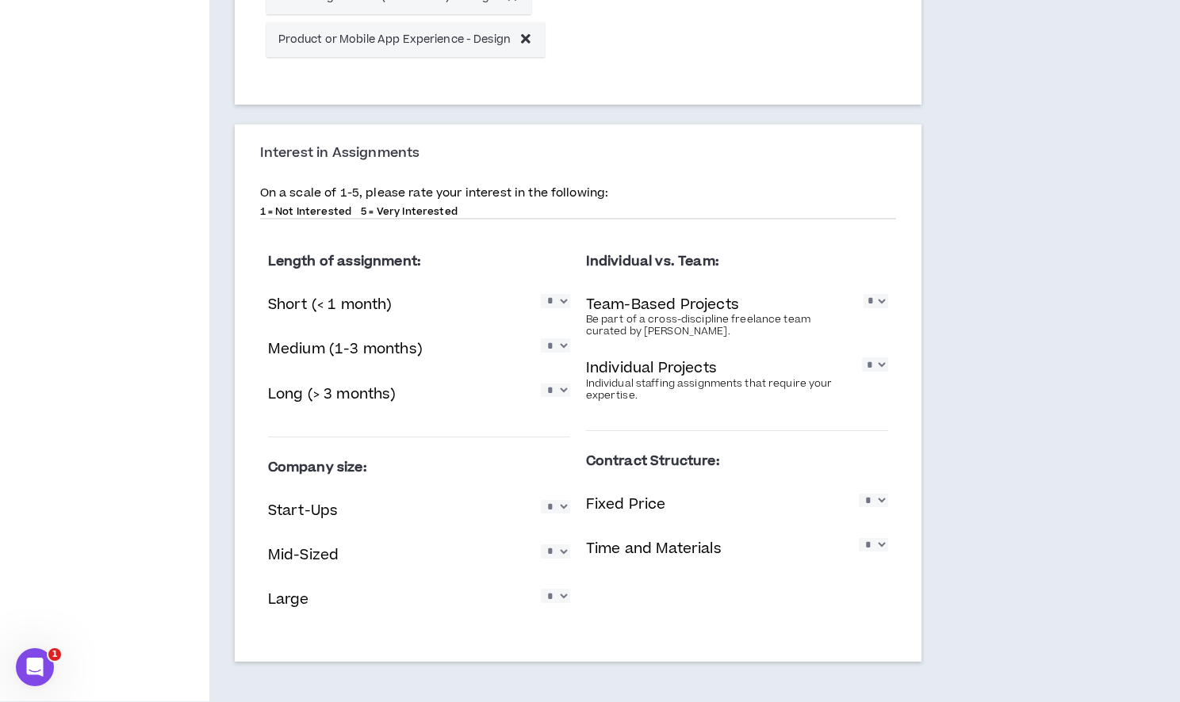
click at [560, 308] on select "* * * * *" at bounding box center [555, 300] width 29 height 13
select select "*"
click at [566, 349] on select "* * * * *" at bounding box center [555, 344] width 29 height 13
select select "*"
click at [556, 393] on select "* * * * *" at bounding box center [555, 390] width 29 height 13
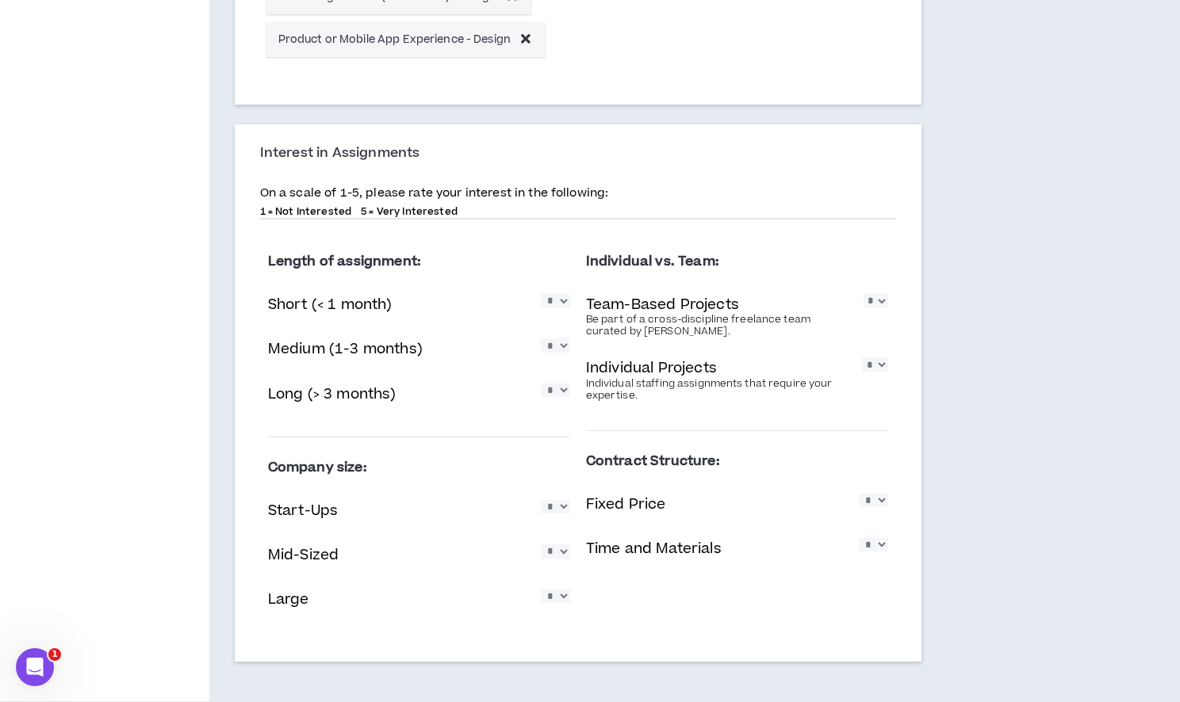
select select "*"
click at [880, 308] on select "* * * * *" at bounding box center [875, 300] width 24 height 13
select select "*"
click at [878, 371] on select "* * * * *" at bounding box center [875, 364] width 26 height 13
select select "*"
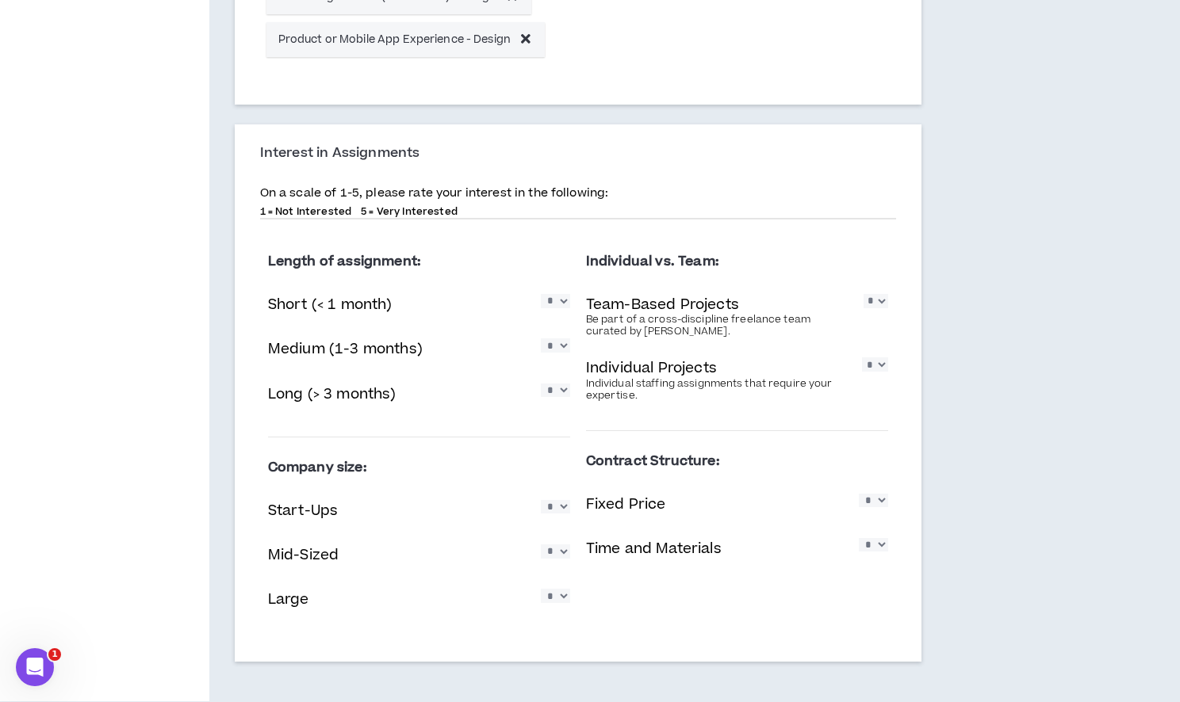
click at [875, 503] on select "* * * * *" at bounding box center [873, 500] width 29 height 13
select select "*"
click at [881, 548] on select "* * * * *" at bounding box center [873, 544] width 29 height 13
select select "*"
click at [553, 514] on select "* * * * *" at bounding box center [555, 506] width 29 height 13
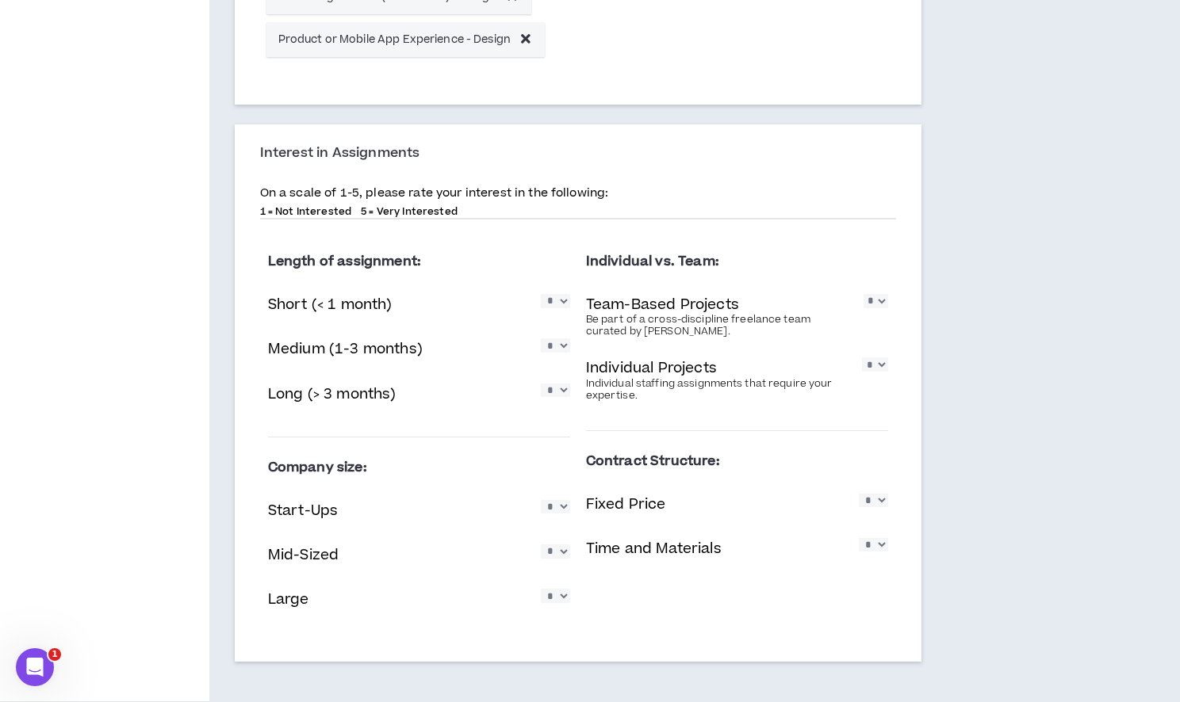
select select "*"
click at [559, 549] on select "* * * * *" at bounding box center [555, 551] width 29 height 13
select select "*"
click at [560, 610] on div "Large * * * * *" at bounding box center [419, 601] width 302 height 33
click at [559, 600] on select "* * * * *" at bounding box center [555, 595] width 29 height 13
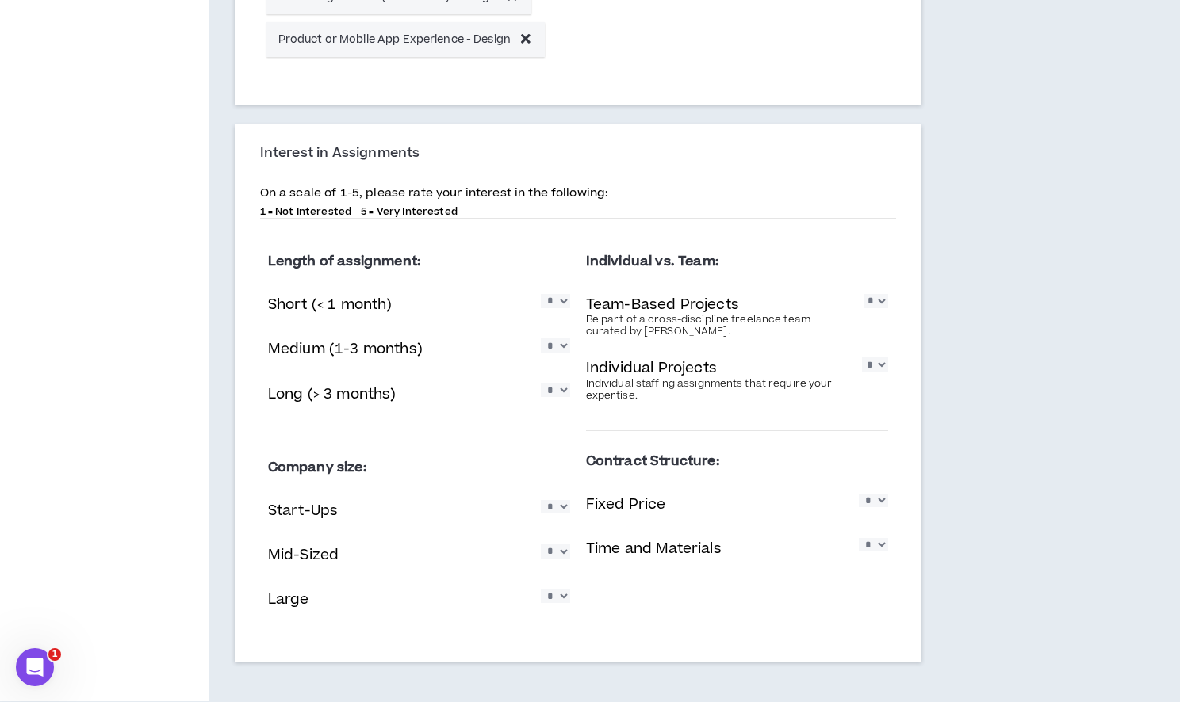
select select "*"
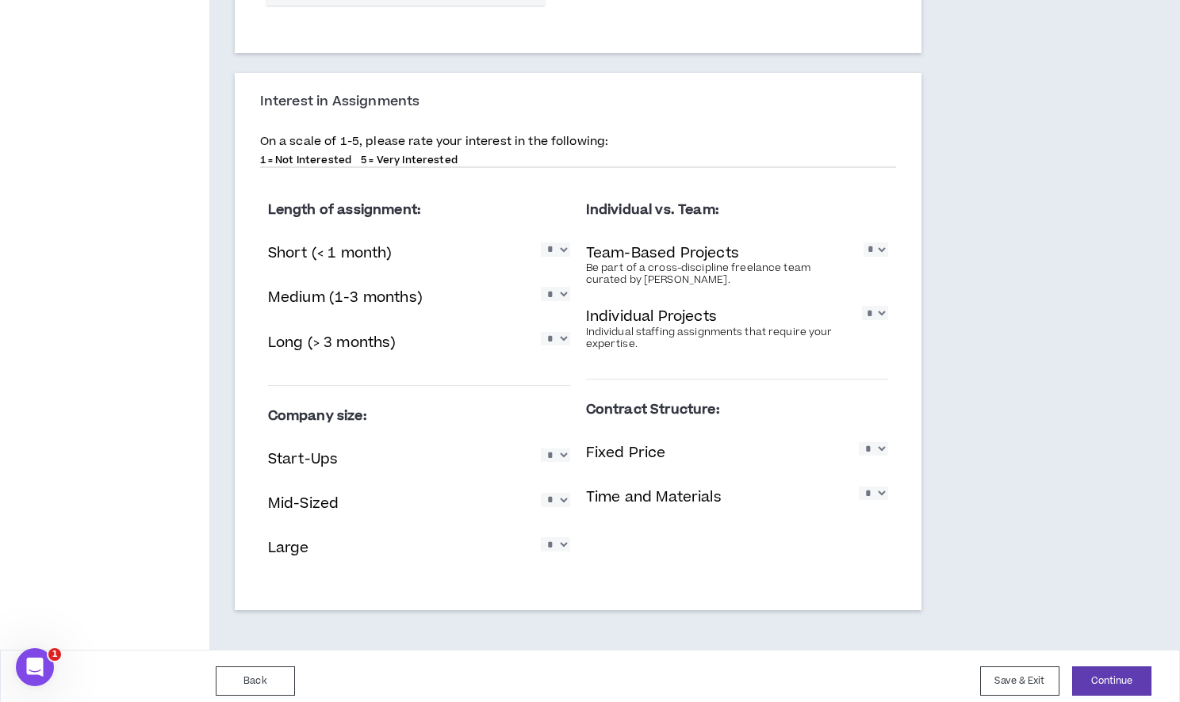
scroll to position [936, 0]
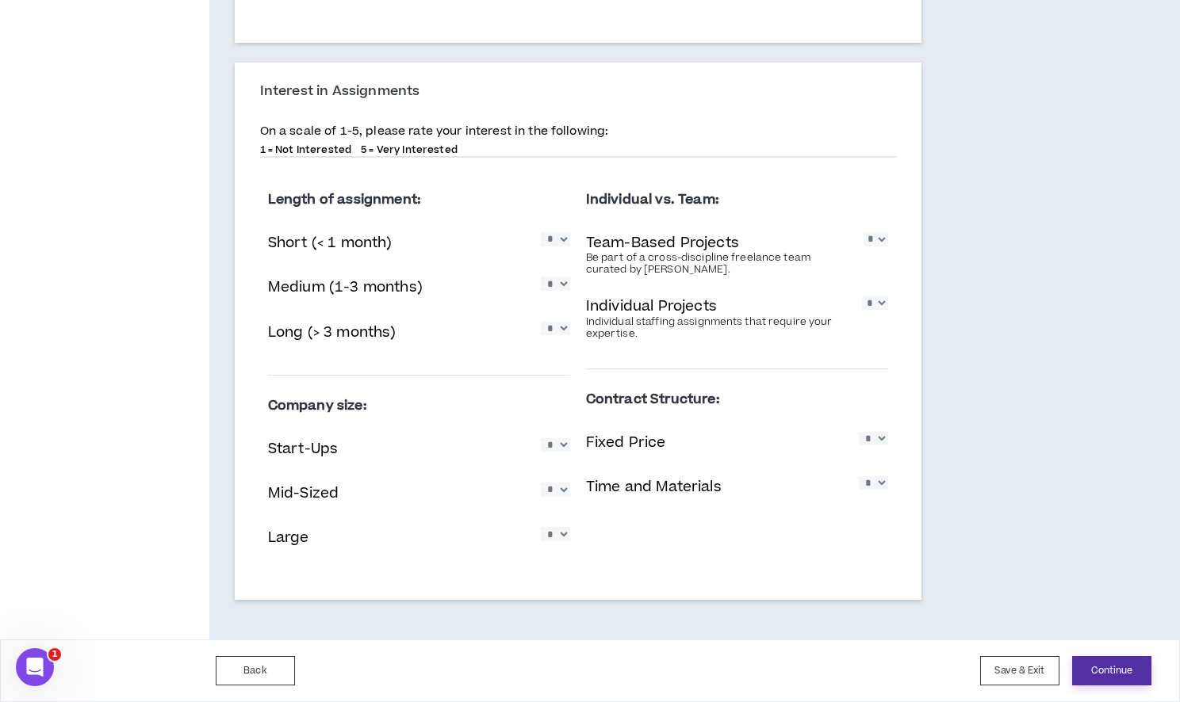
click at [1120, 673] on button "Continue" at bounding box center [1111, 670] width 79 height 29
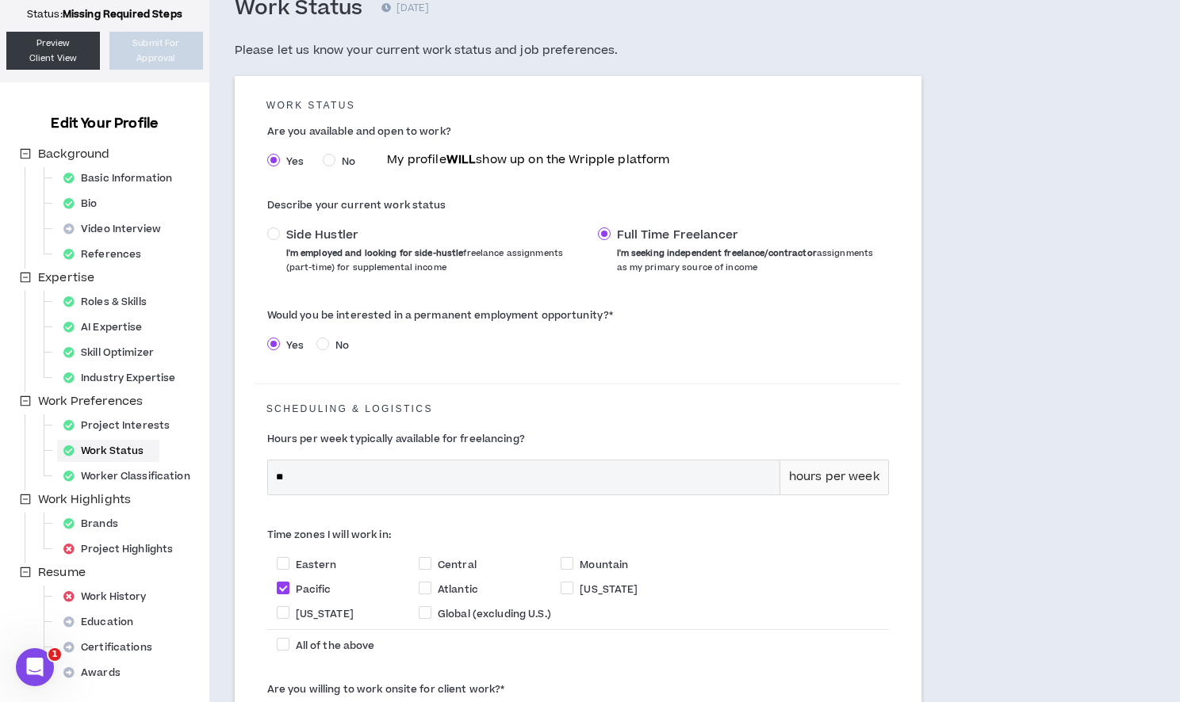
scroll to position [103, 0]
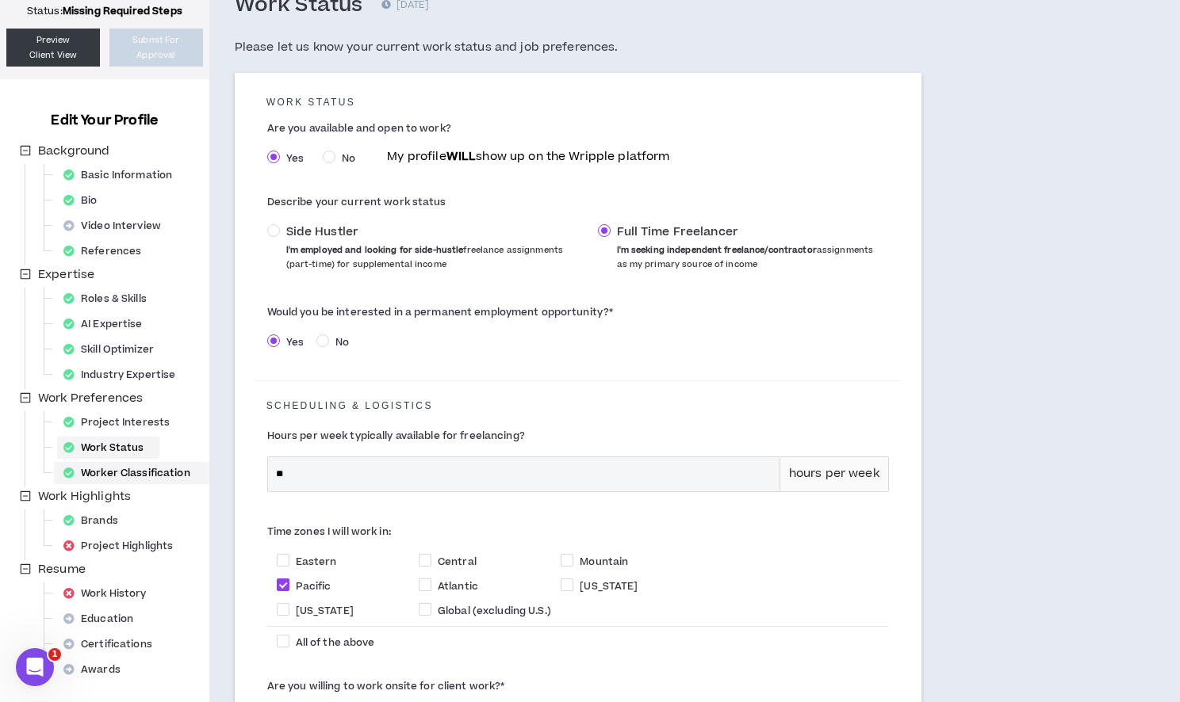
click at [136, 471] on div "Worker Classification" at bounding box center [131, 473] width 149 height 22
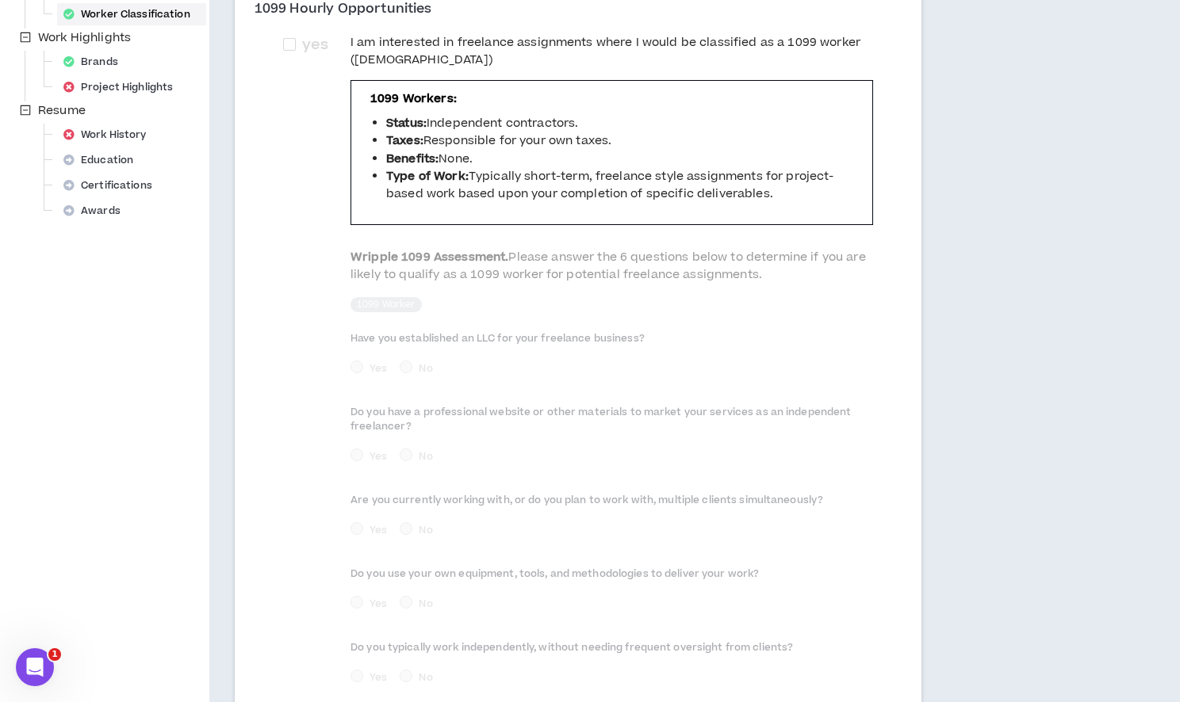
scroll to position [396, 0]
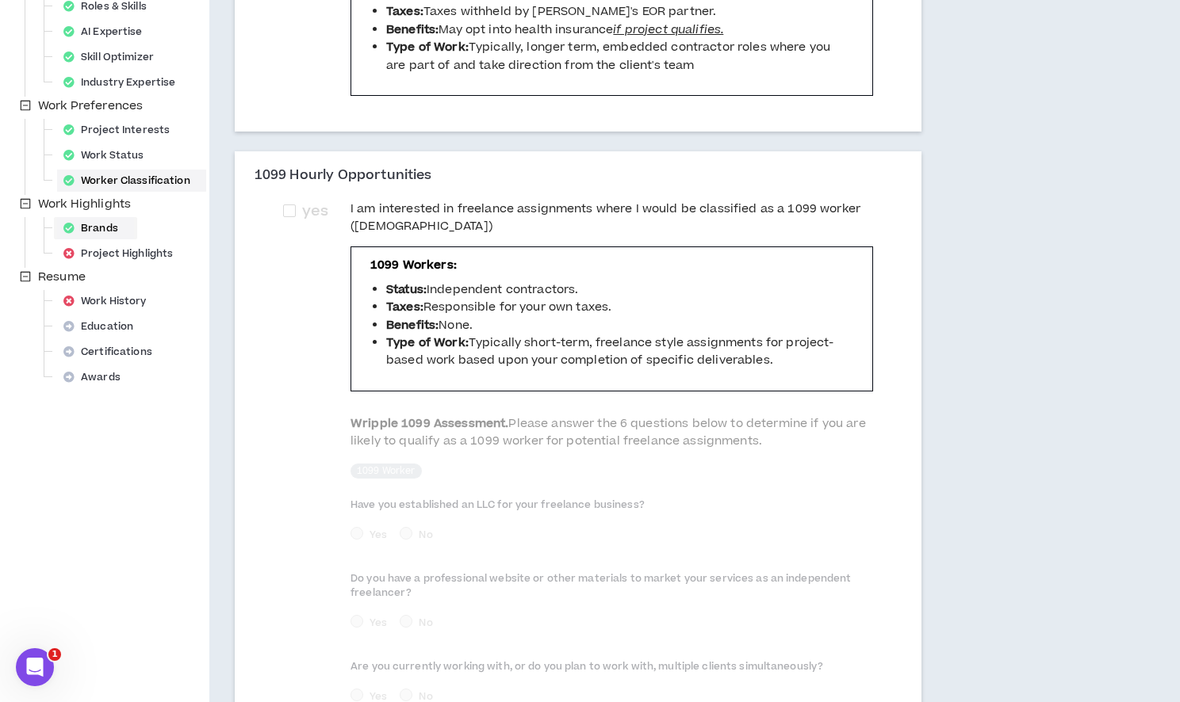
click at [114, 229] on div "Brands" at bounding box center [95, 228] width 77 height 22
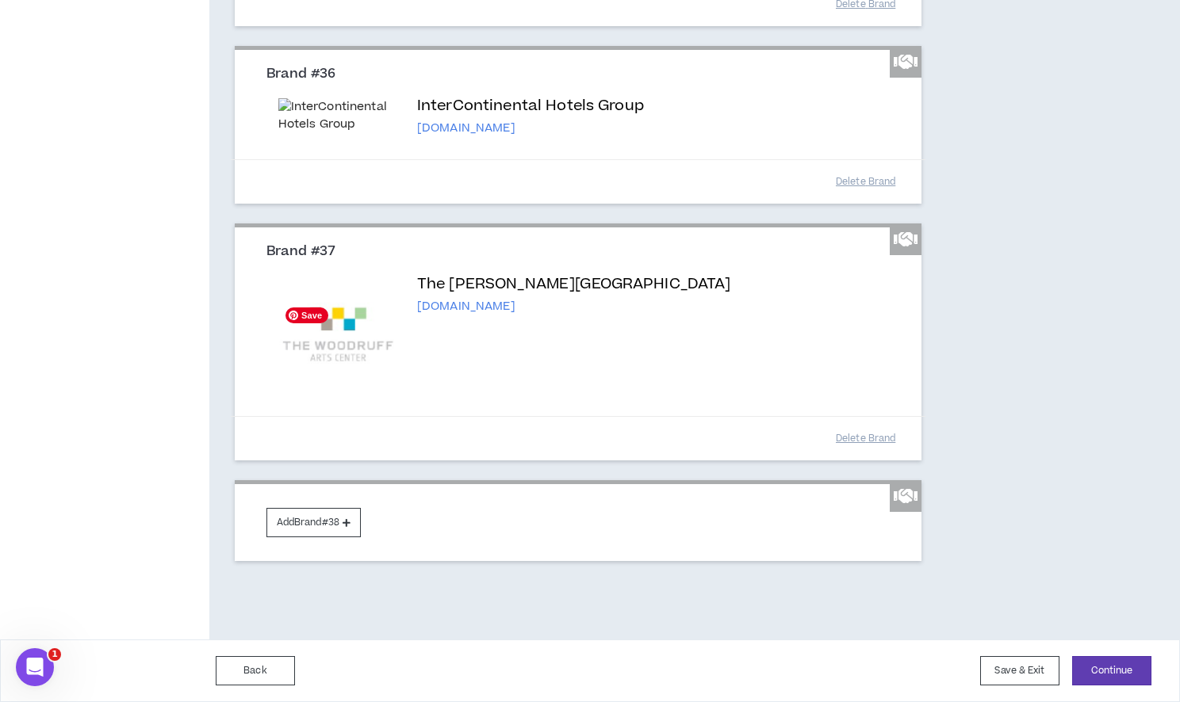
scroll to position [8065, 0]
click at [301, 519] on button "Add Brand #38" at bounding box center [313, 522] width 94 height 29
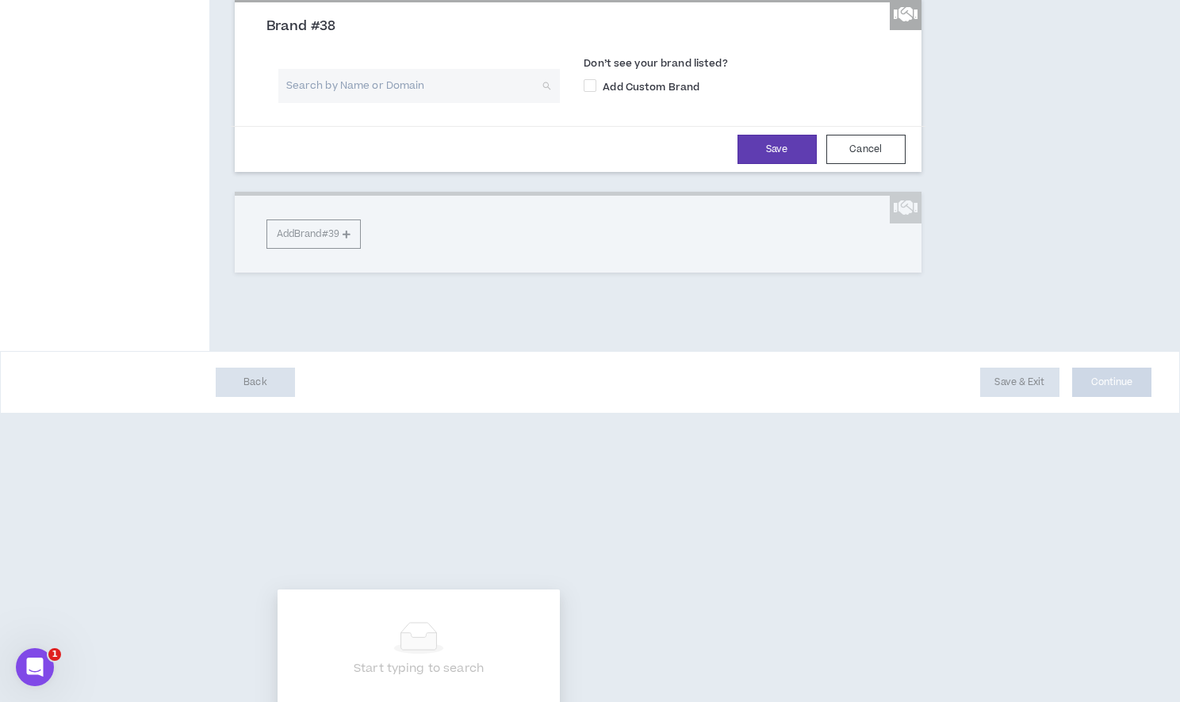
click at [319, 103] on input "search" at bounding box center [414, 86] width 254 height 34
type input "onespace"
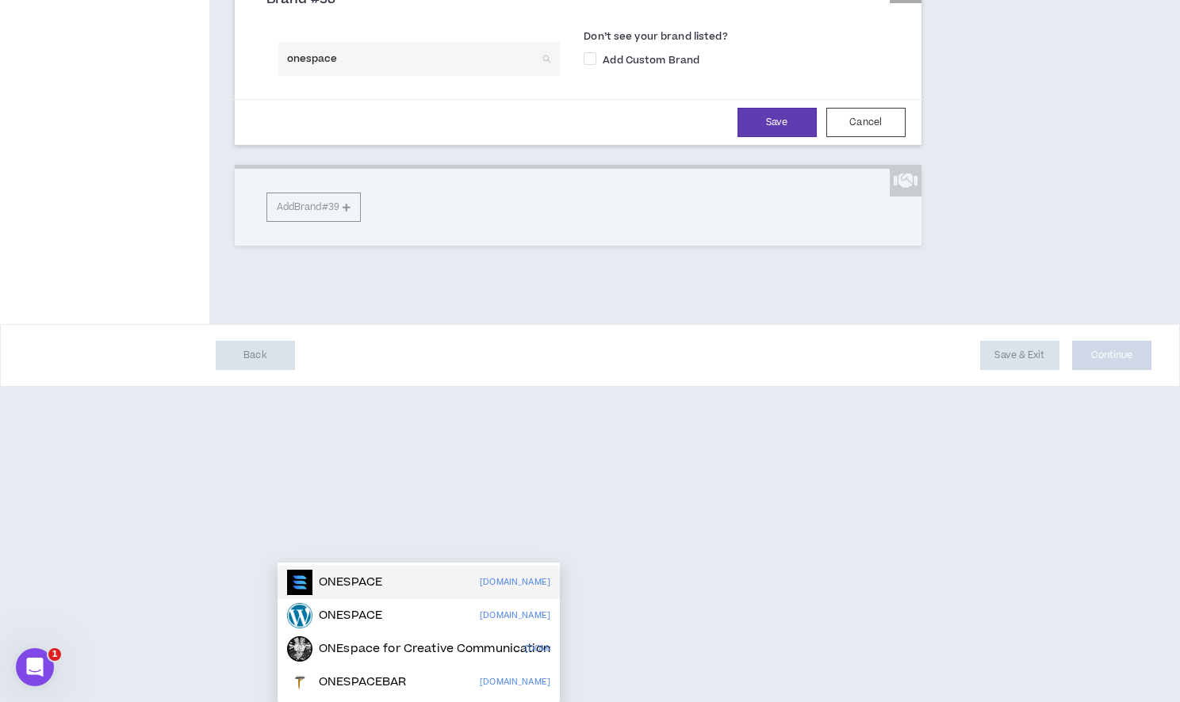
scroll to position [8215, 0]
click at [492, 21] on div "Brand #38" at bounding box center [577, 6] width 647 height 30
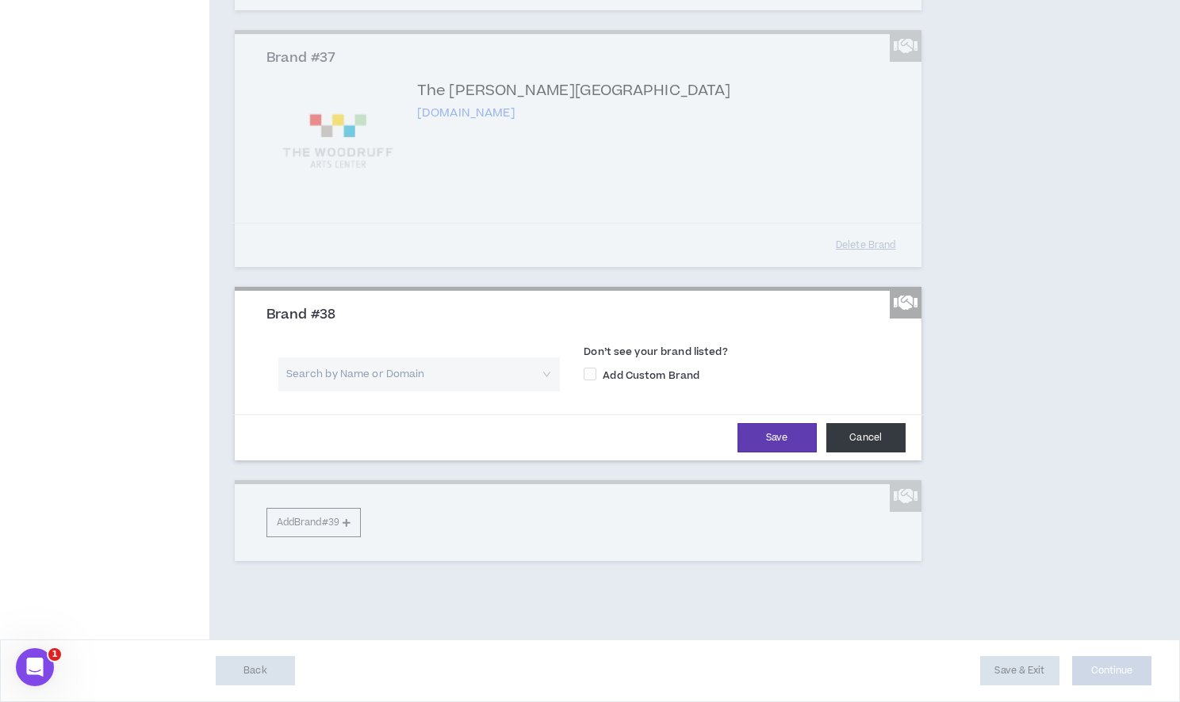
click at [836, 453] on button "Cancel" at bounding box center [865, 437] width 79 height 29
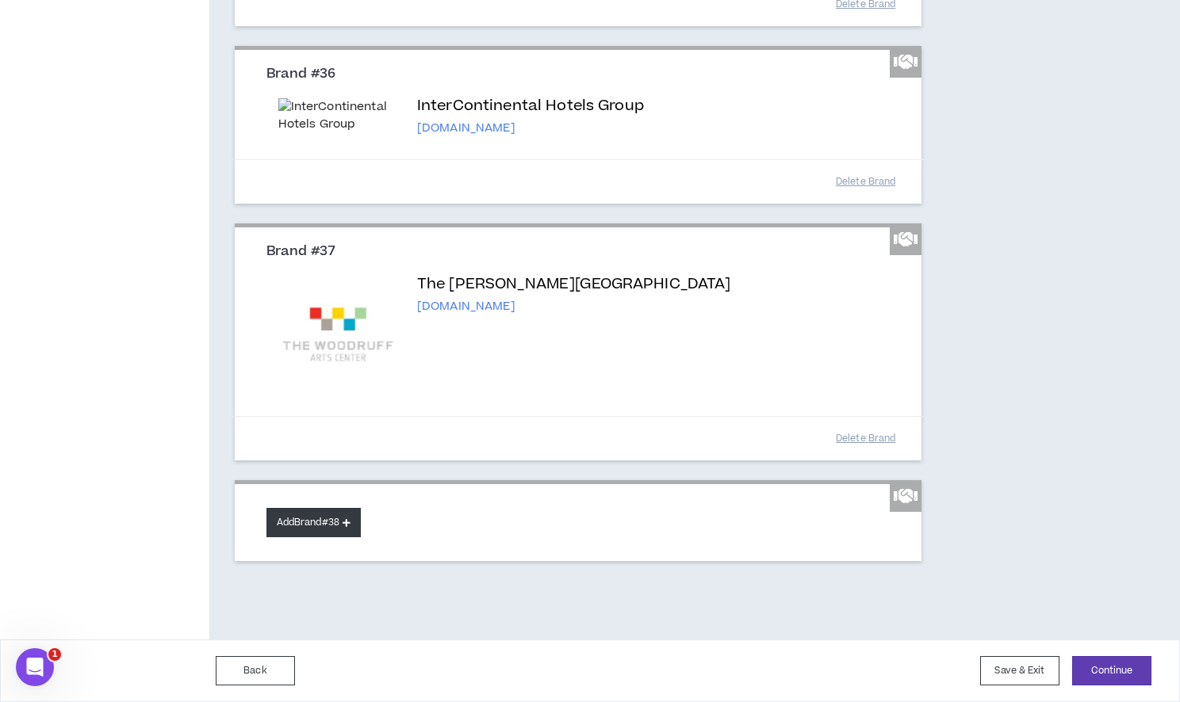
click at [321, 530] on button "Add Brand #38" at bounding box center [313, 522] width 94 height 29
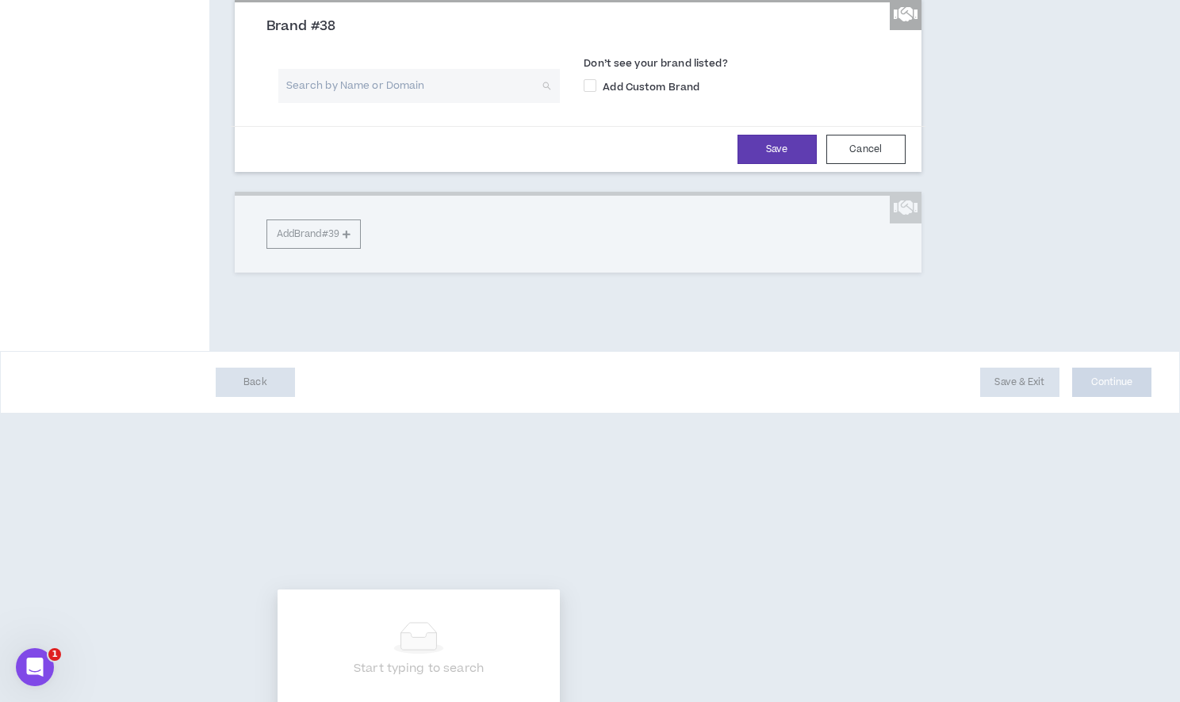
click at [317, 103] on input "search" at bounding box center [414, 86] width 254 height 34
type input "USWeb"
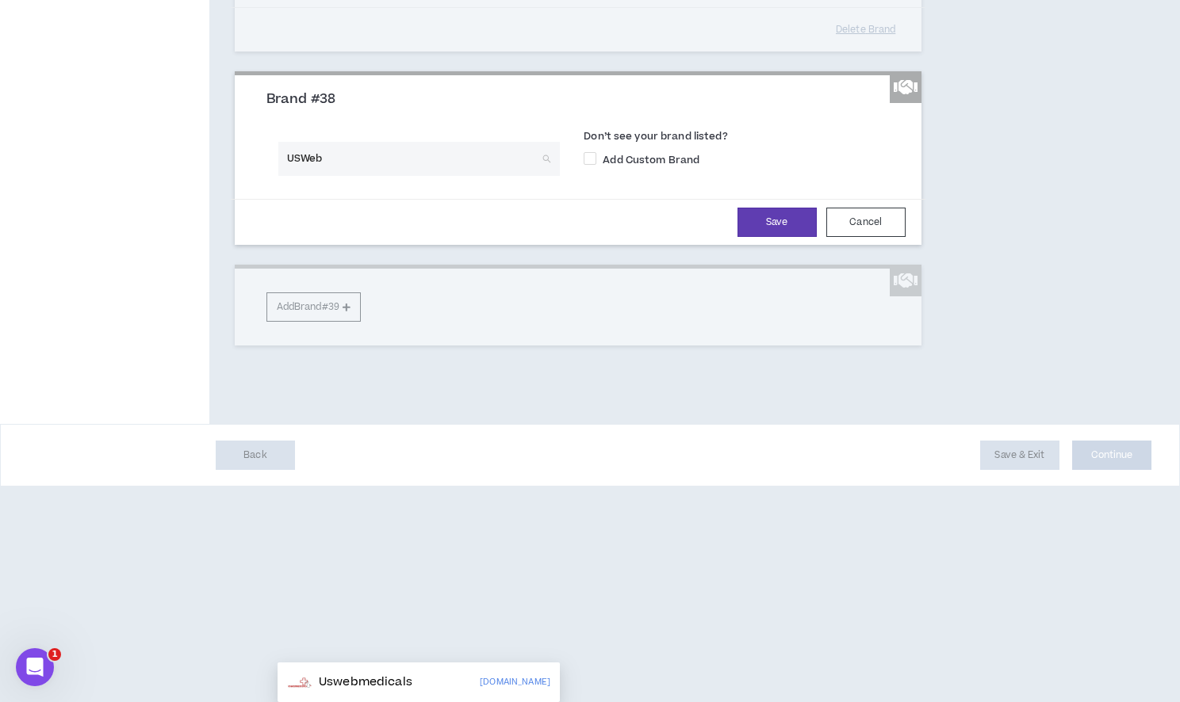
drag, startPoint x: 378, startPoint y: 568, endPoint x: 260, endPoint y: 564, distance: 118.2
click at [260, 187] on div "USWeb Search by Name or Domain" at bounding box center [419, 164] width 330 height 45
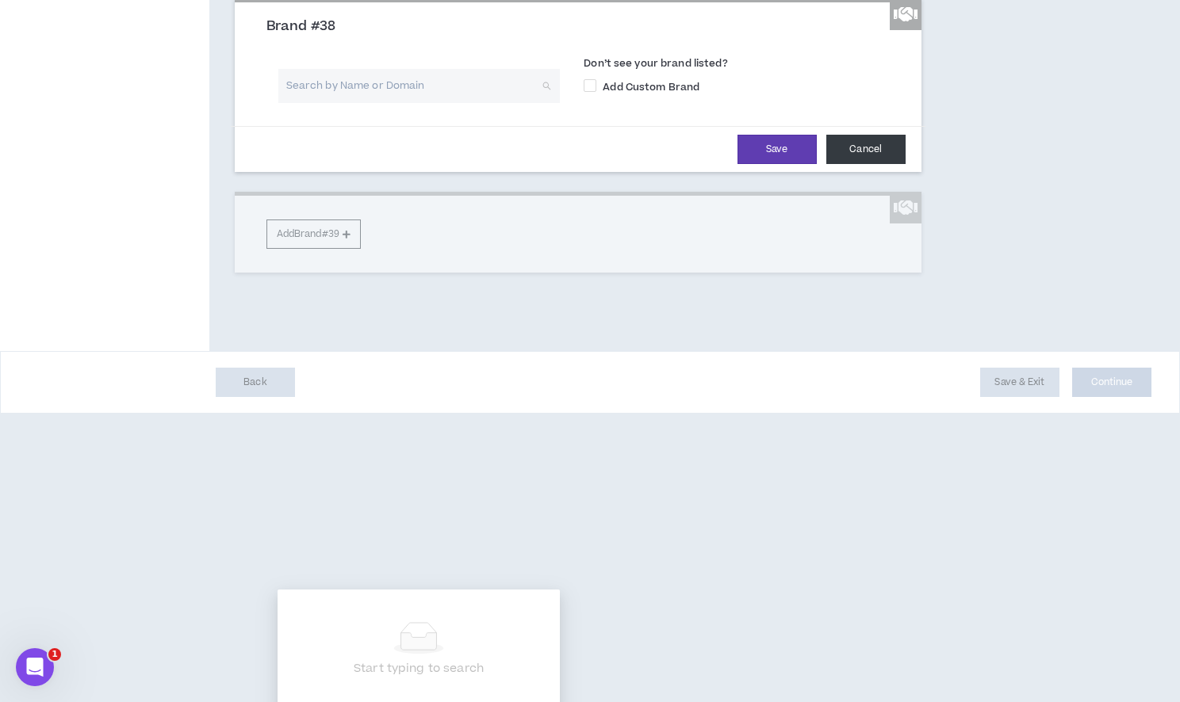
click at [855, 164] on button "Cancel" at bounding box center [865, 149] width 79 height 29
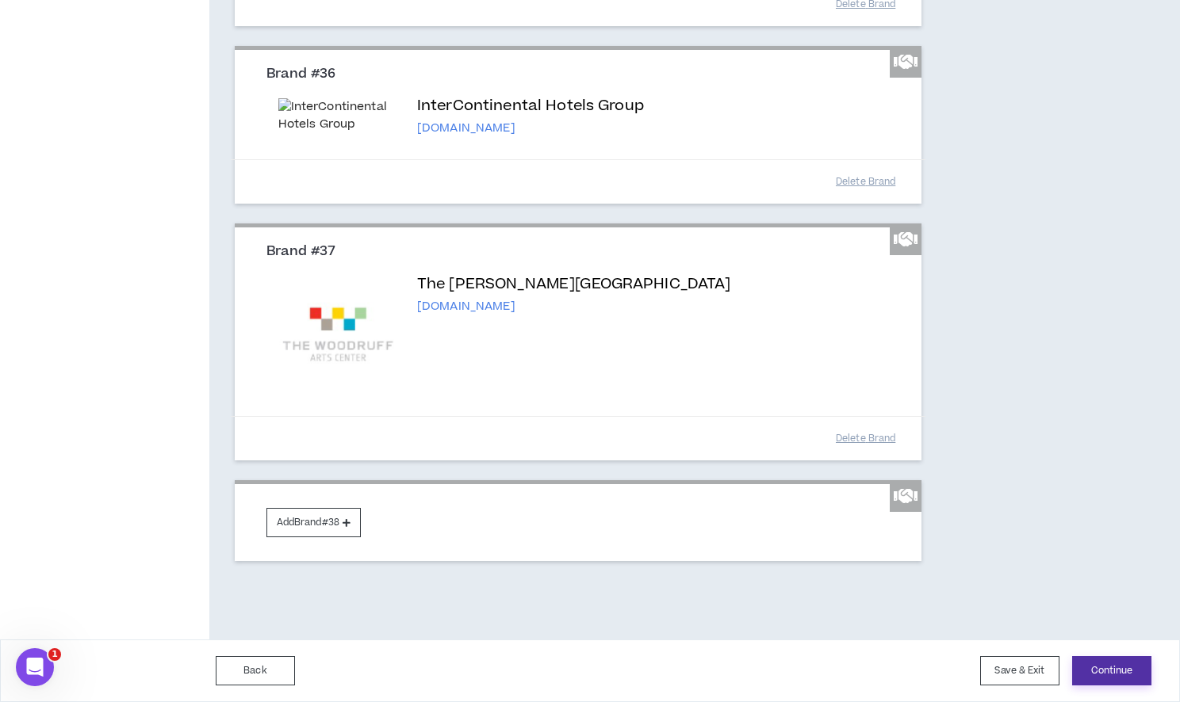
click at [1105, 673] on button "Continue" at bounding box center [1111, 670] width 79 height 29
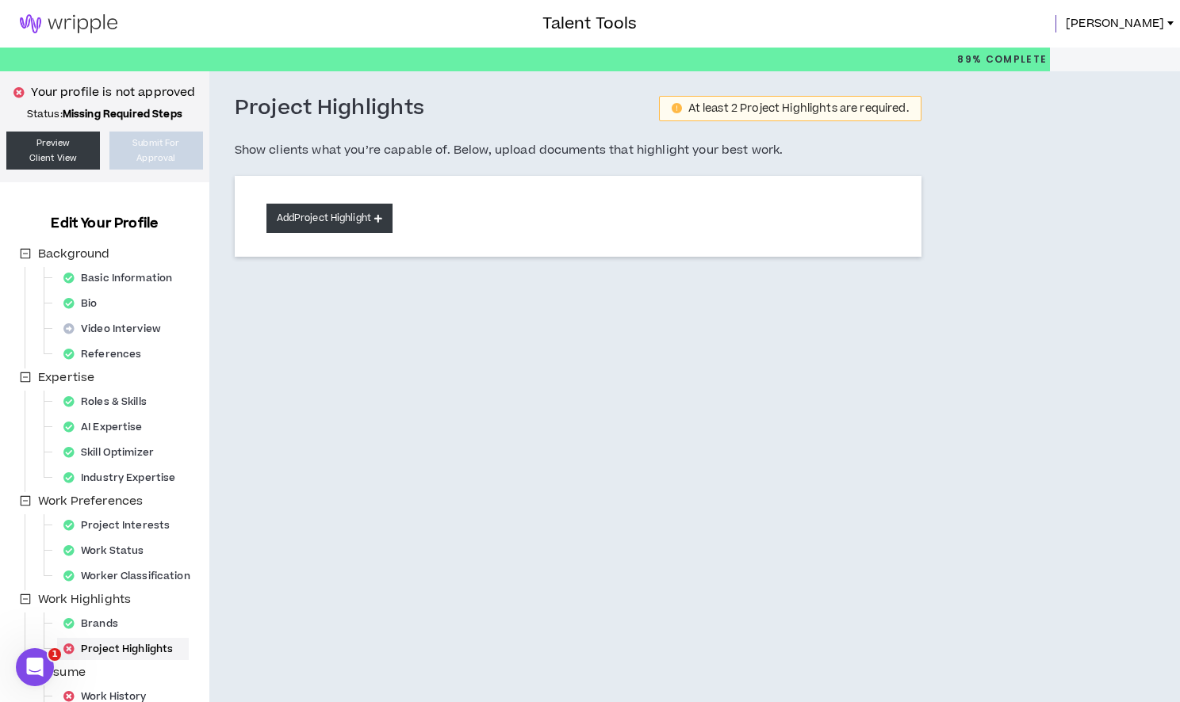
click at [362, 220] on button "Add Project Highlight" at bounding box center [329, 218] width 126 height 29
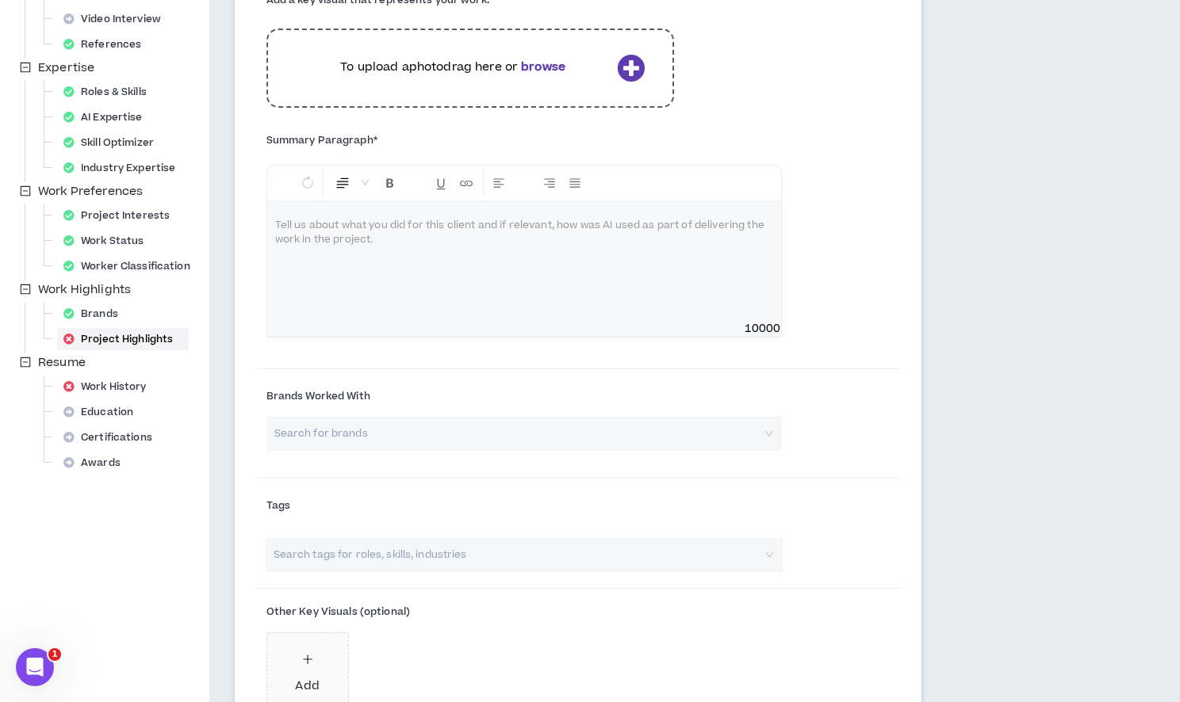
scroll to position [316, 0]
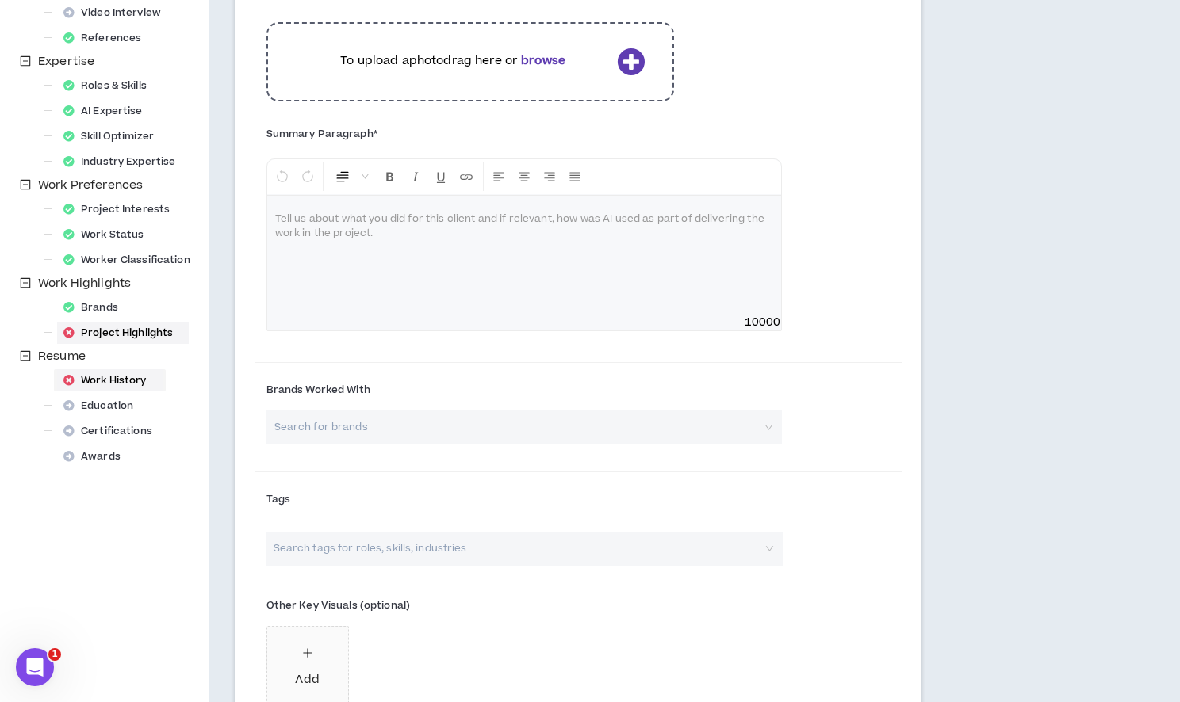
click at [129, 380] on div "Work History" at bounding box center [109, 380] width 105 height 22
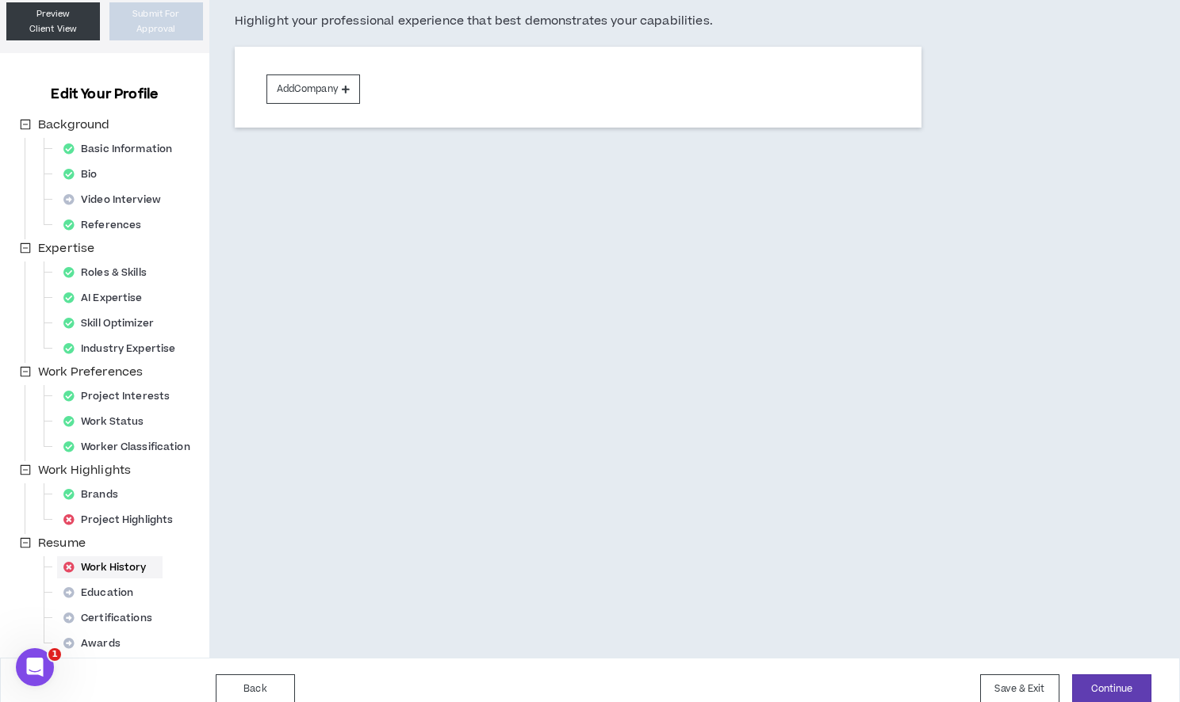
scroll to position [147, 0]
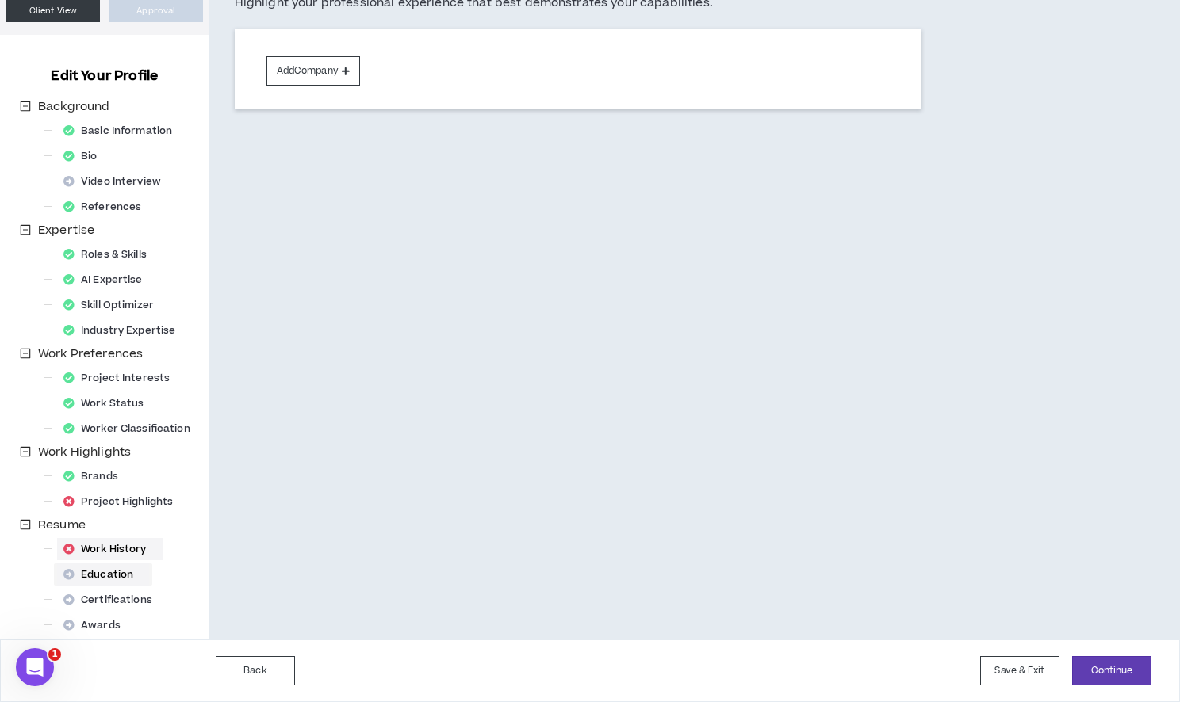
click at [101, 582] on div "Education" at bounding box center [103, 575] width 92 height 22
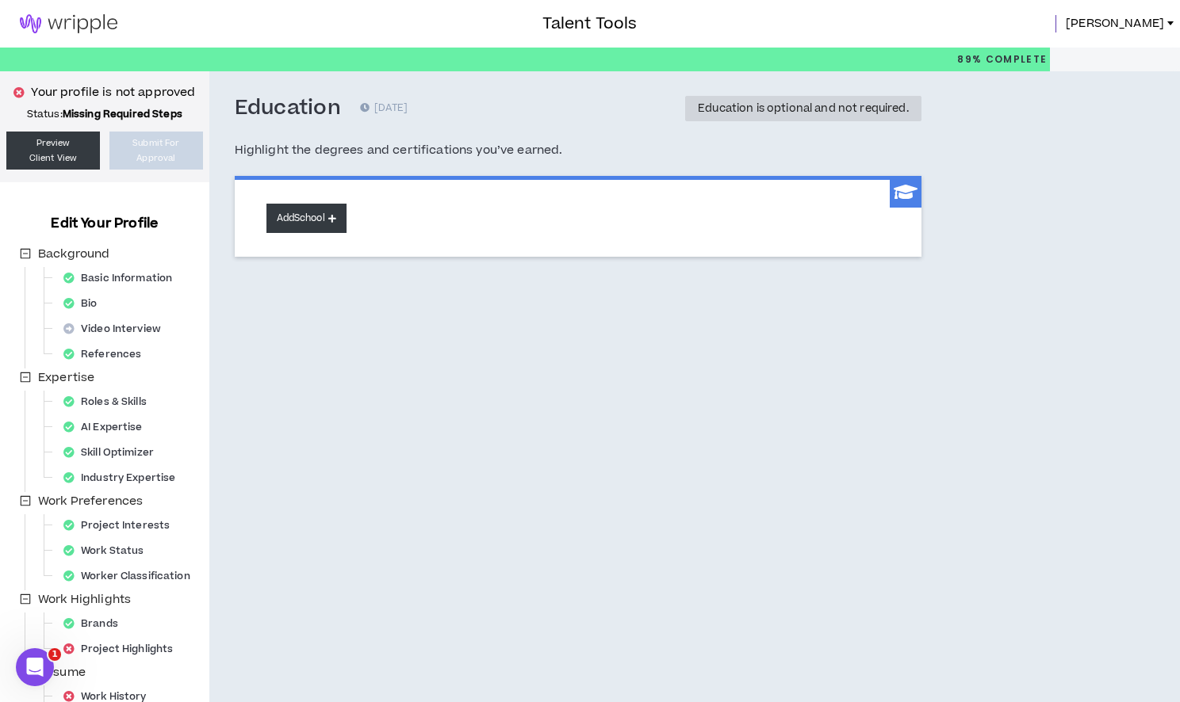
click at [312, 216] on button "Add School" at bounding box center [306, 218] width 80 height 29
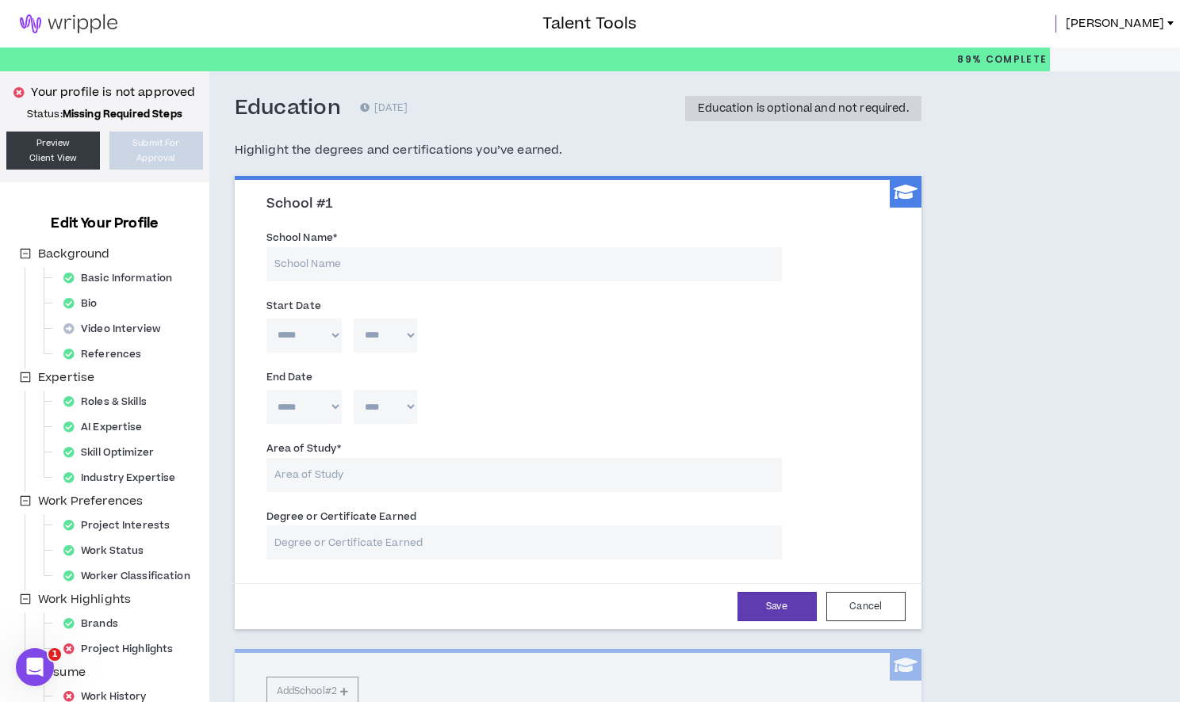
click at [333, 258] on input "School Name *" at bounding box center [523, 264] width 515 height 34
type input "Art Institute of [GEOGRAPHIC_DATA]"
click at [327, 469] on input "Area of Study *" at bounding box center [523, 475] width 515 height 34
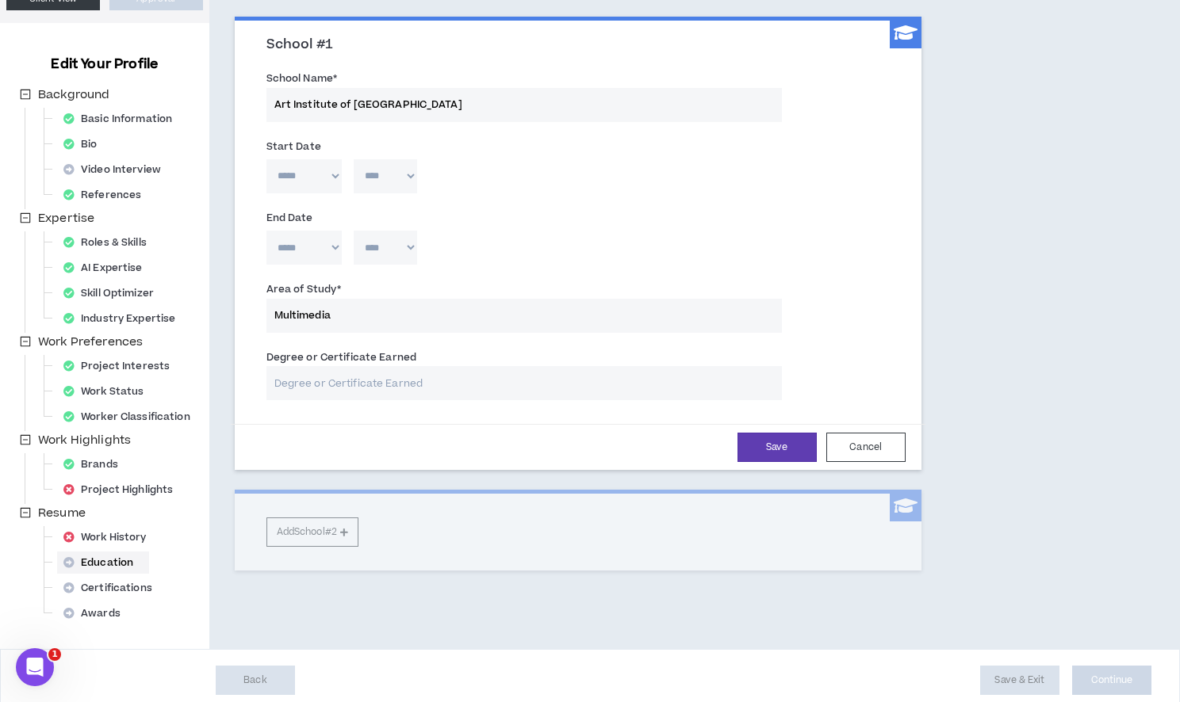
scroll to position [169, 0]
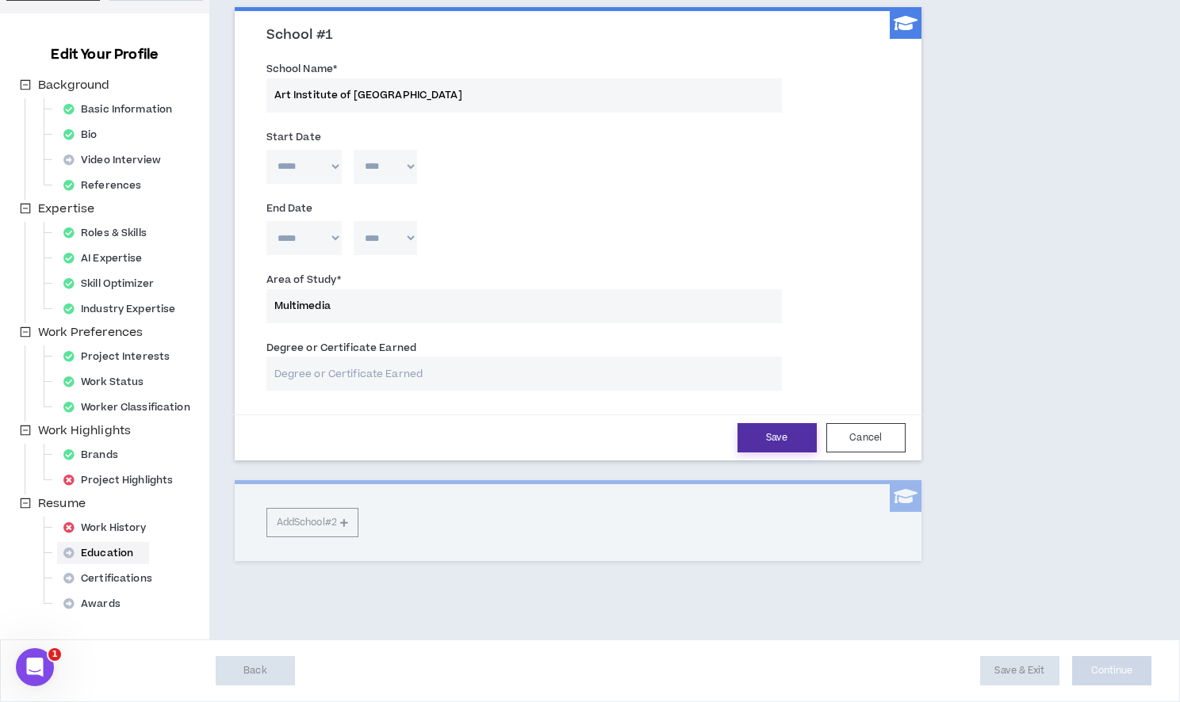
type input "Multimedia"
click at [793, 436] on button "Save" at bounding box center [776, 437] width 79 height 29
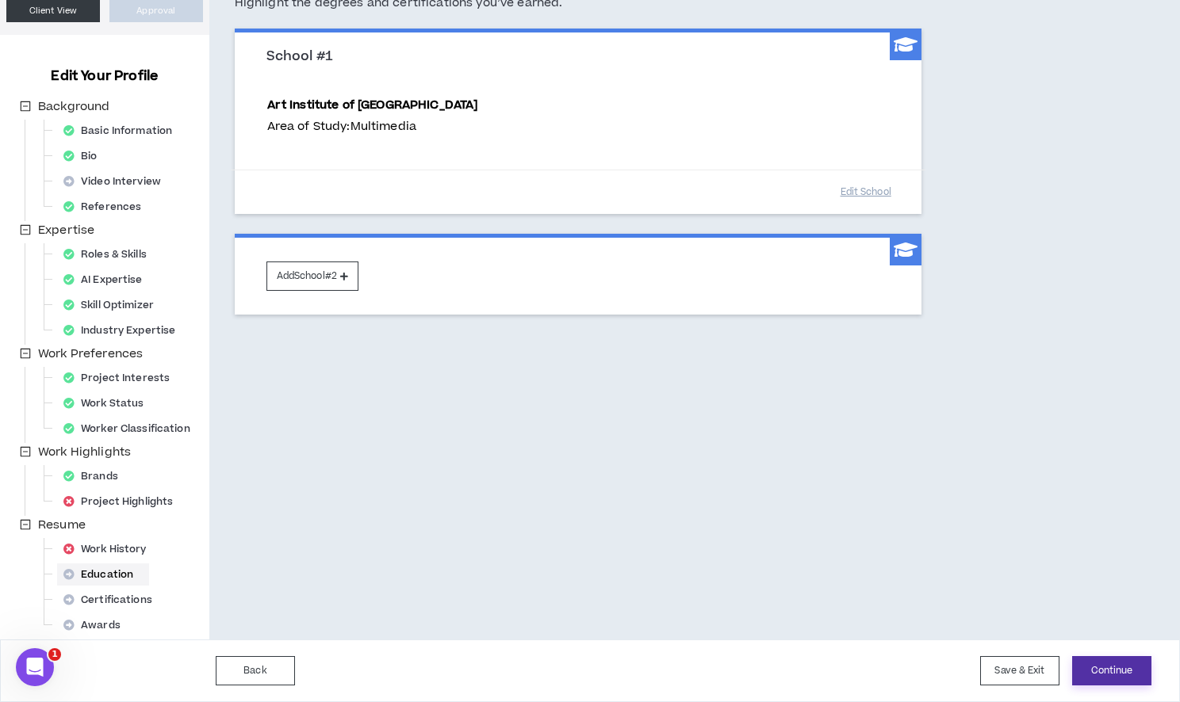
click at [1131, 669] on button "Continue" at bounding box center [1111, 670] width 79 height 29
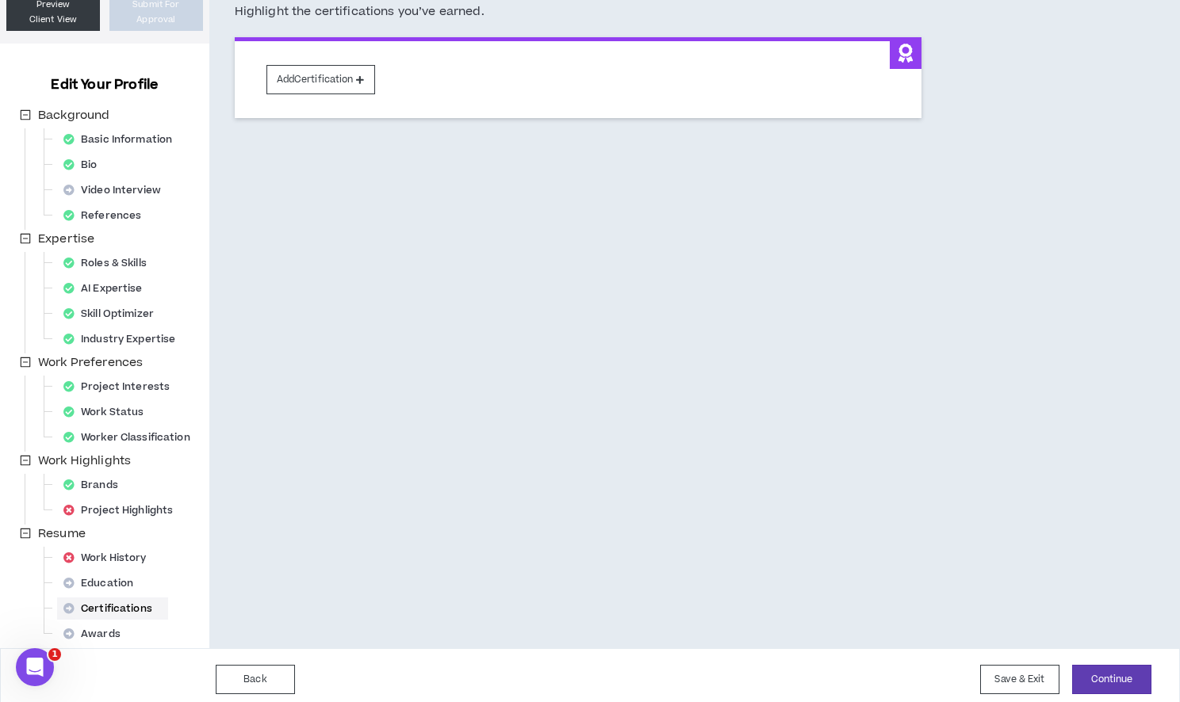
scroll to position [147, 0]
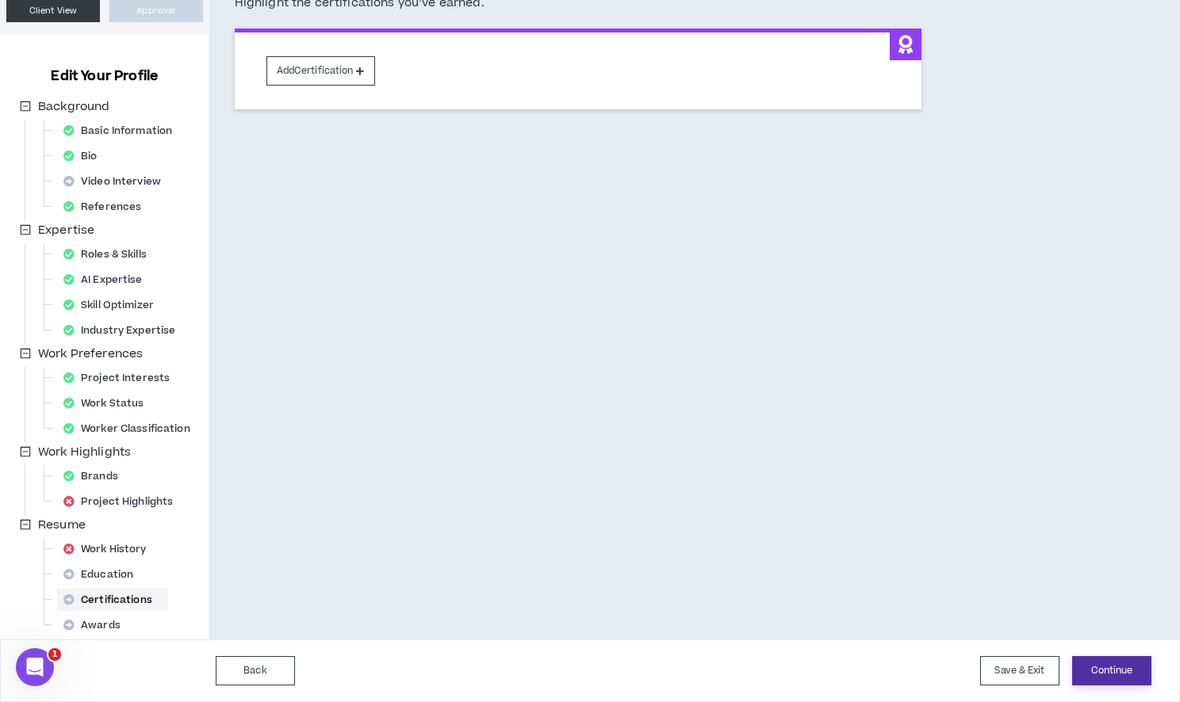
click at [1102, 667] on button "Continue" at bounding box center [1111, 670] width 79 height 29
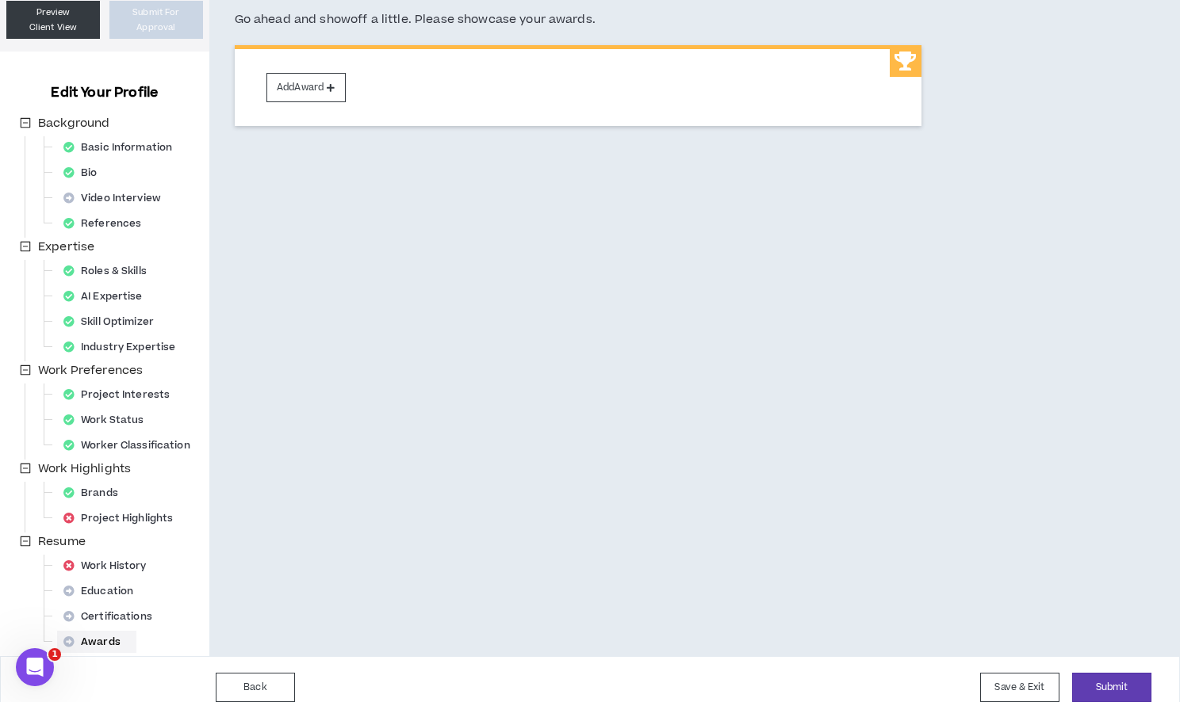
scroll to position [147, 0]
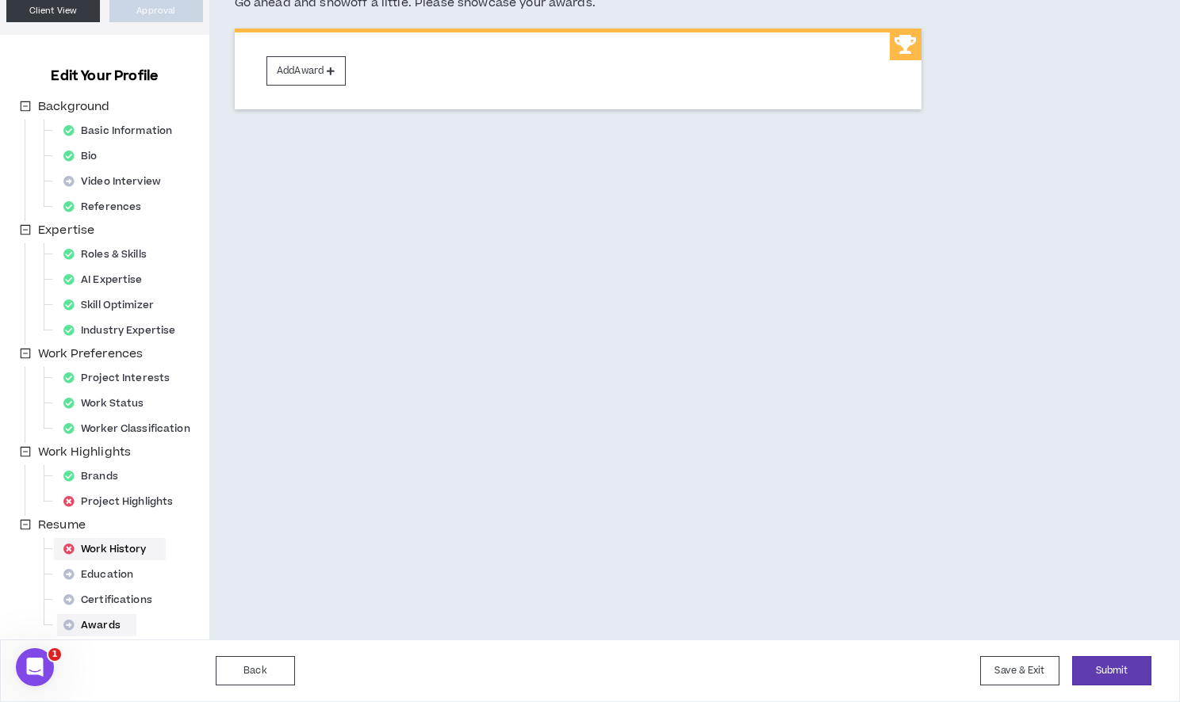
click at [123, 547] on div "Work History" at bounding box center [109, 549] width 105 height 22
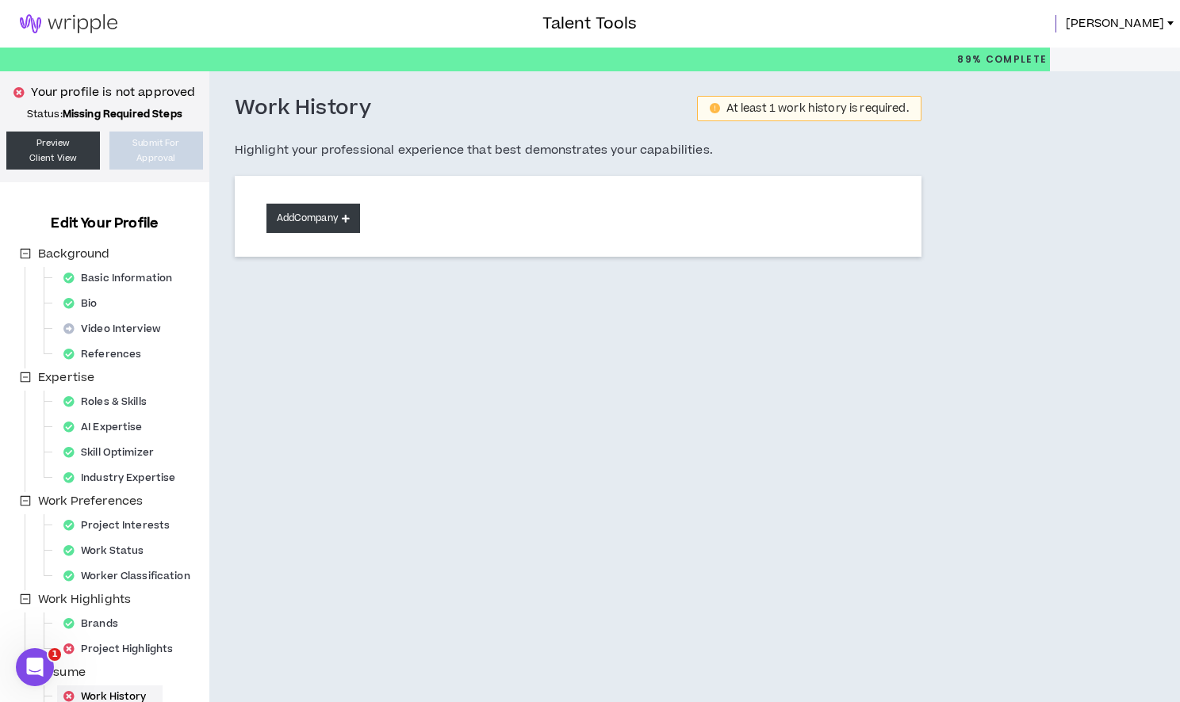
click at [327, 224] on button "Add Company" at bounding box center [313, 218] width 94 height 29
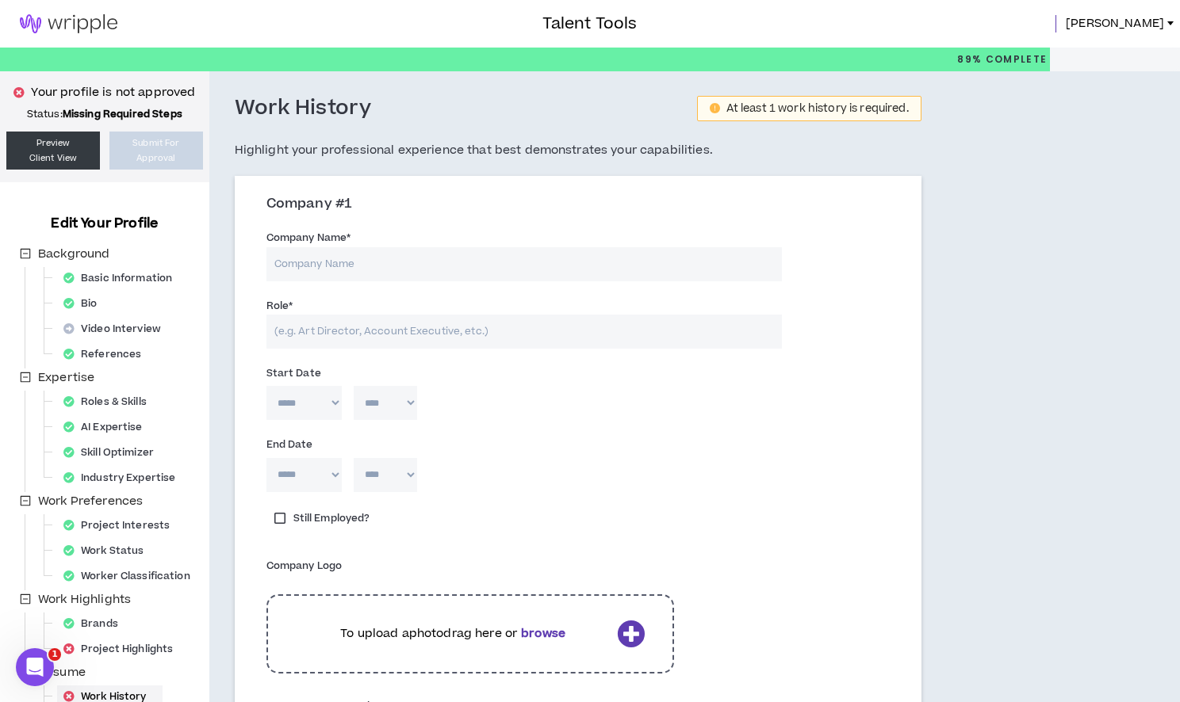
click at [325, 256] on input "Company Name *" at bounding box center [523, 264] width 515 height 34
type input "Designit"
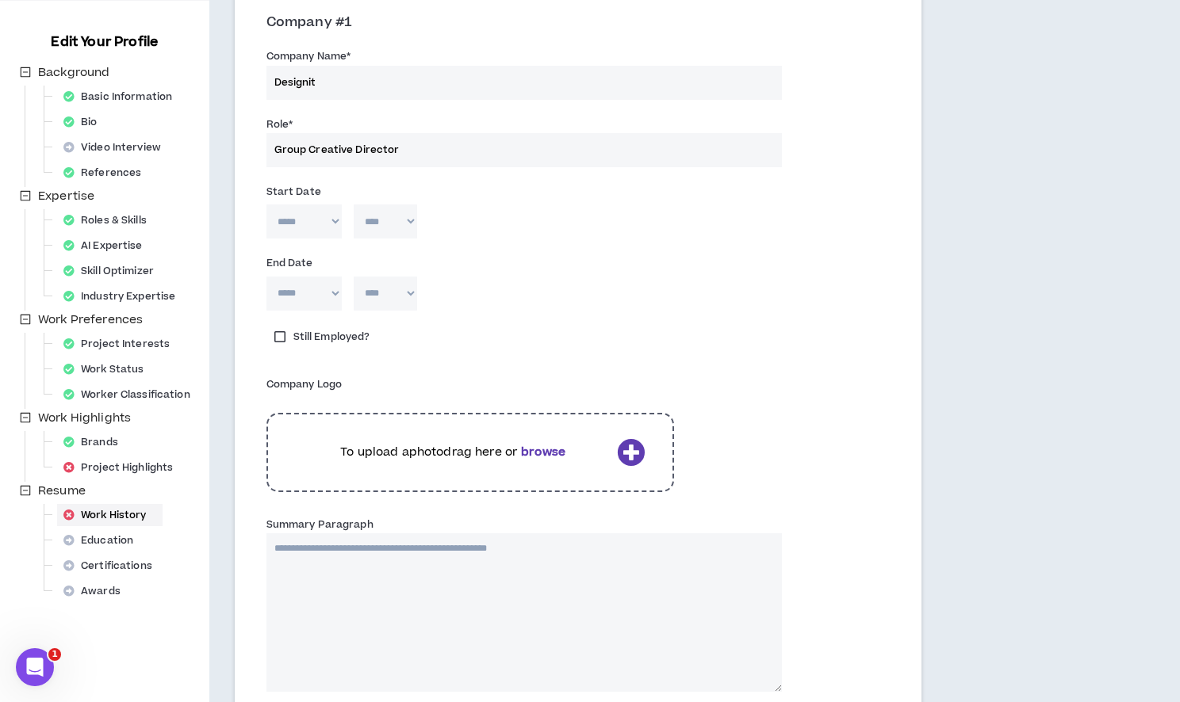
scroll to position [313, 0]
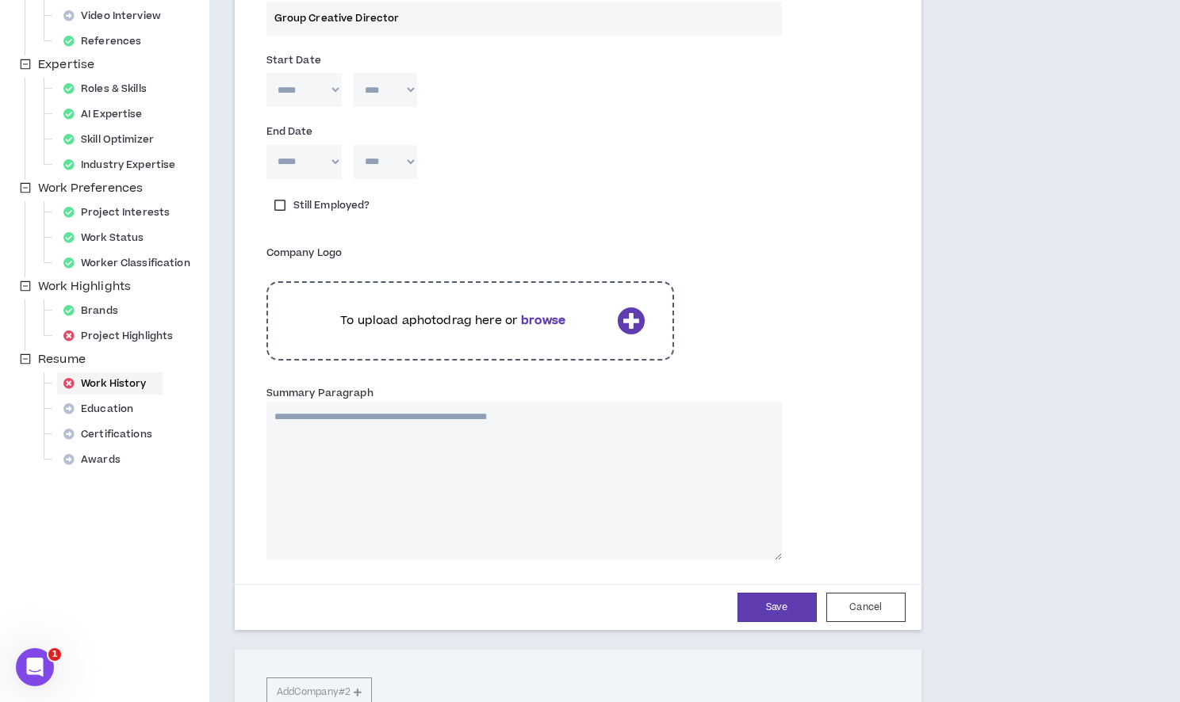
type input "Group Creative Director"
click at [408, 315] on p "To upload a photo drag here or browse" at bounding box center [453, 320] width 315 height 17
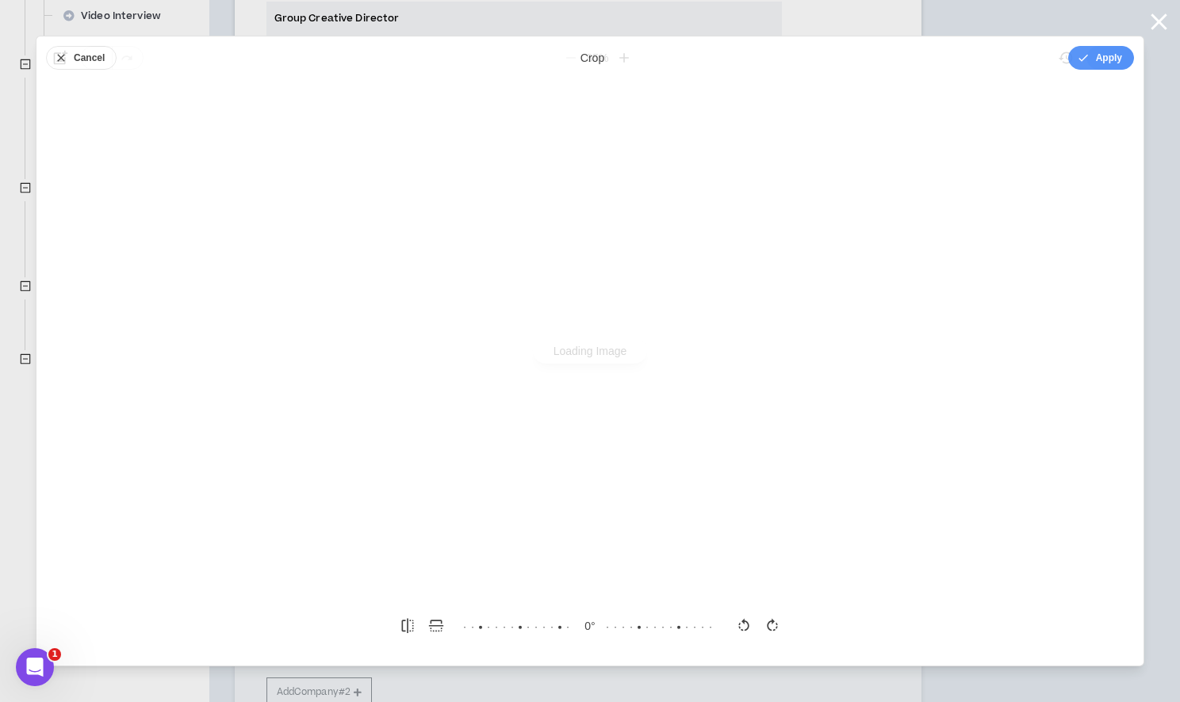
scroll to position [0, 0]
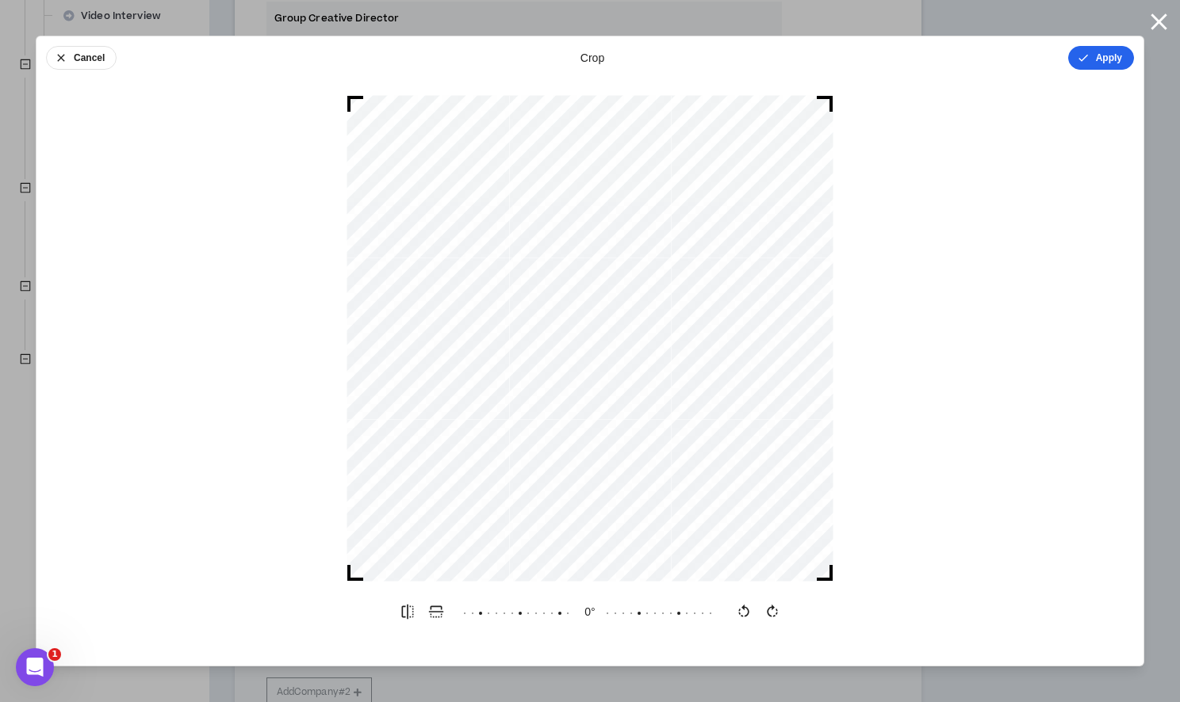
click at [1082, 59] on icon "button" at bounding box center [1083, 58] width 10 height 7
click at [1102, 57] on button "Done" at bounding box center [1110, 58] width 48 height 24
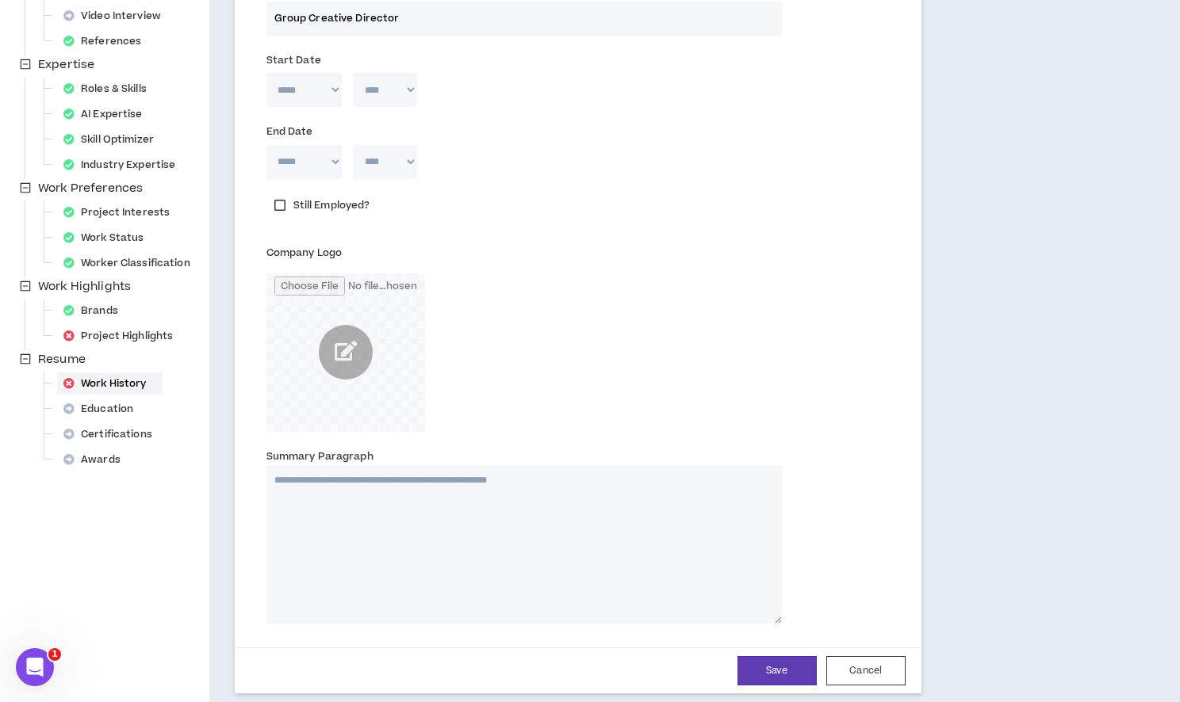
click at [421, 535] on textarea "Summary Paragraph" at bounding box center [523, 544] width 515 height 159
paste textarea "**********"
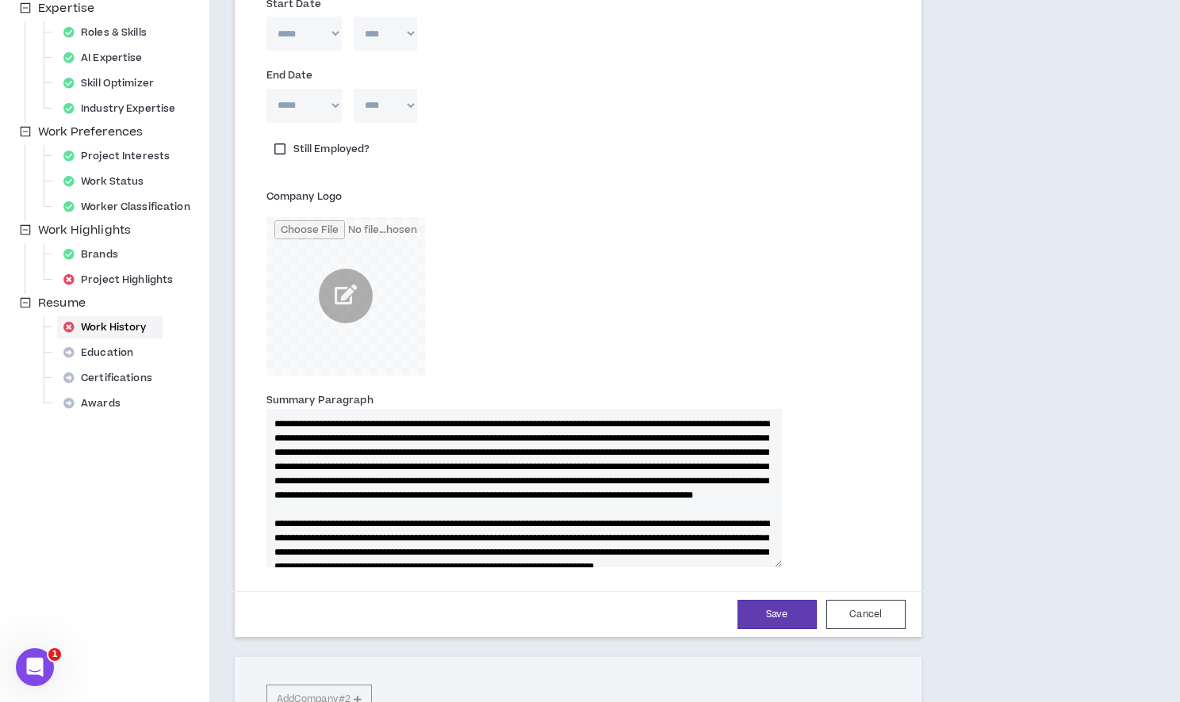
scroll to position [404, 0]
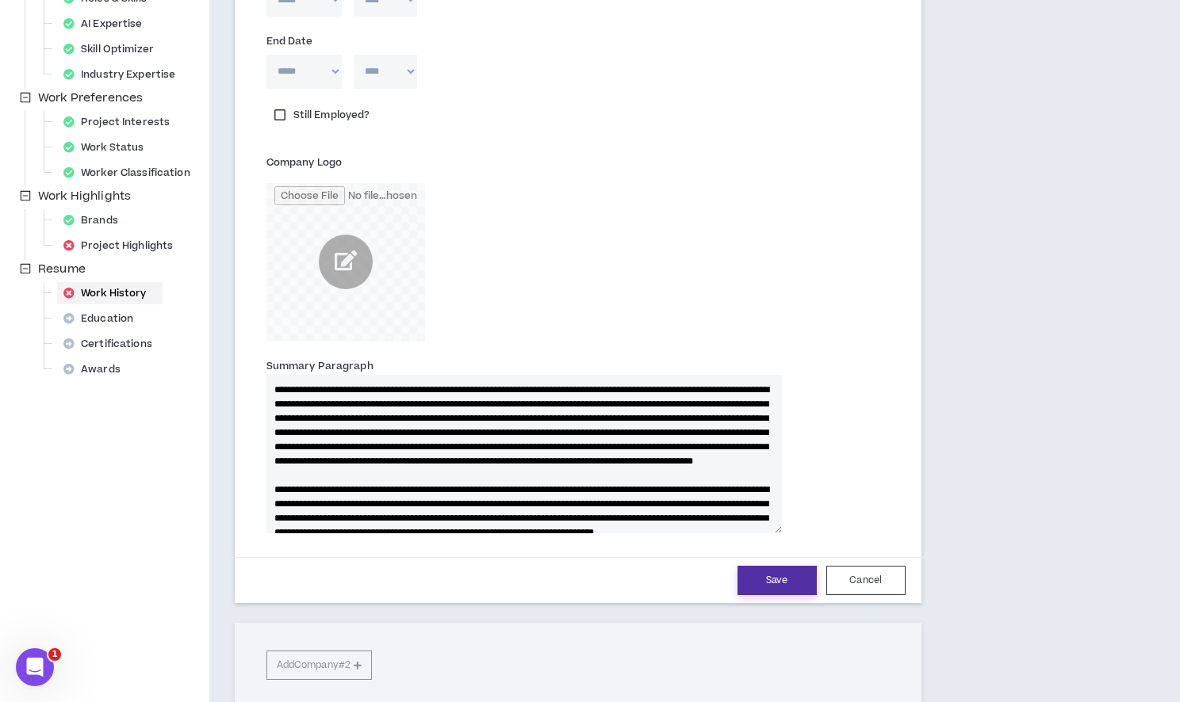
type textarea "**********"
click at [761, 582] on button "Save" at bounding box center [776, 580] width 79 height 29
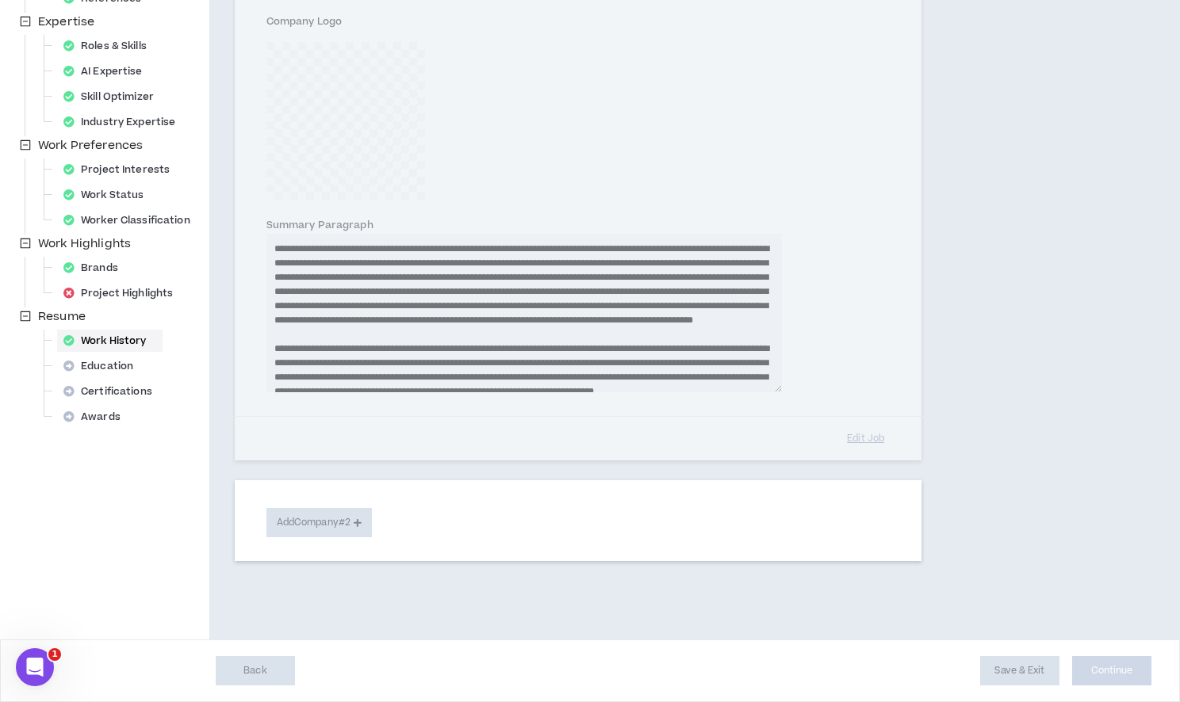
scroll to position [180, 0]
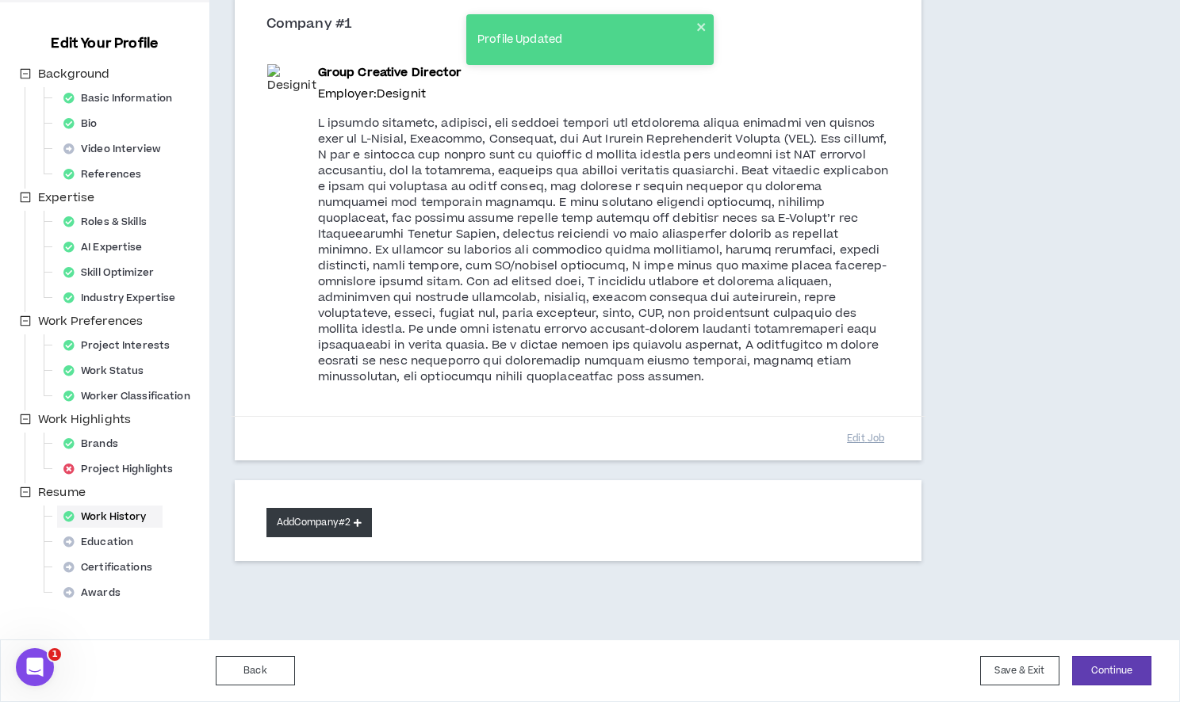
click at [303, 517] on button "Add Company #2" at bounding box center [318, 522] width 105 height 29
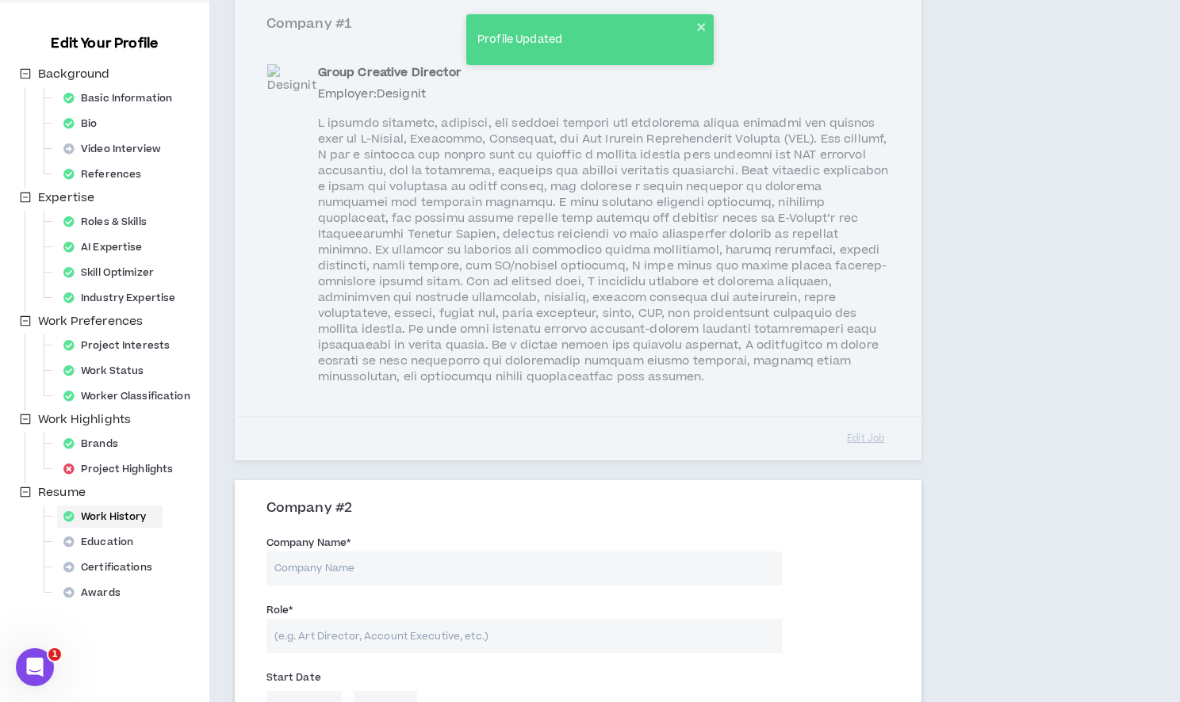
click at [355, 575] on input "Company Name *" at bounding box center [523, 569] width 515 height 34
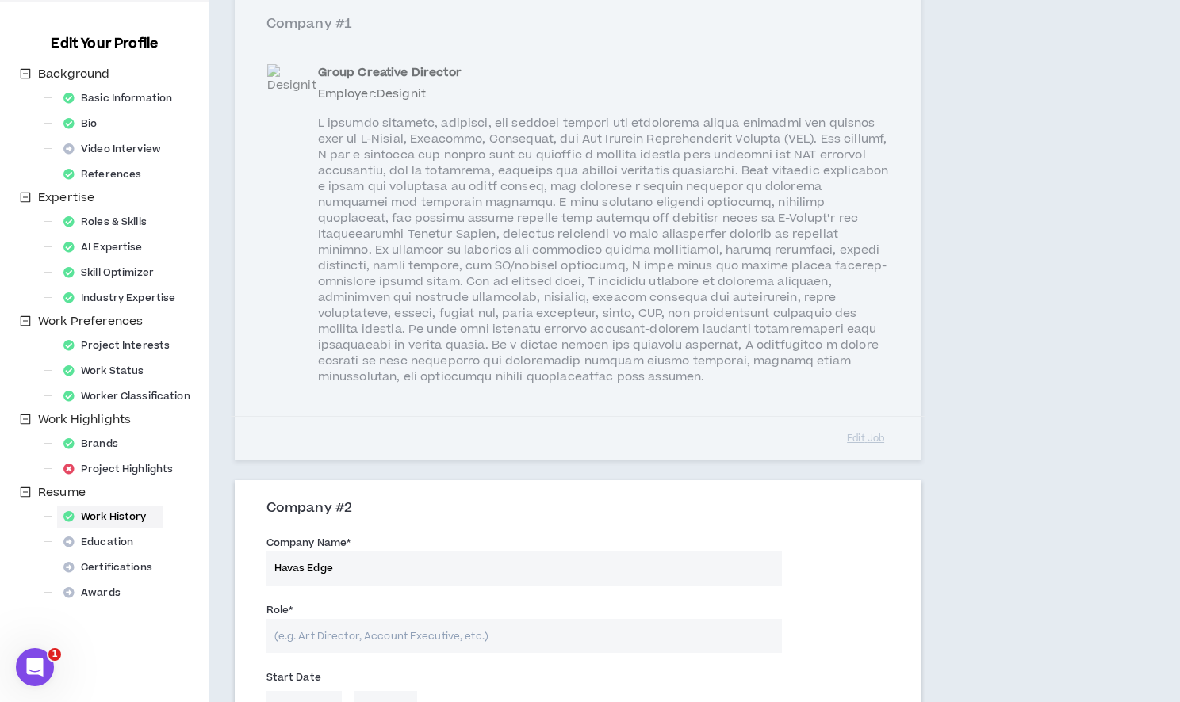
type input "Havas Edge"
click at [346, 648] on input "Role *" at bounding box center [523, 636] width 515 height 34
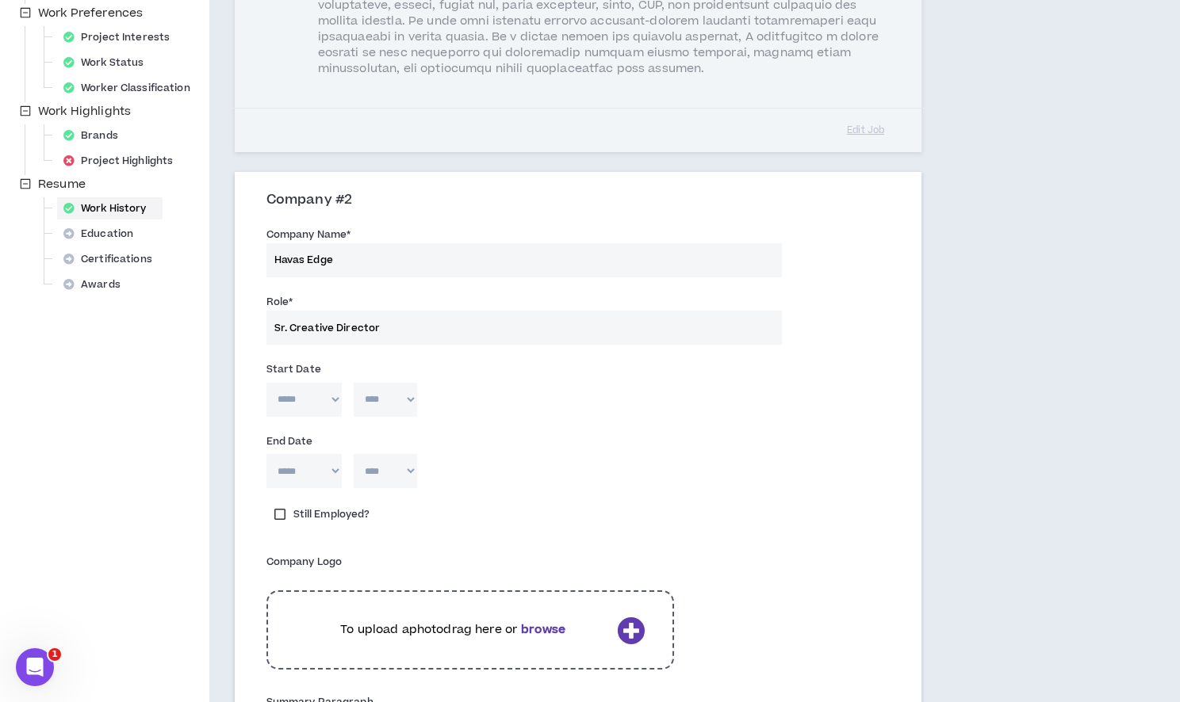
scroll to position [522, 0]
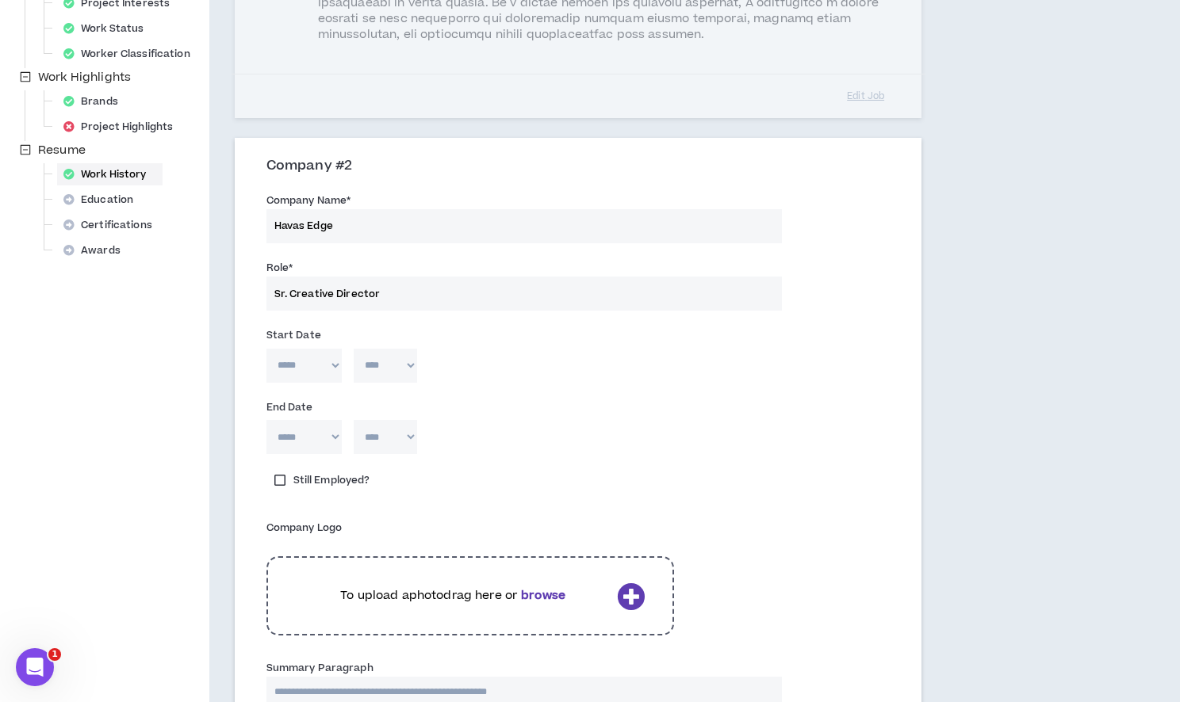
type input "Sr. Creative Director"
click at [431, 584] on div "To upload a photo drag here or browse" at bounding box center [469, 596] width 407 height 79
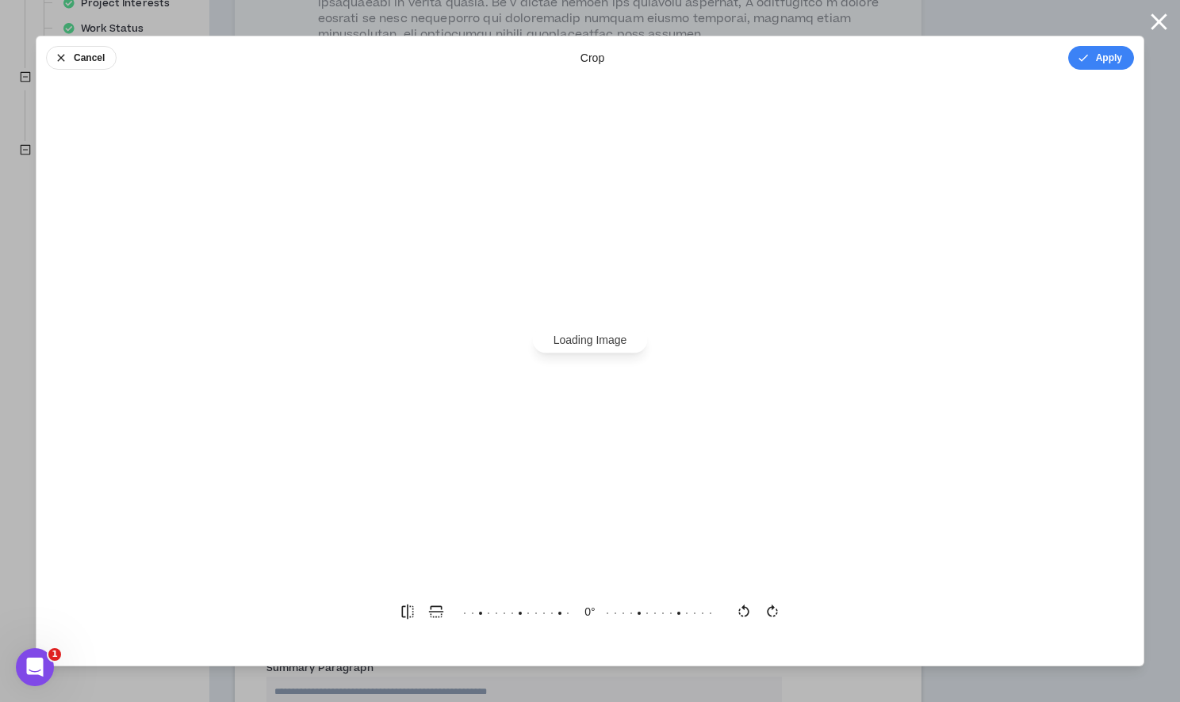
scroll to position [0, 0]
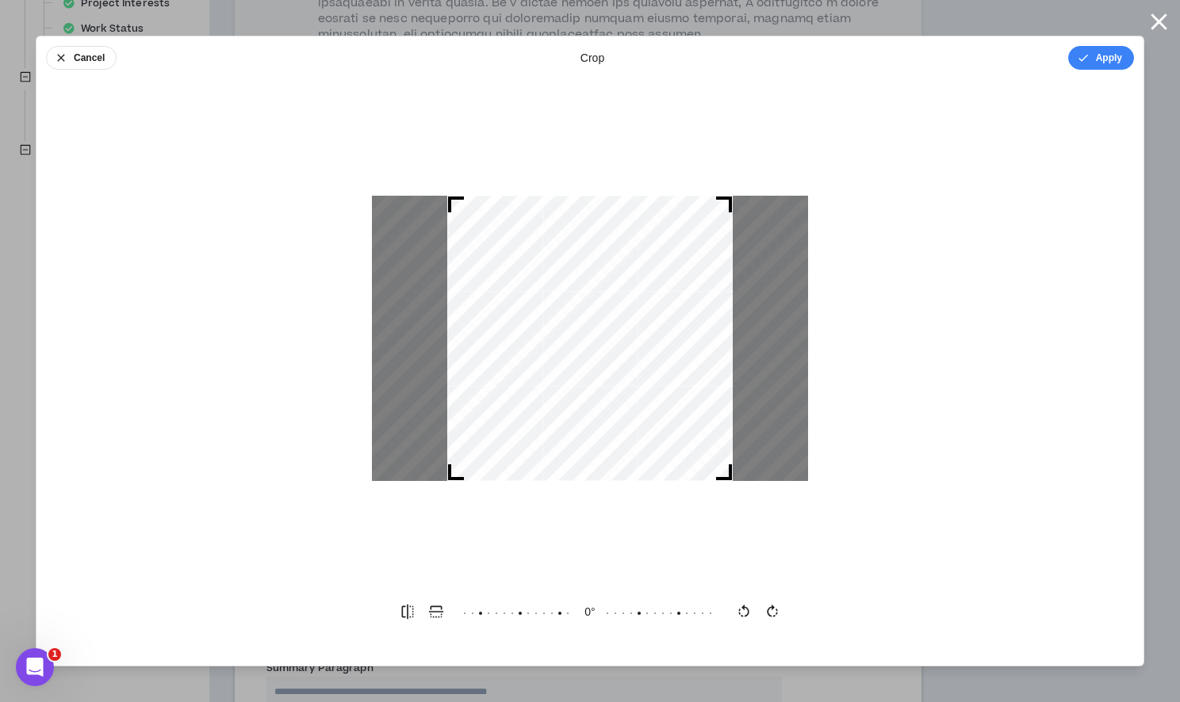
drag, startPoint x: 725, startPoint y: 476, endPoint x: 836, endPoint y: 481, distance: 111.1
click at [836, 481] on div at bounding box center [589, 338] width 1107 height 487
drag, startPoint x: 725, startPoint y: 479, endPoint x: 867, endPoint y: 570, distance: 168.7
click at [867, 570] on div at bounding box center [589, 338] width 1107 height 487
click at [732, 404] on div at bounding box center [769, 338] width 75 height 285
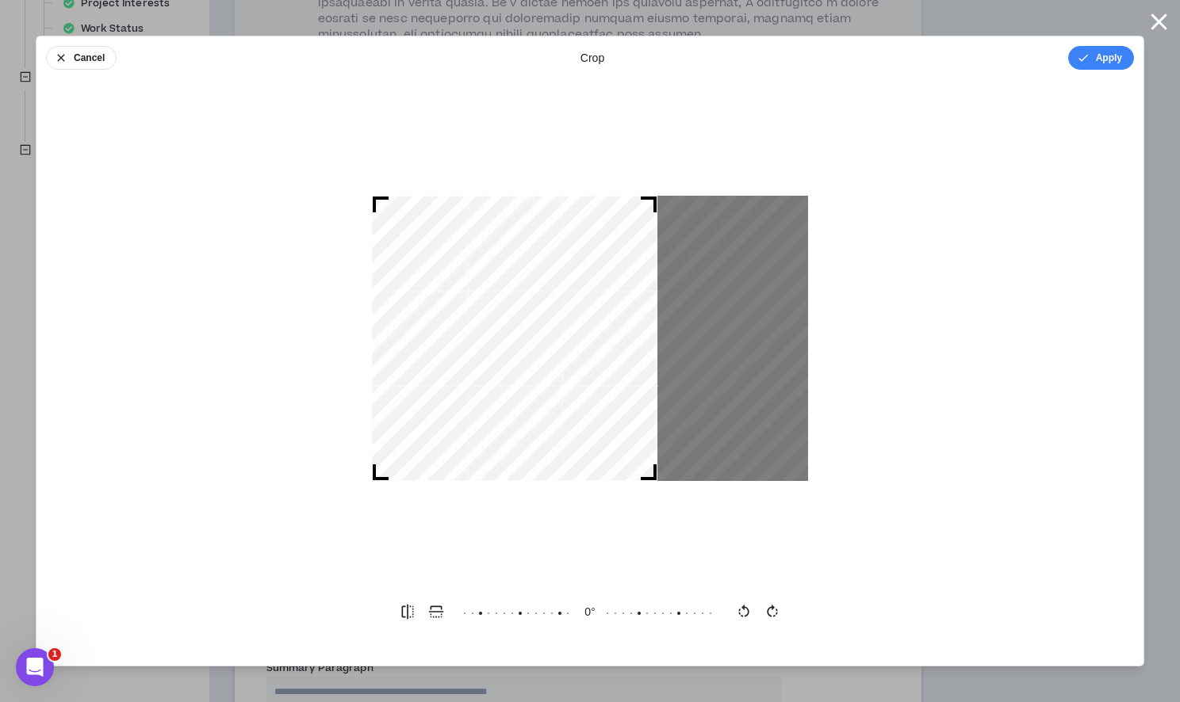
drag, startPoint x: 512, startPoint y: 387, endPoint x: 421, endPoint y: 387, distance: 91.2
click at [421, 387] on div at bounding box center [514, 338] width 285 height 285
drag, startPoint x: 653, startPoint y: 479, endPoint x: 778, endPoint y: 484, distance: 124.6
click at [778, 484] on div at bounding box center [589, 338] width 1107 height 487
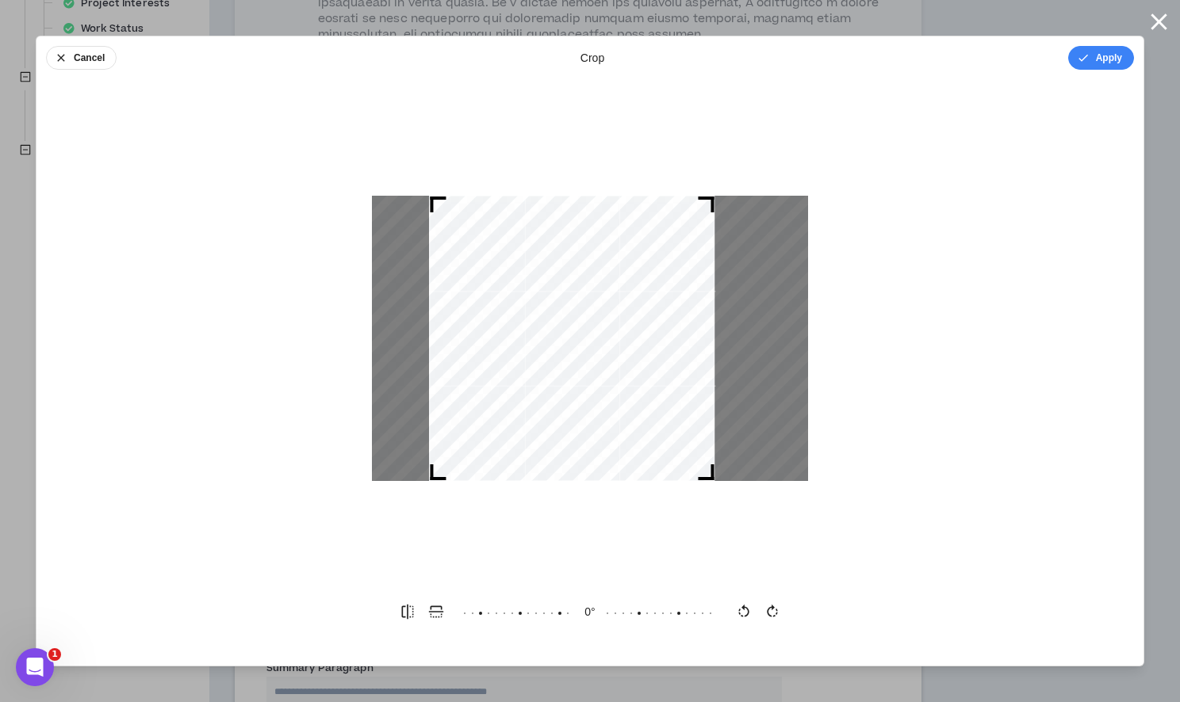
drag, startPoint x: 580, startPoint y: 329, endPoint x: 637, endPoint y: 344, distance: 58.3
click at [637, 344] on div at bounding box center [571, 338] width 285 height 285
click at [86, 64] on button "Cancel" at bounding box center [81, 58] width 71 height 24
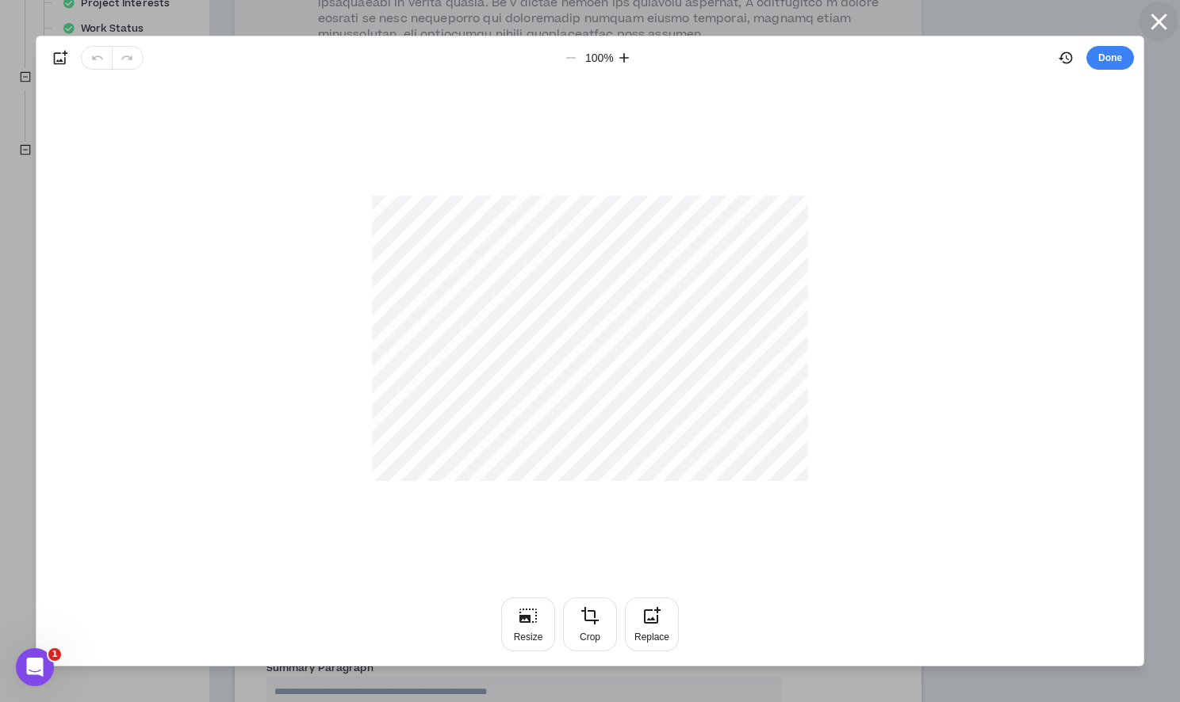
click at [1158, 18] on icon "button" at bounding box center [1159, 22] width 28 height 28
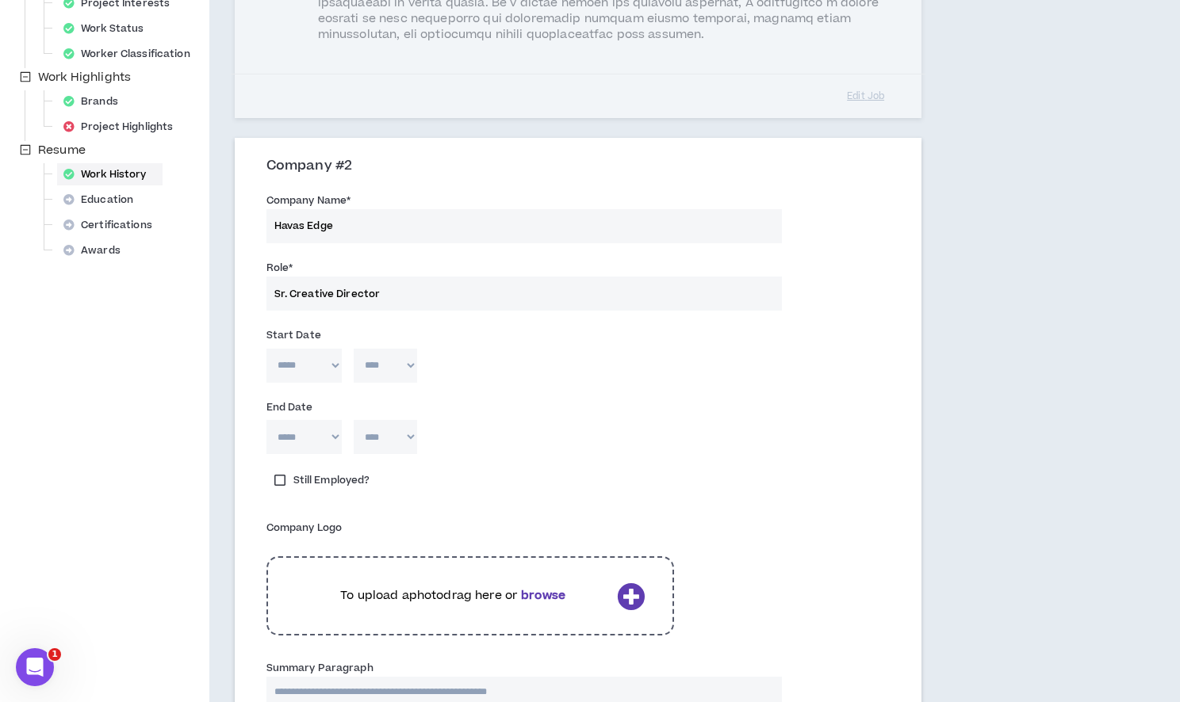
click at [431, 596] on p "To upload a photo drag here or browse" at bounding box center [453, 595] width 315 height 17
click at [406, 597] on p "To upload a photo drag here or browse" at bounding box center [453, 595] width 315 height 17
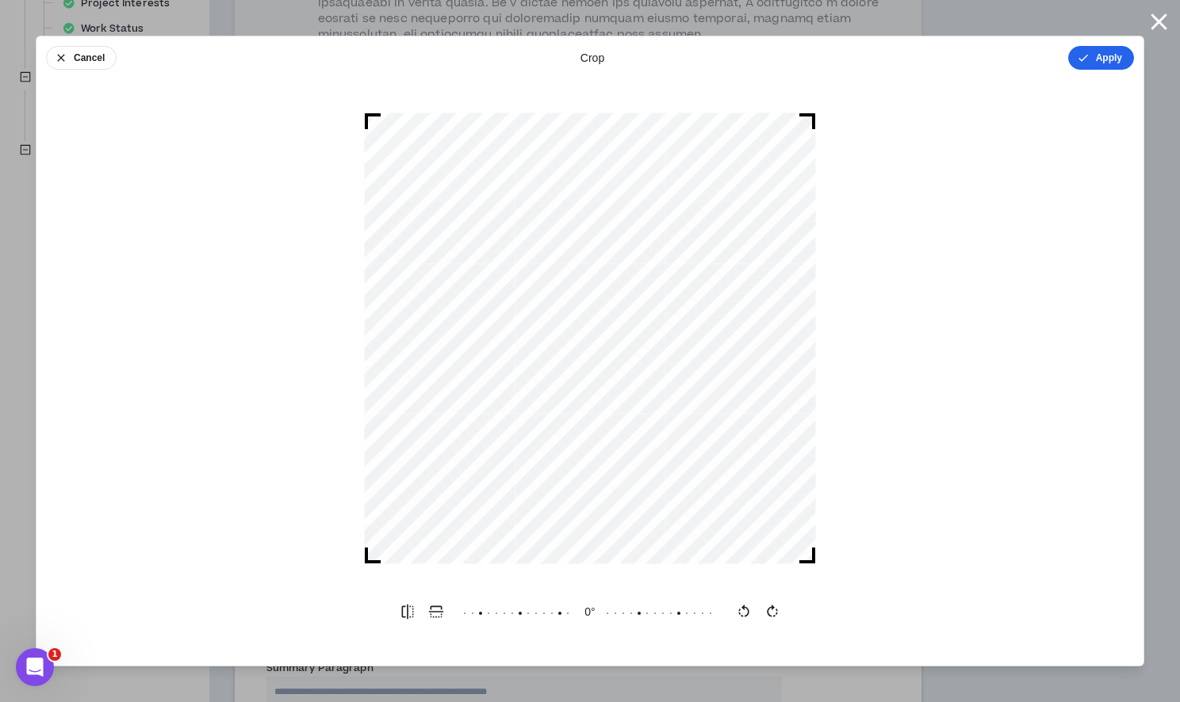
click at [1092, 62] on button "Apply" at bounding box center [1101, 58] width 66 height 24
click at [1103, 55] on button "Done" at bounding box center [1110, 58] width 48 height 24
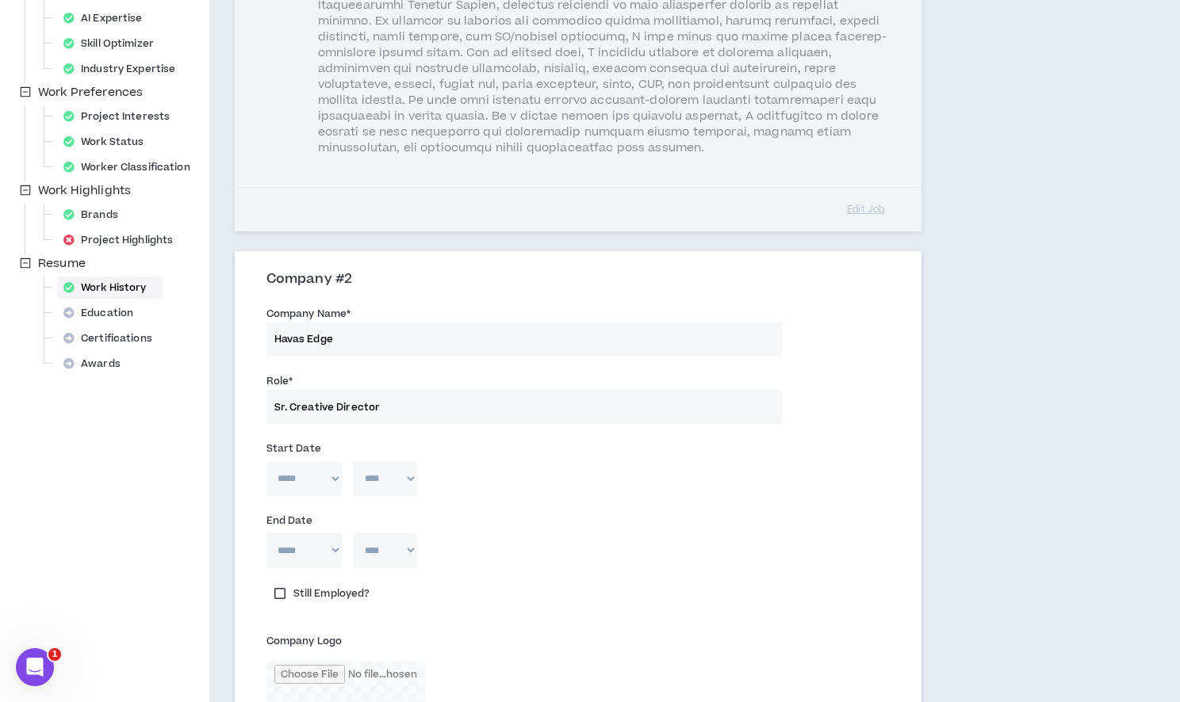
scroll to position [488, 0]
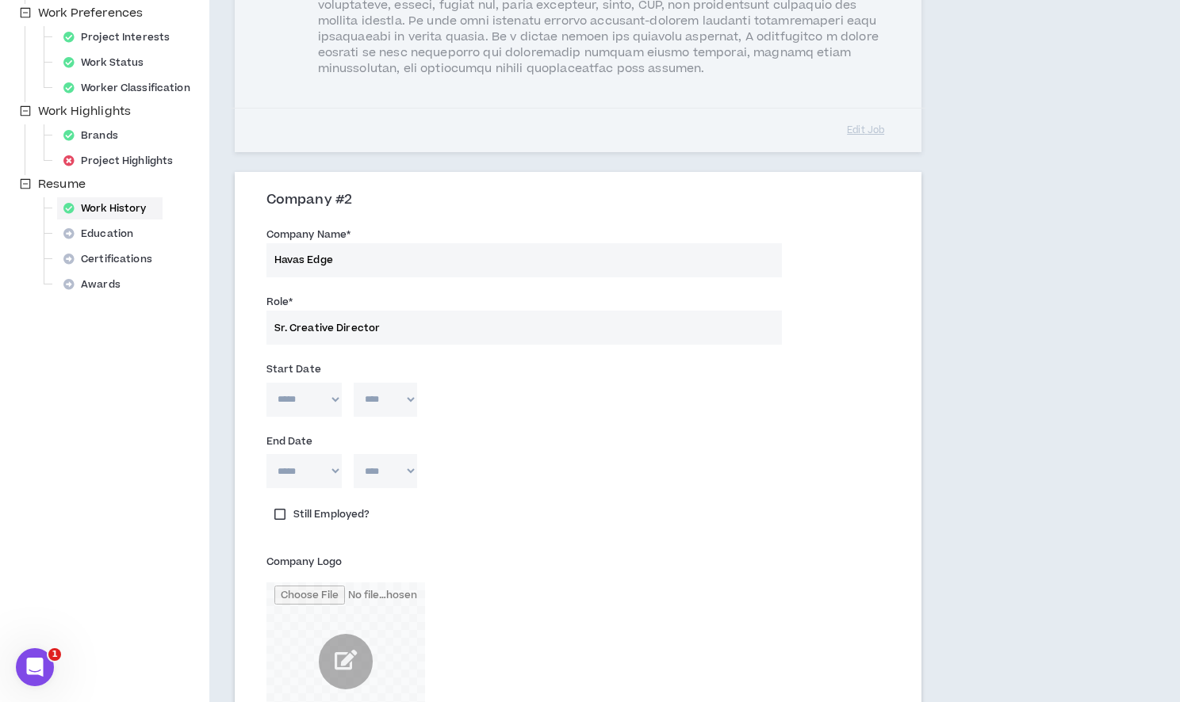
click at [309, 396] on select "***** *** *** *** *** *** **** *** *** **** *** *** ***" at bounding box center [303, 400] width 75 height 34
click at [388, 392] on select "**** **** **** **** **** **** **** **** **** **** **** **** **** **** **** ****…" at bounding box center [385, 400] width 63 height 34
select select "****"
click at [390, 474] on select "**** **** **** **** **** **** **** **** **** **** **** **** **** **** **** ****…" at bounding box center [385, 471] width 63 height 34
select select "****"
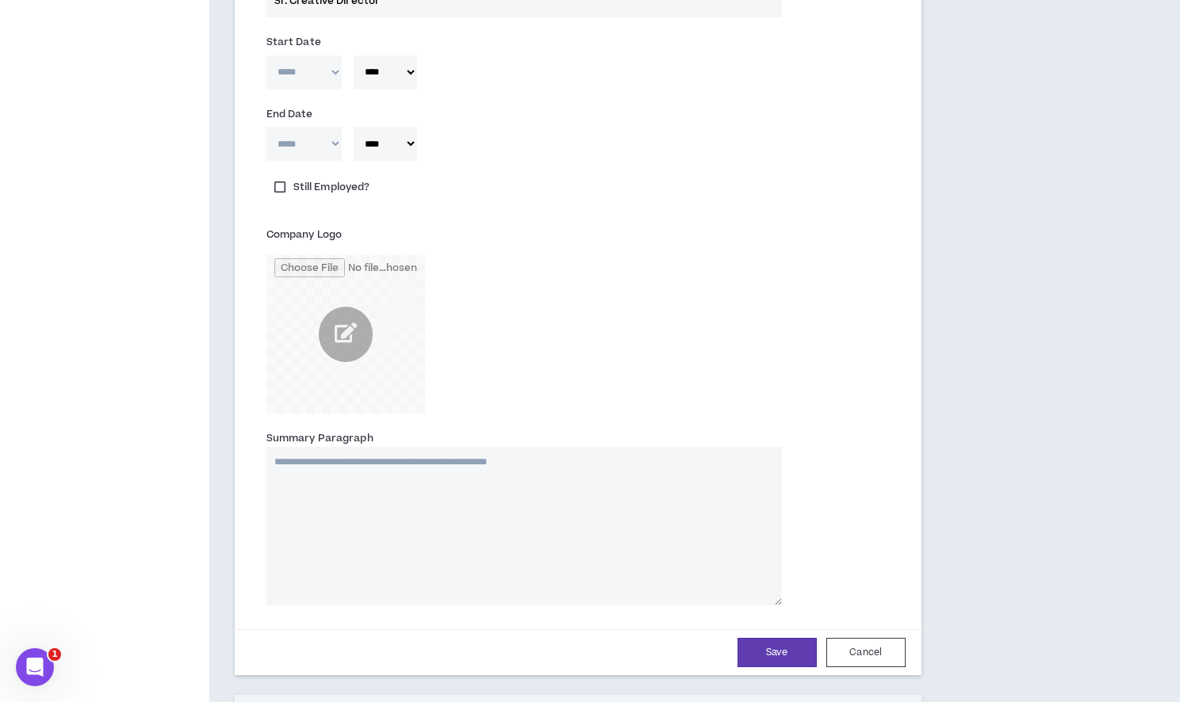
scroll to position [819, 0]
click at [466, 522] on textarea "Summary Paragraph" at bounding box center [523, 523] width 515 height 159
paste textarea "**********"
type textarea "**********"
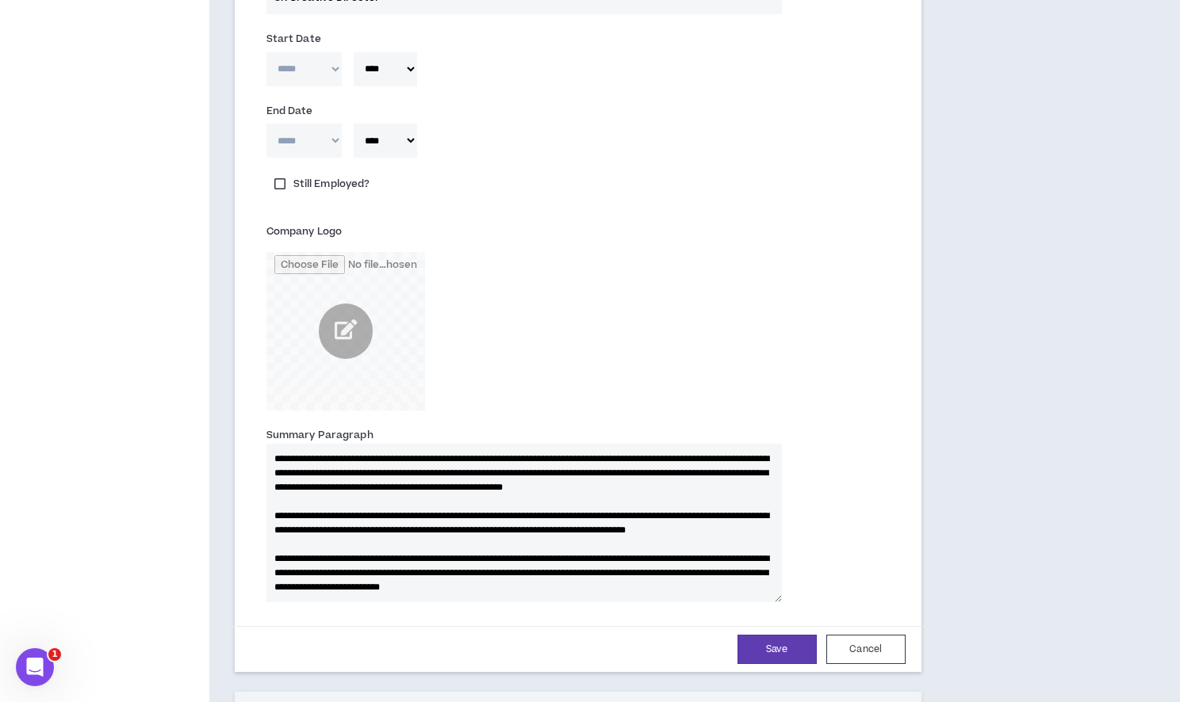
scroll to position [78, 0]
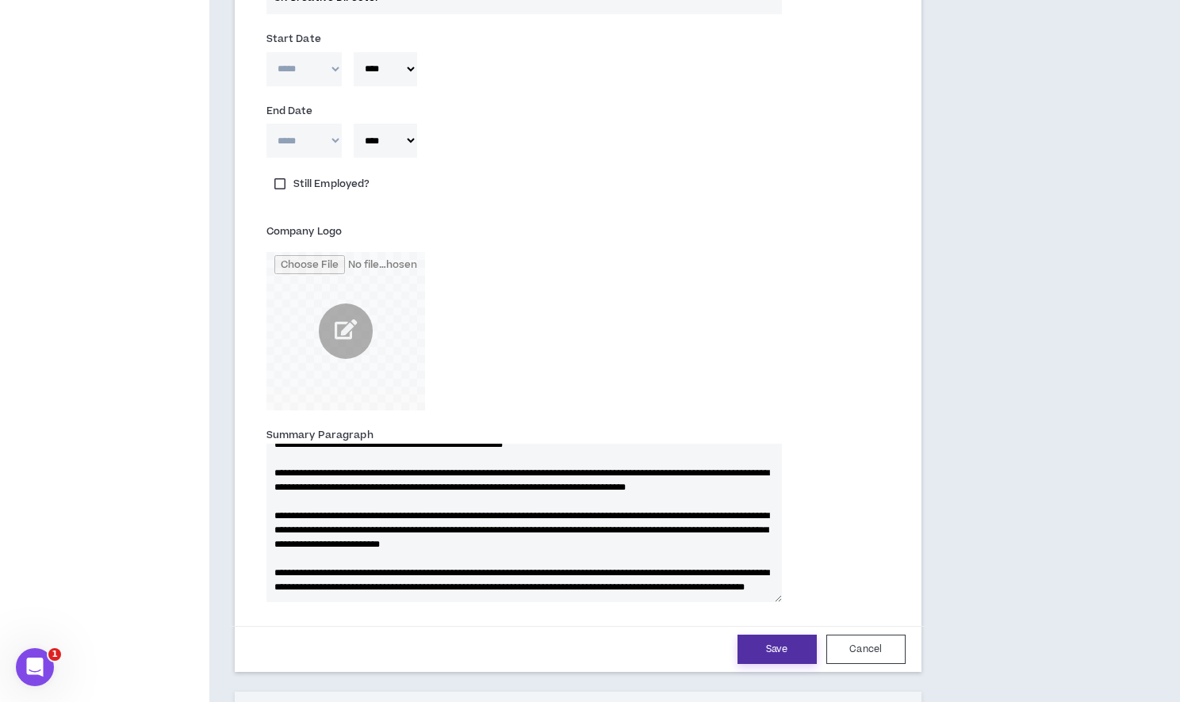
type textarea "**********"
click at [768, 645] on button "Save" at bounding box center [776, 649] width 79 height 29
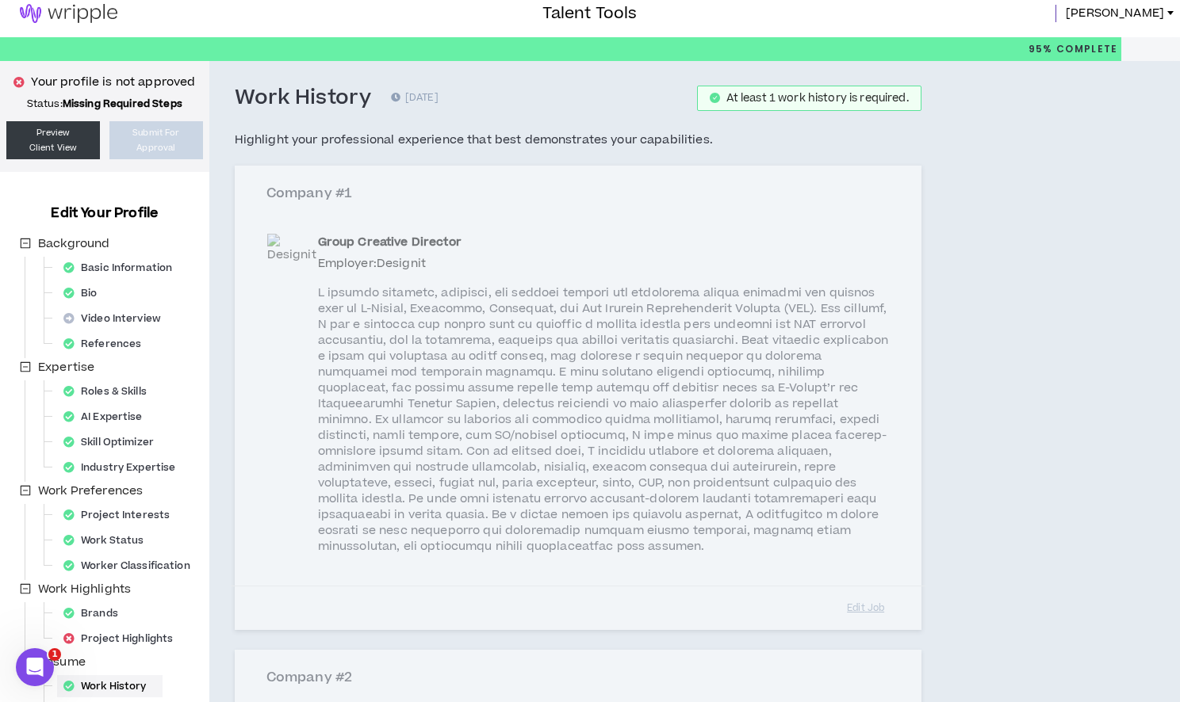
scroll to position [0, 0]
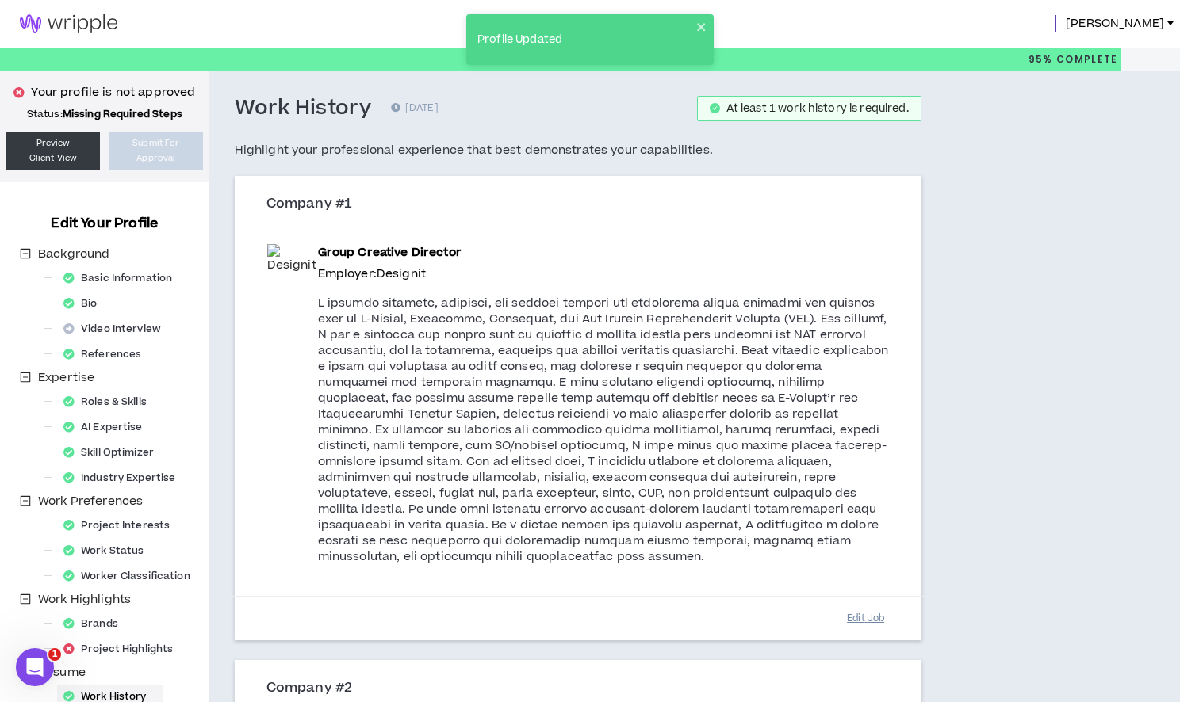
click at [860, 618] on button "Edit Job" at bounding box center [865, 619] width 79 height 28
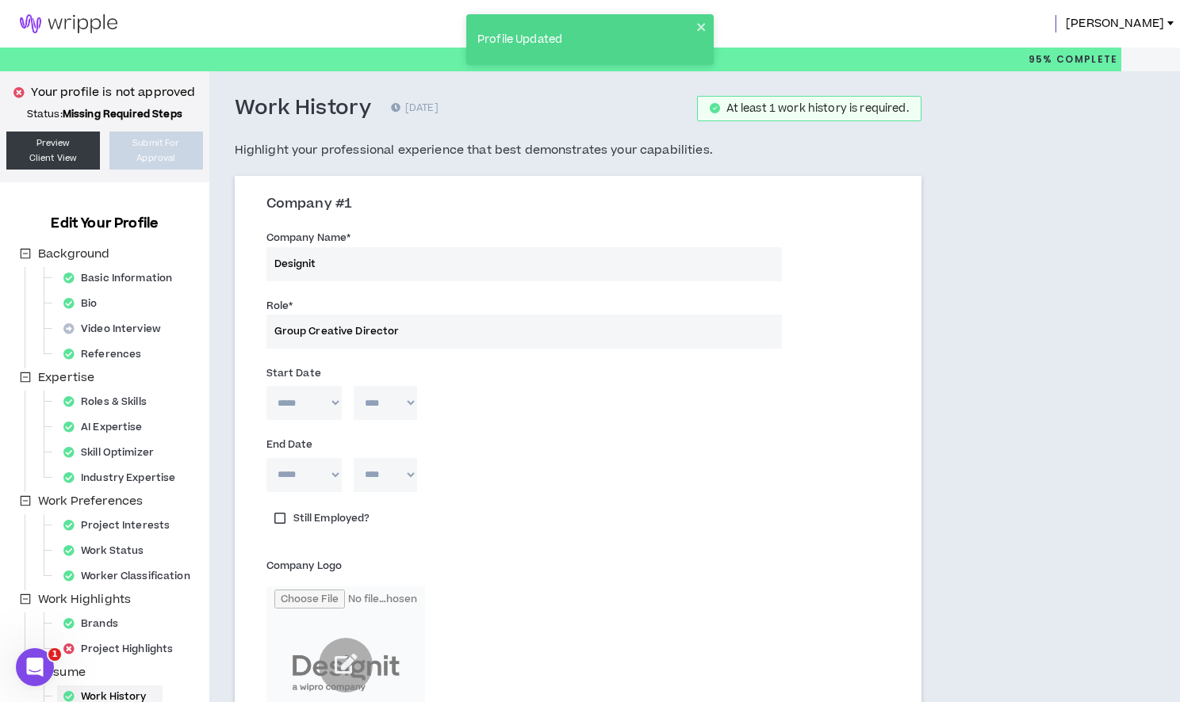
click at [398, 392] on select "**** **** **** **** **** **** **** **** **** **** **** **** **** **** **** ****…" at bounding box center [385, 403] width 63 height 34
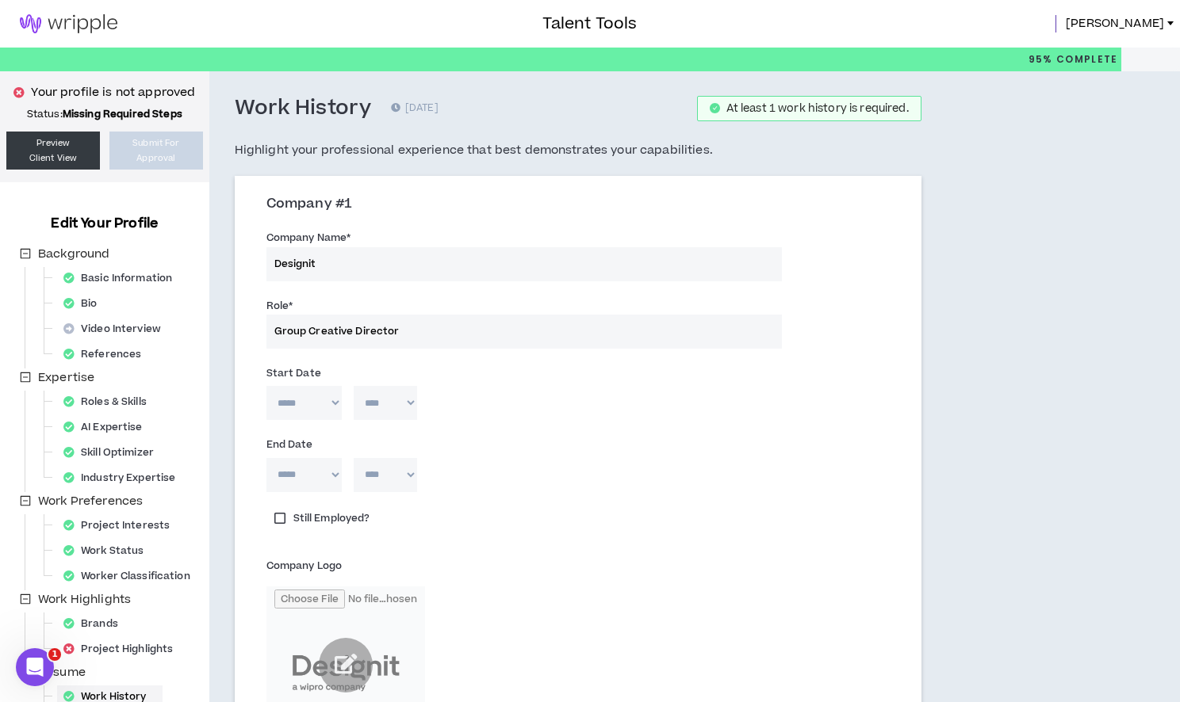
select select "****"
type textarea "**********"
click at [395, 477] on select "**** **** **** **** **** **** **** **** **** **** **** **** **** **** **** ****…" at bounding box center [385, 475] width 63 height 34
select select "****"
type textarea "**********"
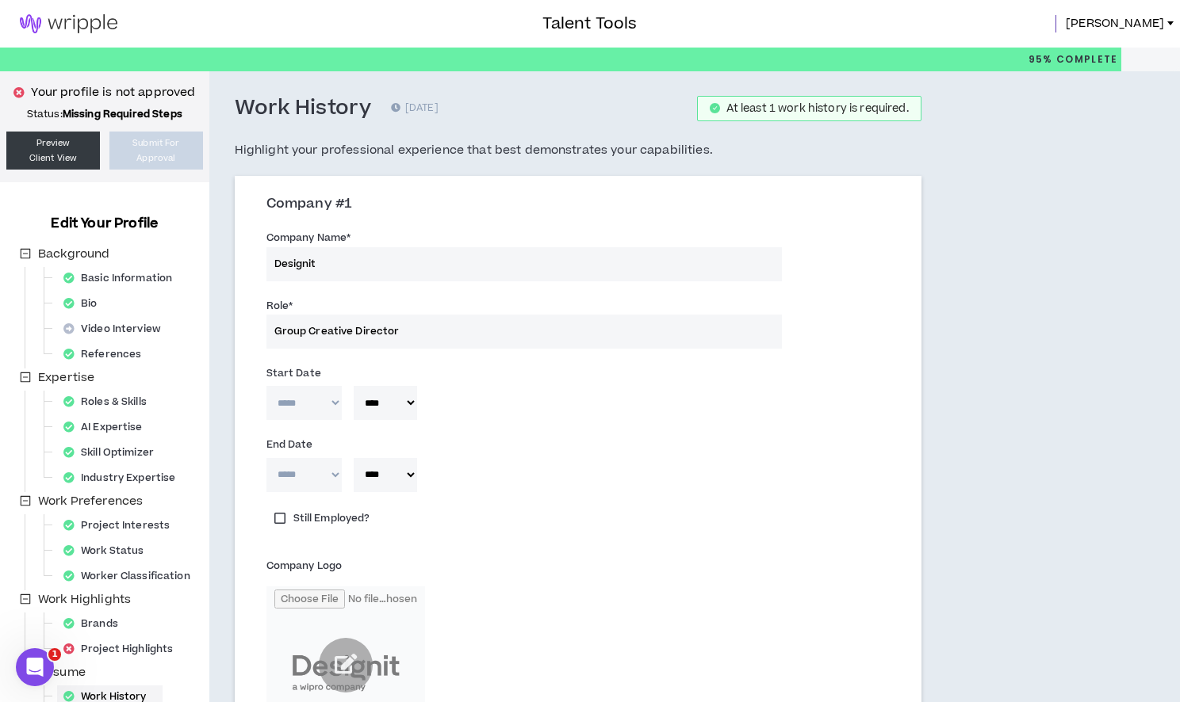
click at [396, 405] on select "**** **** **** **** **** **** **** **** **** **** **** **** **** **** **** ****…" at bounding box center [385, 403] width 63 height 34
select select "****"
type textarea "**********"
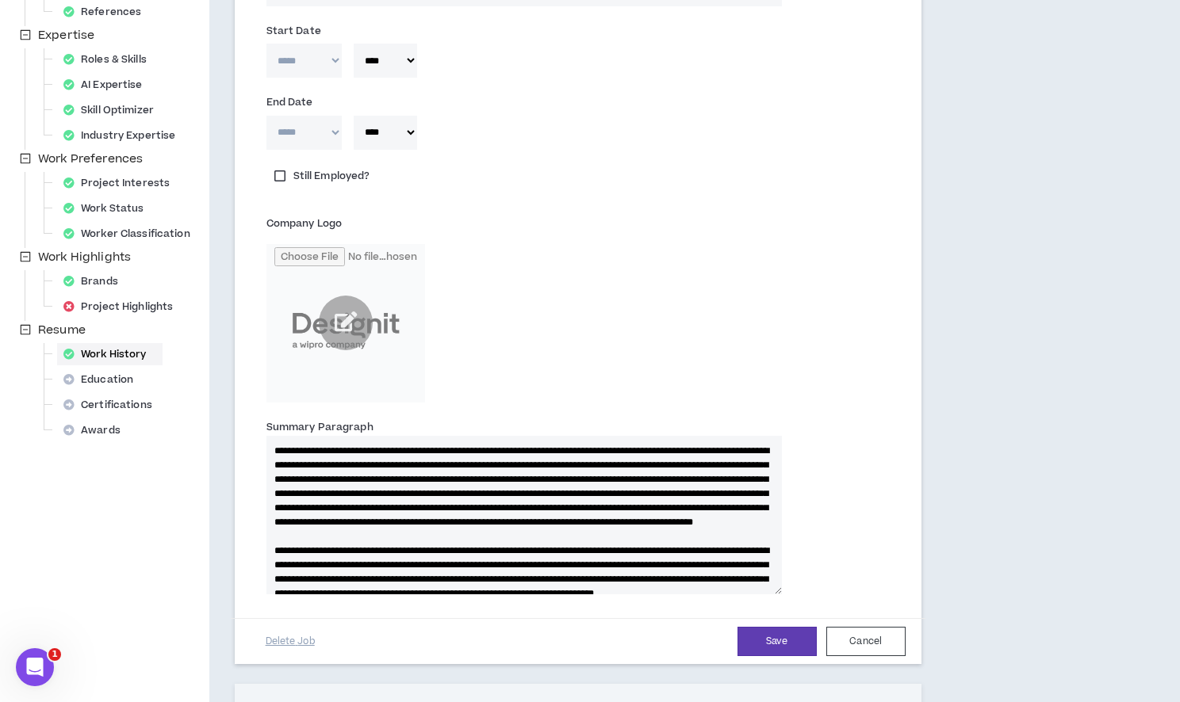
scroll to position [356, 0]
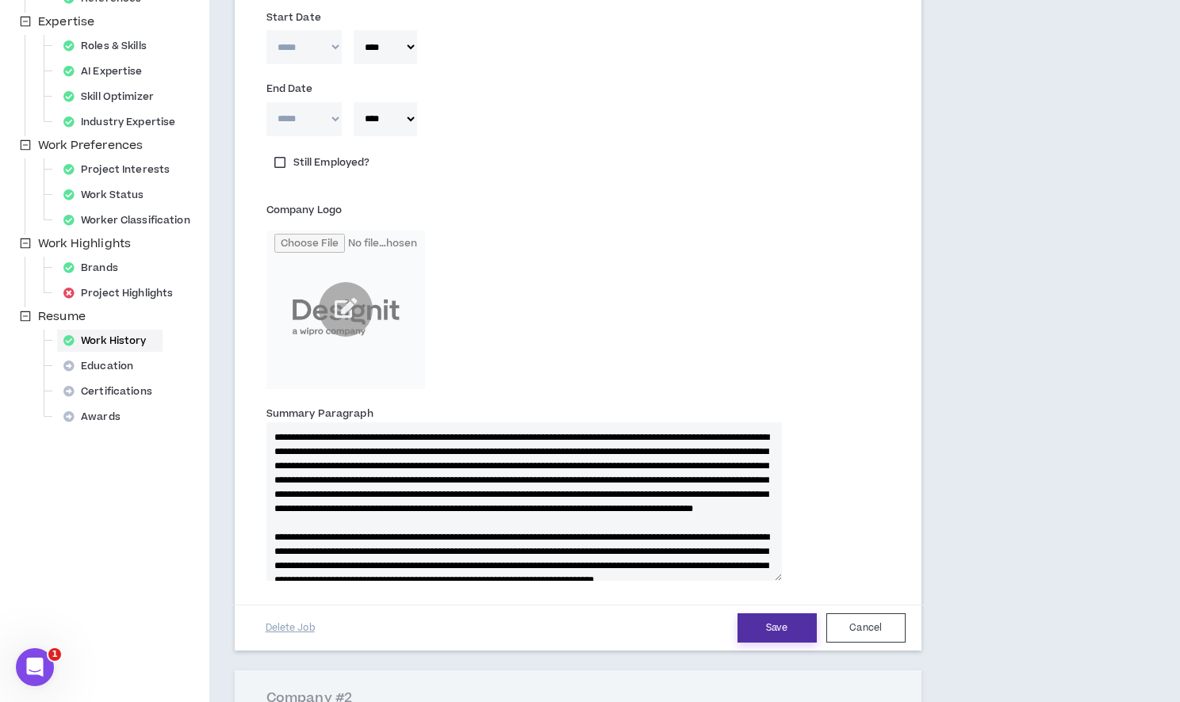
click at [772, 635] on button "Save" at bounding box center [776, 628] width 79 height 29
type textarea "**********"
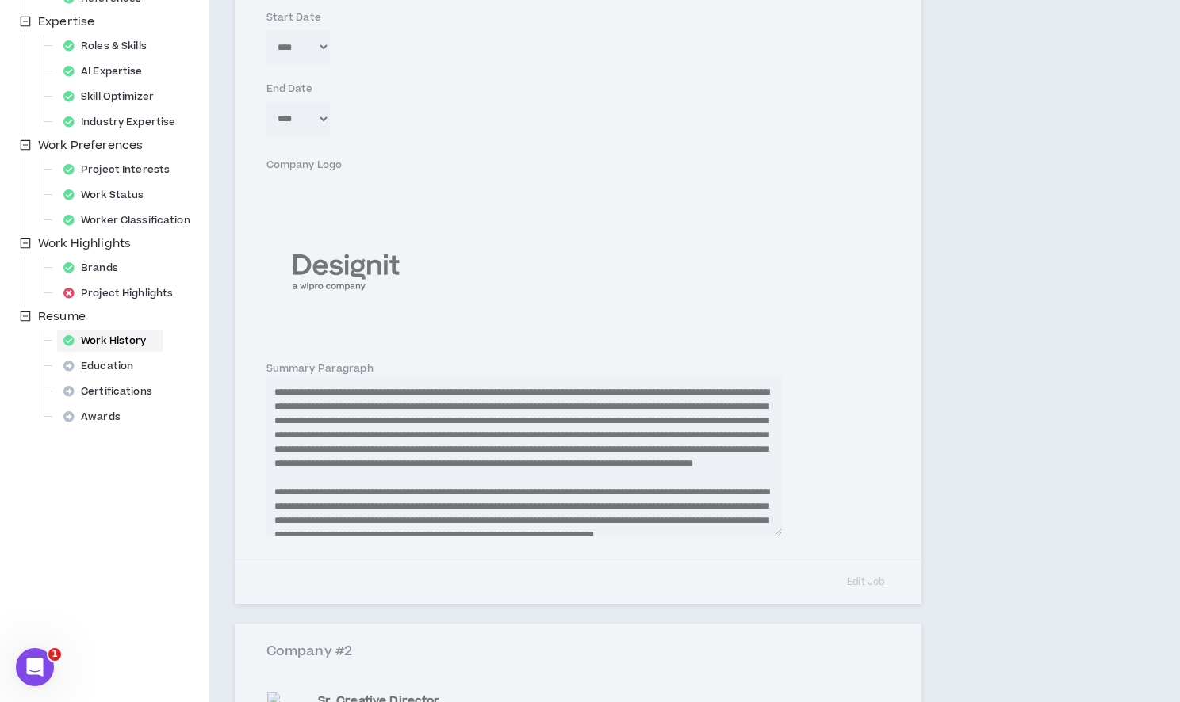
type textarea "**********"
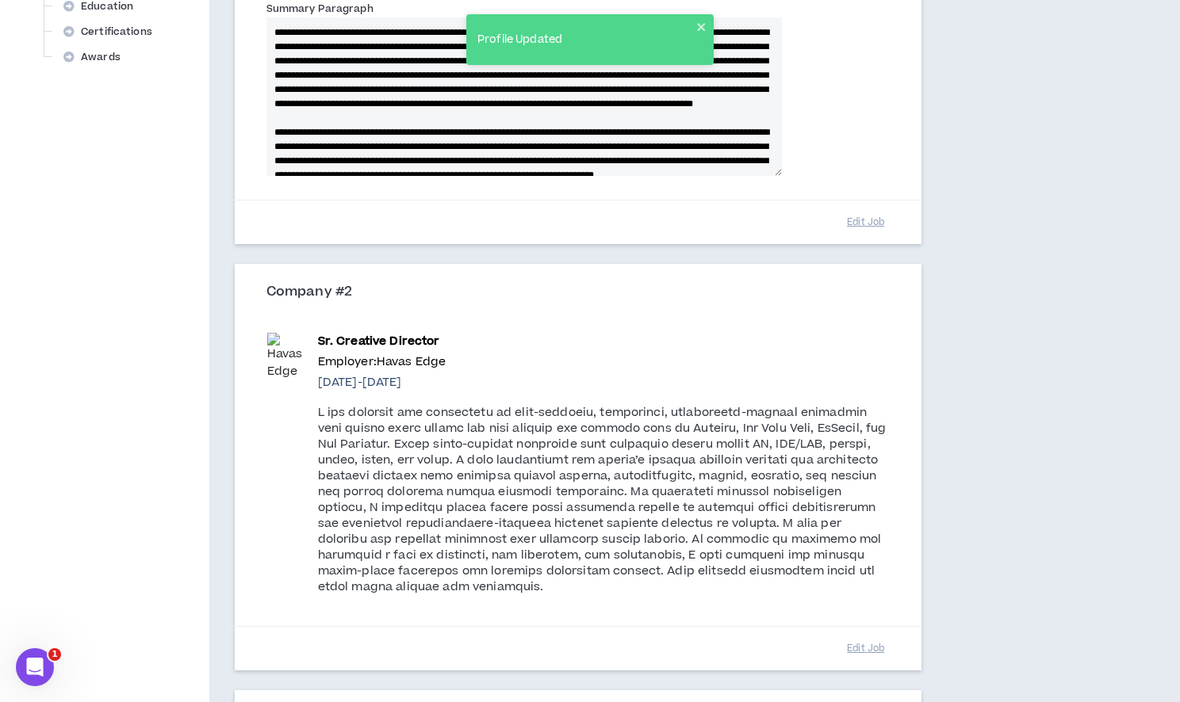
scroll to position [775, 0]
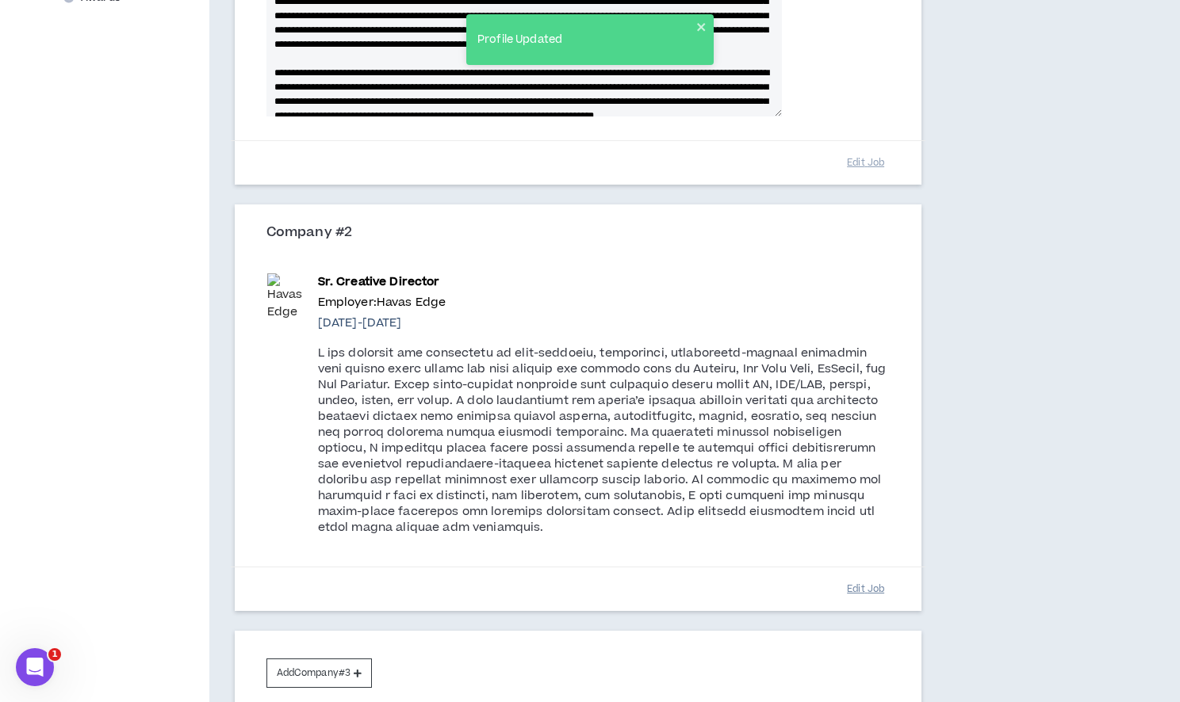
click at [866, 587] on button "Edit Job" at bounding box center [865, 590] width 79 height 28
type textarea "**********"
select select "*"
select select "****"
select select "*"
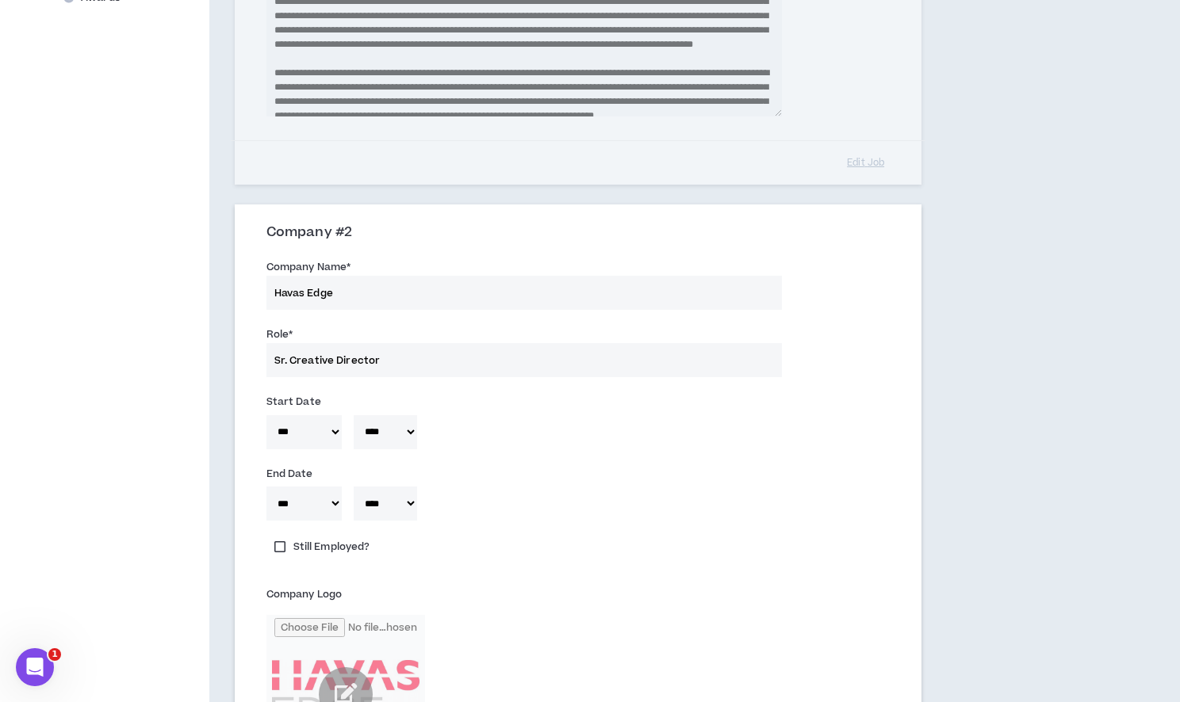
click at [395, 500] on select "**** **** **** **** **** **** **** **** **** **** **** **** **** **** **** ****…" at bounding box center [385, 504] width 63 height 34
select select "****"
type textarea "**********"
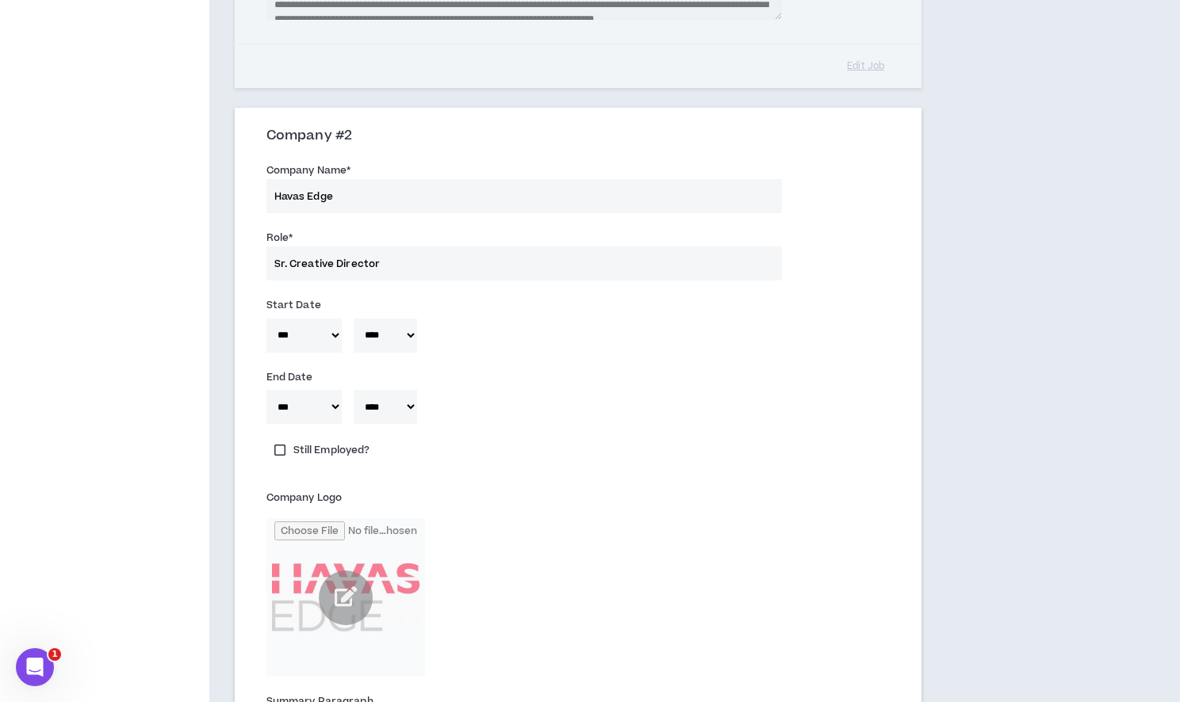
scroll to position [923, 0]
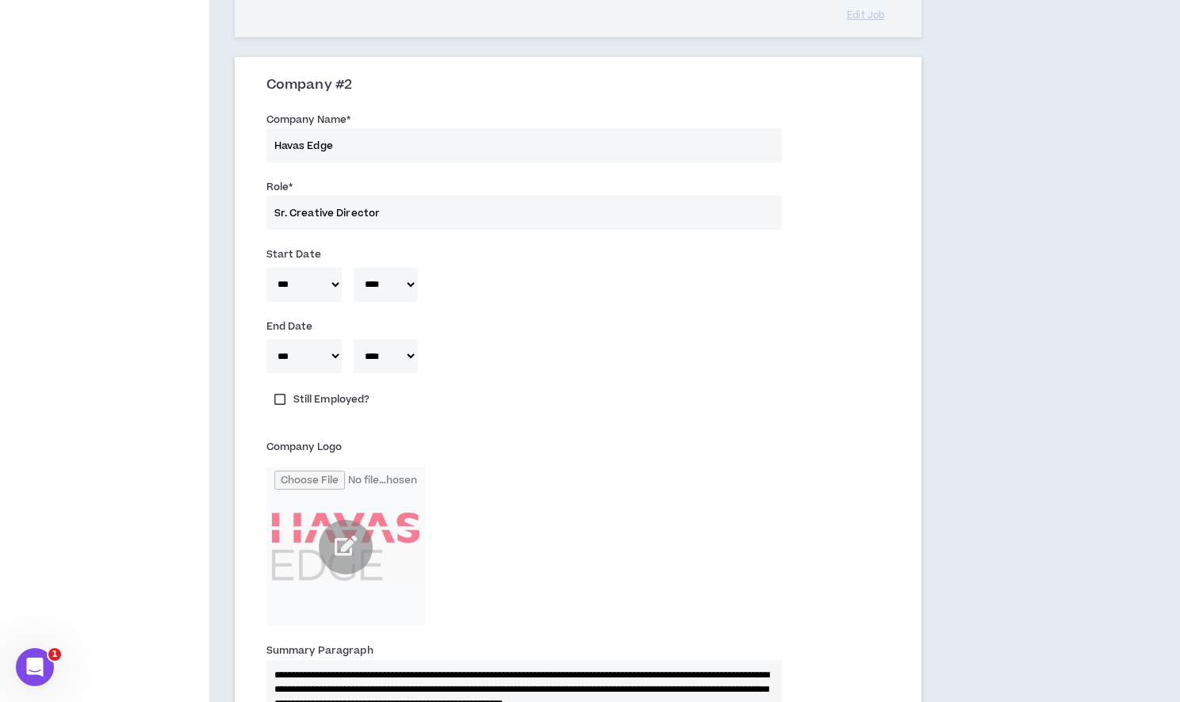
click at [319, 279] on select "***** *** *** *** *** *** **** *** *** **** *** *** ***" at bounding box center [303, 285] width 75 height 34
select select "*"
type textarea "**********"
click at [323, 358] on select "***** *** *** *** *** *** **** *** *** **** *** *** ***" at bounding box center [303, 356] width 75 height 34
select select "*"
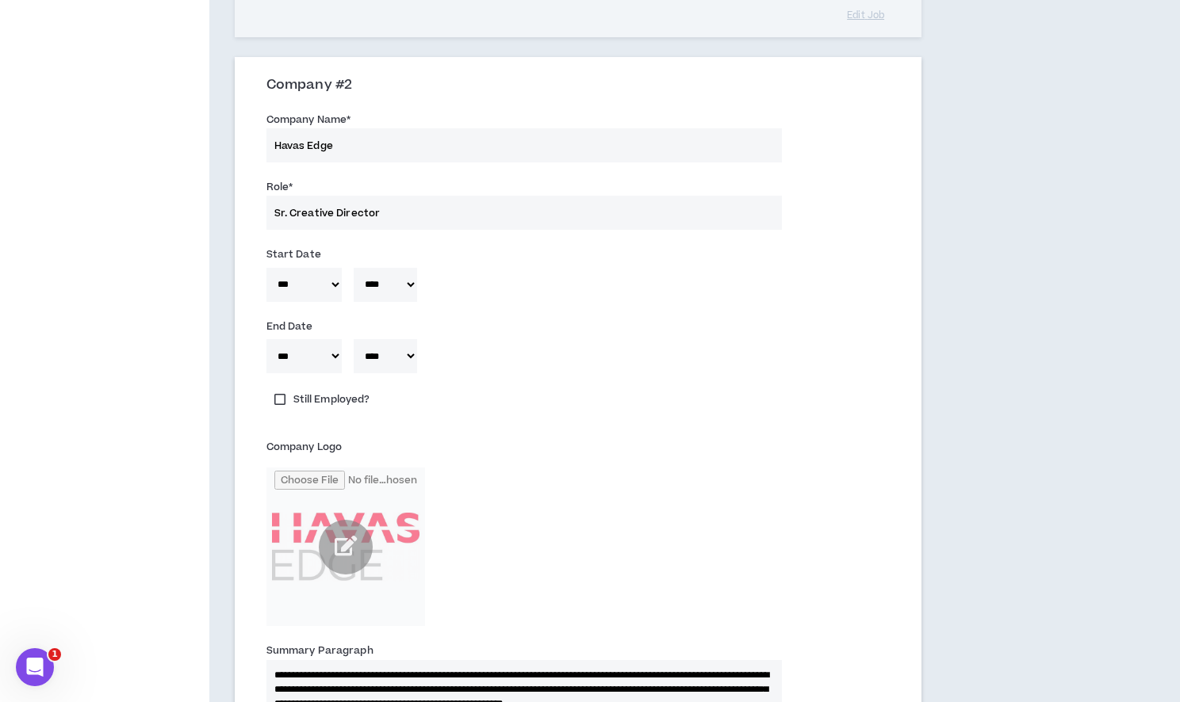
type textarea "**********"
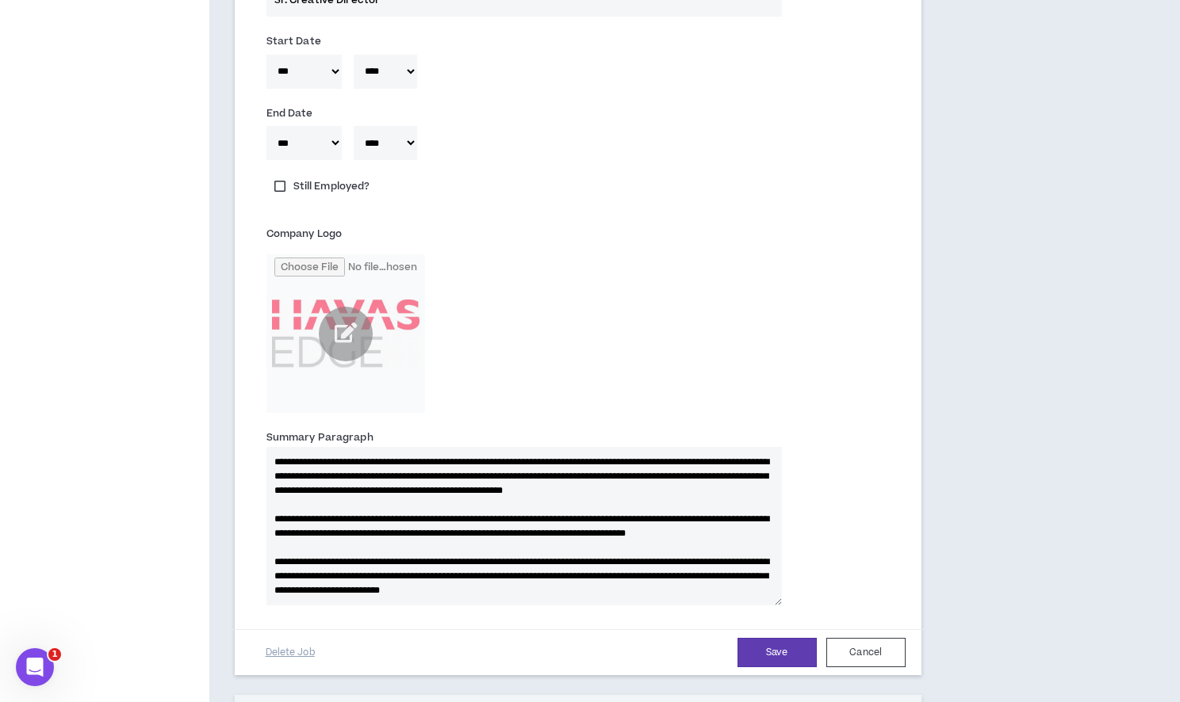
scroll to position [1146, 0]
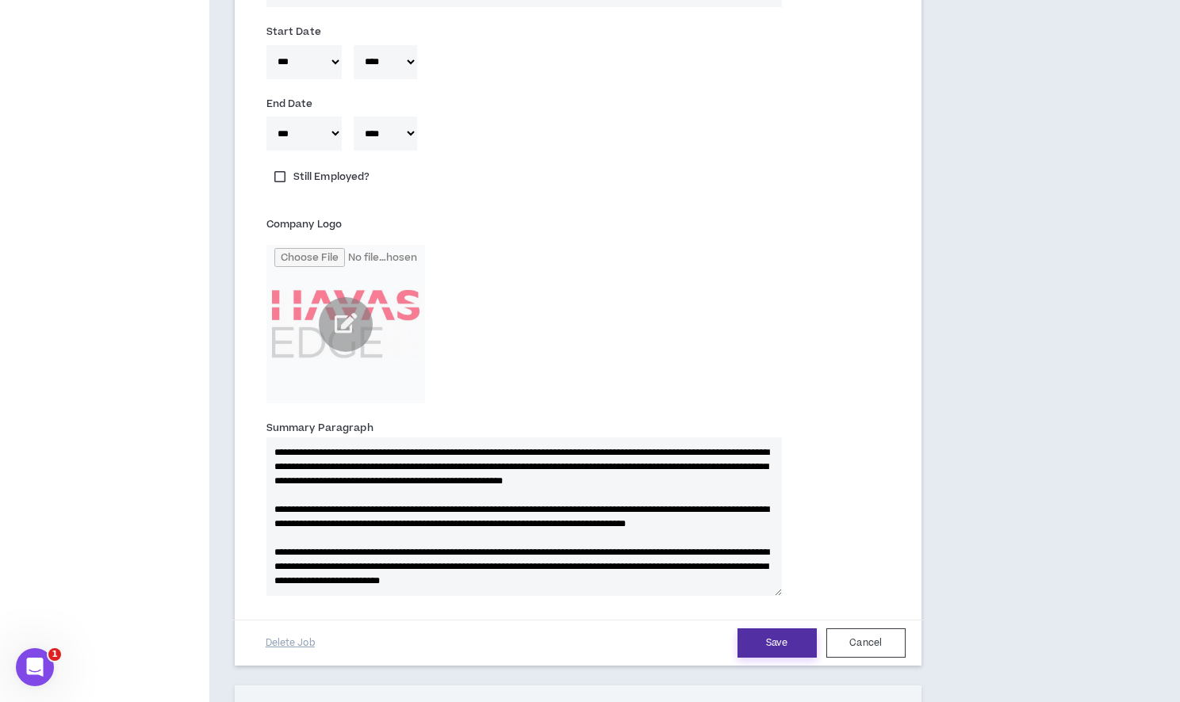
click at [797, 652] on button "Save" at bounding box center [776, 643] width 79 height 29
type textarea "**********"
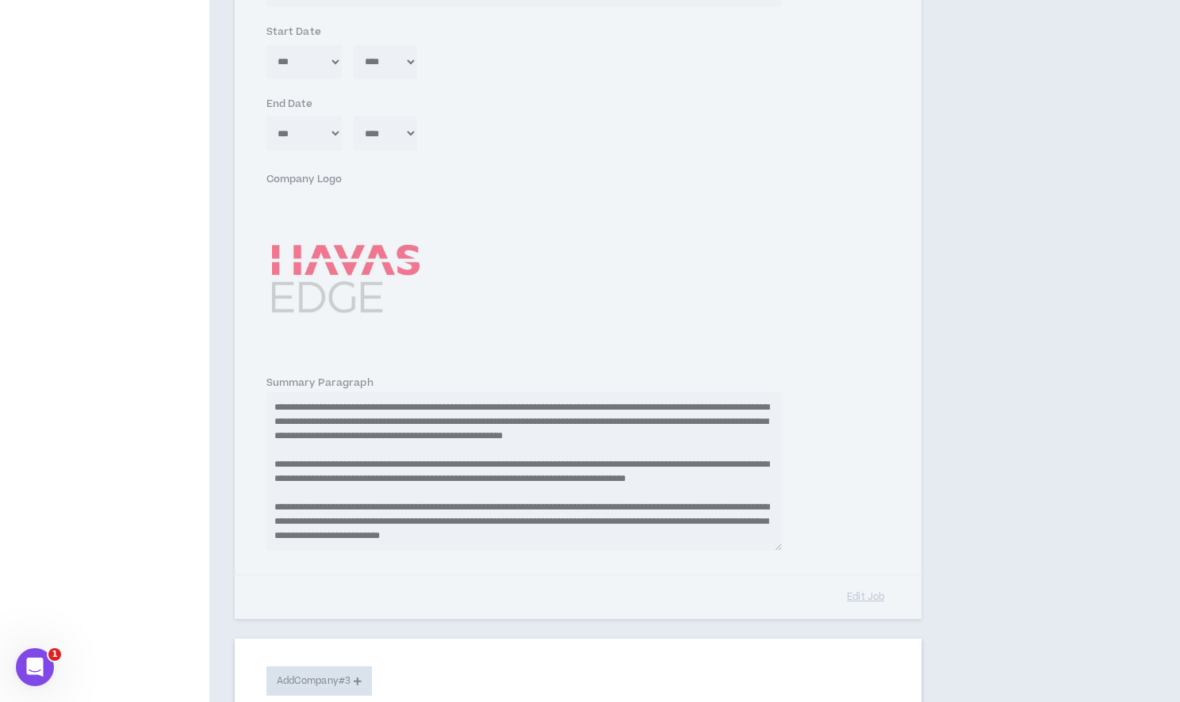
type textarea "**********"
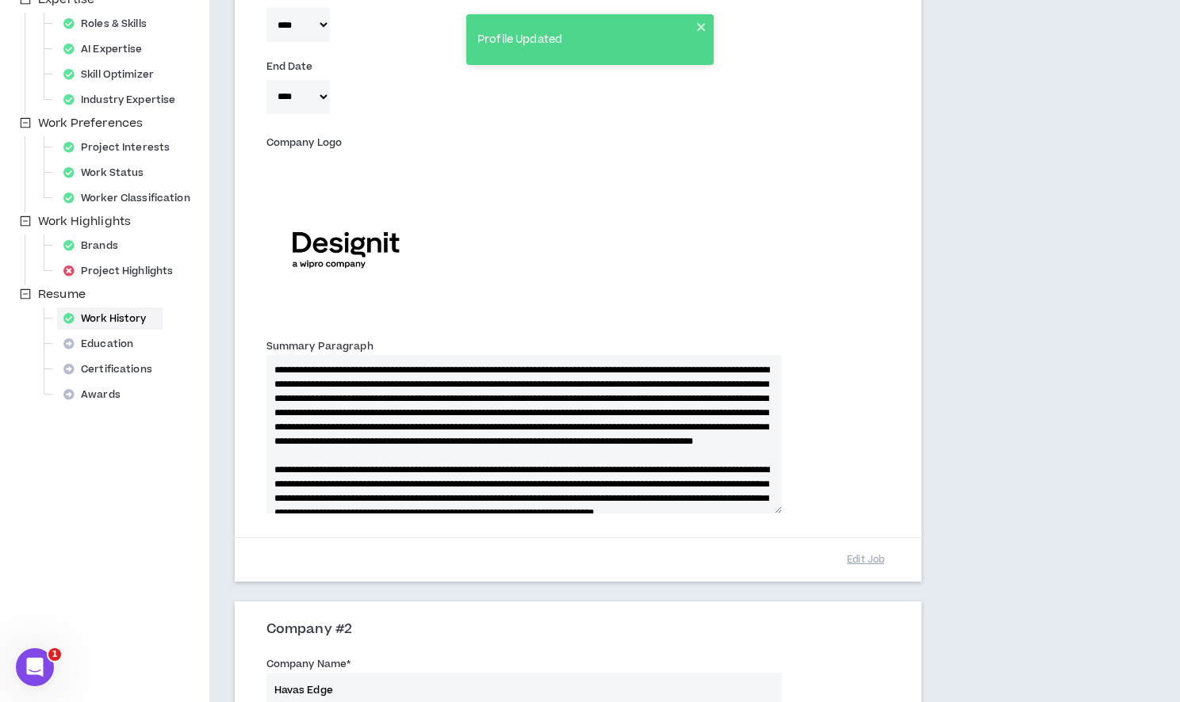
scroll to position [362, 0]
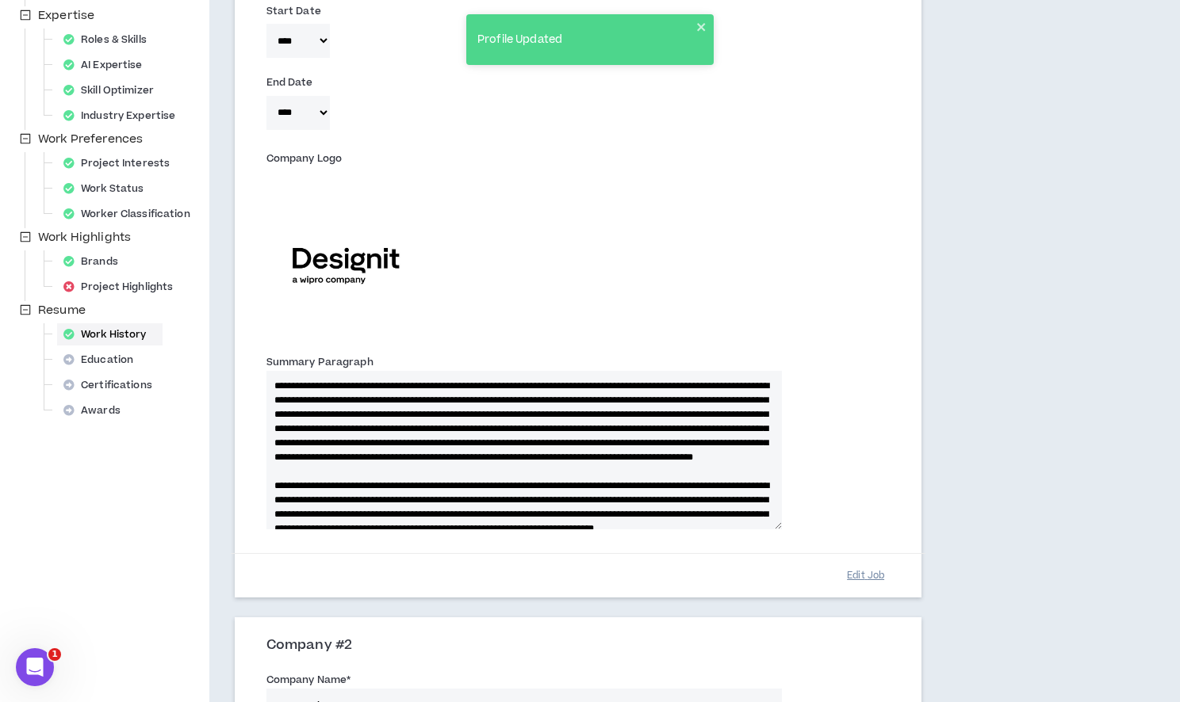
click at [872, 577] on button "Edit Job" at bounding box center [865, 576] width 79 height 28
type textarea "**********"
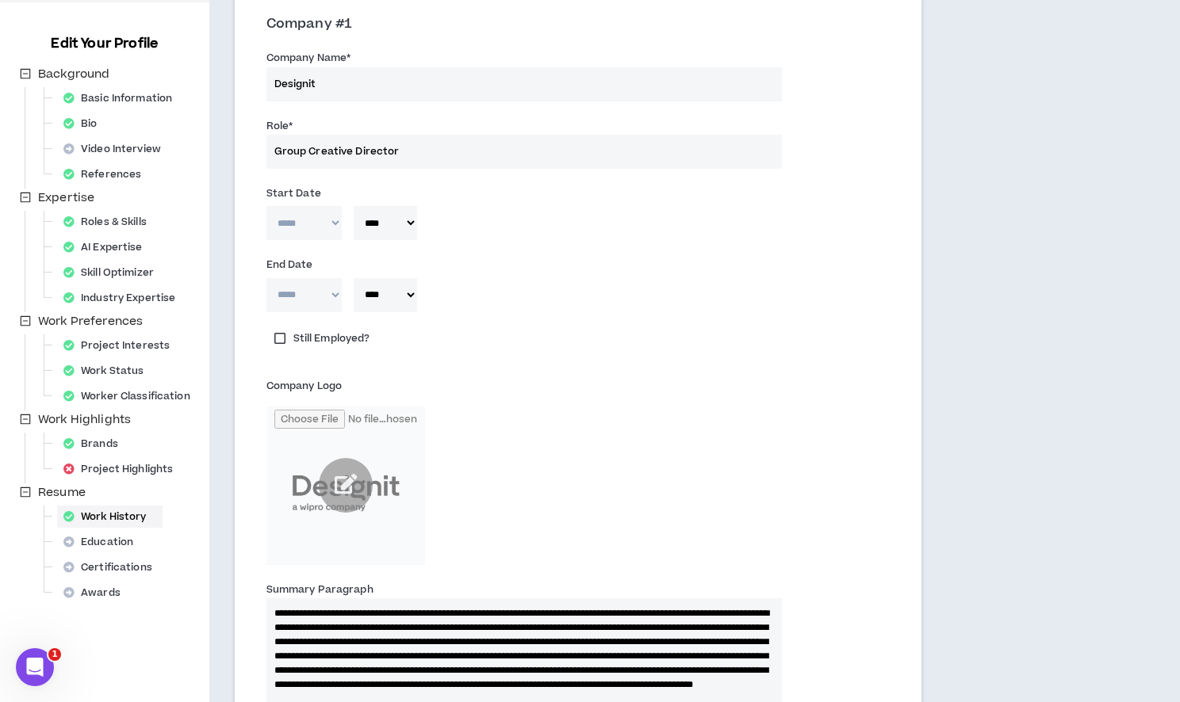
scroll to position [114, 0]
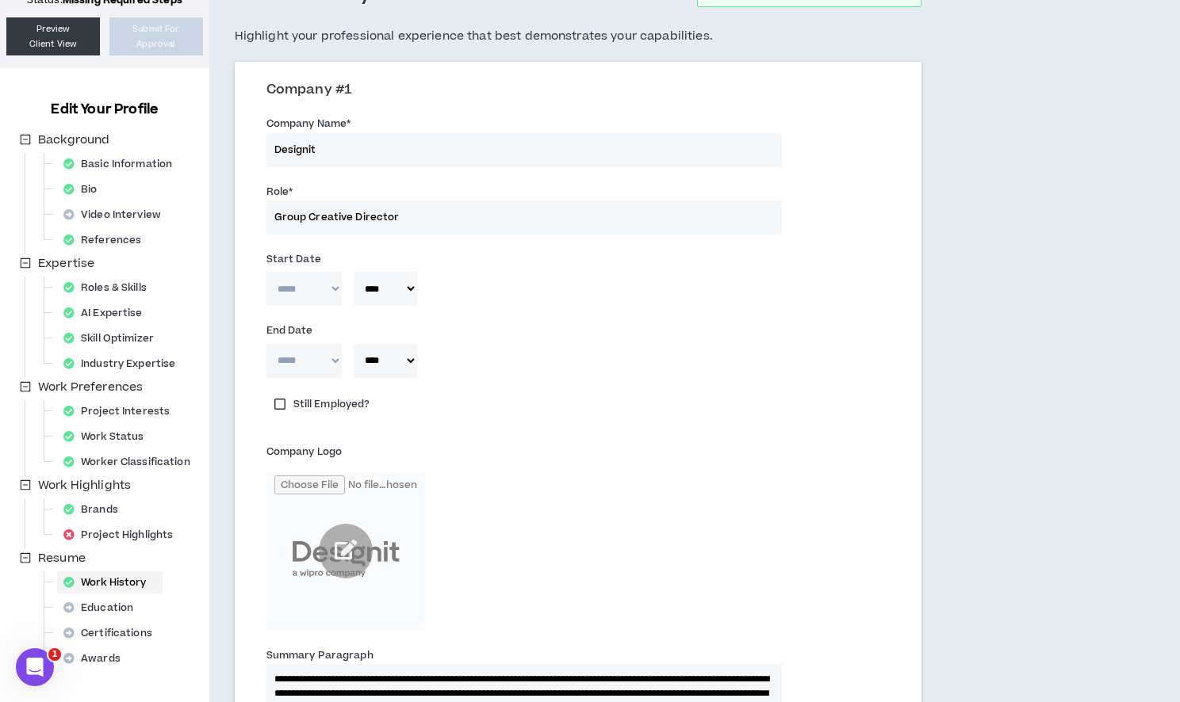
click at [313, 293] on select "***** *** *** *** *** *** **** *** *** **** *** *** ***" at bounding box center [303, 289] width 75 height 34
select select "**"
type textarea "**********"
click at [324, 368] on select "***** *** *** *** *** *** **** *** *** **** *** *** ***" at bounding box center [303, 361] width 75 height 34
select select "**"
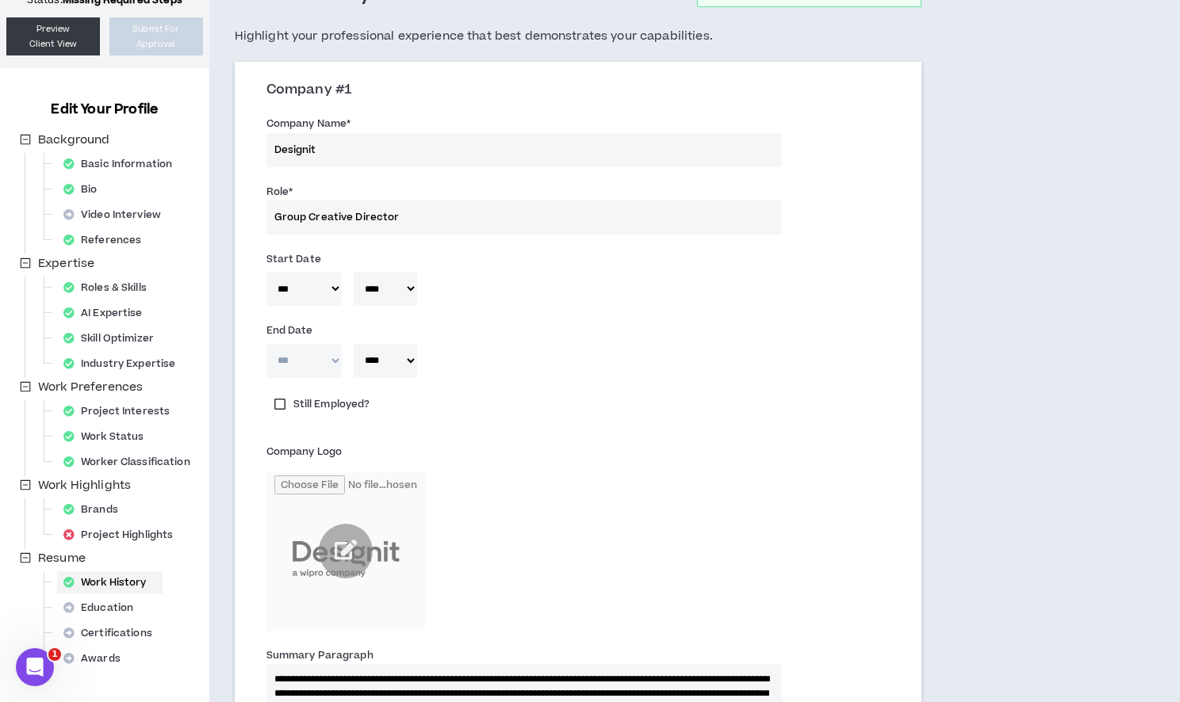
type textarea "**********"
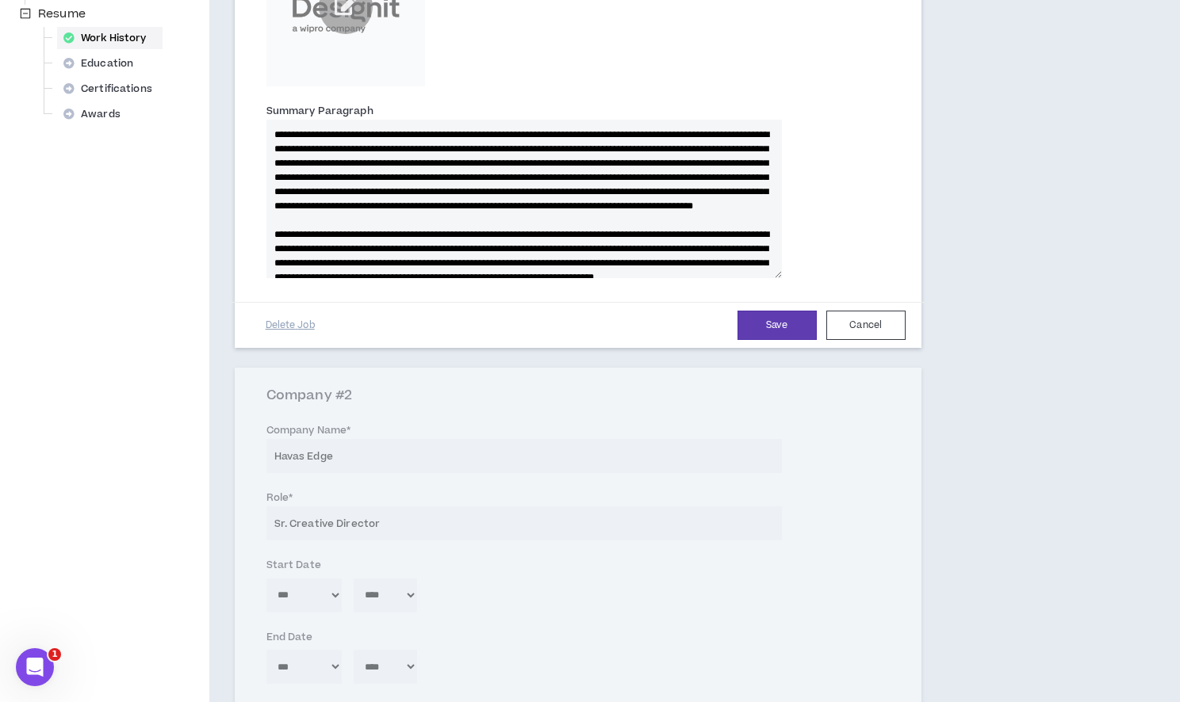
scroll to position [660, 0]
click at [792, 327] on button "Save" at bounding box center [776, 324] width 79 height 29
type textarea "**********"
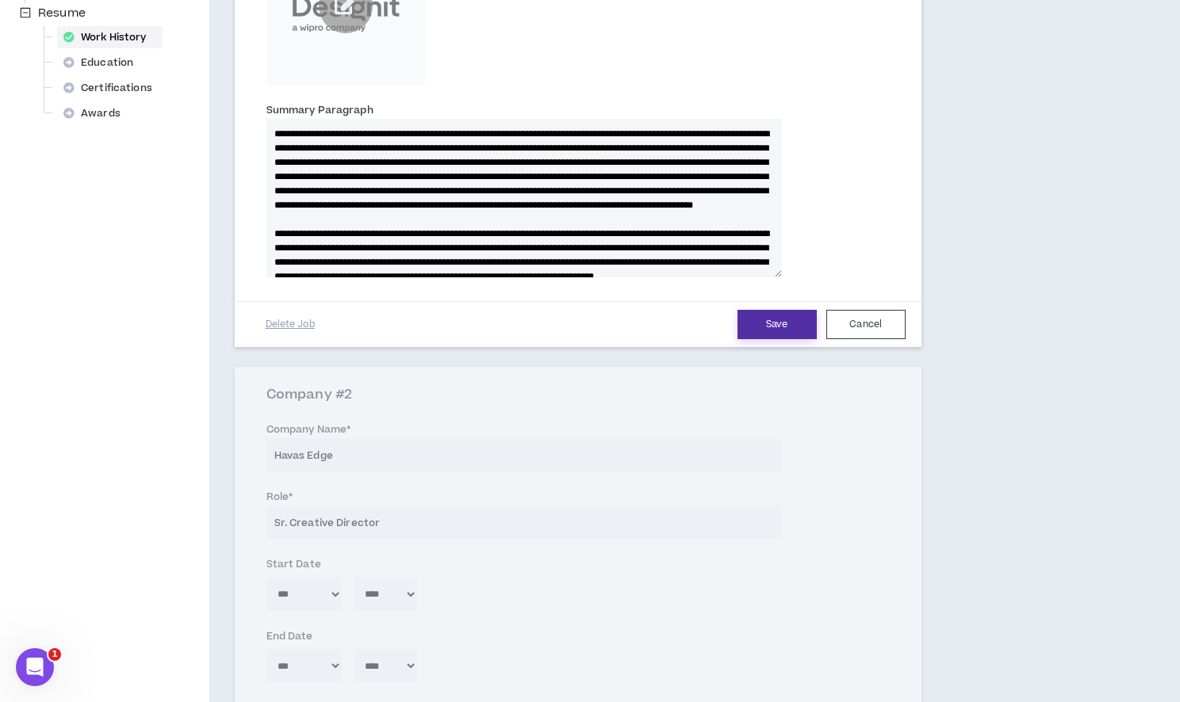
type textarea "**********"
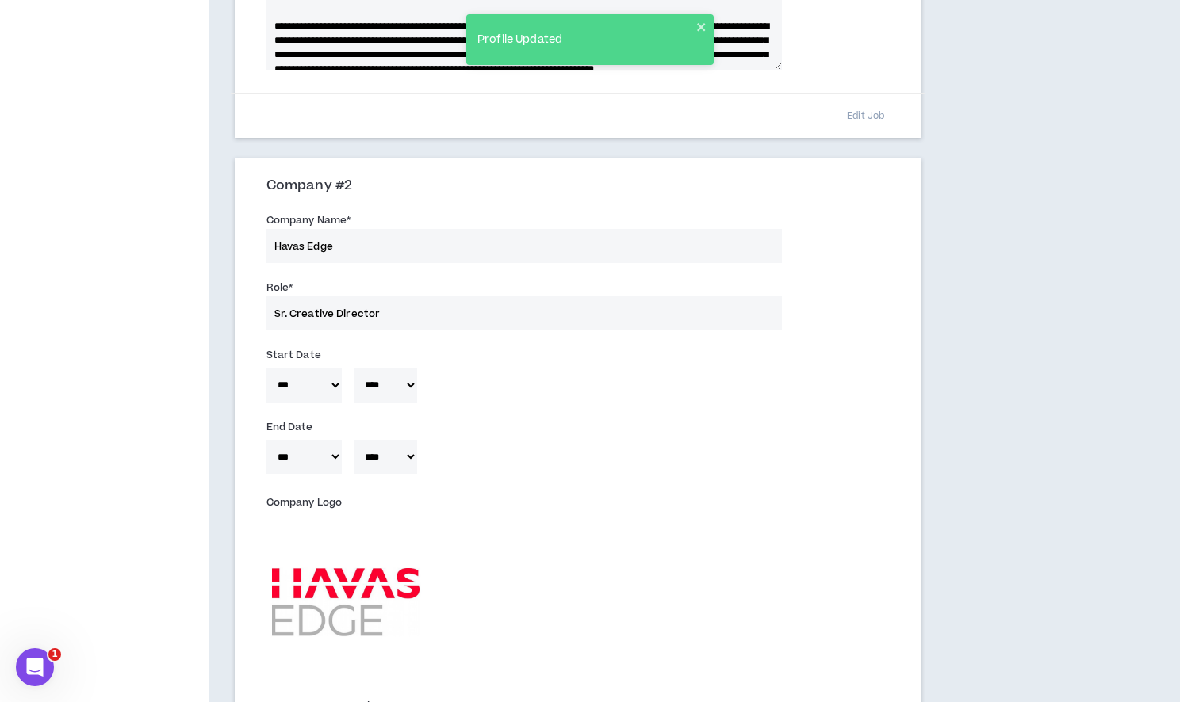
scroll to position [831, 0]
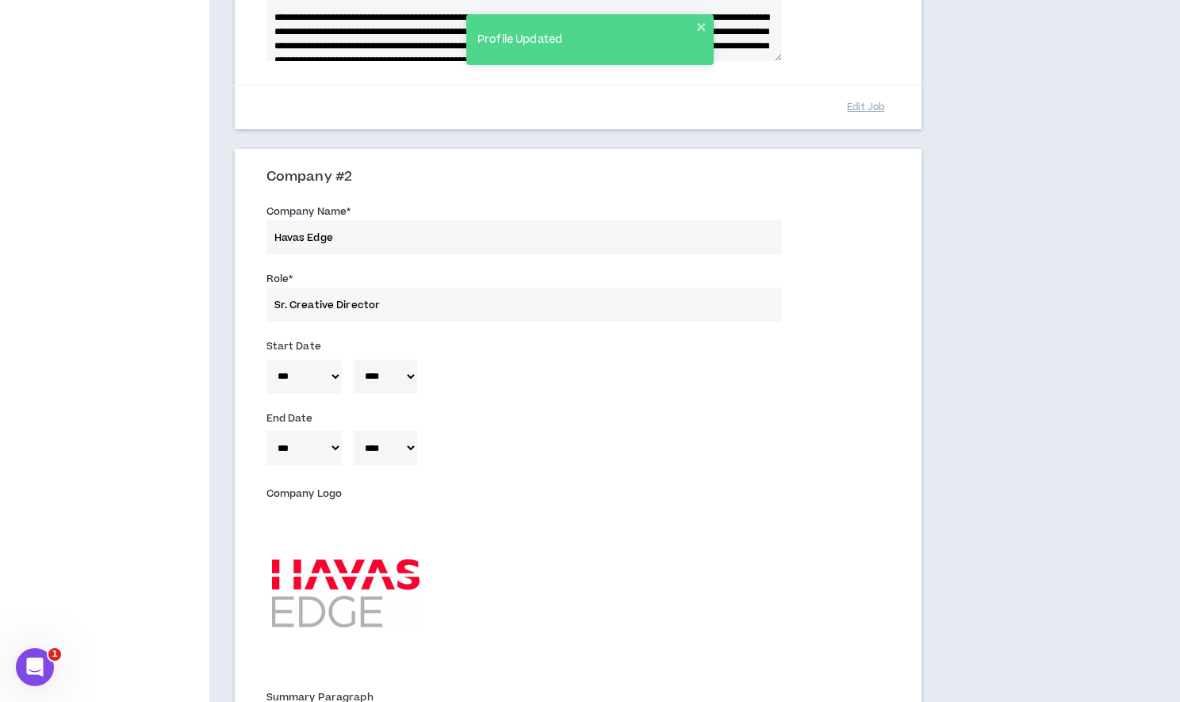
click at [325, 455] on div "***** *** *** *** *** *** **** *** *** **** *** *** *** * **** **** **** **** *…" at bounding box center [577, 452] width 647 height 50
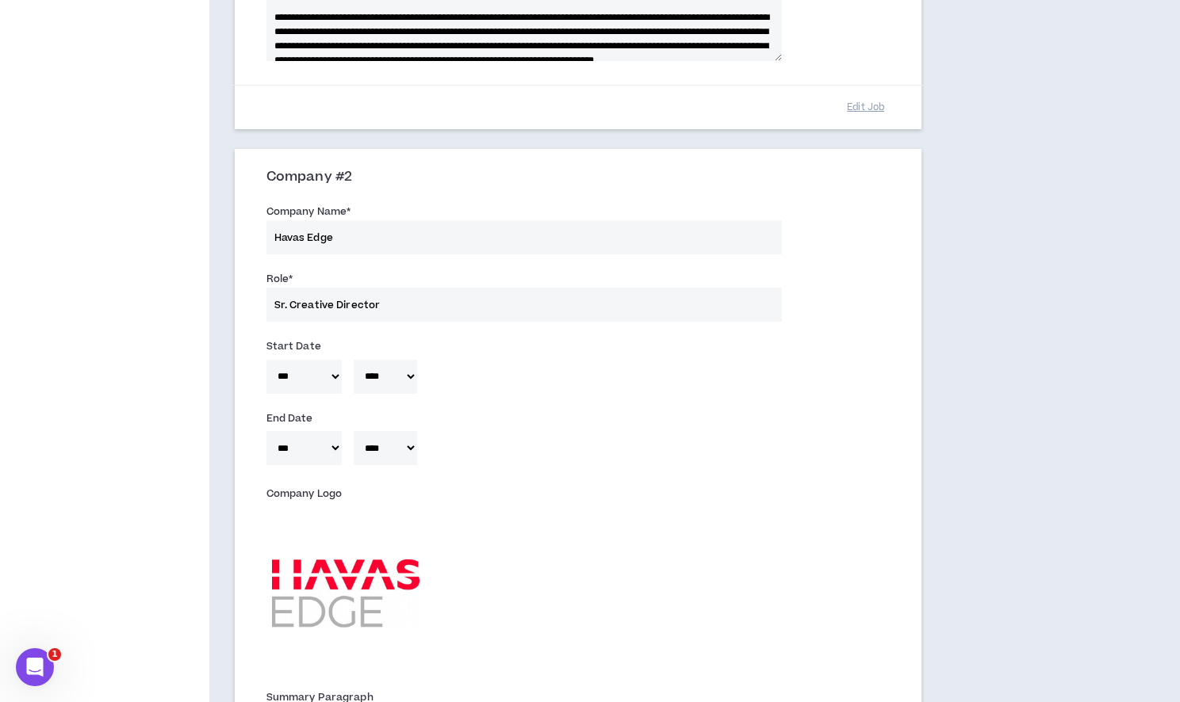
click at [327, 449] on div "***** *** *** *** *** *** **** *** *** **** *** *** *** * **** **** **** **** *…" at bounding box center [577, 452] width 647 height 50
click at [329, 455] on div "***** *** *** *** *** *** **** *** *** **** *** *** *** * **** **** **** **** *…" at bounding box center [577, 452] width 647 height 50
click at [325, 452] on div "***** *** *** *** *** *** **** *** *** **** *** *** *** * **** **** **** **** *…" at bounding box center [577, 452] width 647 height 50
click at [331, 442] on div "***** *** *** *** *** *** **** *** *** **** *** *** *** * **** **** **** **** *…" at bounding box center [577, 452] width 647 height 50
click at [331, 450] on div "***** *** *** *** *** *** **** *** *** **** *** *** *** * **** **** **** **** *…" at bounding box center [577, 452] width 647 height 50
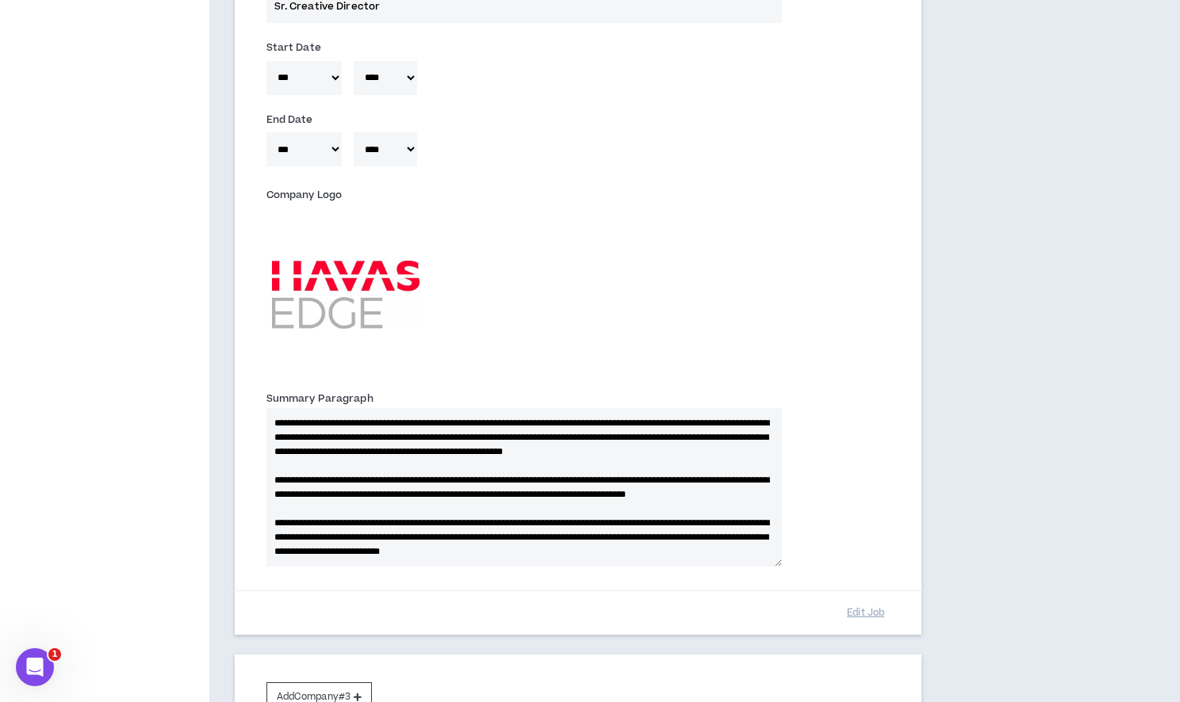
scroll to position [1068, 0]
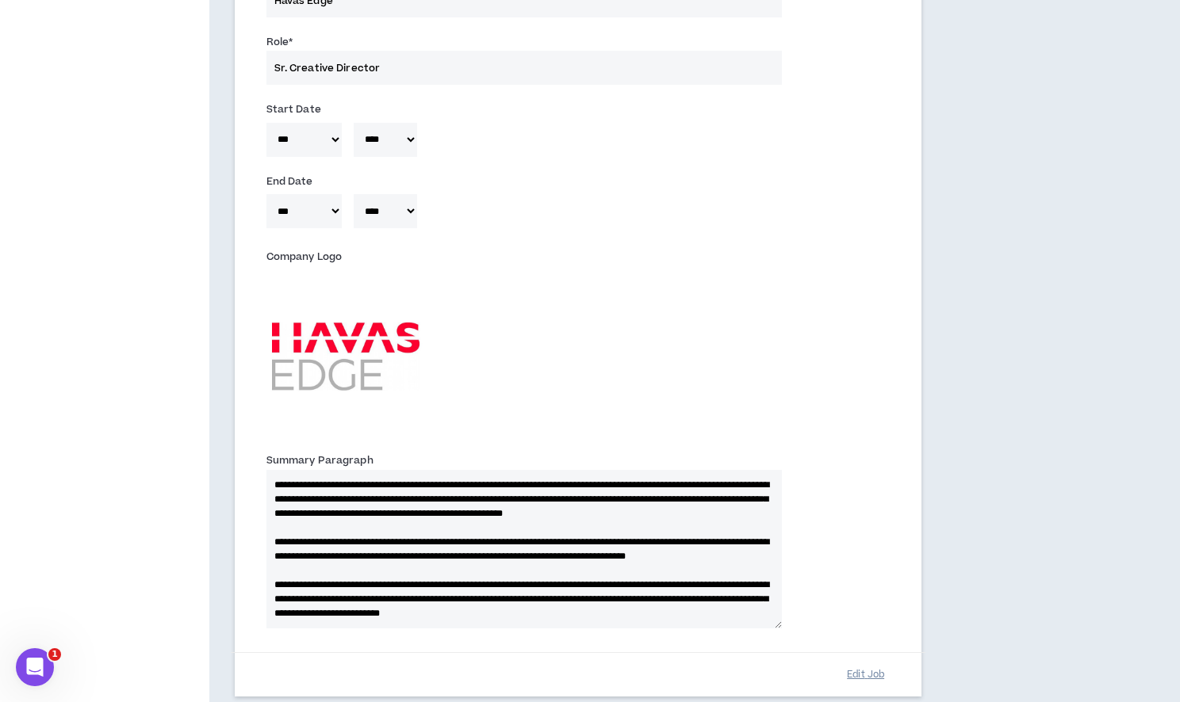
click at [878, 677] on button "Edit Job" at bounding box center [865, 675] width 79 height 28
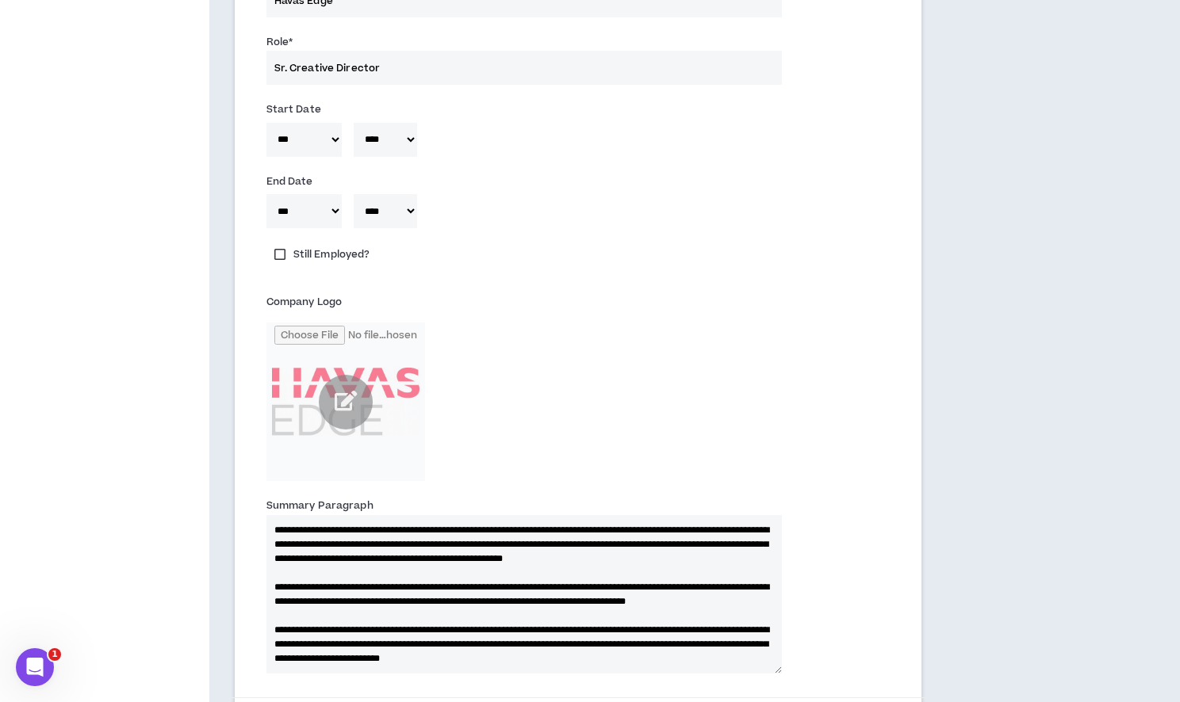
click at [325, 208] on select "***** *** *** *** *** *** **** *** *** **** *** *** ***" at bounding box center [303, 211] width 75 height 34
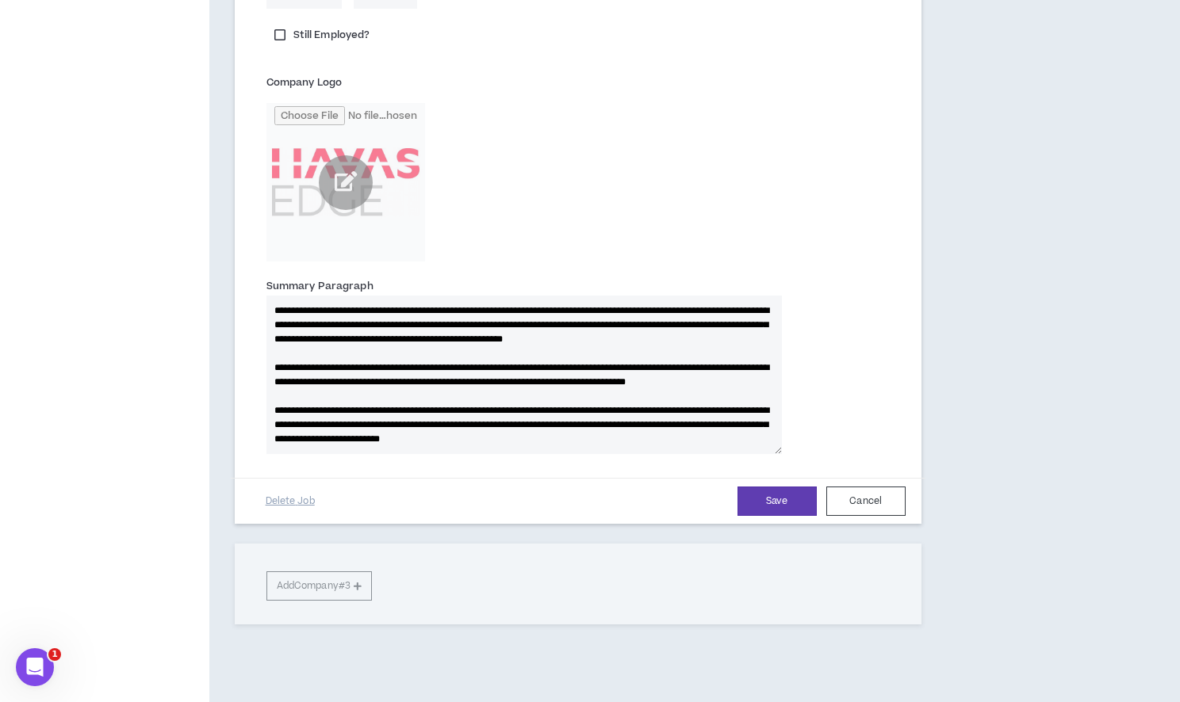
scroll to position [1347, 0]
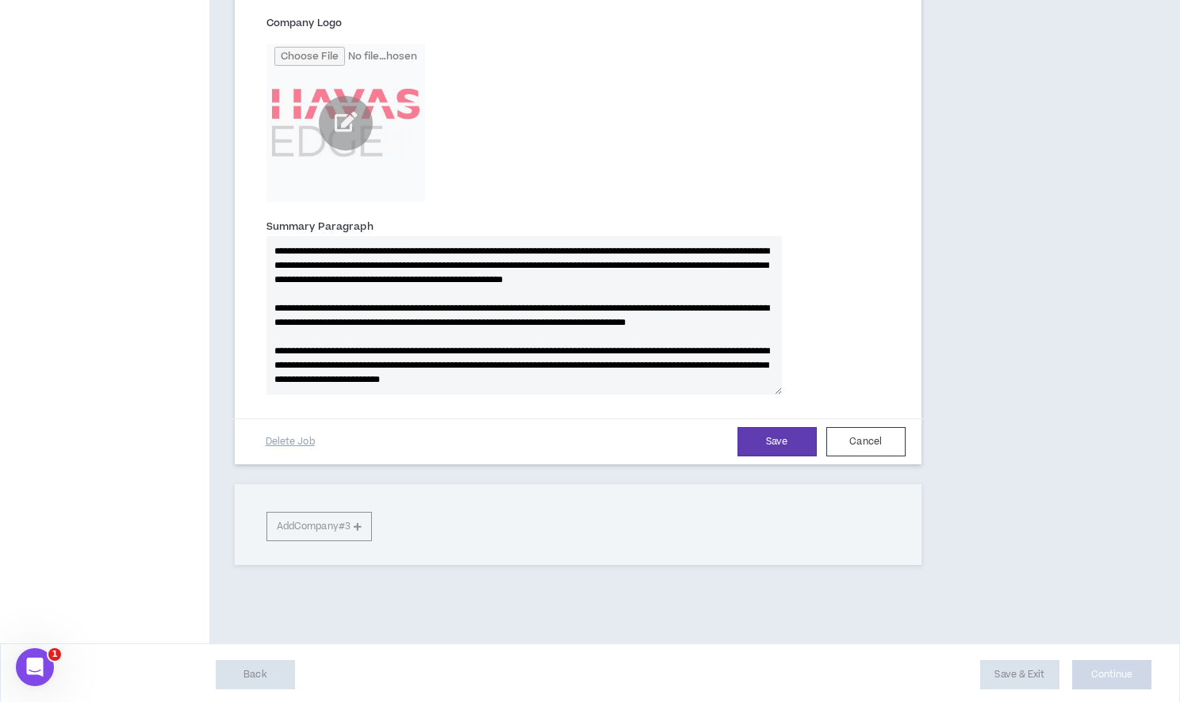
click at [785, 425] on div "Save Cancel Delete Job" at bounding box center [578, 442] width 694 height 46
click at [782, 434] on button "Save" at bounding box center [776, 441] width 79 height 29
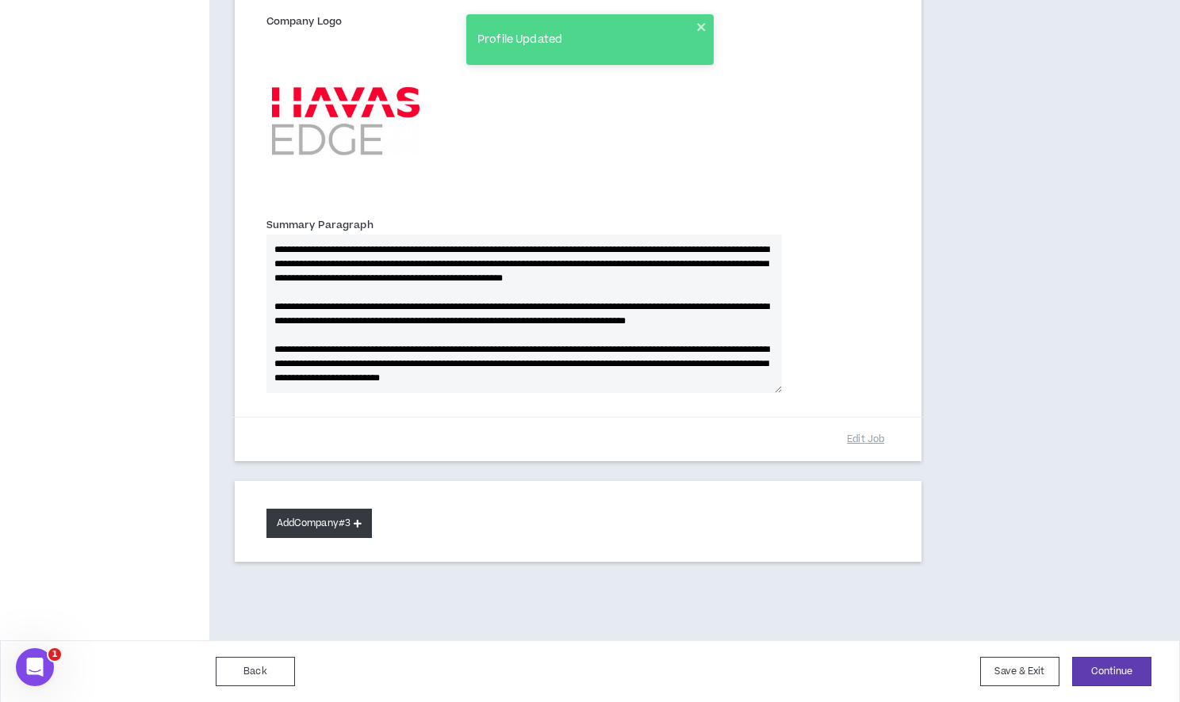
click at [327, 524] on button "Add Company #3" at bounding box center [318, 523] width 105 height 29
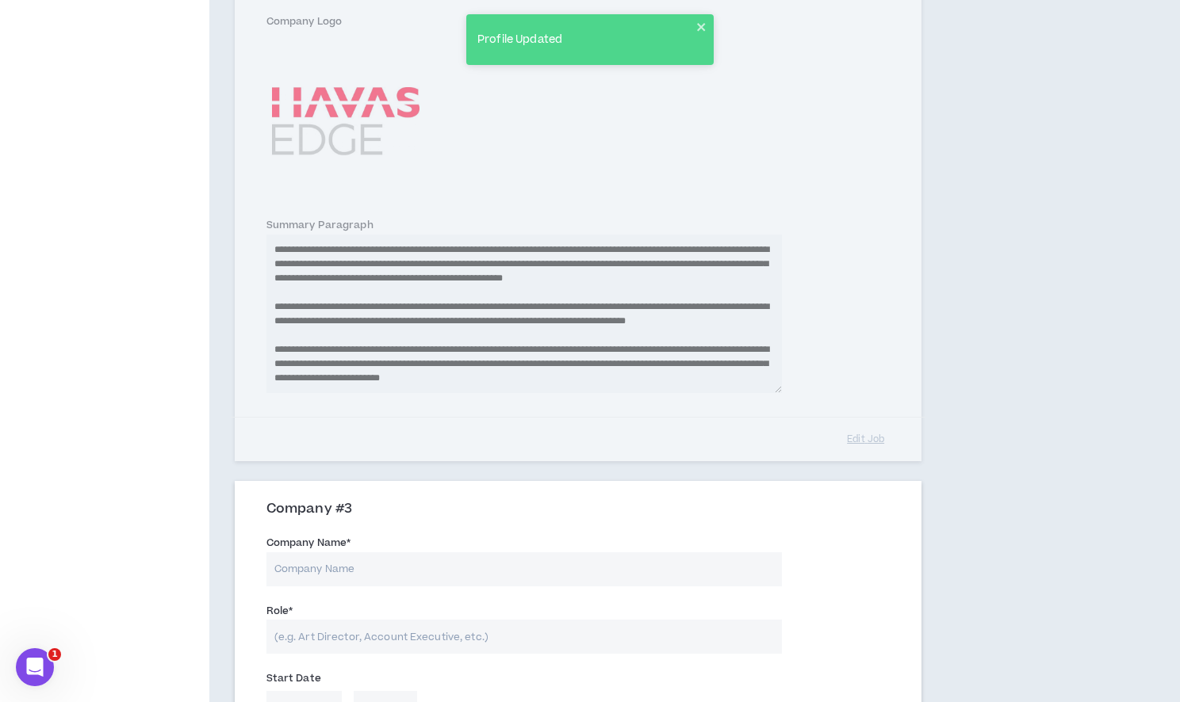
click at [354, 568] on input "Company Name *" at bounding box center [523, 570] width 515 height 34
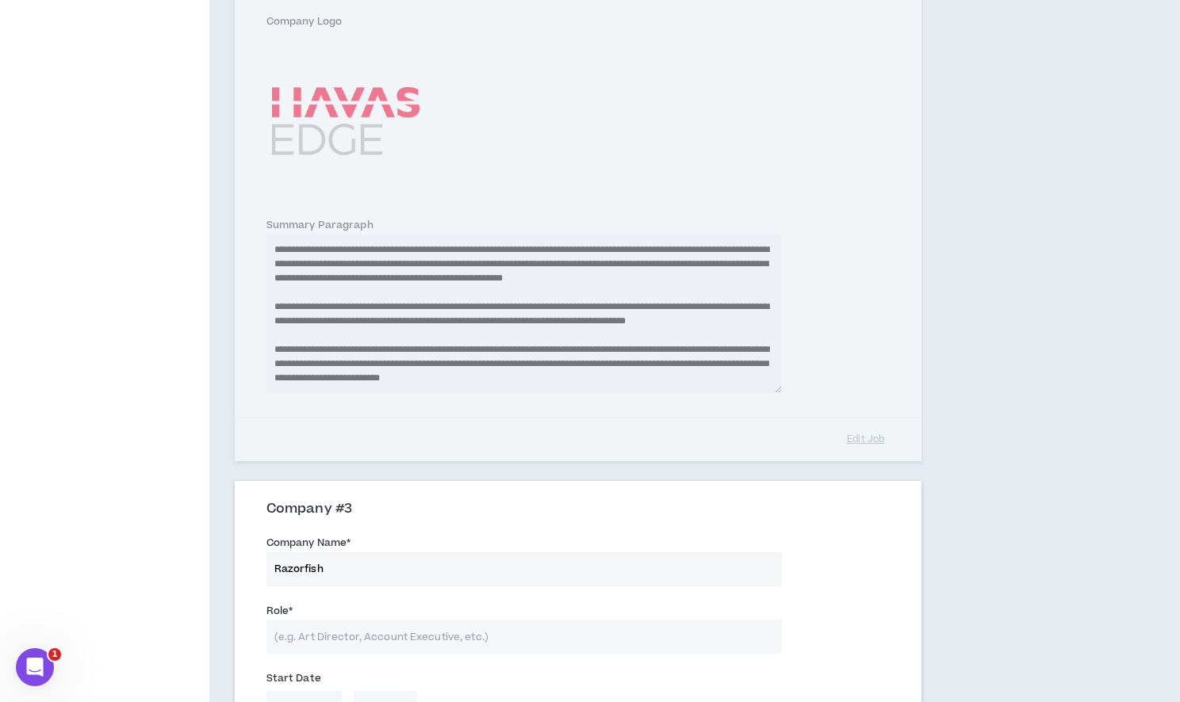
click at [346, 644] on input "Role *" at bounding box center [523, 637] width 515 height 34
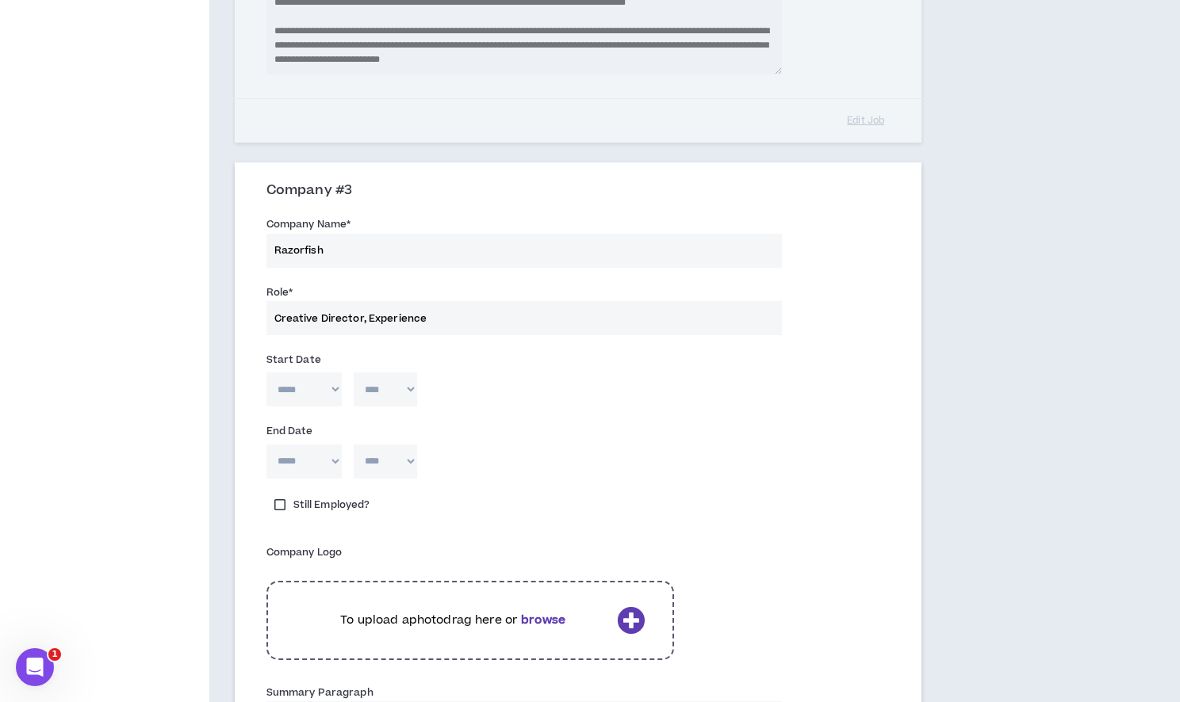
scroll to position [1719, 0]
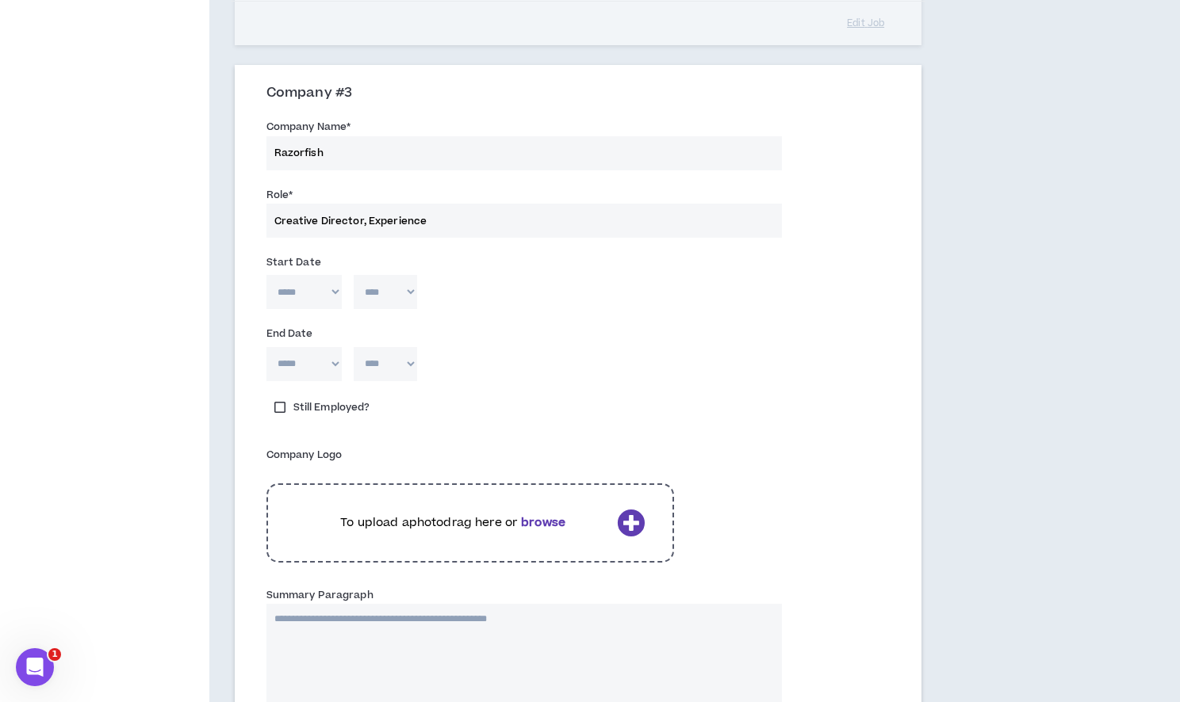
click at [317, 293] on select "***** *** *** *** *** *** **** *** *** **** *** *** ***" at bounding box center [303, 292] width 75 height 34
click at [414, 292] on select "**** **** **** **** **** **** **** **** **** **** **** **** **** **** **** ****…" at bounding box center [385, 292] width 63 height 34
click at [309, 375] on select "***** *** *** *** *** *** **** *** *** **** *** *** ***" at bounding box center [303, 364] width 75 height 34
click at [392, 359] on select "**** **** **** **** **** **** **** **** **** **** **** **** **** **** **** ****…" at bounding box center [385, 364] width 63 height 34
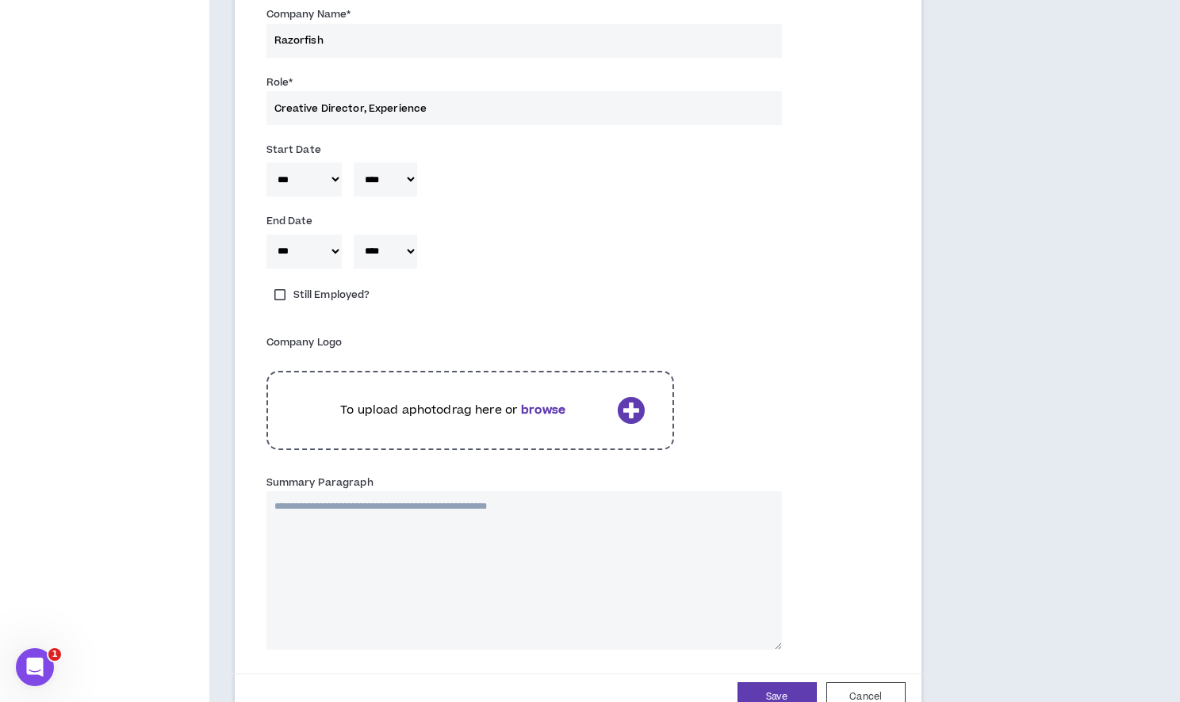
scroll to position [1846, 0]
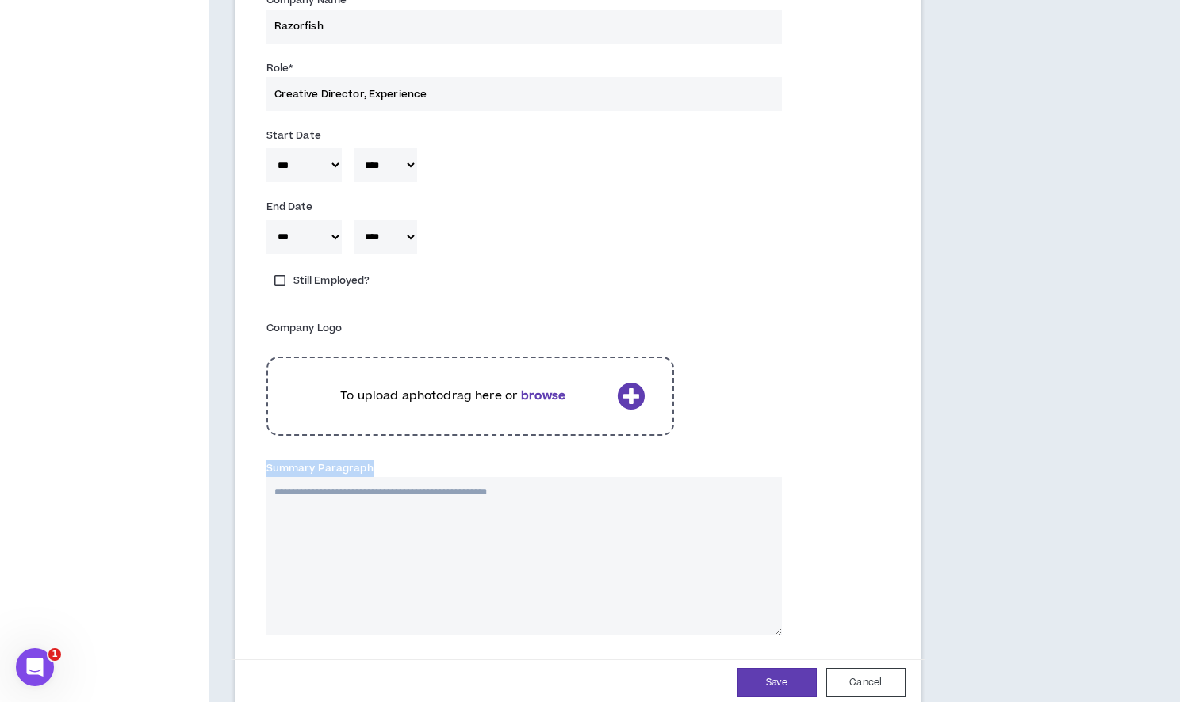
click at [399, 459] on div "Summary Paragraph" at bounding box center [577, 552] width 647 height 192
click at [382, 514] on textarea "Summary Paragraph" at bounding box center [523, 556] width 515 height 159
paste textarea "**********"
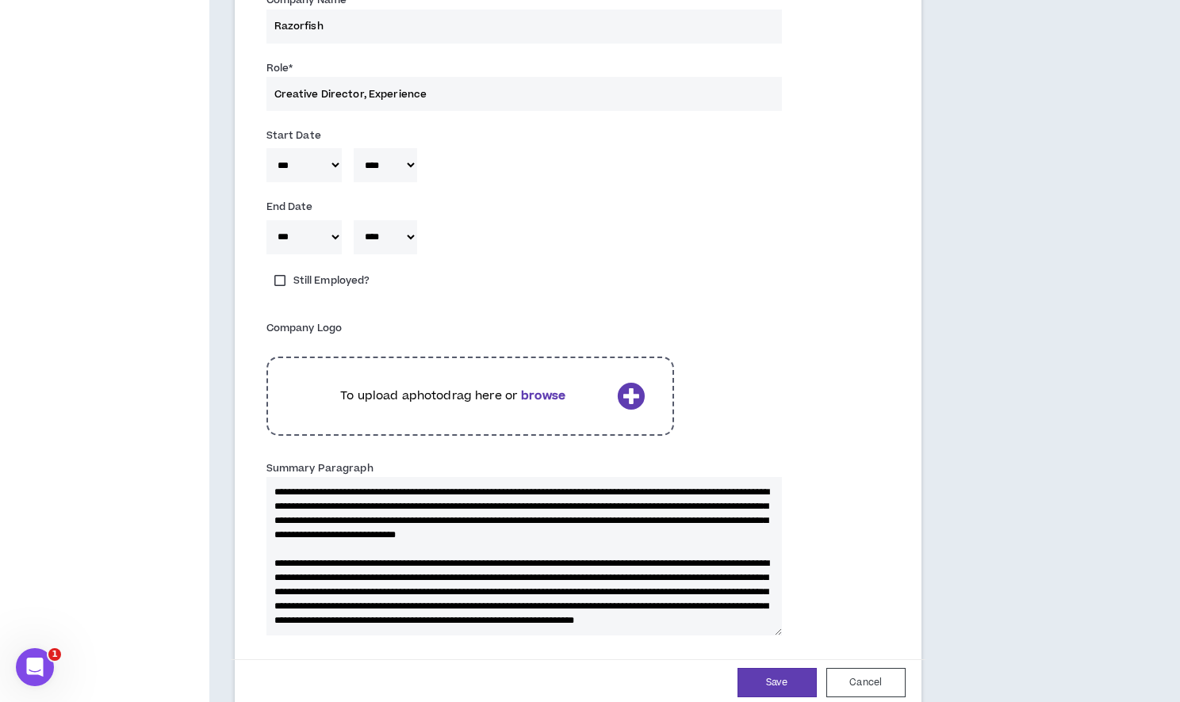
scroll to position [234, 0]
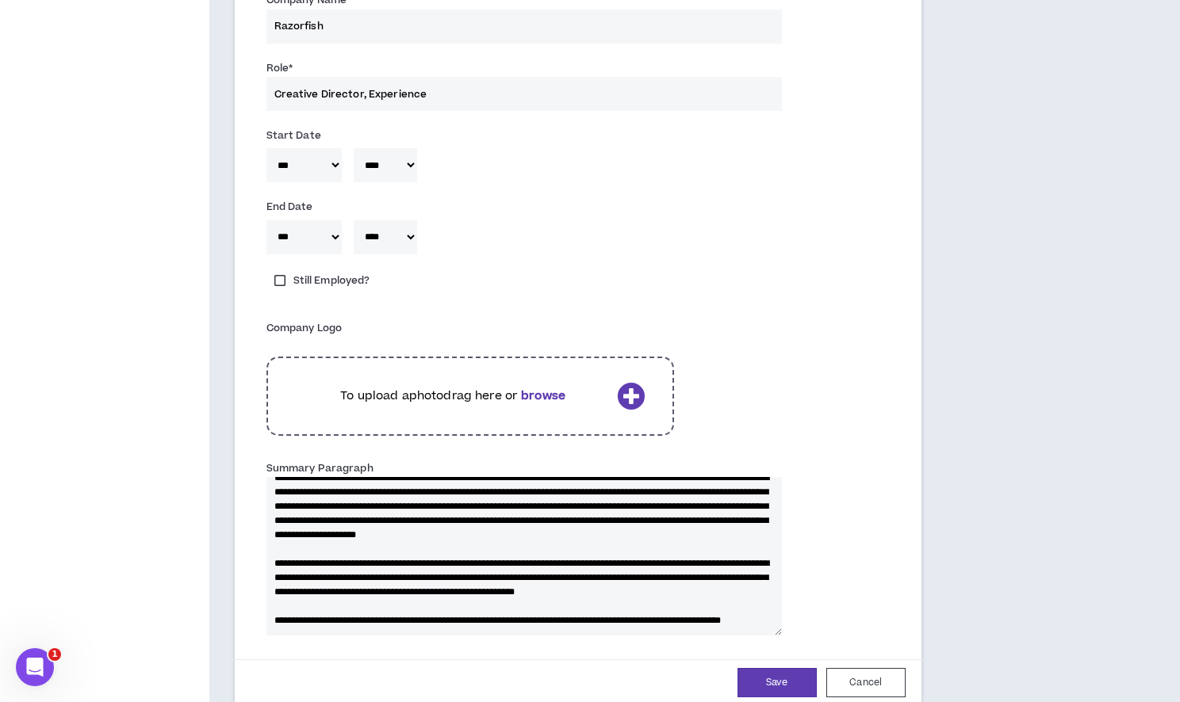
click at [578, 376] on div "To upload a photo drag here or browse" at bounding box center [469, 396] width 407 height 79
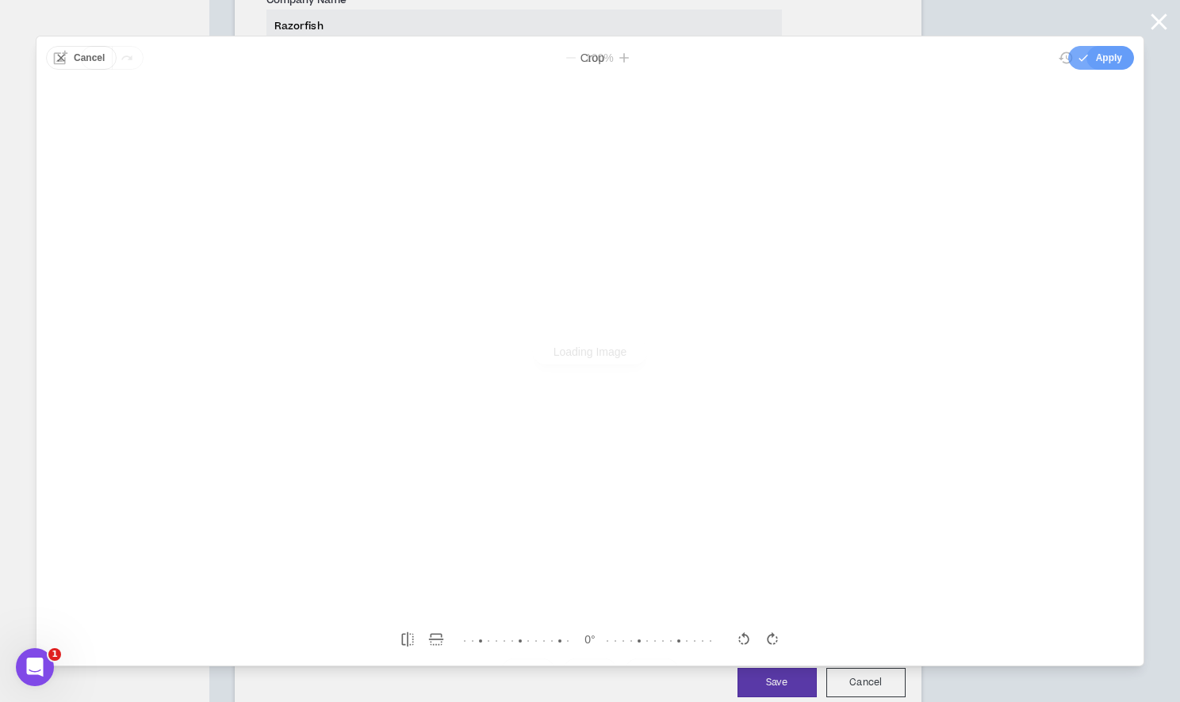
scroll to position [0, 0]
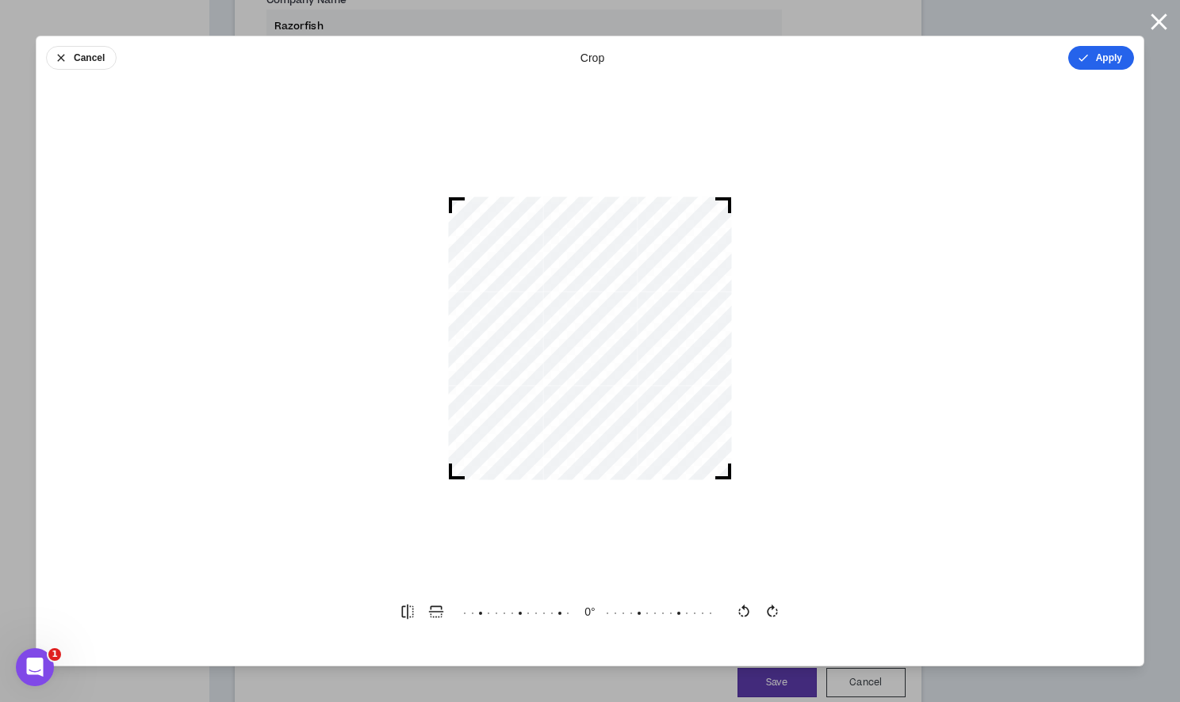
click at [1092, 49] on button "Apply" at bounding box center [1101, 58] width 66 height 24
click at [1092, 49] on button "Done" at bounding box center [1110, 58] width 48 height 24
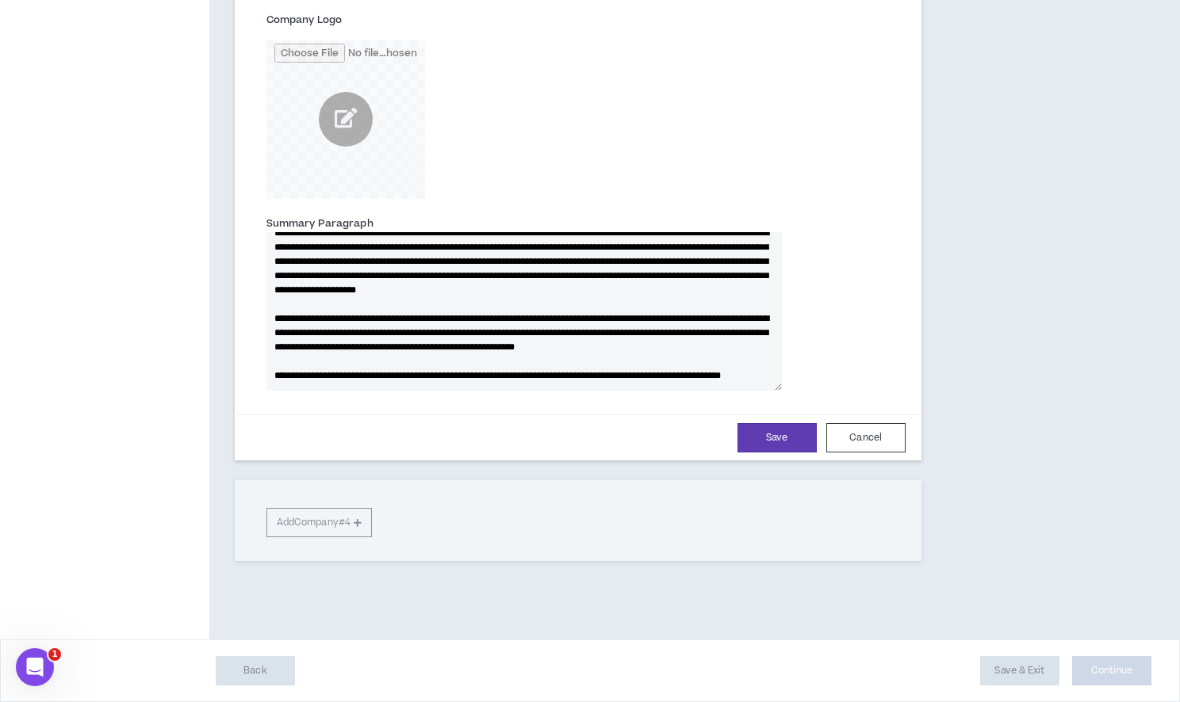
scroll to position [243, 0]
click at [768, 428] on button "Save" at bounding box center [776, 437] width 79 height 29
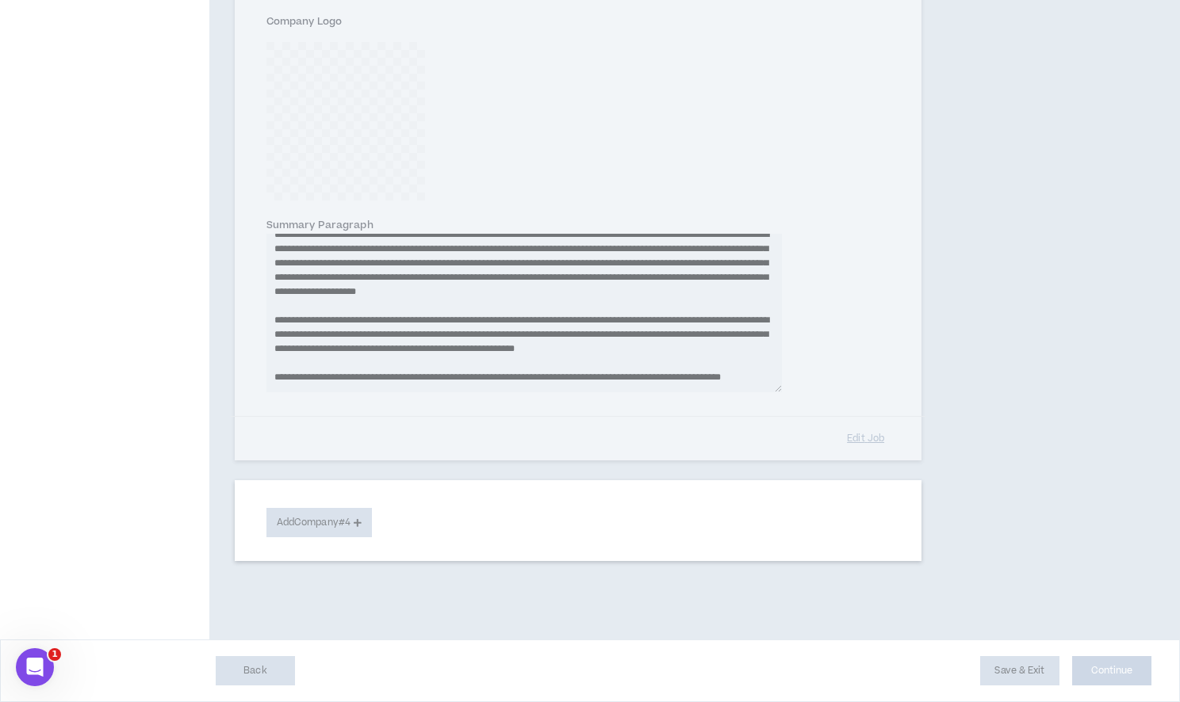
scroll to position [1872, 0]
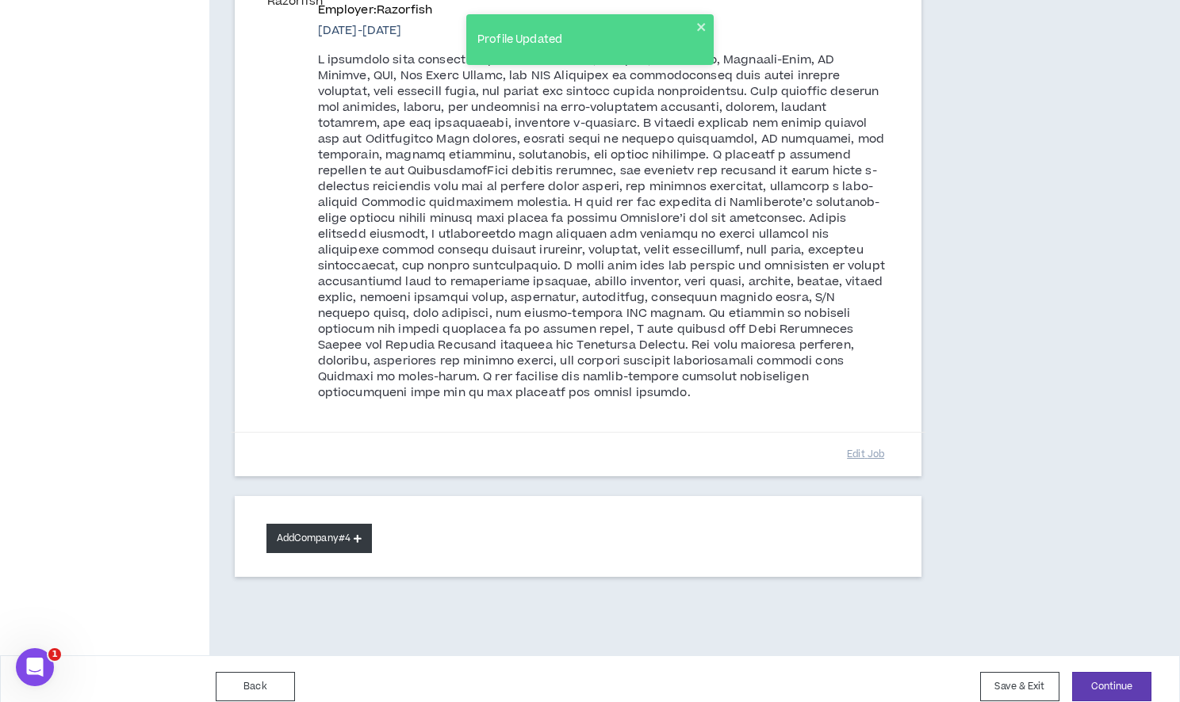
click at [332, 533] on button "Add Company #4" at bounding box center [318, 538] width 105 height 29
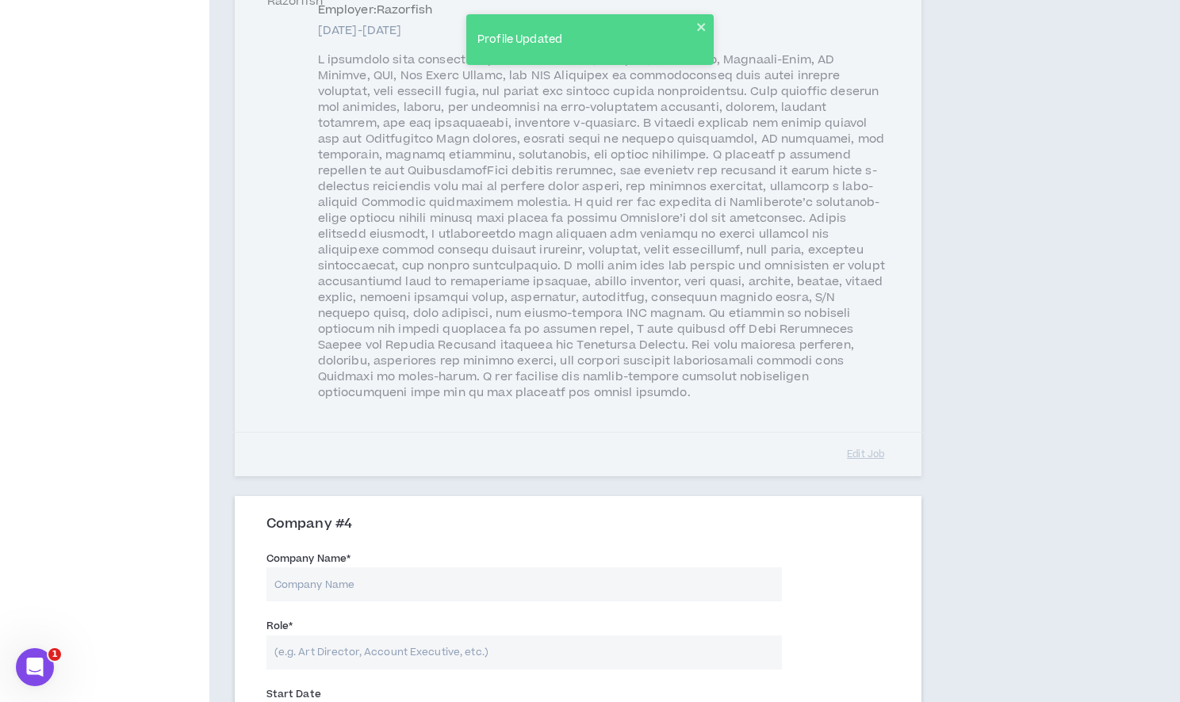
click at [378, 568] on input "Company Name *" at bounding box center [523, 585] width 515 height 34
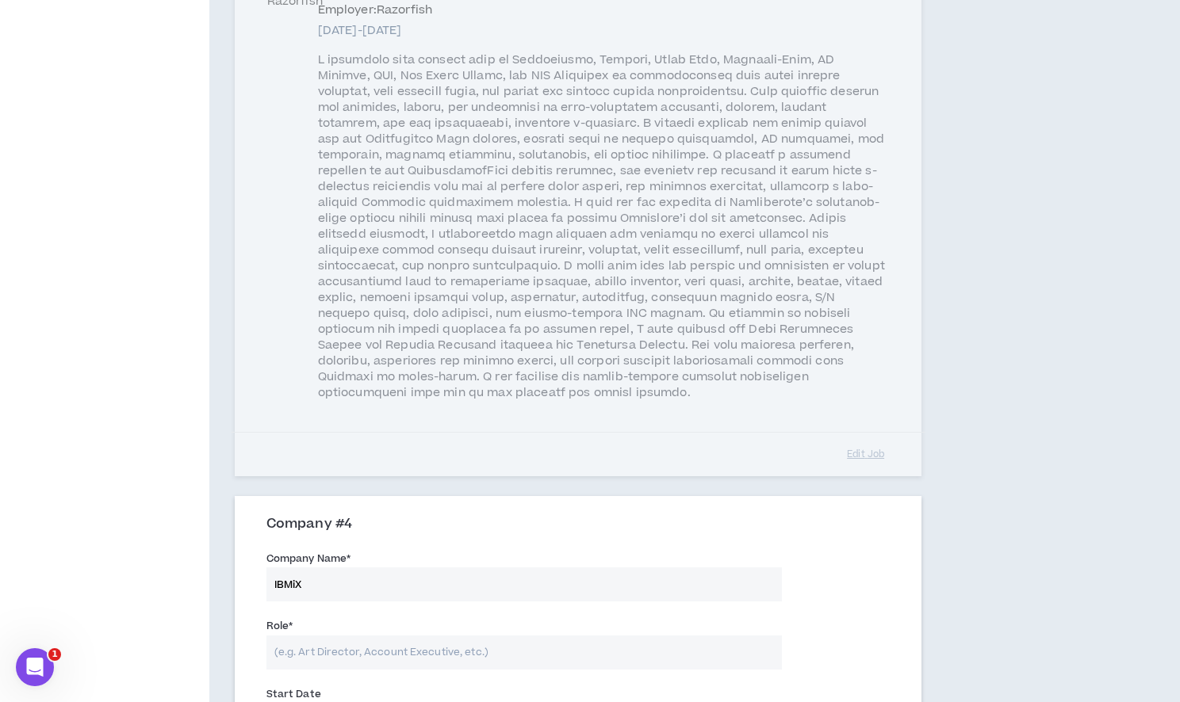
click at [390, 639] on input "Role *" at bounding box center [523, 653] width 515 height 34
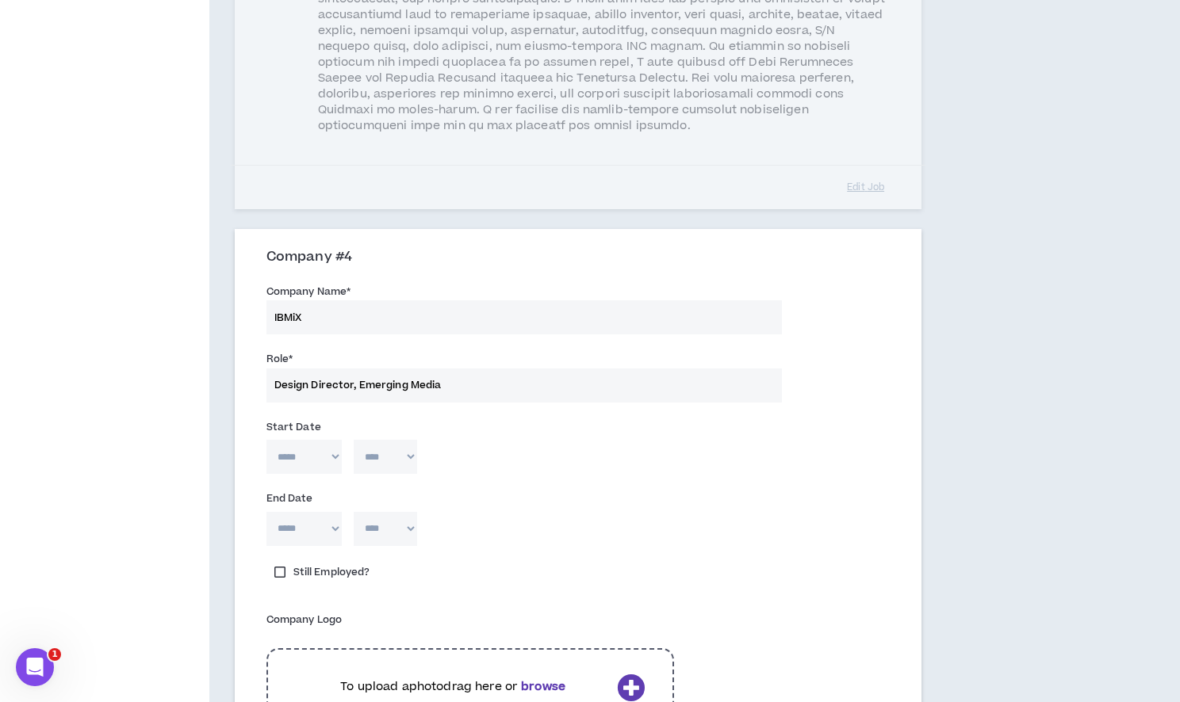
scroll to position [2223, 0]
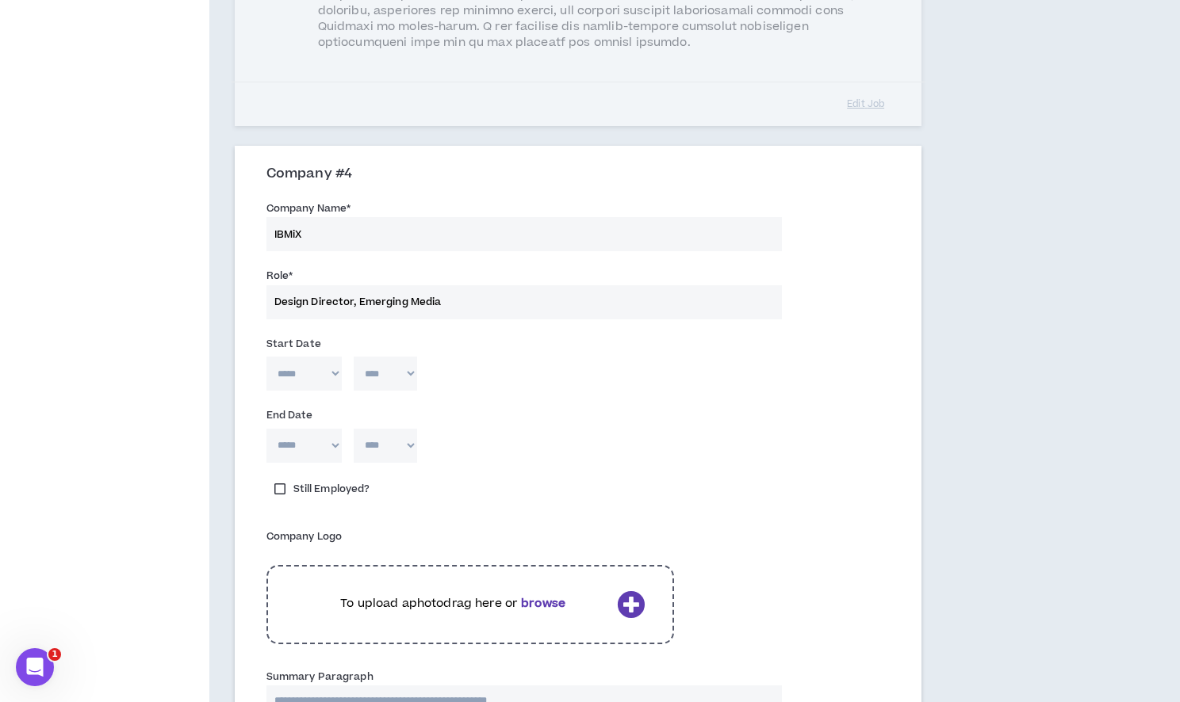
click at [316, 365] on select "***** *** *** *** *** *** **** *** *** **** *** *** ***" at bounding box center [303, 374] width 75 height 34
click at [388, 368] on select "**** **** **** **** **** **** **** **** **** **** **** **** **** **** **** ****…" at bounding box center [385, 374] width 63 height 34
click at [317, 433] on select "***** *** *** *** *** *** **** *** *** **** *** *** ***" at bounding box center [303, 446] width 75 height 34
click at [380, 436] on select "**** **** **** **** **** **** **** **** **** **** **** **** **** **** **** ****…" at bounding box center [385, 446] width 63 height 34
click at [323, 430] on select "***** *** *** *** *** *** **** *** *** **** *** *** ***" at bounding box center [303, 446] width 75 height 34
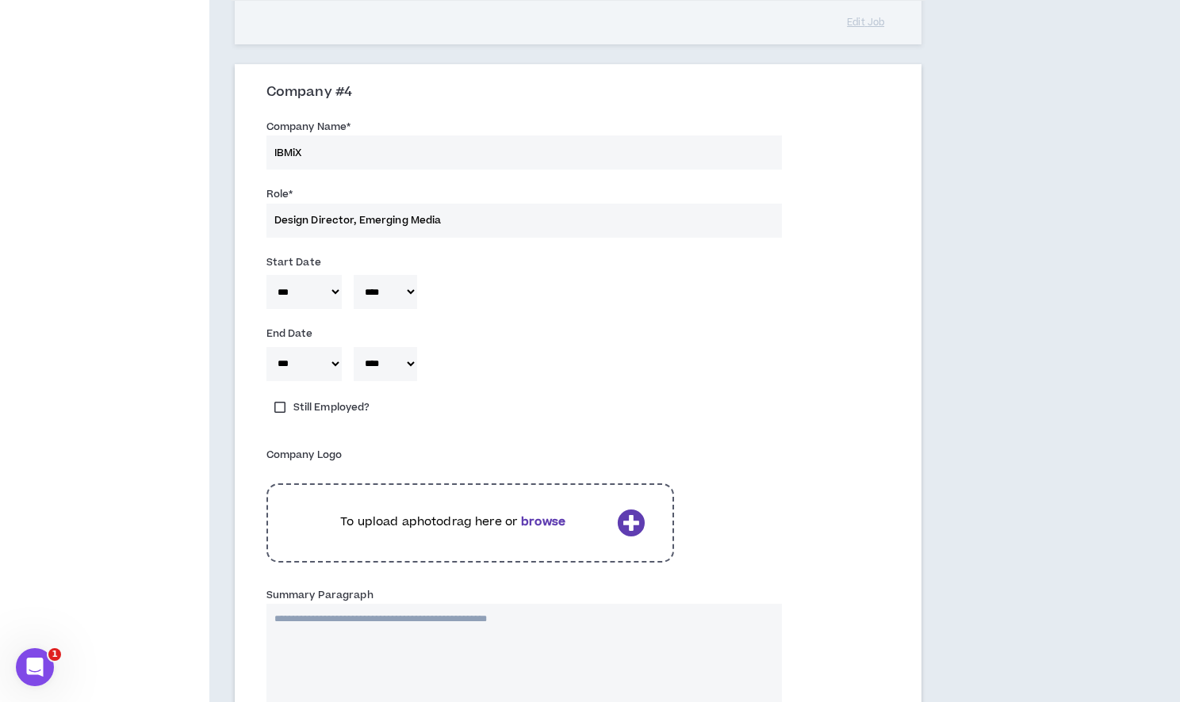
scroll to position [2314, 0]
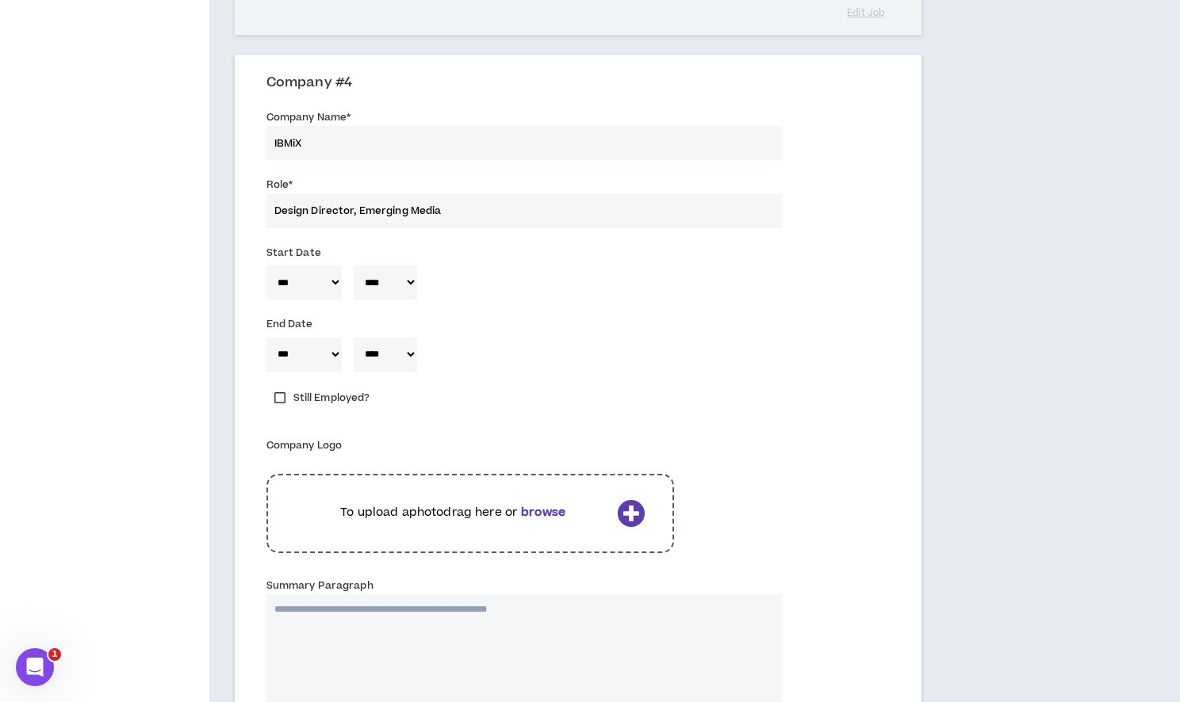
click at [506, 506] on div "To upload a photo drag here or browse" at bounding box center [469, 513] width 407 height 79
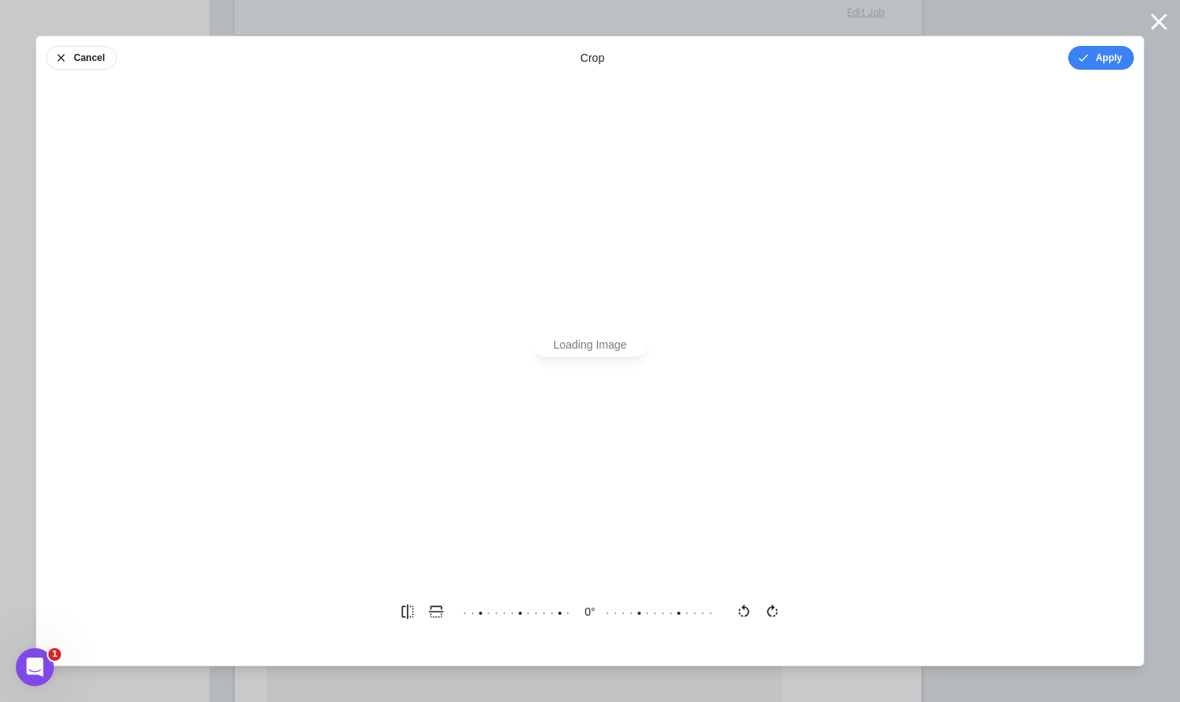
scroll to position [0, 0]
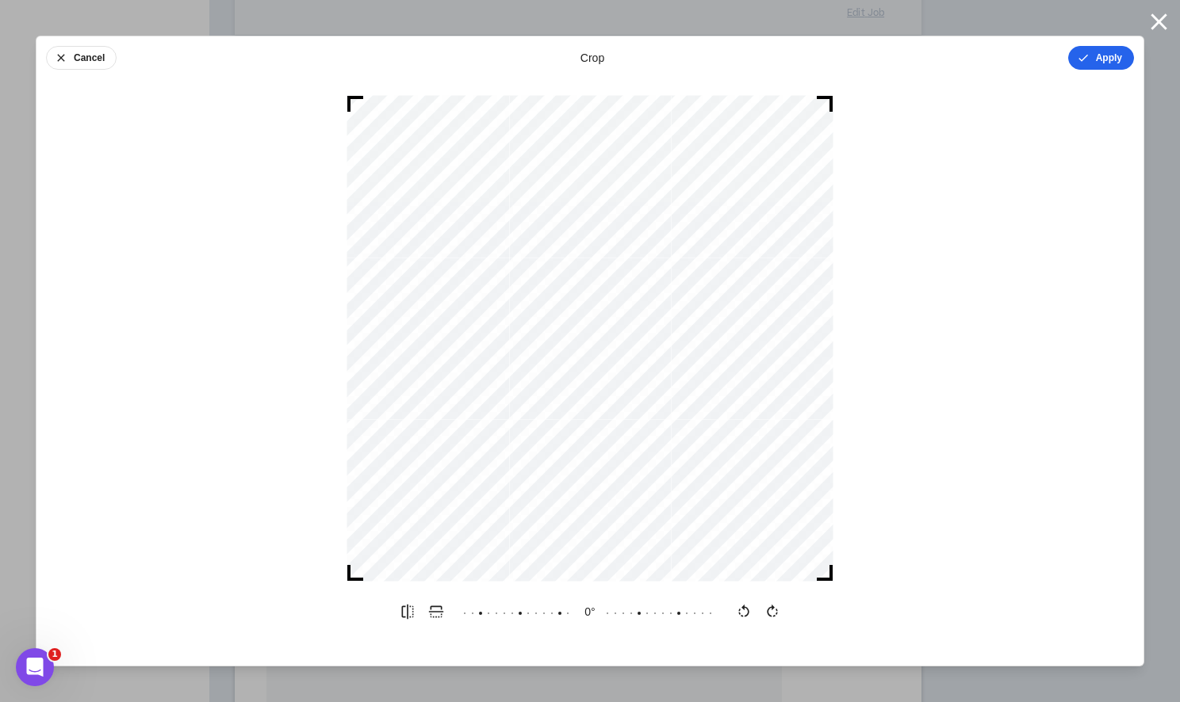
click at [1093, 62] on button "Apply" at bounding box center [1101, 58] width 66 height 24
click at [1096, 55] on button "Done" at bounding box center [1110, 58] width 48 height 24
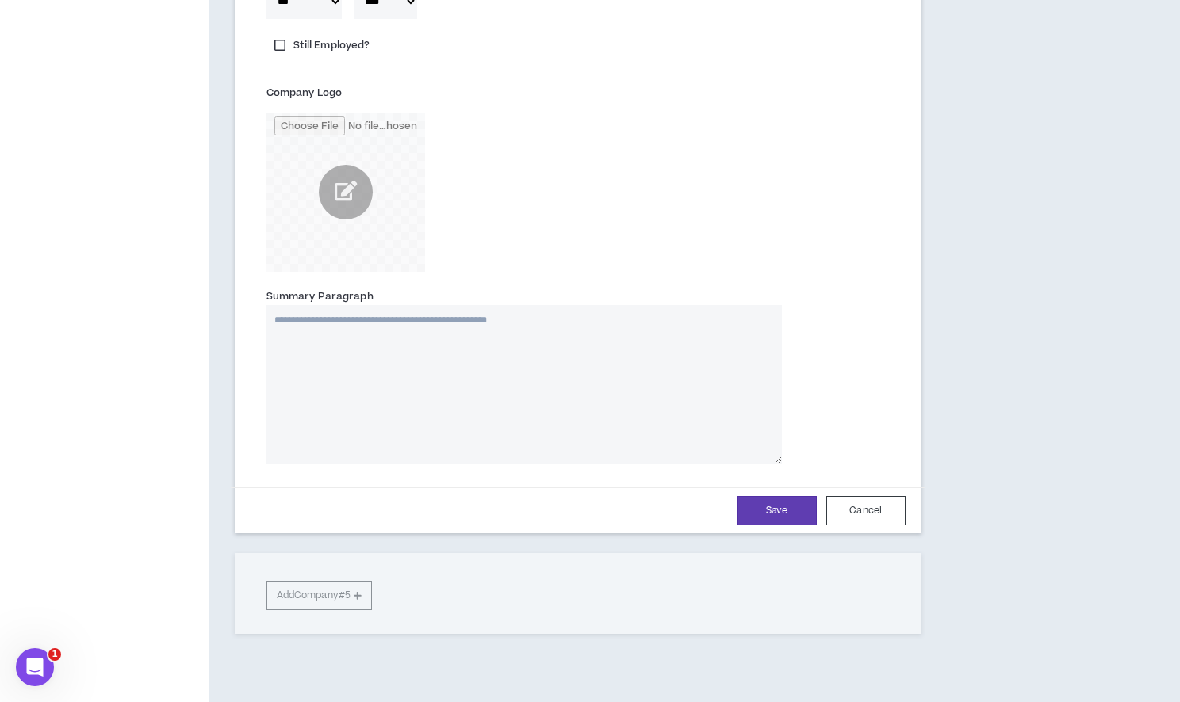
scroll to position [2724, 0]
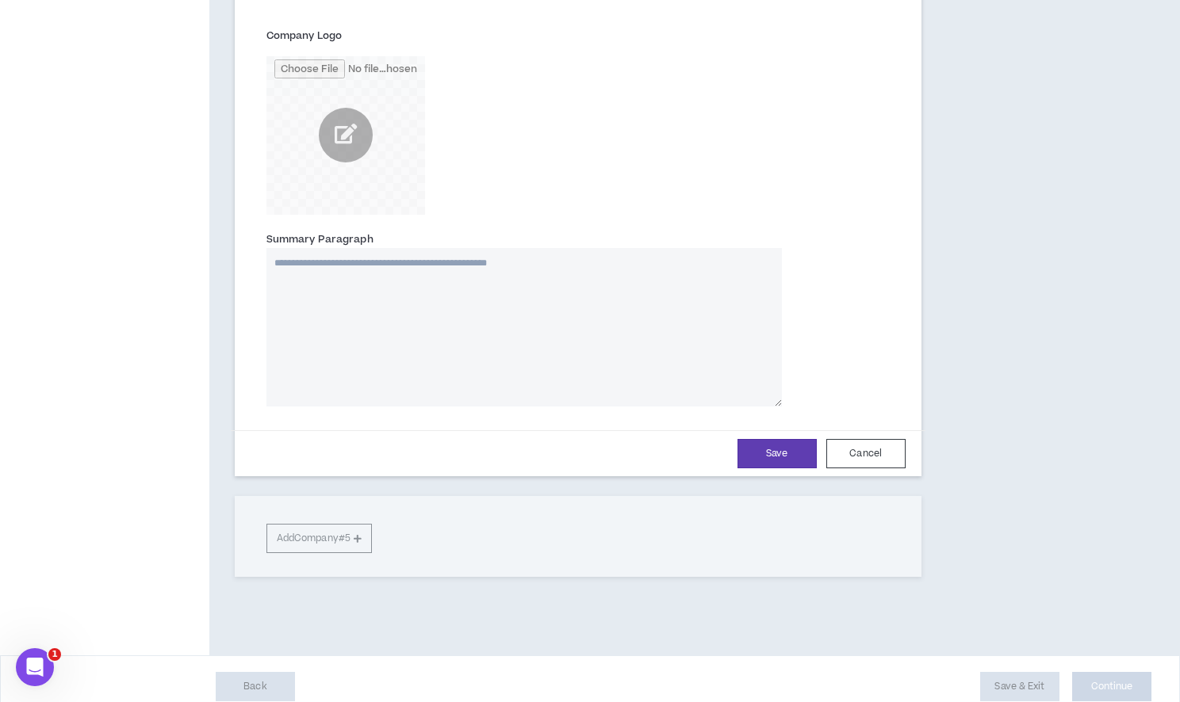
click at [654, 296] on textarea "Summary Paragraph" at bounding box center [523, 327] width 515 height 159
click at [338, 312] on textarea "Summary Paragraph" at bounding box center [523, 327] width 515 height 159
paste textarea "**********"
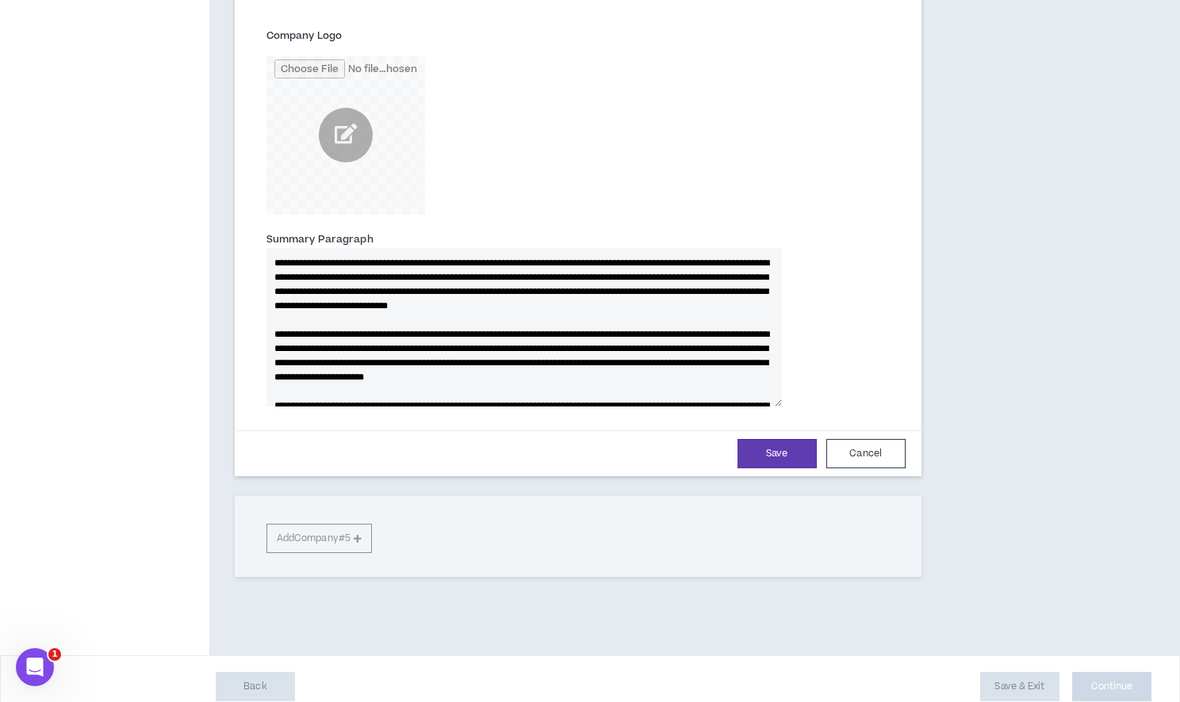
scroll to position [106, 0]
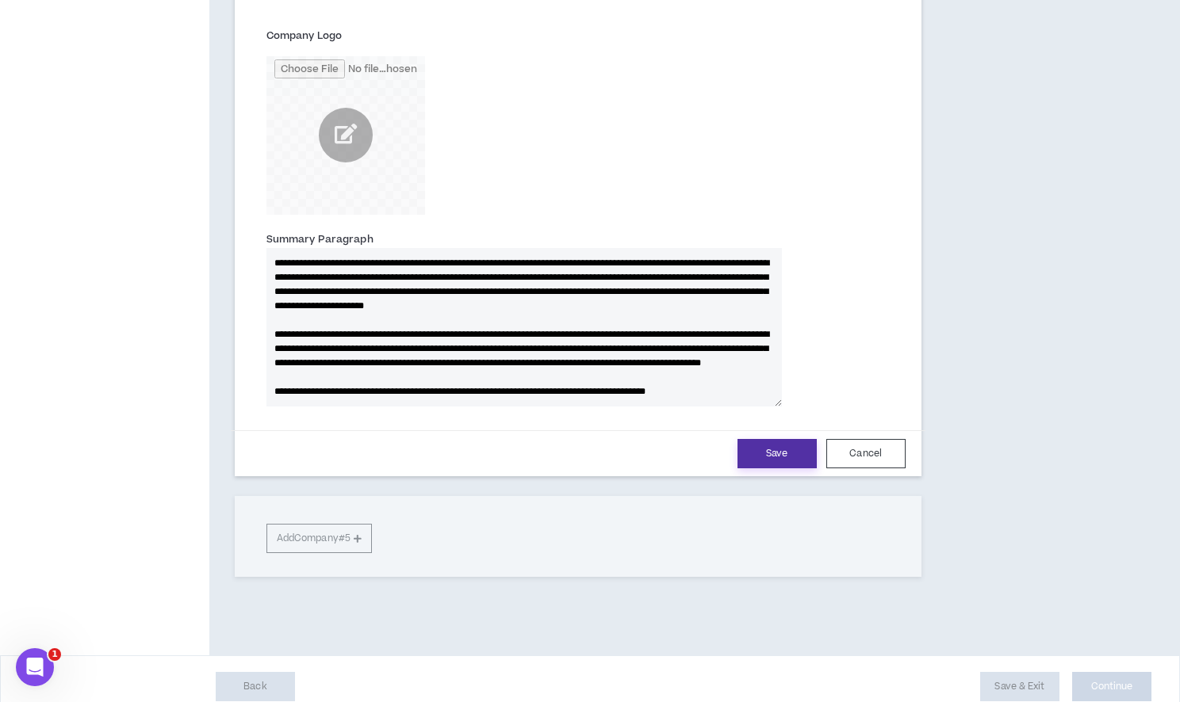
click at [777, 439] on button "Save" at bounding box center [776, 453] width 79 height 29
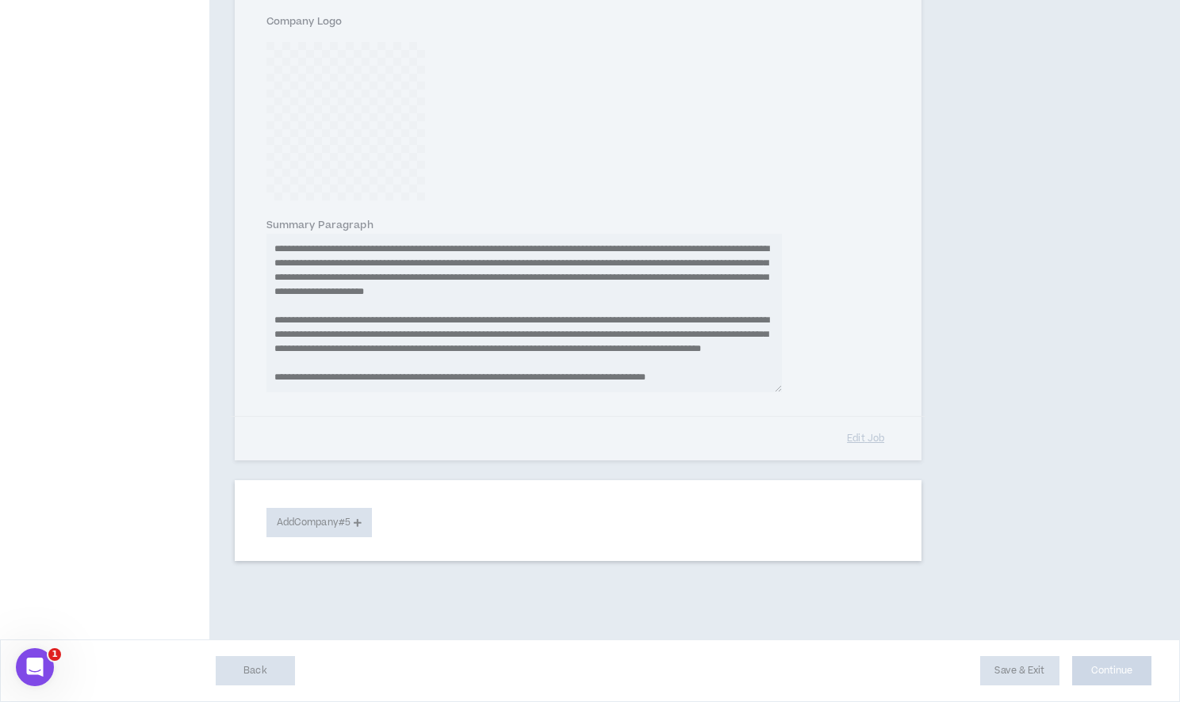
scroll to position [2677, 0]
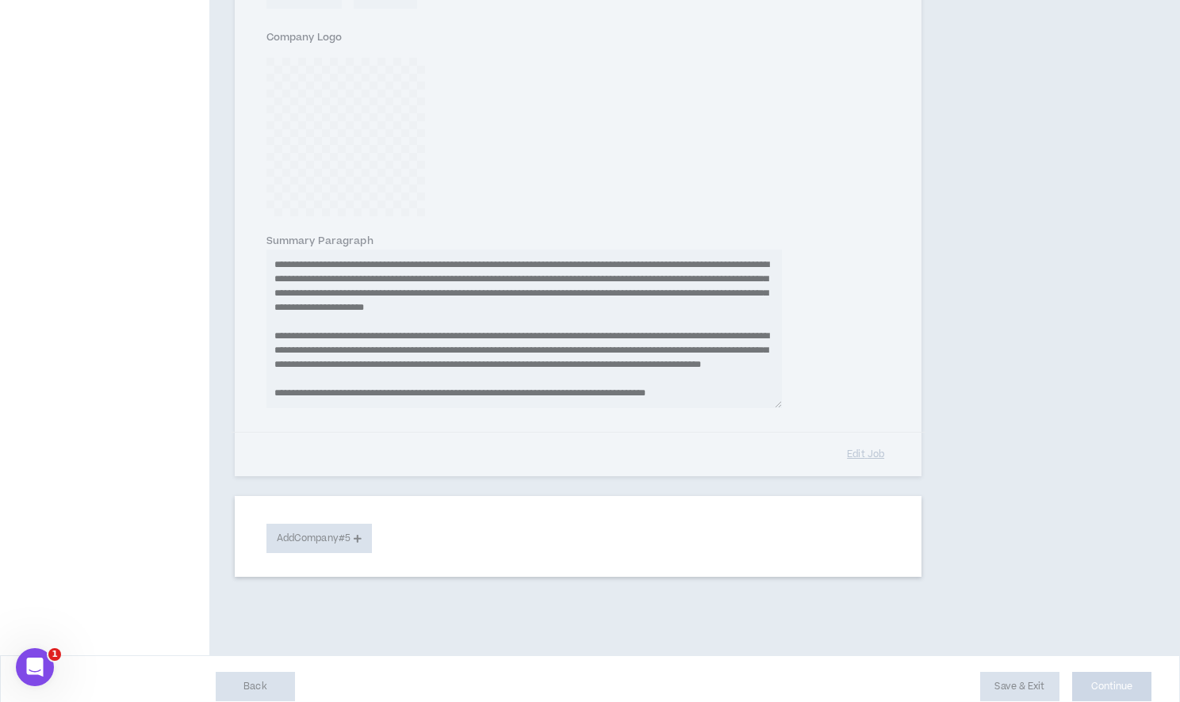
click at [777, 435] on div "Company #4 Company Name * IBMiX Role * Design Director, Emerging Media Start Da…" at bounding box center [578, 84] width 687 height 785
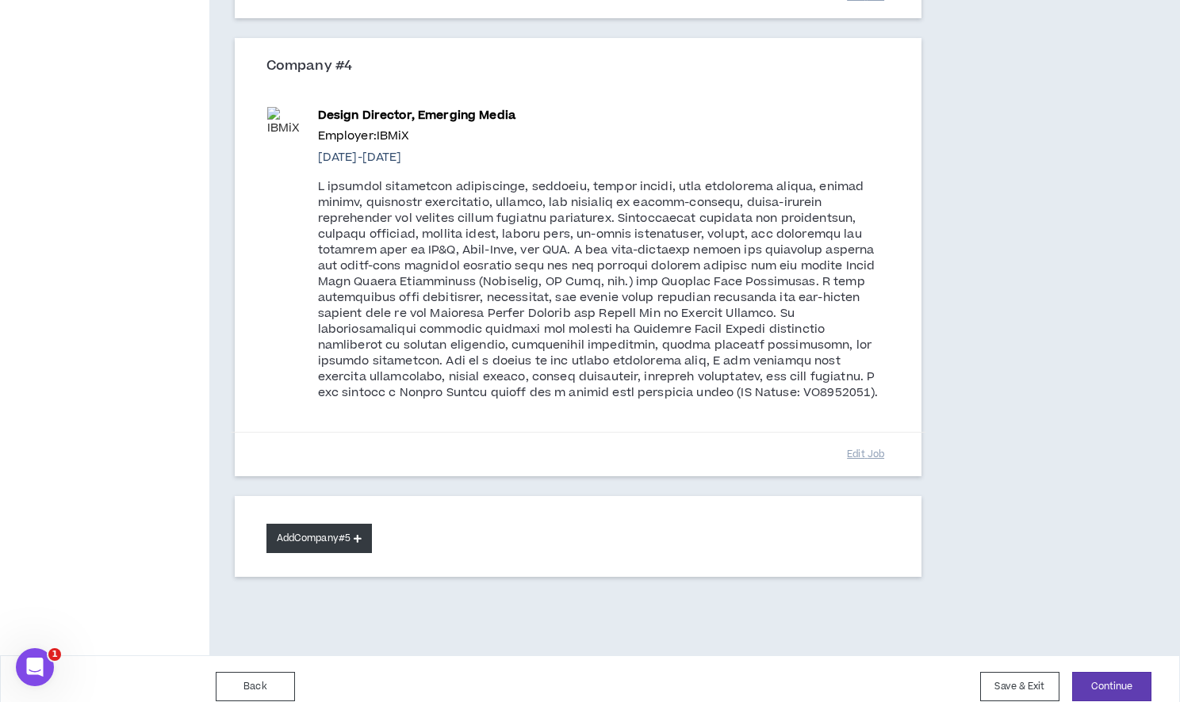
click at [322, 524] on button "Add Company #5" at bounding box center [318, 538] width 105 height 29
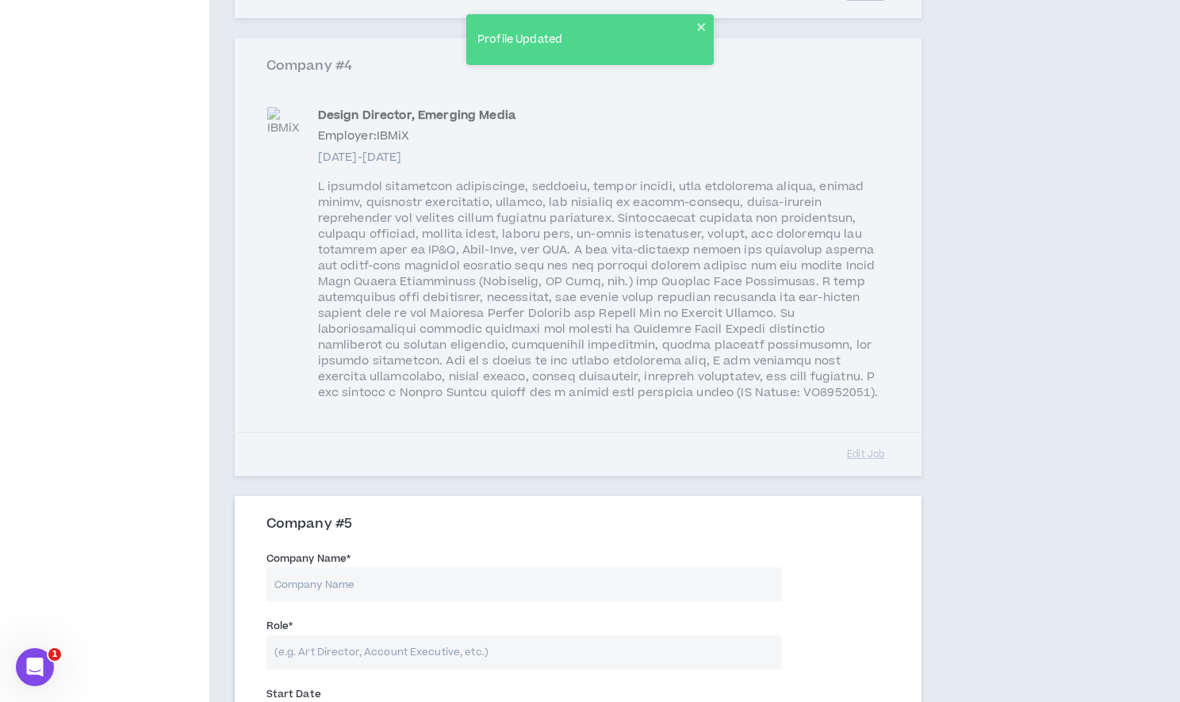
click at [352, 569] on input "Company Name *" at bounding box center [523, 585] width 515 height 34
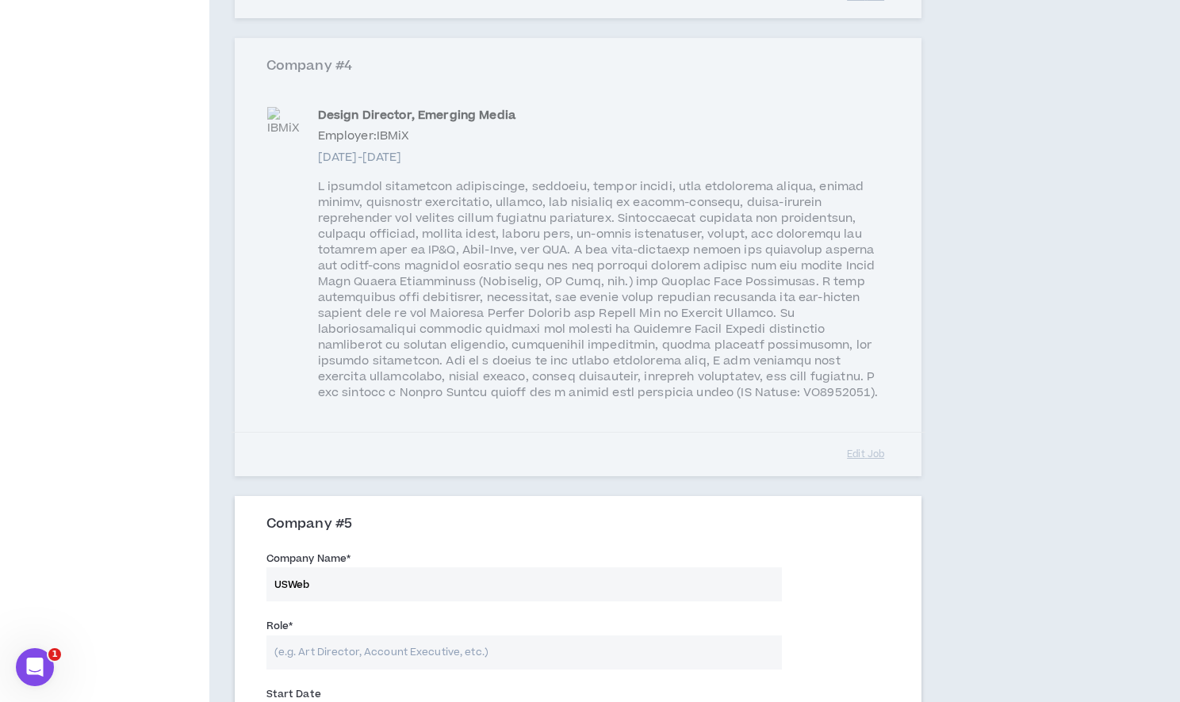
click at [297, 636] on input "Role *" at bounding box center [523, 653] width 515 height 34
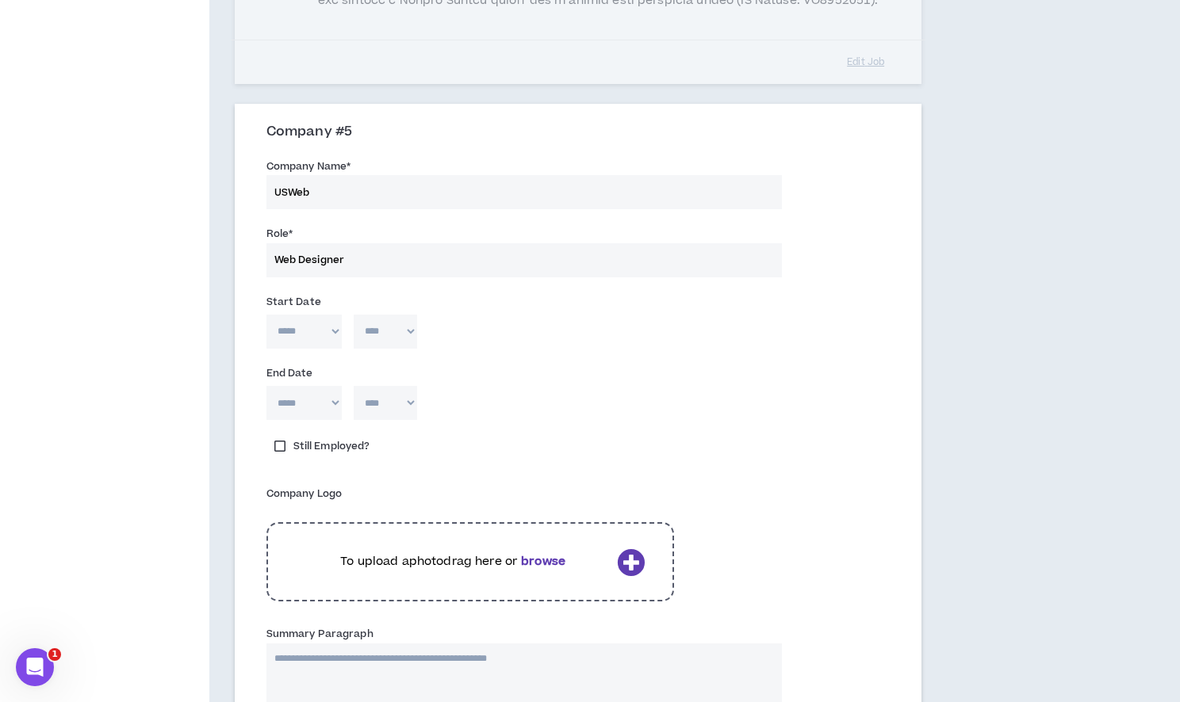
scroll to position [2917, 0]
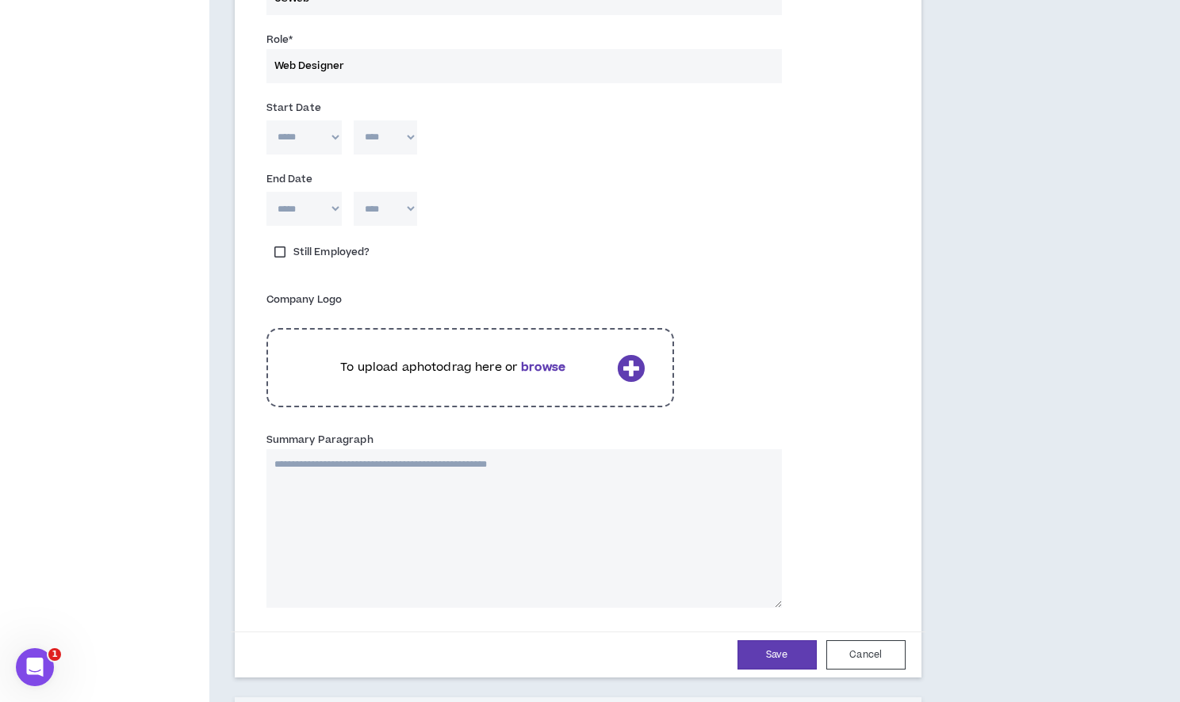
click at [303, 129] on select "***** *** *** *** *** *** **** *** *** **** *** *** ***" at bounding box center [303, 137] width 75 height 34
click at [392, 120] on select "**** **** **** **** **** **** **** **** **** **** **** **** **** **** **** ****…" at bounding box center [385, 137] width 63 height 34
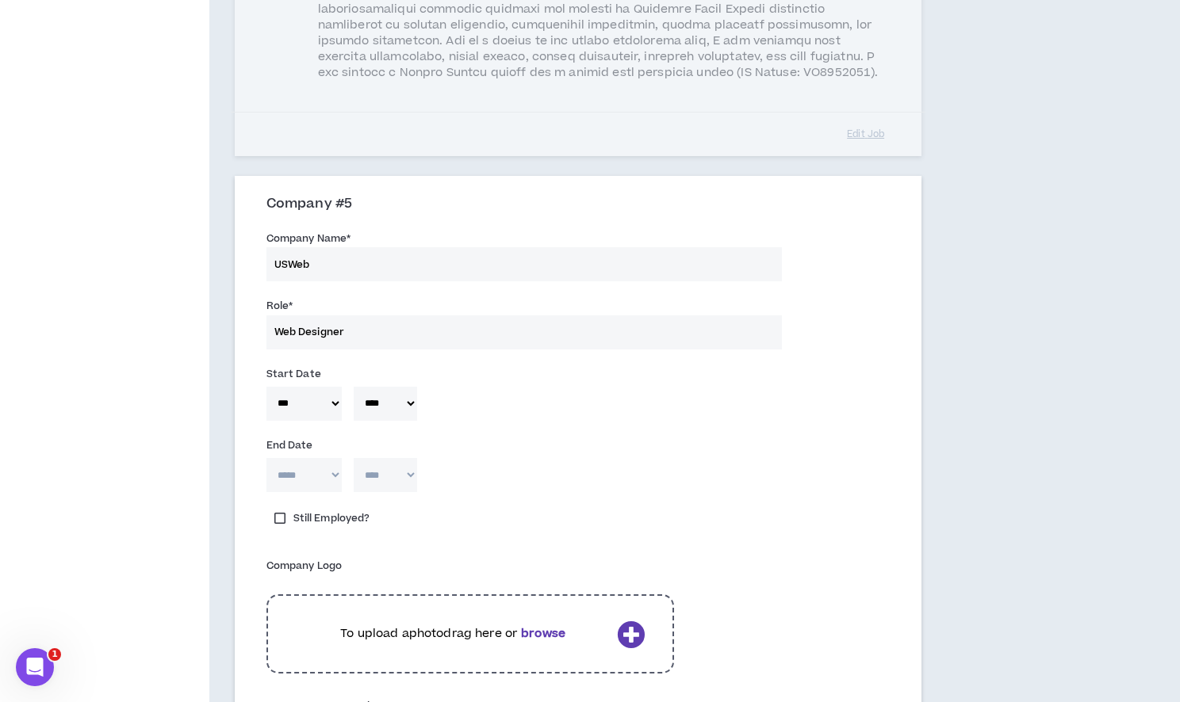
scroll to position [2664, 0]
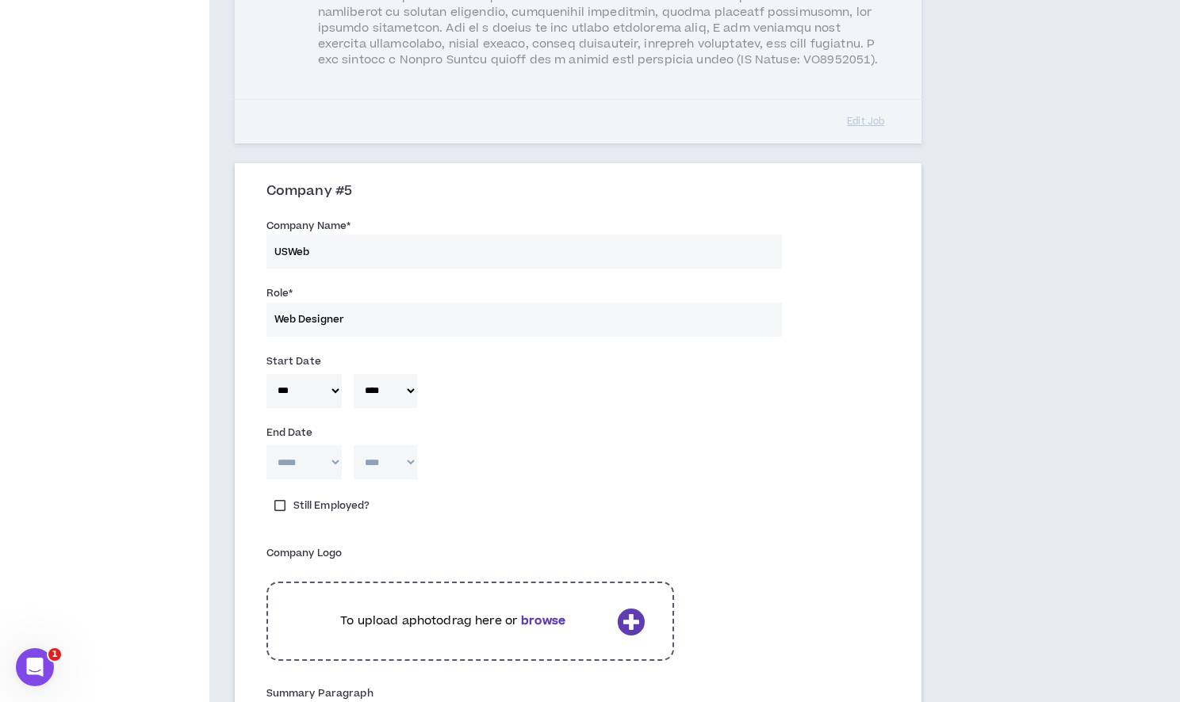
click at [300, 446] on select "***** *** *** *** *** *** **** *** *** **** *** *** ***" at bounding box center [303, 463] width 75 height 34
click at [392, 455] on select "**** **** **** **** **** **** **** **** **** **** **** **** **** **** **** ****…" at bounding box center [385, 463] width 63 height 34
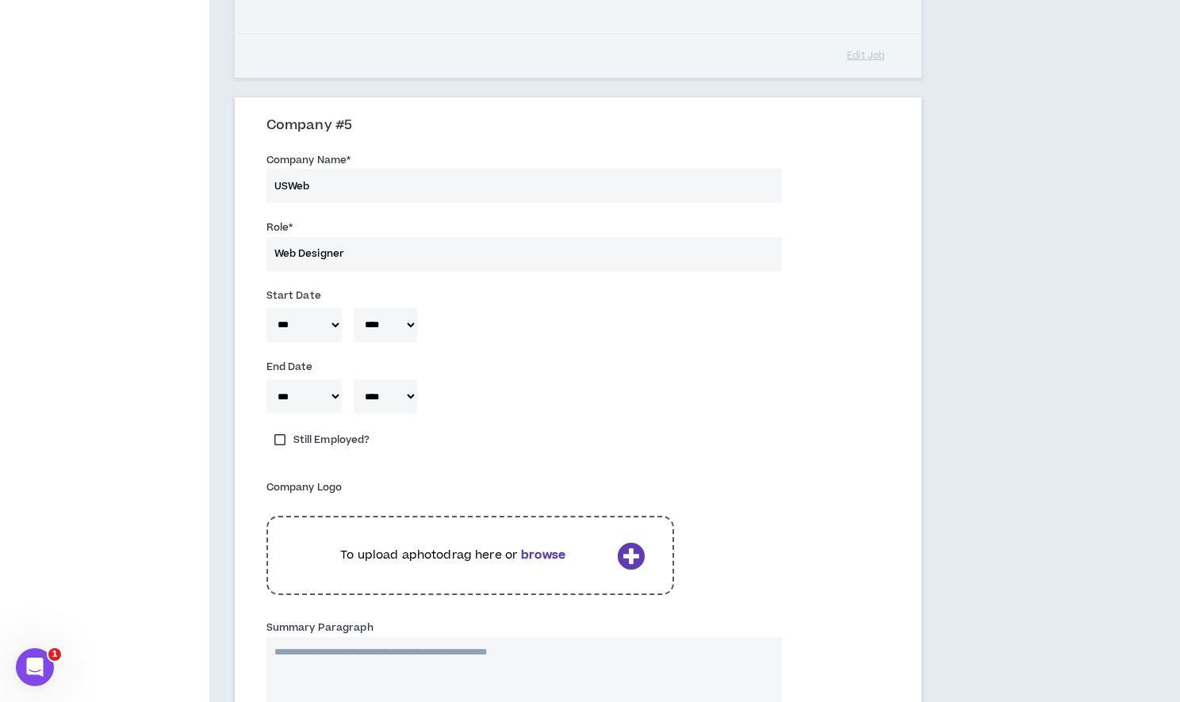
scroll to position [2792, 0]
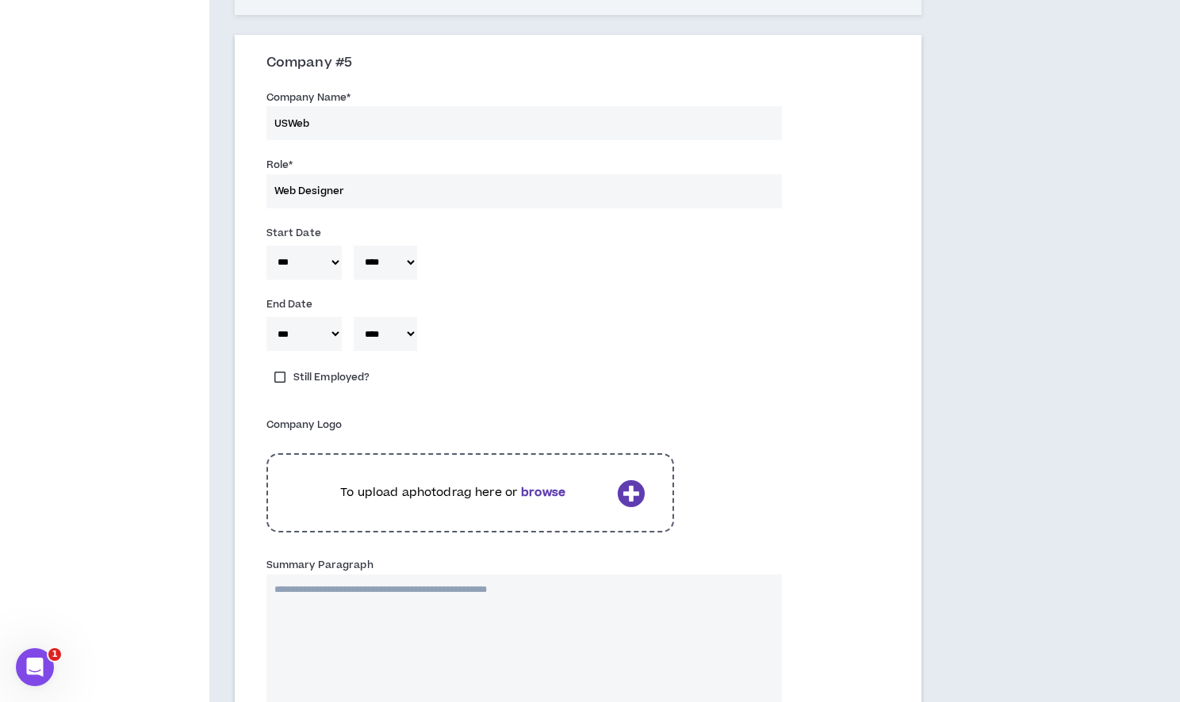
click at [450, 489] on div "To upload a photo drag here or browse" at bounding box center [469, 492] width 407 height 79
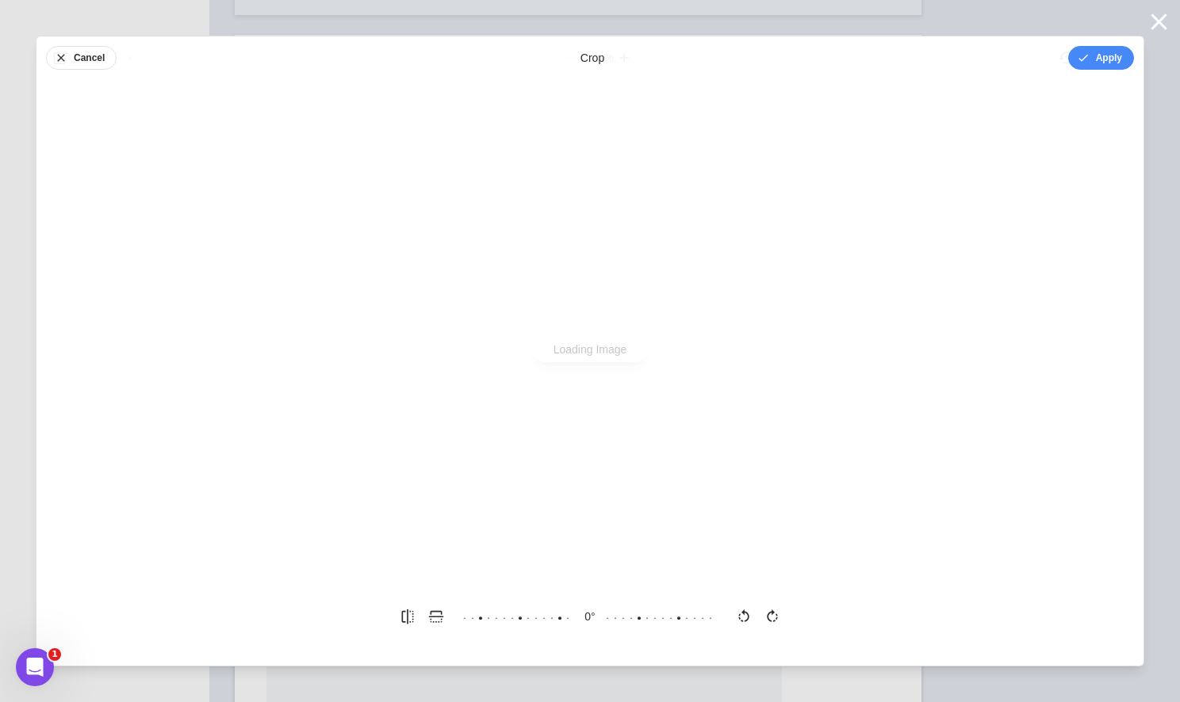
scroll to position [0, 0]
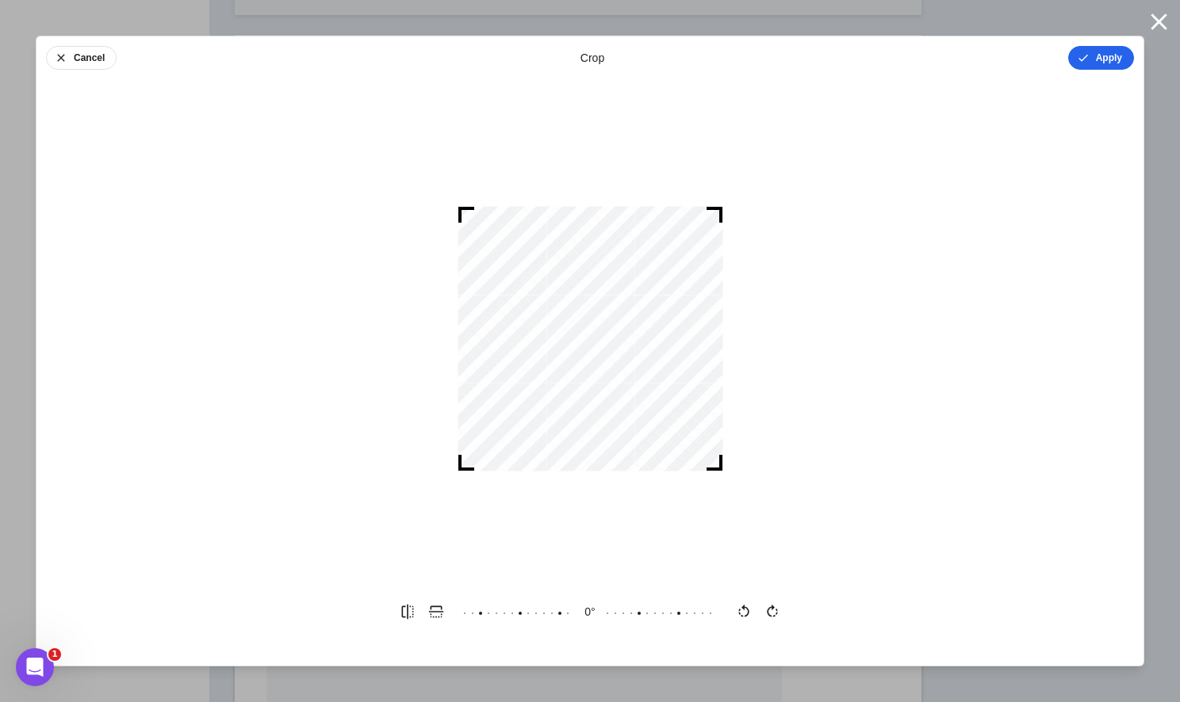
click at [1084, 63] on icon "button" at bounding box center [1083, 58] width 13 height 13
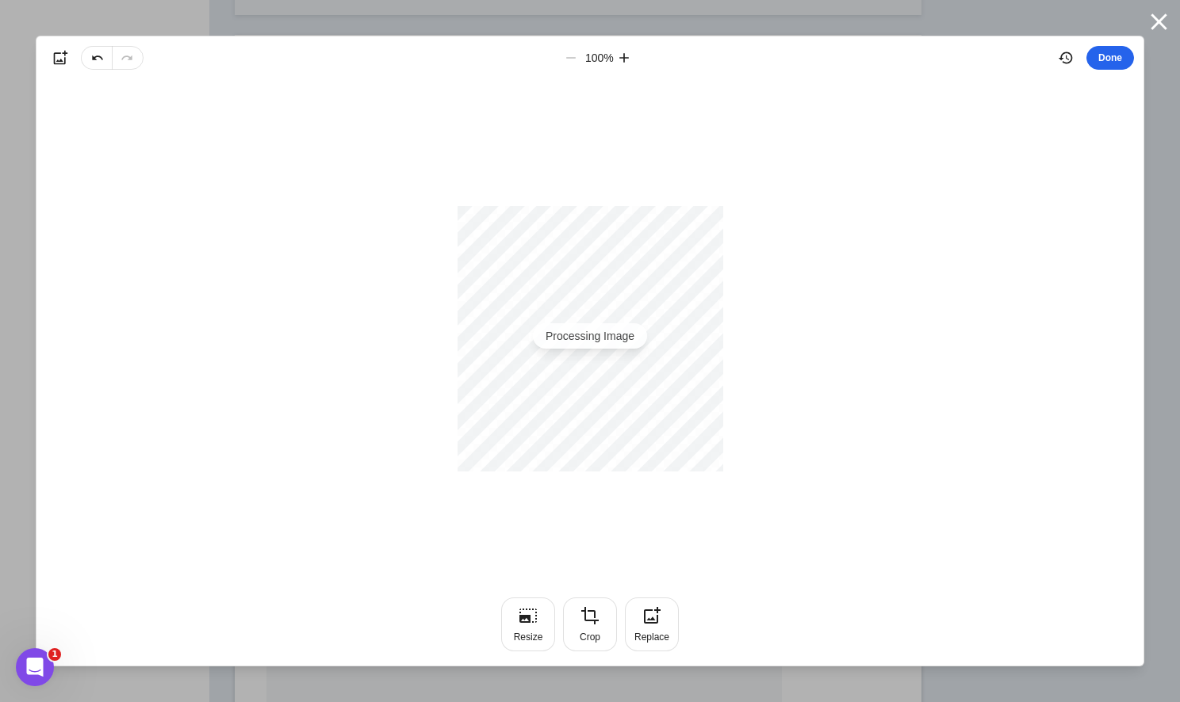
click at [1100, 56] on button "Done" at bounding box center [1110, 58] width 48 height 24
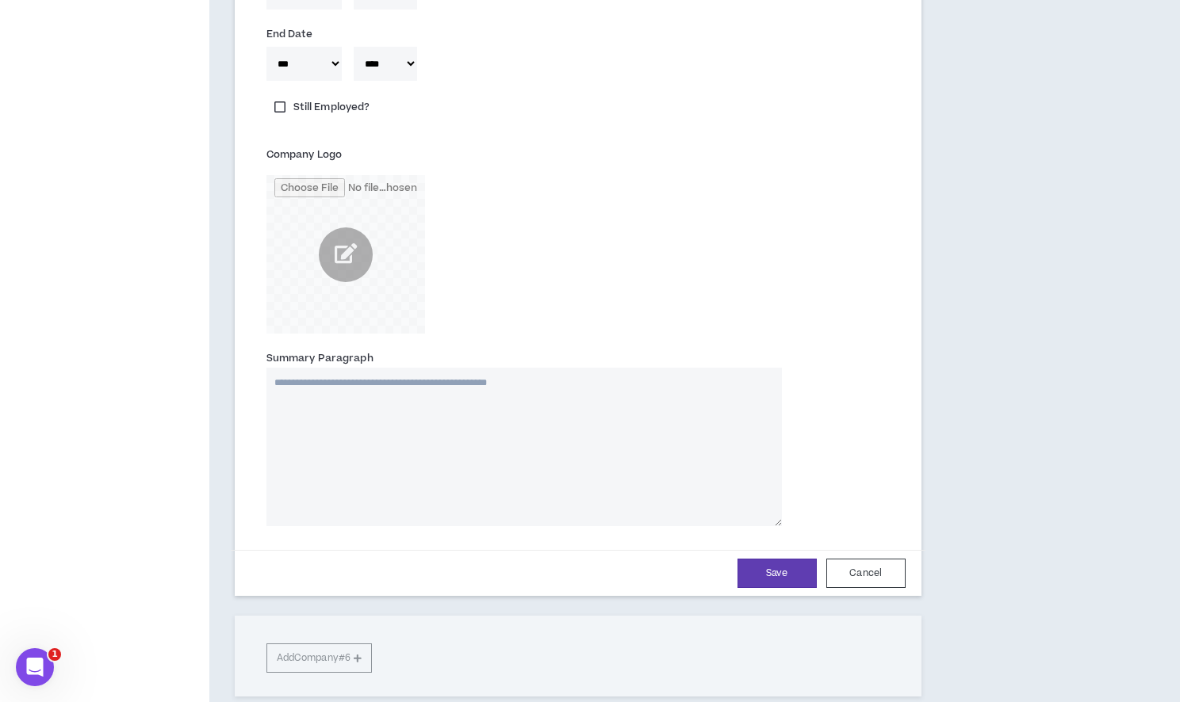
scroll to position [3182, 0]
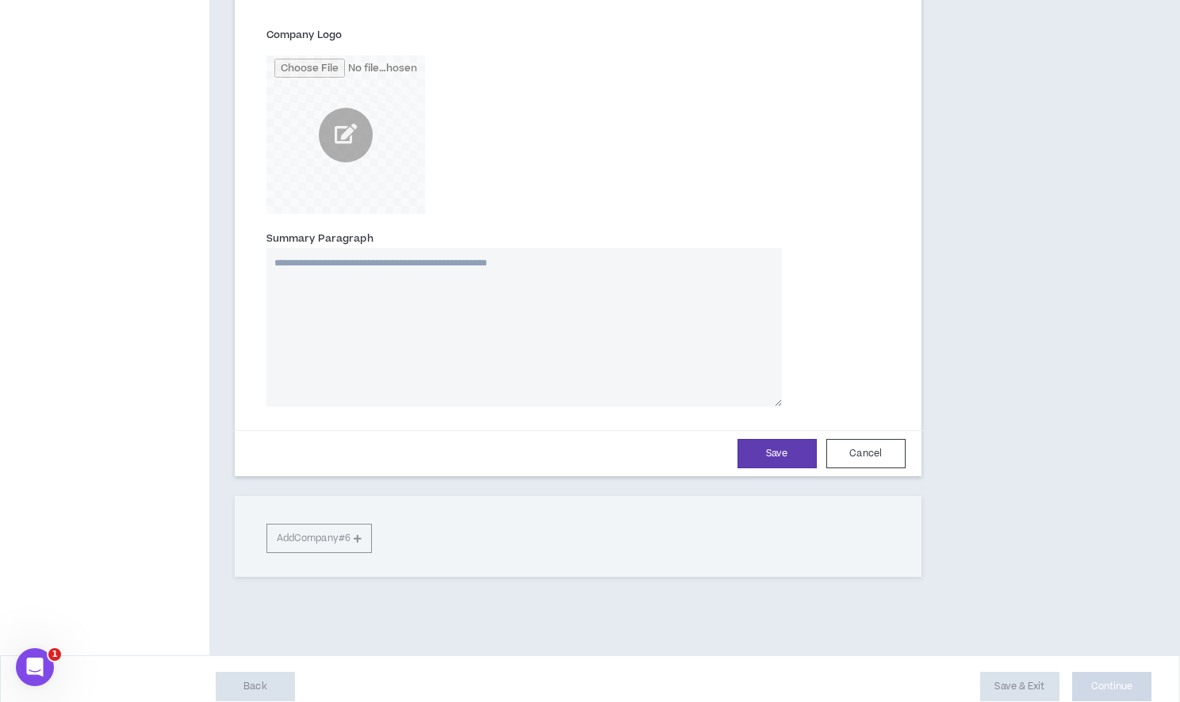
click at [528, 326] on textarea "Summary Paragraph" at bounding box center [523, 327] width 515 height 159
paste textarea "**********"
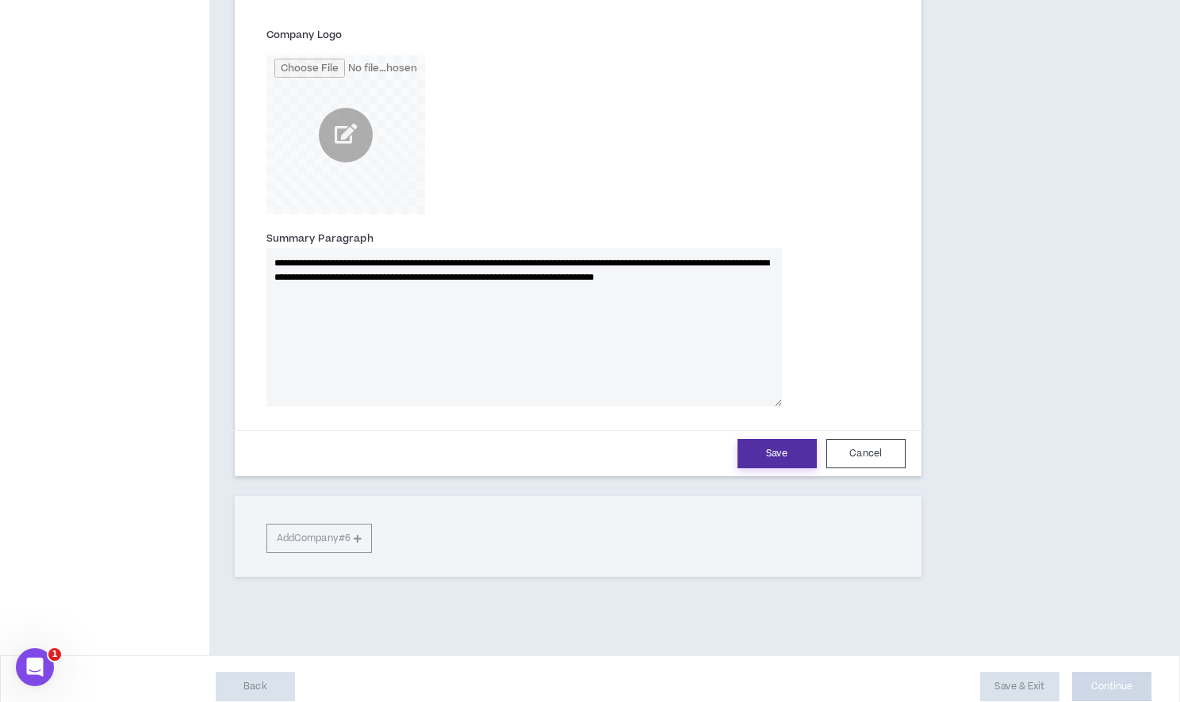
click at [786, 451] on button "Save" at bounding box center [776, 453] width 79 height 29
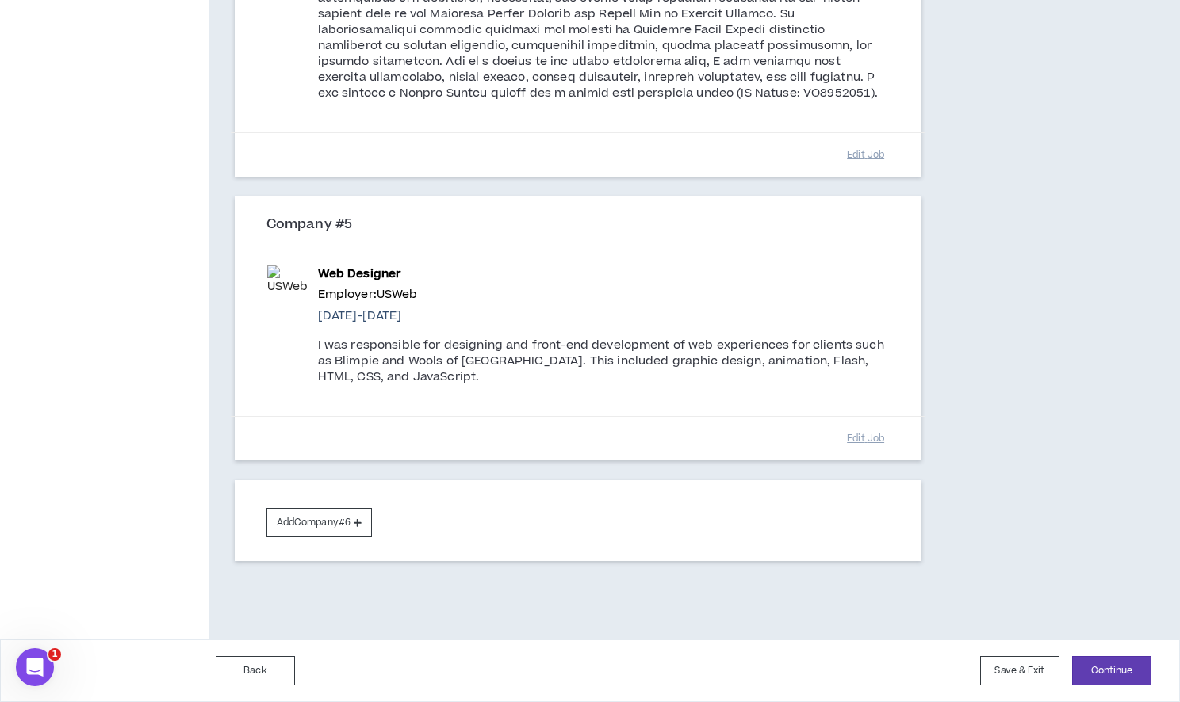
scroll to position [2614, 0]
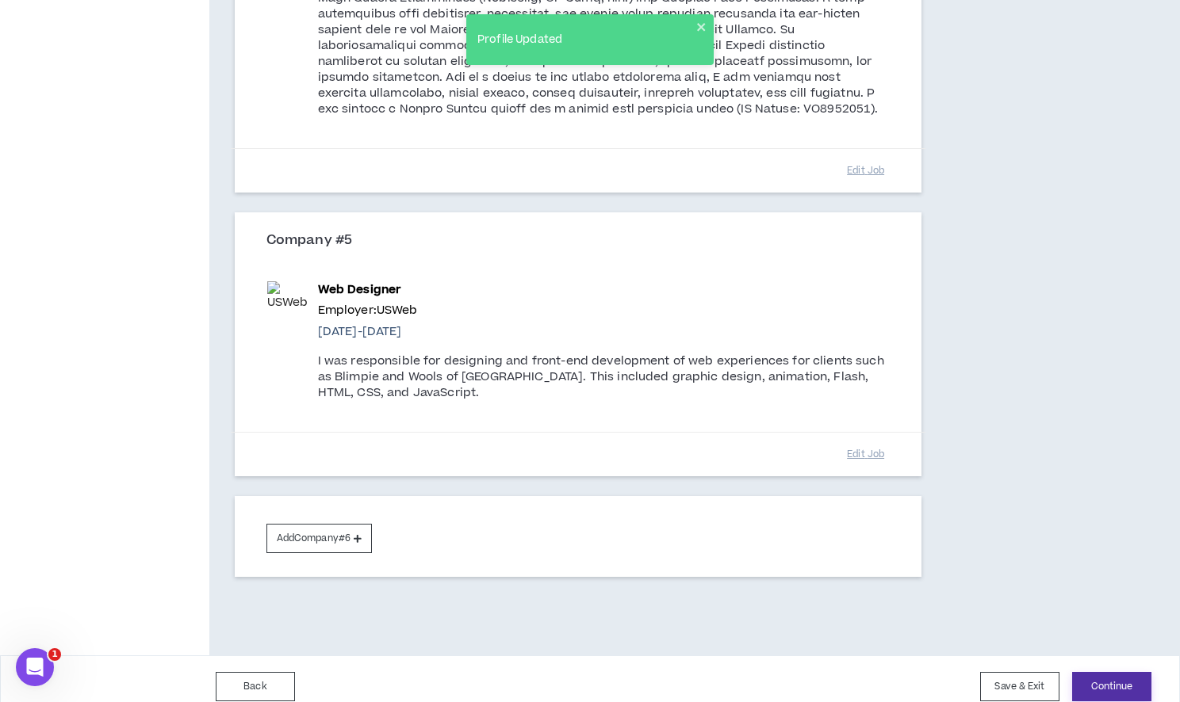
click at [1107, 678] on button "Continue" at bounding box center [1111, 686] width 79 height 29
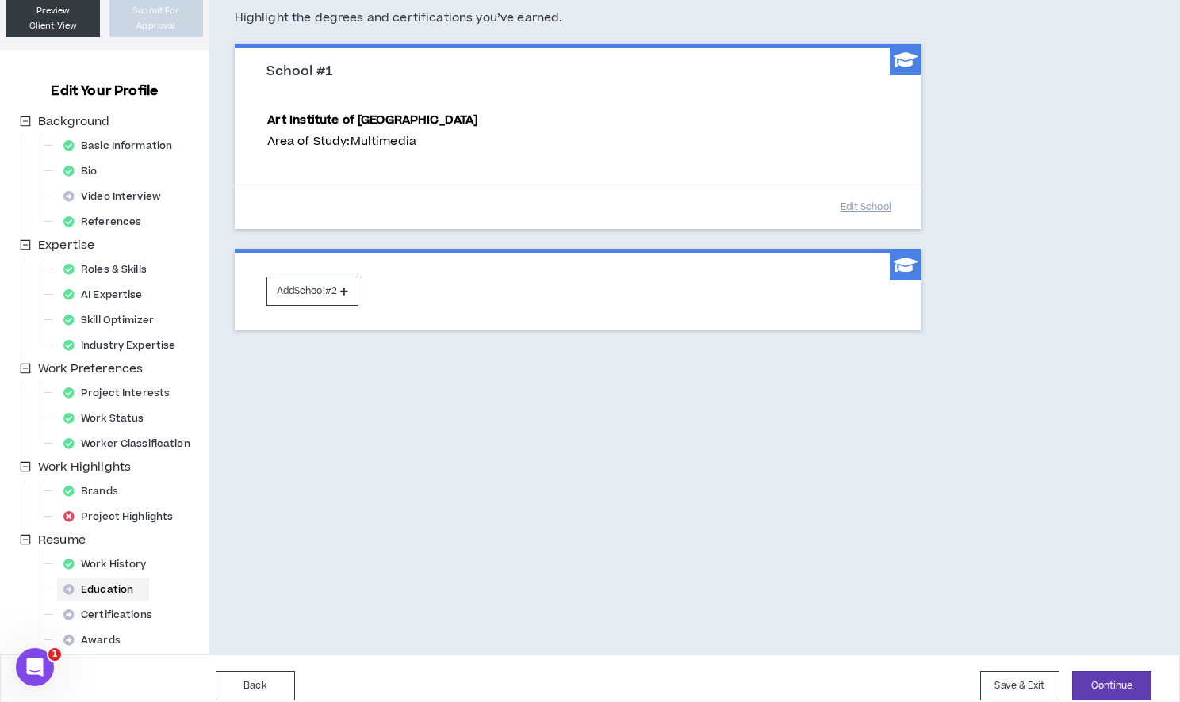
scroll to position [147, 0]
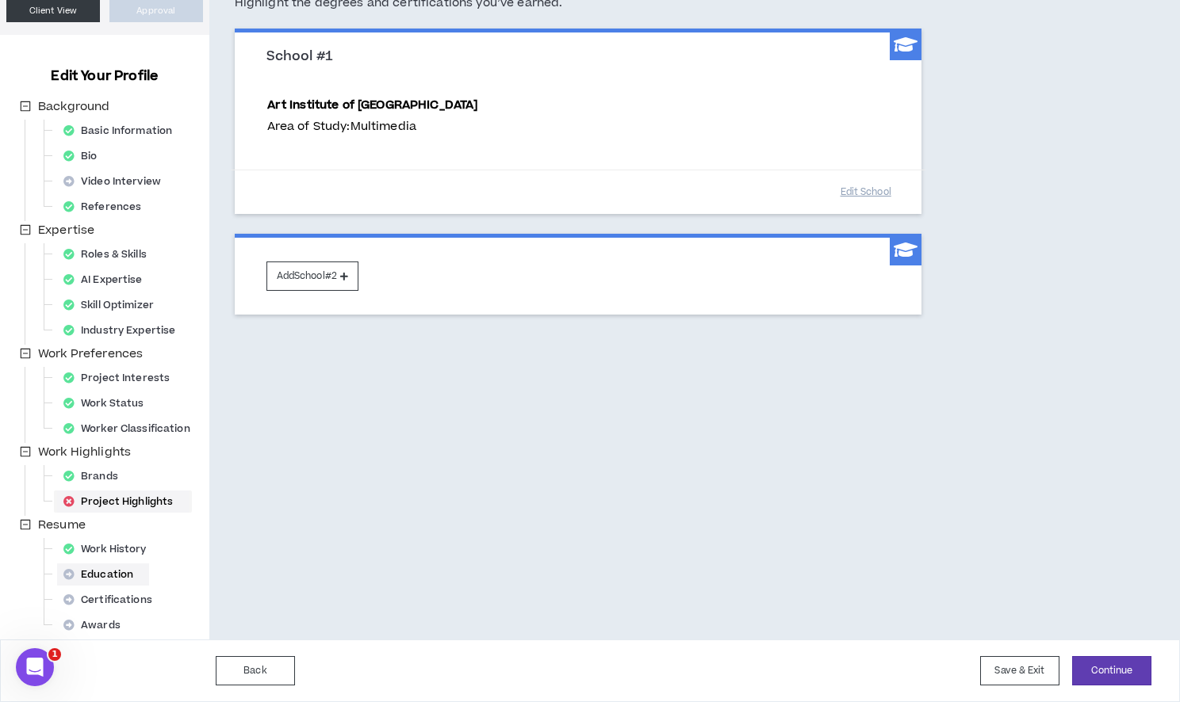
click at [124, 501] on div "Project Highlights" at bounding box center [123, 502] width 132 height 22
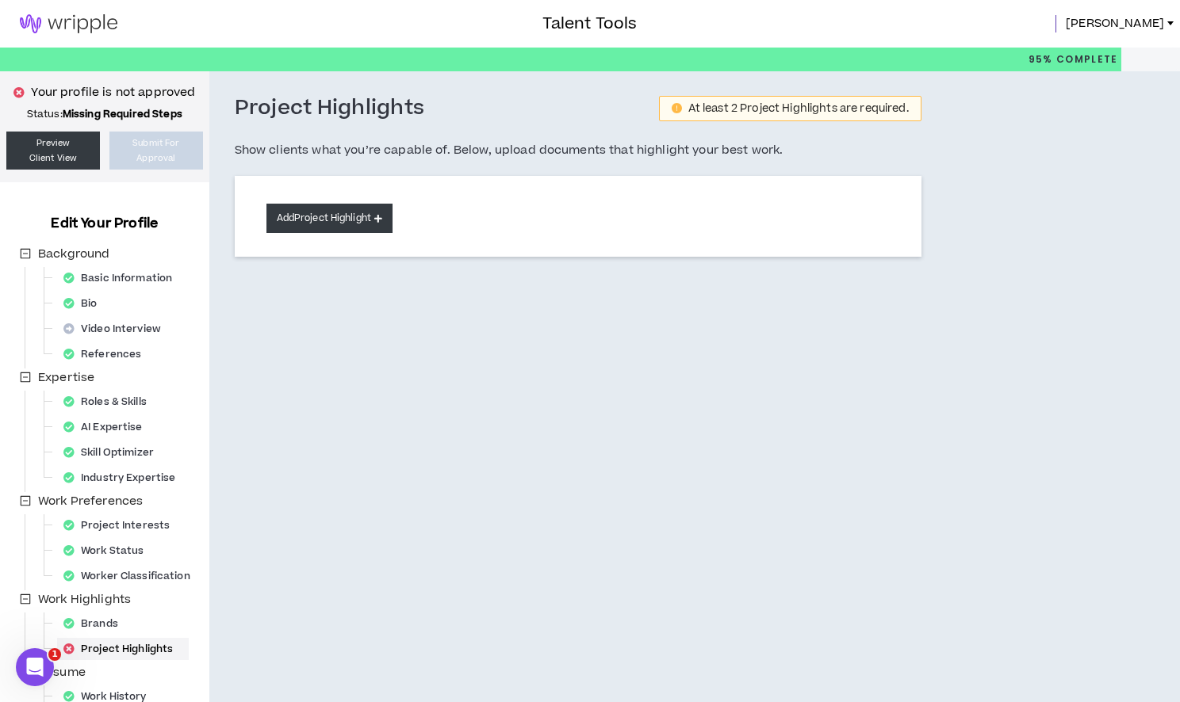
click at [370, 220] on button "Add Project Highlight" at bounding box center [329, 218] width 126 height 29
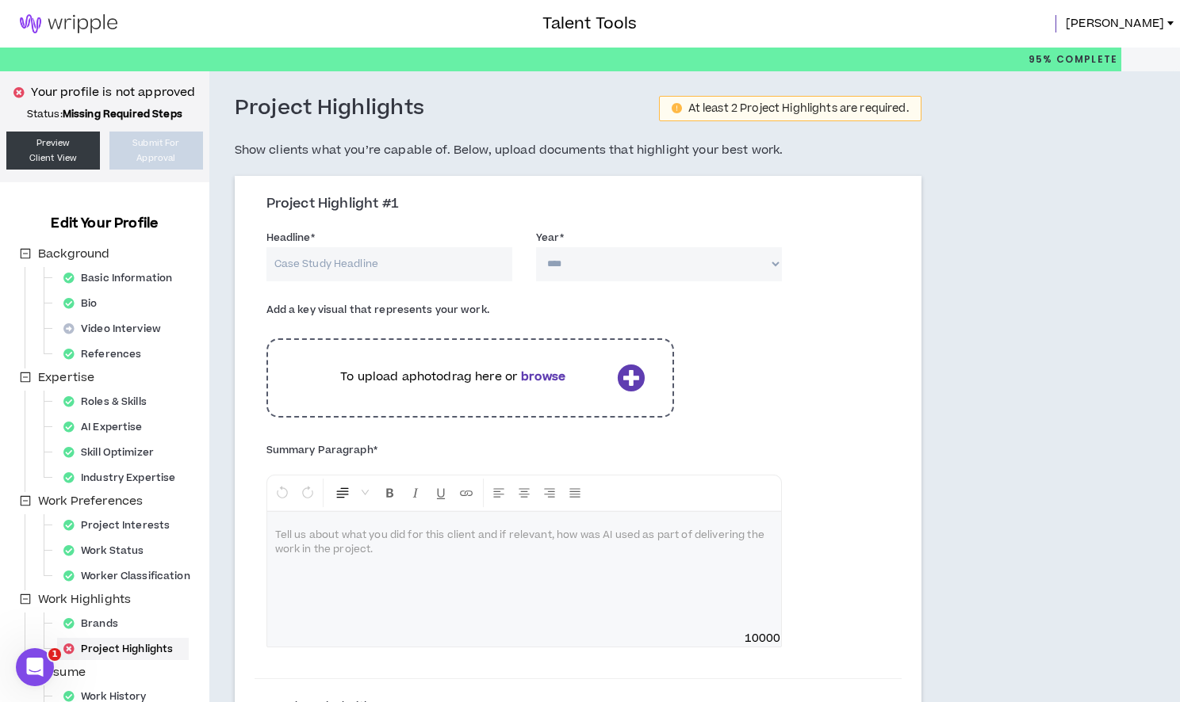
click at [407, 269] on input "Headline *" at bounding box center [389, 264] width 246 height 34
paste input "Adding Wings to the LAX Employee Experience"
click at [595, 265] on select "**** **** **** **** **** **** **** **** **** **** **** **** **** **** **** ****…" at bounding box center [659, 264] width 246 height 34
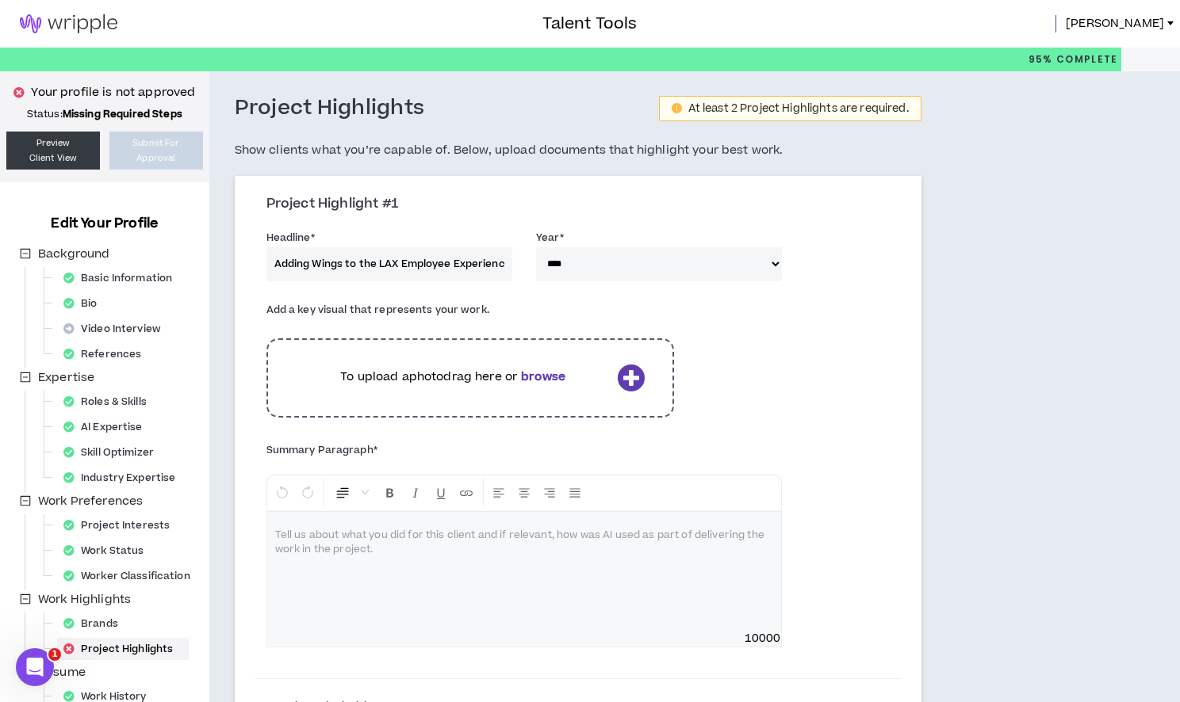
click at [352, 577] on div at bounding box center [524, 571] width 514 height 119
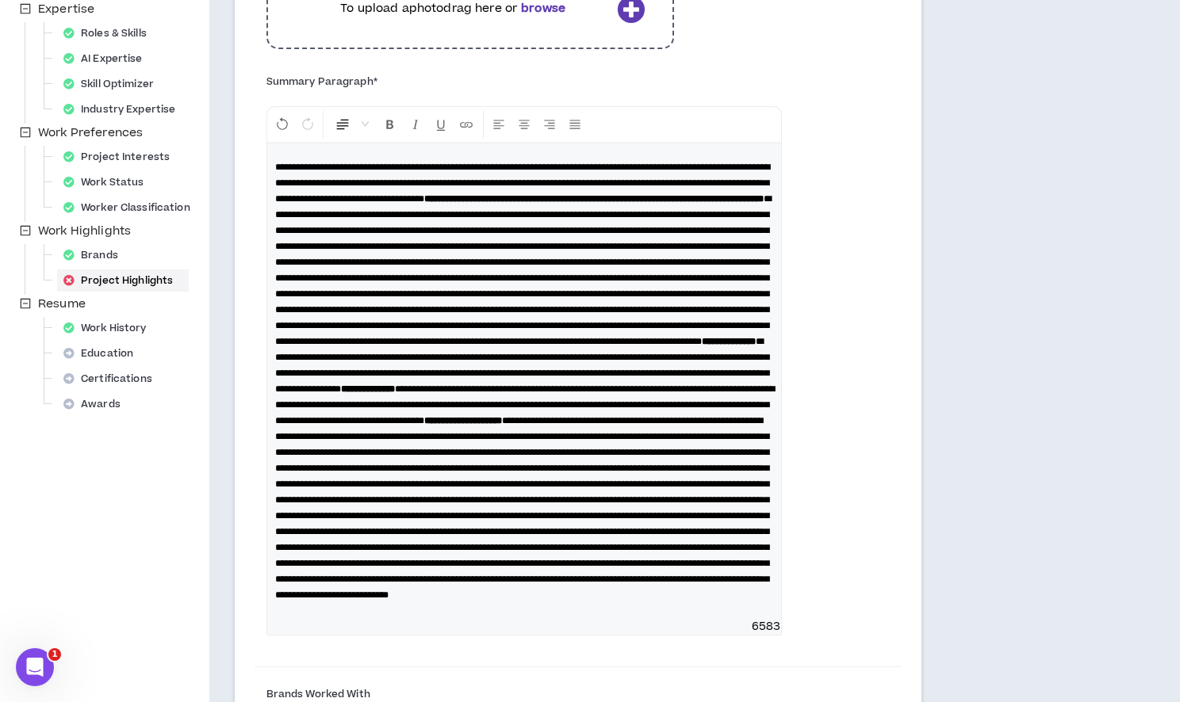
scroll to position [411, 0]
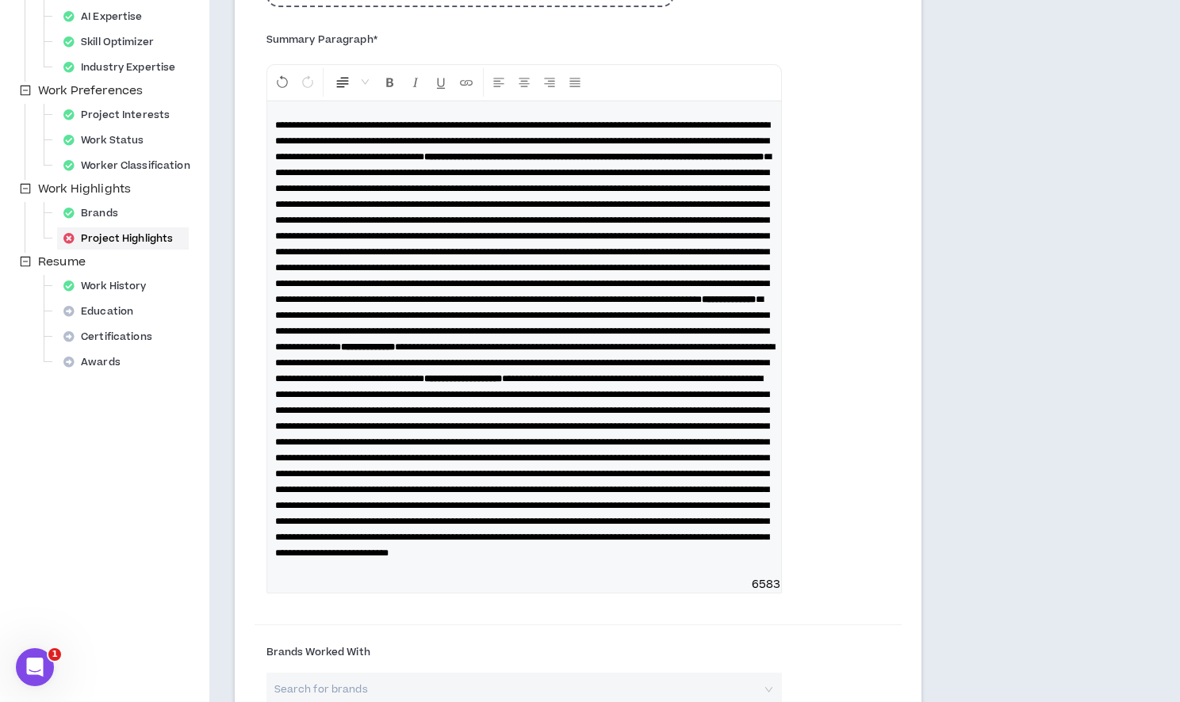
click at [754, 154] on span "**********" at bounding box center [522, 140] width 495 height 41
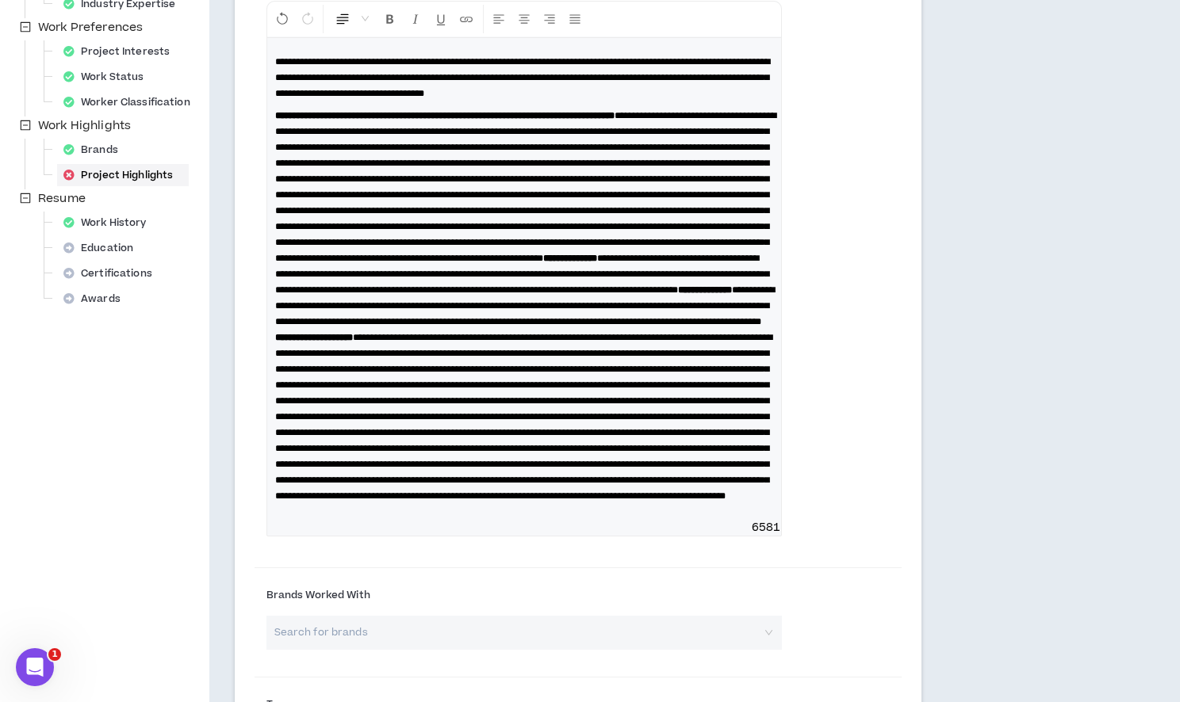
scroll to position [476, 0]
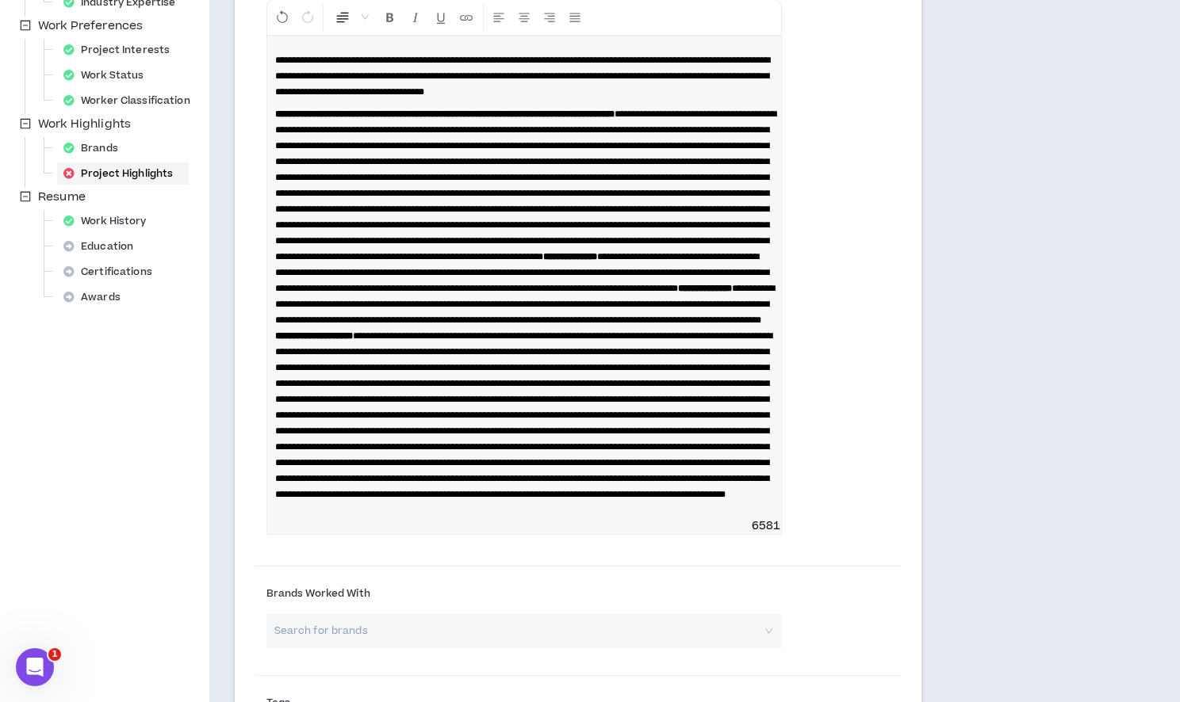
click at [625, 159] on span at bounding box center [525, 185] width 501 height 152
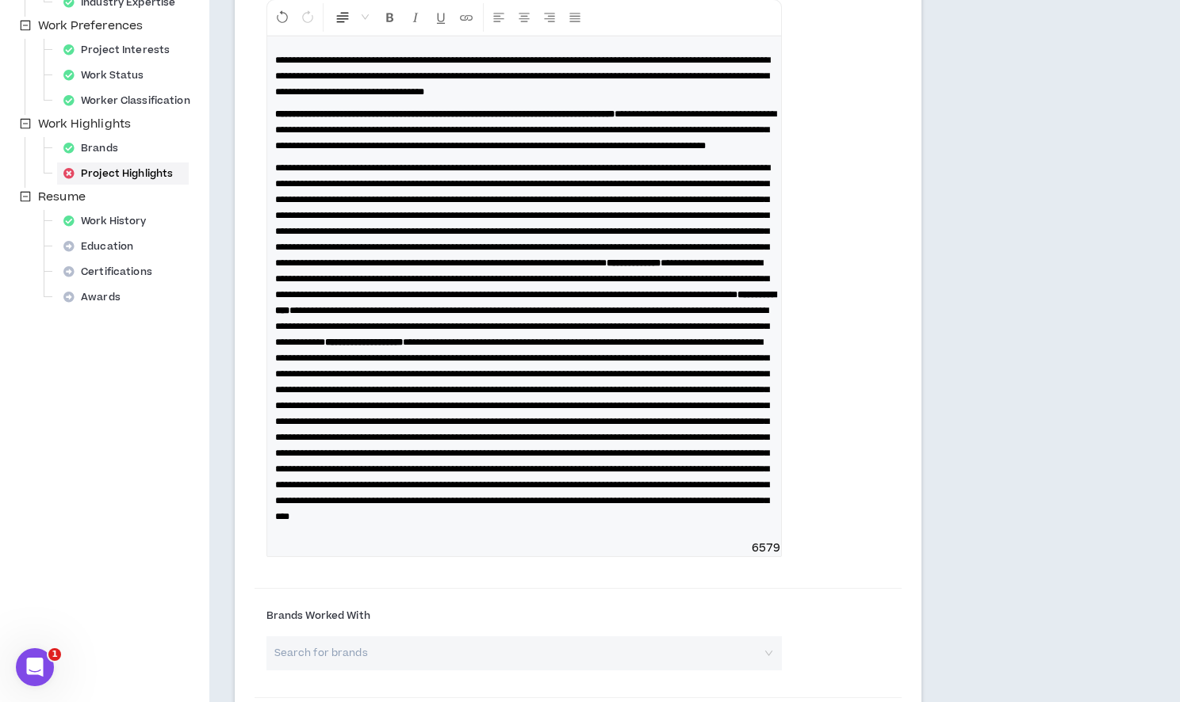
click at [748, 228] on span "**********" at bounding box center [522, 215] width 495 height 105
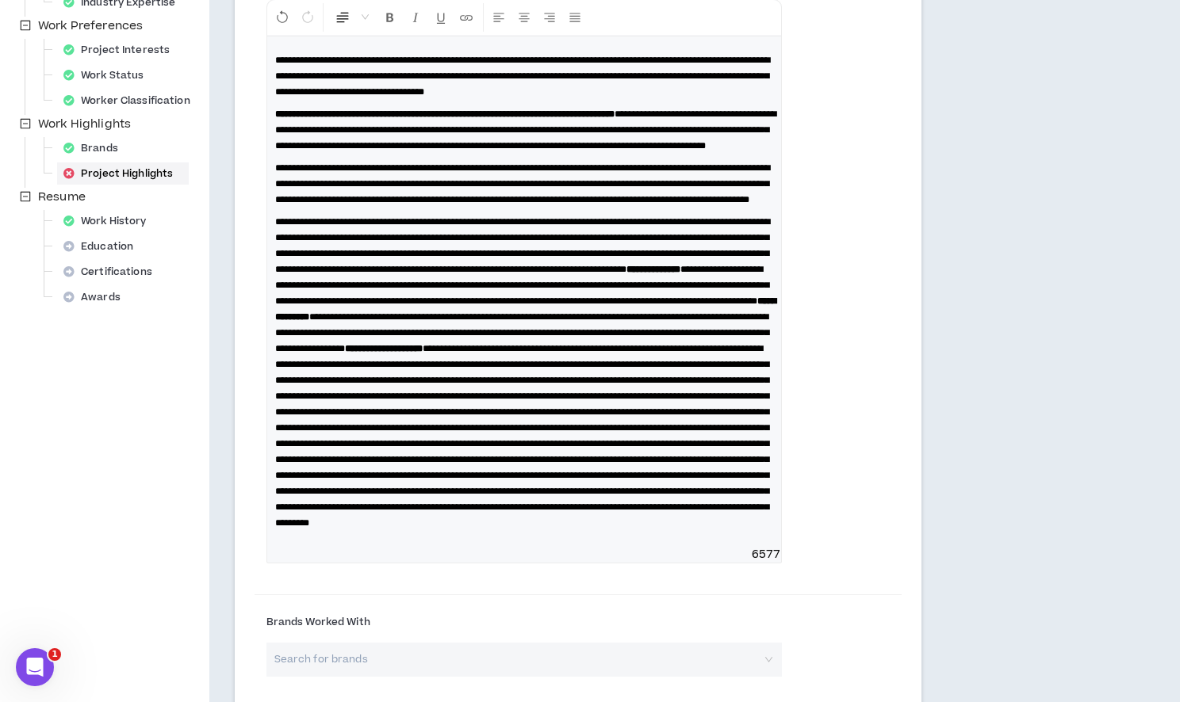
click at [363, 274] on span "**********" at bounding box center [522, 245] width 495 height 57
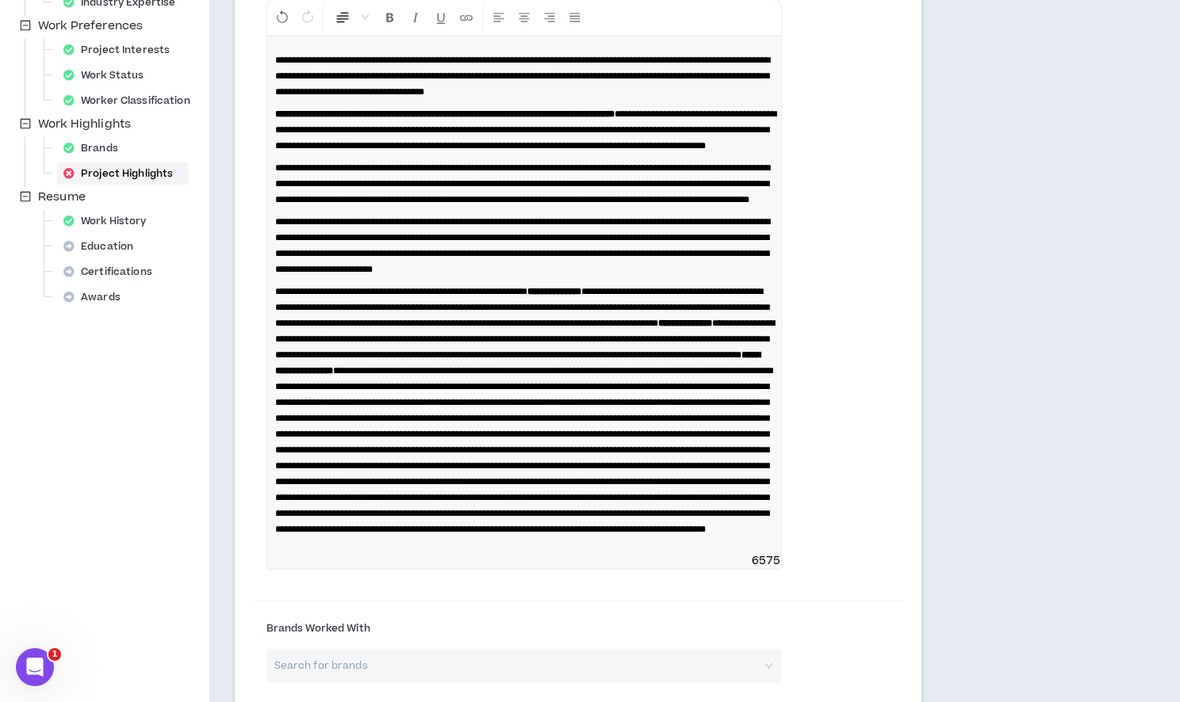
click at [581, 296] on strong "**********" at bounding box center [554, 292] width 54 height 10
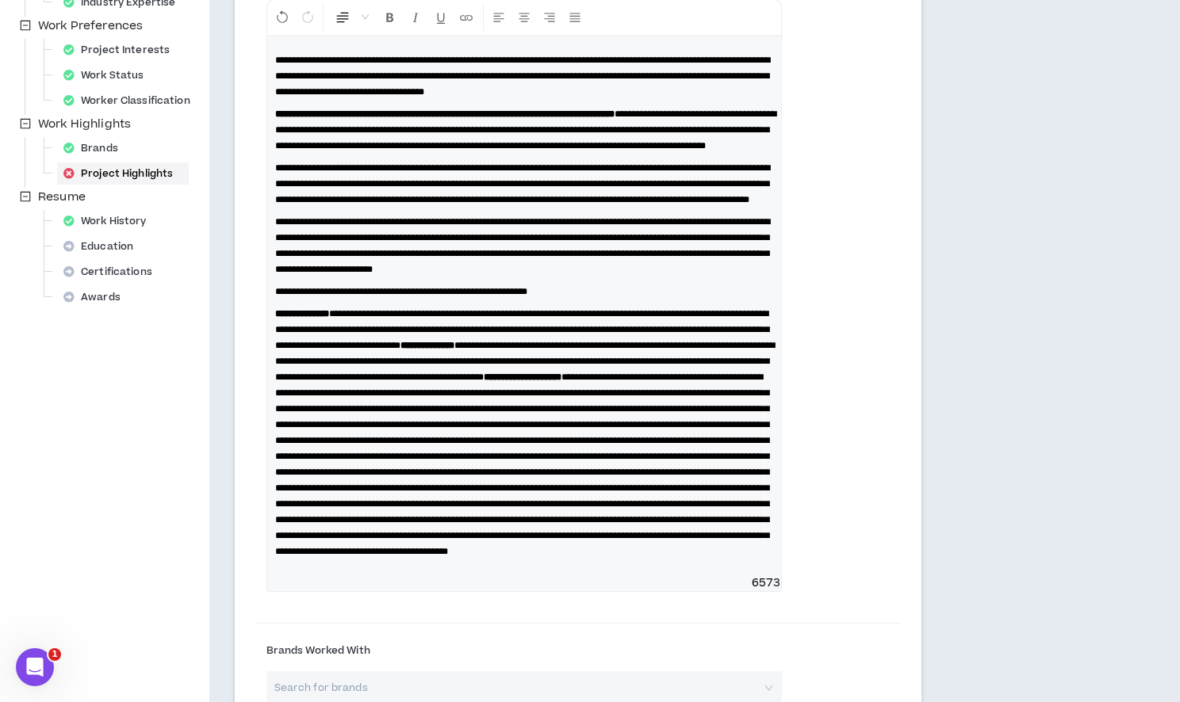
click at [654, 552] on span at bounding box center [522, 465] width 494 height 184
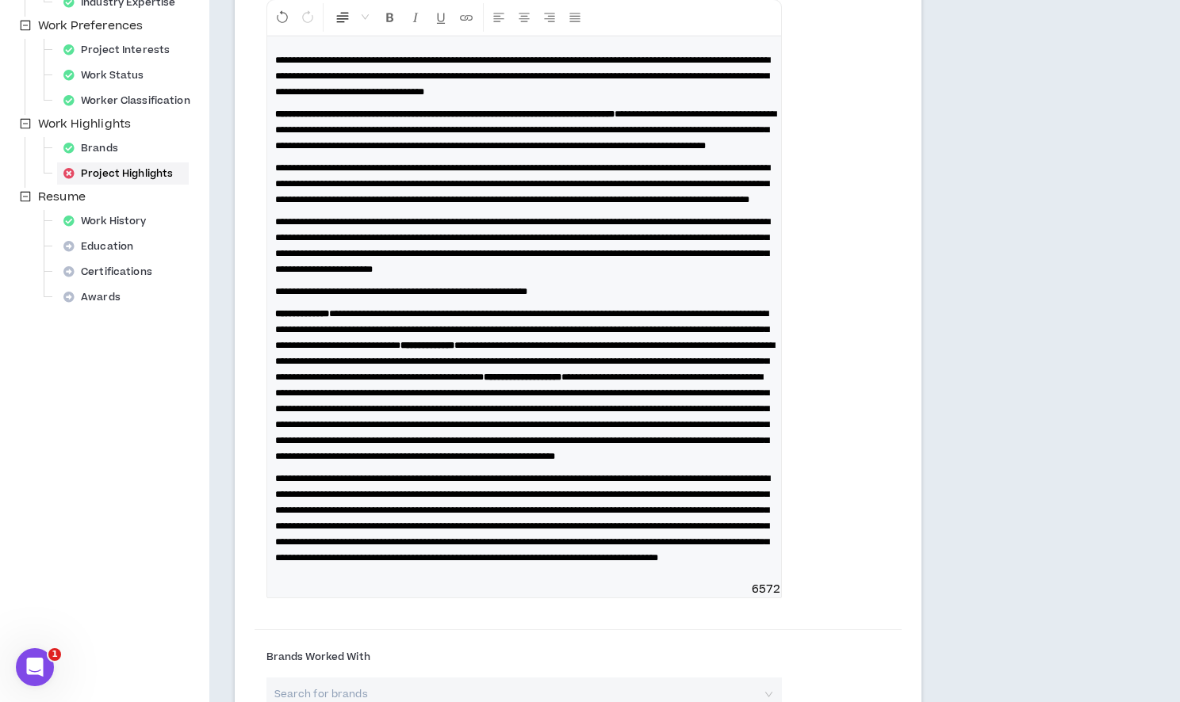
click at [273, 411] on div "**********" at bounding box center [524, 308] width 514 height 545
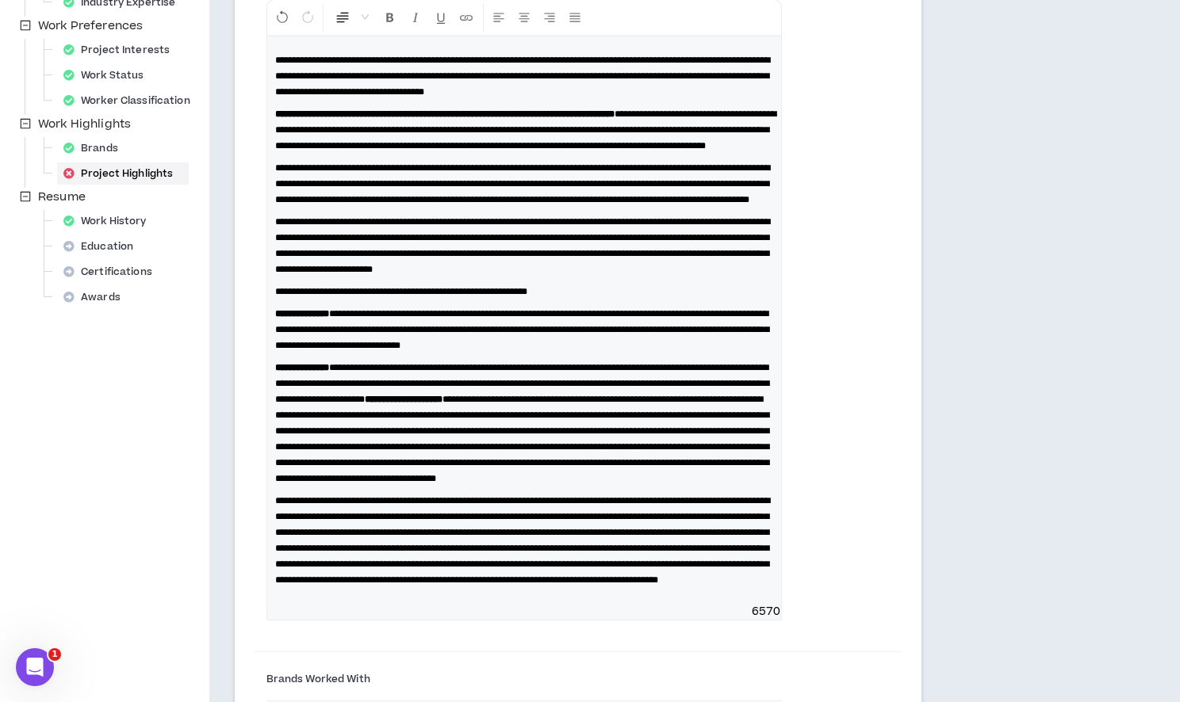
click at [273, 464] on div "**********" at bounding box center [524, 320] width 514 height 568
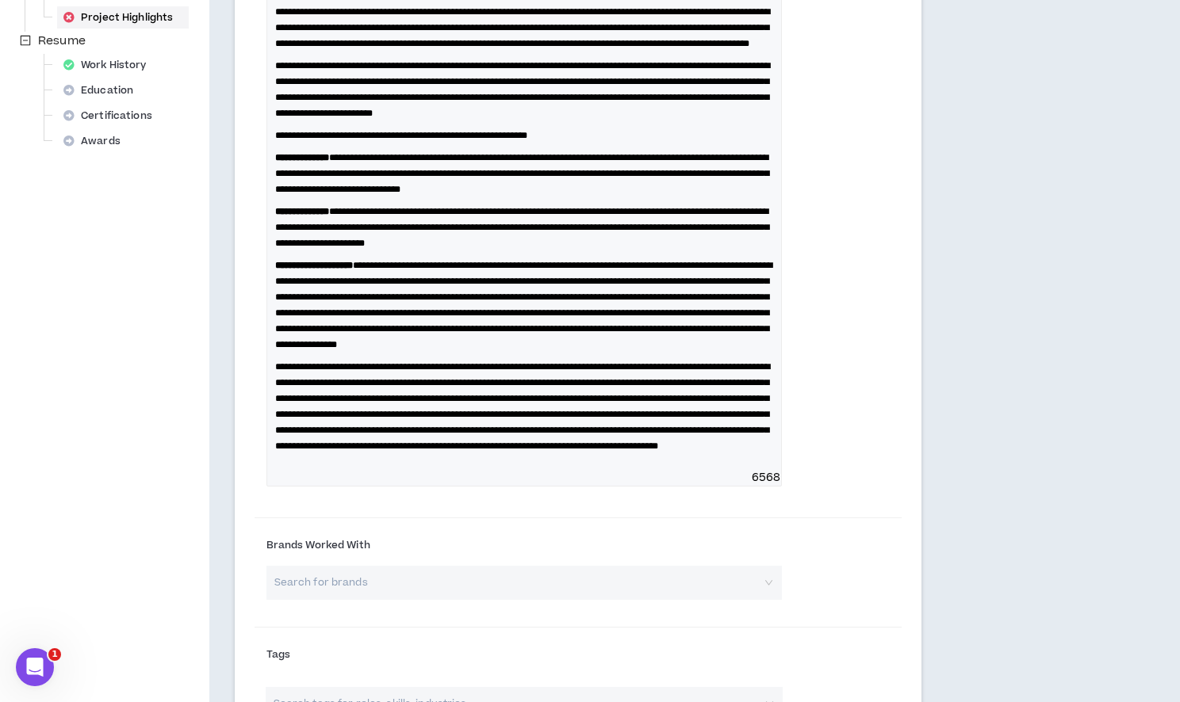
scroll to position [644, 0]
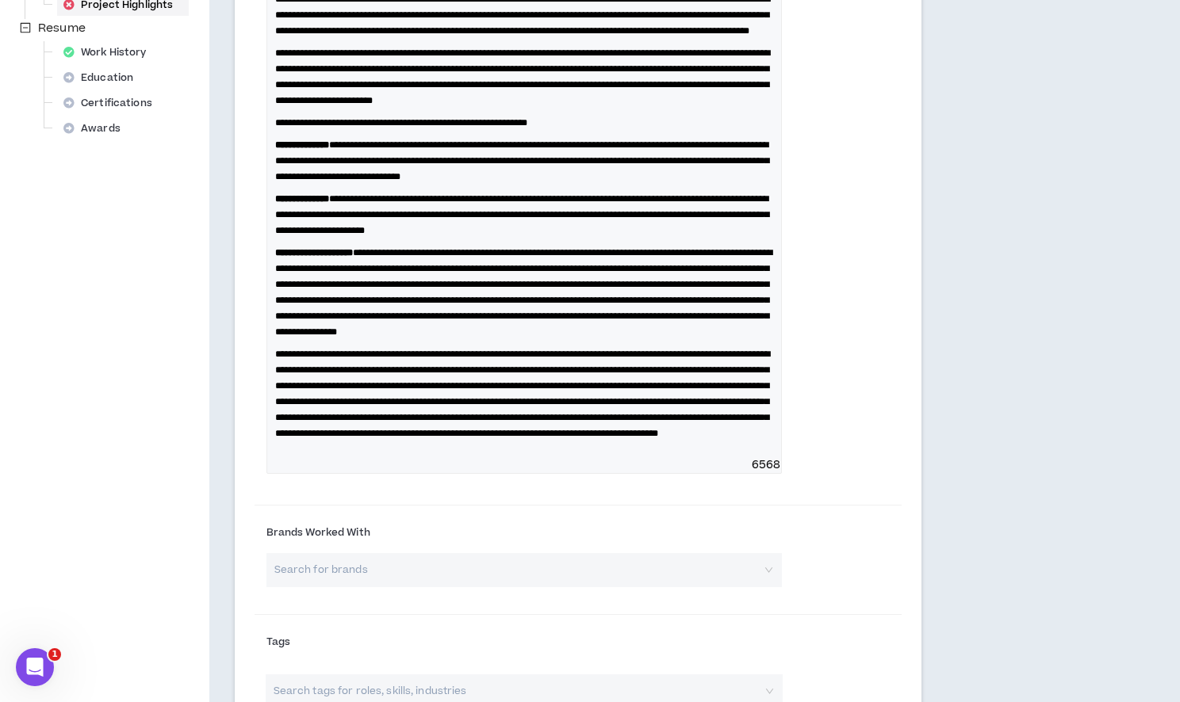
click at [603, 438] on span "**********" at bounding box center [522, 394] width 495 height 89
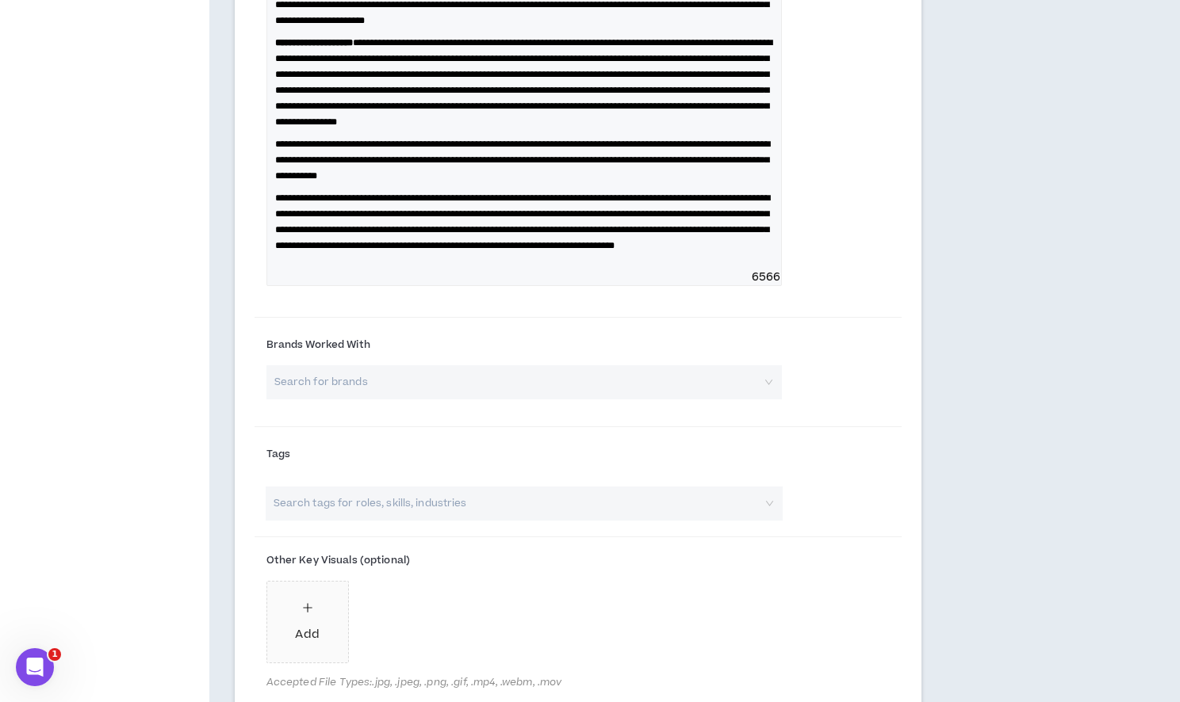
scroll to position [867, 0]
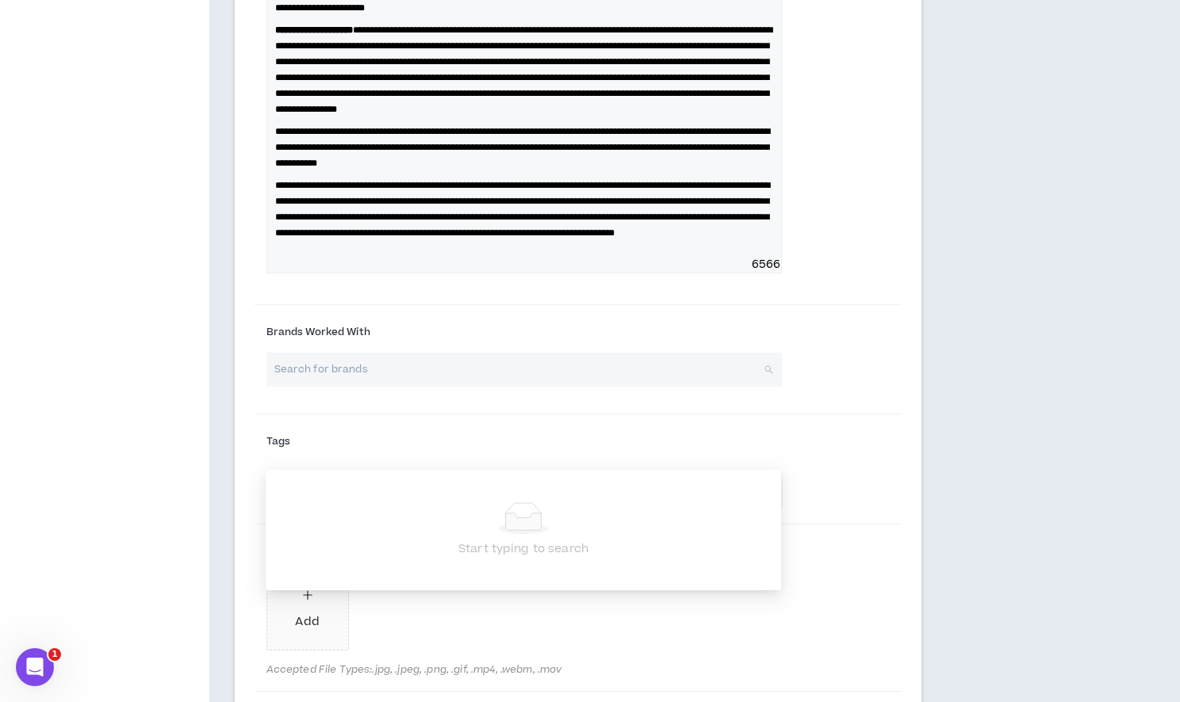
click at [574, 387] on input "search" at bounding box center [518, 370] width 487 height 34
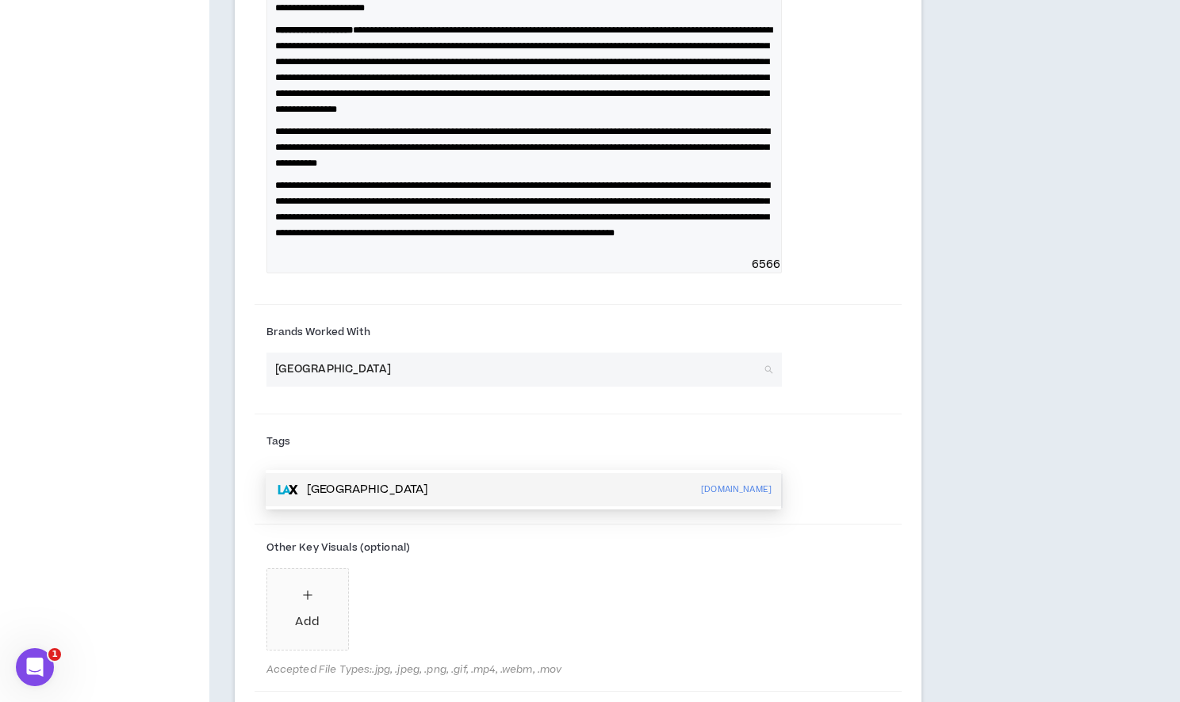
click at [428, 492] on p "[GEOGRAPHIC_DATA]" at bounding box center [367, 490] width 121 height 16
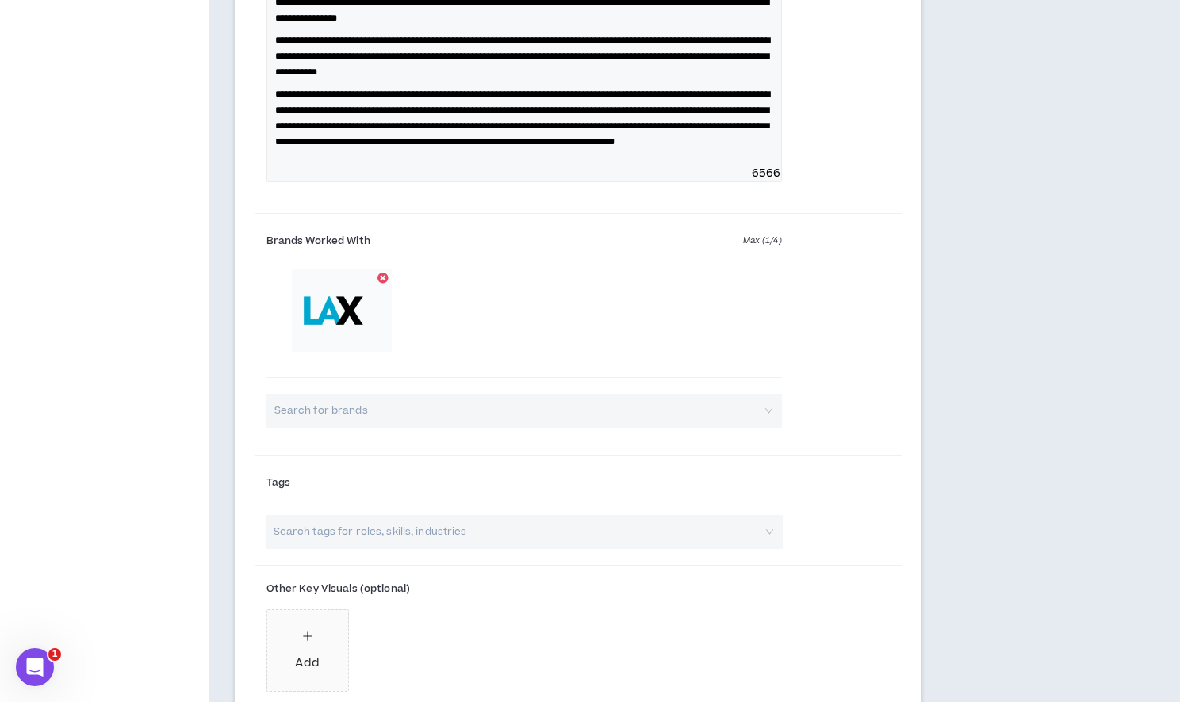
scroll to position [1043, 0]
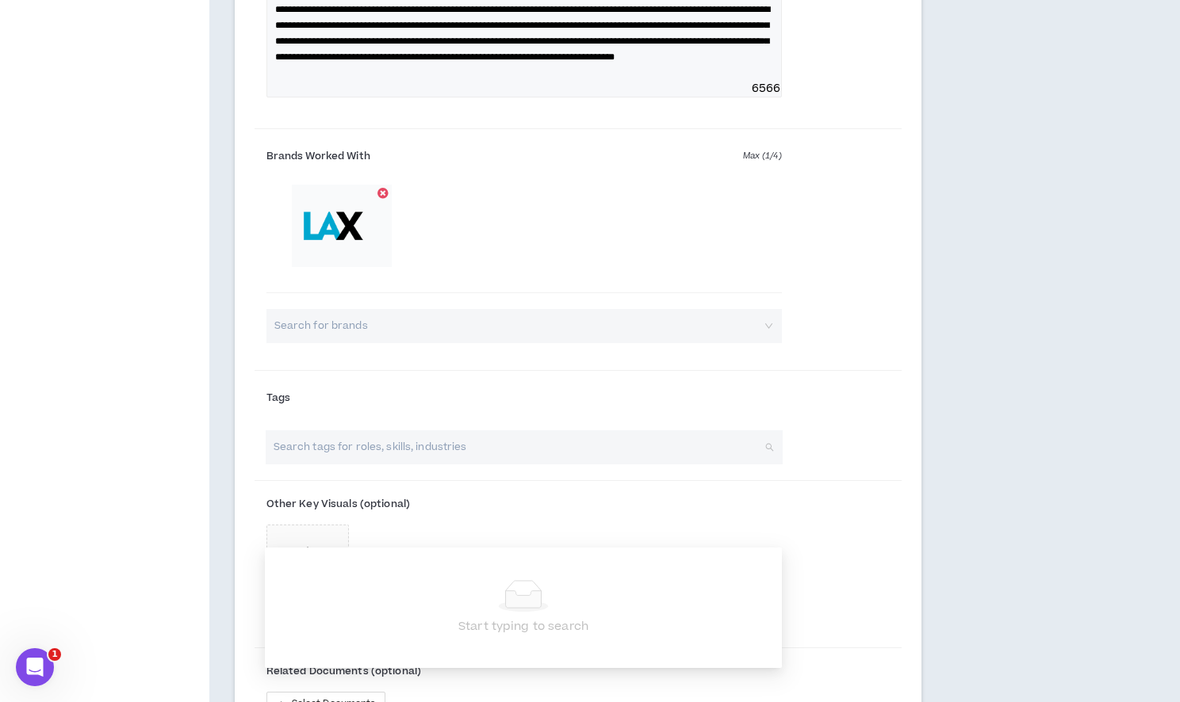
click at [395, 465] on input "search" at bounding box center [515, 447] width 489 height 34
click at [537, 367] on div "Brands Worked With Max ( 1 / 4 ) Search for brands" at bounding box center [577, 251] width 647 height 231
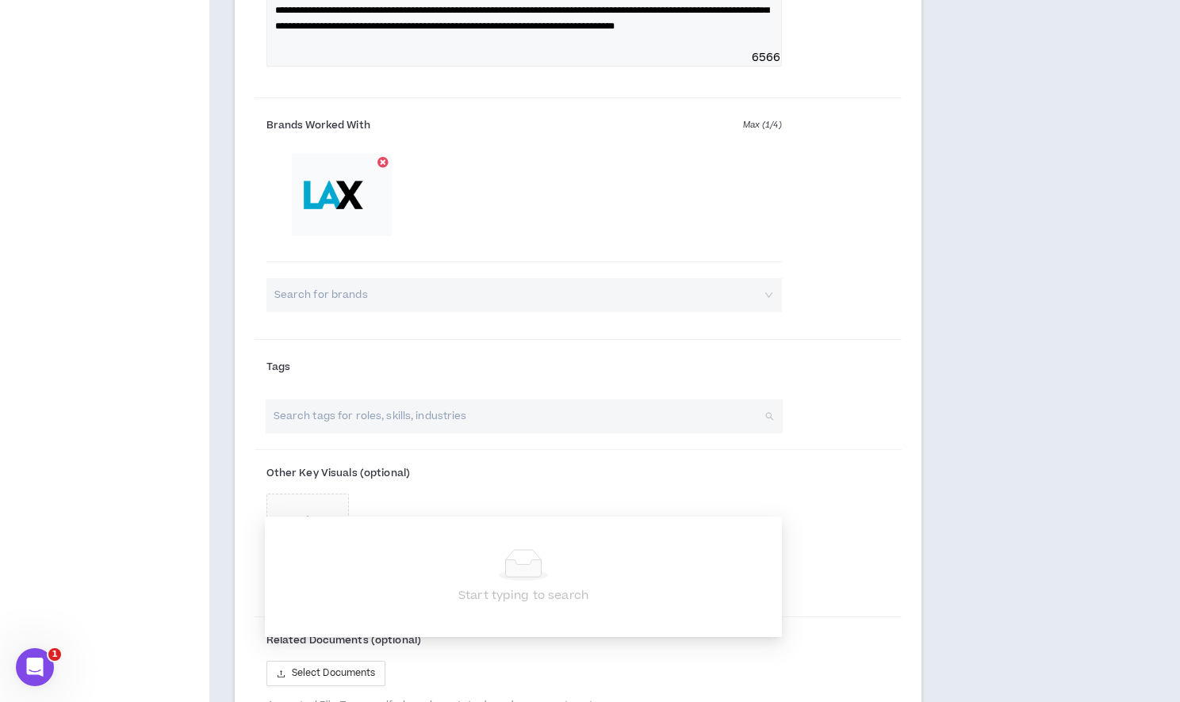
click at [442, 434] on input "search" at bounding box center [515, 417] width 489 height 34
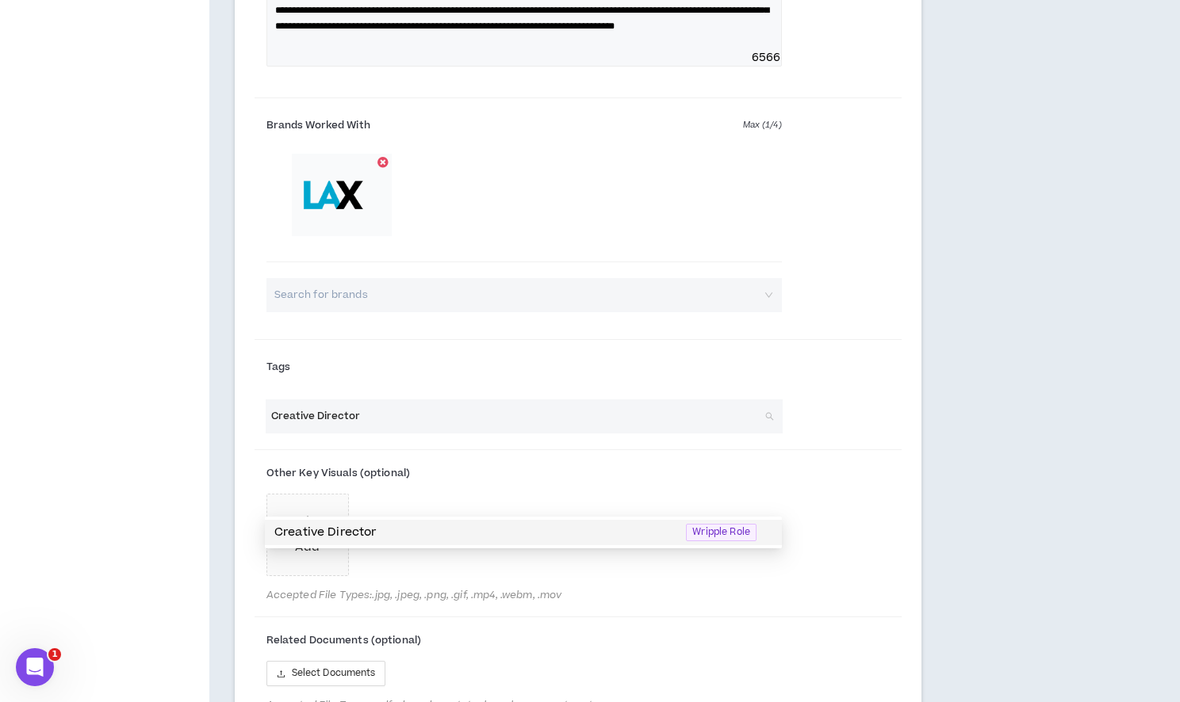
click at [448, 530] on p "Creative Director" at bounding box center [475, 532] width 402 height 17
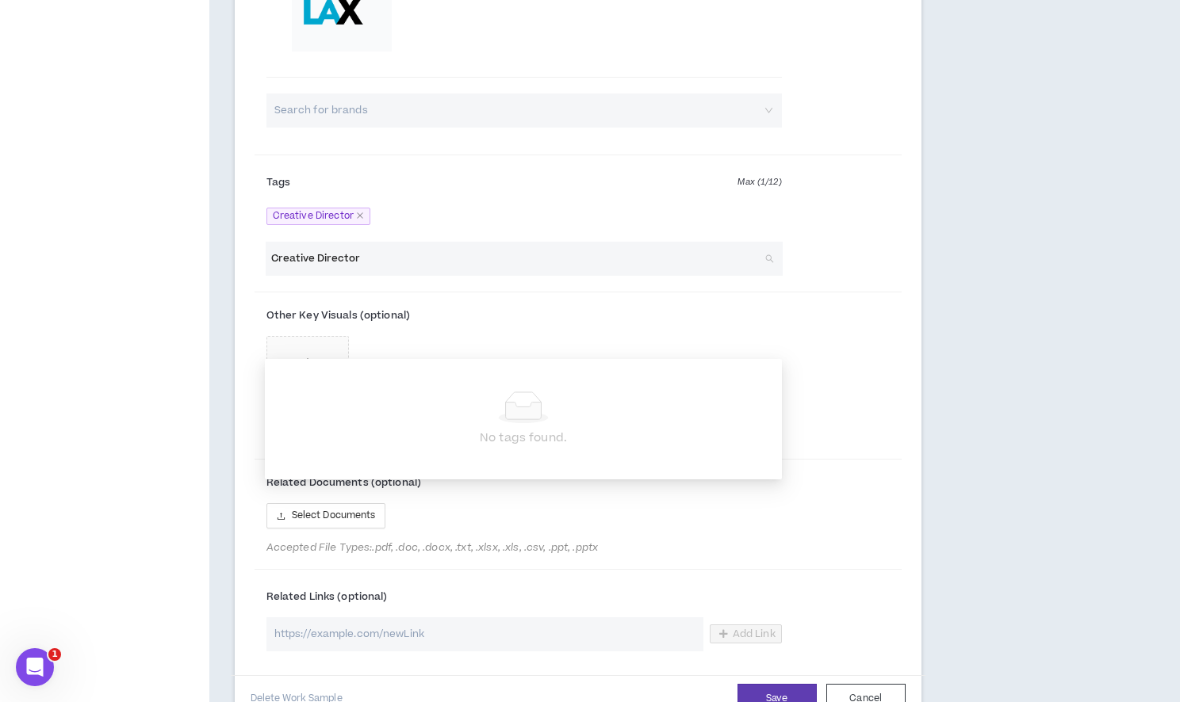
scroll to position [1291, 0]
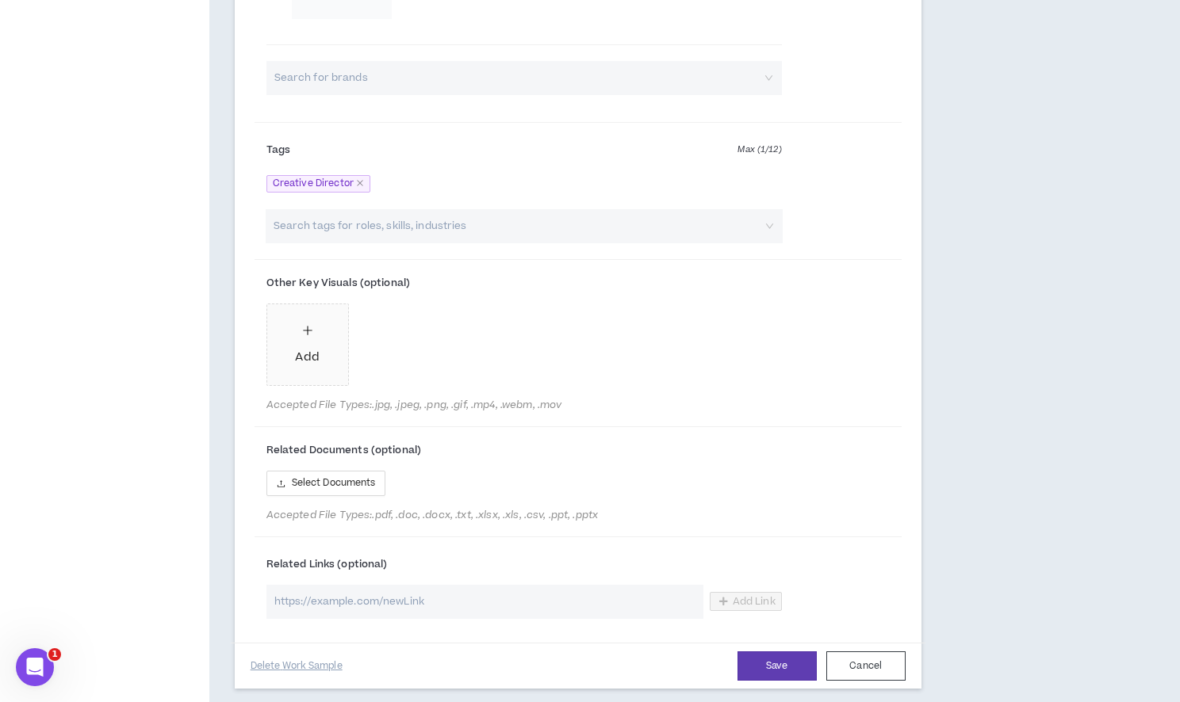
click at [526, 463] on label "Related Documents (optional)" at bounding box center [523, 450] width 515 height 25
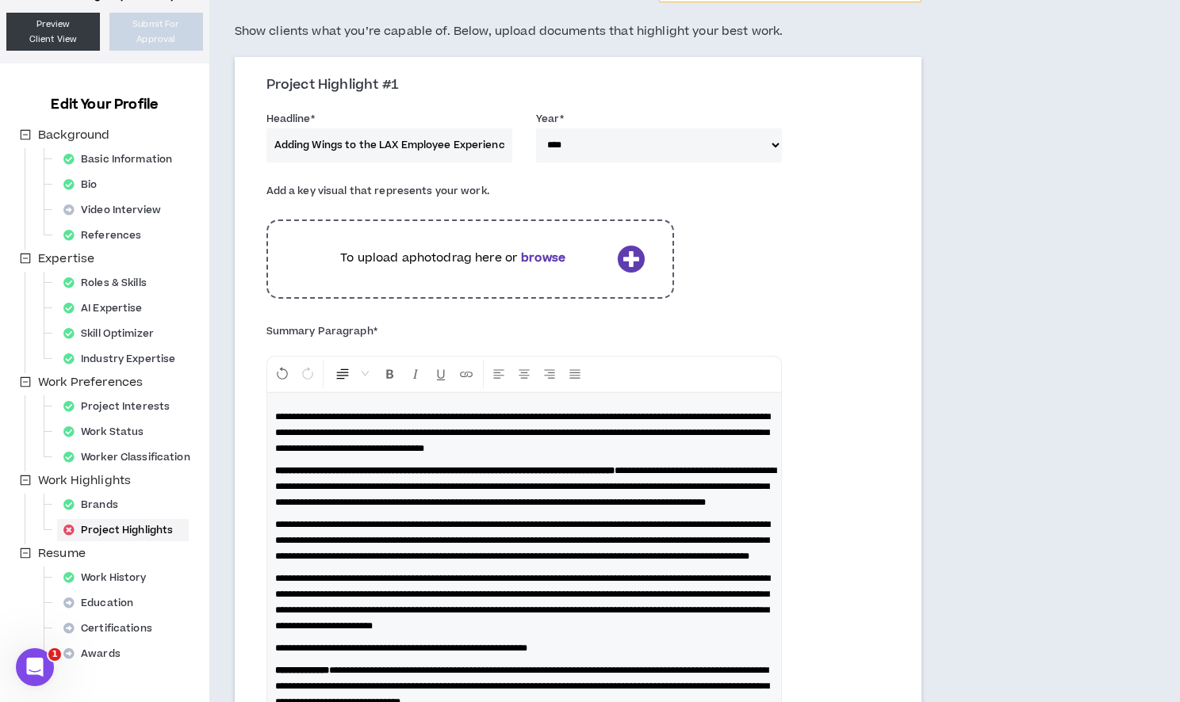
scroll to position [118, 0]
click at [495, 261] on p "To upload a photo drag here or browse" at bounding box center [453, 259] width 315 height 17
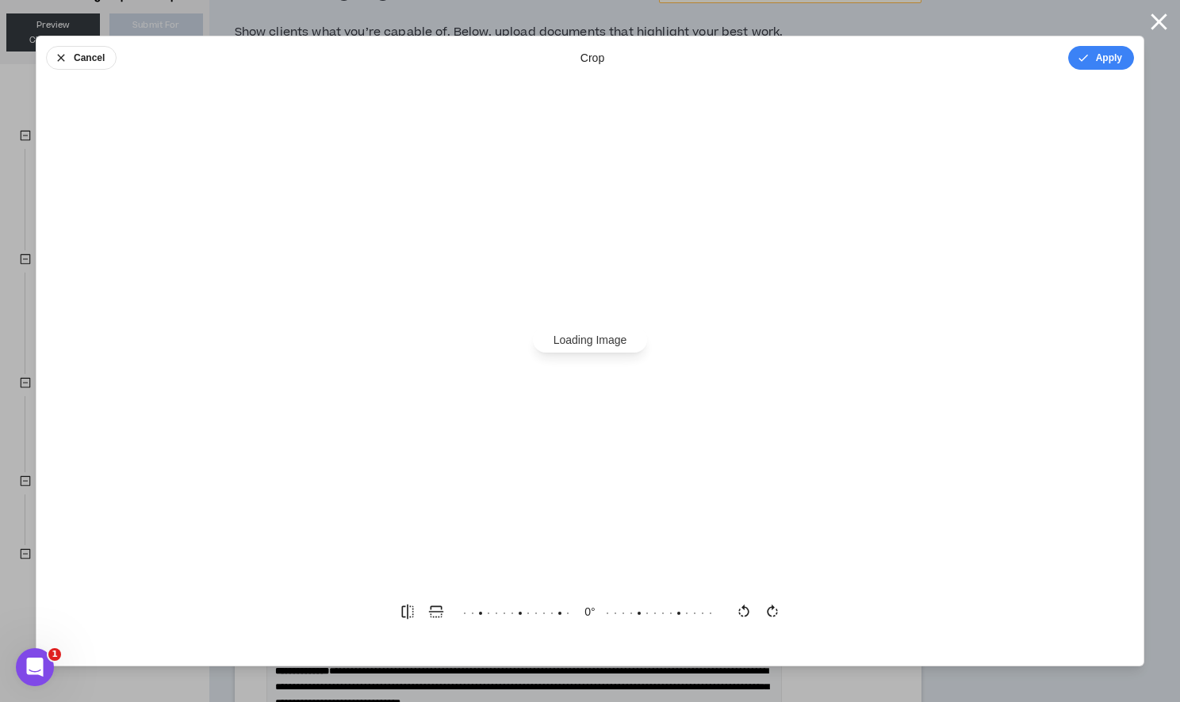
scroll to position [0, 0]
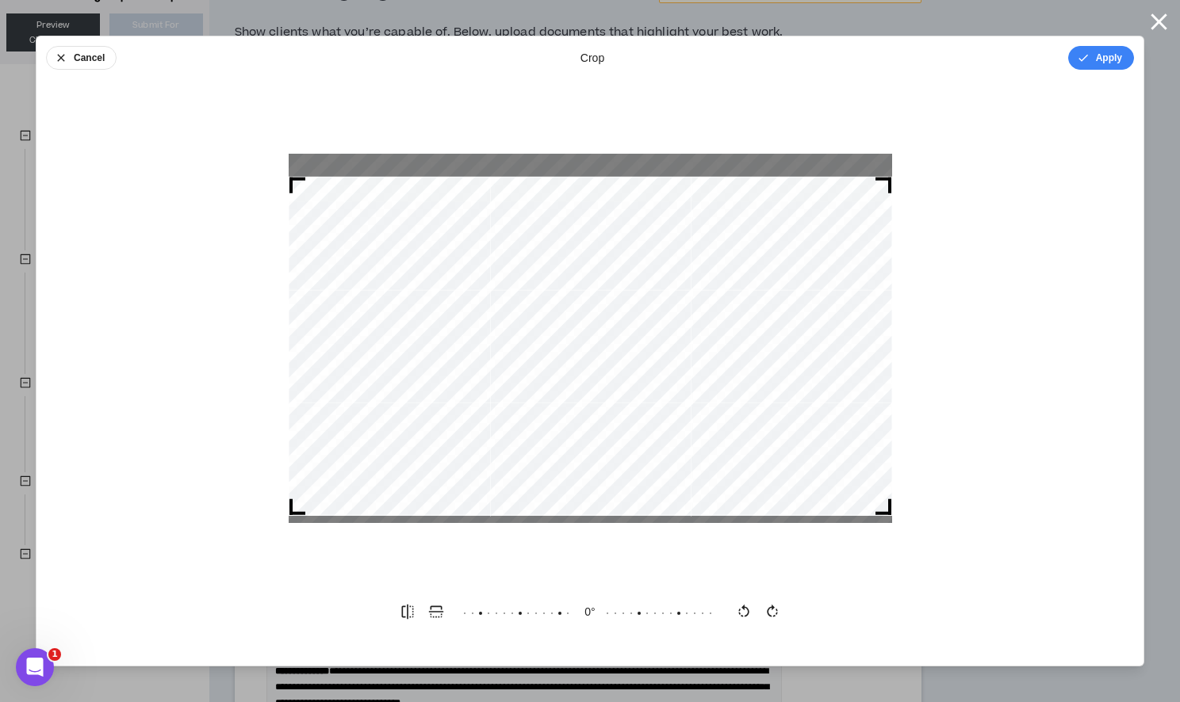
drag, startPoint x: 824, startPoint y: 244, endPoint x: 825, endPoint y: 252, distance: 8.0
click at [825, 252] on div at bounding box center [590, 346] width 603 height 339
click at [1159, 15] on icon "button" at bounding box center [1159, 22] width 28 height 28
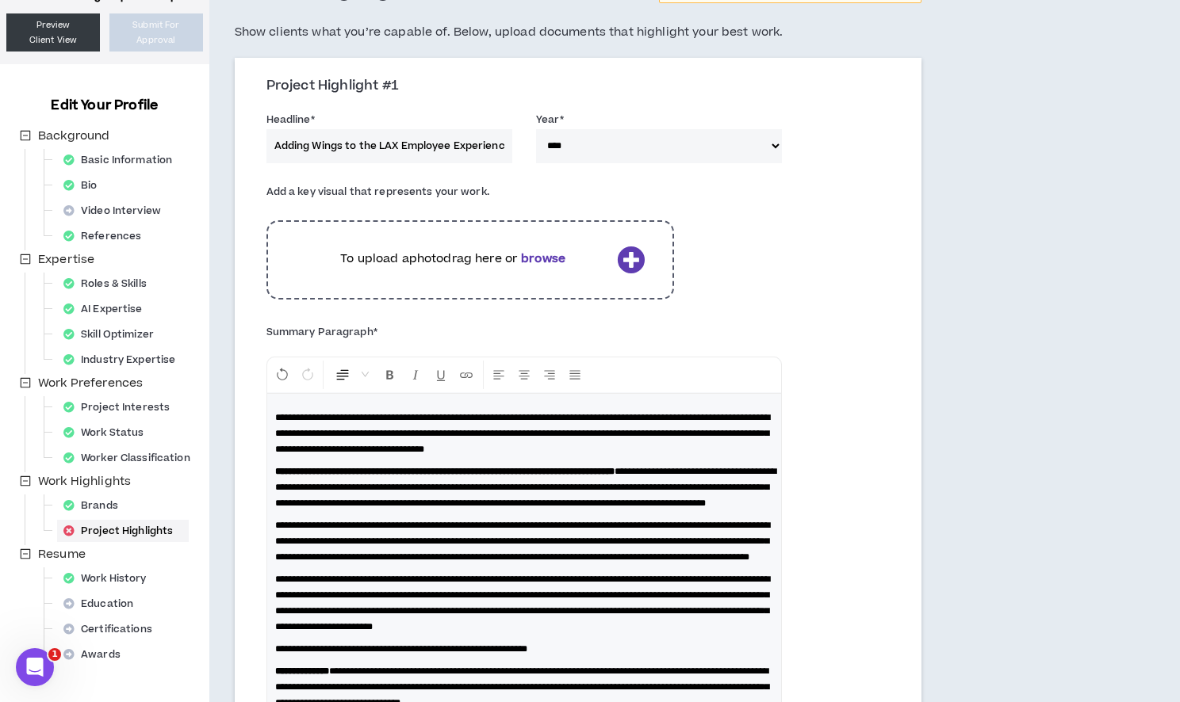
click at [551, 273] on div "To upload a photo drag here or browse" at bounding box center [469, 259] width 407 height 79
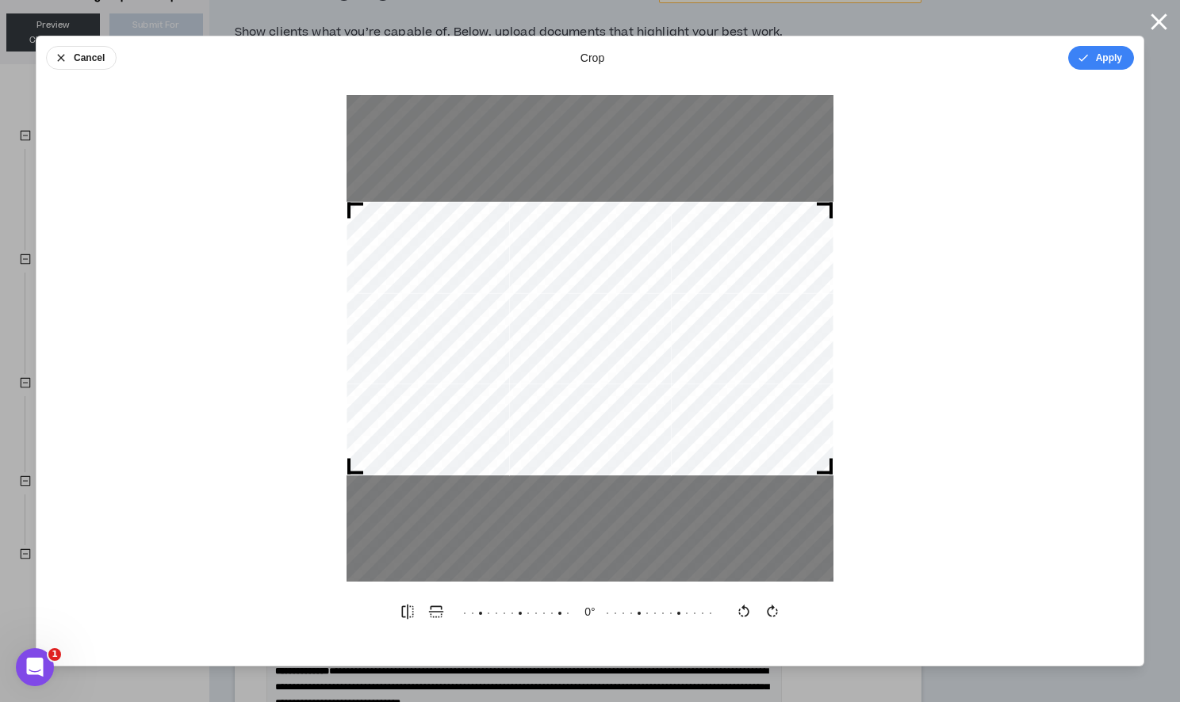
drag, startPoint x: 1100, startPoint y: 55, endPoint x: 879, endPoint y: 258, distance: 300.7
click at [879, 258] on div "Cancel crop Apply 0 °" at bounding box center [590, 351] width 1108 height 631
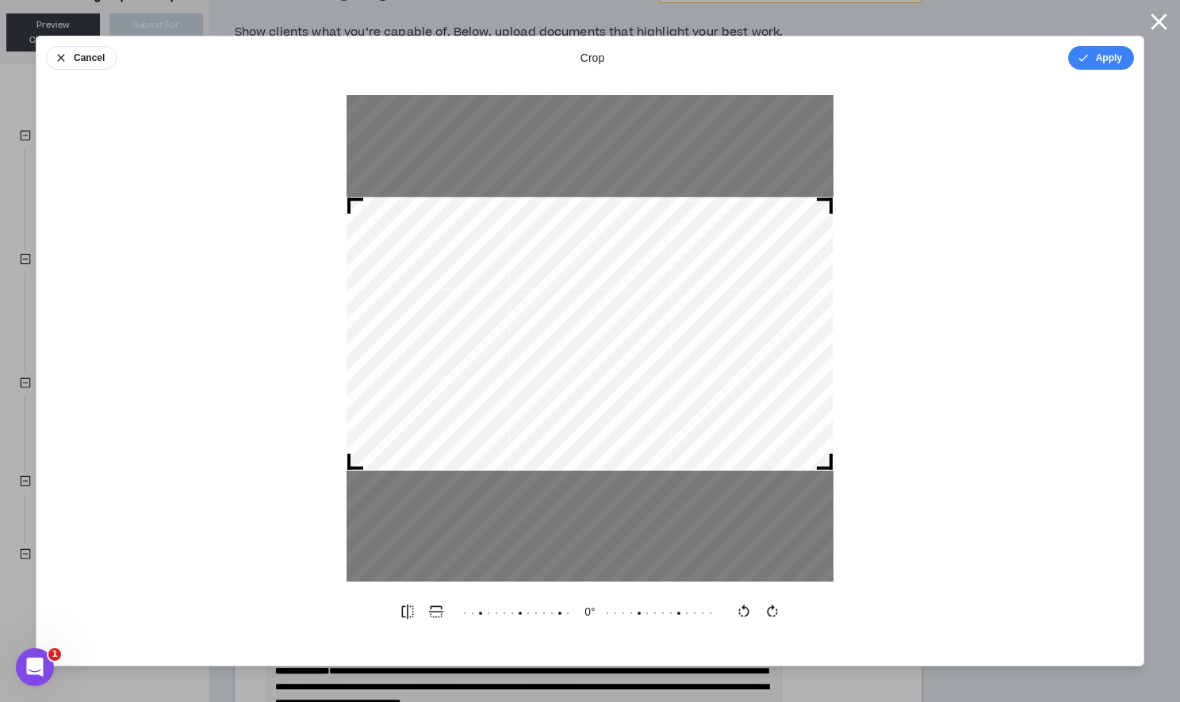
click at [771, 286] on div at bounding box center [589, 333] width 487 height 273
click at [1082, 52] on icon "button" at bounding box center [1083, 58] width 13 height 13
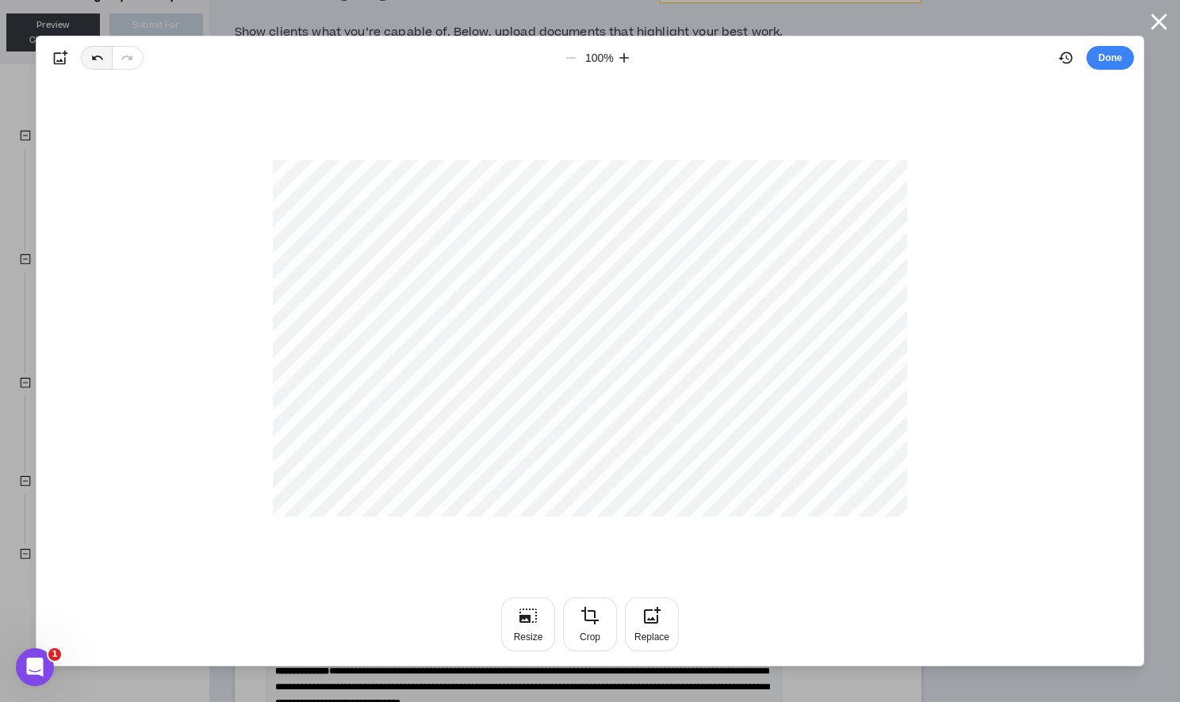
click at [98, 61] on icon "button" at bounding box center [97, 58] width 13 height 13
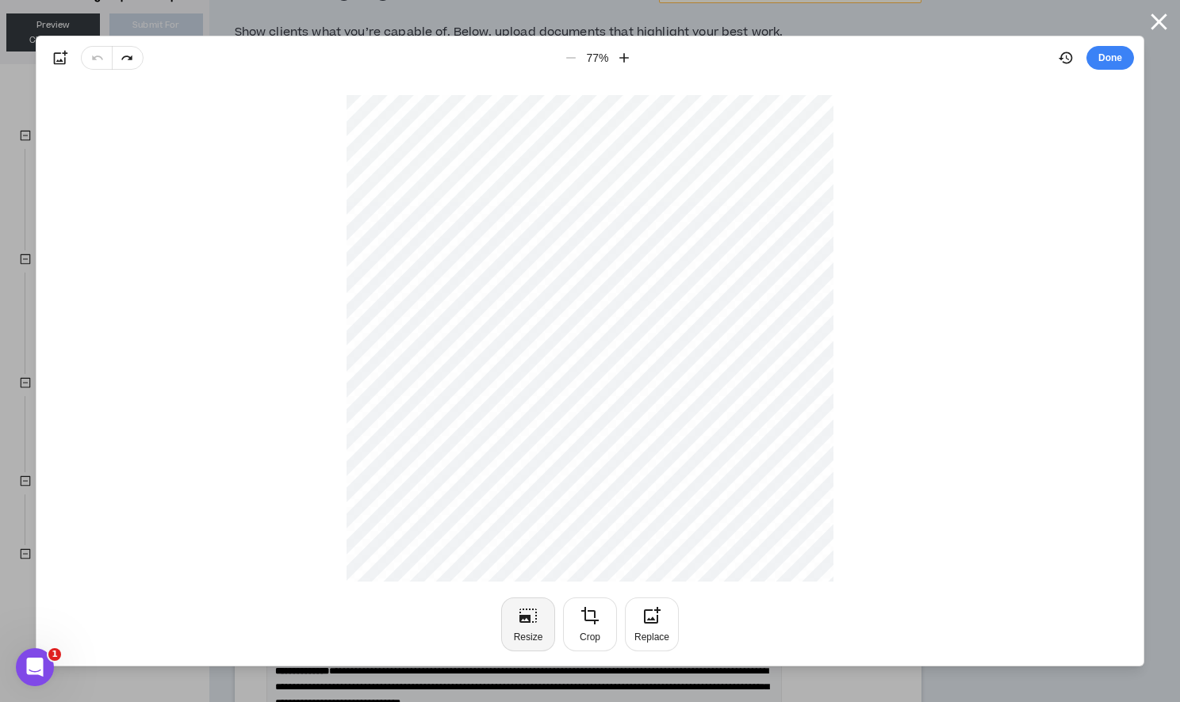
click at [545, 633] on button "Resize" at bounding box center [528, 625] width 54 height 54
click at [550, 636] on input "***" at bounding box center [523, 631] width 89 height 29
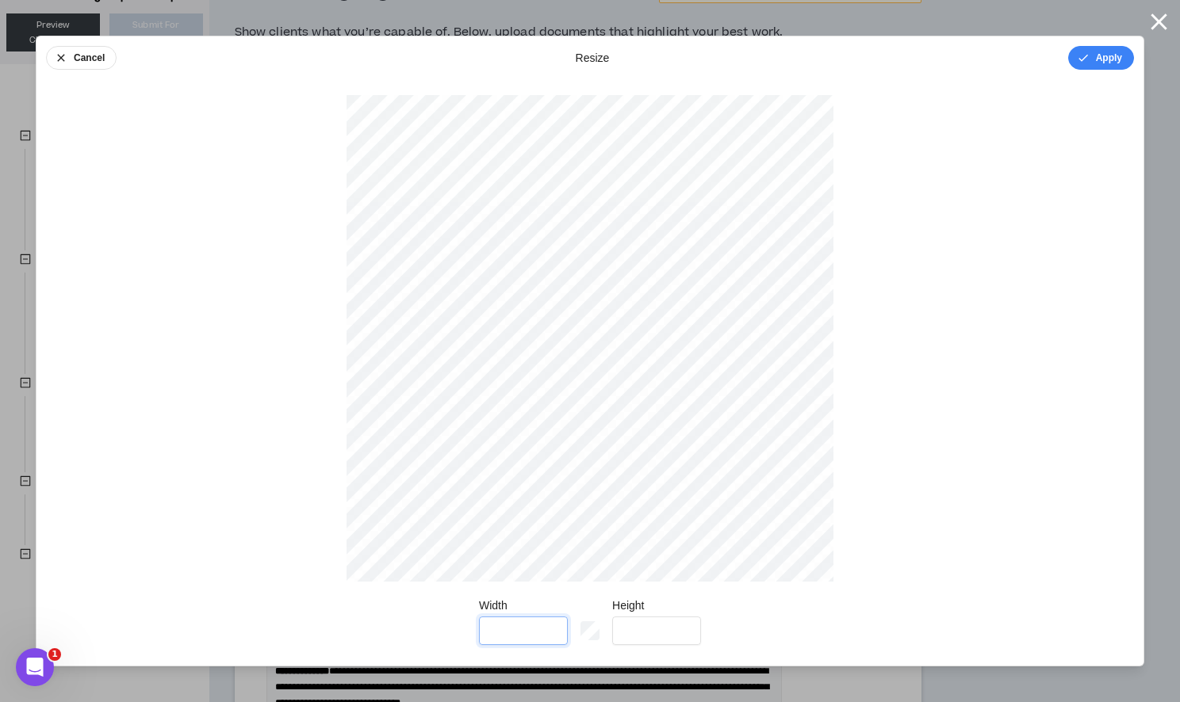
click at [550, 636] on input "***" at bounding box center [523, 631] width 89 height 29
click at [1115, 52] on button "Apply" at bounding box center [1101, 58] width 66 height 24
click at [588, 625] on icon "button" at bounding box center [589, 615] width 19 height 19
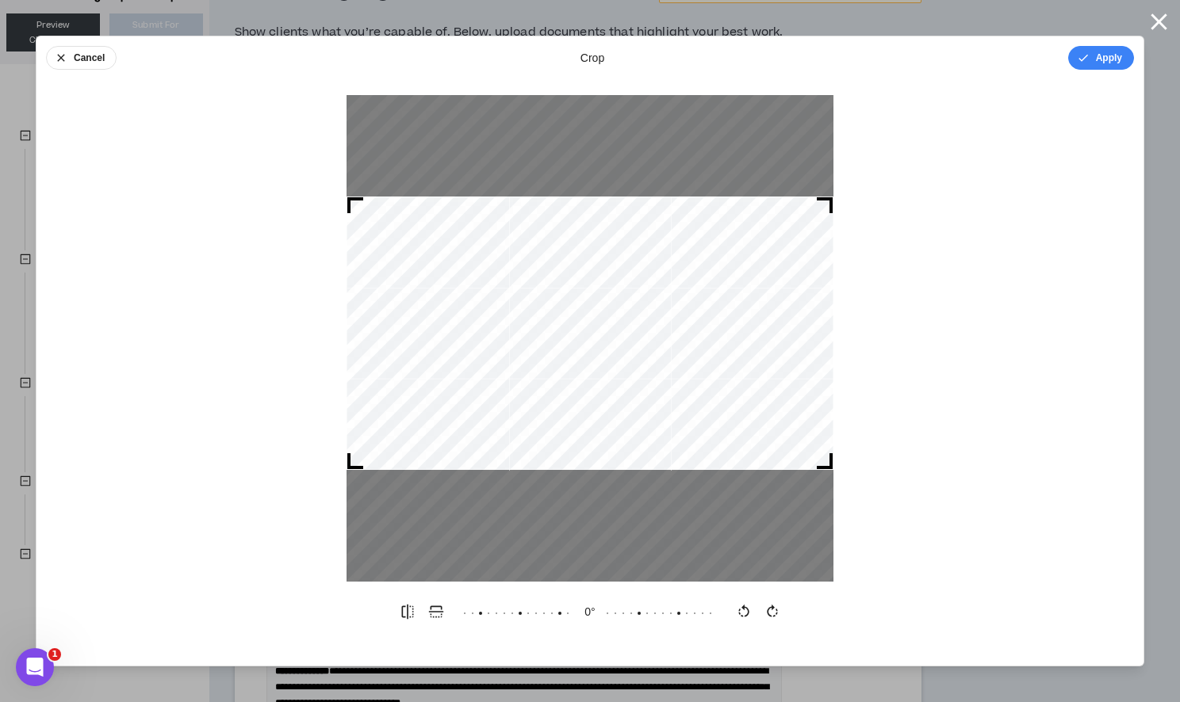
click at [739, 427] on div at bounding box center [589, 333] width 487 height 273
click at [1103, 51] on button "Apply" at bounding box center [1101, 58] width 66 height 24
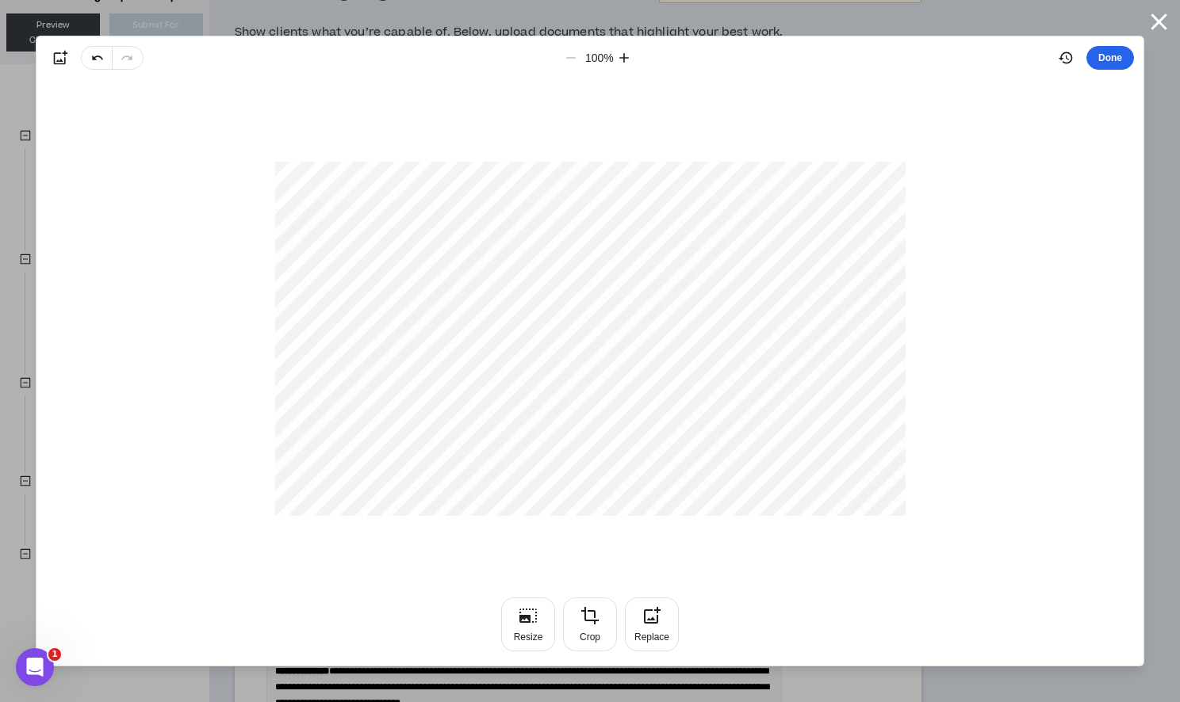
click at [1115, 55] on button "Done" at bounding box center [1110, 58] width 48 height 24
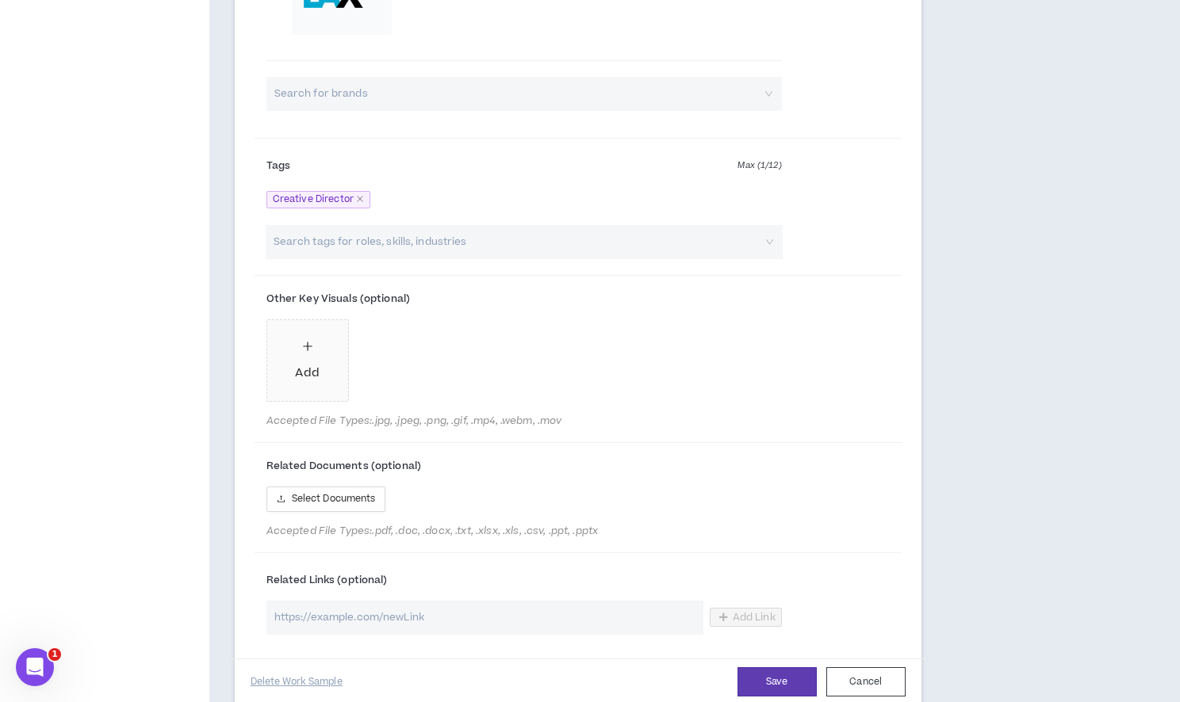
scroll to position [1344, 0]
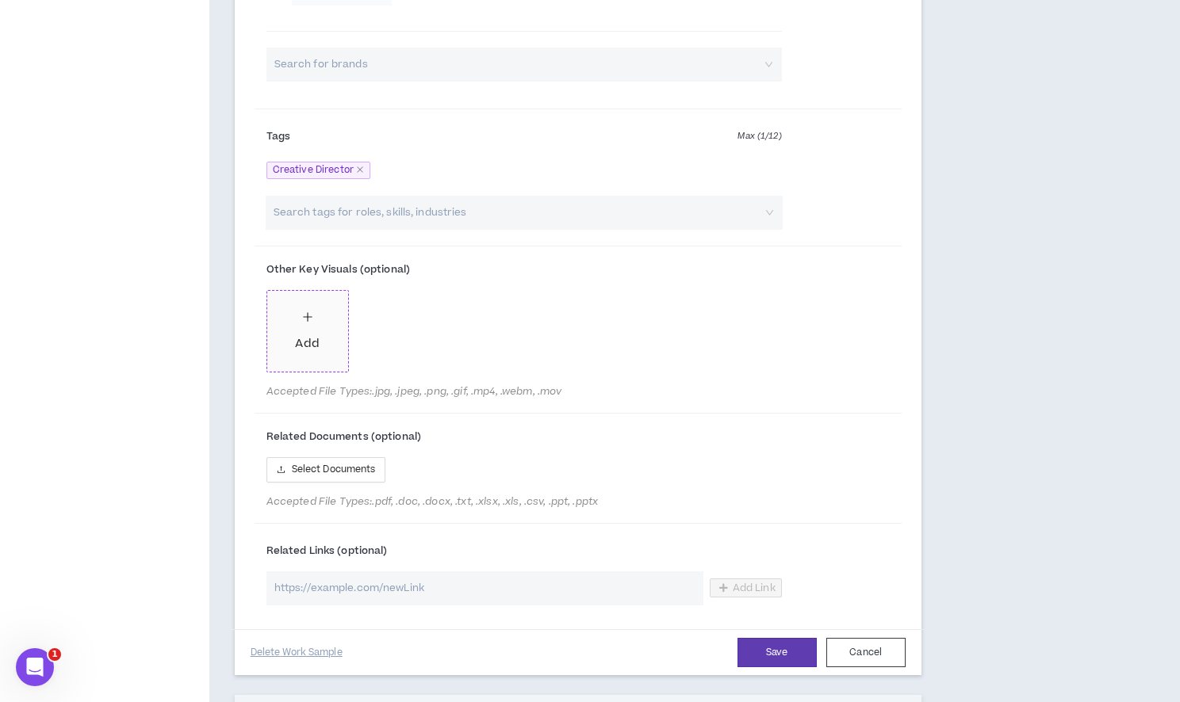
click at [307, 353] on div "Add" at bounding box center [307, 343] width 24 height 17
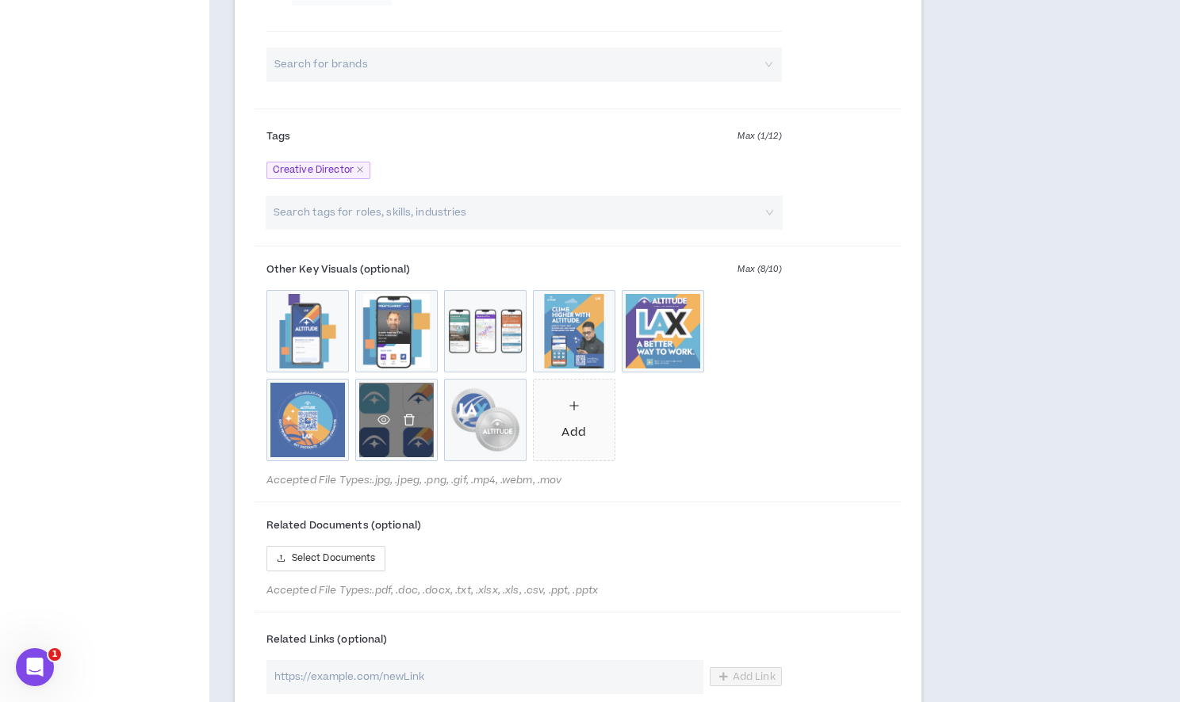
click at [411, 426] on icon "delete" at bounding box center [409, 420] width 13 height 13
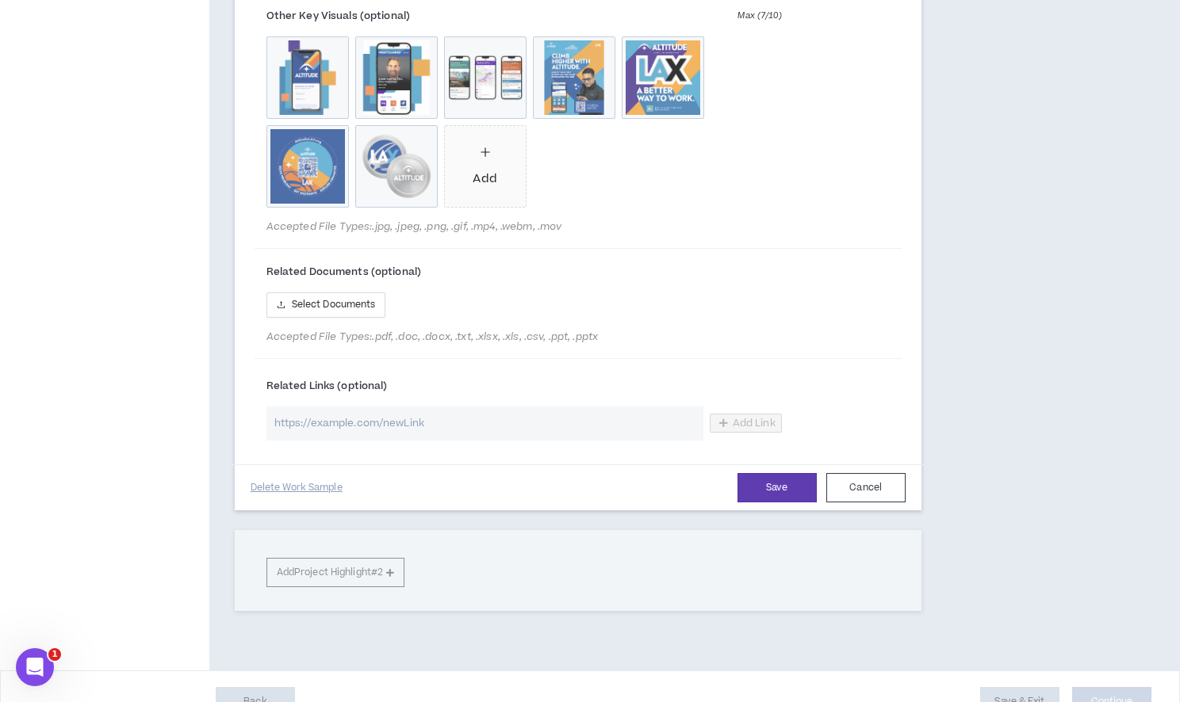
scroll to position [1654, 0]
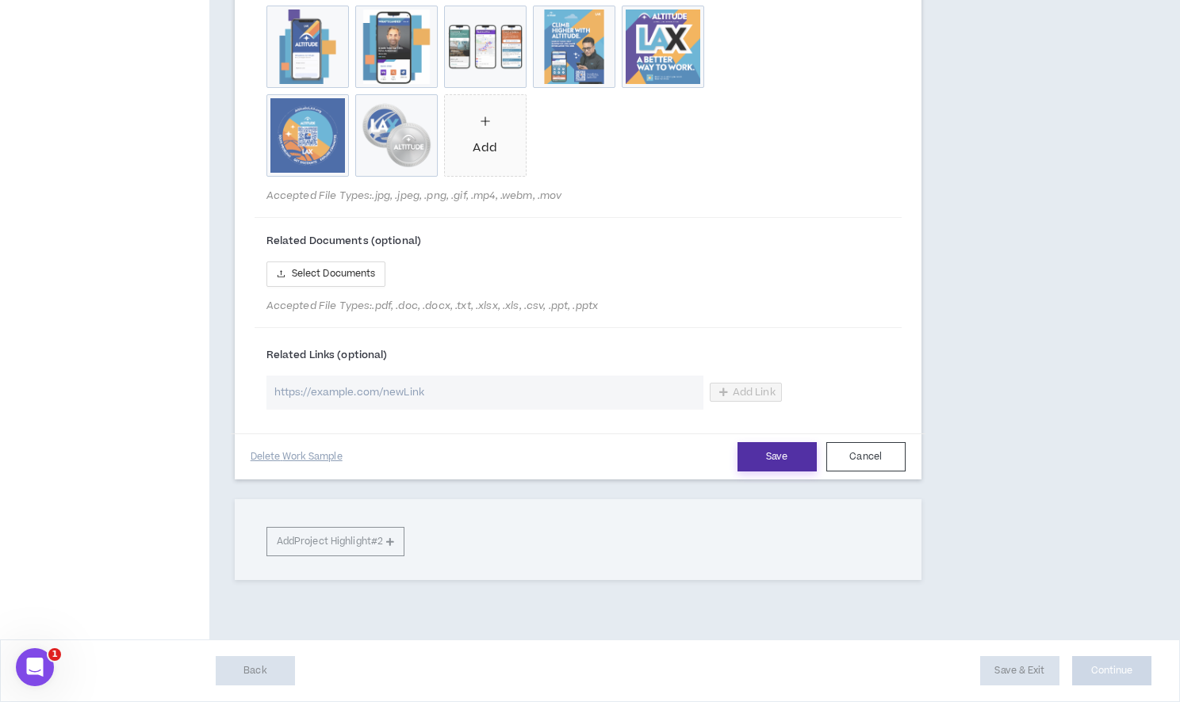
click at [787, 472] on button "Save" at bounding box center [776, 456] width 79 height 29
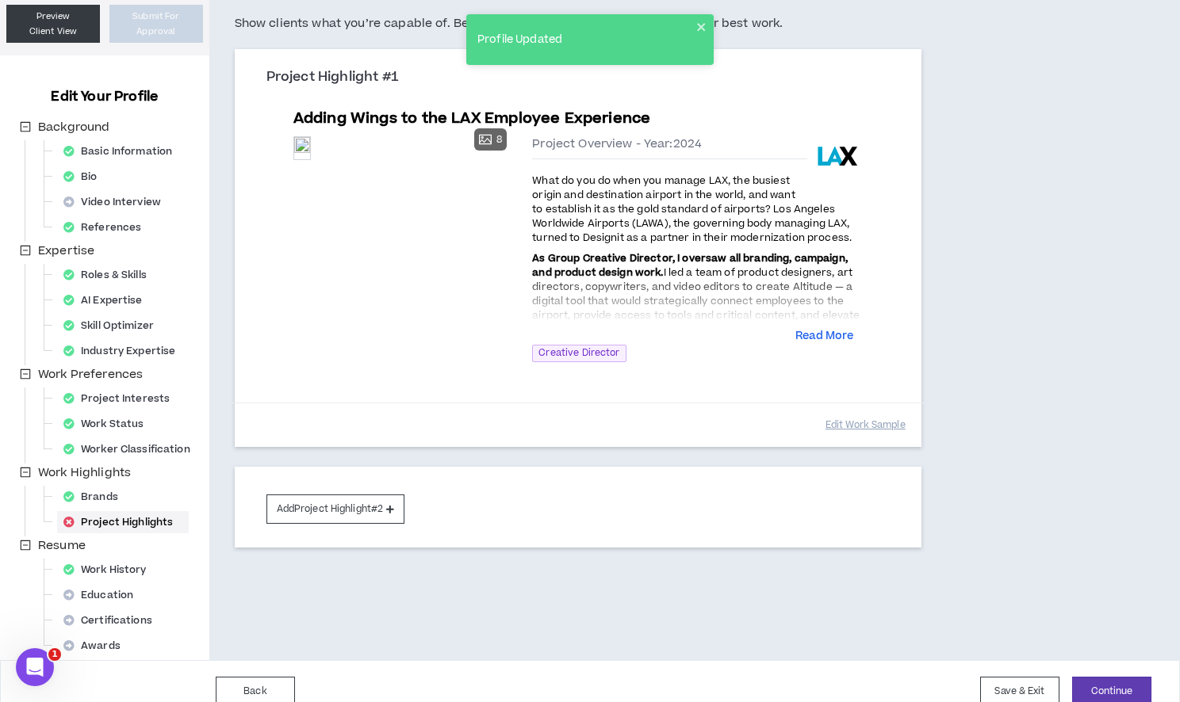
scroll to position [135, 0]
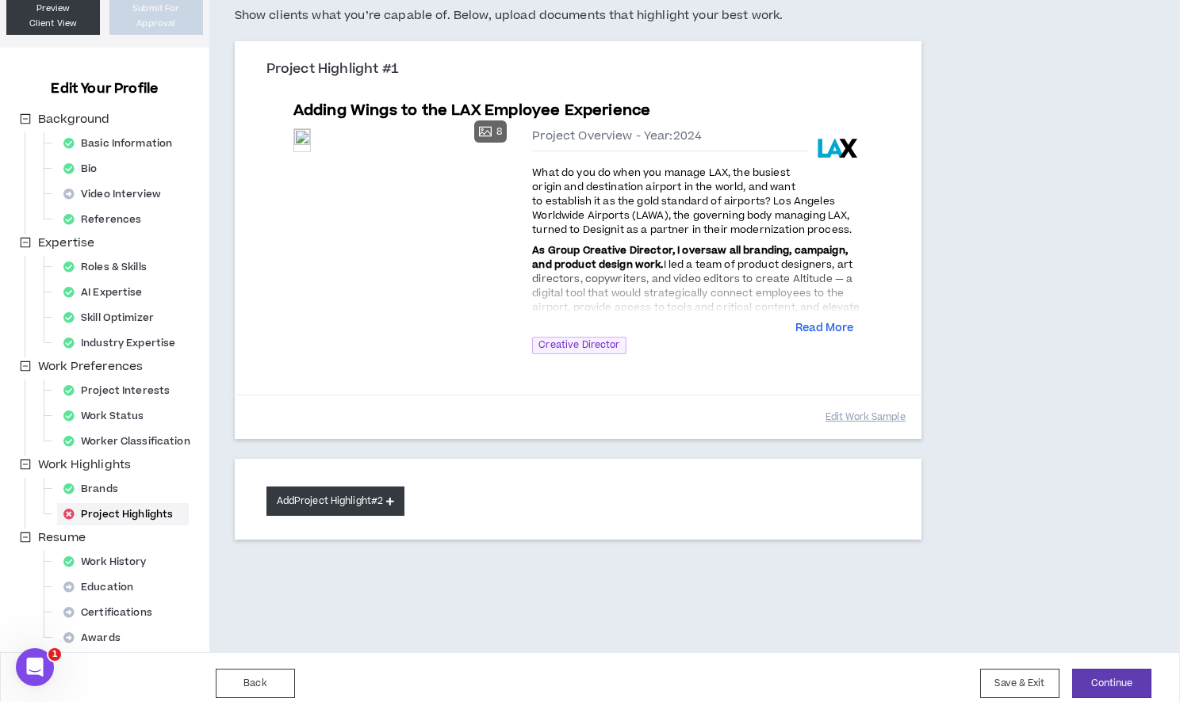
click at [380, 495] on button "Add Project Highlight #2" at bounding box center [335, 501] width 139 height 29
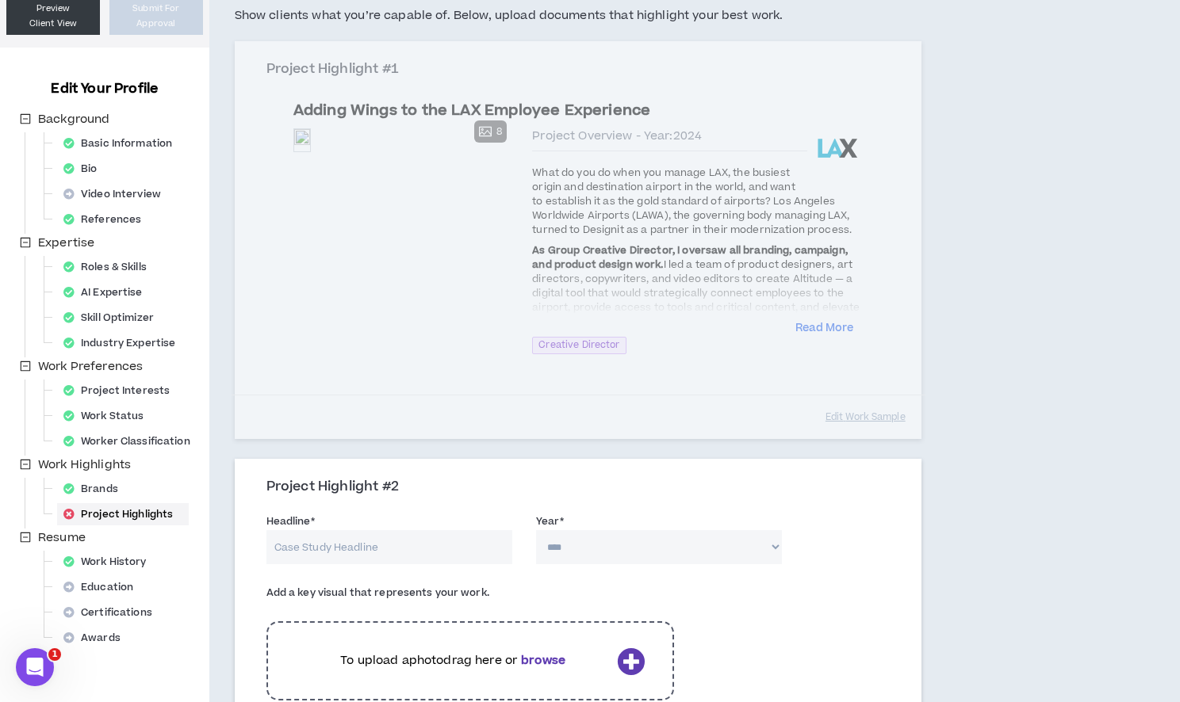
click at [338, 555] on input "Headline *" at bounding box center [389, 547] width 246 height 34
paste input "Leading Digital Creative for Samsung"
click at [643, 537] on select "**** **** **** **** **** **** **** **** **** **** **** **** **** **** **** ****…" at bounding box center [659, 547] width 246 height 34
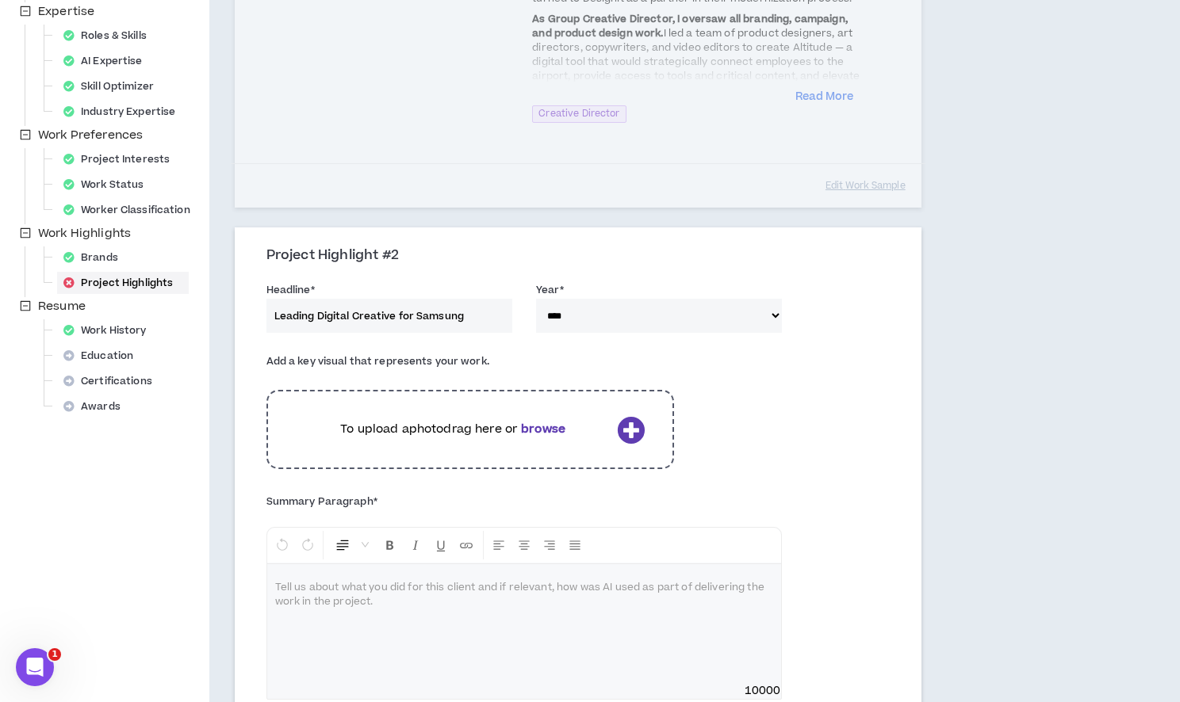
scroll to position [497, 0]
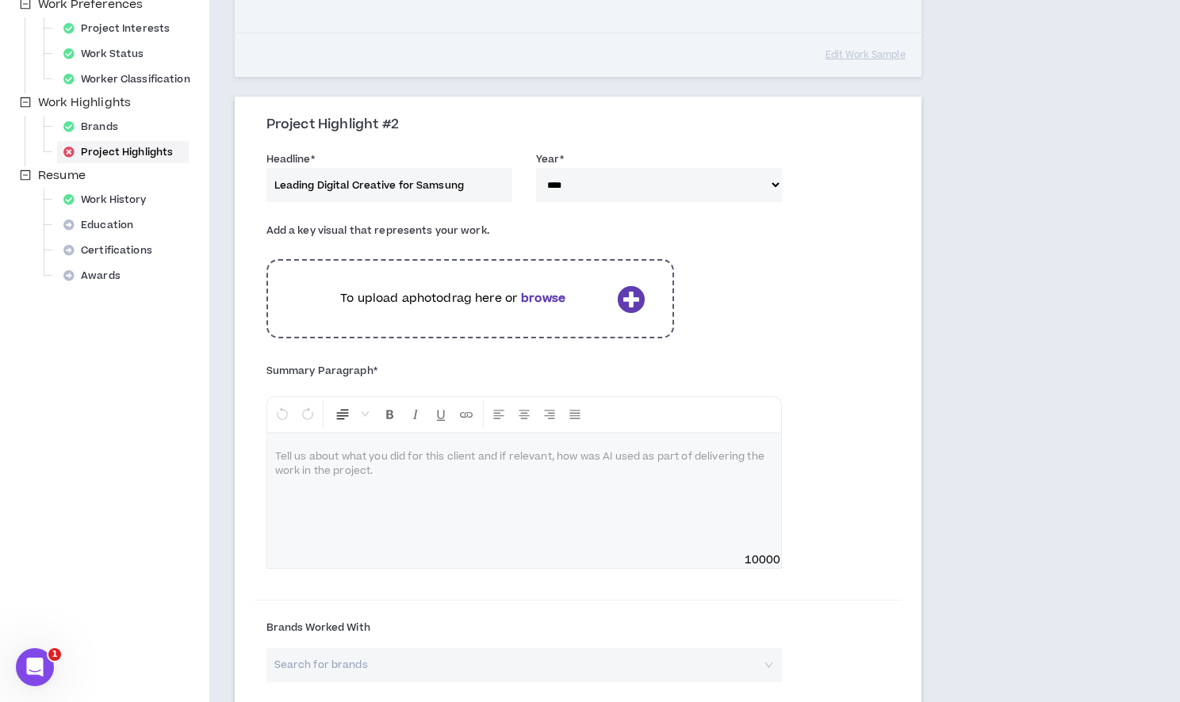
click at [562, 503] on div at bounding box center [524, 493] width 514 height 119
click at [384, 455] on p at bounding box center [524, 457] width 498 height 16
drag, startPoint x: 477, startPoint y: 453, endPoint x: 255, endPoint y: 450, distance: 222.0
click at [255, 450] on div "**********" at bounding box center [523, 473] width 539 height 222
click at [372, 495] on div "**********" at bounding box center [524, 493] width 514 height 119
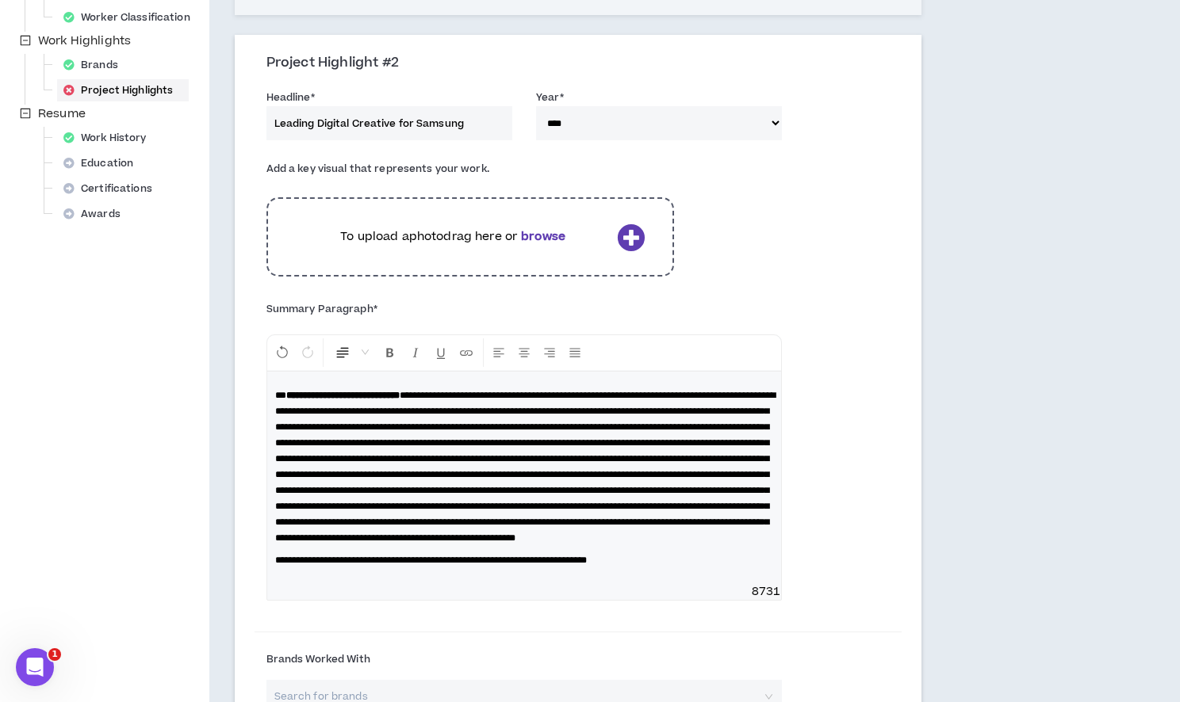
scroll to position [563, 0]
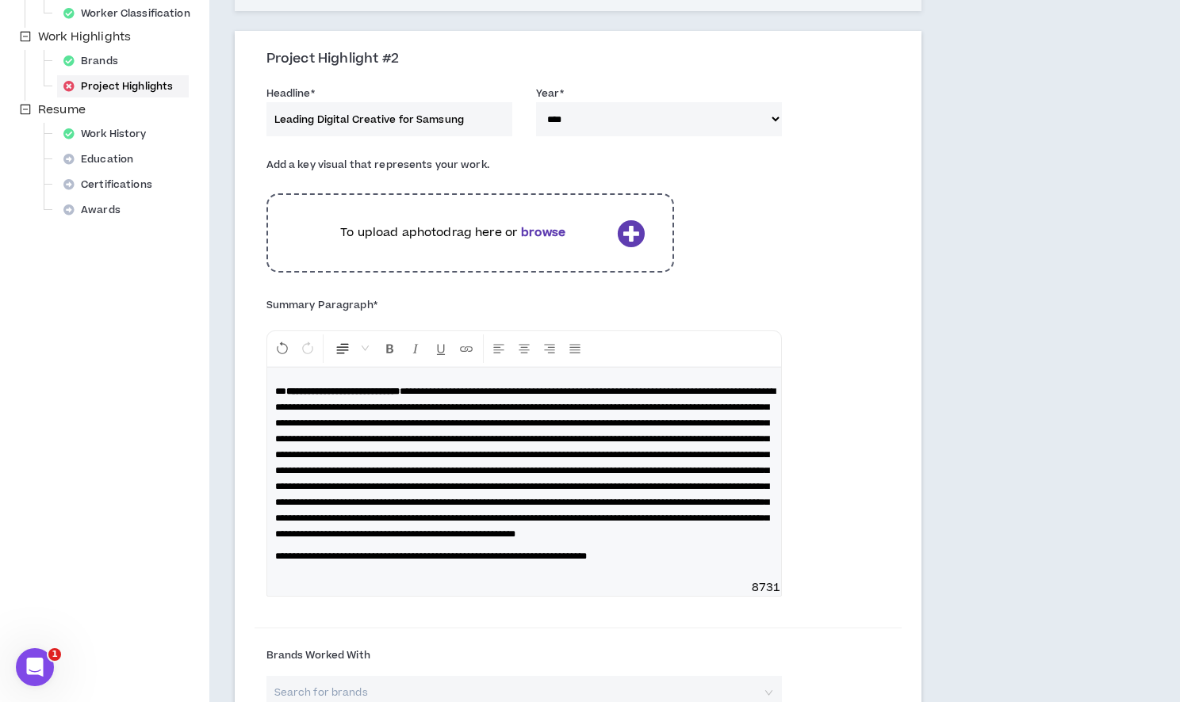
click at [321, 471] on span at bounding box center [525, 463] width 500 height 152
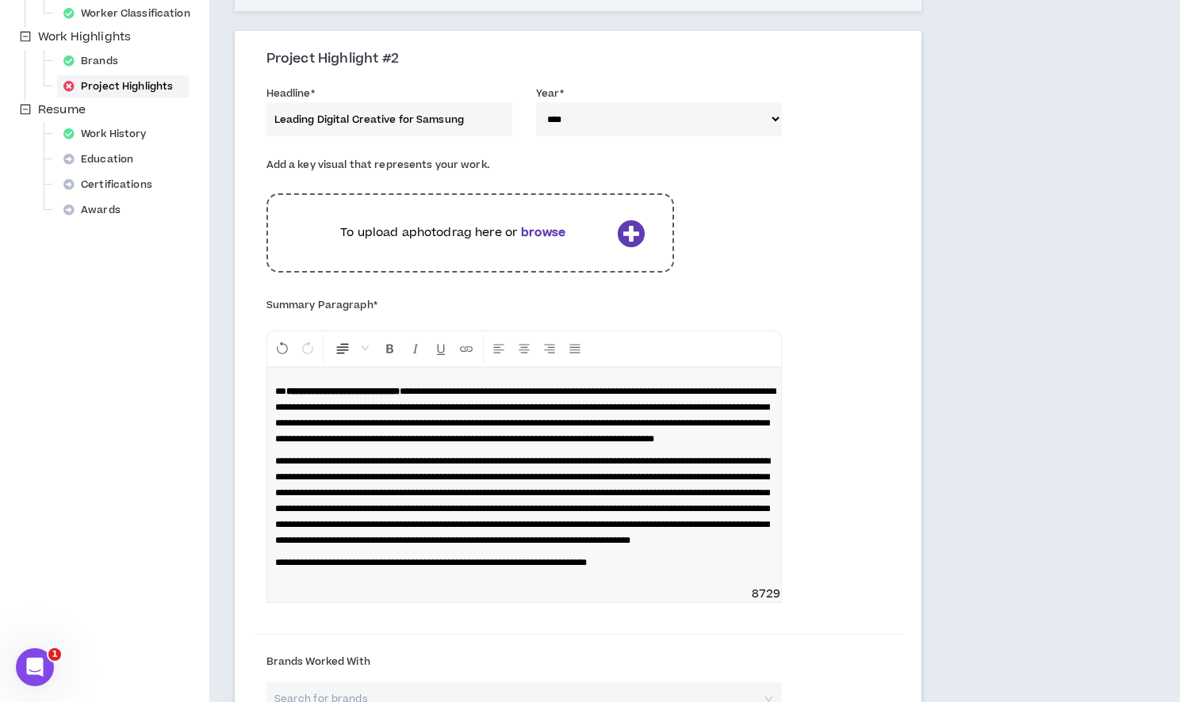
click at [338, 541] on span "**********" at bounding box center [522, 501] width 495 height 89
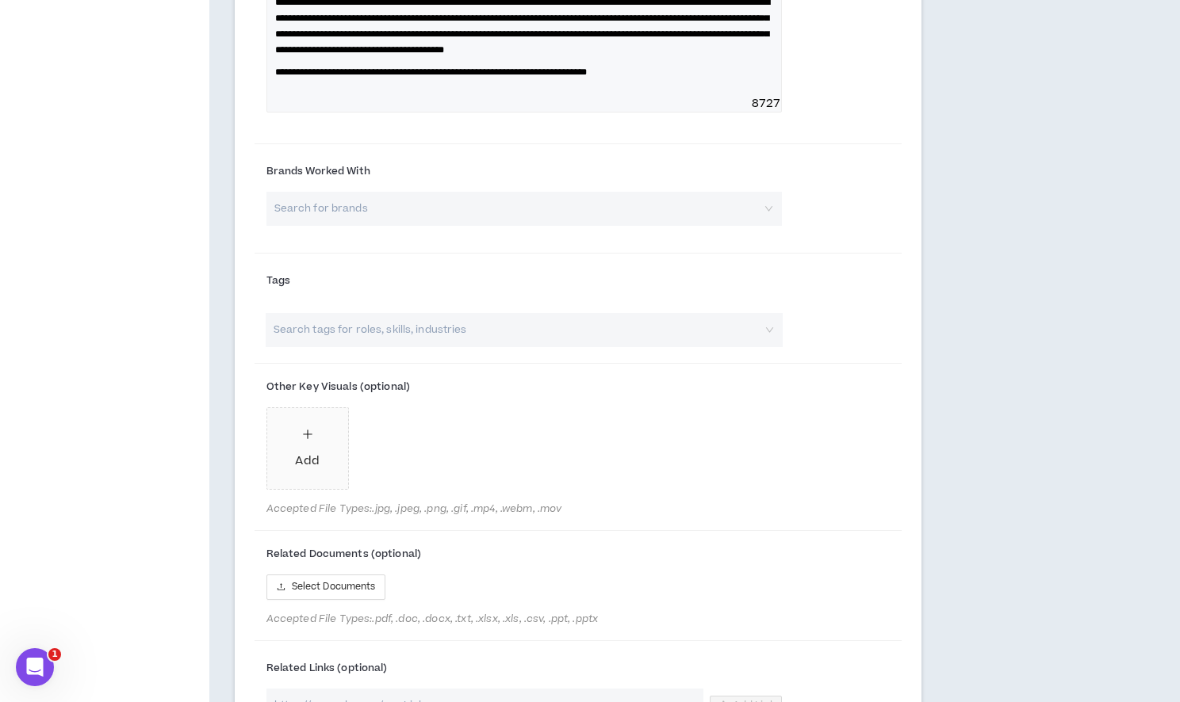
scroll to position [1137, 0]
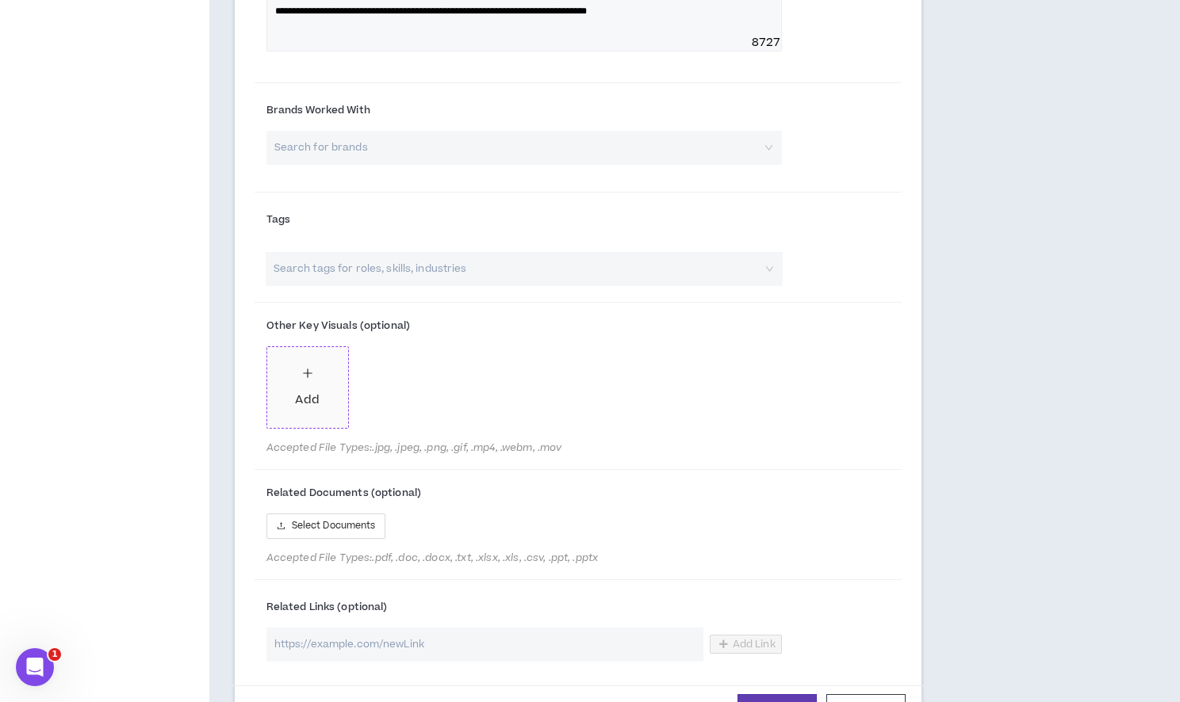
click at [311, 409] on div "Add" at bounding box center [307, 400] width 24 height 17
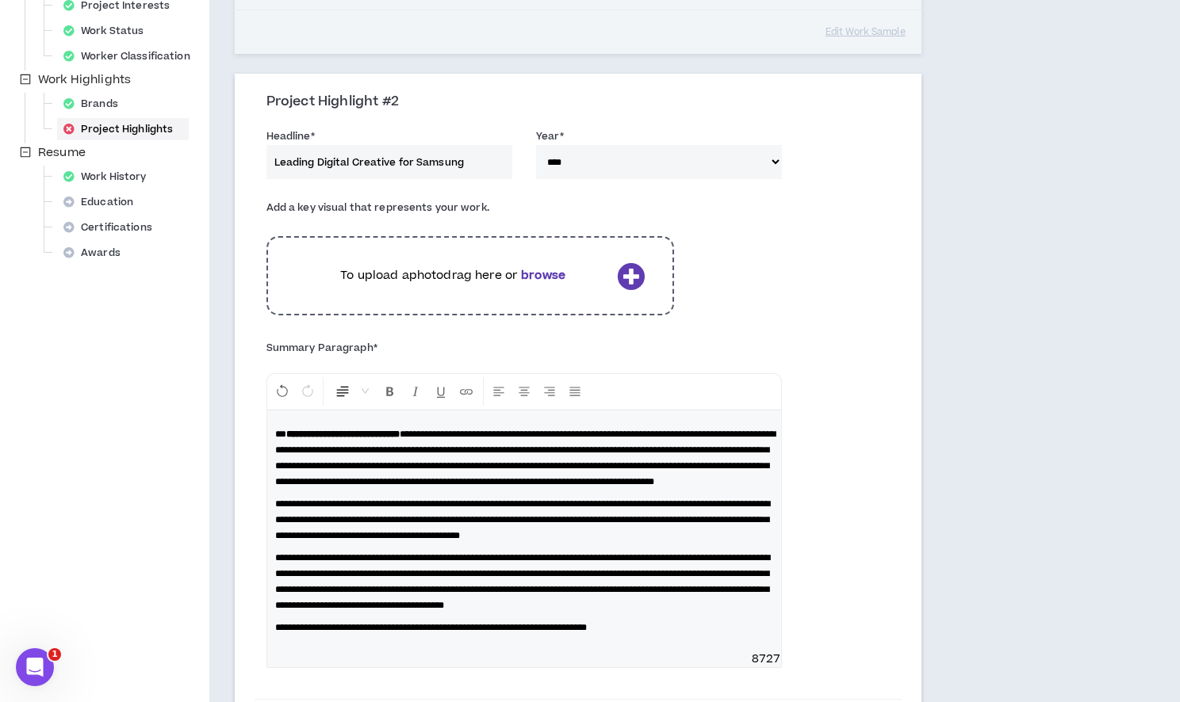
scroll to position [373, 0]
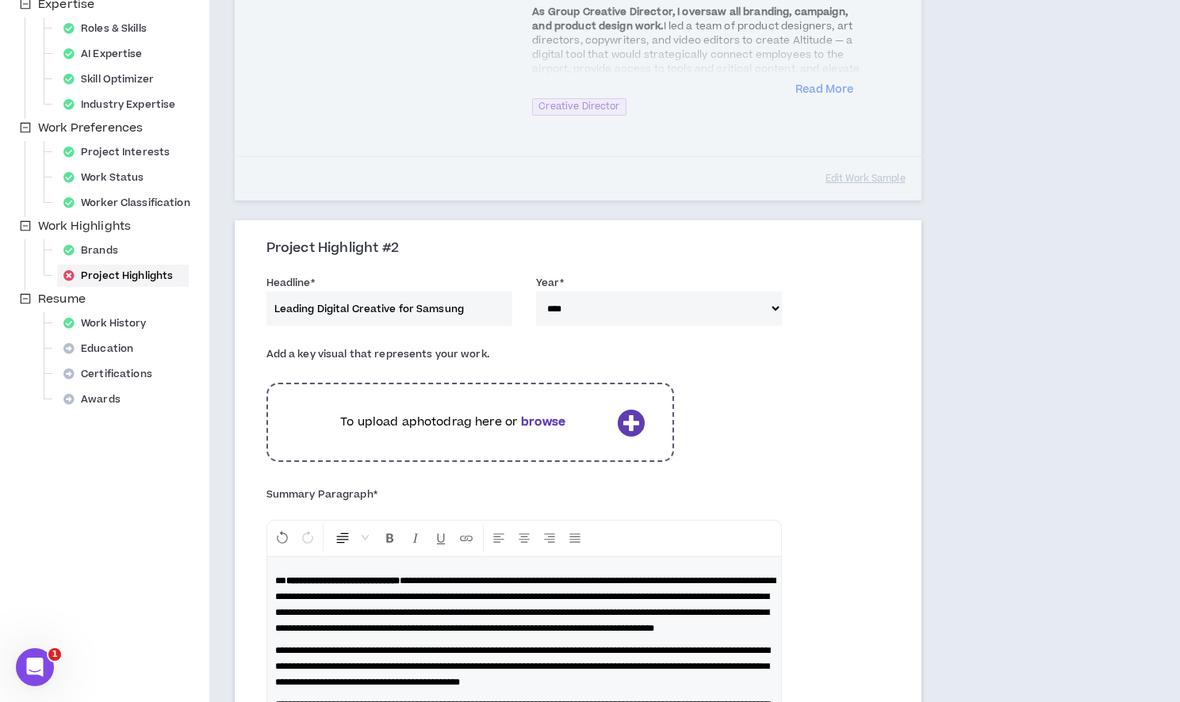
click at [613, 422] on div "To upload a photo drag here or browse" at bounding box center [469, 422] width 407 height 79
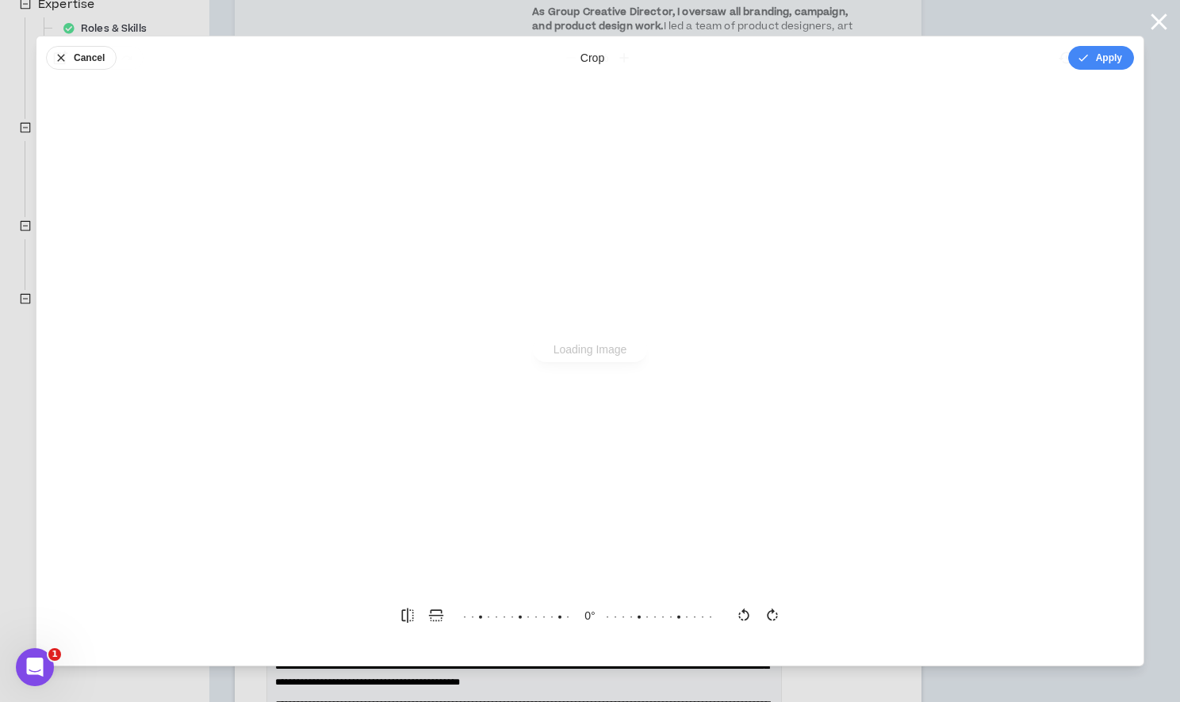
scroll to position [0, 0]
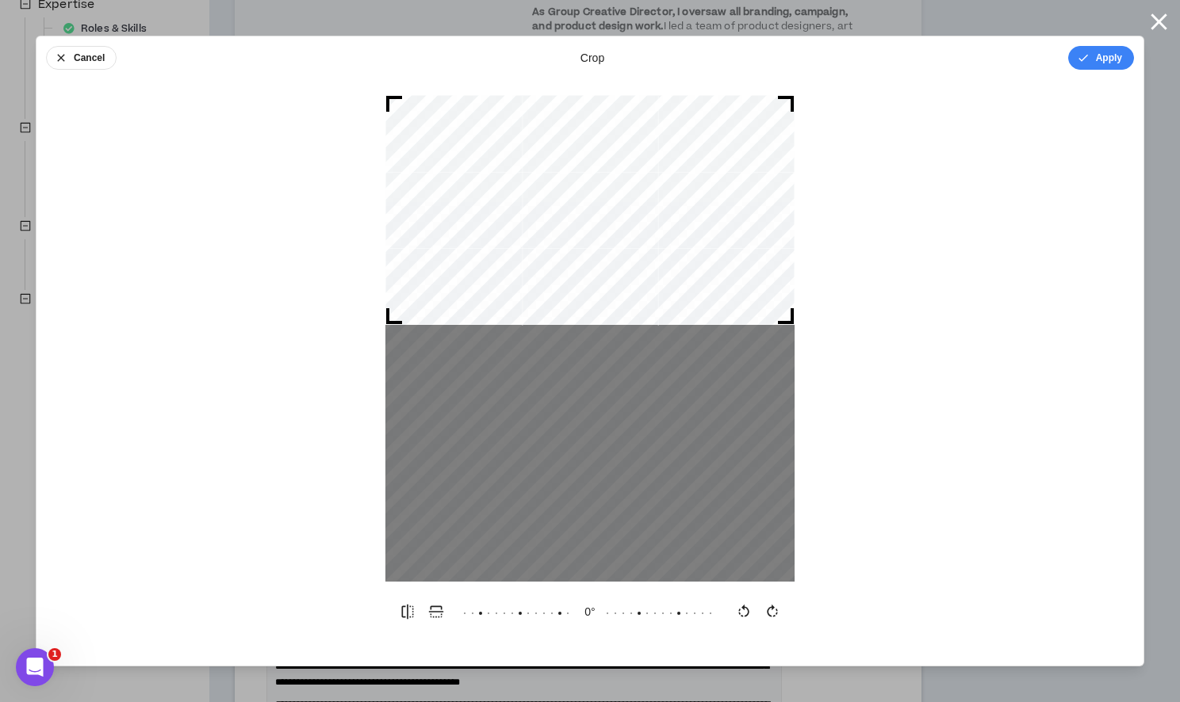
drag, startPoint x: 712, startPoint y: 383, endPoint x: 698, endPoint y: 200, distance: 183.6
click at [698, 200] on div at bounding box center [589, 210] width 409 height 230
click at [1103, 58] on button "Apply" at bounding box center [1101, 58] width 66 height 24
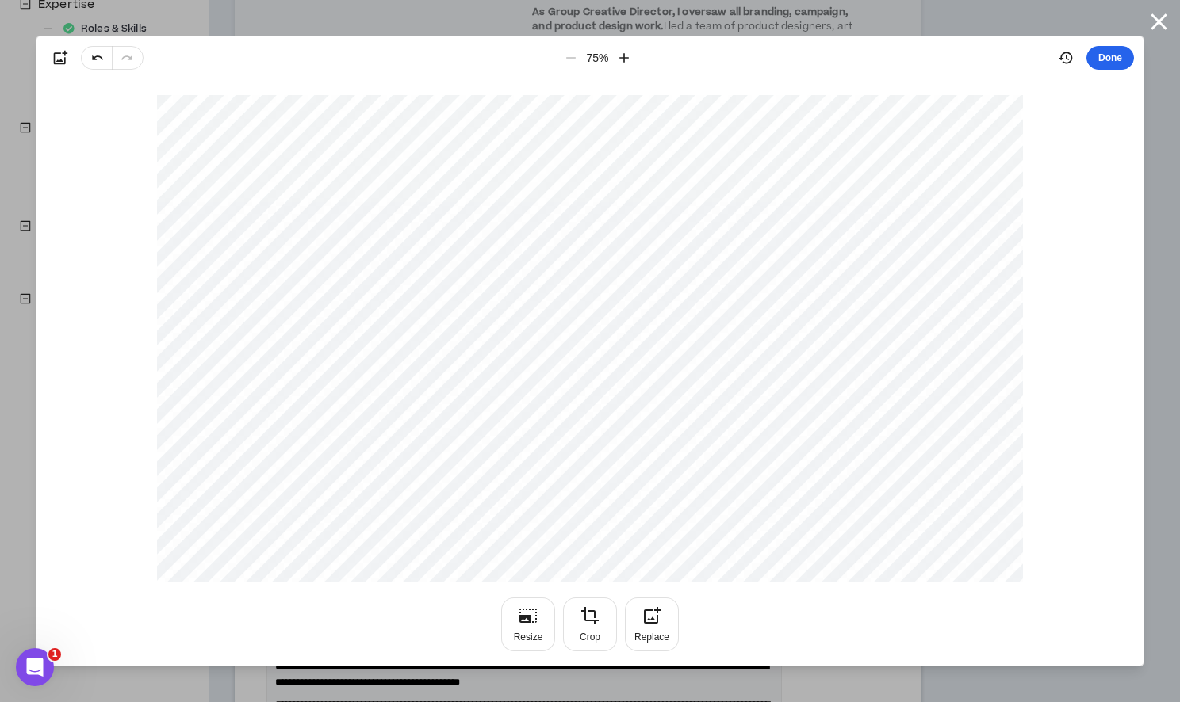
click at [1110, 49] on button "Done" at bounding box center [1110, 58] width 48 height 24
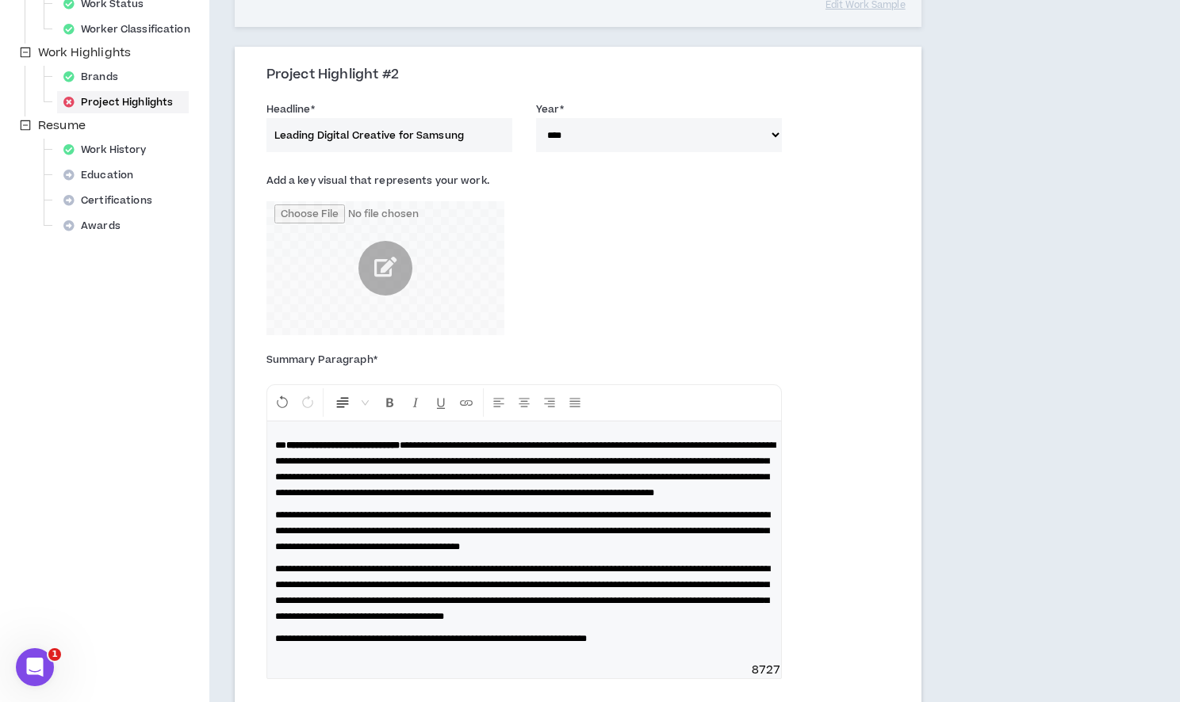
scroll to position [553, 0]
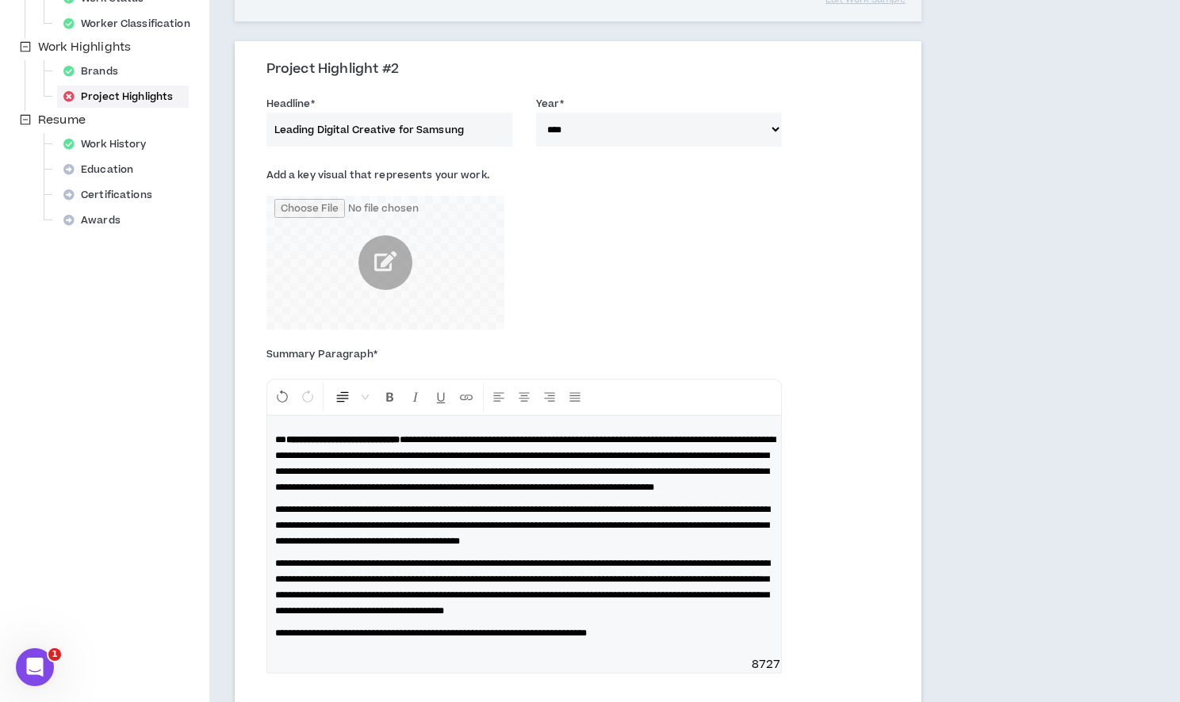
click at [396, 439] on strong "**********" at bounding box center [342, 440] width 113 height 10
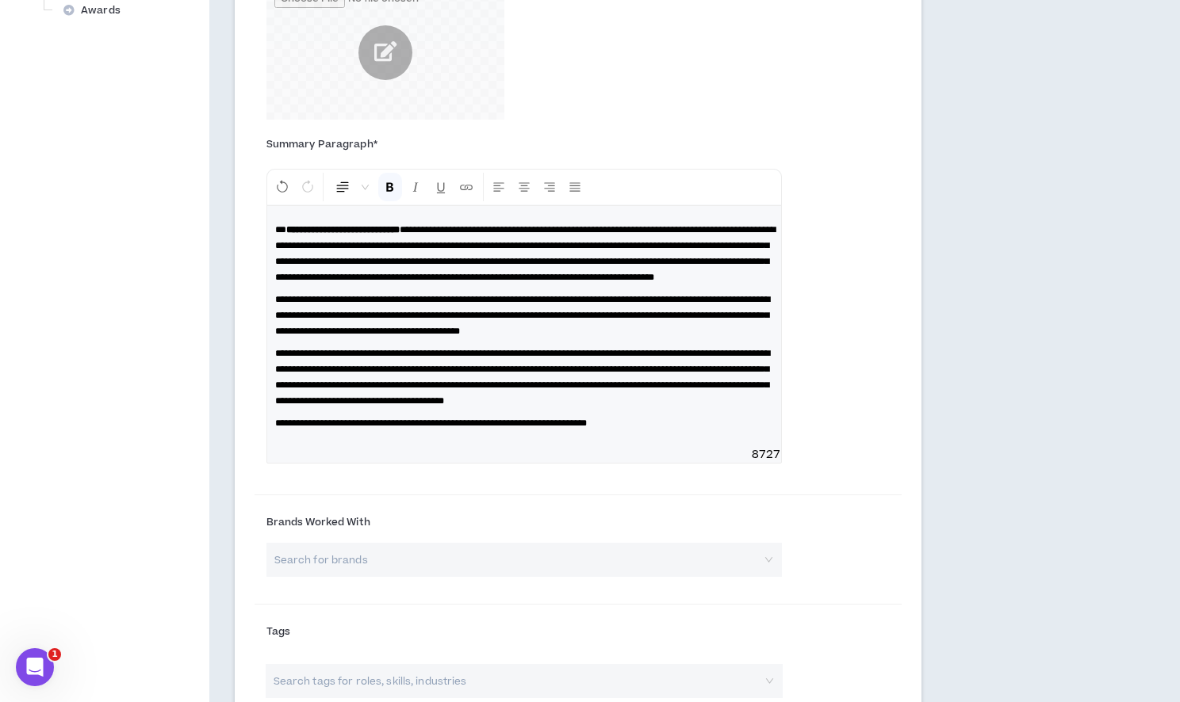
scroll to position [756, 0]
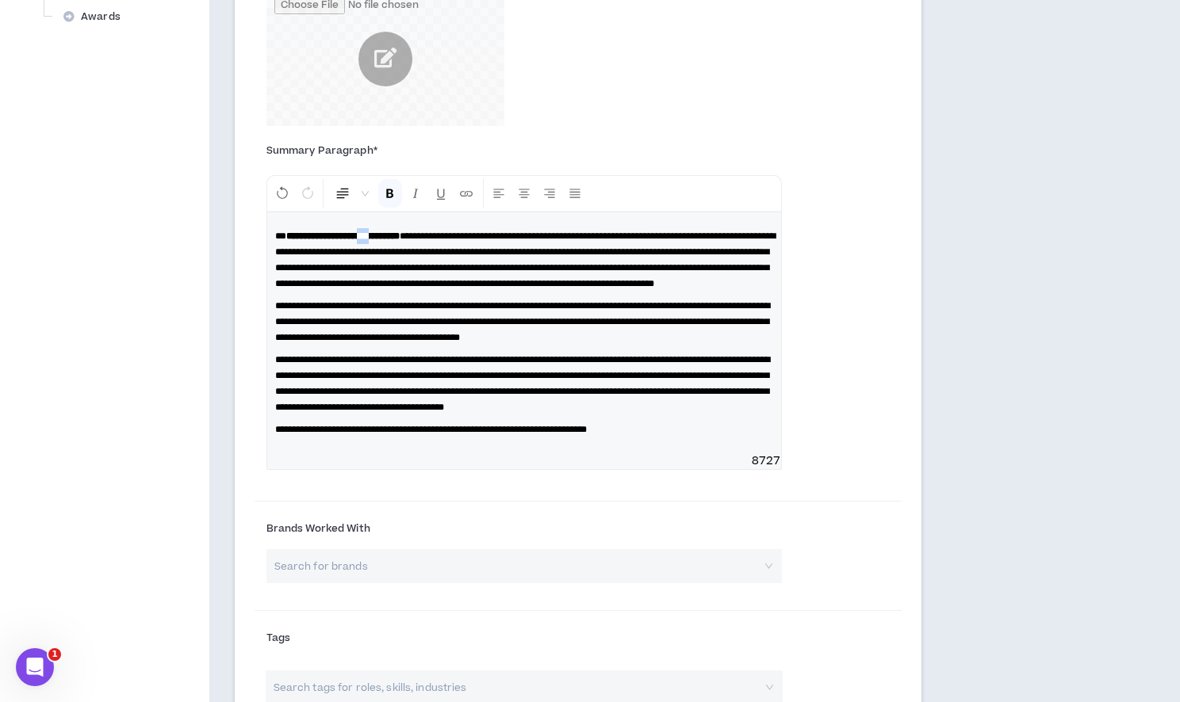
drag, startPoint x: 395, startPoint y: 236, endPoint x: 380, endPoint y: 236, distance: 15.1
click at [380, 236] on strong "**********" at bounding box center [342, 236] width 113 height 10
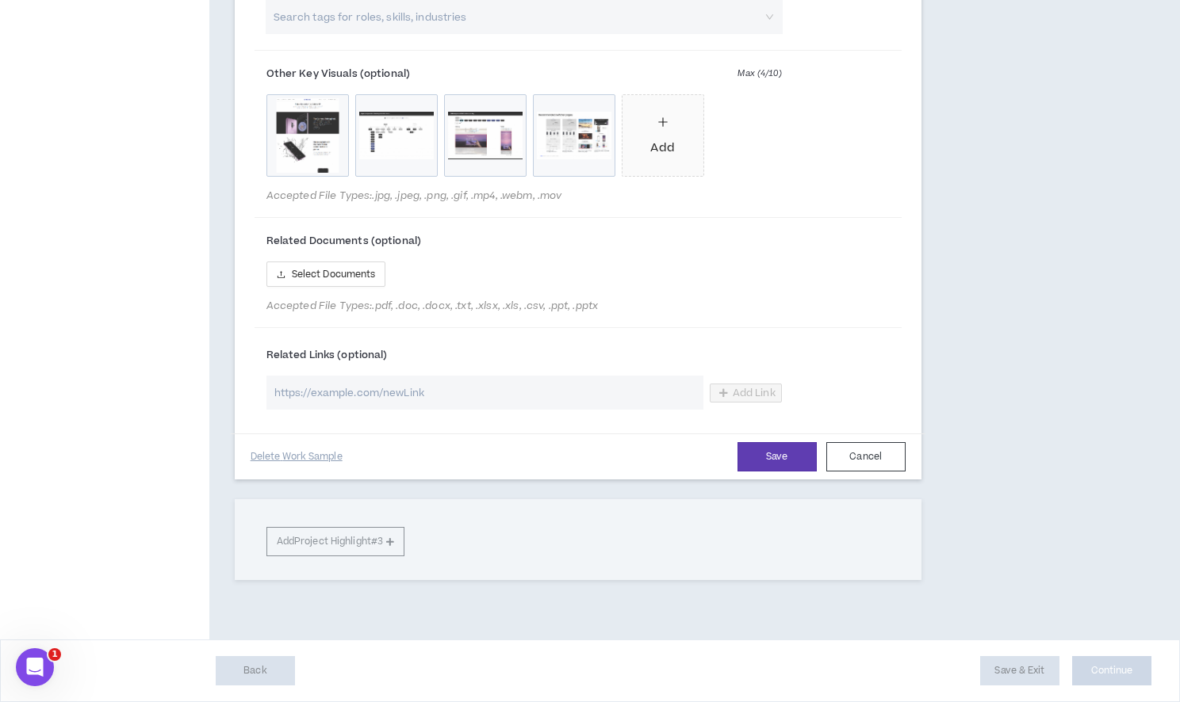
scroll to position [1490, 0]
click at [775, 461] on button "Save" at bounding box center [776, 456] width 79 height 29
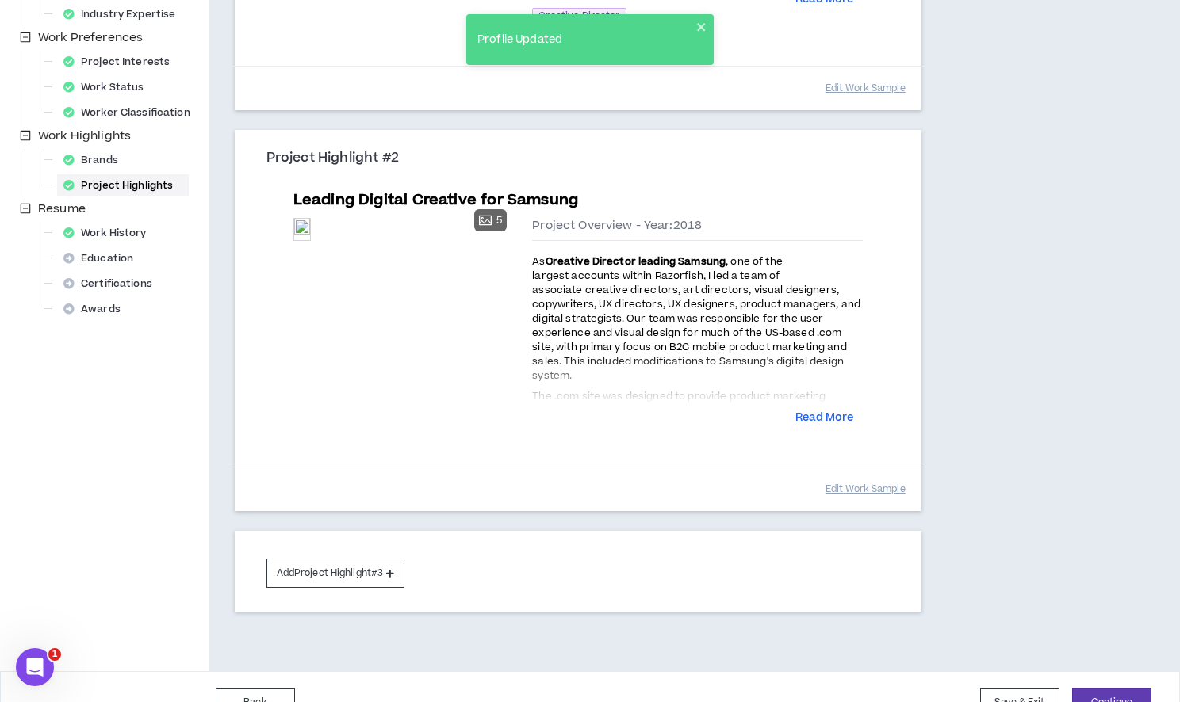
scroll to position [491, 0]
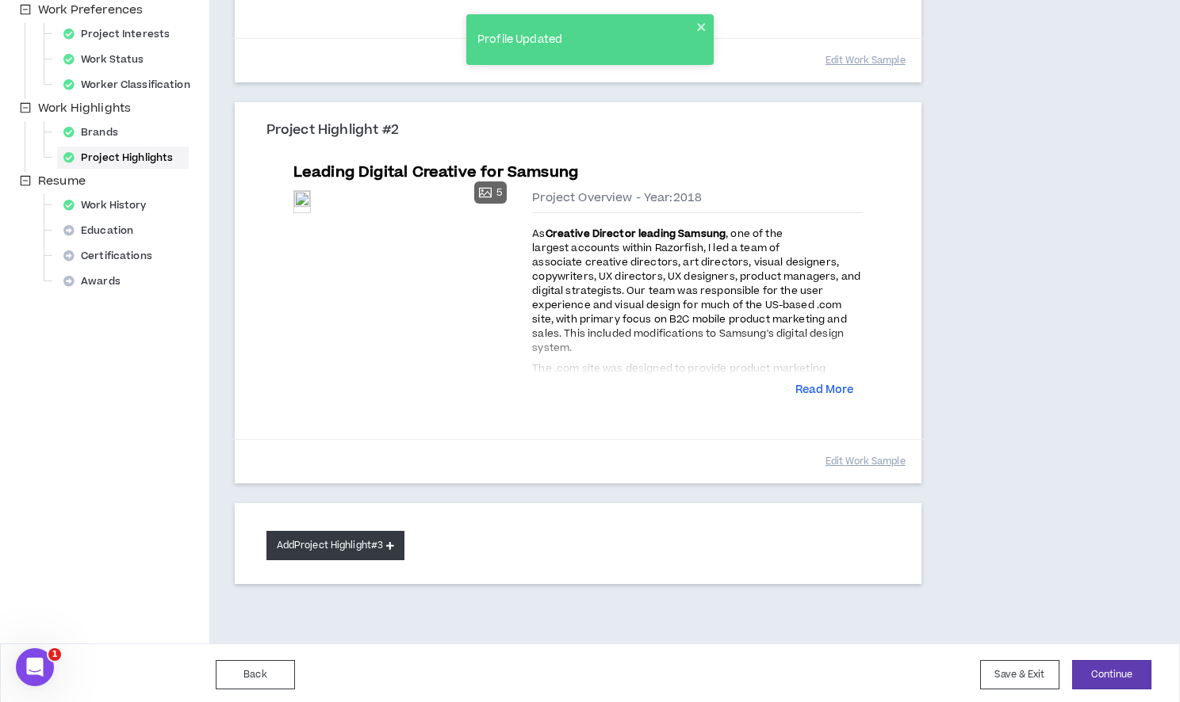
click at [304, 538] on button "Add Project Highlight #3" at bounding box center [335, 545] width 139 height 29
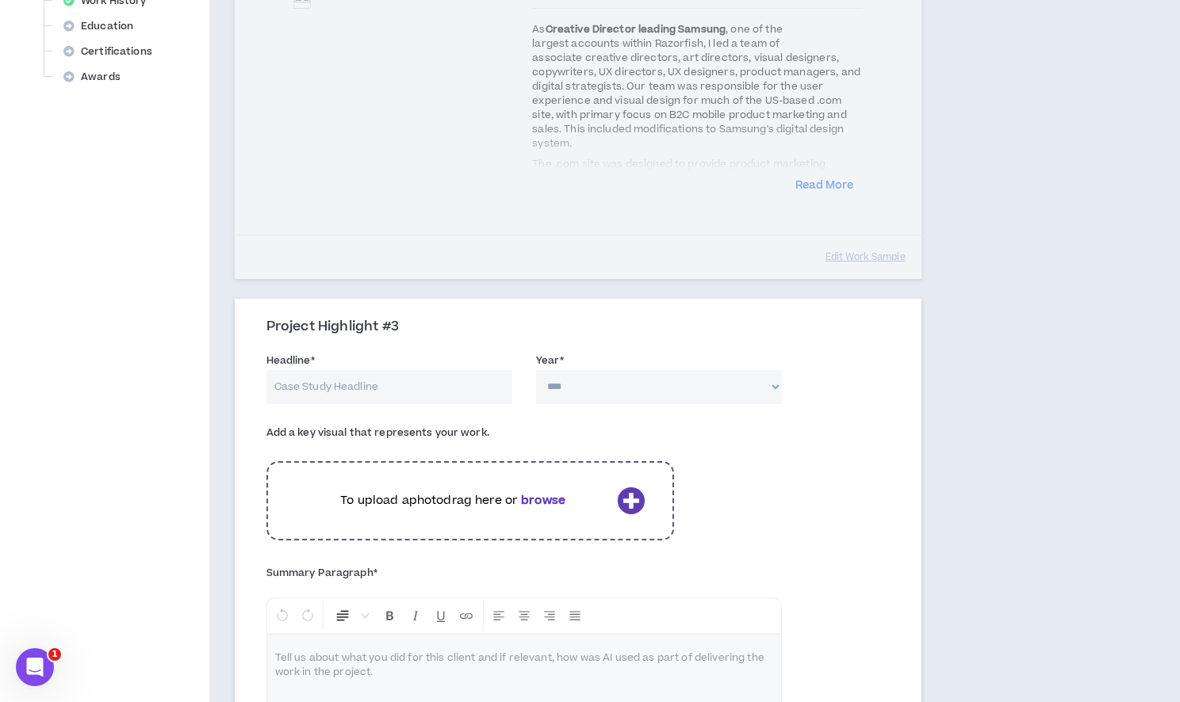
scroll to position [721, 0]
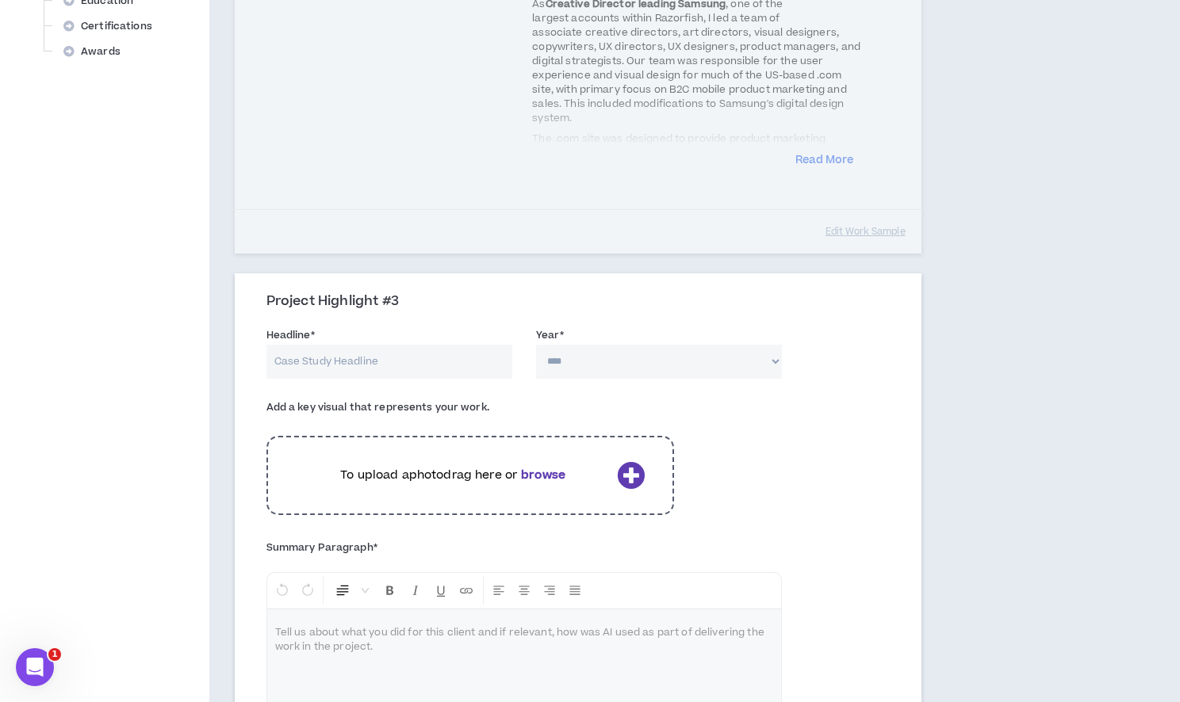
click at [399, 366] on input "Headline *" at bounding box center [389, 362] width 246 height 34
click at [590, 353] on select "**** **** **** **** **** **** **** **** **** **** **** **** **** **** **** ****…" at bounding box center [659, 362] width 246 height 34
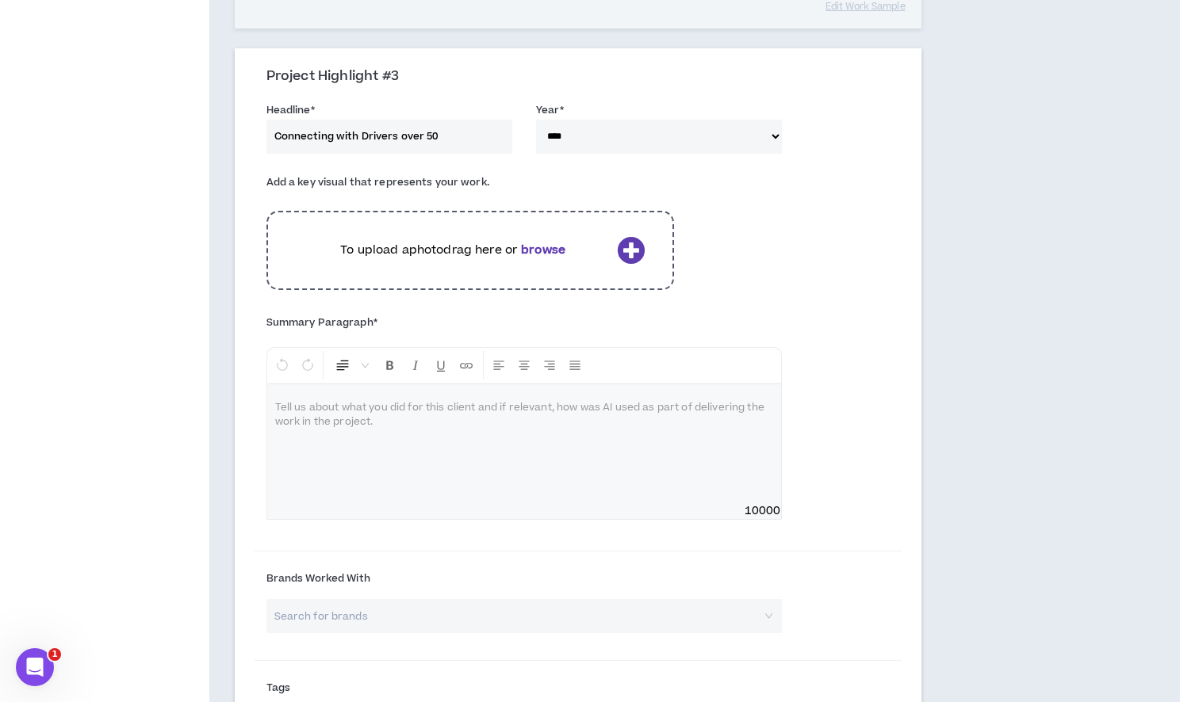
scroll to position [1045, 0]
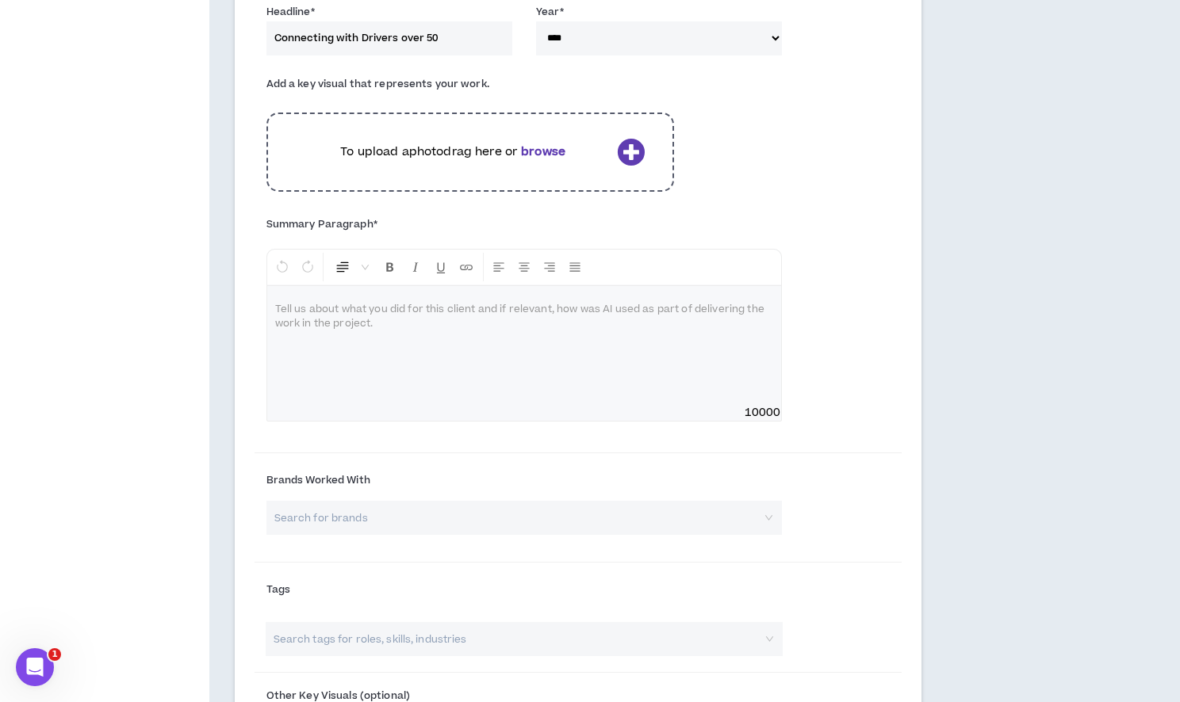
click at [436, 381] on div at bounding box center [524, 345] width 514 height 119
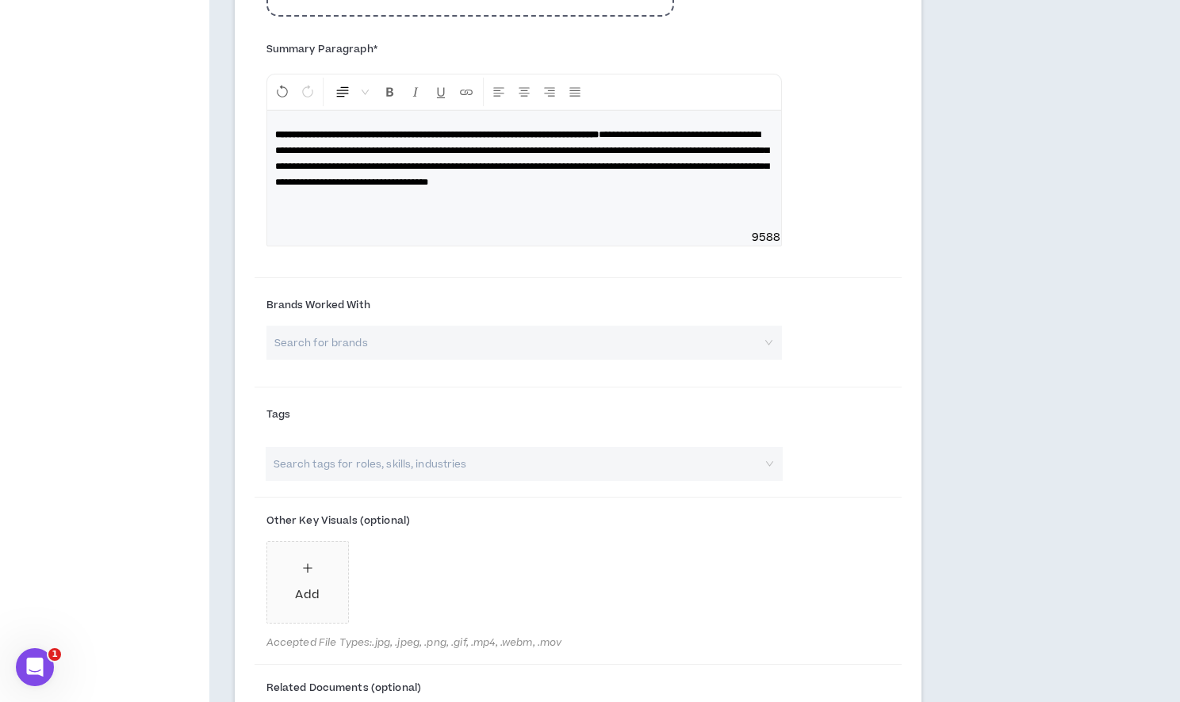
scroll to position [1321, 0]
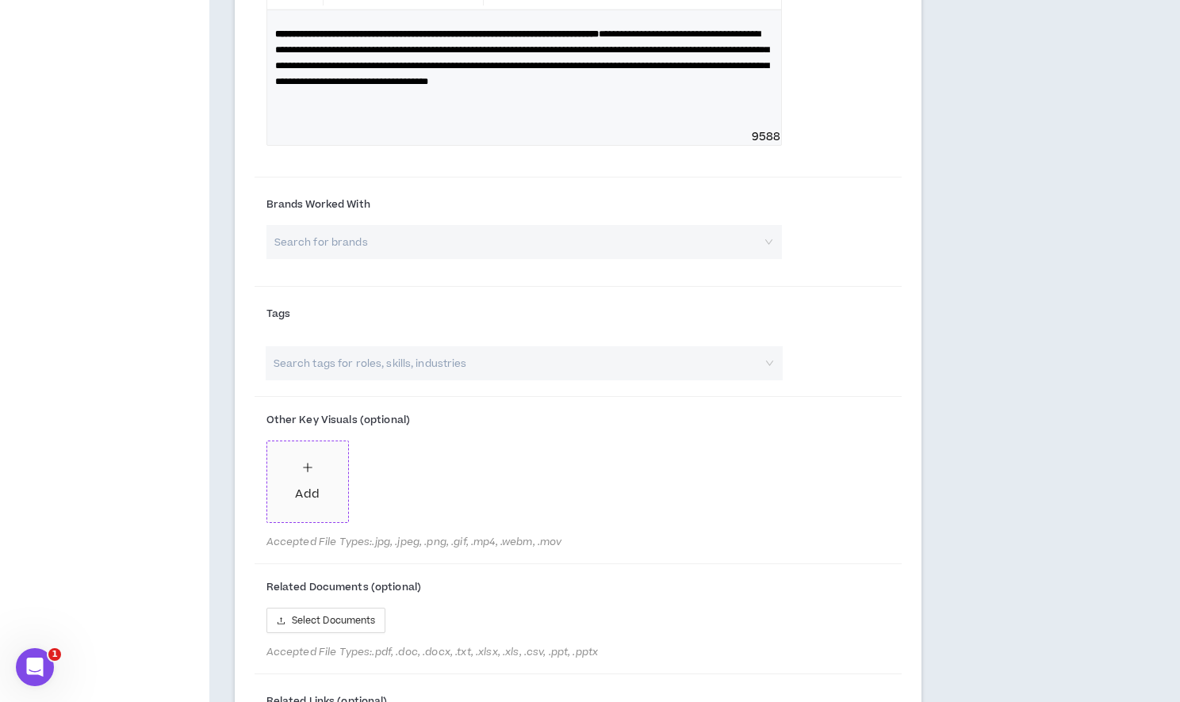
click at [333, 477] on span "Add" at bounding box center [307, 482] width 81 height 81
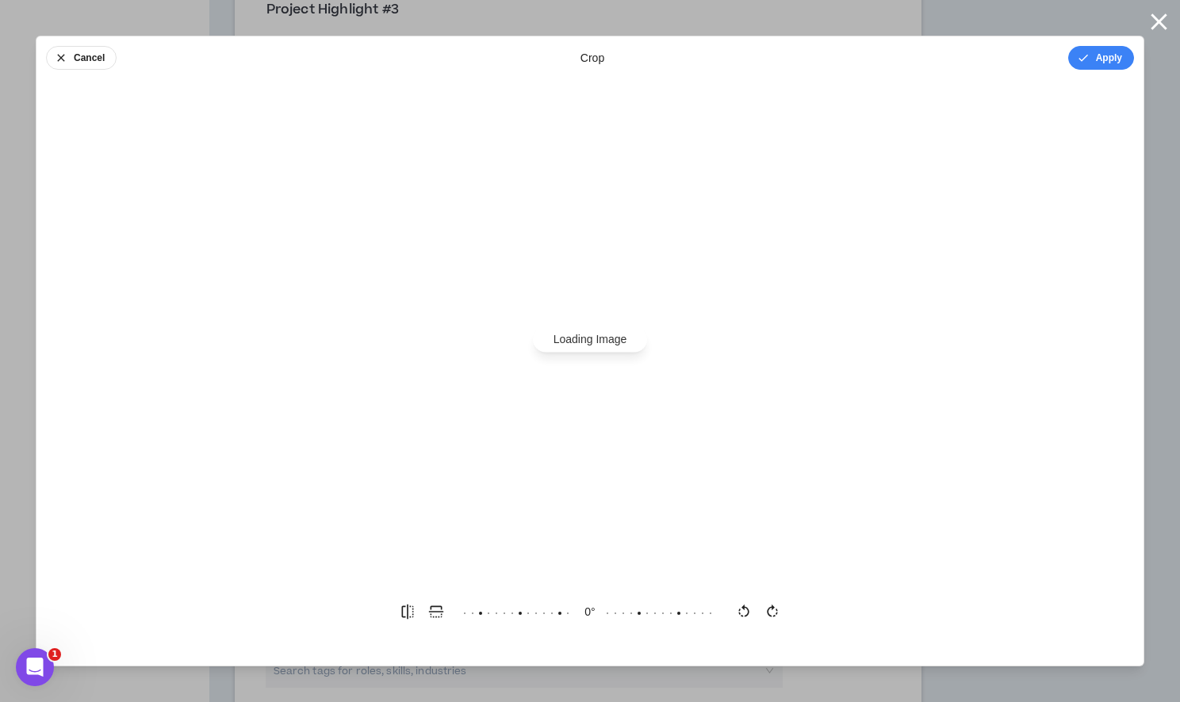
scroll to position [0, 0]
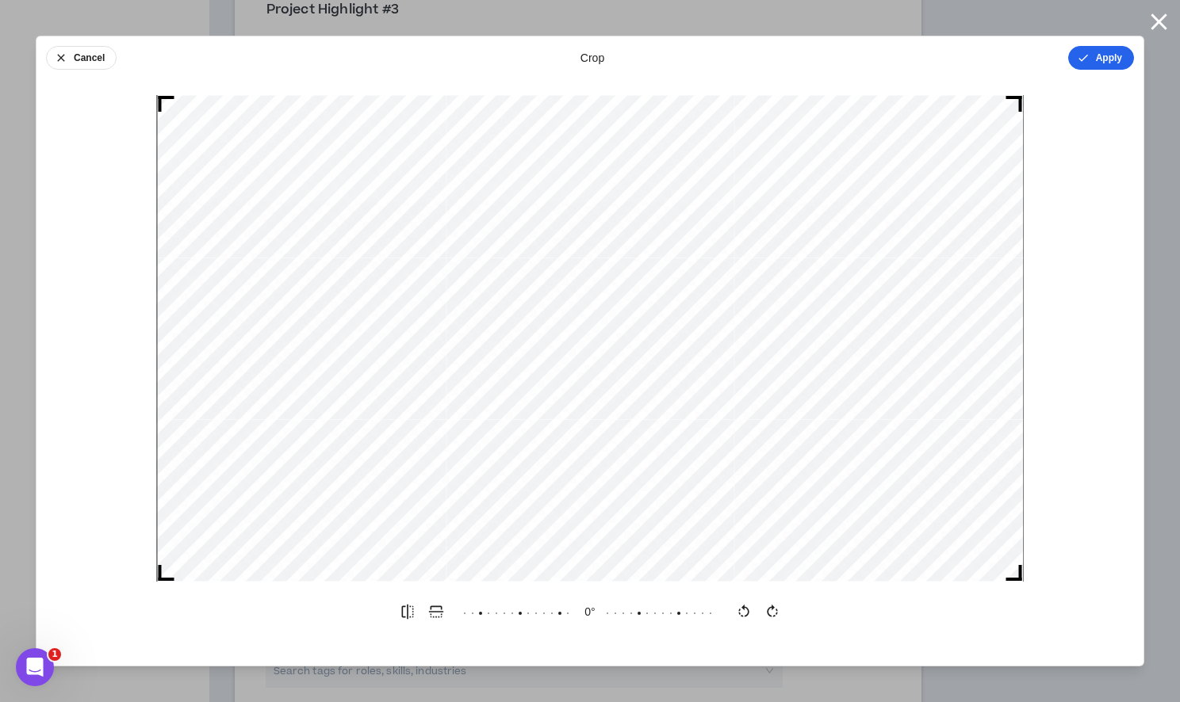
click at [1091, 59] on button "Apply" at bounding box center [1101, 58] width 66 height 24
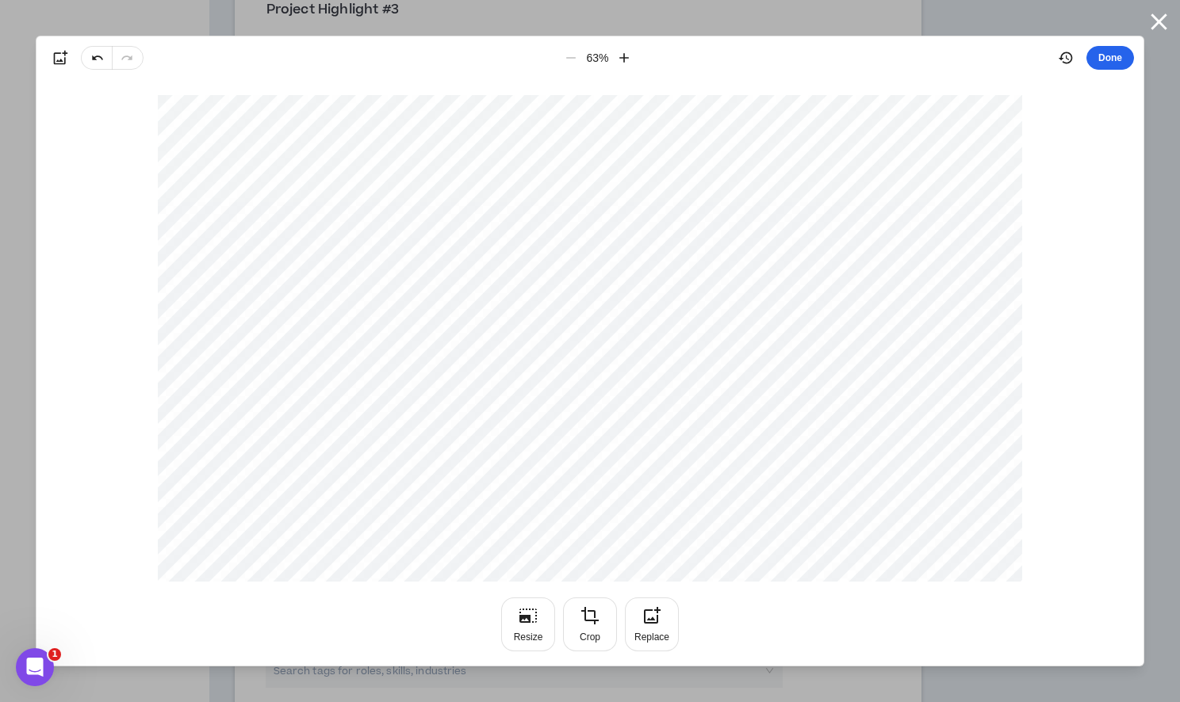
click at [1090, 59] on button "Done" at bounding box center [1110, 58] width 48 height 24
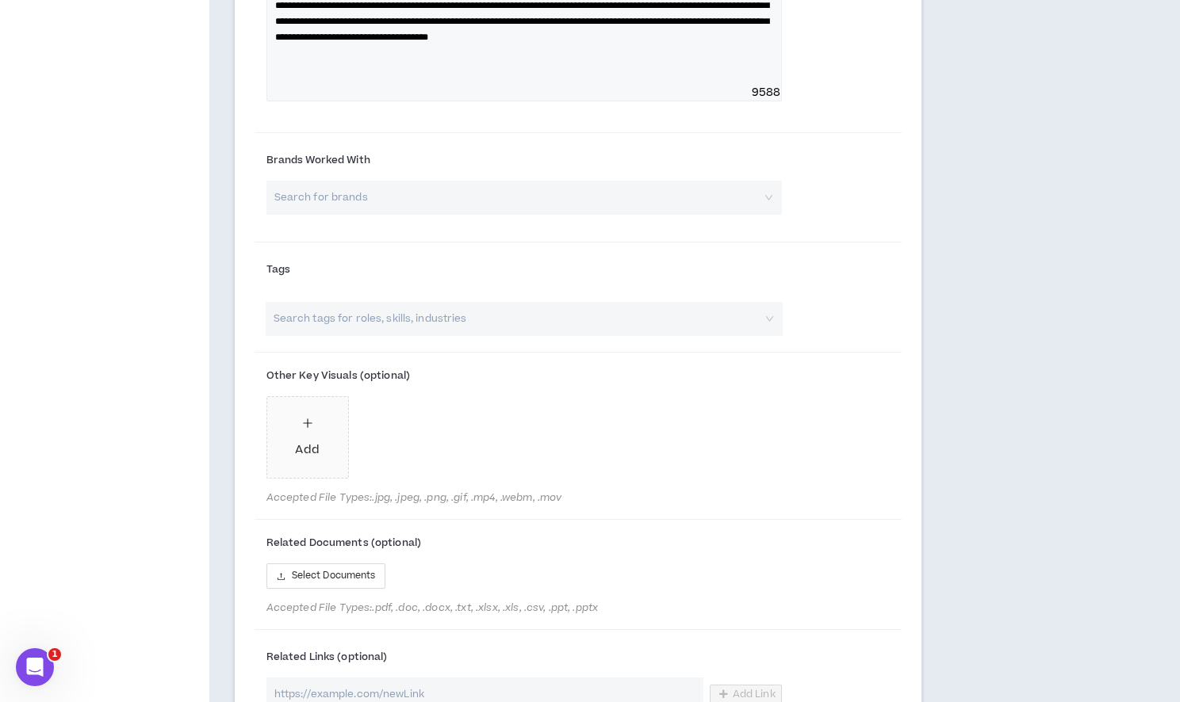
scroll to position [1481, 0]
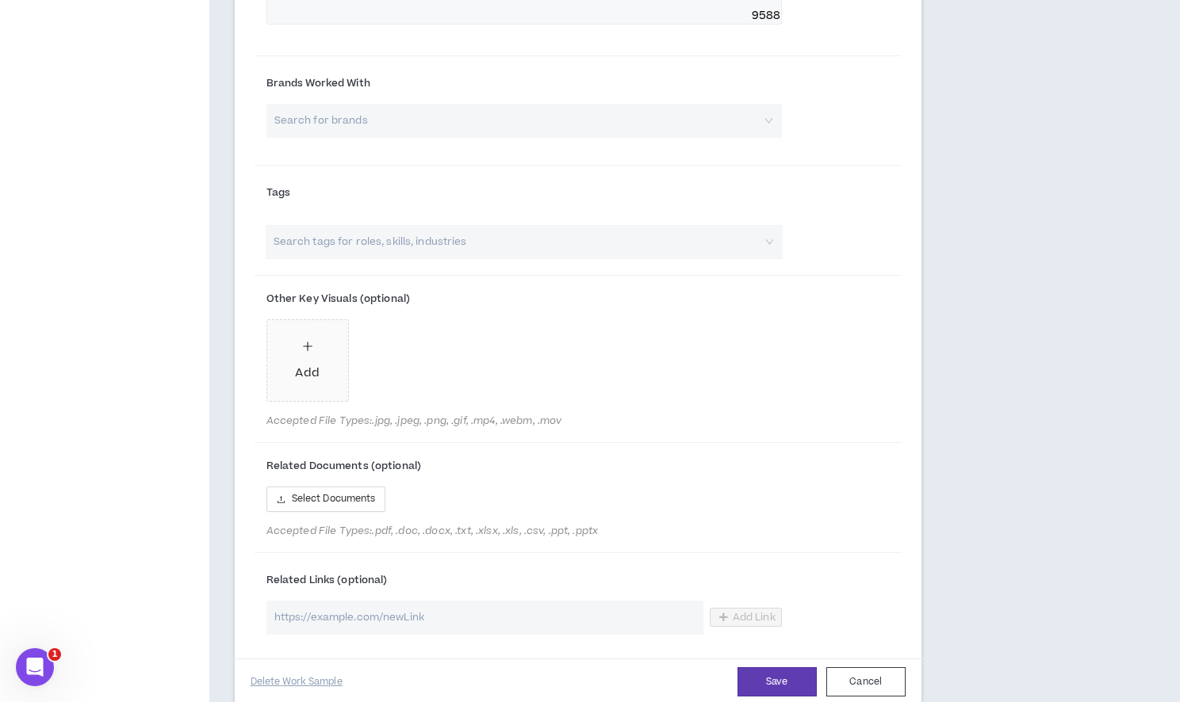
click at [437, 239] on input "search" at bounding box center [515, 242] width 489 height 34
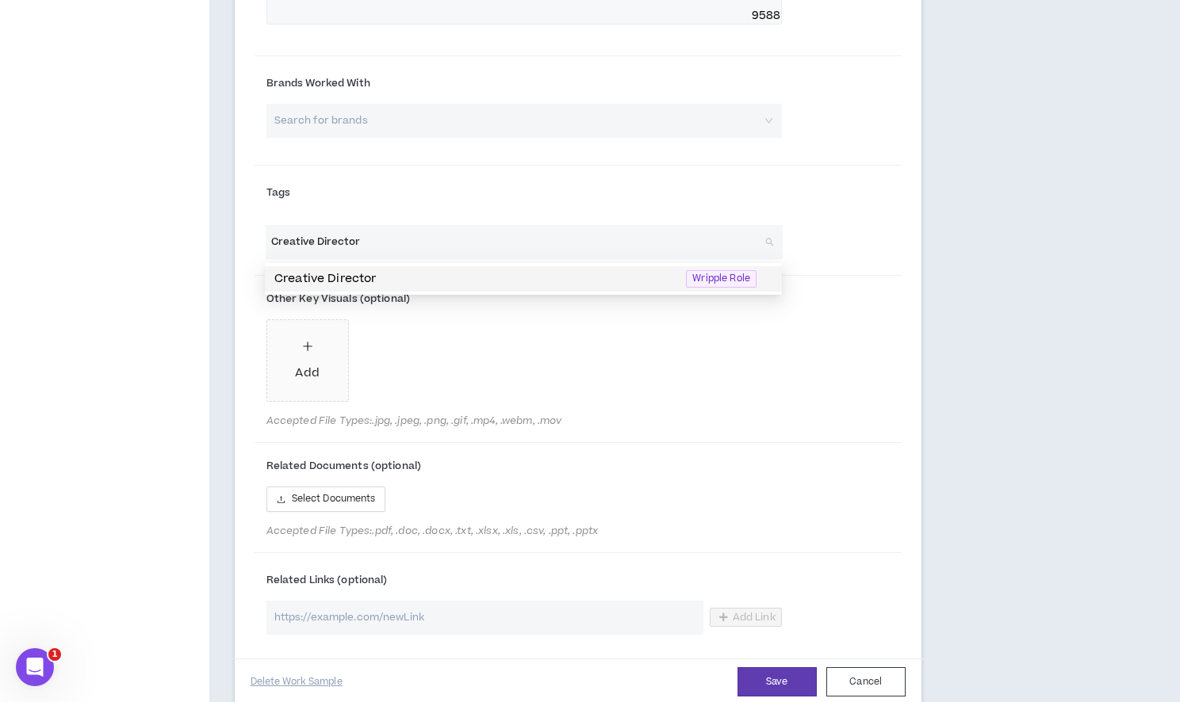
click at [454, 280] on p "Creative Director" at bounding box center [475, 278] width 402 height 17
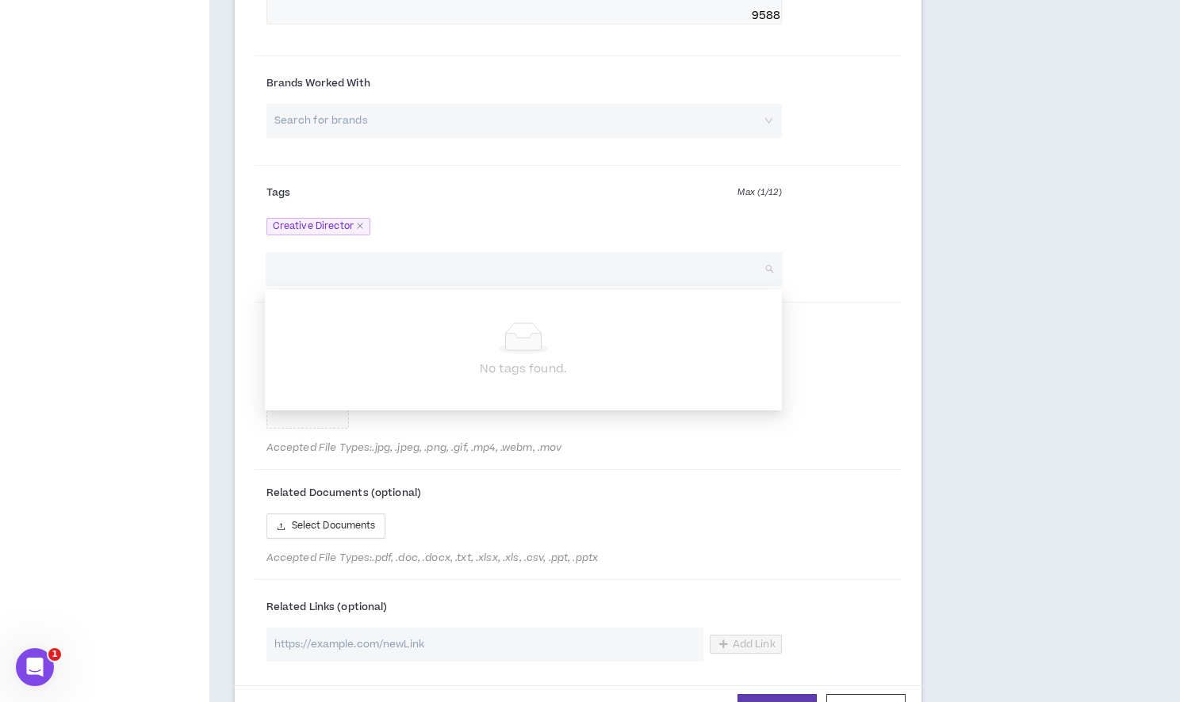
click at [846, 322] on div "Other Key Visuals (optional) Add Accepted File Types: .jpg, .jpeg, .png, .gif, …" at bounding box center [577, 387] width 647 height 157
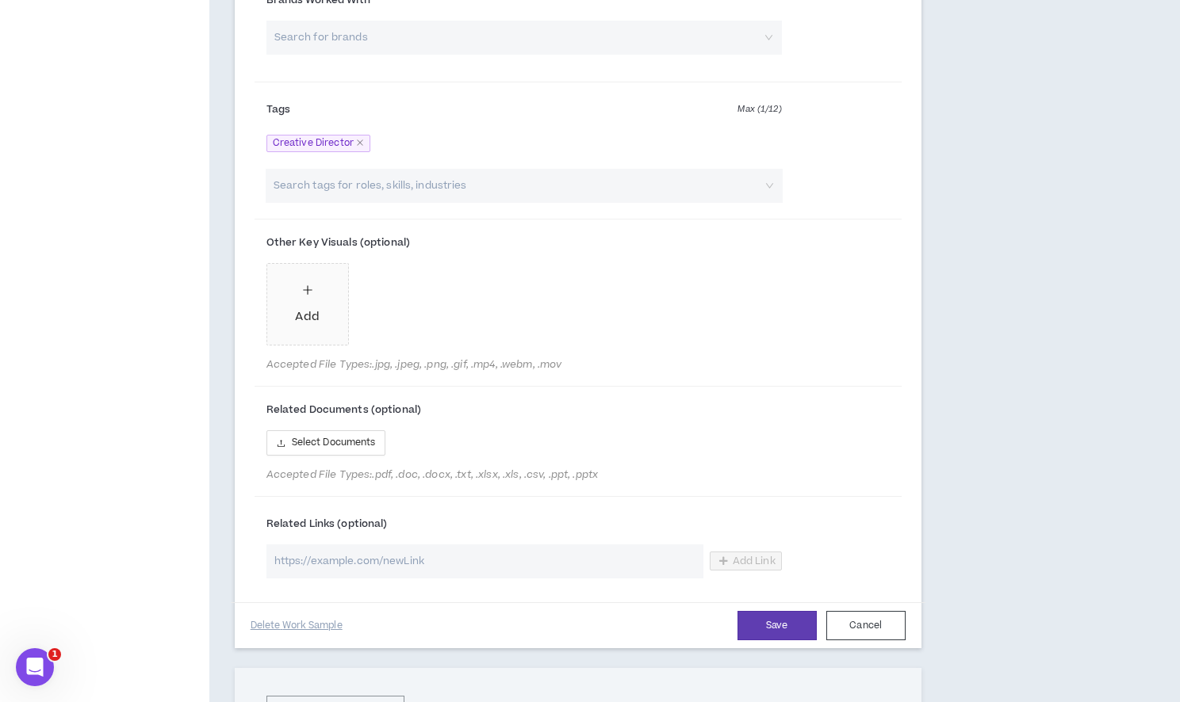
scroll to position [1666, 0]
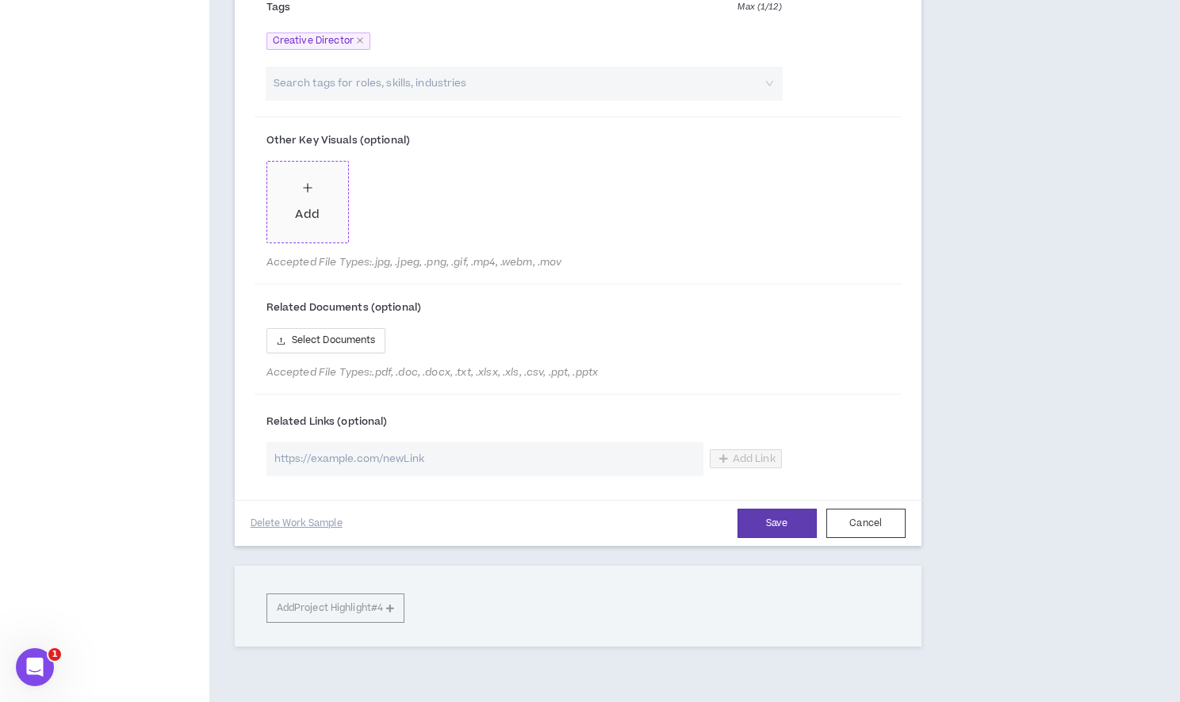
click at [316, 229] on span "Add" at bounding box center [307, 202] width 81 height 81
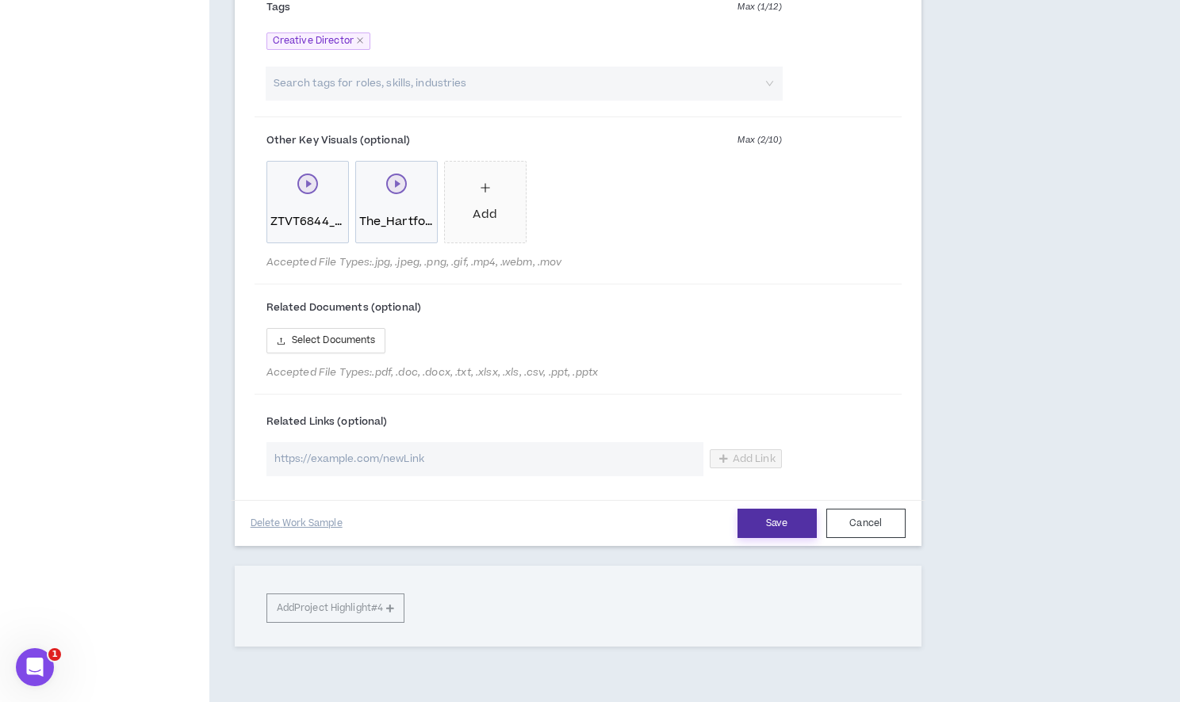
click at [766, 520] on button "Save" at bounding box center [776, 523] width 79 height 29
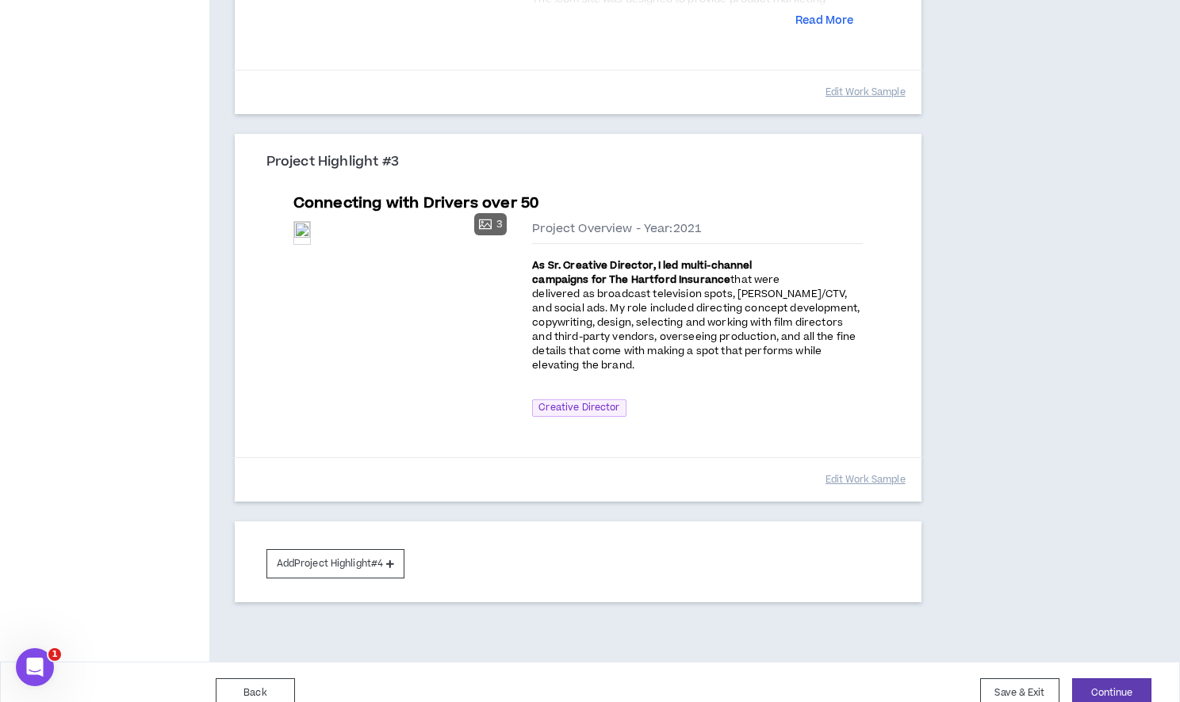
scroll to position [869, 0]
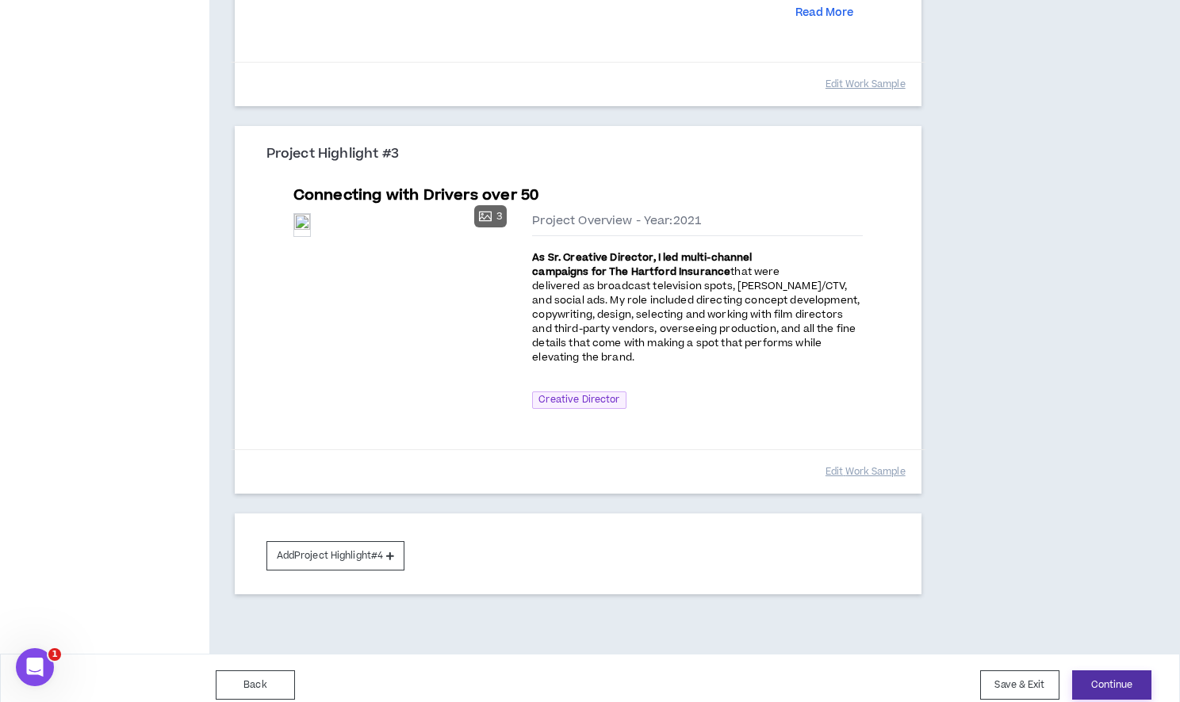
click at [1092, 671] on button "Continue" at bounding box center [1111, 685] width 79 height 29
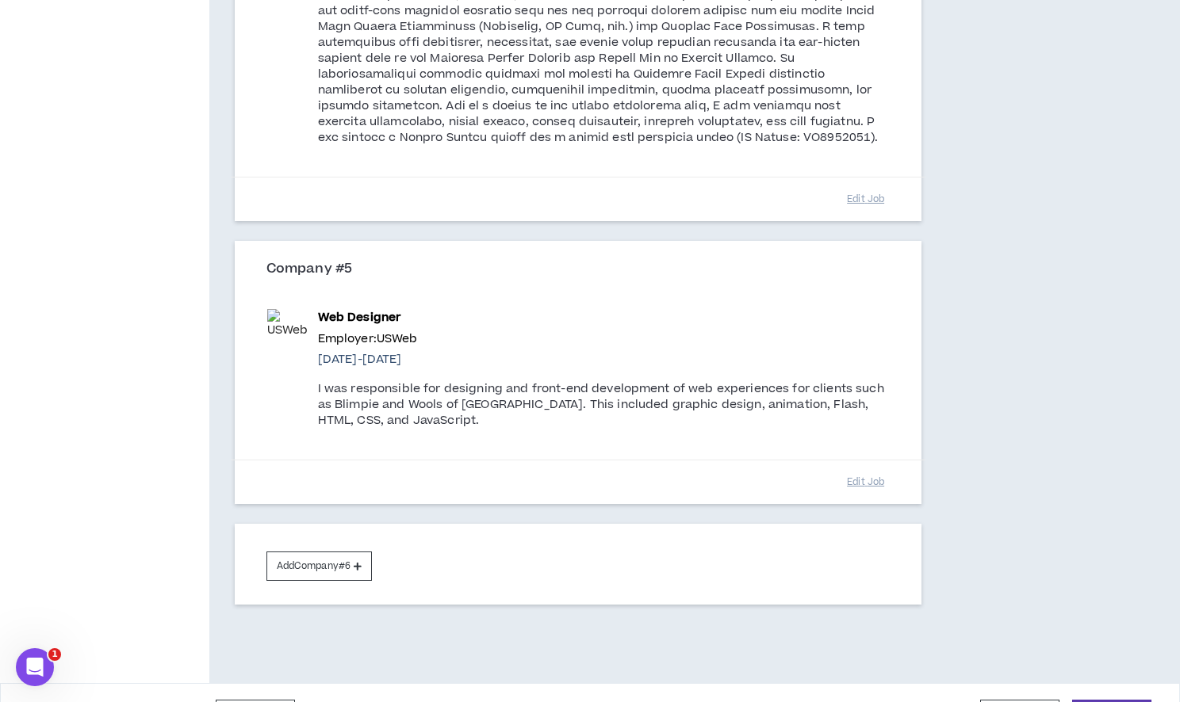
scroll to position [1937, 0]
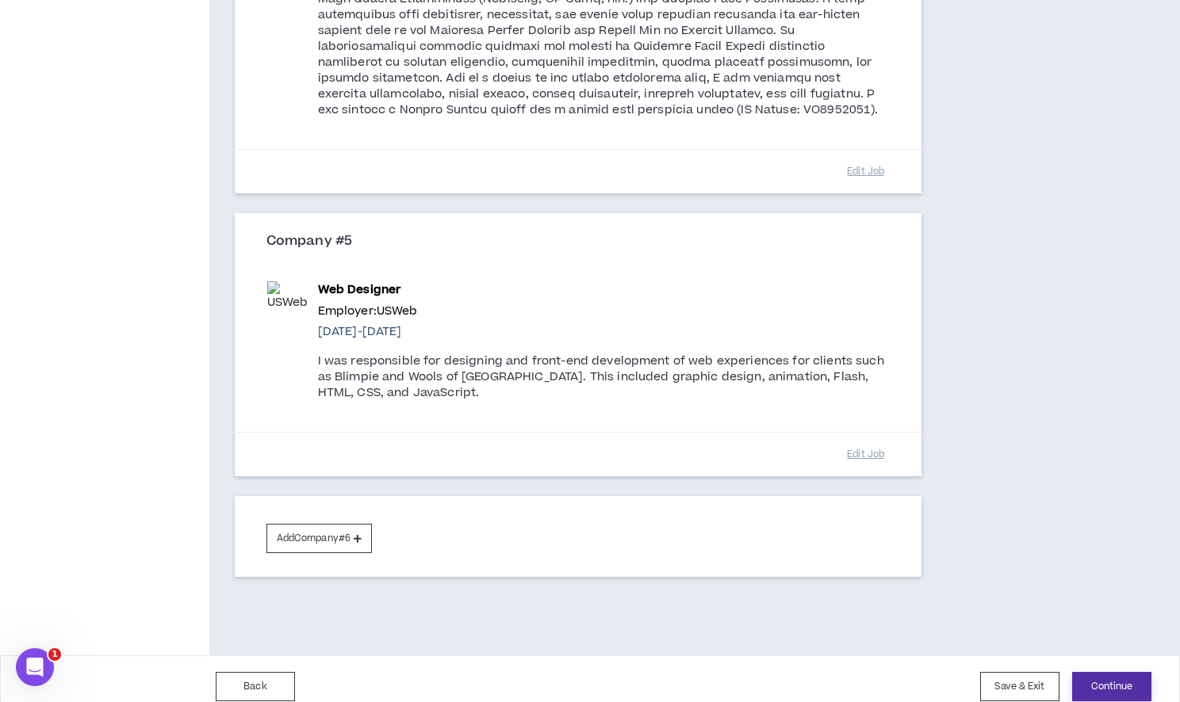
click at [1110, 677] on button "Continue" at bounding box center [1111, 686] width 79 height 29
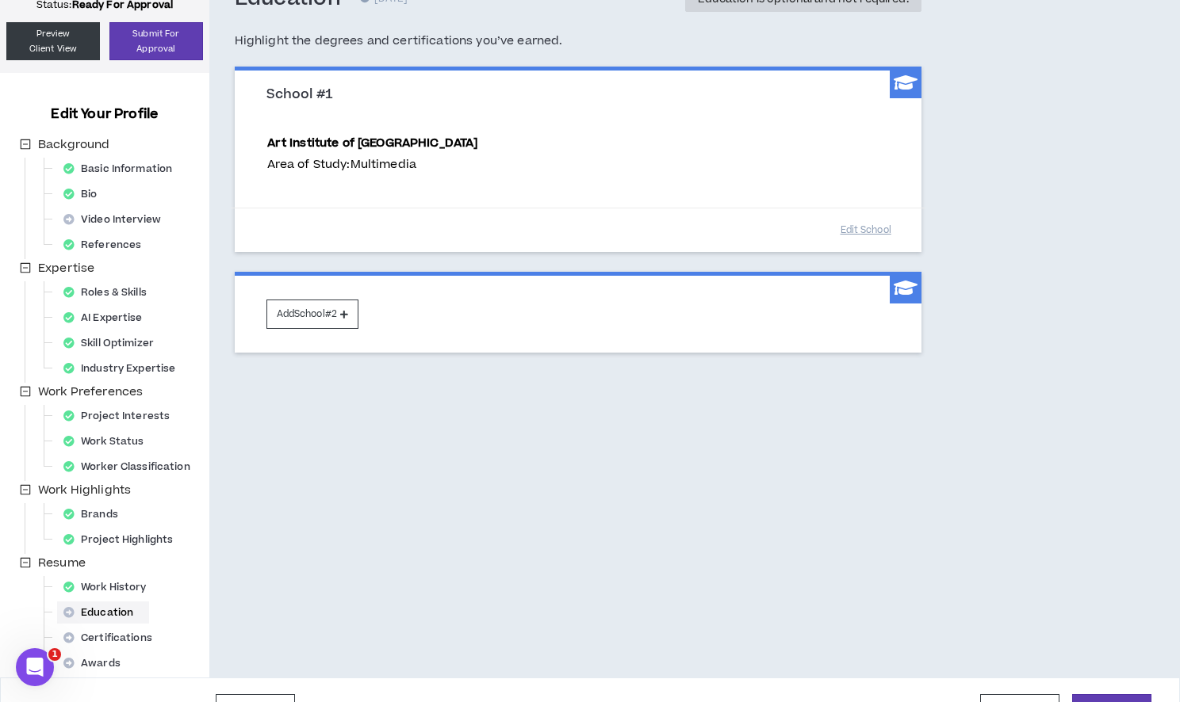
scroll to position [147, 0]
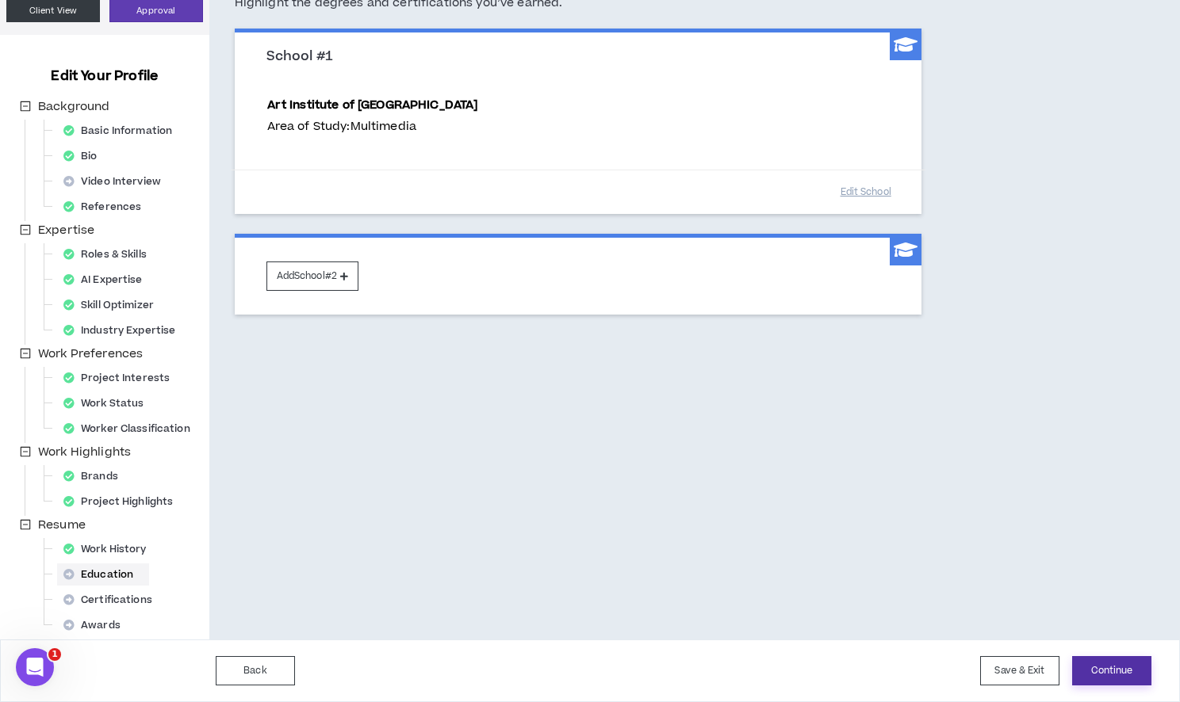
click at [1102, 667] on button "Continue" at bounding box center [1111, 670] width 79 height 29
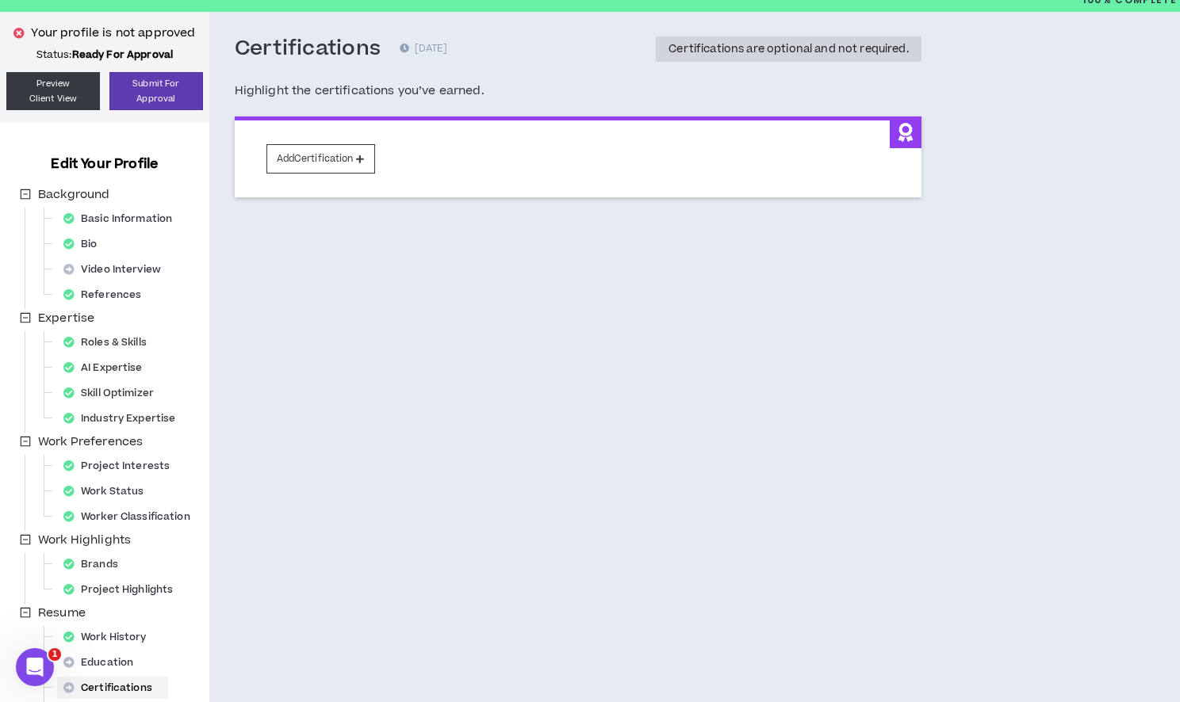
scroll to position [147, 0]
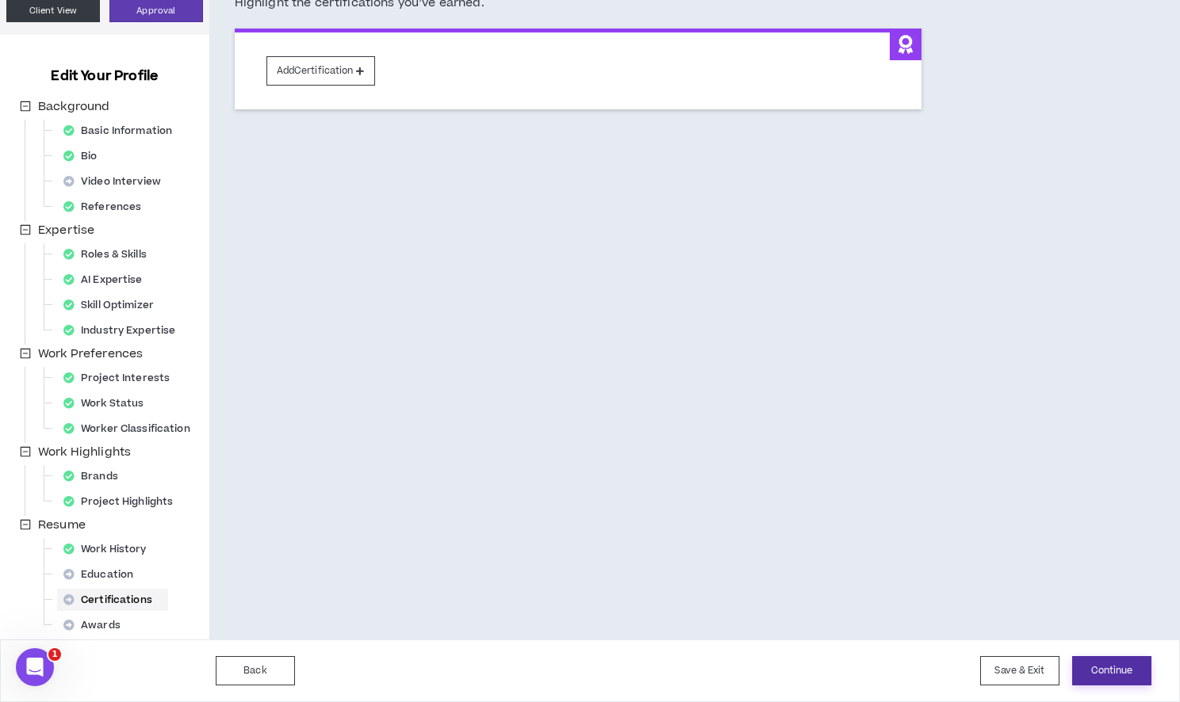
click at [1088, 668] on button "Continue" at bounding box center [1111, 670] width 79 height 29
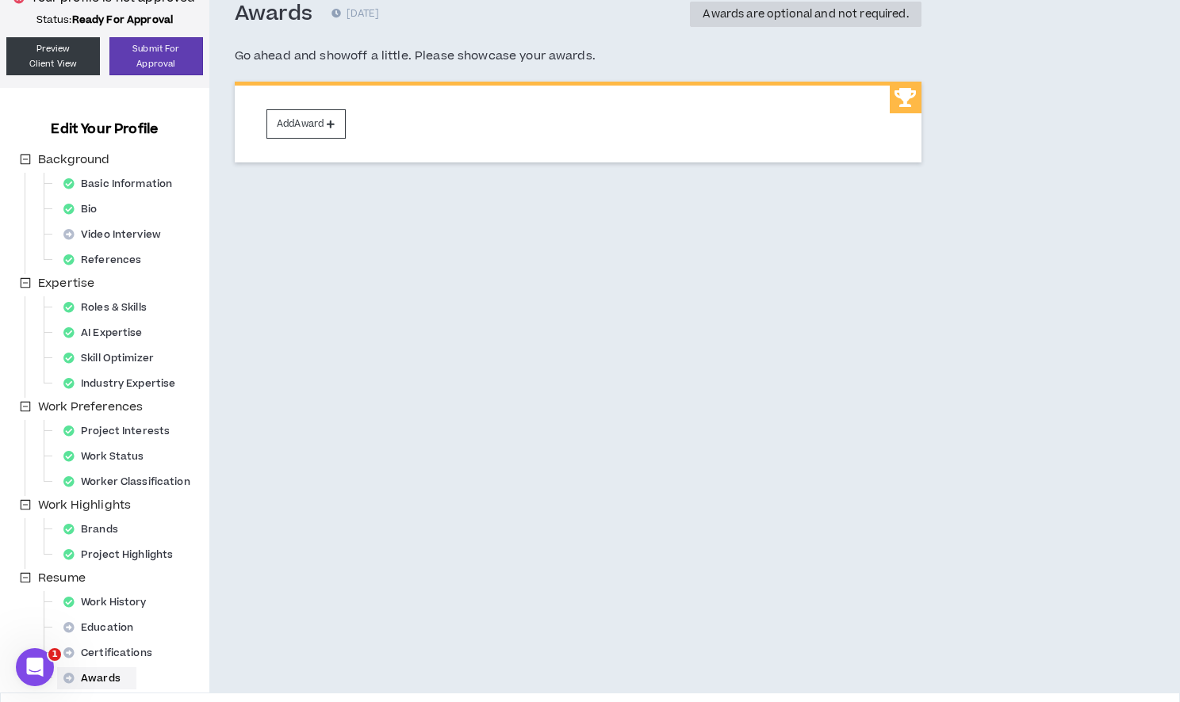
scroll to position [147, 0]
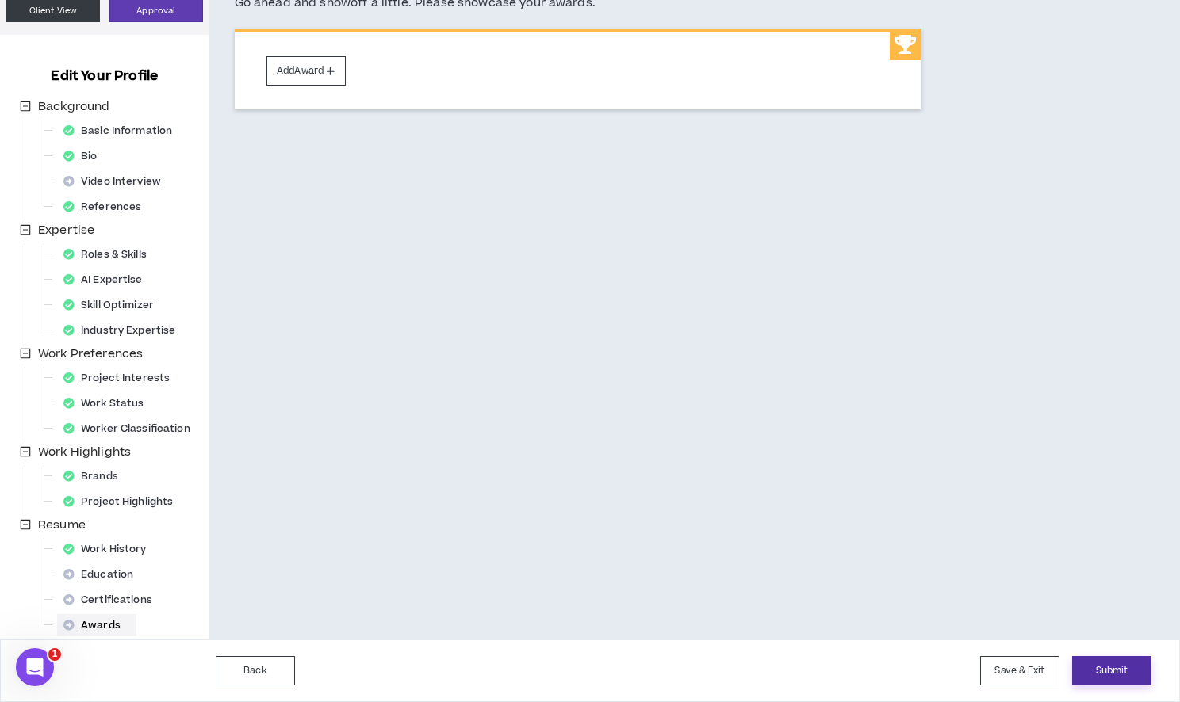
click at [1102, 668] on button "Submit" at bounding box center [1111, 670] width 79 height 29
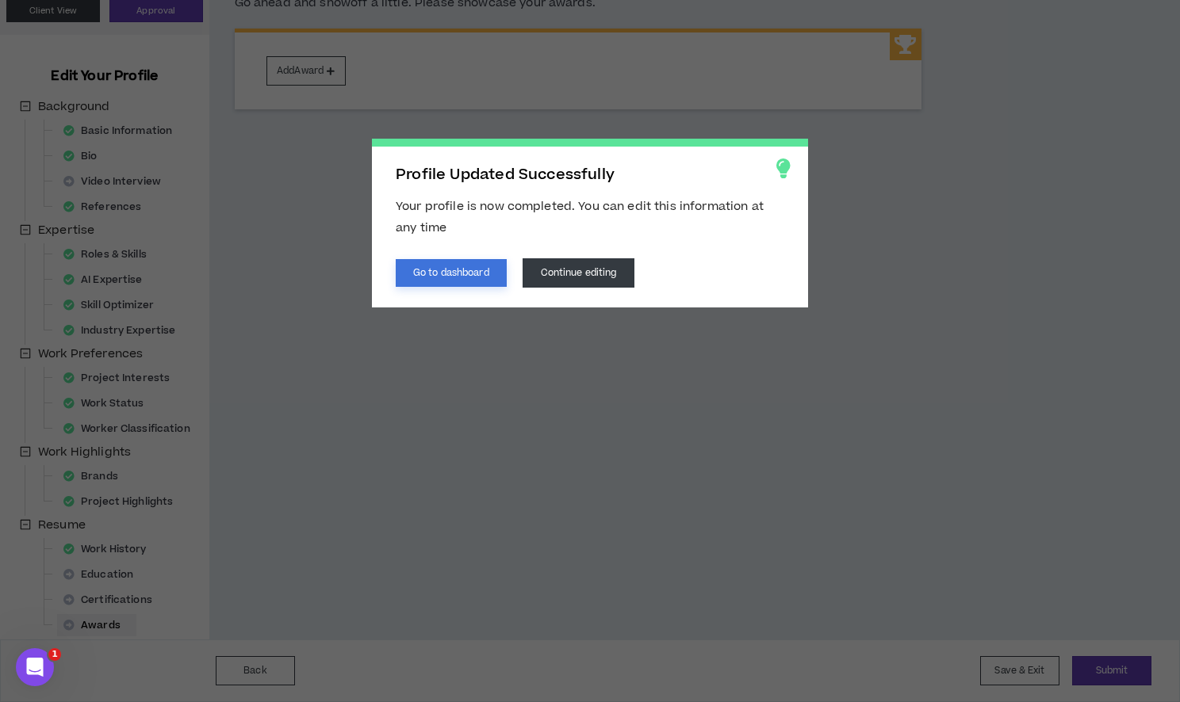
click at [490, 278] on button "Go to dashboard" at bounding box center [451, 273] width 111 height 28
